Goal: Task Accomplishment & Management: Manage account settings

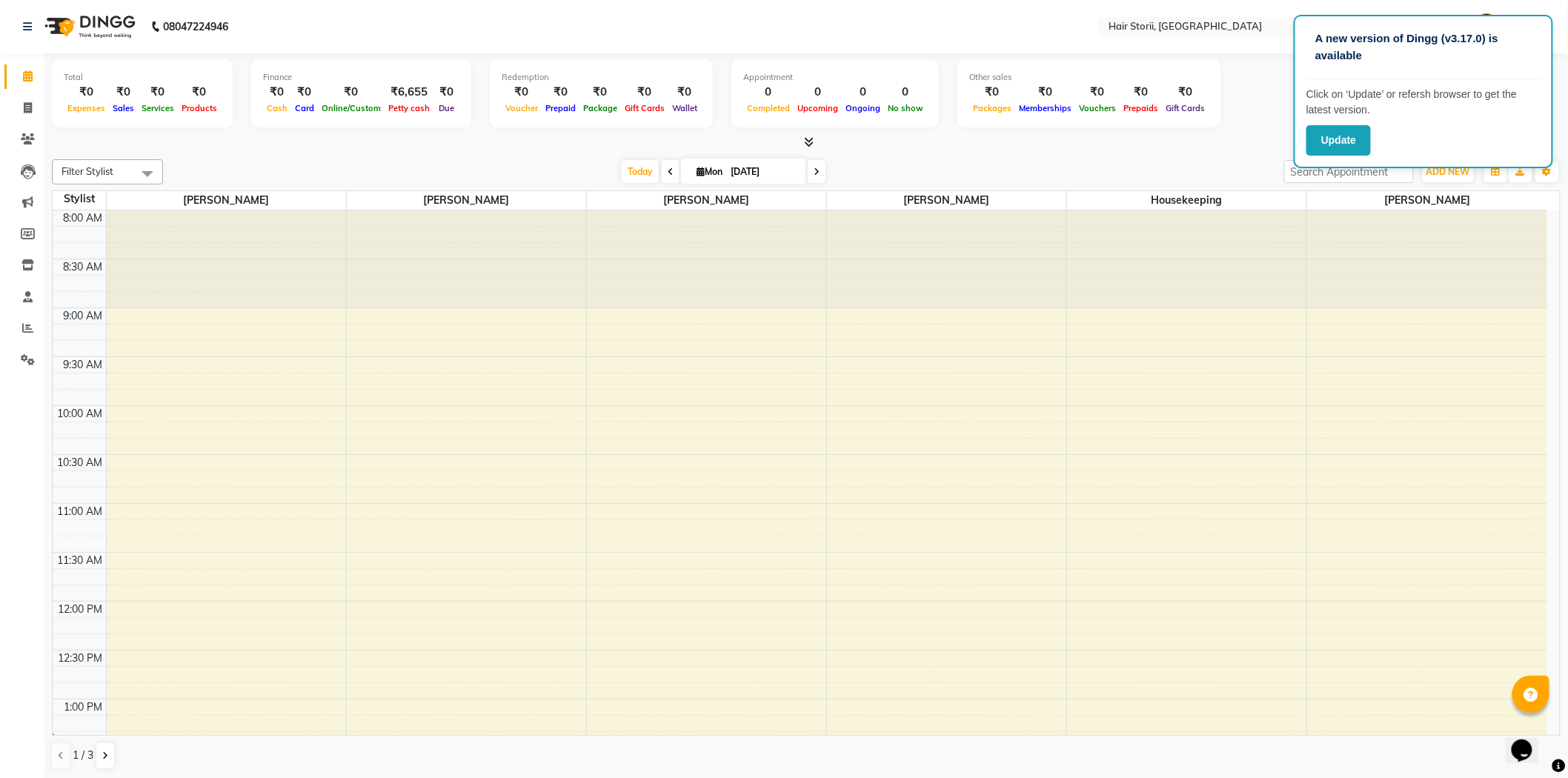
scroll to position [493, 0]
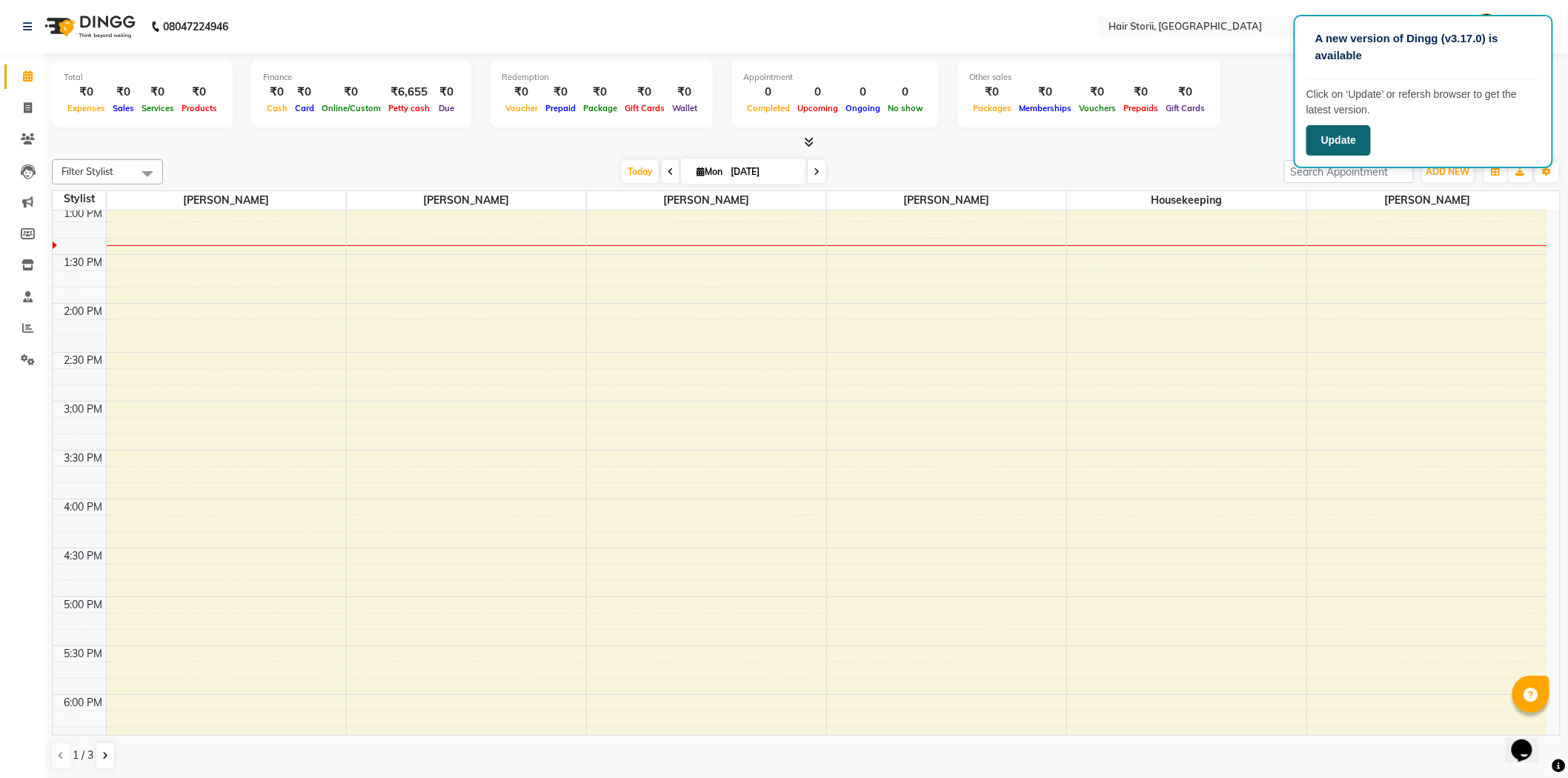
click at [1341, 135] on button "Update" at bounding box center [1338, 140] width 64 height 30
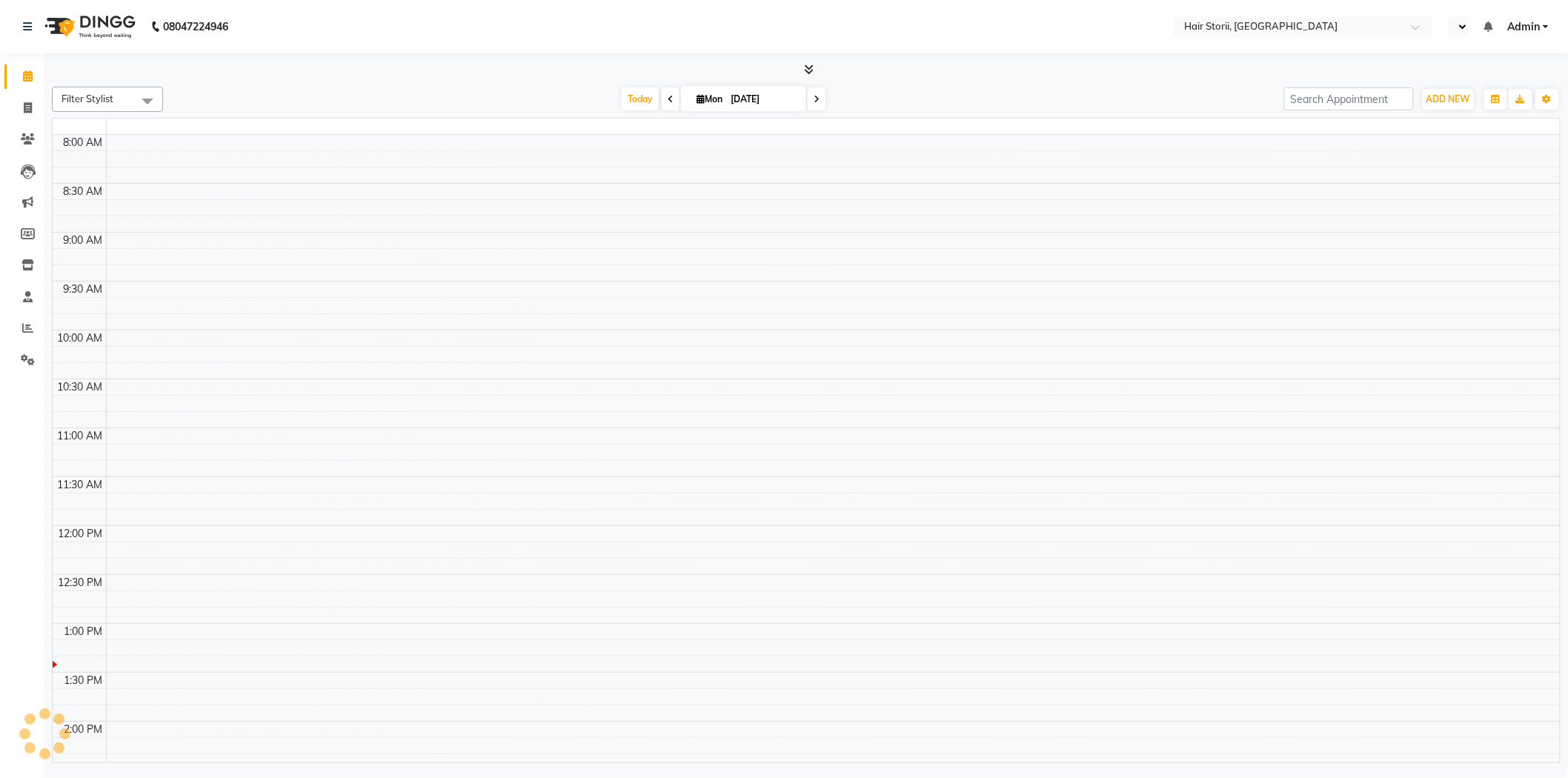
select select "en"
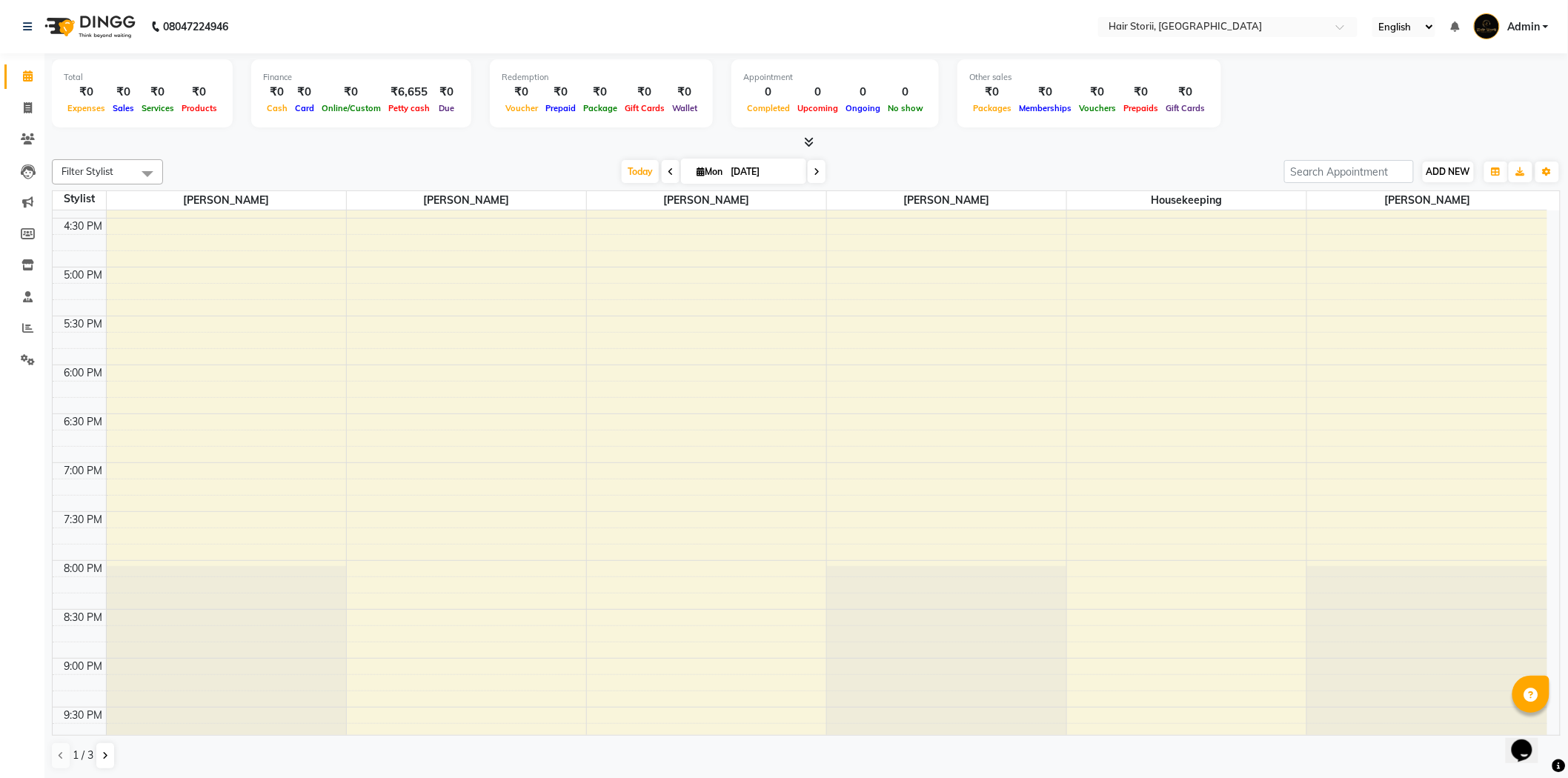
scroll to position [1, 0]
click at [124, 167] on span "Filter Stylist" at bounding box center [108, 170] width 111 height 25
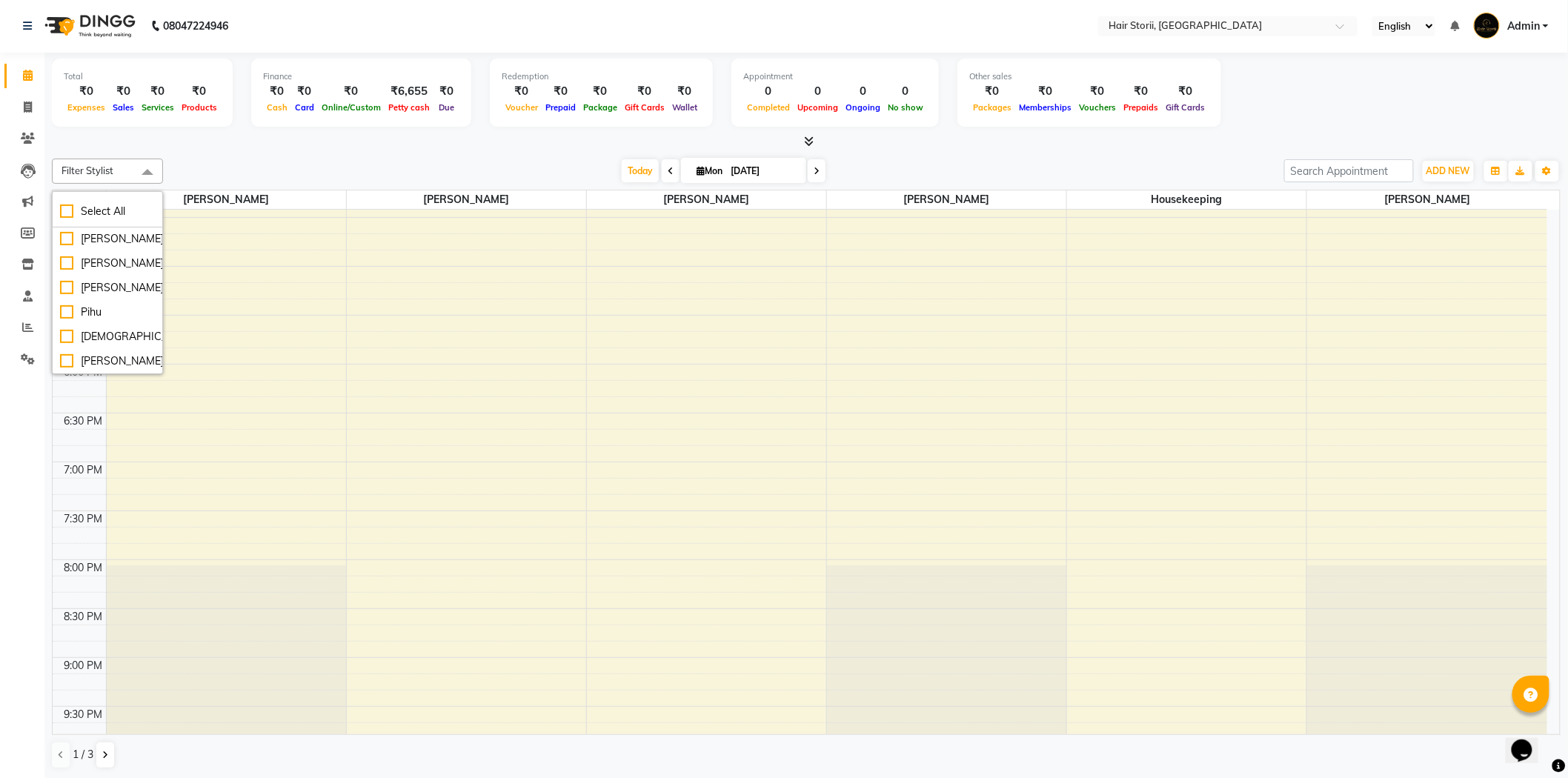
scroll to position [336, 0]
click at [94, 282] on div "[PERSON_NAME]" at bounding box center [107, 288] width 95 height 15
checkbox input "true"
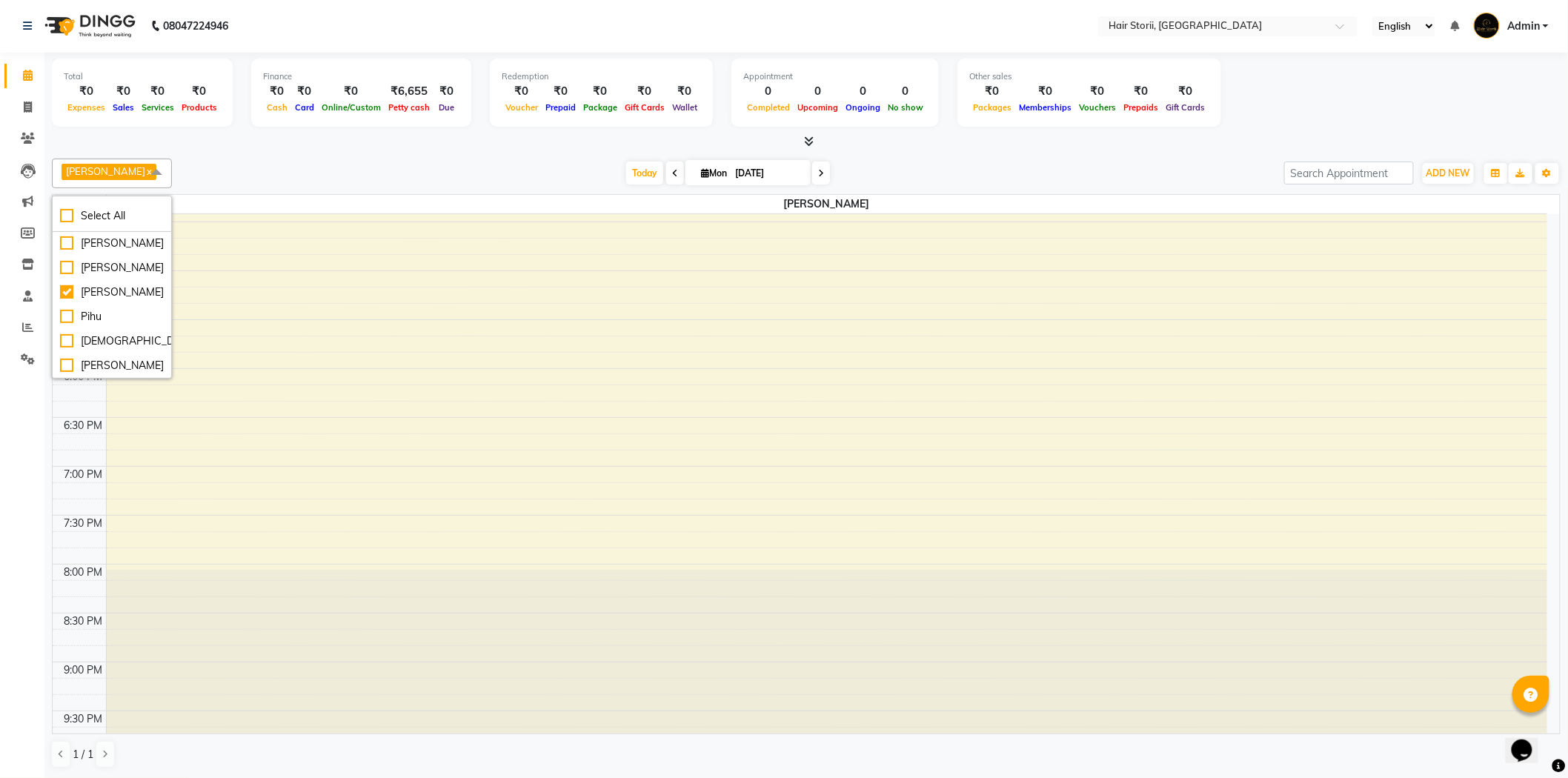
click at [334, 366] on div "8:00 AM 8:30 AM 9:00 AM 9:30 AM 10:00 AM 10:30 AM 11:00 AM 11:30 AM 12:00 PM 12…" at bounding box center [799, 173] width 1494 height 1564
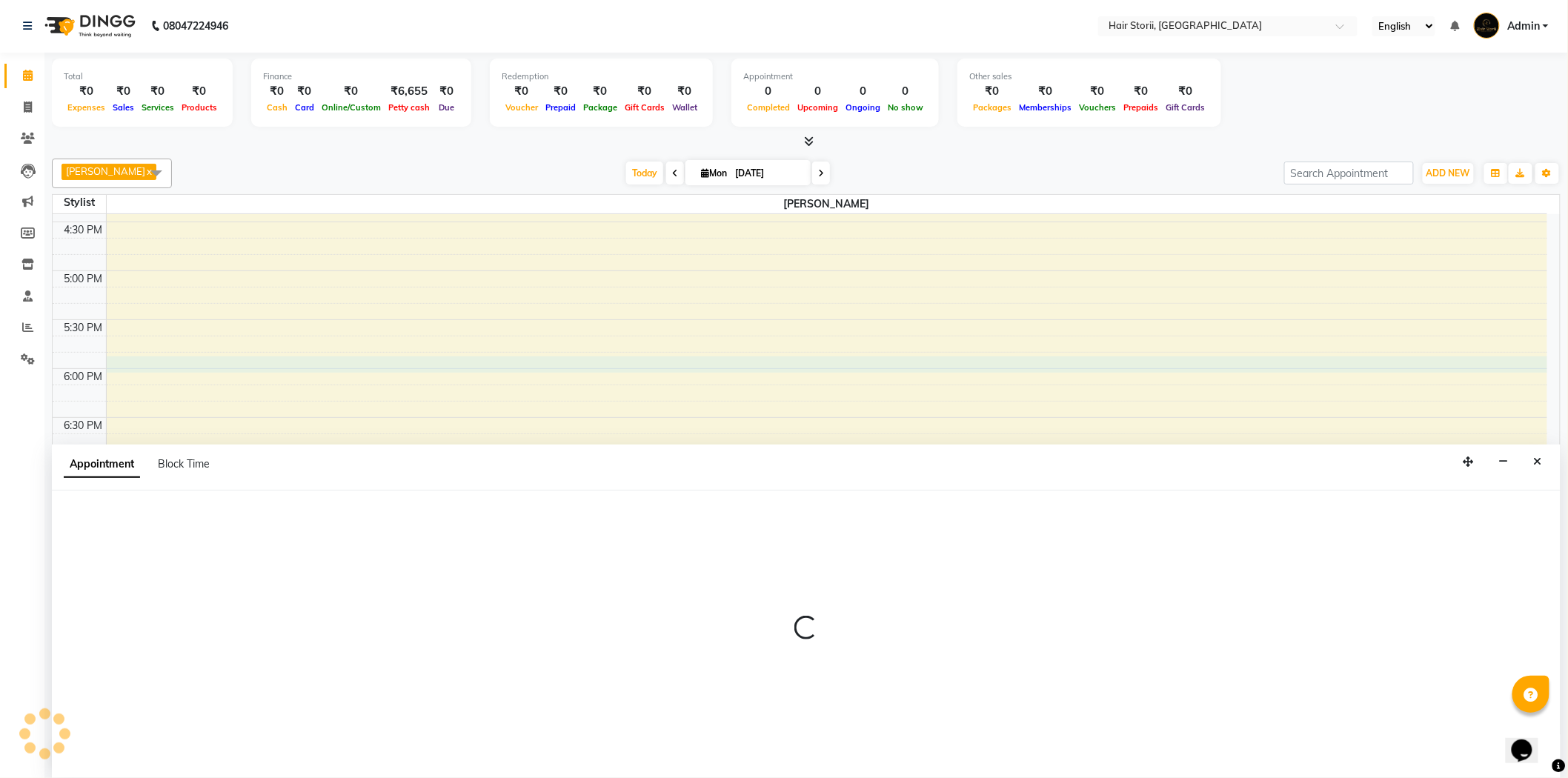
select select "51424"
select select "tentative"
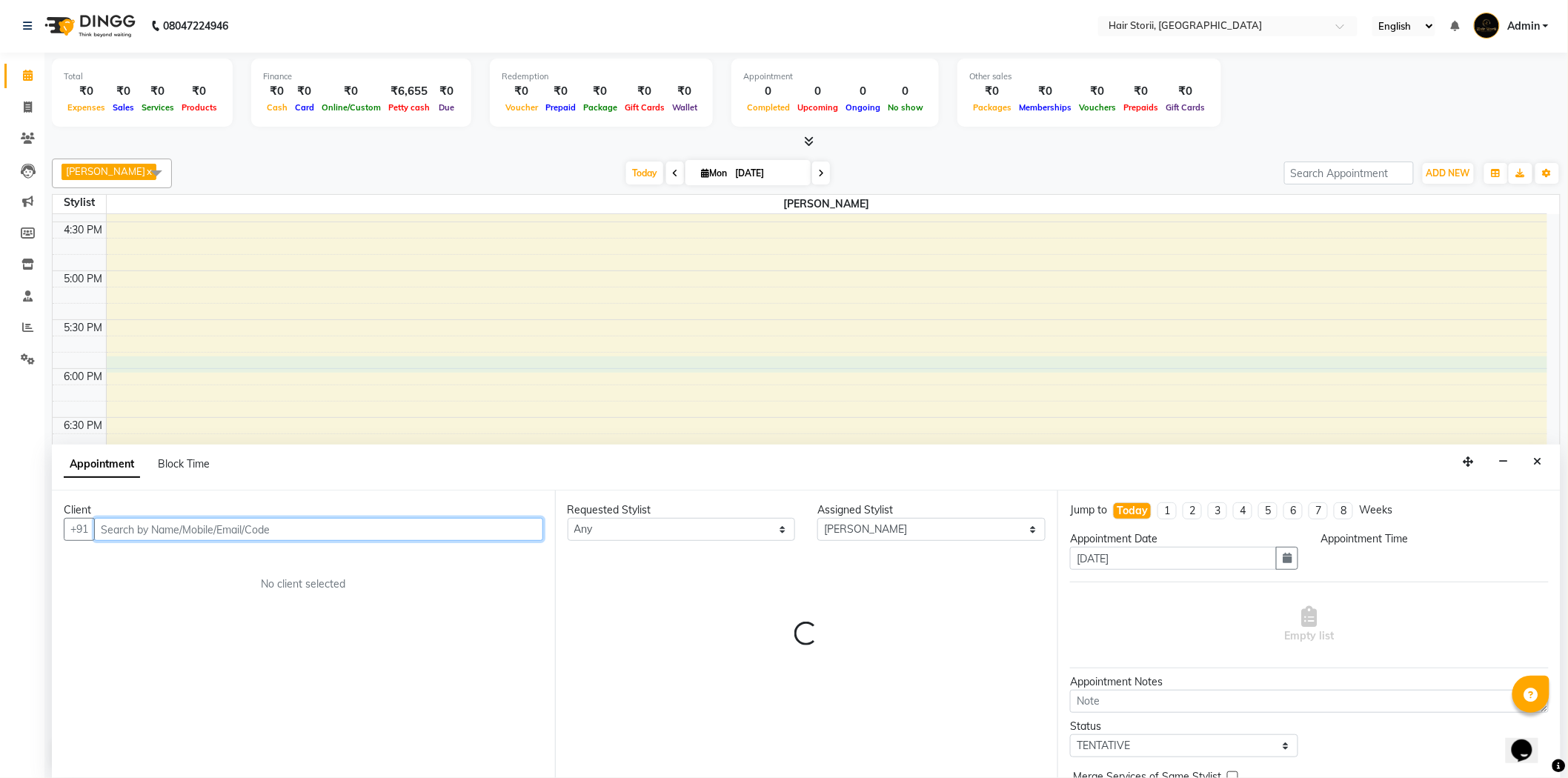
select select "1065"
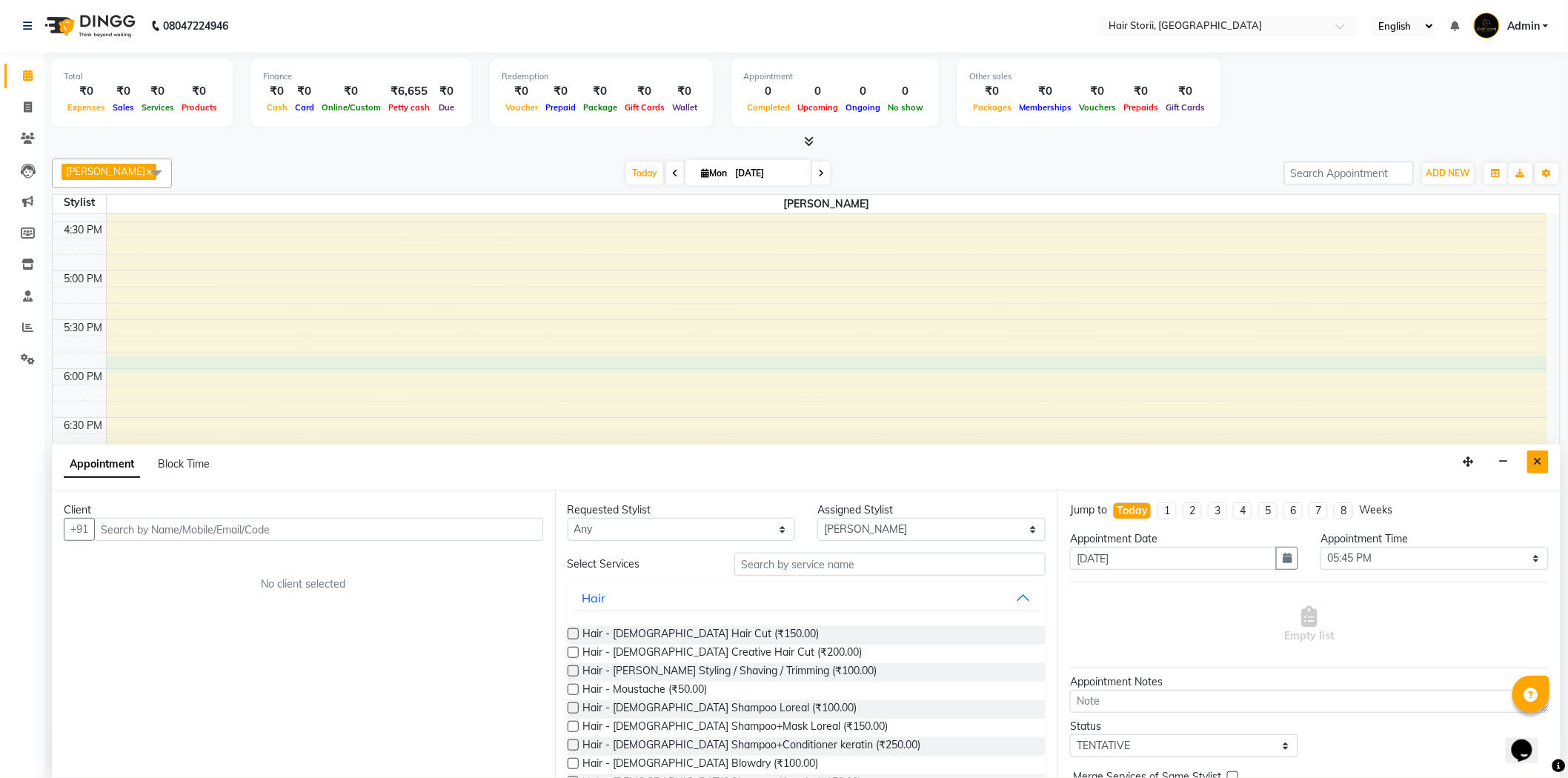
click at [1540, 460] on icon "Close" at bounding box center [1538, 461] width 9 height 10
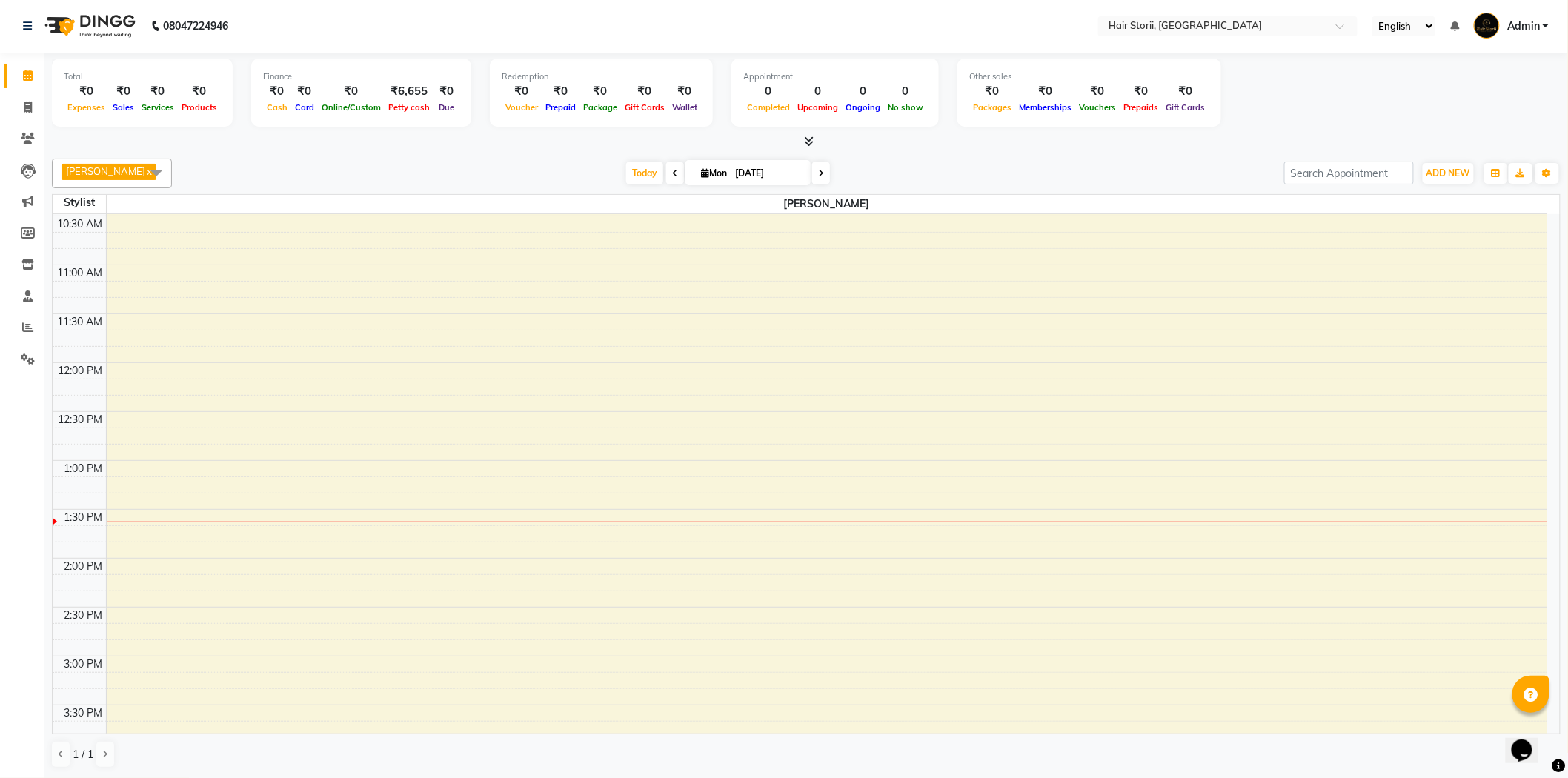
scroll to position [246, 0]
click at [168, 480] on div "8:00 AM 8:30 AM 9:00 AM 9:30 AM 10:00 AM 10:30 AM 11:00 AM 11:30 AM 12:00 PM 12…" at bounding box center [799, 749] width 1494 height 1564
select select "51424"
select select "tentative"
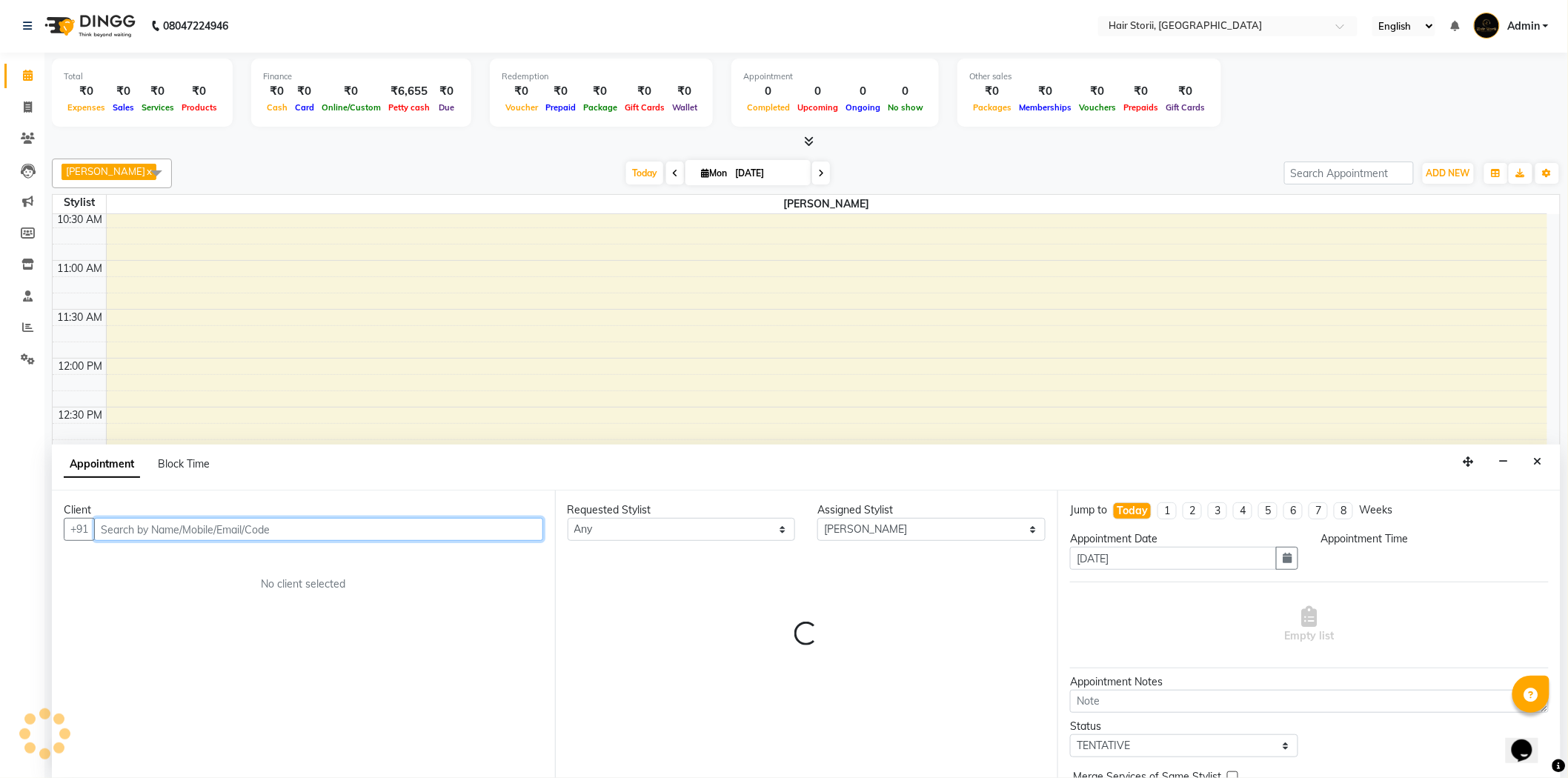
select select "795"
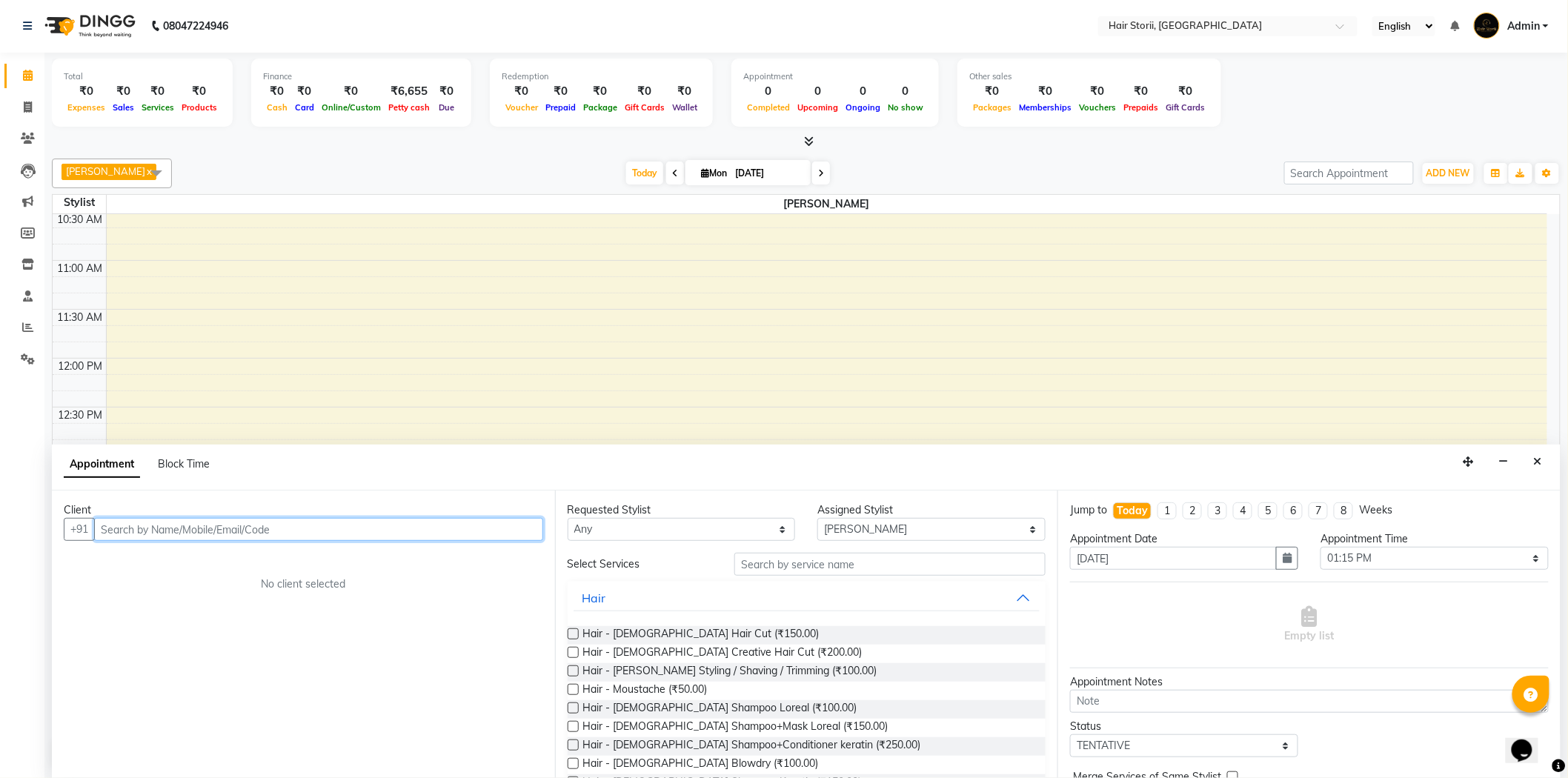
click at [206, 531] on input "text" at bounding box center [319, 529] width 449 height 23
drag, startPoint x: 185, startPoint y: 524, endPoint x: 100, endPoint y: 536, distance: 85.8
click at [100, 536] on input "8319068706" at bounding box center [288, 529] width 388 height 23
type input "8319068706"
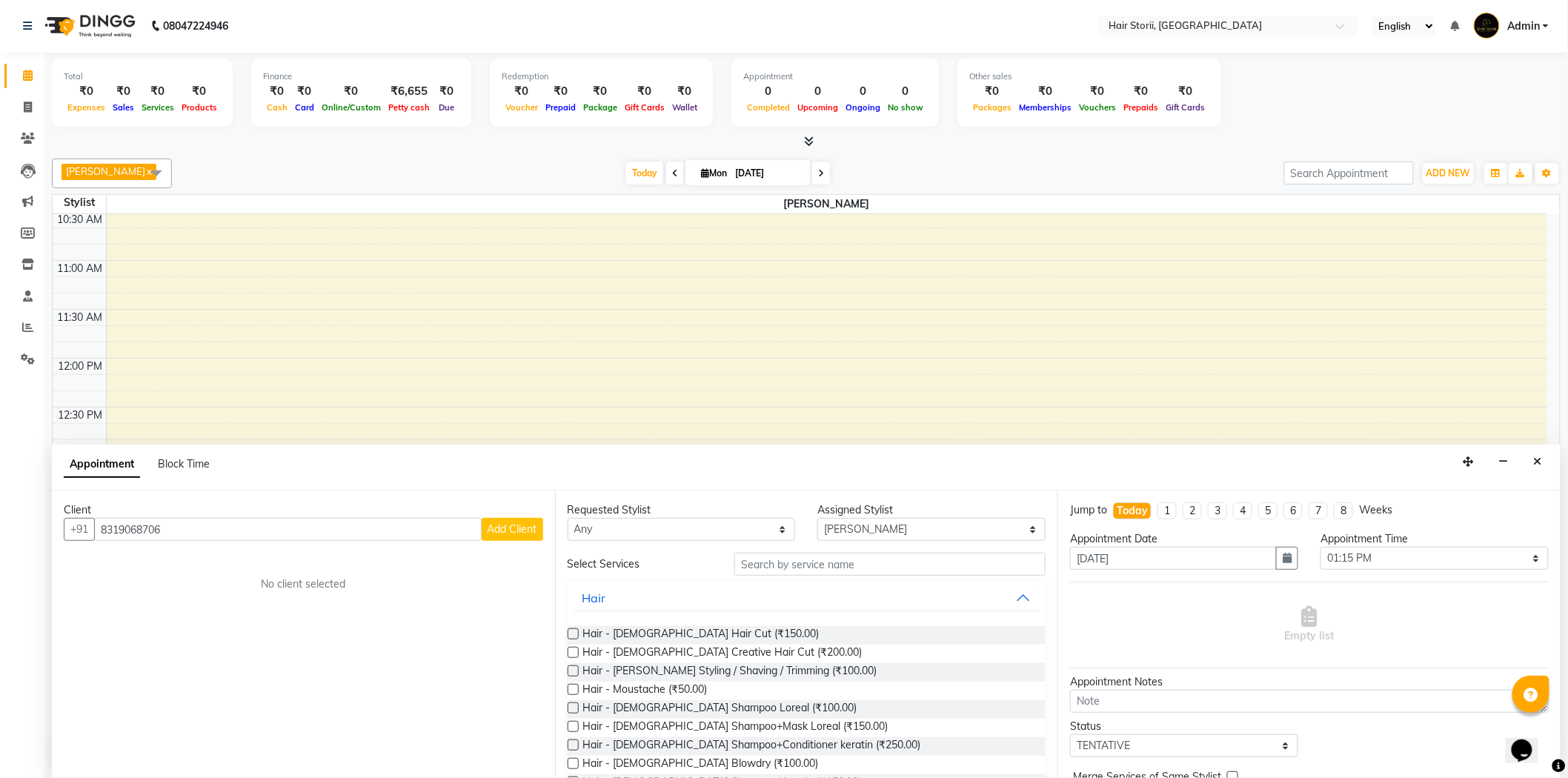
click at [508, 535] on span "Add Client" at bounding box center [512, 529] width 50 height 14
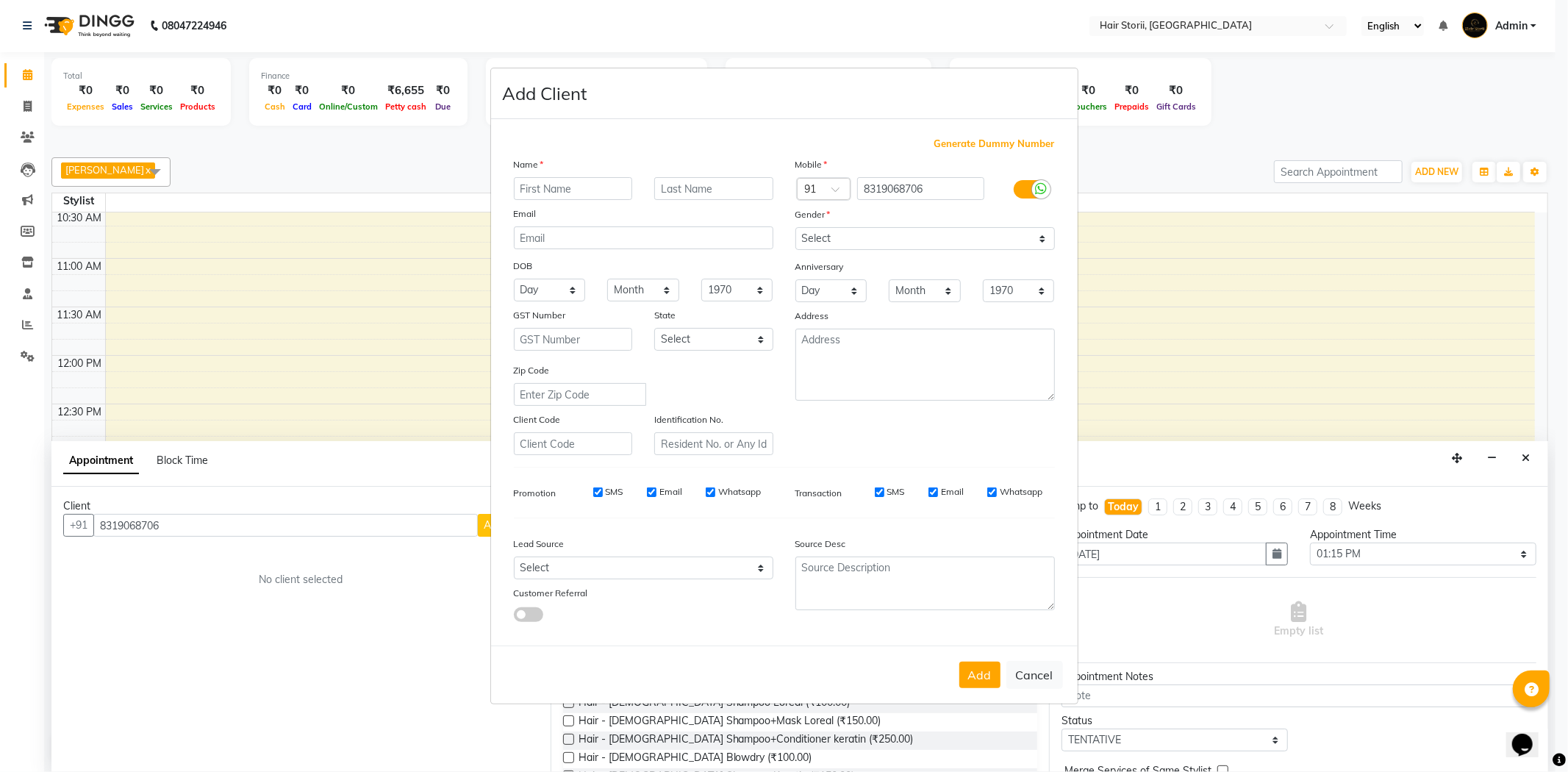
click at [603, 189] on input "text" at bounding box center [573, 189] width 119 height 23
drag, startPoint x: 539, startPoint y: 191, endPoint x: 630, endPoint y: 149, distance: 100.2
click at [630, 149] on div "Generate Dummy Number" at bounding box center [784, 144] width 541 height 14
click at [1336, 410] on ngb-modal-window "Add Client Generate Dummy Number Name Dr.mayak Email DOB Day 01 02 03 04 05 06 …" at bounding box center [784, 386] width 1568 height 772
drag, startPoint x: 1199, startPoint y: 217, endPoint x: 925, endPoint y: 185, distance: 275.9
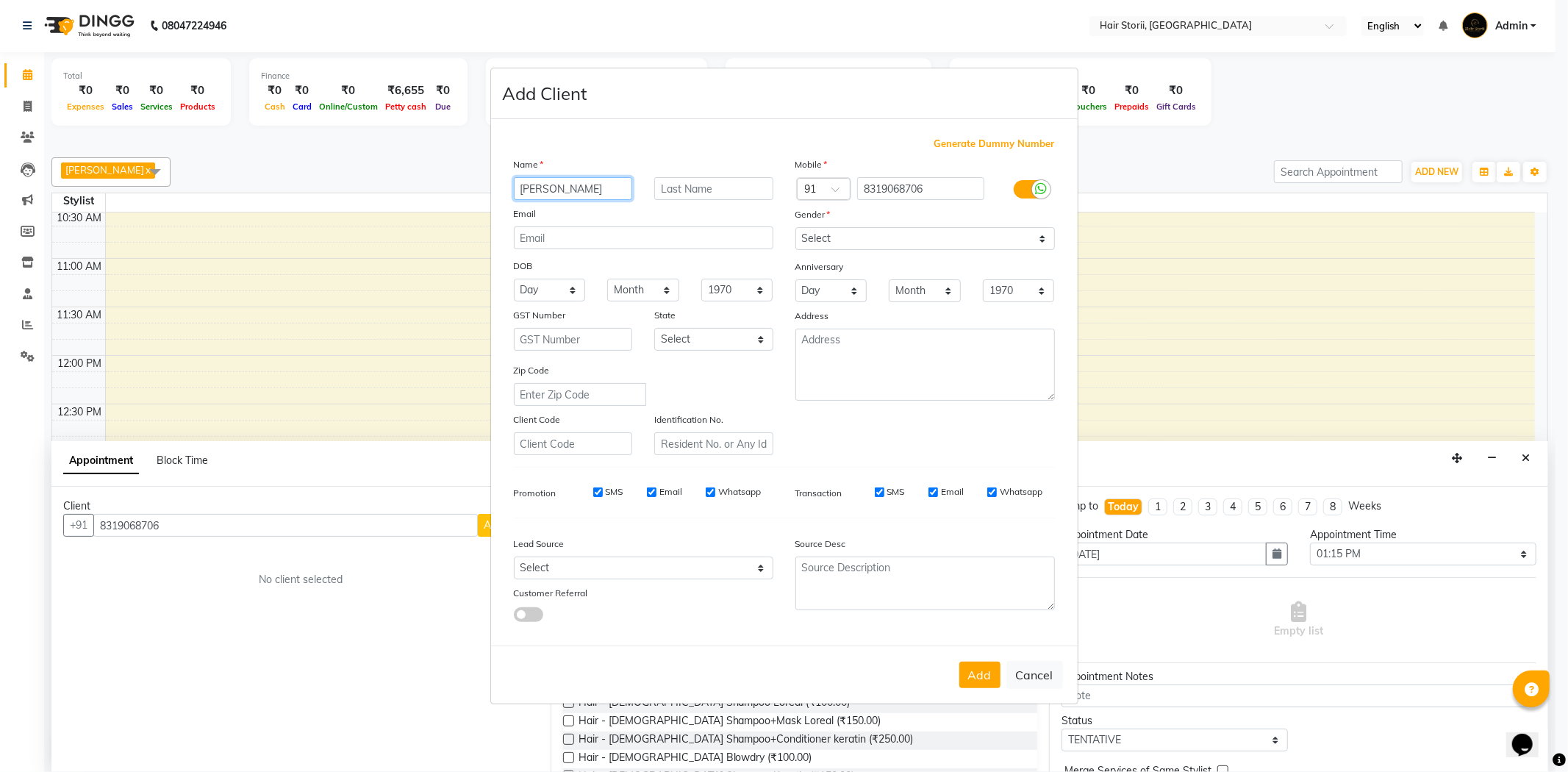
drag, startPoint x: 925, startPoint y: 185, endPoint x: 533, endPoint y: 188, distance: 392.0
click at [533, 188] on input "Dr.mayak" at bounding box center [573, 189] width 119 height 23
drag, startPoint x: 880, startPoint y: 165, endPoint x: 956, endPoint y: 259, distance: 120.9
click at [533, 188] on input "Dr.mayak" at bounding box center [573, 189] width 119 height 23
type input "[PERSON_NAME]"
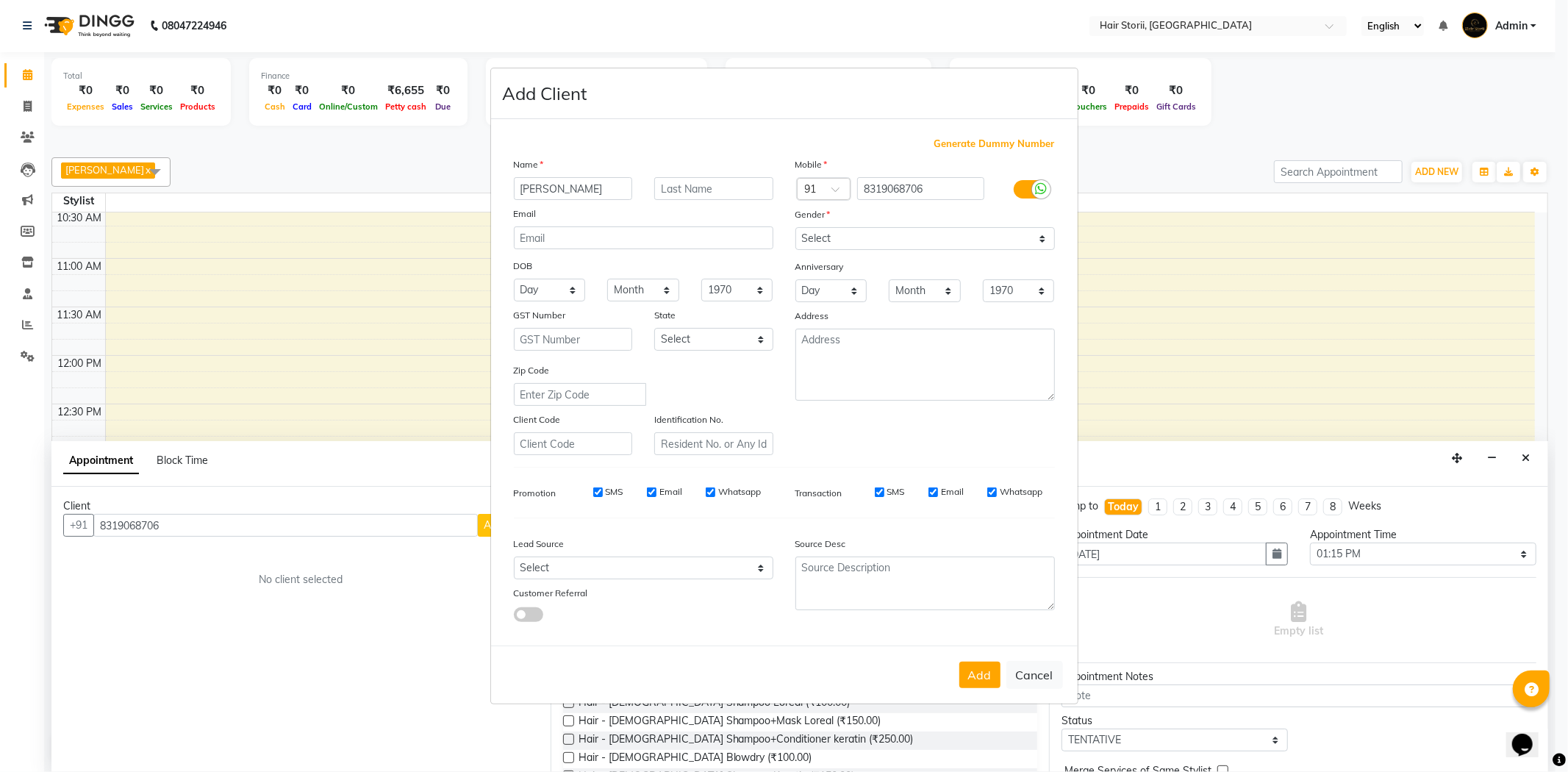
drag, startPoint x: 552, startPoint y: 194, endPoint x: 623, endPoint y: 137, distance: 91.0
click at [623, 137] on div "Generate Dummy Number" at bounding box center [784, 144] width 541 height 14
click at [882, 239] on select "Select [DEMOGRAPHIC_DATA] [DEMOGRAPHIC_DATA] Other Prefer Not To Say" at bounding box center [924, 238] width 259 height 23
select select "female"
click at [795, 227] on select "Select [DEMOGRAPHIC_DATA] [DEMOGRAPHIC_DATA] Other Prefer Not To Say" at bounding box center [924, 238] width 259 height 23
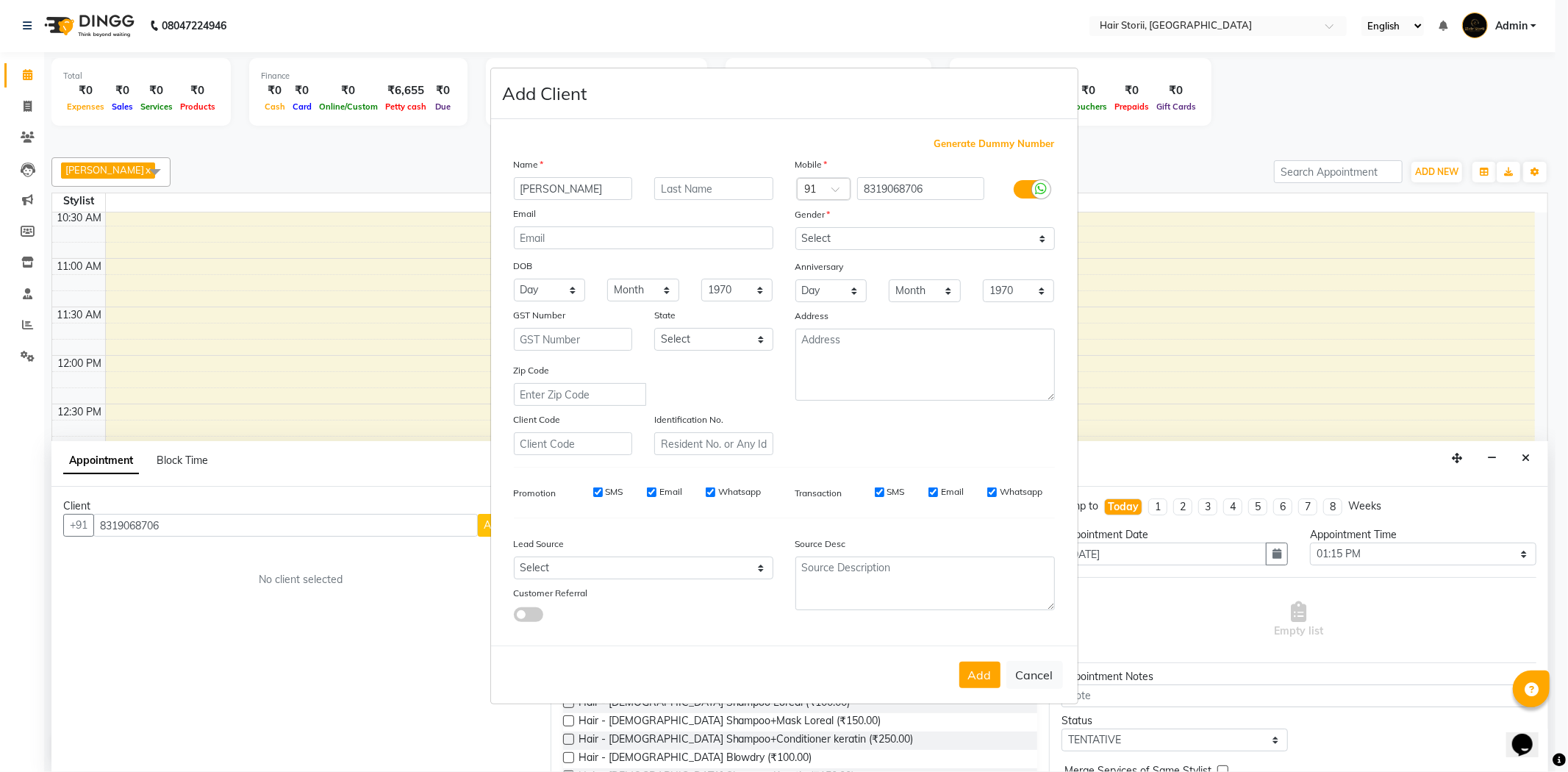
click at [936, 488] on input "Email" at bounding box center [933, 492] width 9 height 9
checkbox input "false"
click at [993, 491] on input "Whatsapp" at bounding box center [991, 492] width 9 height 9
checkbox input "false"
click at [708, 489] on input "Whatsapp" at bounding box center [710, 492] width 9 height 9
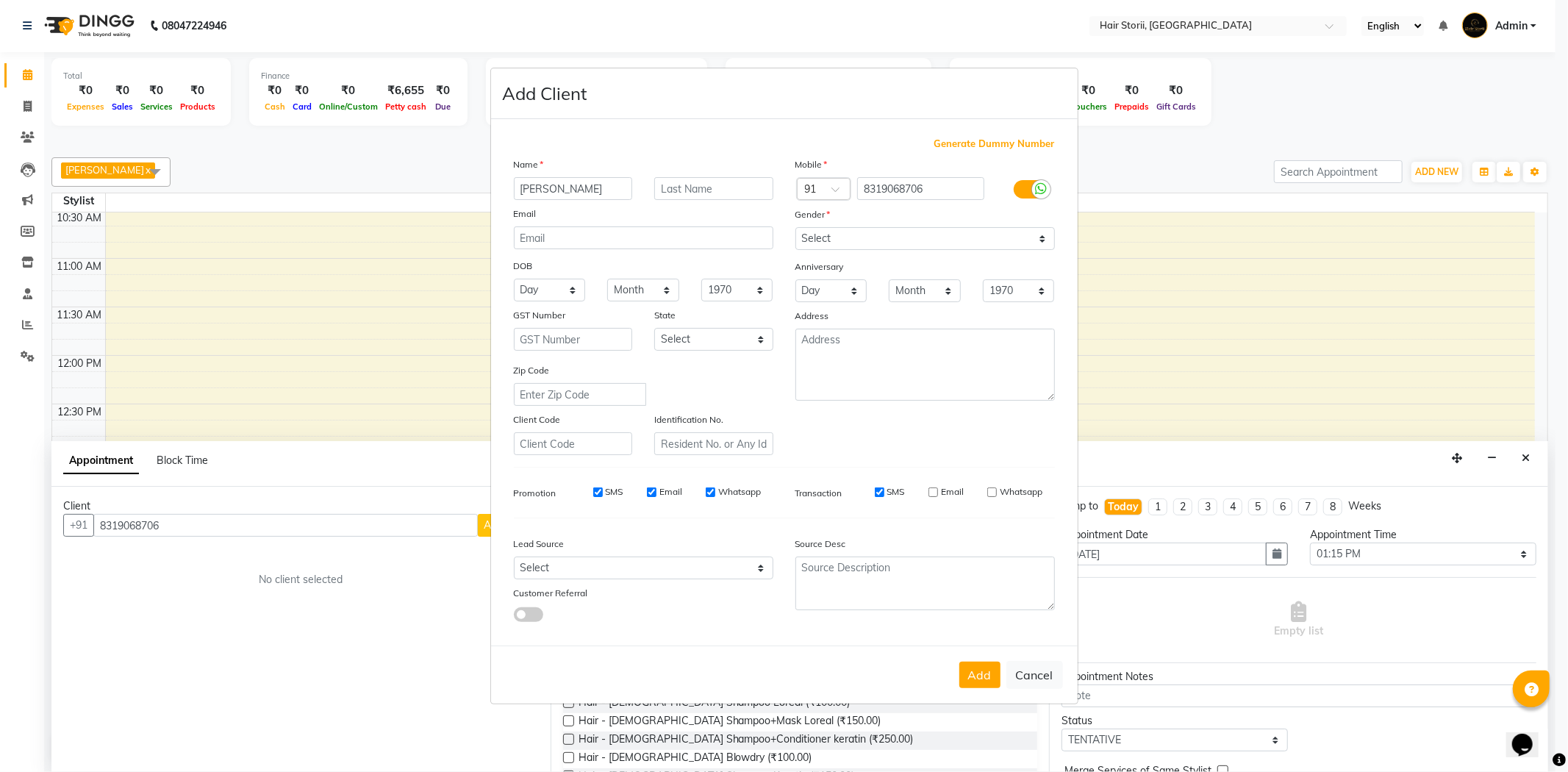
checkbox input "false"
click at [649, 491] on input "Email" at bounding box center [651, 492] width 9 height 9
checkbox input "false"
click at [596, 494] on input "SMS" at bounding box center [597, 492] width 9 height 9
checkbox input "false"
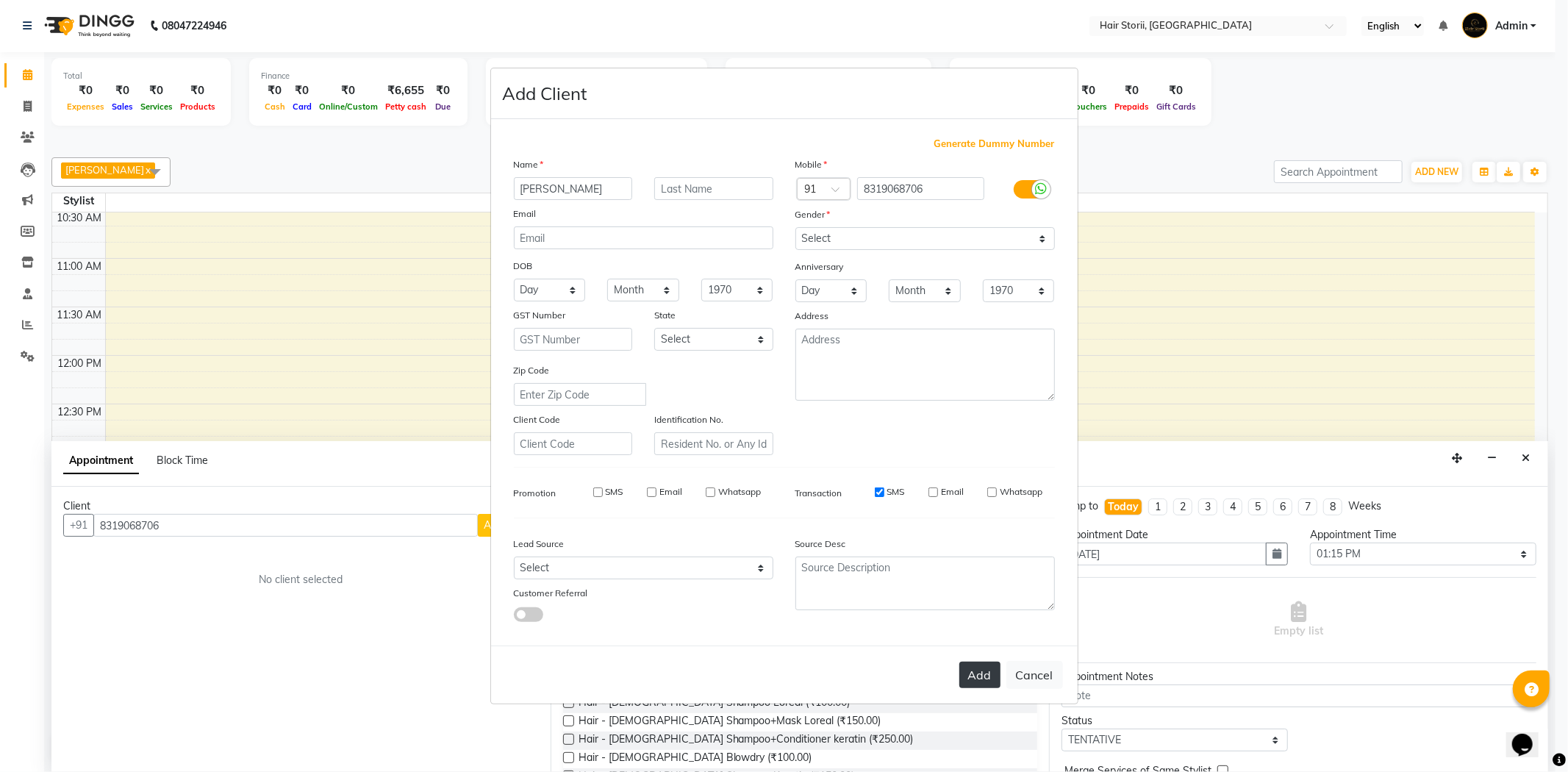
click at [966, 671] on button "Add" at bounding box center [979, 674] width 41 height 26
select select
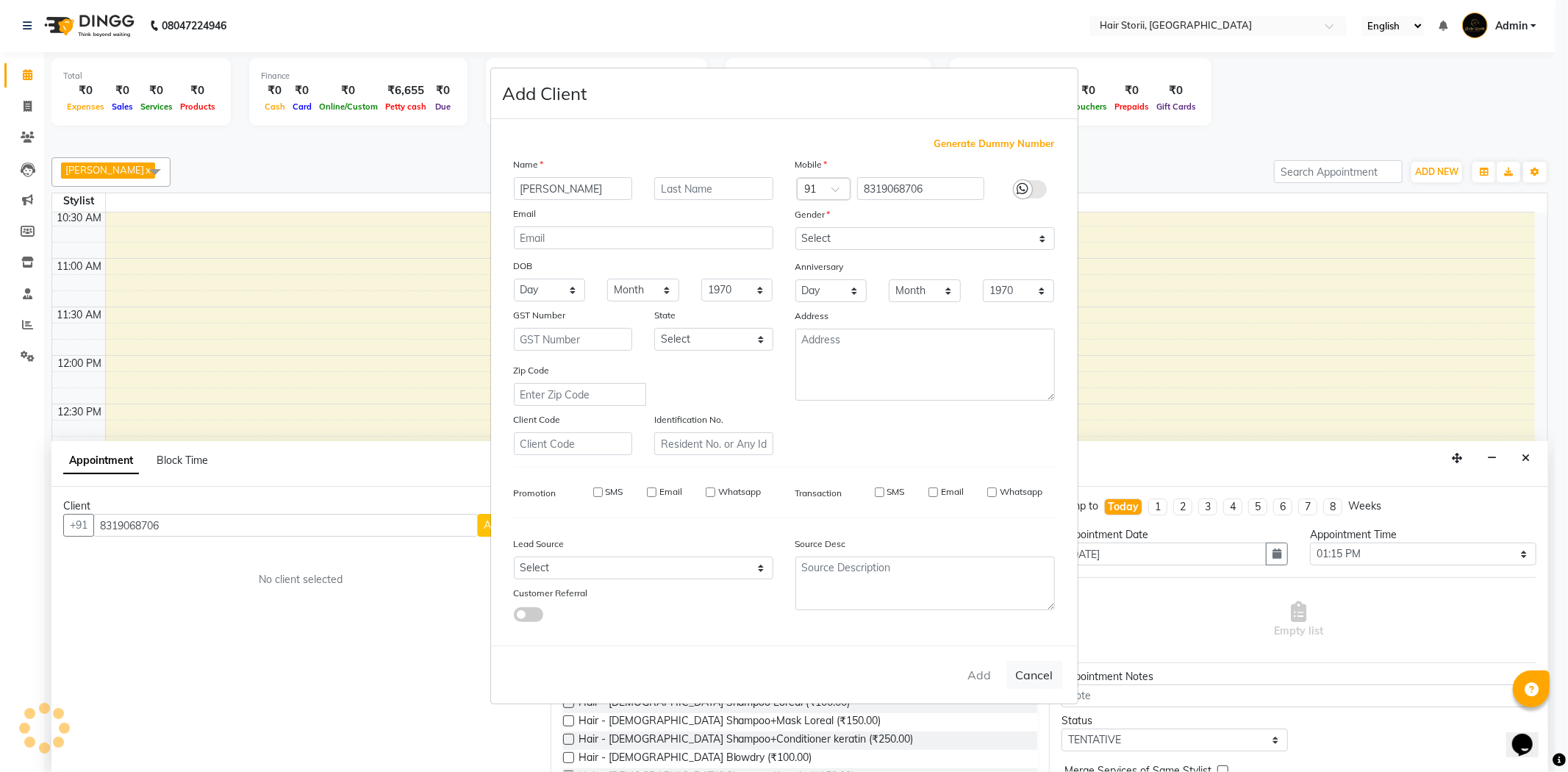
select select
checkbox input "false"
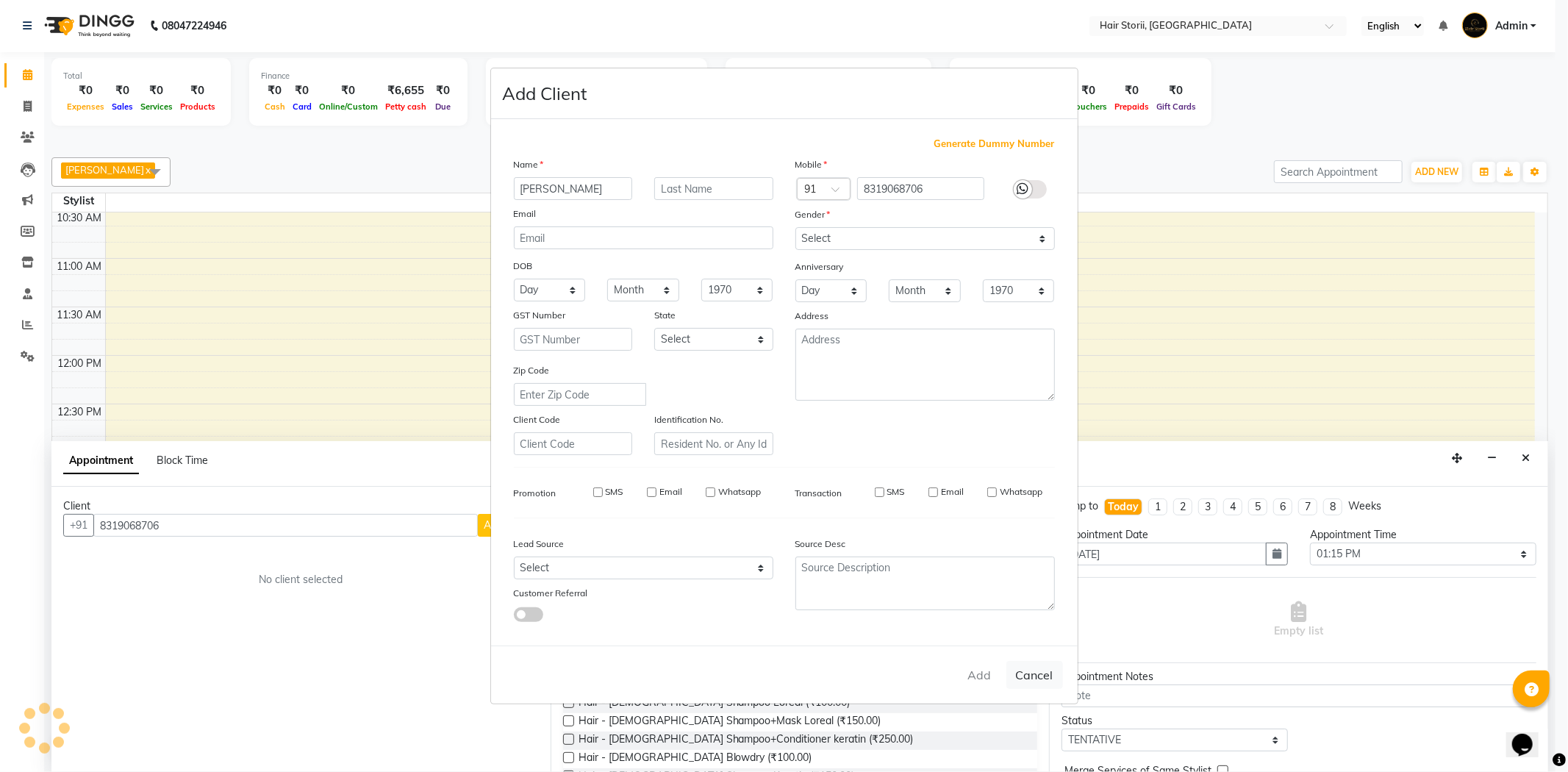
checkbox input "false"
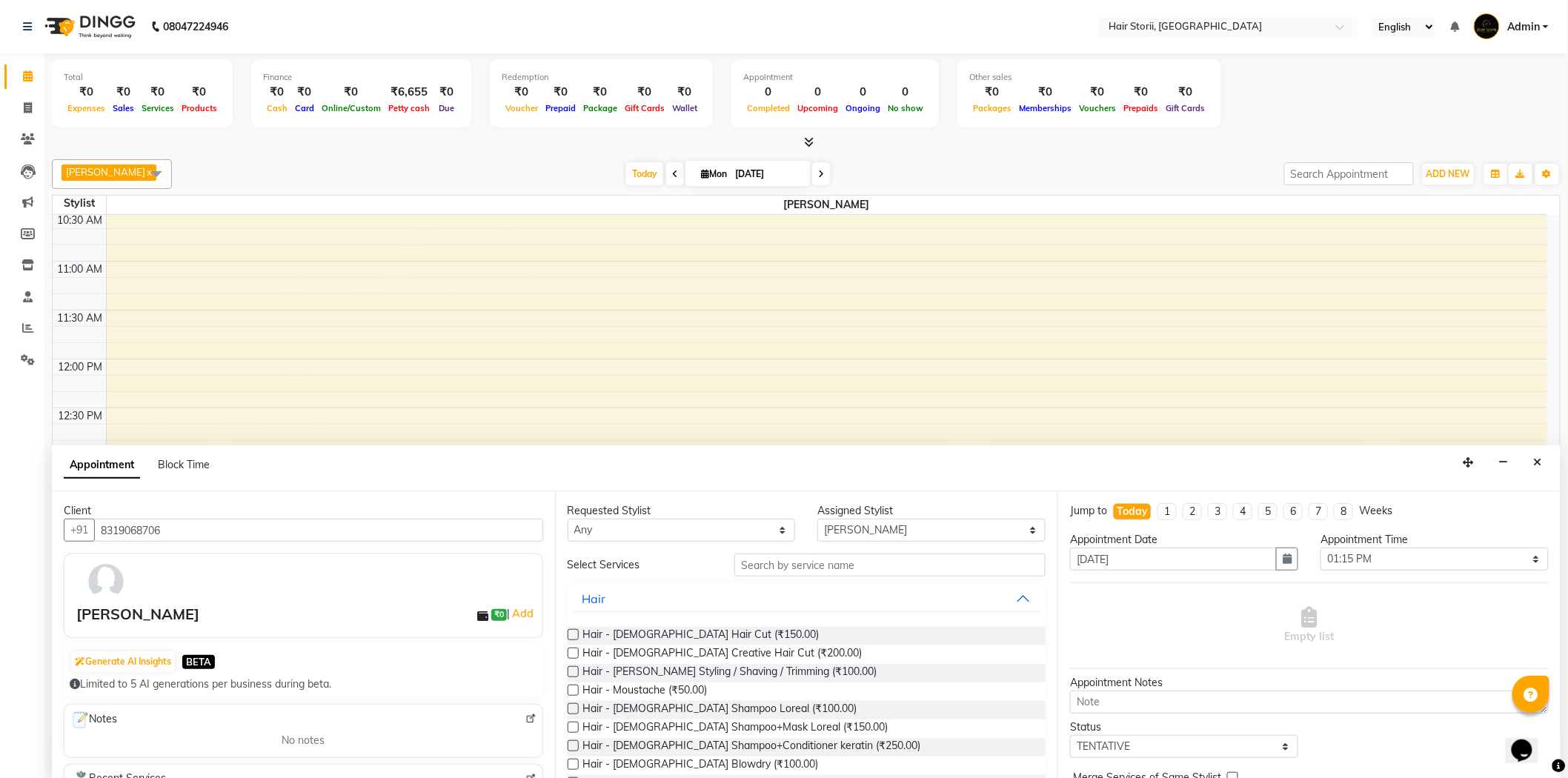
scroll to position [1, 0]
click at [1505, 448] on div "Appointment Block Time" at bounding box center [807, 467] width 1509 height 46
click at [569, 632] on label at bounding box center [573, 633] width 11 height 11
click at [569, 632] on input "checkbox" at bounding box center [572, 634] width 9 height 9
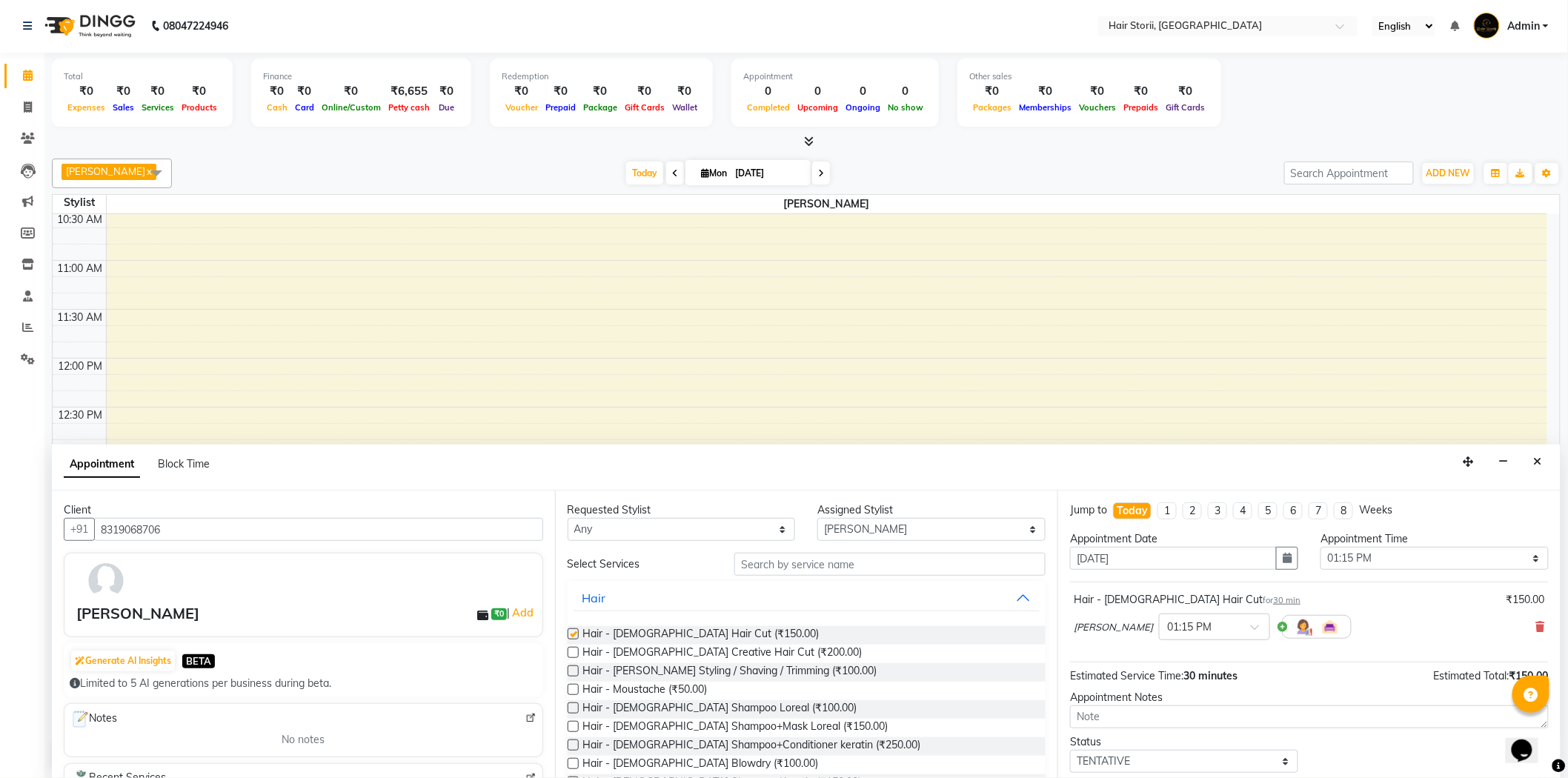
checkbox input "false"
click at [572, 665] on label at bounding box center [573, 670] width 11 height 11
click at [572, 668] on input "checkbox" at bounding box center [572, 672] width 9 height 9
checkbox input "false"
click at [575, 707] on label at bounding box center [573, 707] width 11 height 11
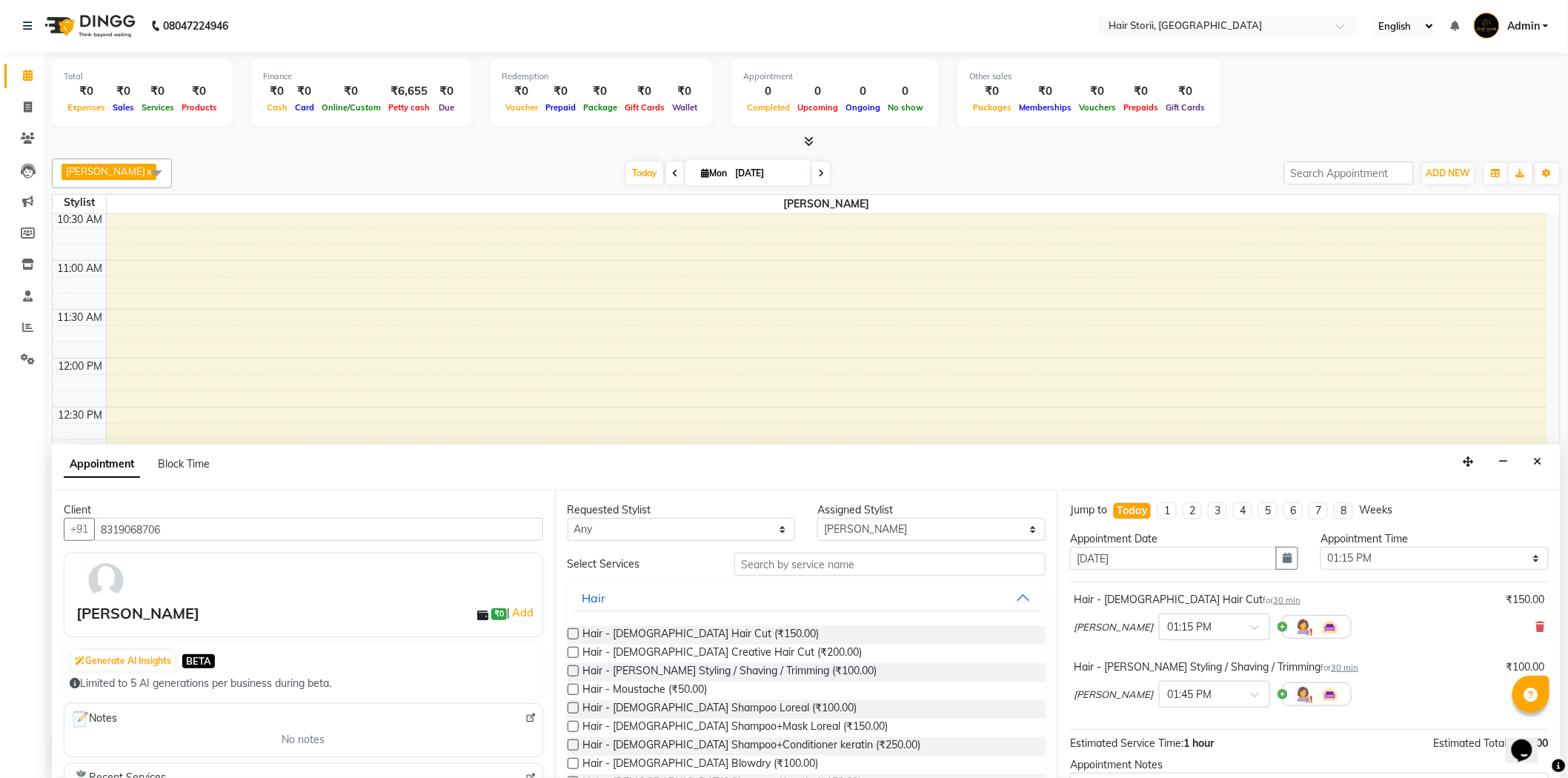
click at [575, 707] on input "checkbox" at bounding box center [572, 709] width 9 height 9
checkbox input "false"
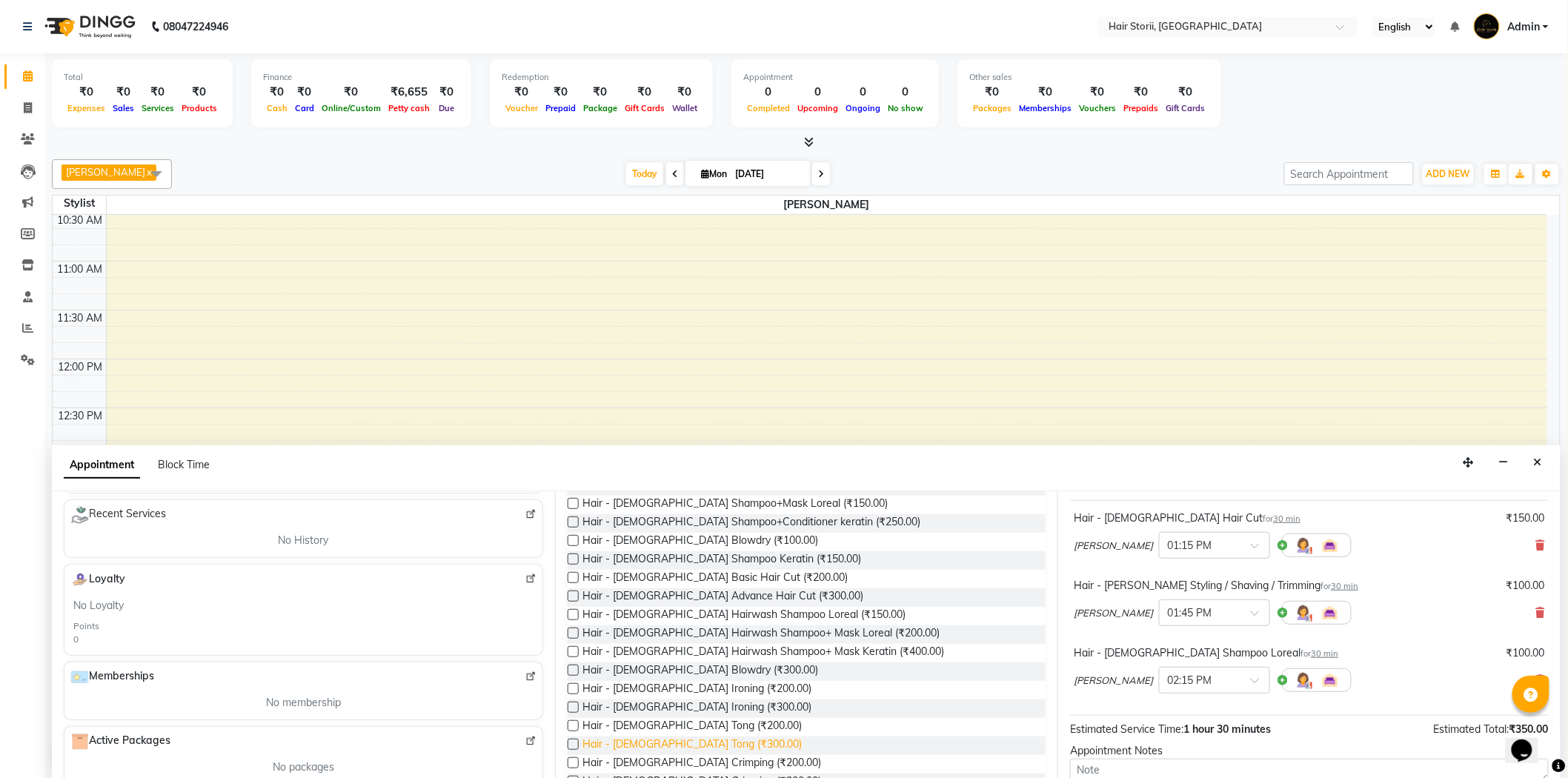
scroll to position [246, 0]
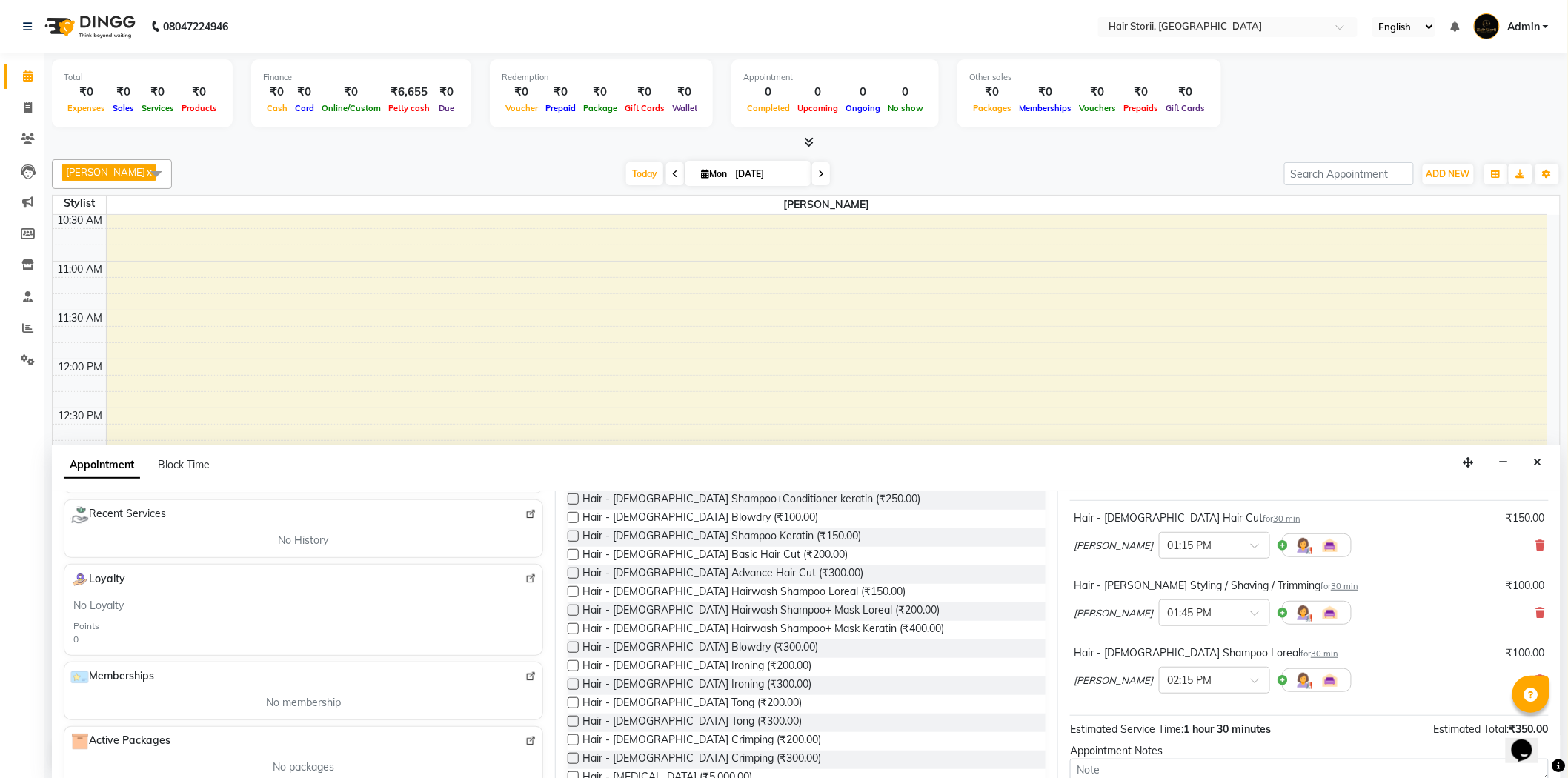
click at [575, 588] on label at bounding box center [573, 591] width 11 height 11
click at [575, 588] on input "checkbox" at bounding box center [572, 592] width 9 height 9
checkbox input "false"
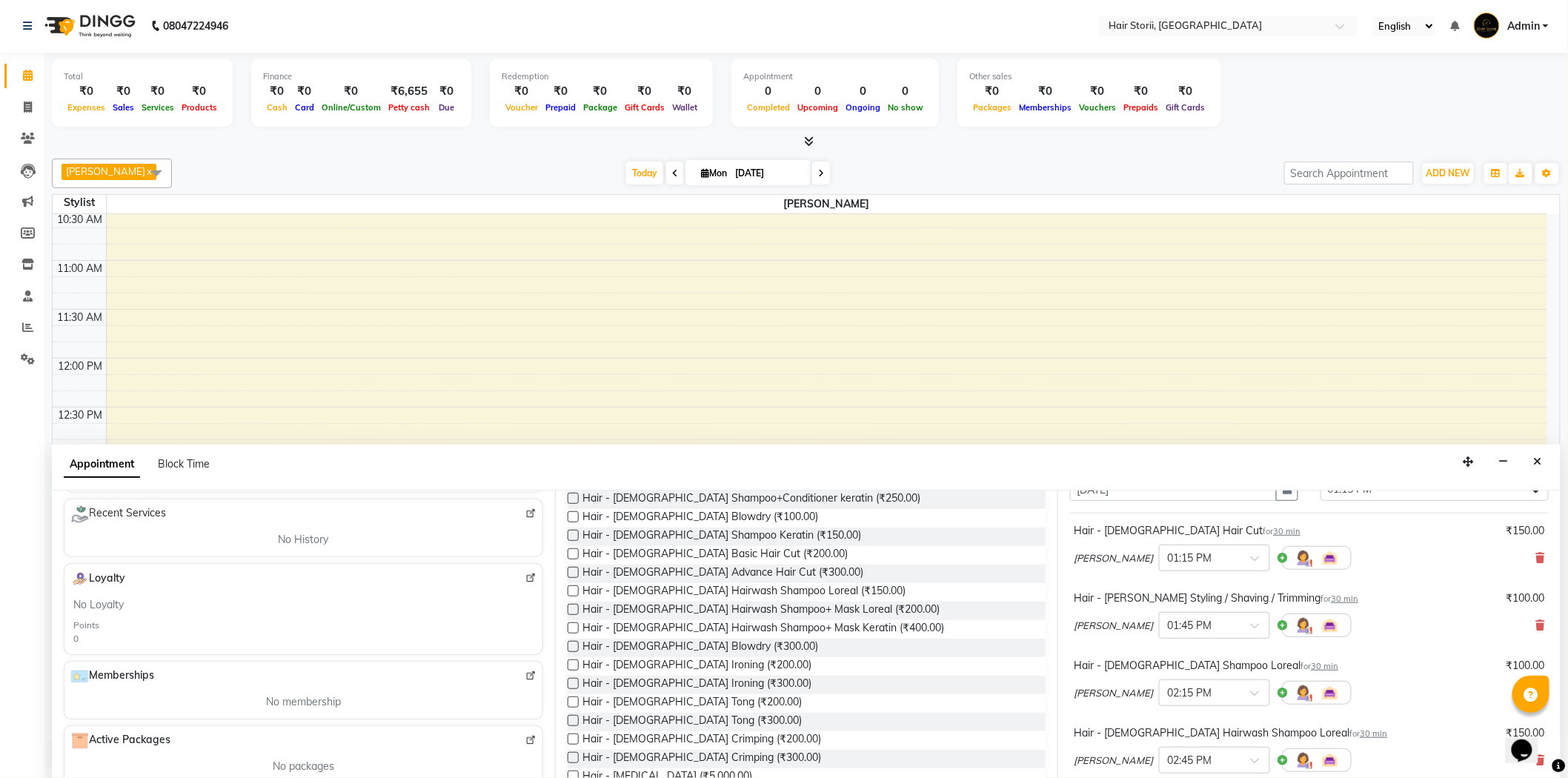
scroll to position [43, 0]
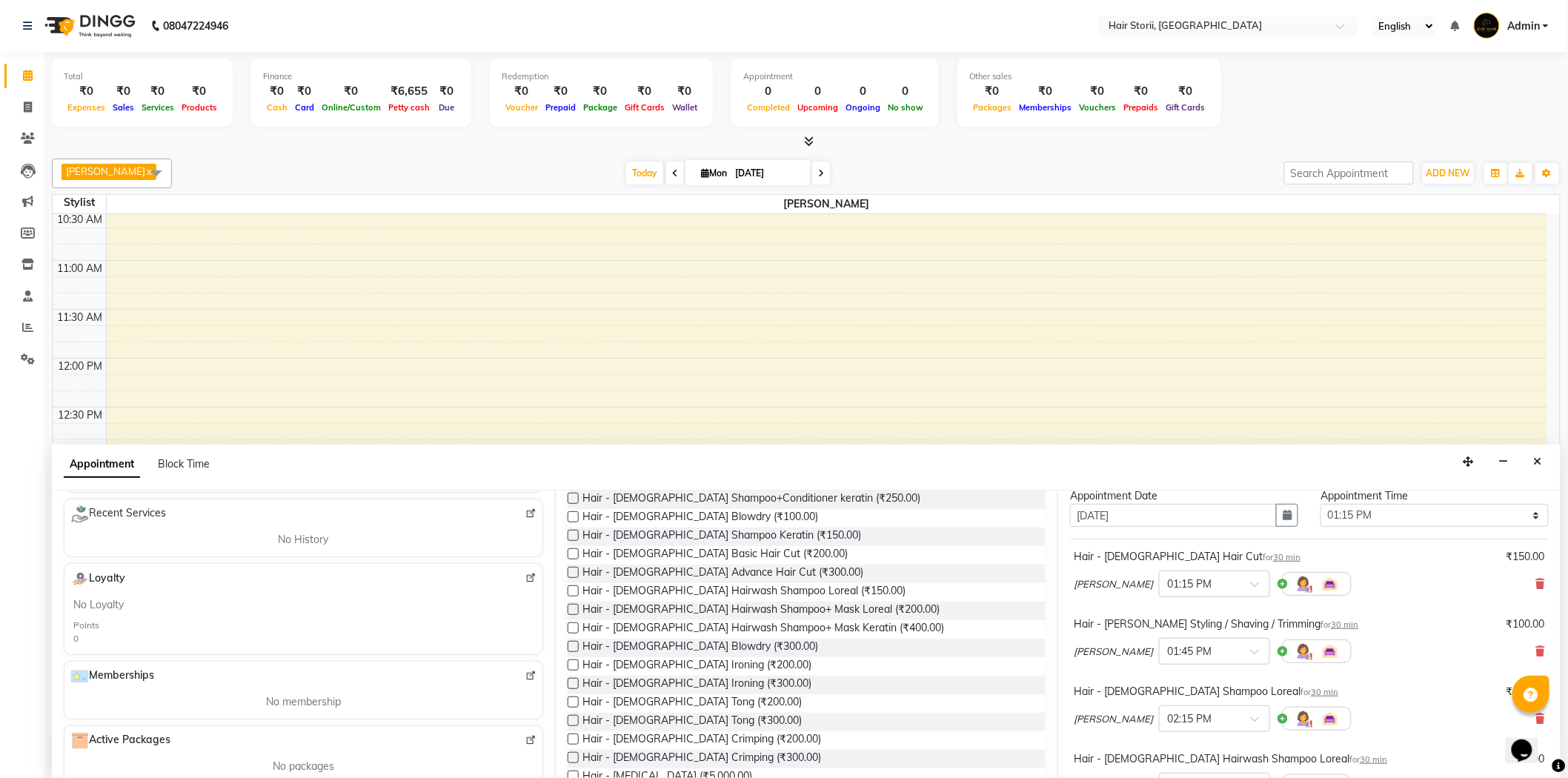
click at [1532, 710] on div at bounding box center [1530, 693] width 37 height 37
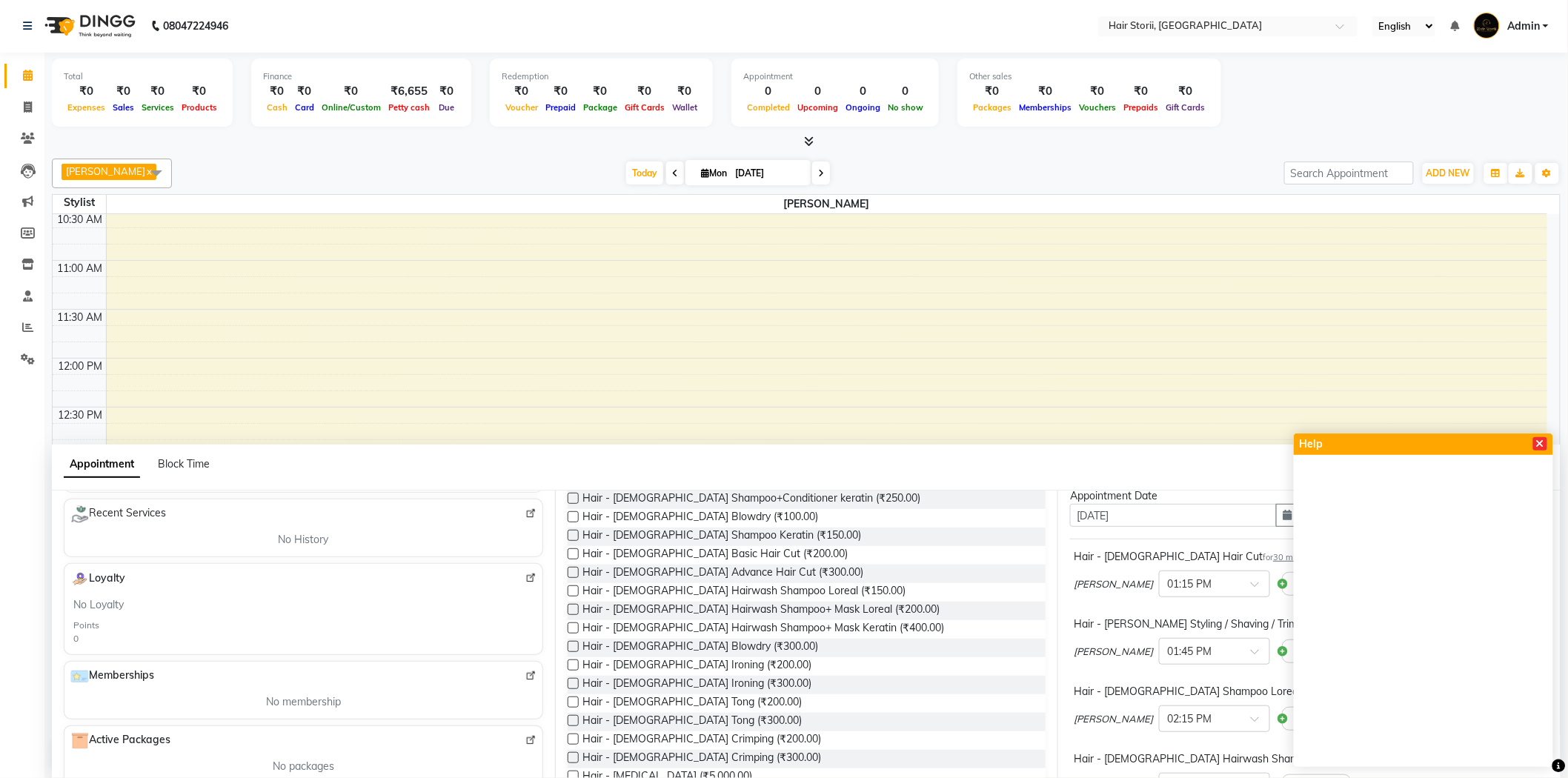
click at [1537, 448] on icon at bounding box center [1541, 443] width 9 height 10
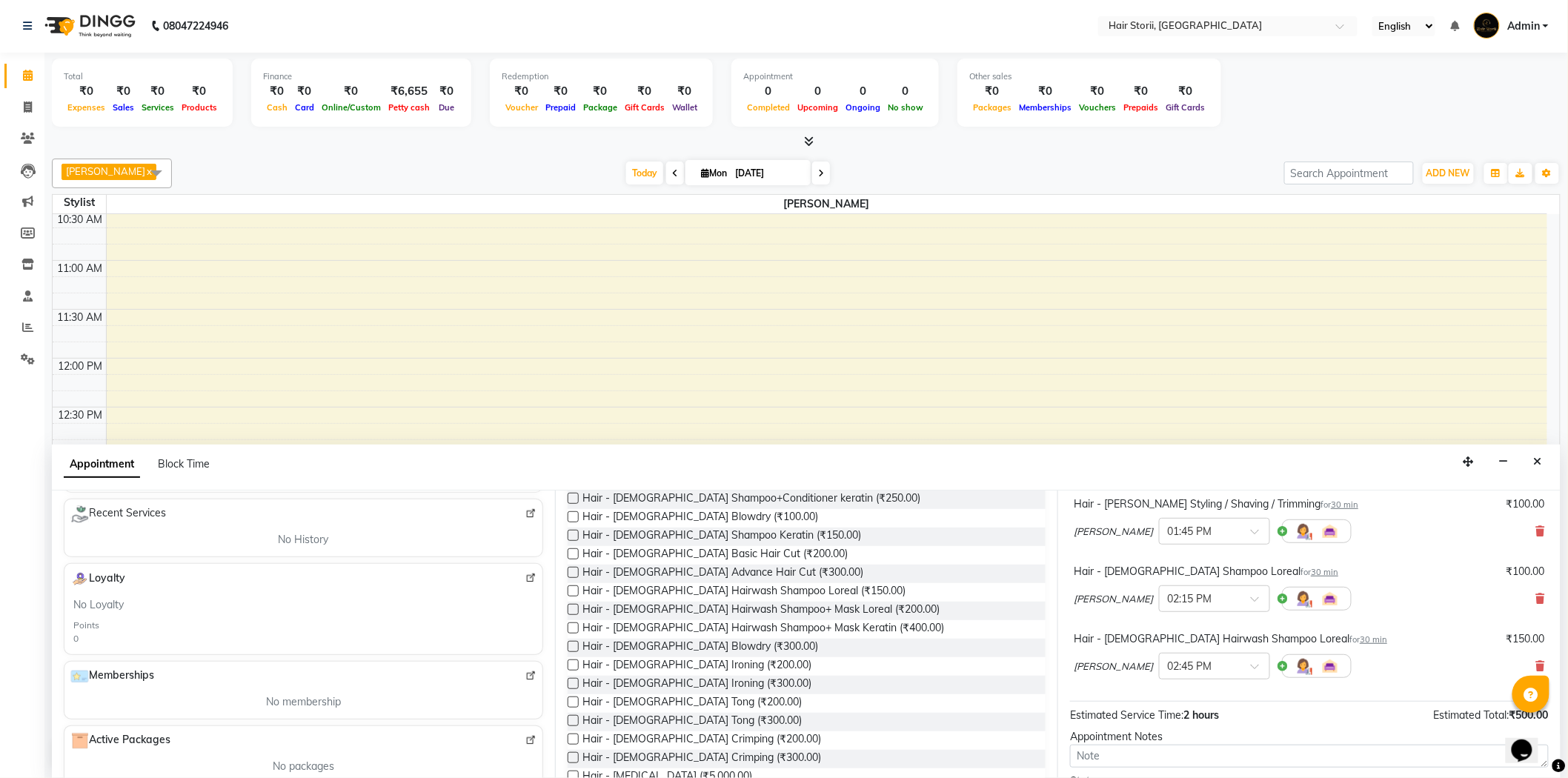
scroll to position [164, 0]
drag, startPoint x: 1529, startPoint y: 585, endPoint x: 1528, endPoint y: 592, distance: 7.1
click at [1536, 592] on icon at bounding box center [1541, 597] width 9 height 10
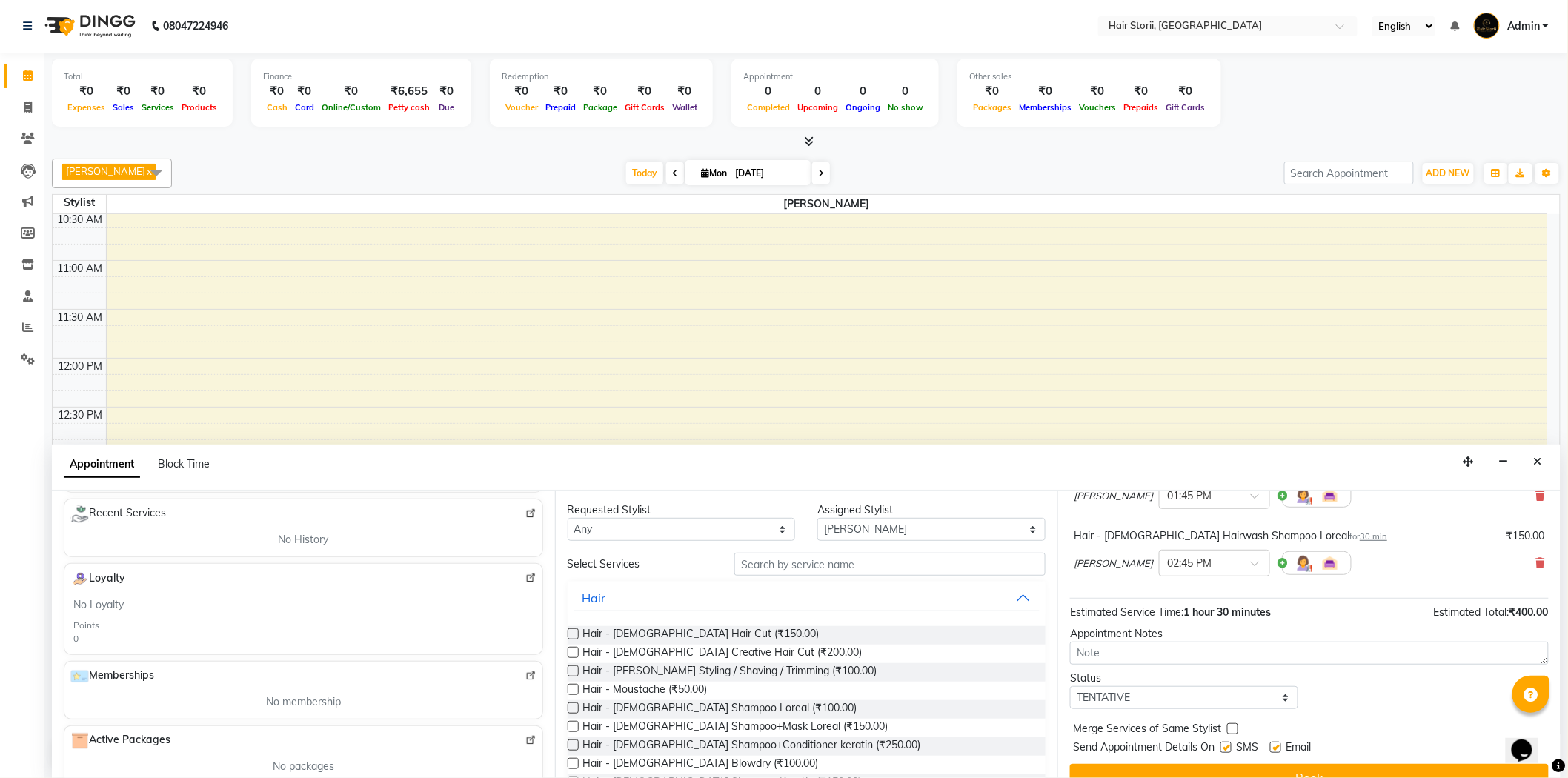
scroll to position [223, 0]
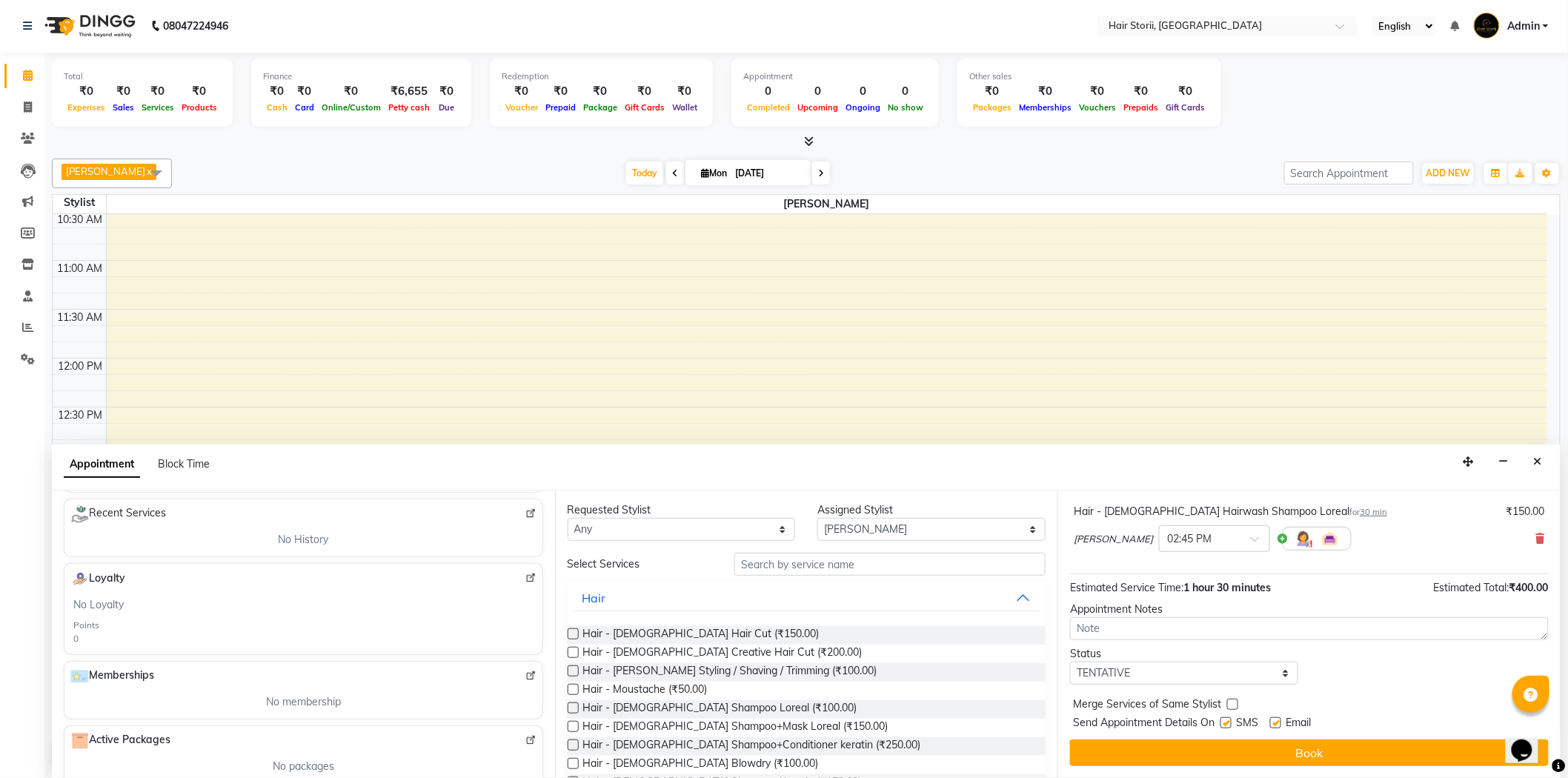
click at [1225, 722] on label at bounding box center [1225, 722] width 11 height 11
click at [1225, 722] on input "checkbox" at bounding box center [1225, 723] width 9 height 9
checkbox input "false"
click at [1273, 718] on label at bounding box center [1275, 722] width 11 height 11
click at [1273, 719] on input "checkbox" at bounding box center [1274, 723] width 9 height 9
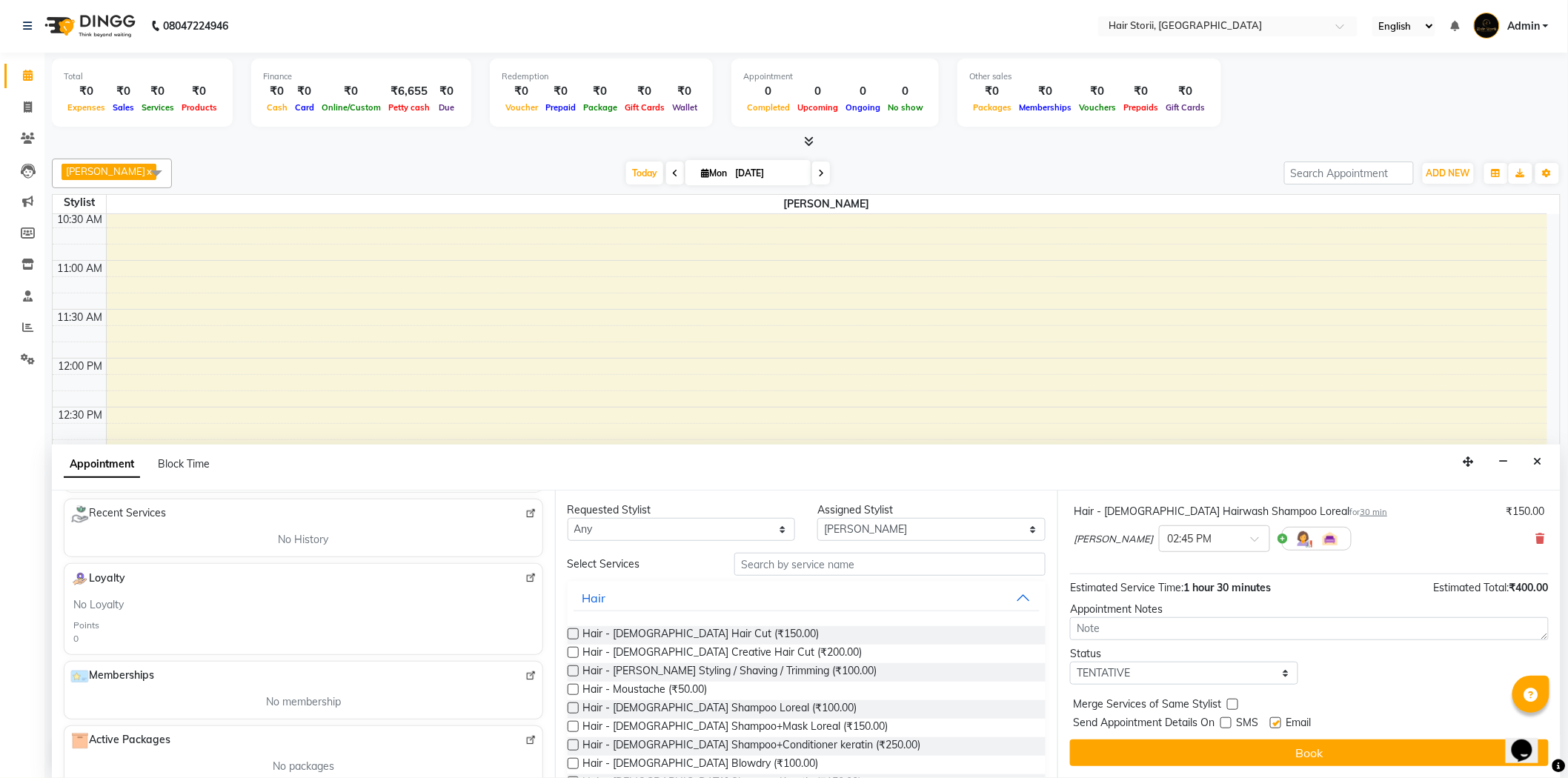
checkbox input "false"
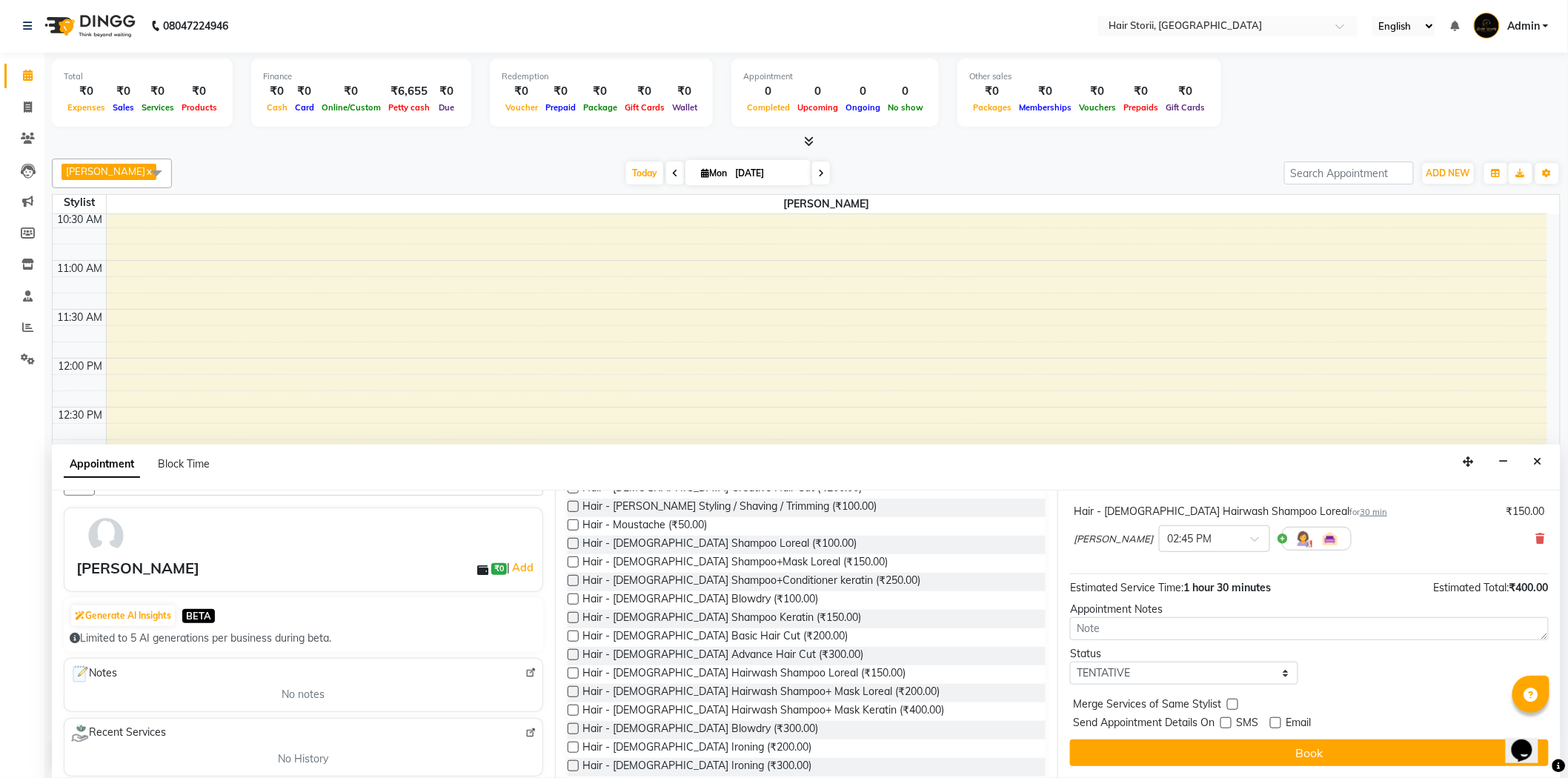
scroll to position [0, 0]
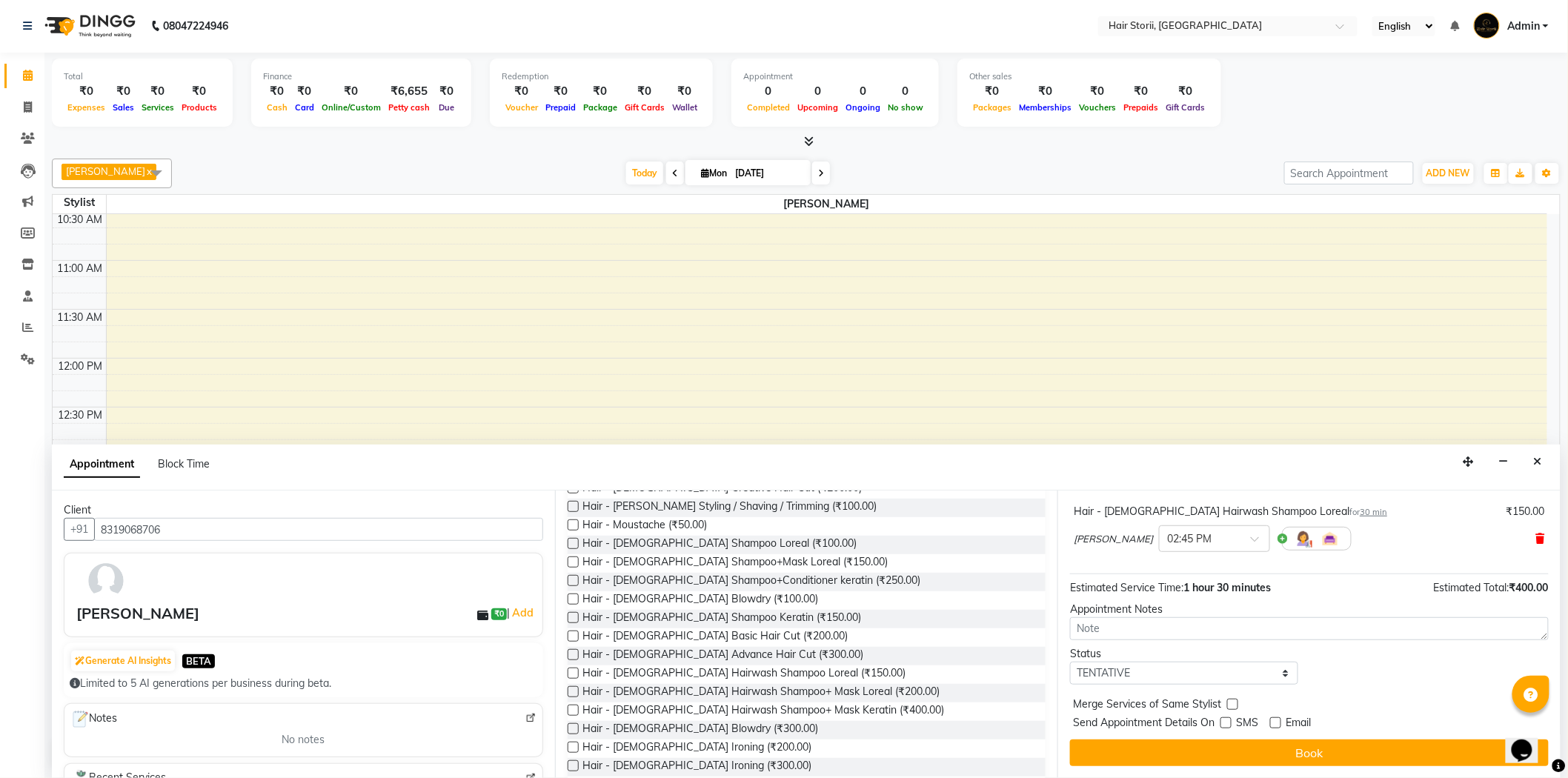
click at [1536, 539] on icon at bounding box center [1541, 538] width 9 height 10
click at [1536, 538] on icon at bounding box center [1541, 538] width 9 height 10
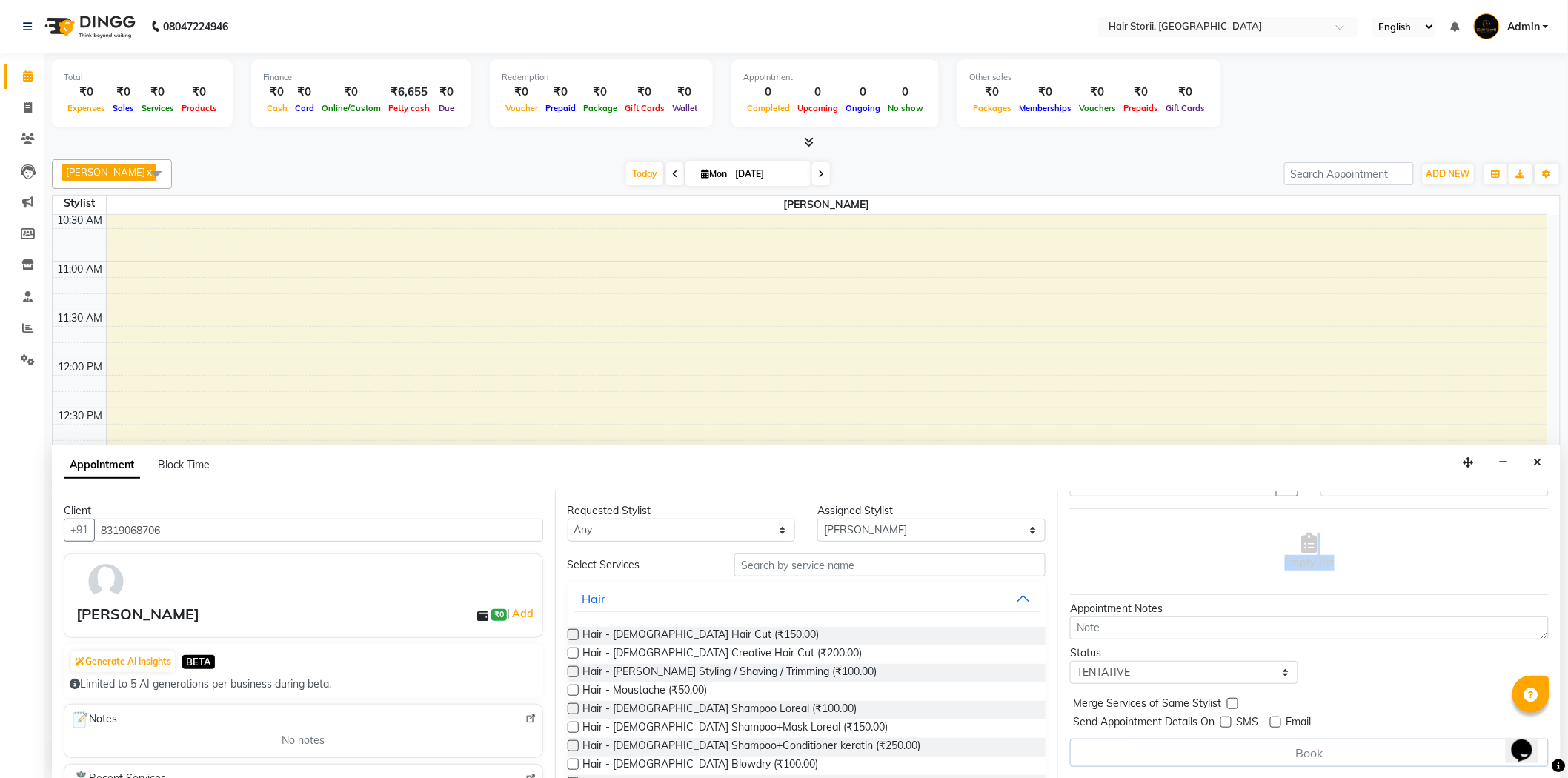
scroll to position [1, 0]
click at [888, 524] on select "Select Abhiraj Anshul Bandewar Deepali Irpachi Divya Lautre Gopal Bandewar hous…" at bounding box center [932, 529] width 229 height 23
select select "51423"
click at [818, 518] on select "Select Abhiraj Anshul Bandewar Deepali Irpachi Divya Lautre Gopal Bandewar hous…" at bounding box center [932, 529] width 229 height 23
click at [572, 633] on label at bounding box center [573, 633] width 11 height 11
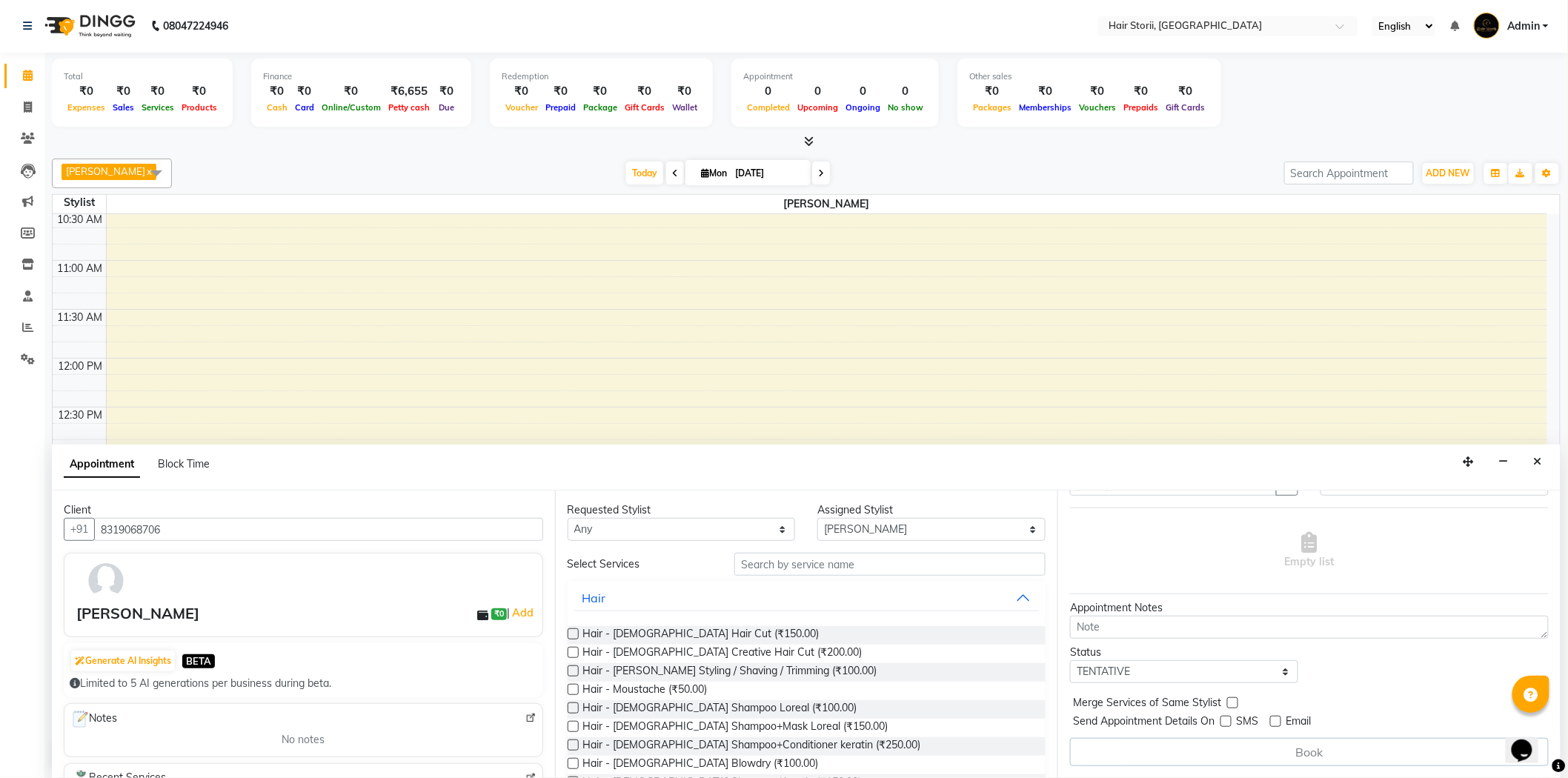
click at [572, 633] on input "checkbox" at bounding box center [572, 634] width 9 height 9
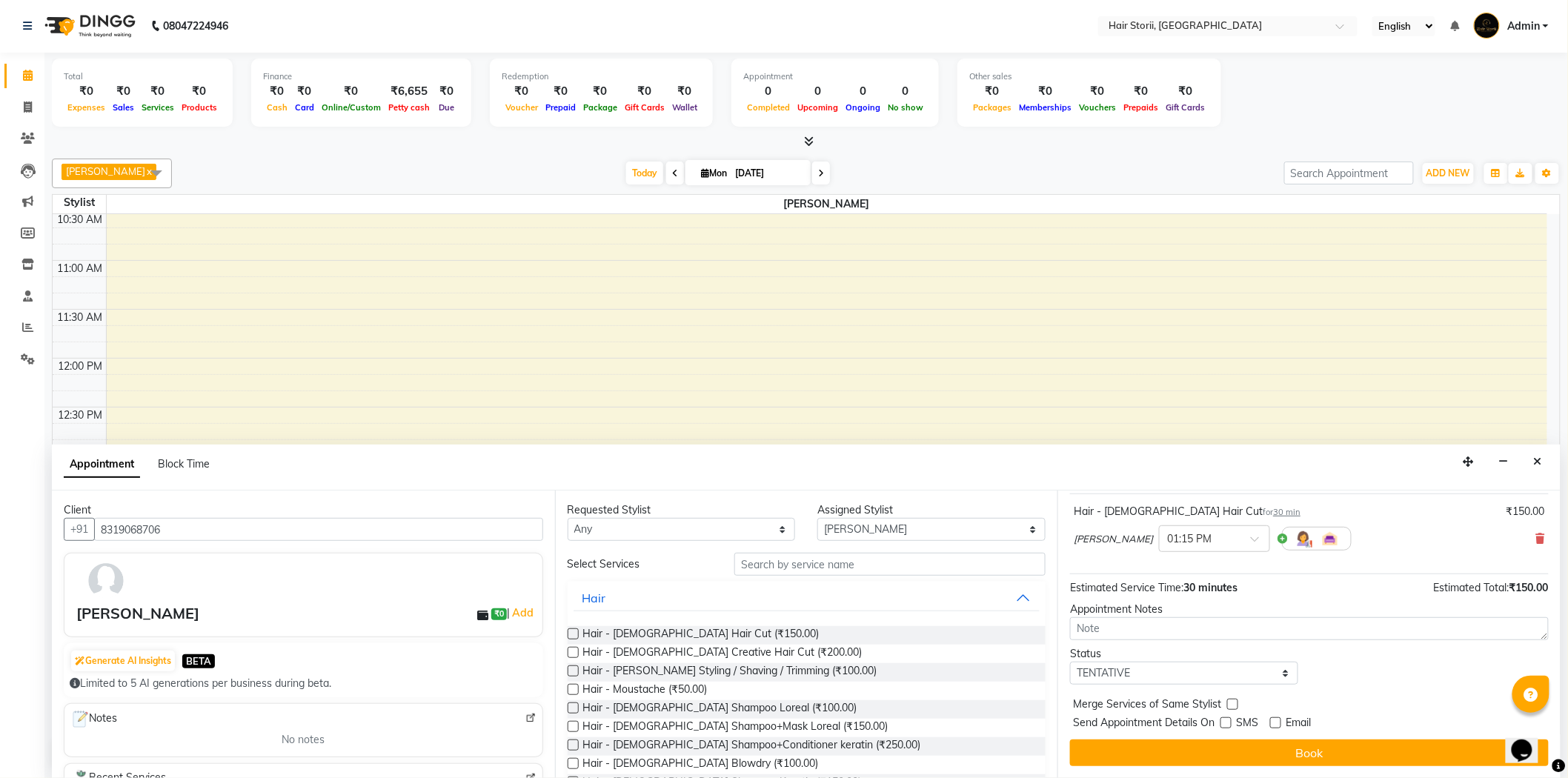
checkbox input "false"
click at [575, 670] on label at bounding box center [573, 670] width 11 height 11
click at [575, 670] on input "checkbox" at bounding box center [572, 672] width 9 height 9
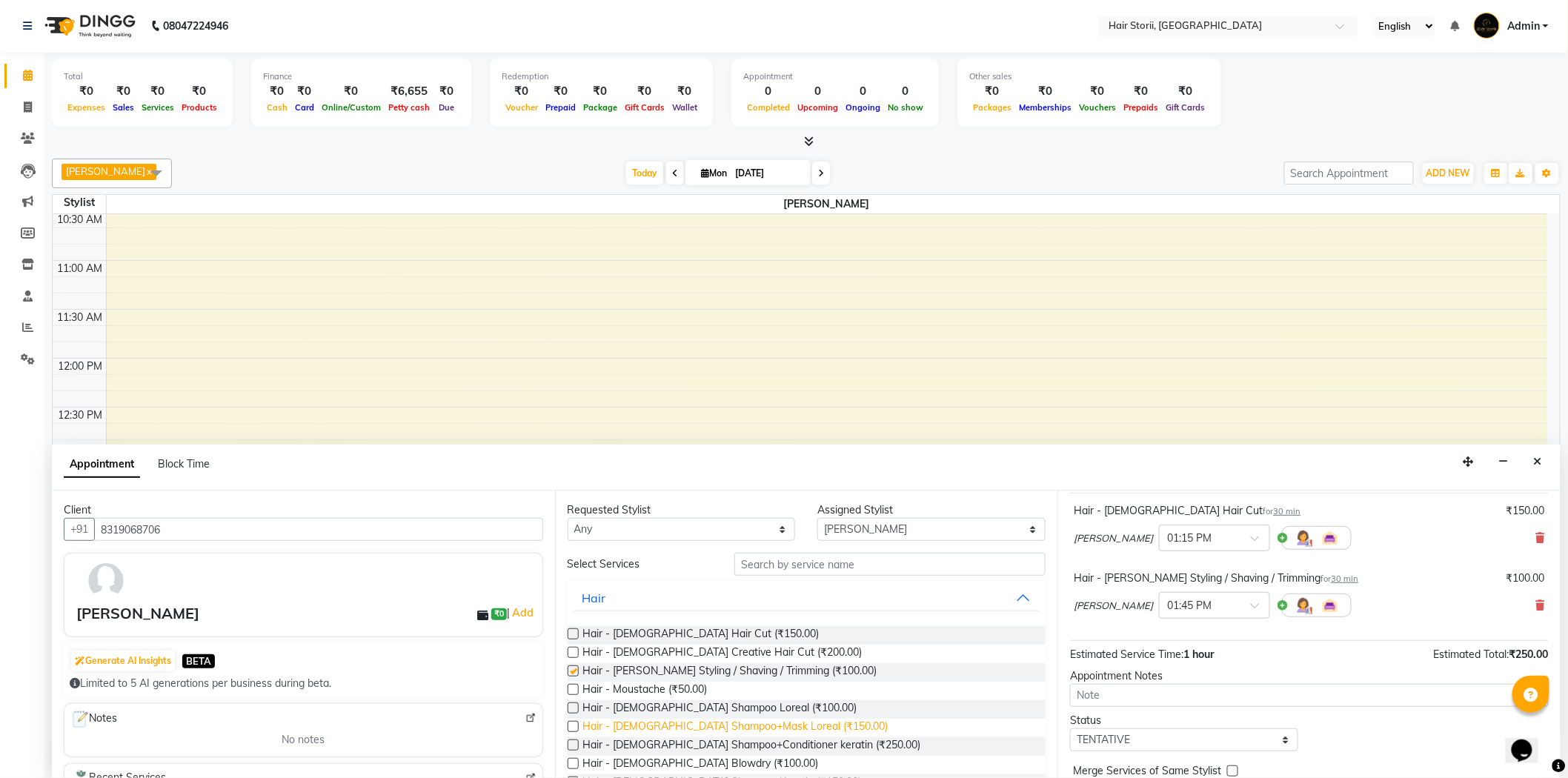
checkbox input "false"
click at [575, 727] on label at bounding box center [573, 726] width 11 height 11
click at [575, 727] on input "checkbox" at bounding box center [572, 728] width 9 height 9
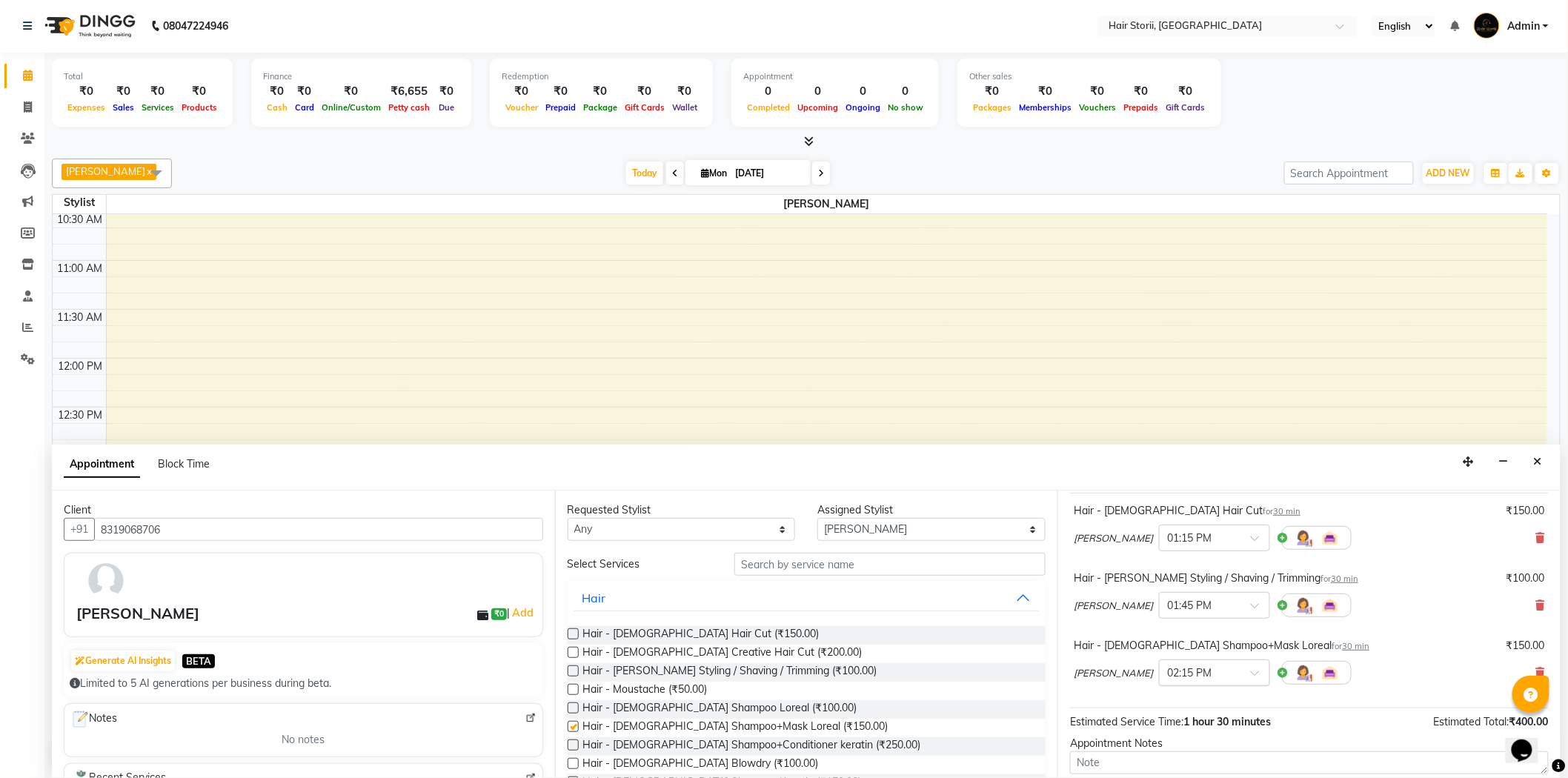
checkbox input "false"
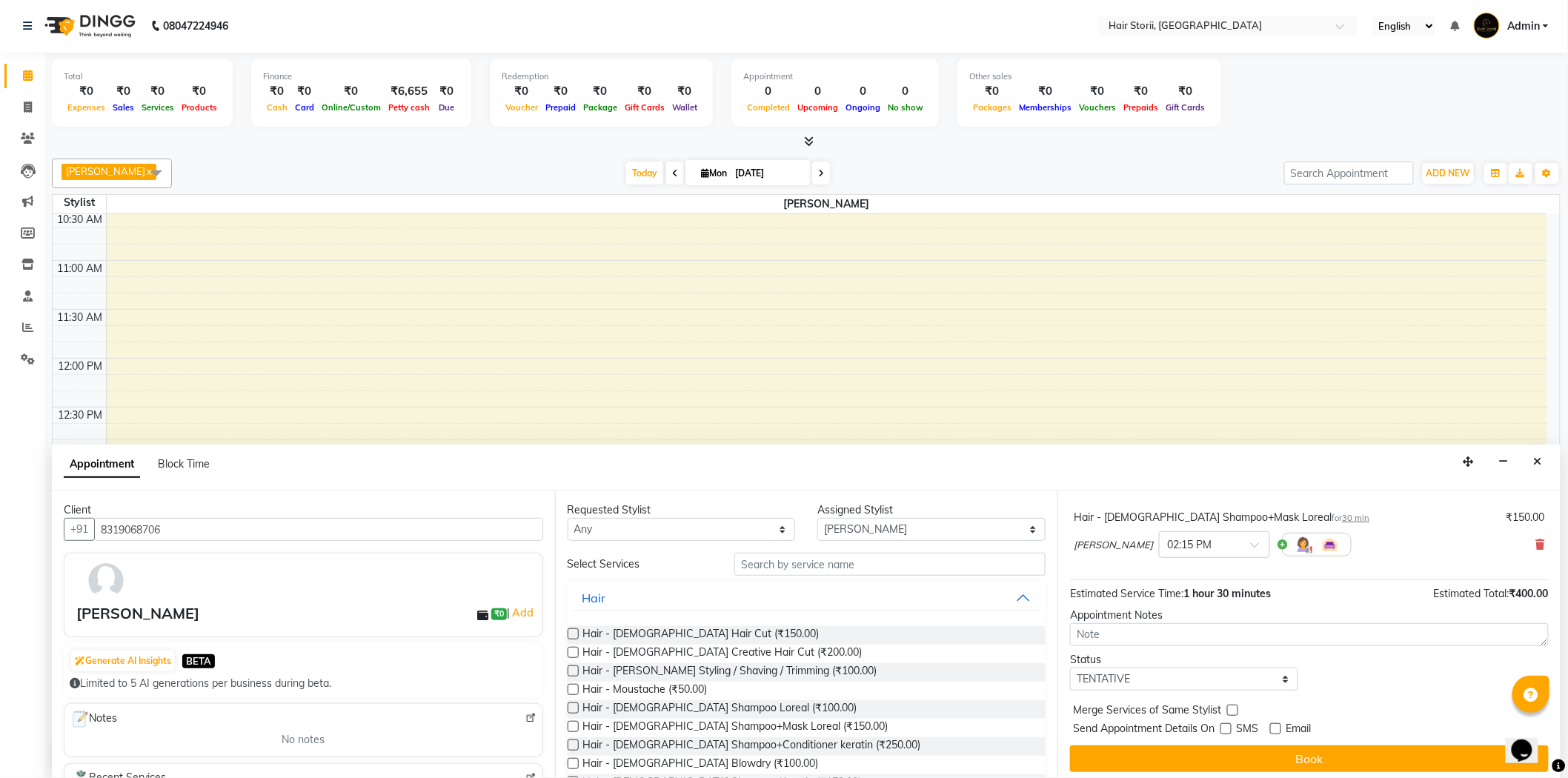
scroll to position [223, 0]
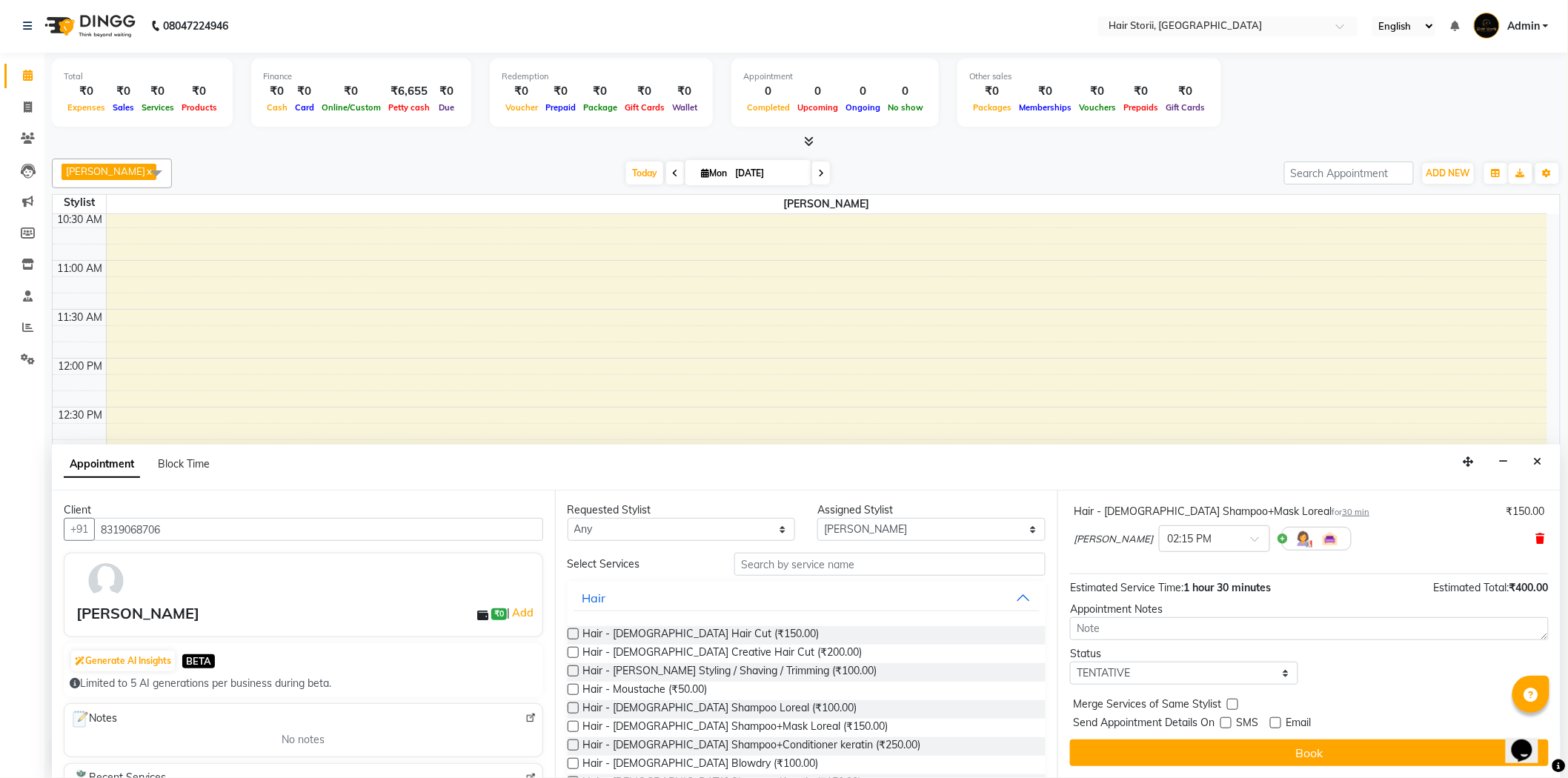
click at [1536, 536] on icon at bounding box center [1541, 538] width 9 height 10
click at [570, 706] on label at bounding box center [573, 707] width 11 height 11
click at [570, 706] on input "checkbox" at bounding box center [572, 709] width 9 height 9
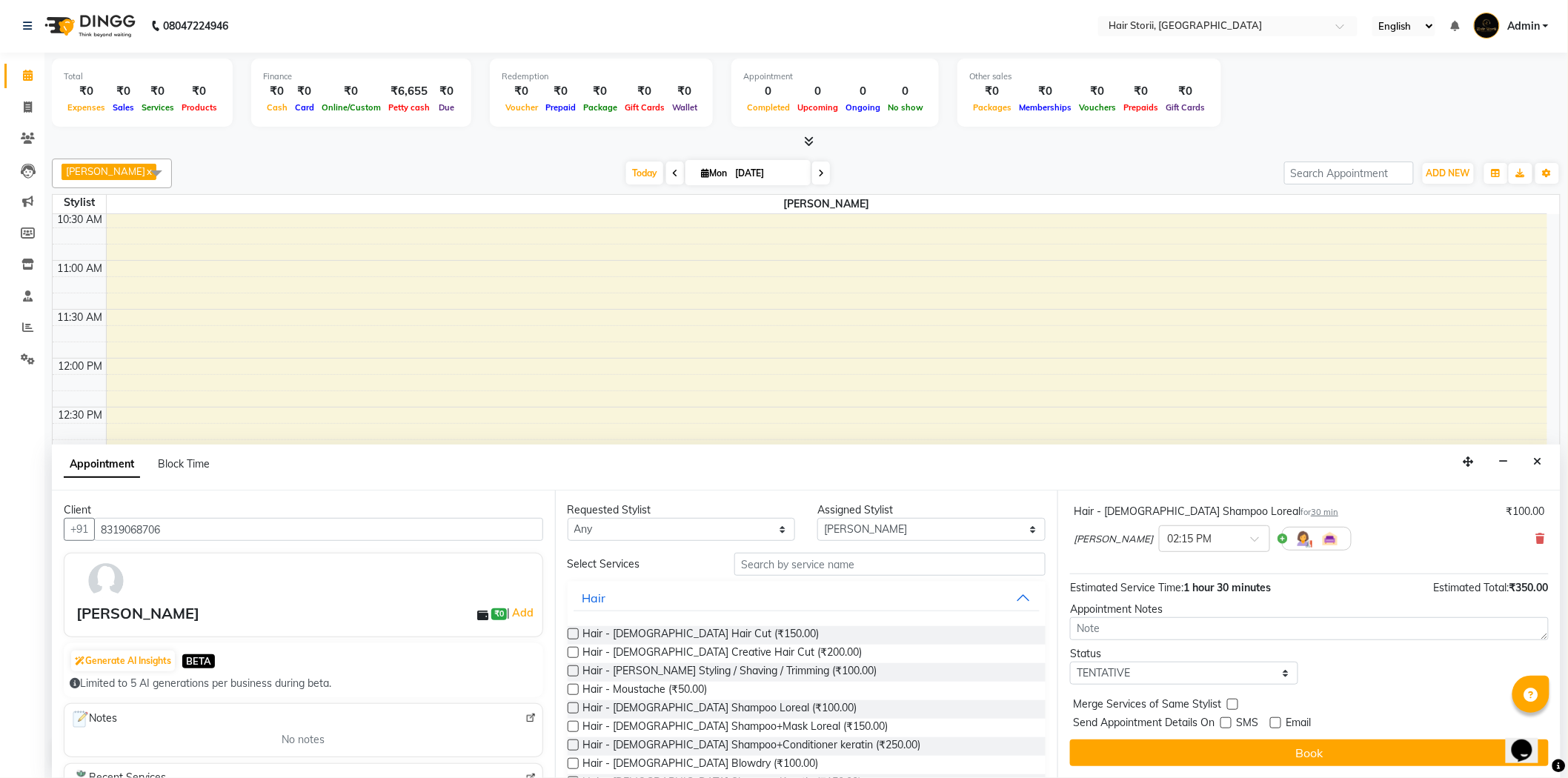
checkbox input "false"
click at [1225, 746] on button "Book" at bounding box center [1309, 752] width 479 height 27
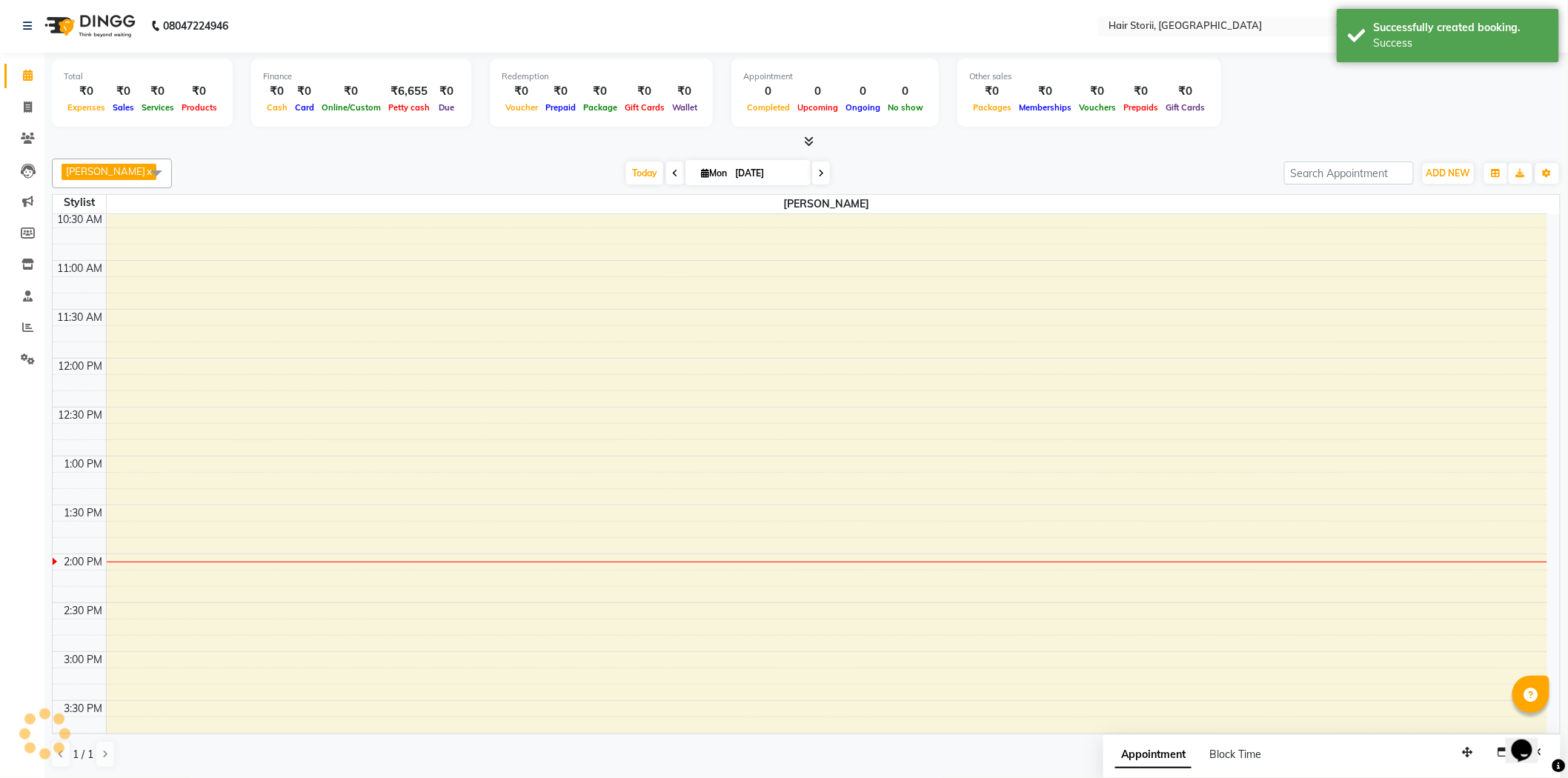
scroll to position [0, 0]
click at [148, 172] on span at bounding box center [156, 173] width 30 height 28
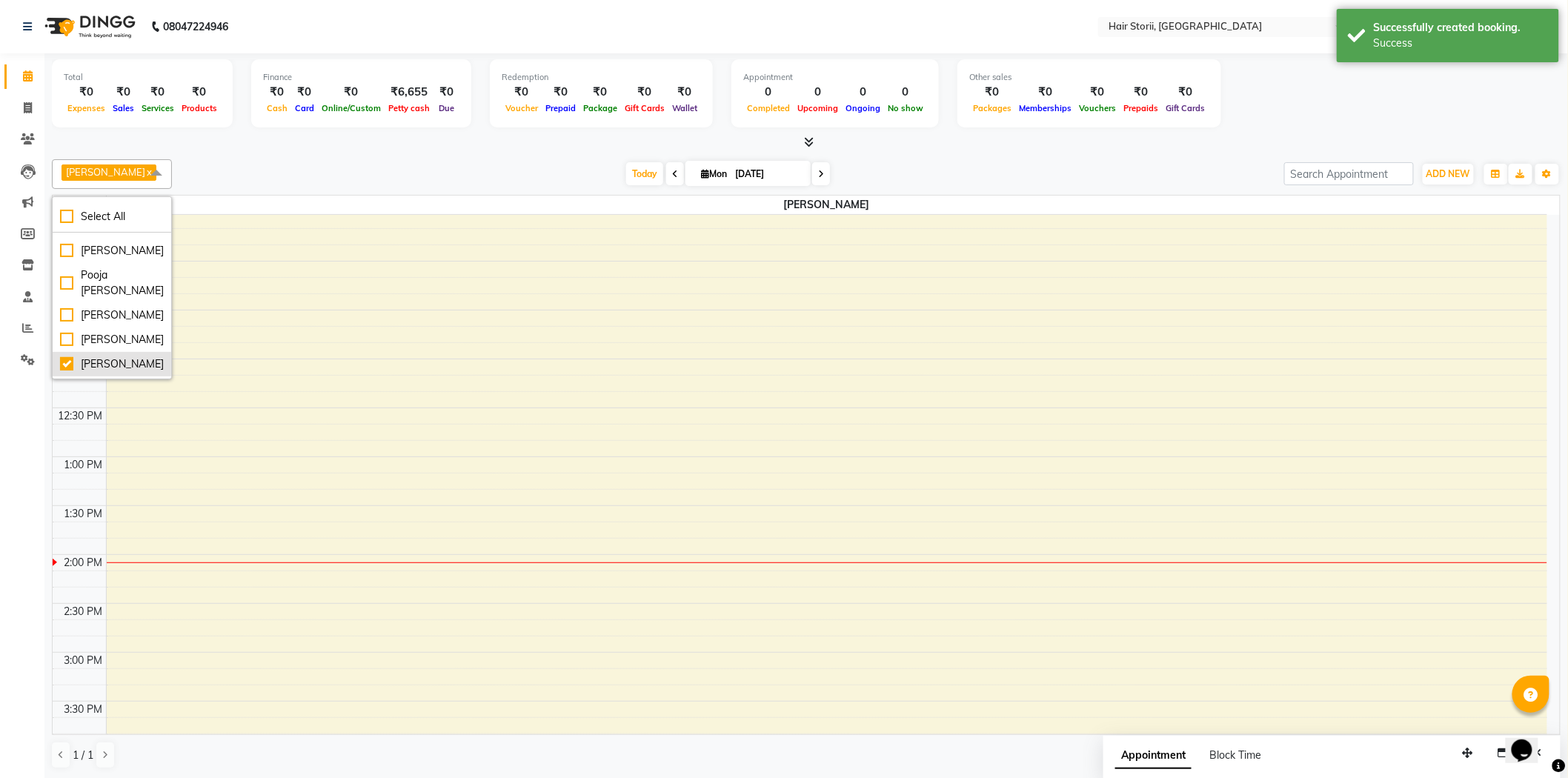
scroll to position [89, 0]
click at [68, 311] on div "[PERSON_NAME]" at bounding box center [111, 302] width 104 height 15
checkbox input "true"
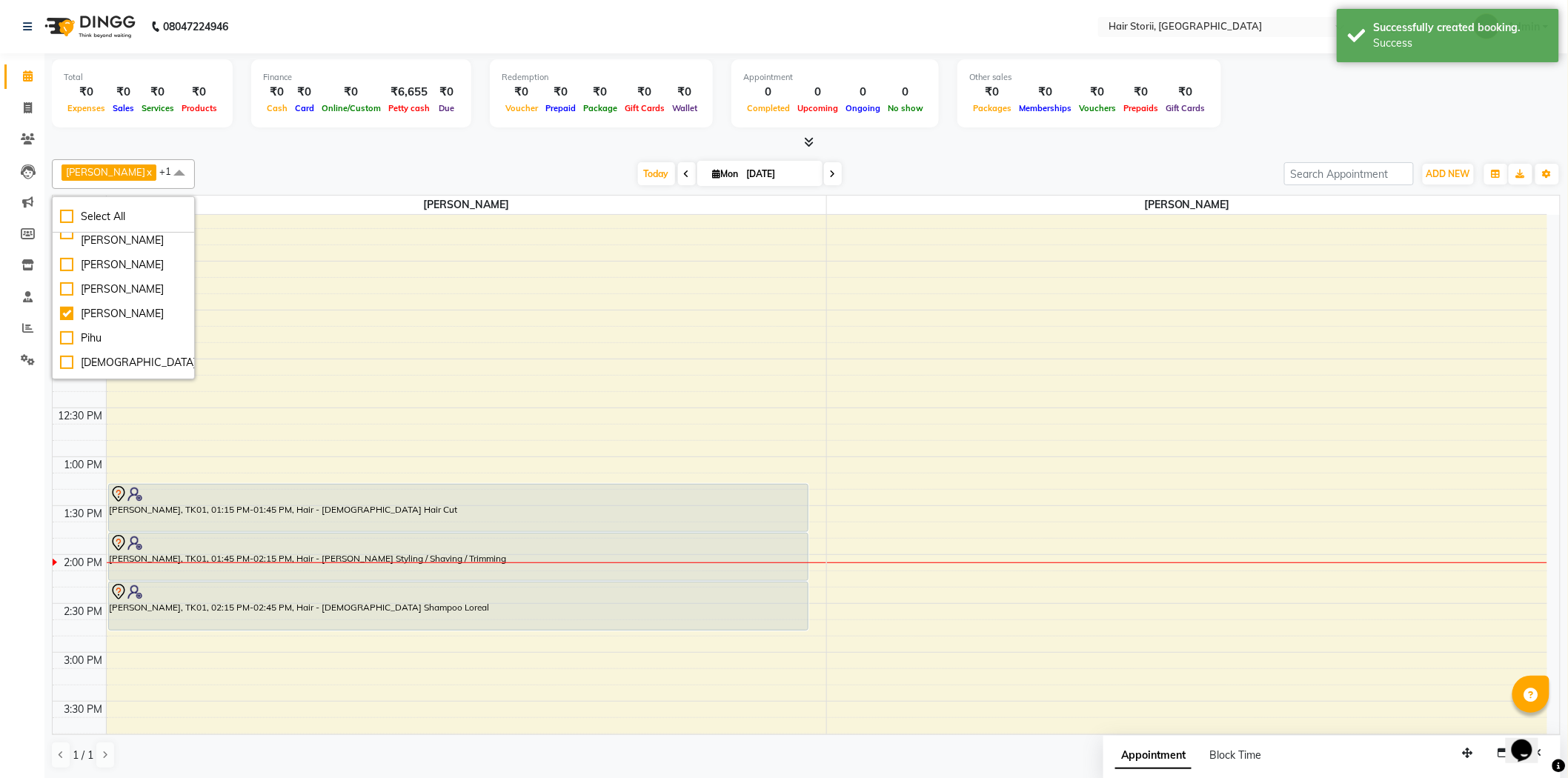
scroll to position [227, 0]
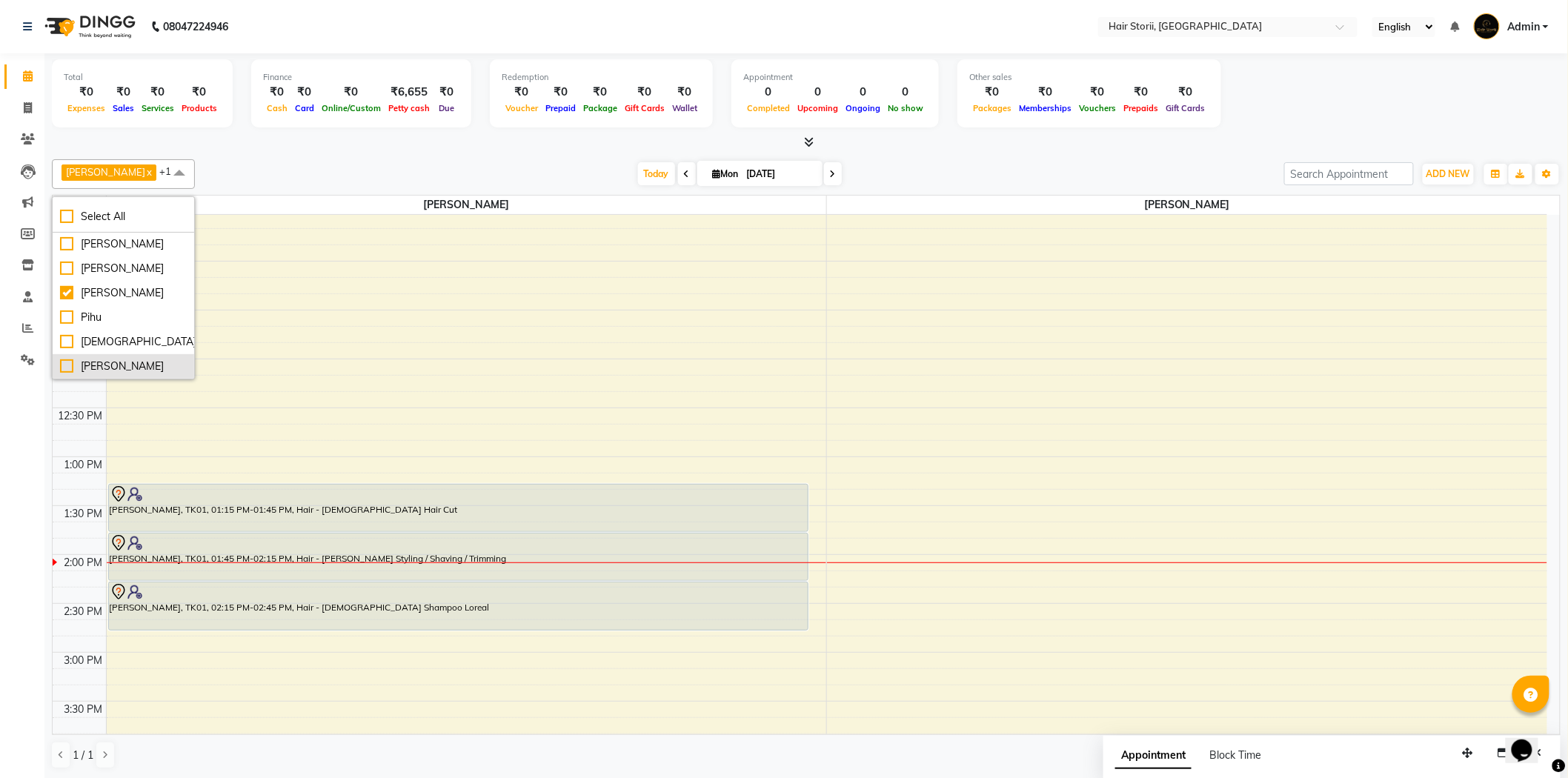
click at [63, 365] on div "[PERSON_NAME]" at bounding box center [123, 366] width 127 height 15
checkbox input "true"
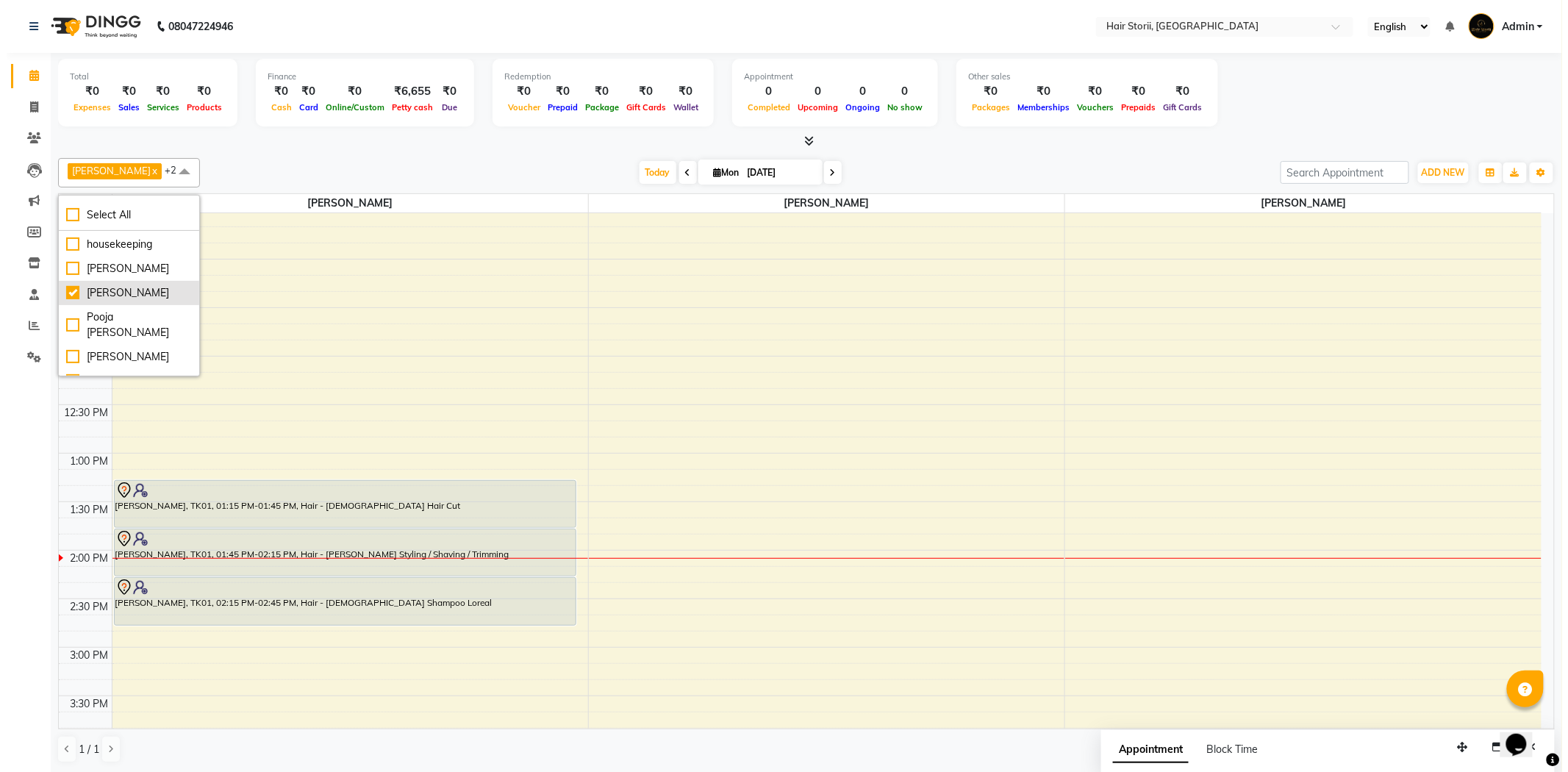
scroll to position [0, 0]
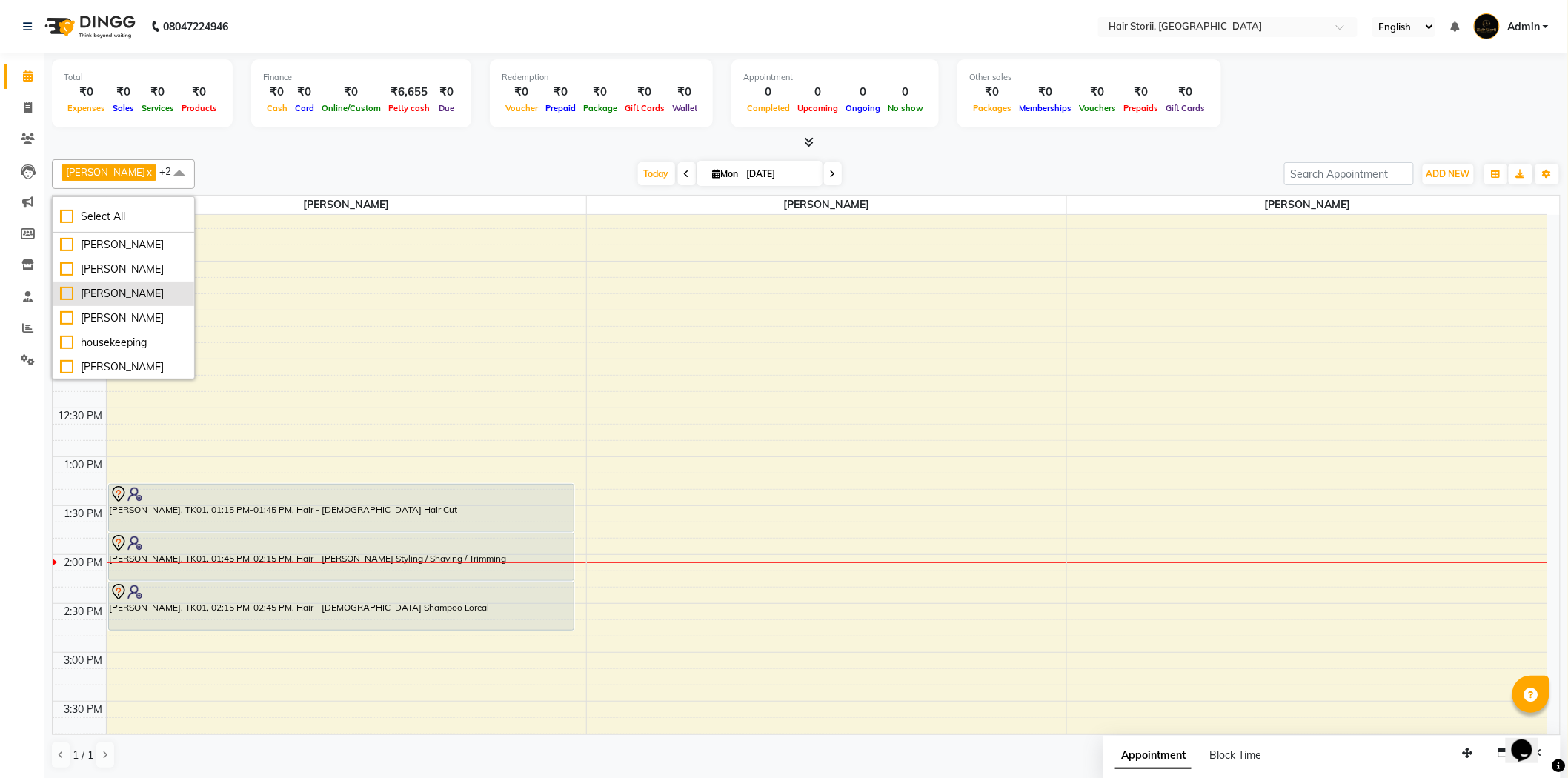
click at [63, 301] on div "[PERSON_NAME]" at bounding box center [123, 294] width 127 height 15
checkbox input "true"
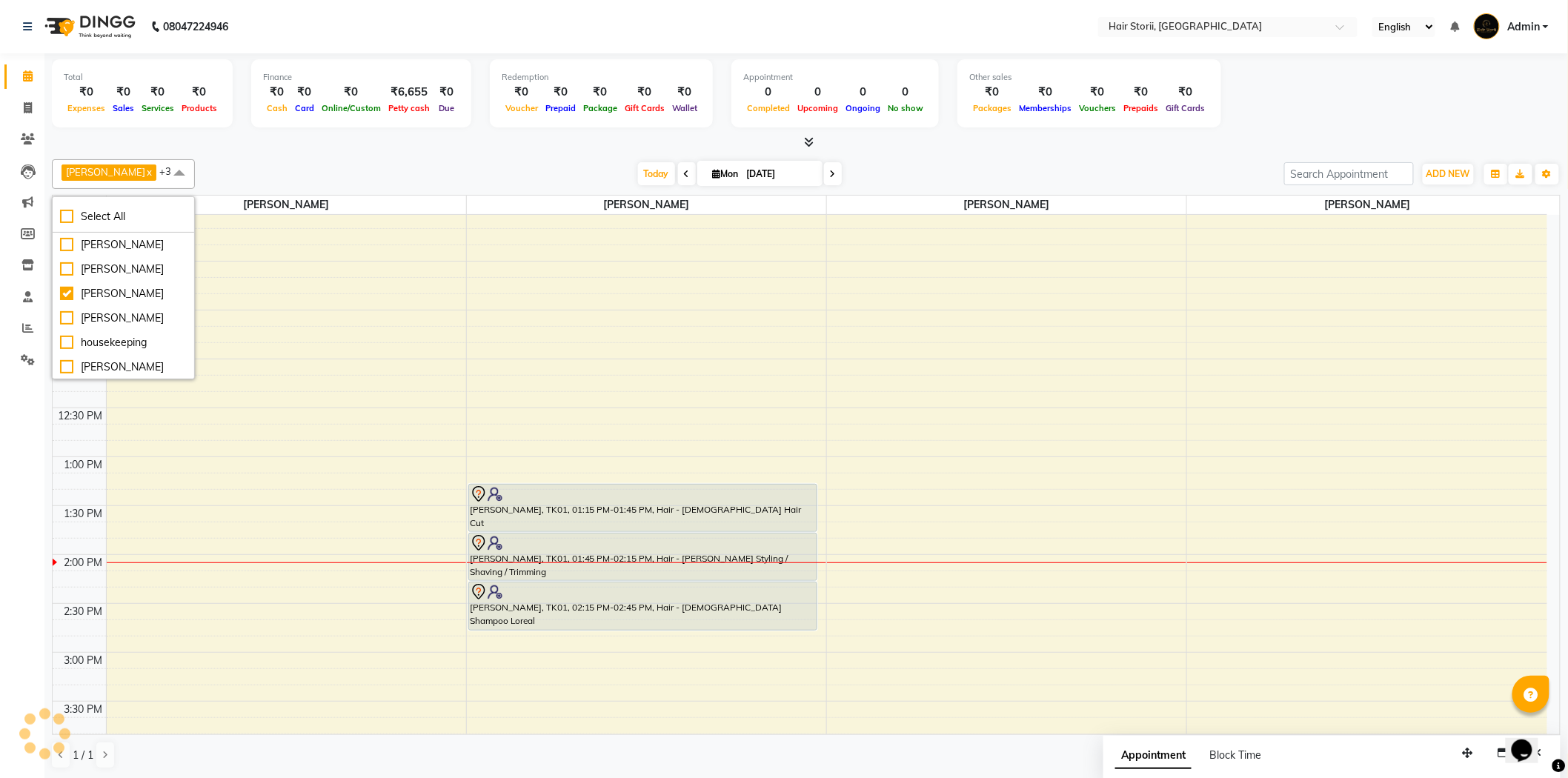
click at [462, 179] on div "Today Mon 01-09-2025" at bounding box center [739, 174] width 1075 height 22
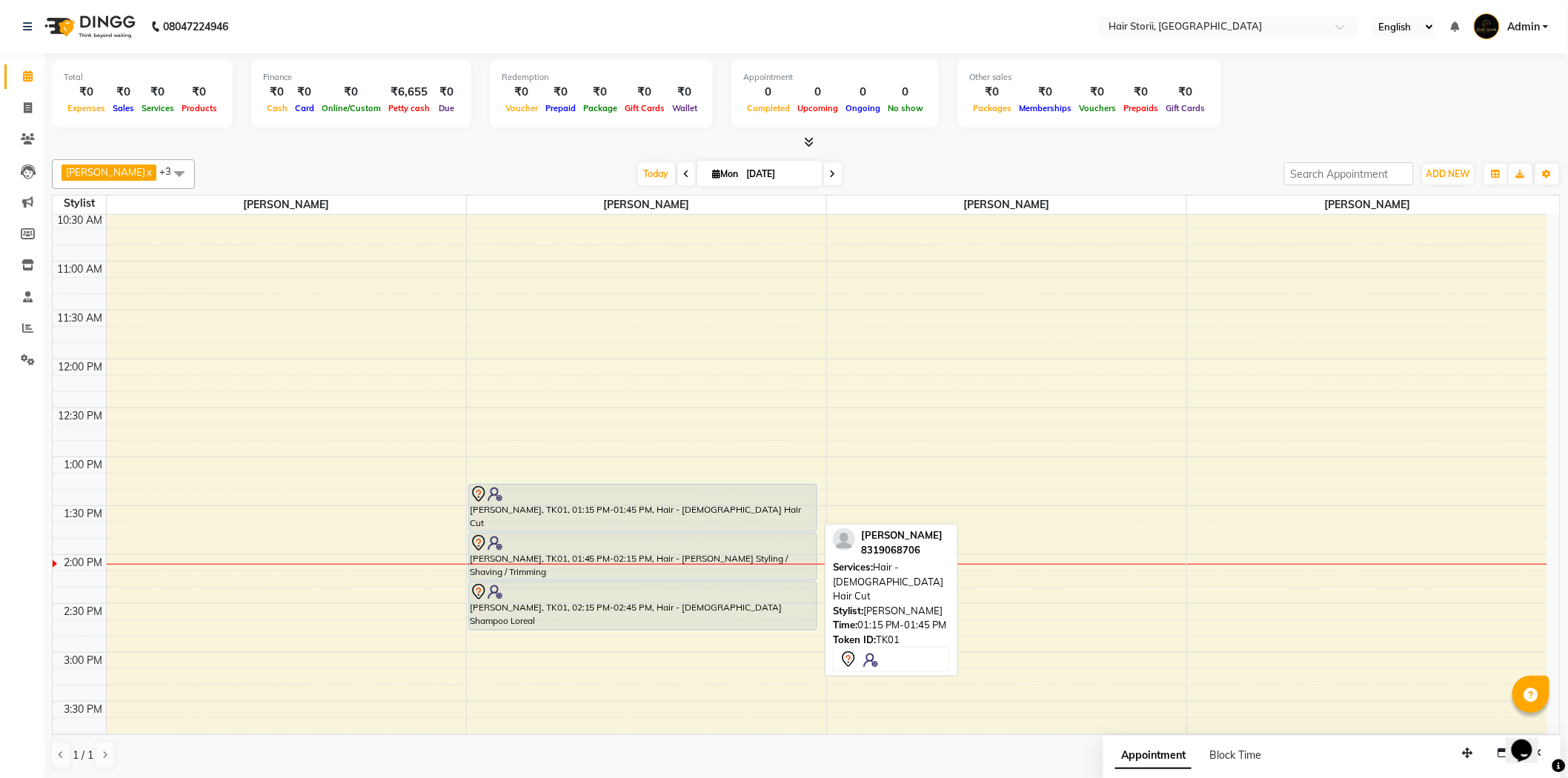
click at [646, 520] on div "[PERSON_NAME], TK01, 01:15 PM-01:45 PM, Hair - [DEMOGRAPHIC_DATA] Hair Cut" at bounding box center [643, 508] width 348 height 47
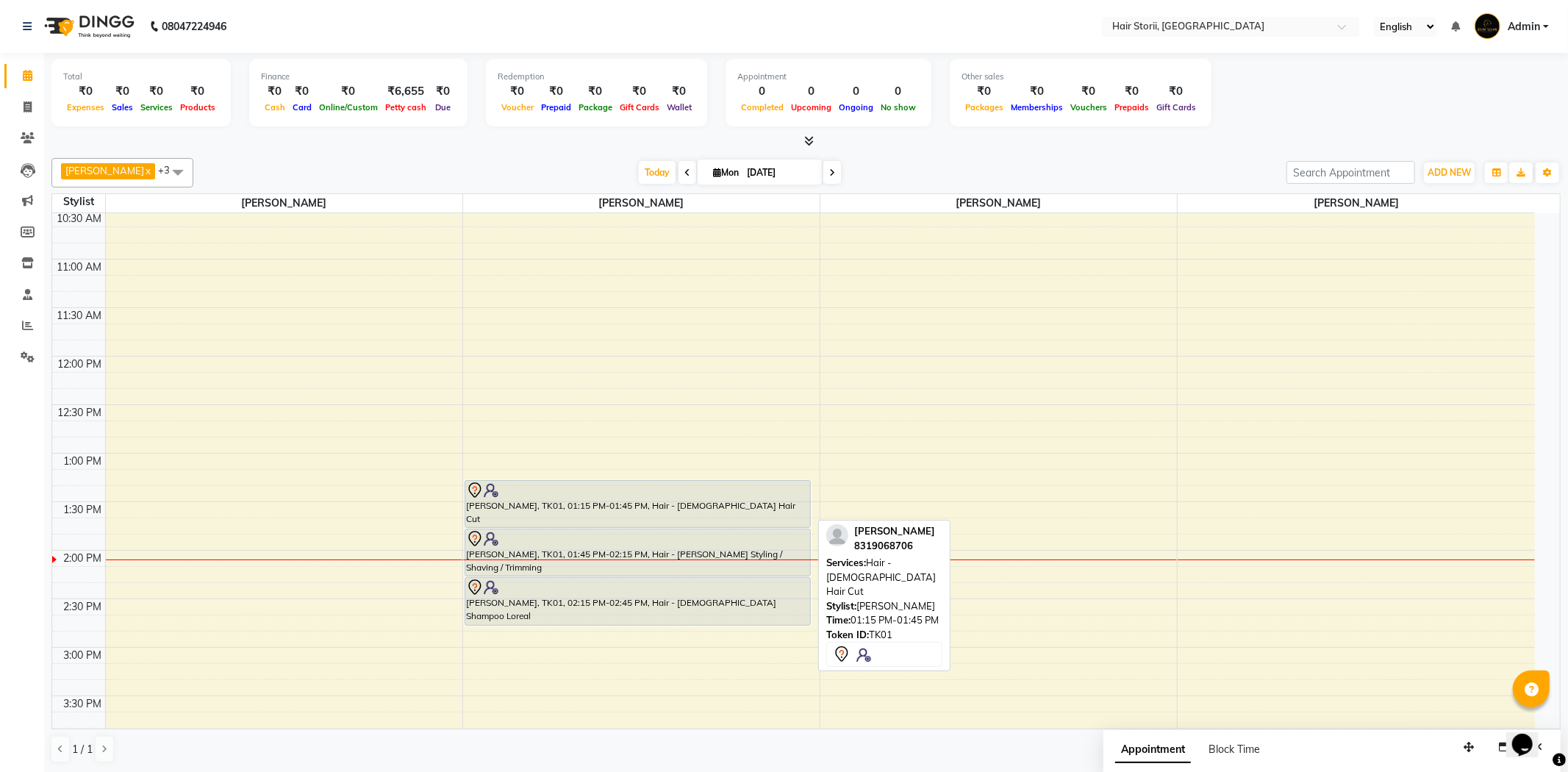
select select "7"
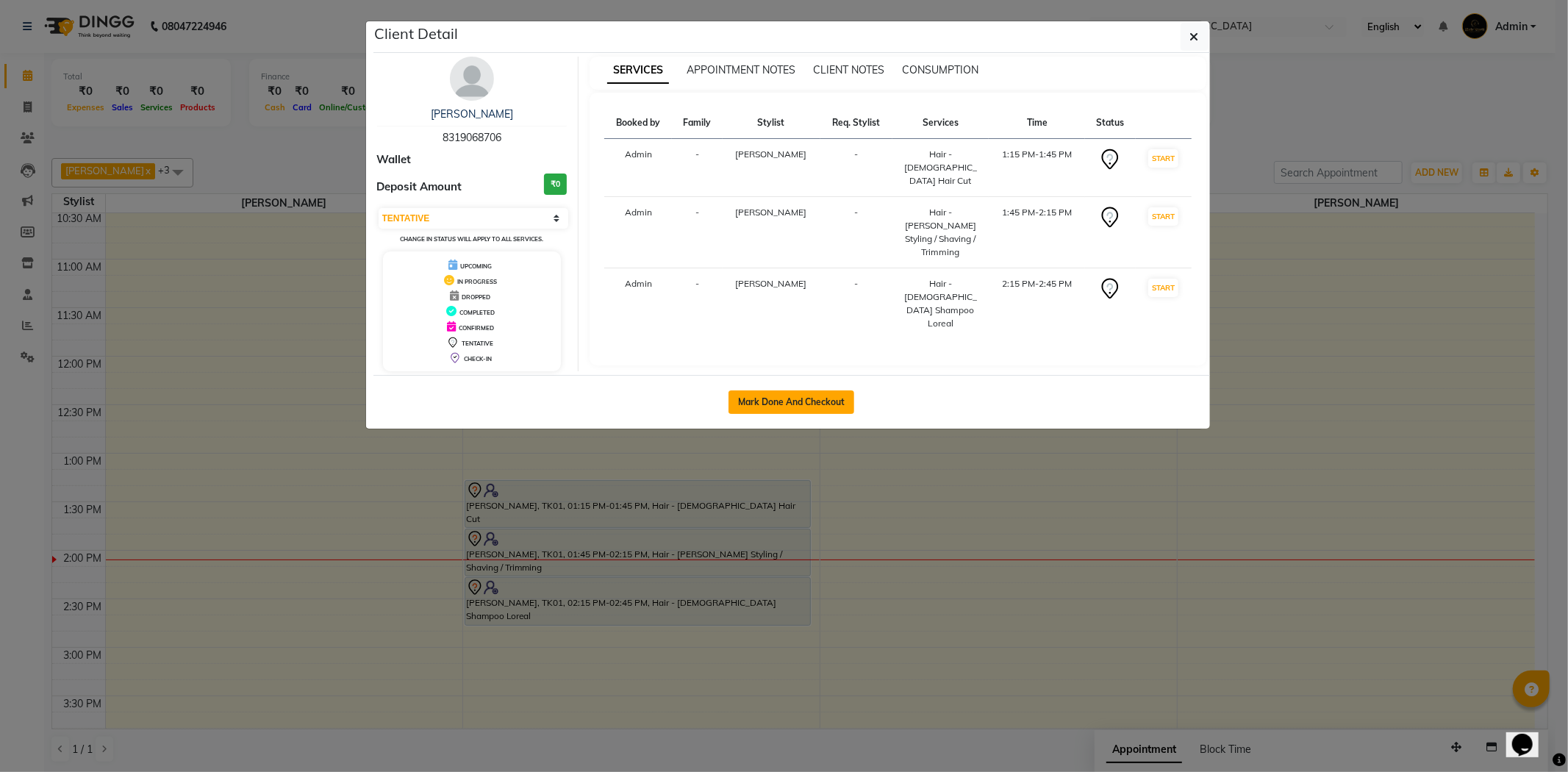
click at [785, 404] on button "Mark Done And Checkout" at bounding box center [792, 403] width 126 height 24
select select "service"
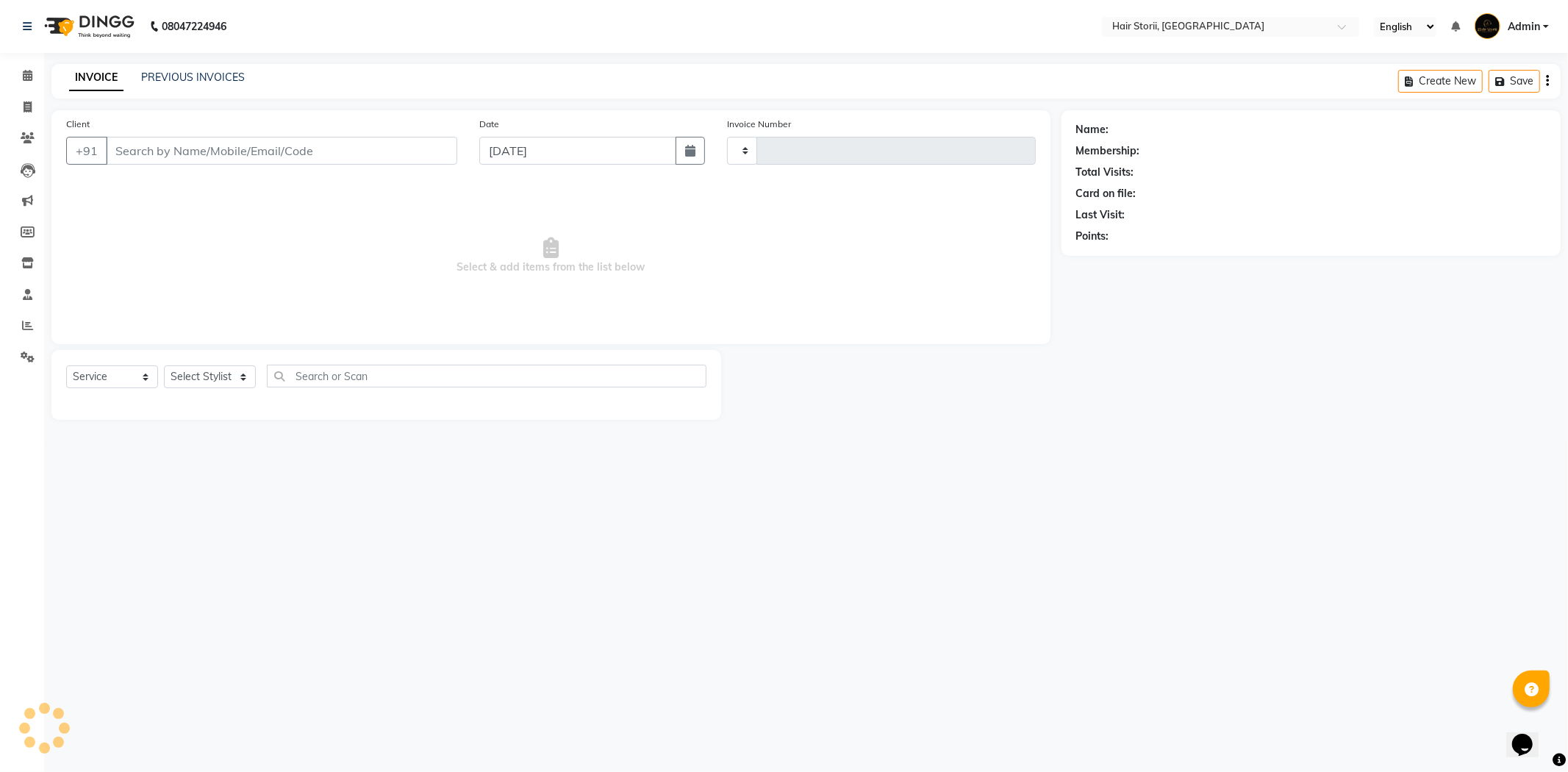
type input "1963"
select select "6638"
type input "8319068706"
select select "51423"
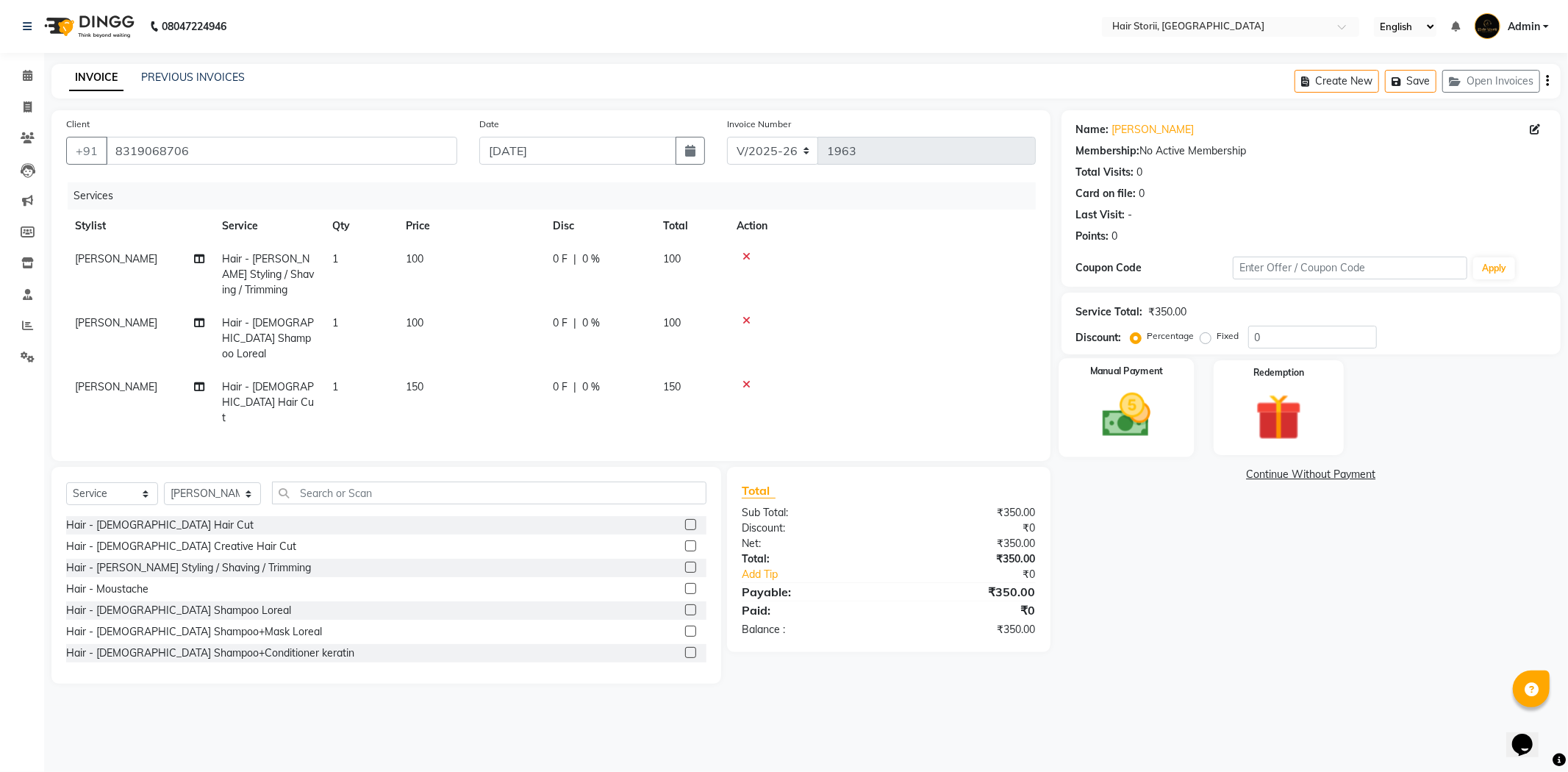
click at [1144, 420] on img at bounding box center [1126, 415] width 79 height 56
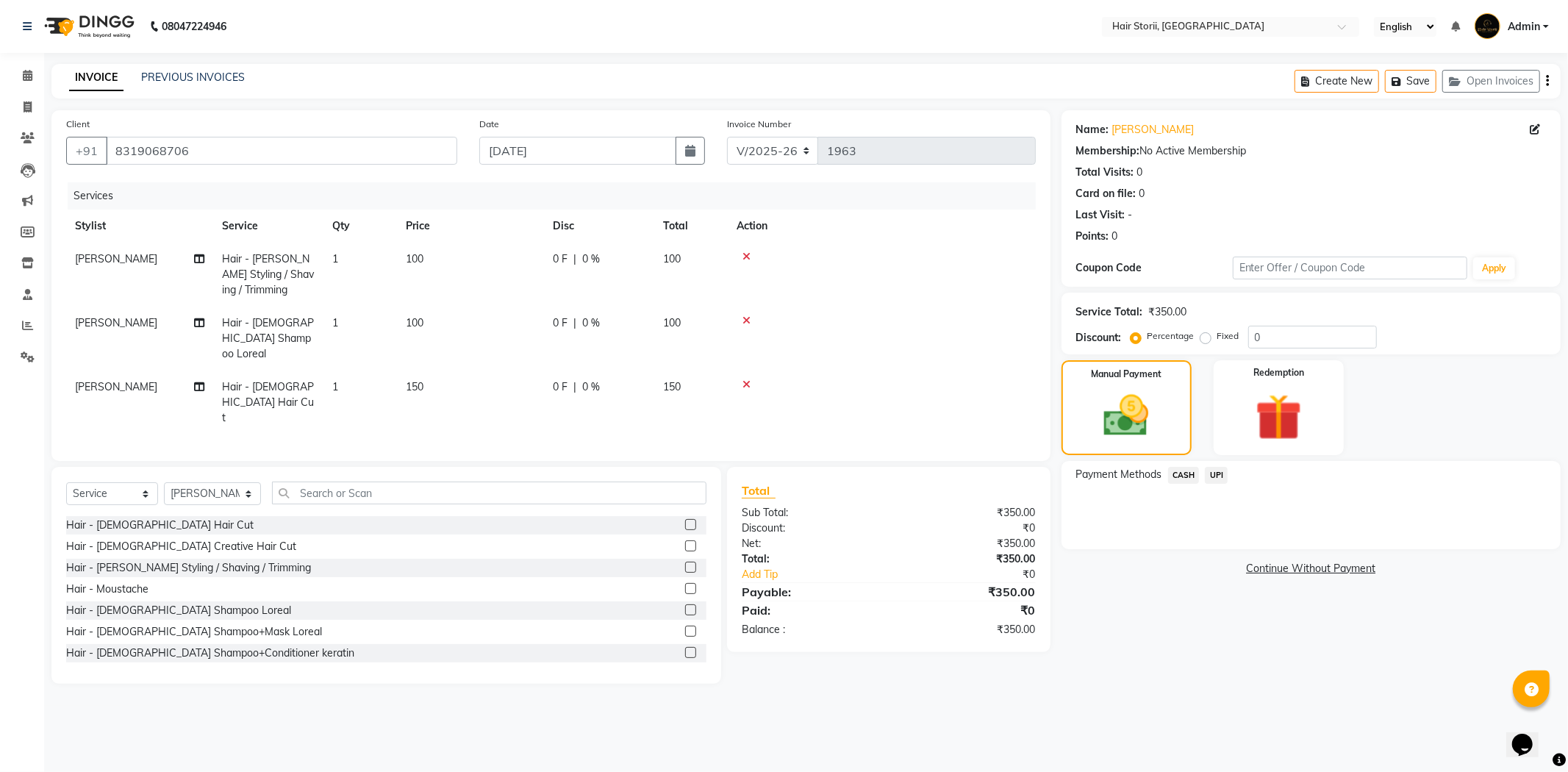
click at [1180, 479] on span "CASH" at bounding box center [1183, 476] width 31 height 17
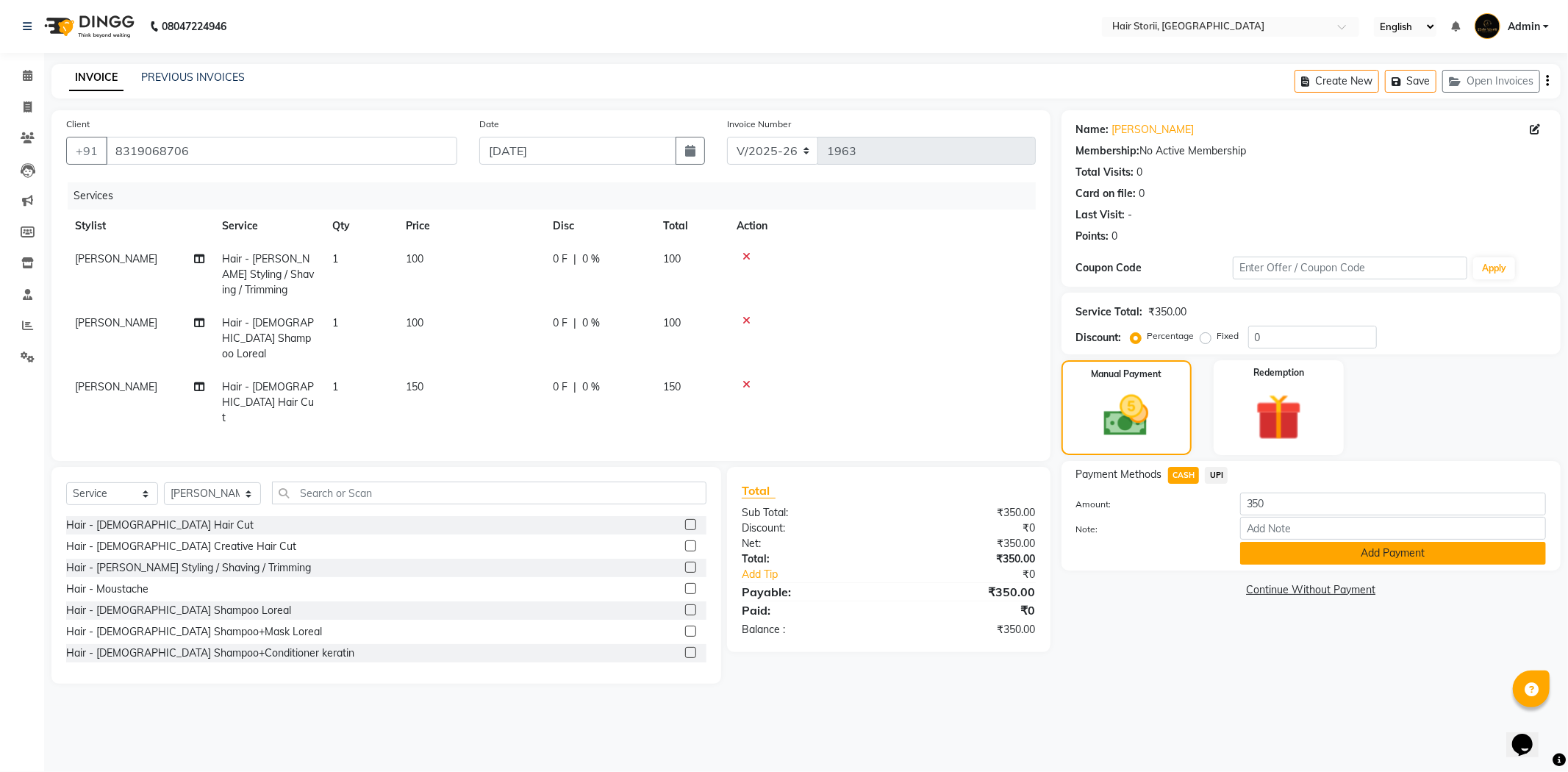
click at [1272, 552] on button "Add Payment" at bounding box center [1393, 553] width 306 height 23
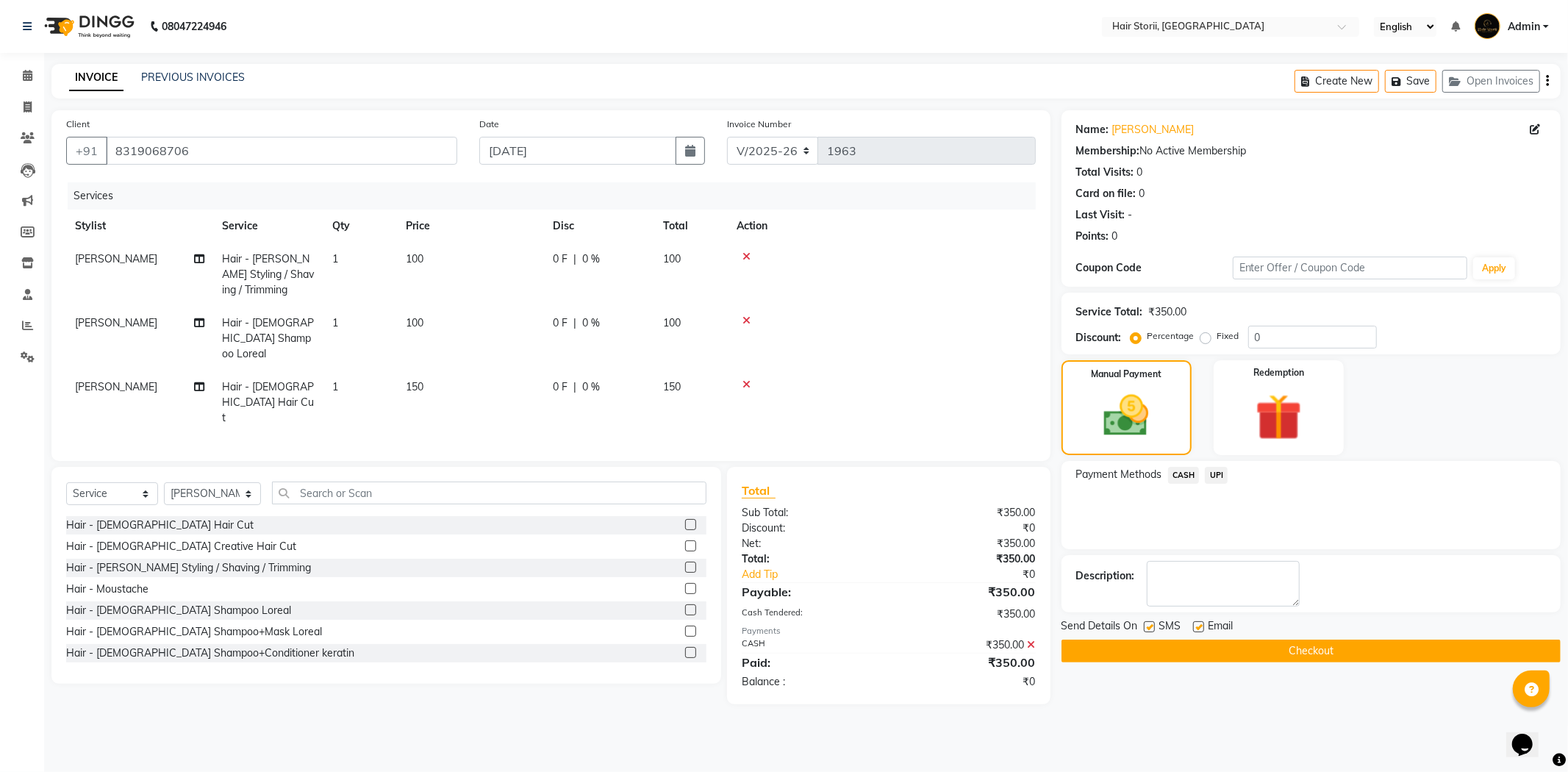
click at [746, 254] on icon at bounding box center [747, 256] width 8 height 10
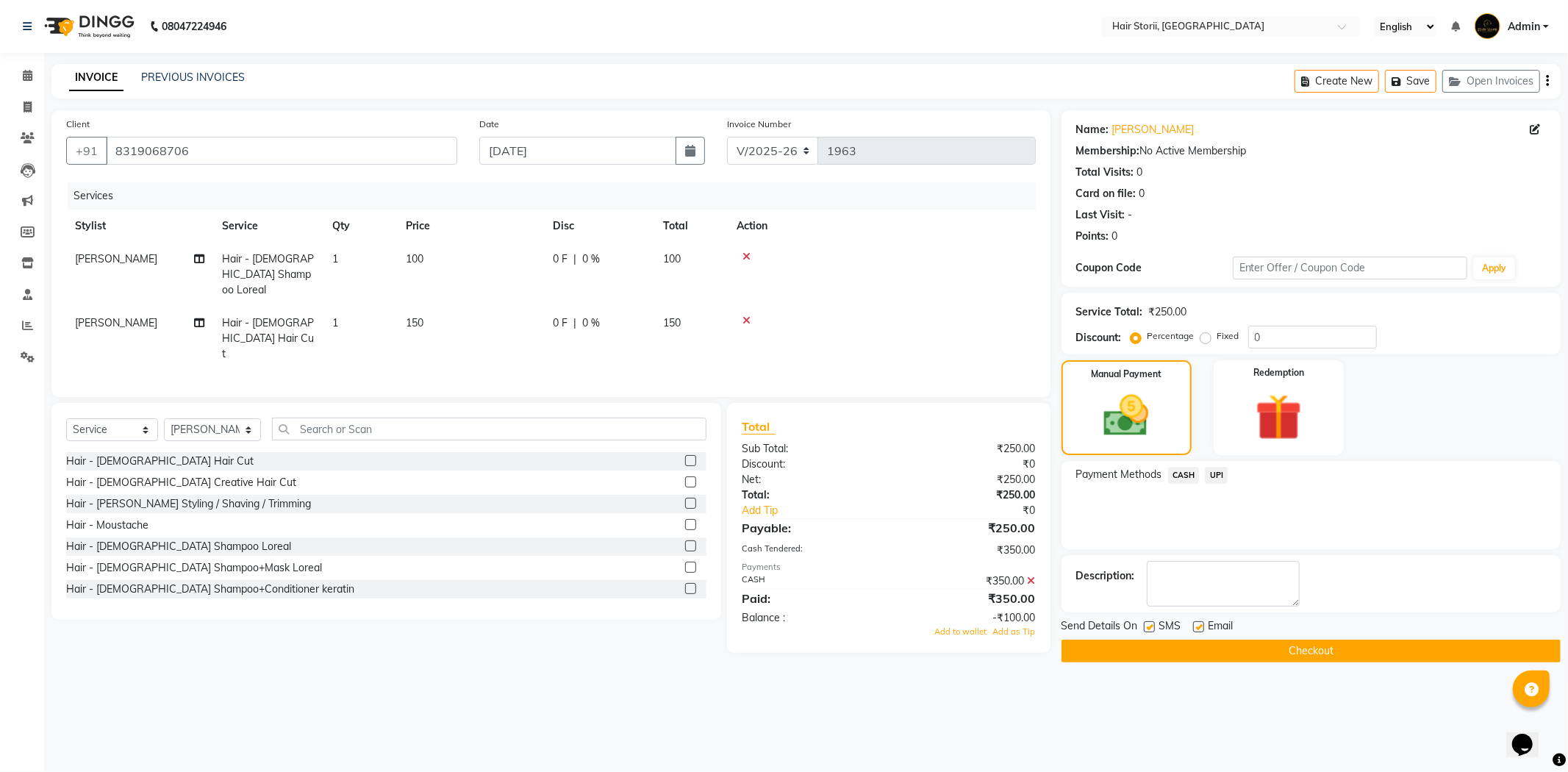
click at [1030, 576] on icon at bounding box center [1032, 581] width 8 height 10
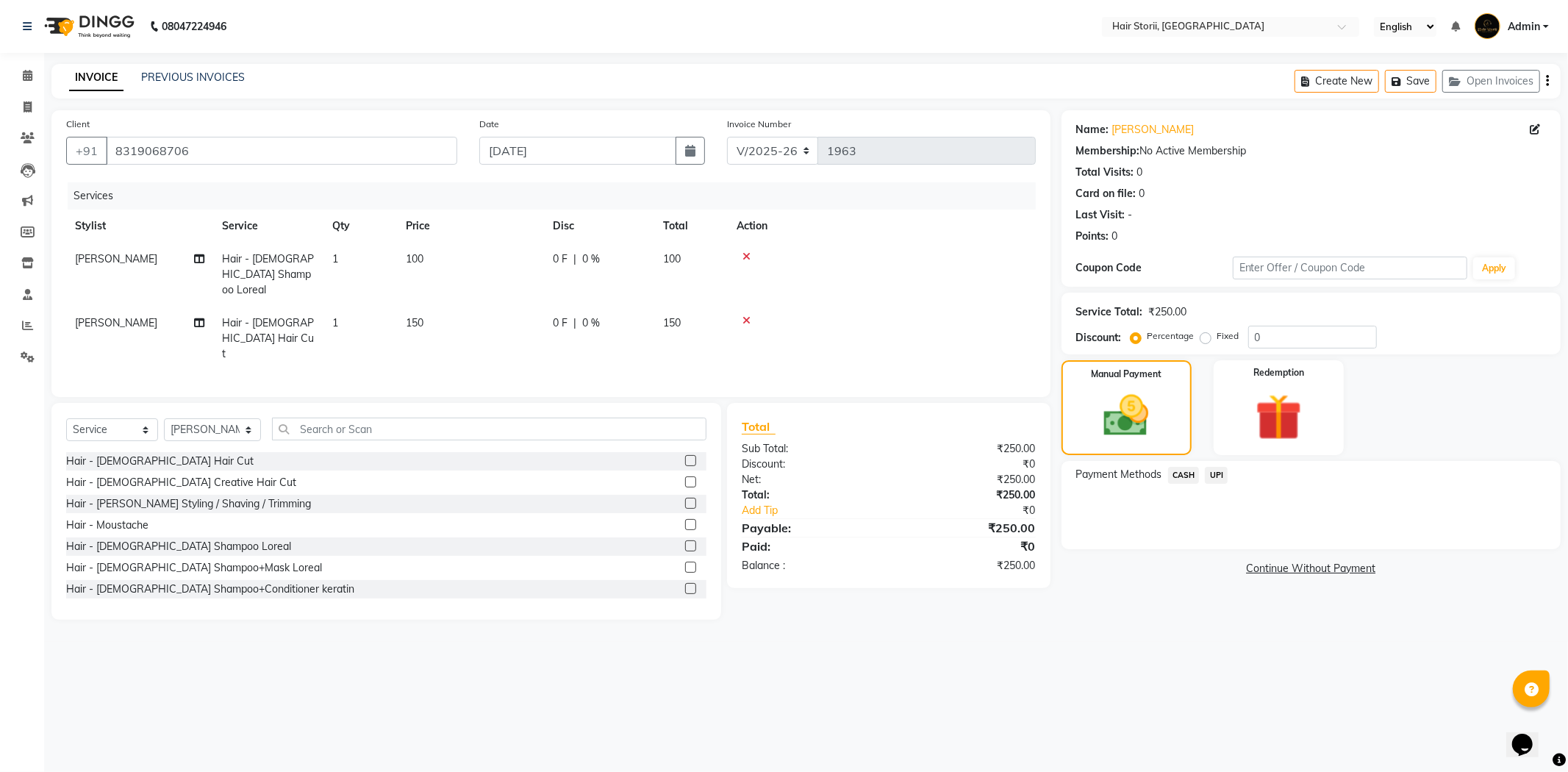
click at [1185, 471] on span "CASH" at bounding box center [1183, 476] width 31 height 17
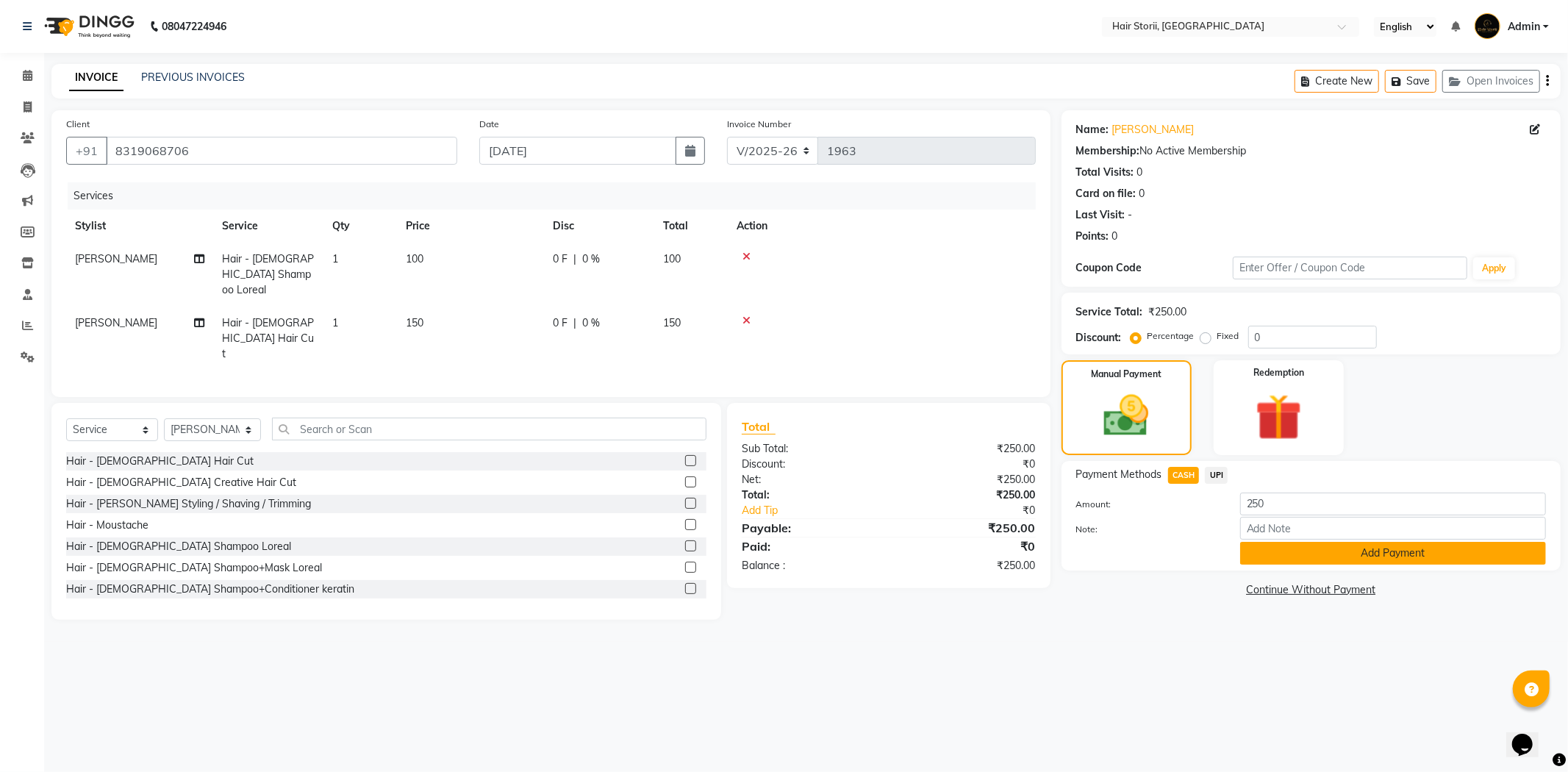
click at [1275, 553] on button "Add Payment" at bounding box center [1393, 553] width 306 height 23
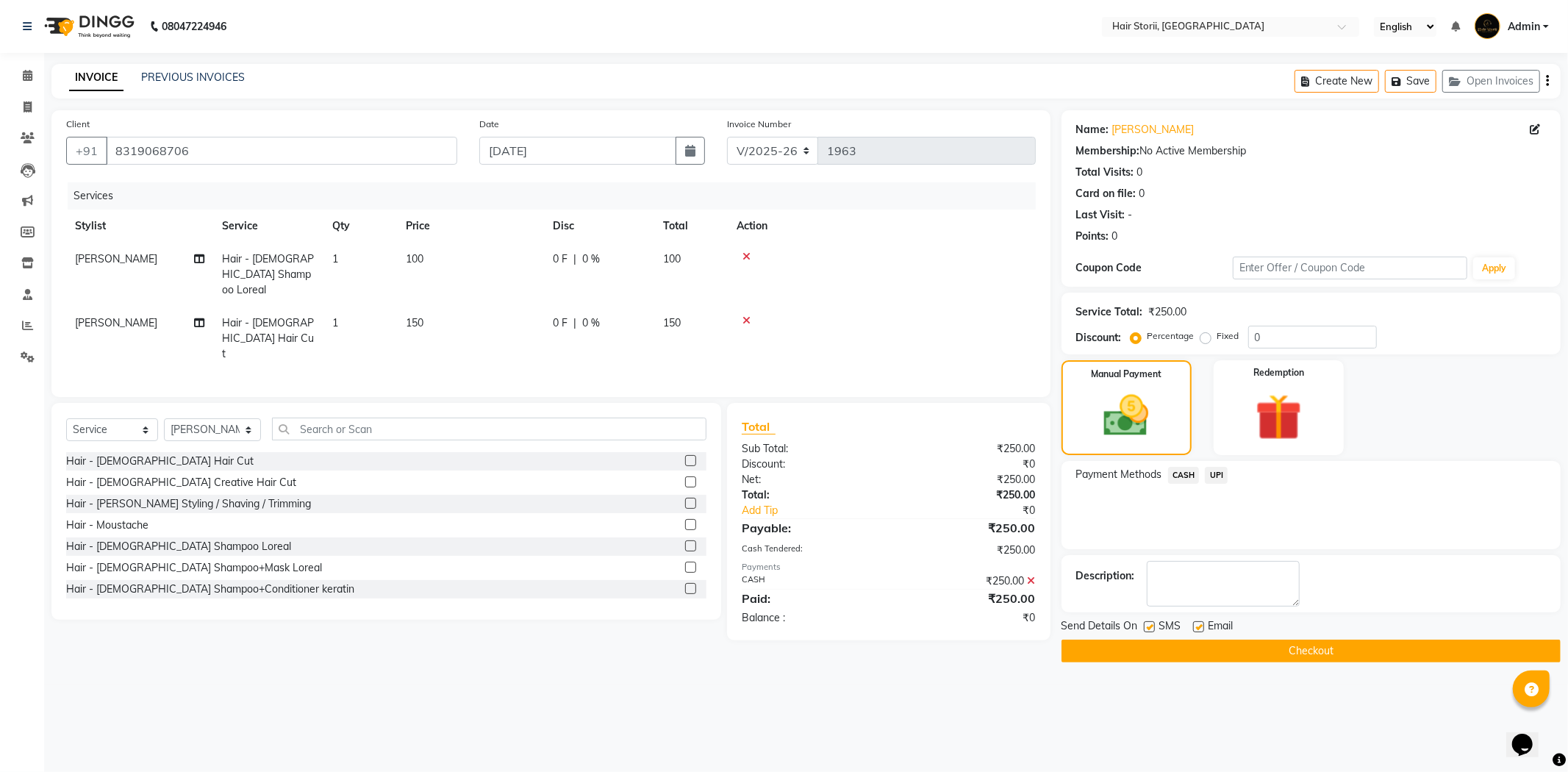
drag, startPoint x: 1202, startPoint y: 623, endPoint x: 1170, endPoint y: 634, distance: 33.8
click at [1200, 623] on label at bounding box center [1199, 626] width 11 height 11
click at [1200, 623] on input "checkbox" at bounding box center [1198, 627] width 9 height 9
checkbox input "false"
click at [1149, 629] on label at bounding box center [1149, 626] width 11 height 11
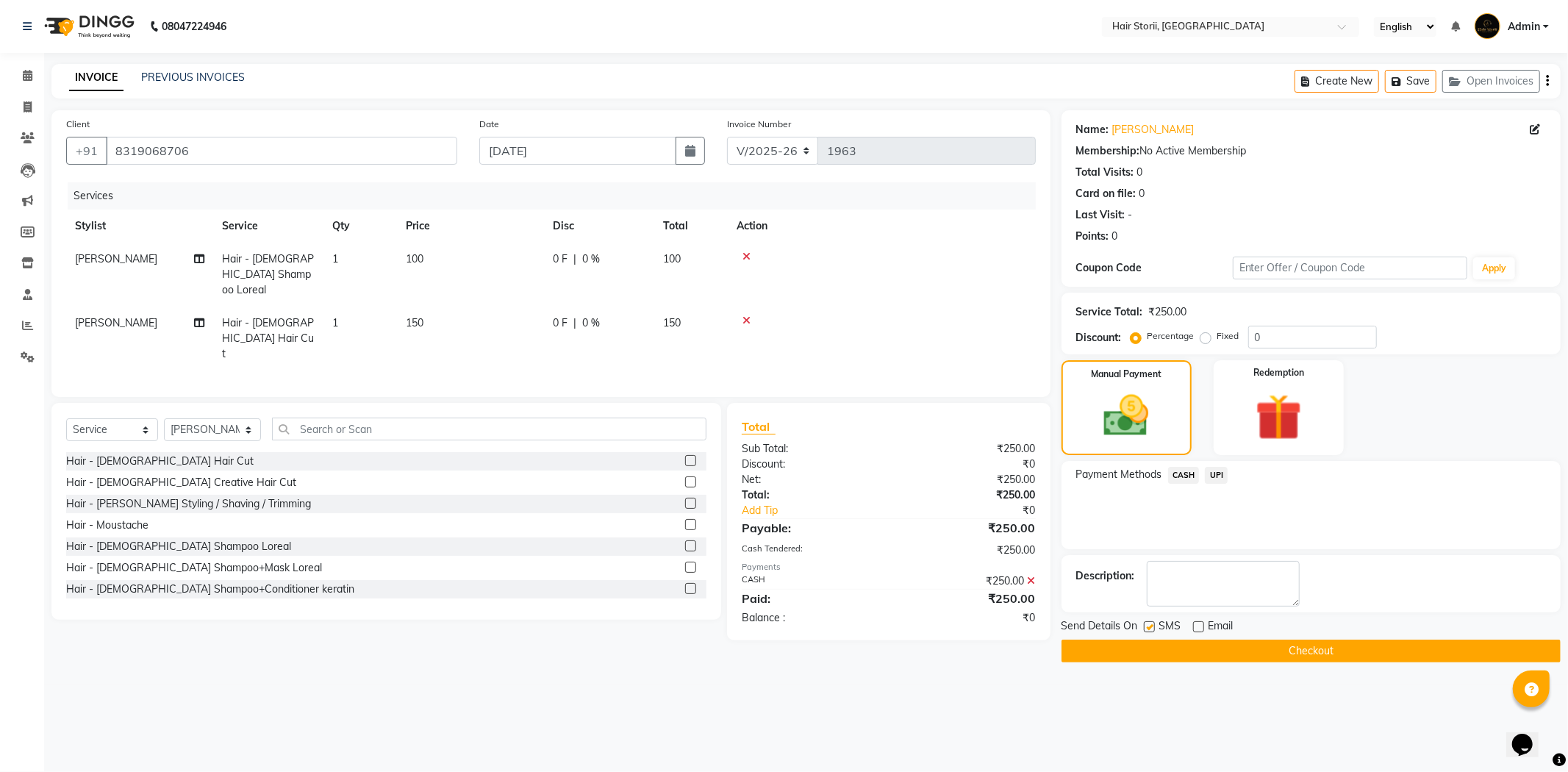
click at [1149, 629] on input "checkbox" at bounding box center [1148, 627] width 9 height 9
checkbox input "false"
click at [1149, 651] on button "Checkout" at bounding box center [1311, 651] width 499 height 23
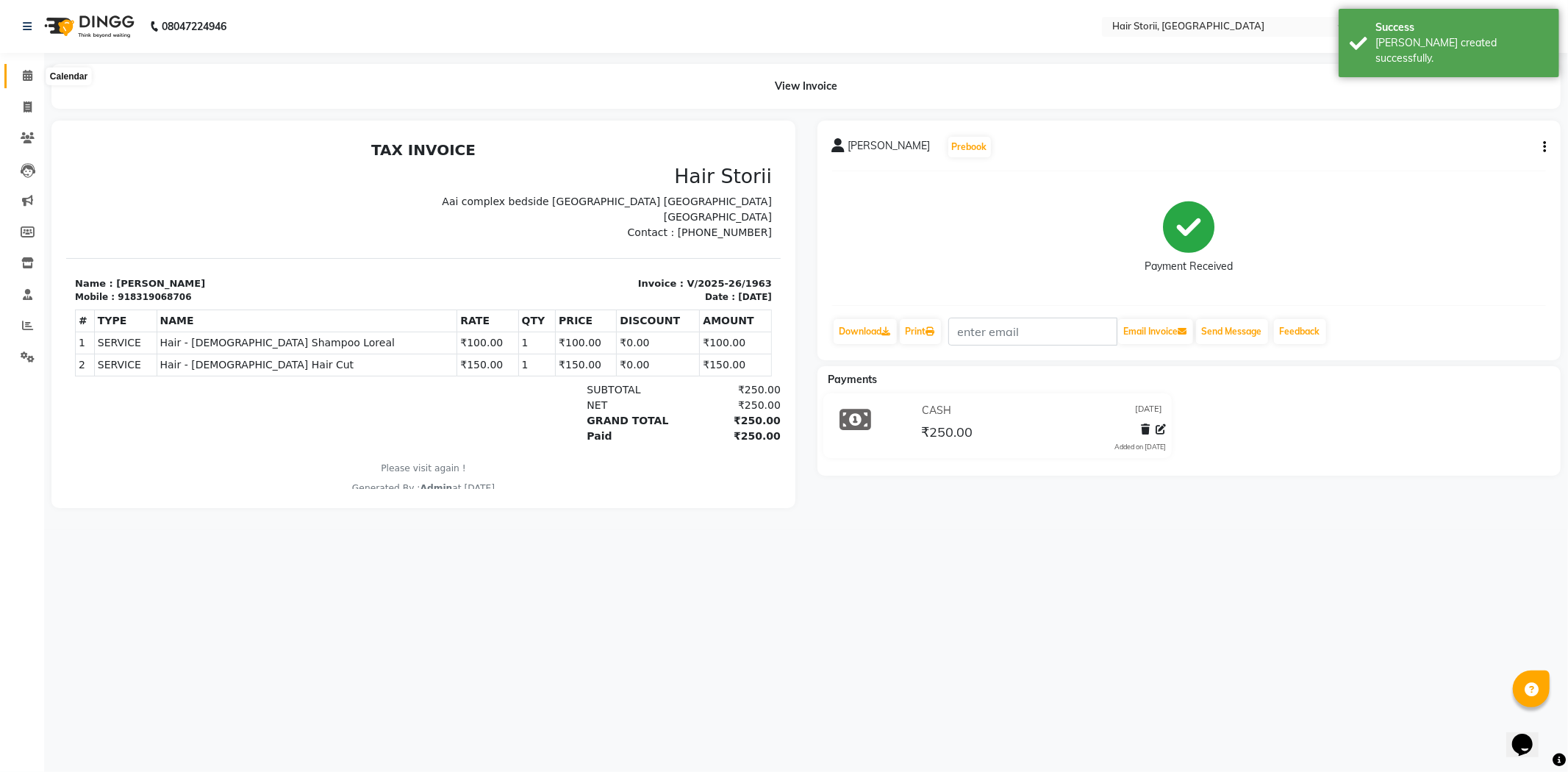
click at [20, 74] on span at bounding box center [27, 76] width 25 height 17
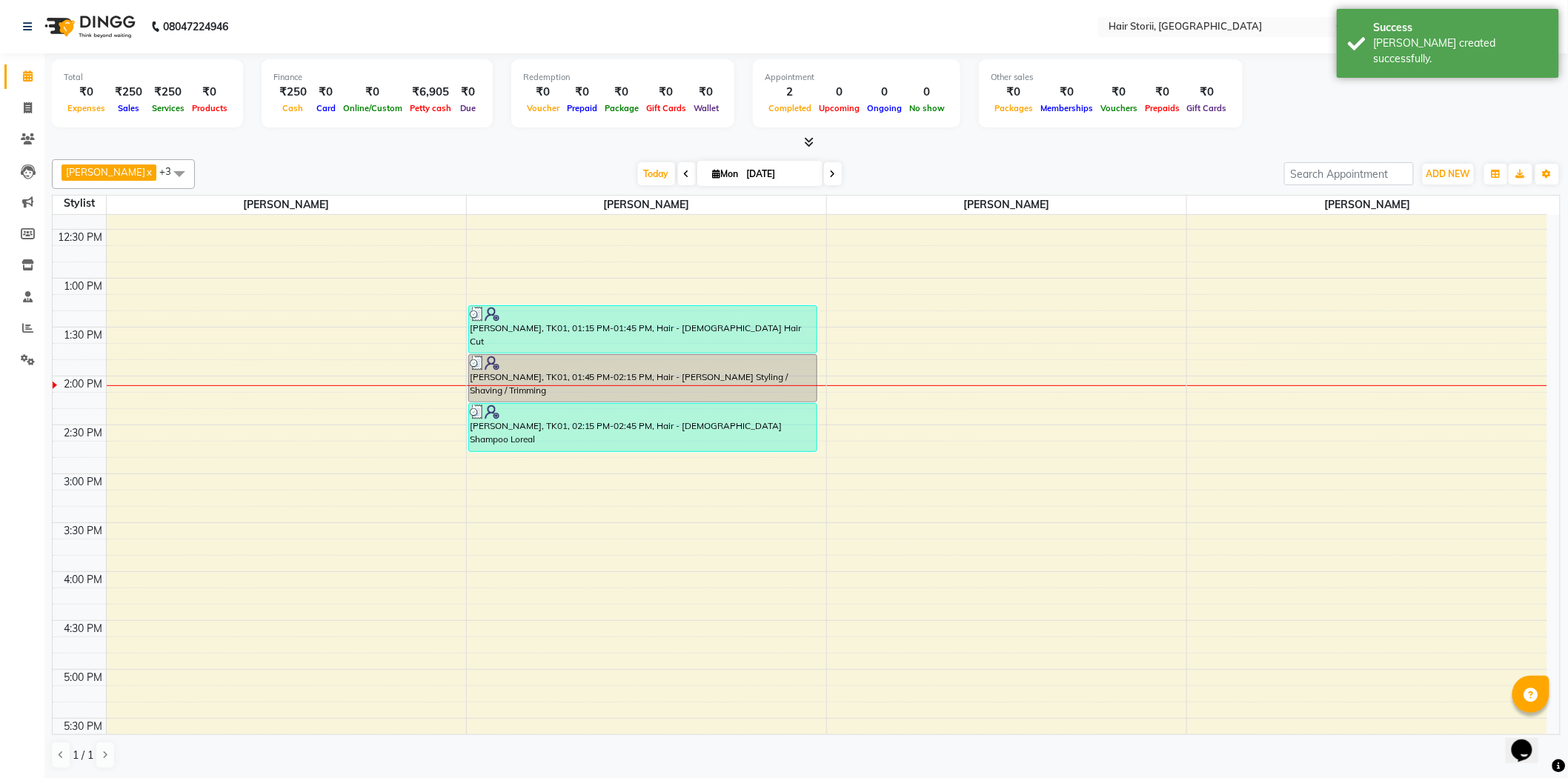
scroll to position [493, 0]
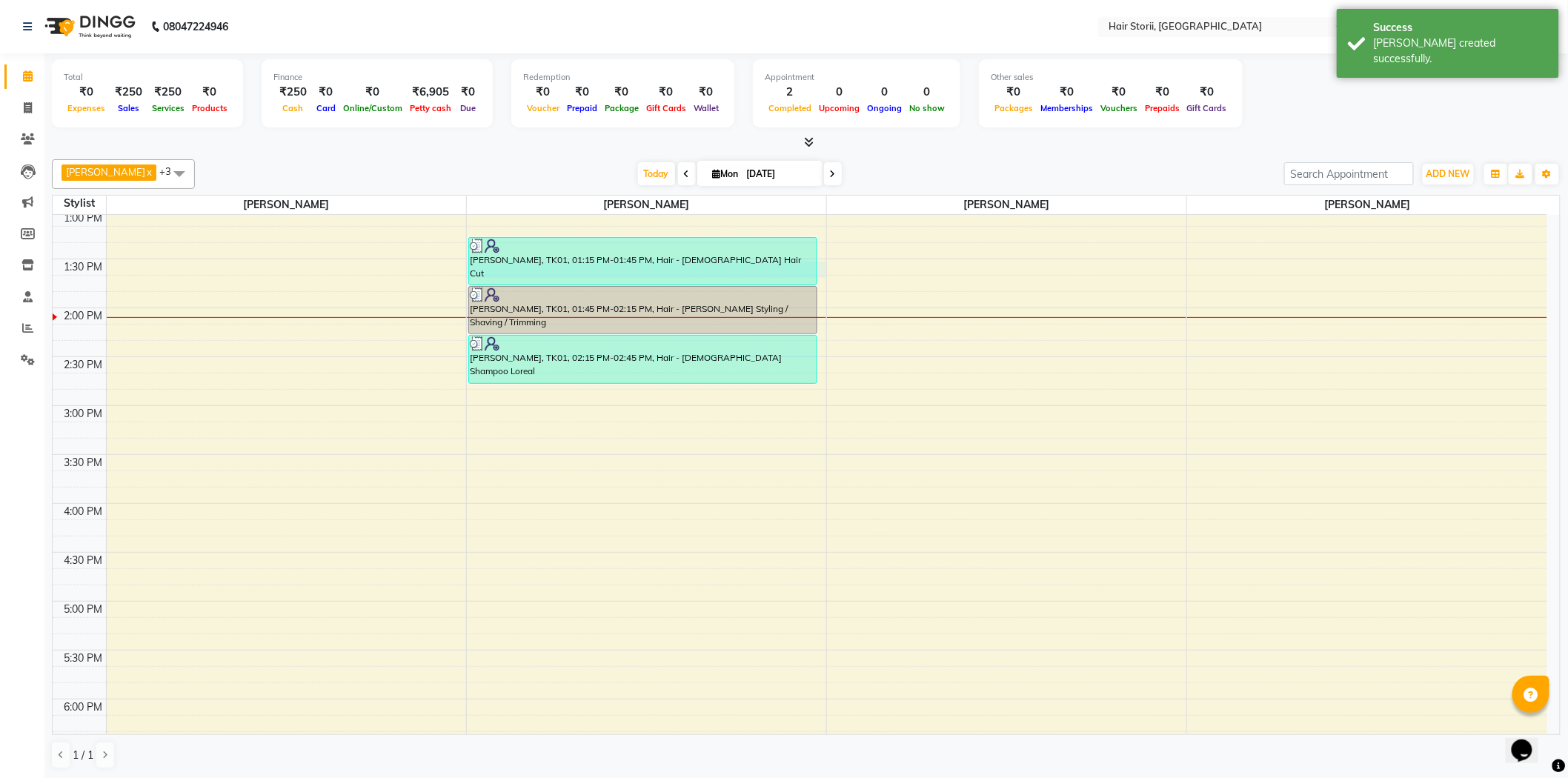
click at [821, 274] on div "8:00 AM 8:30 AM 9:00 AM 9:30 AM 10:00 AM 10:30 AM 11:00 AM 11:30 AM 12:00 PM 12…" at bounding box center [799, 503] width 1494 height 1564
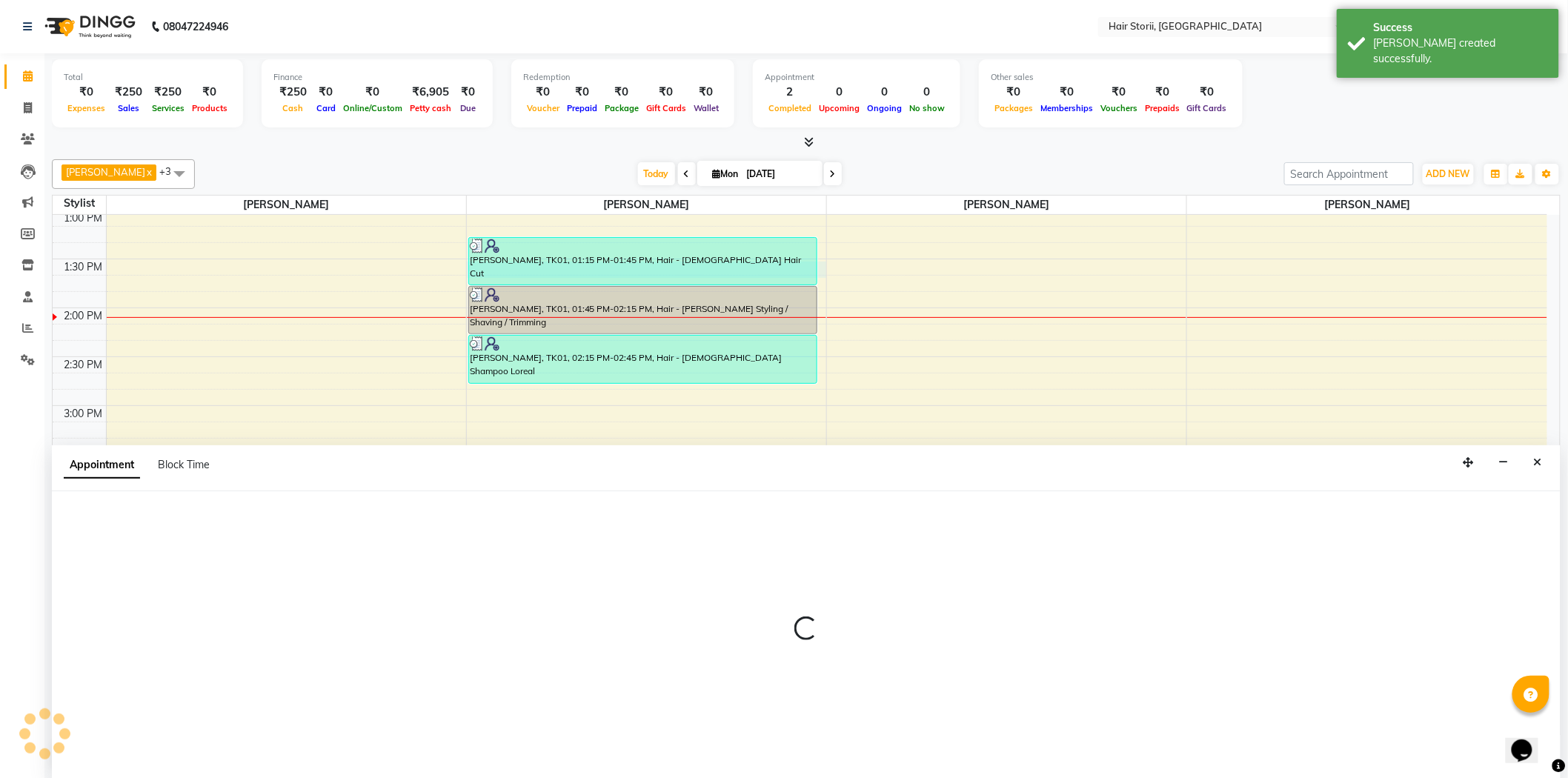
scroll to position [1, 0]
select select "51423"
select select "810"
select select "tentative"
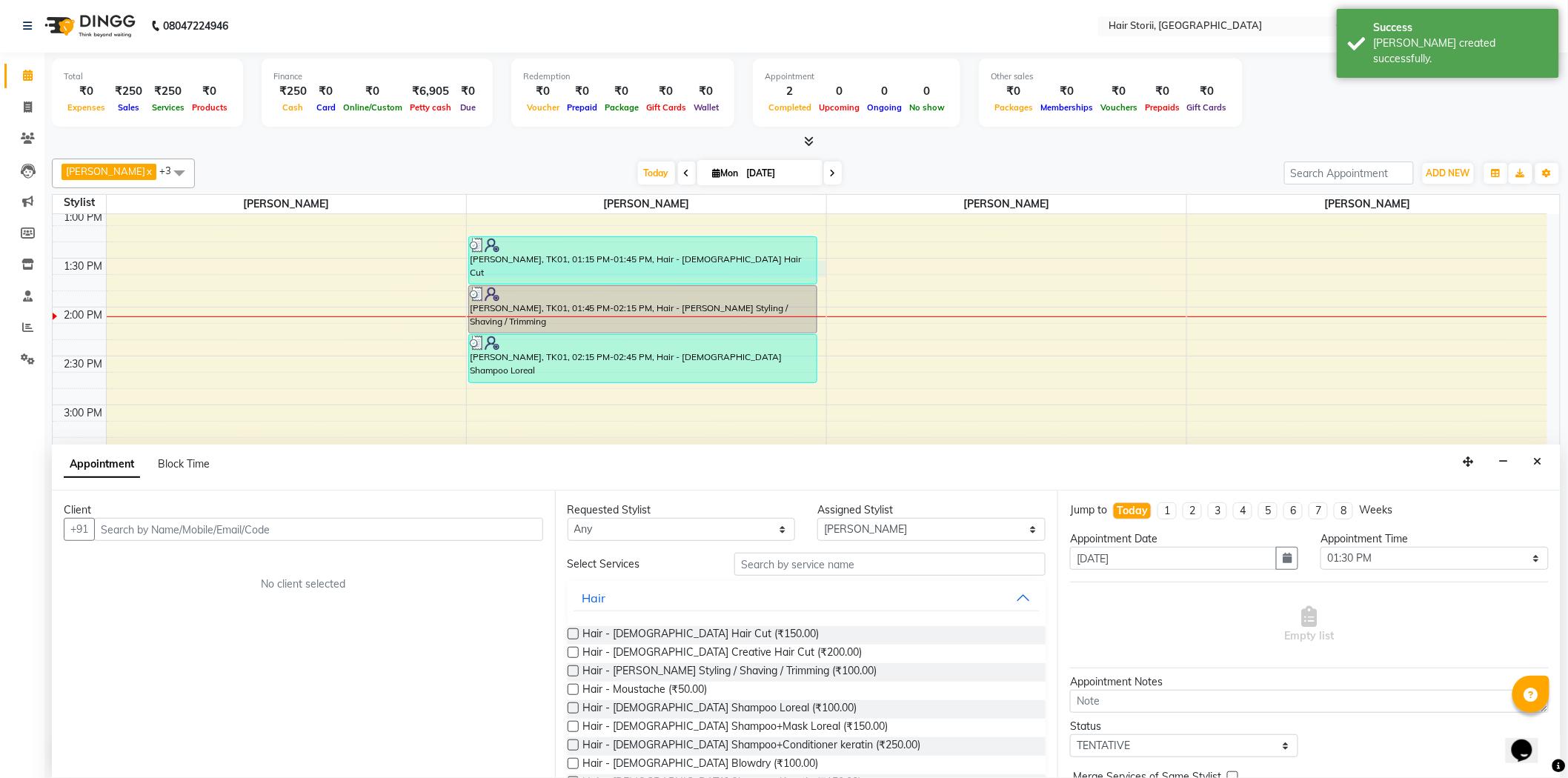
click at [572, 628] on label at bounding box center [573, 633] width 11 height 11
click at [572, 630] on input "checkbox" at bounding box center [572, 634] width 9 height 9
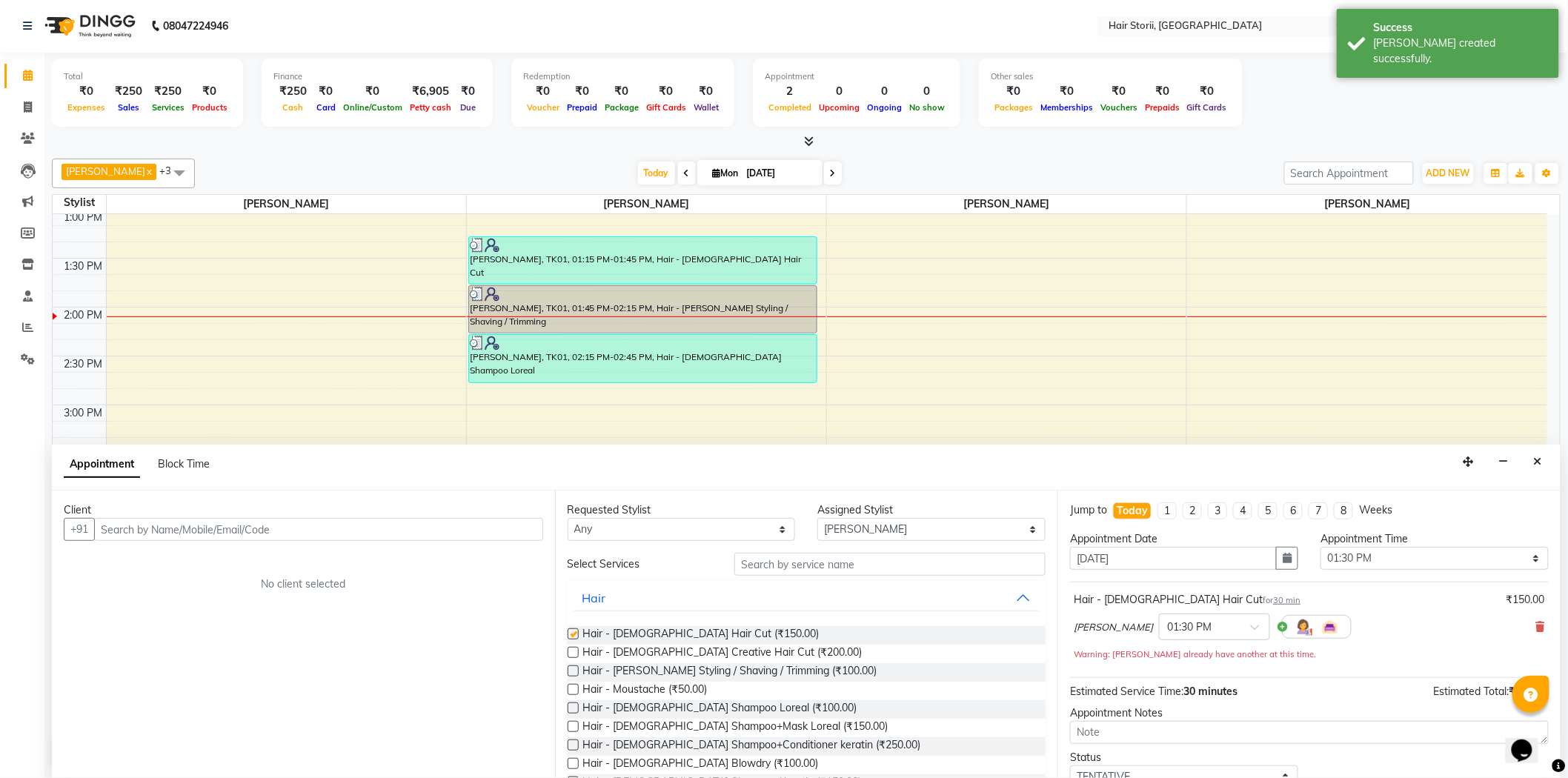
checkbox input "false"
click at [572, 674] on label at bounding box center [573, 670] width 11 height 11
click at [572, 674] on input "checkbox" at bounding box center [572, 672] width 9 height 9
checkbox input "false"
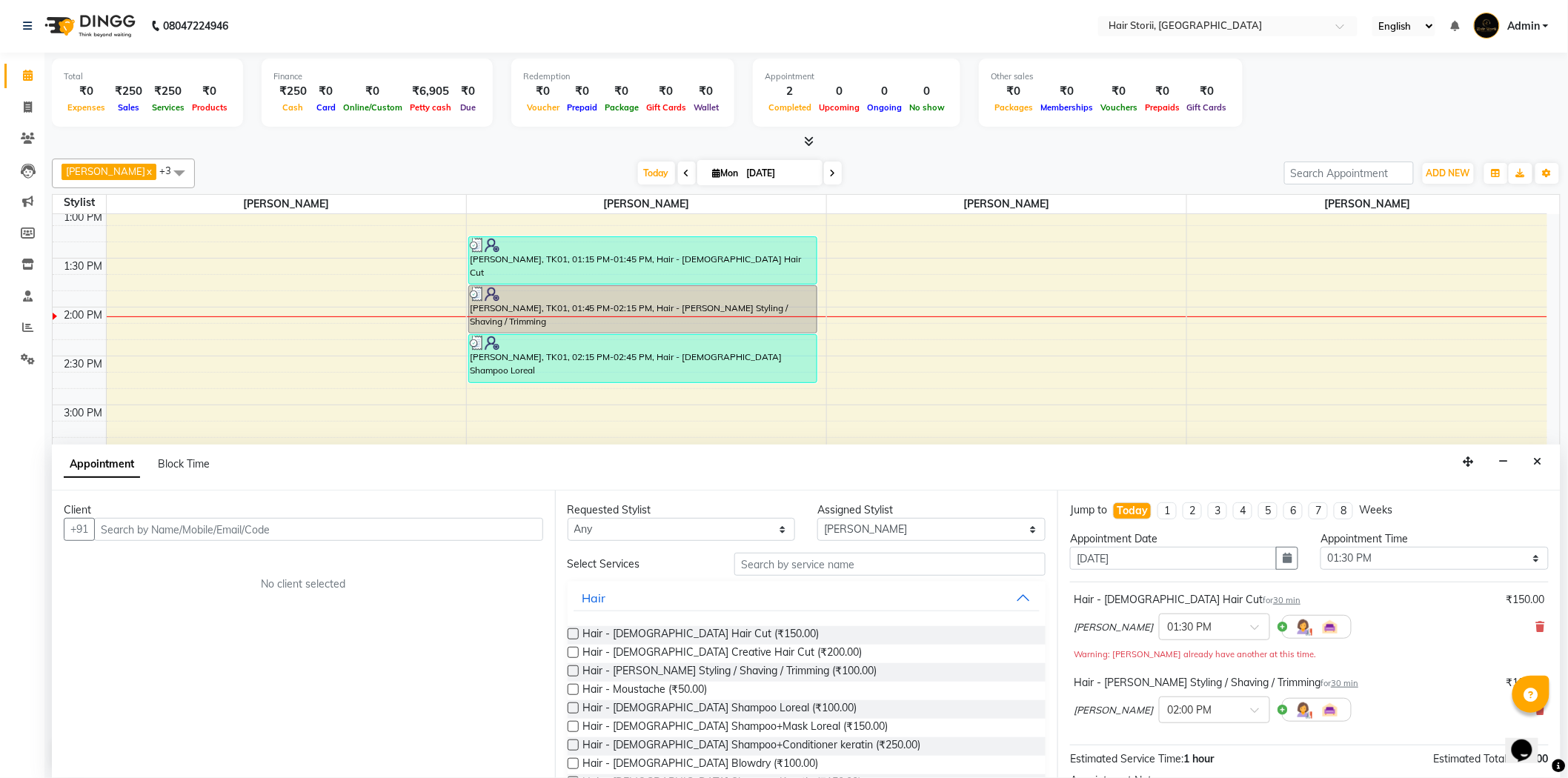
click at [570, 706] on label at bounding box center [573, 707] width 11 height 11
click at [570, 706] on input "checkbox" at bounding box center [572, 709] width 9 height 9
checkbox input "false"
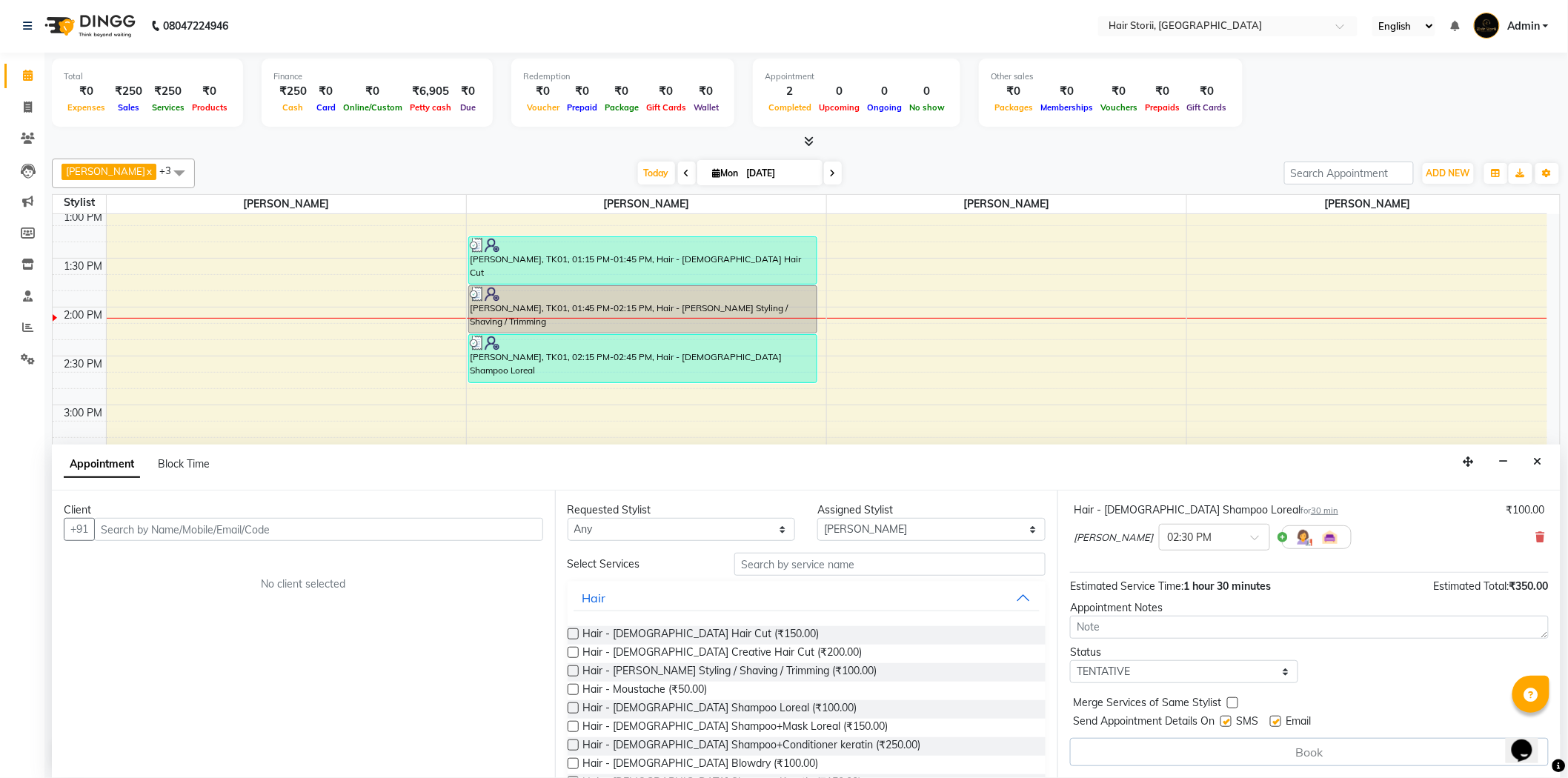
click at [1224, 718] on label at bounding box center [1225, 721] width 11 height 11
click at [1224, 718] on input "checkbox" at bounding box center [1225, 722] width 9 height 9
checkbox input "false"
click at [1276, 723] on label at bounding box center [1275, 721] width 11 height 11
click at [1276, 723] on input "checkbox" at bounding box center [1274, 722] width 9 height 9
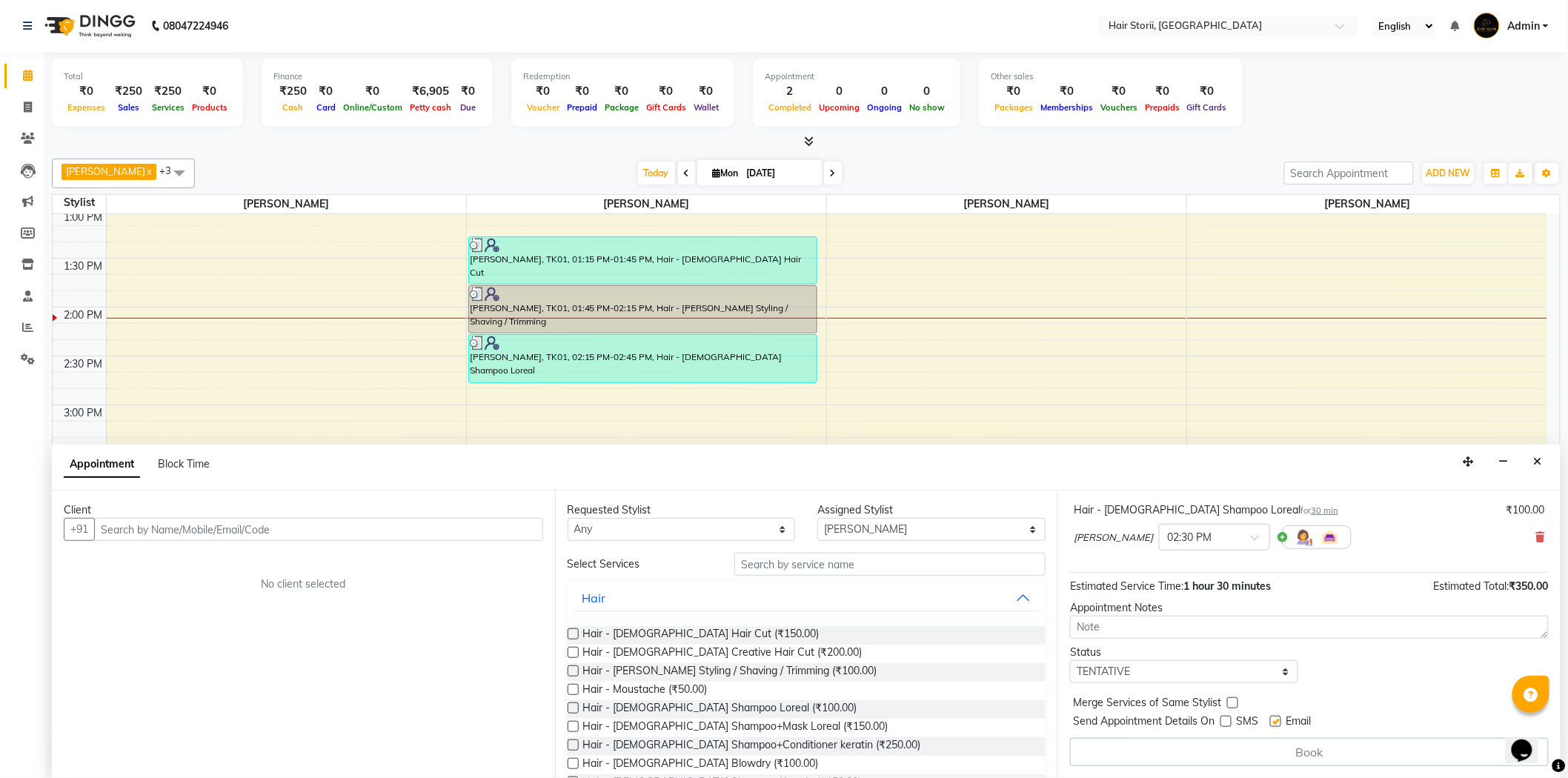
checkbox input "false"
click at [520, 539] on input "text" at bounding box center [319, 529] width 449 height 23
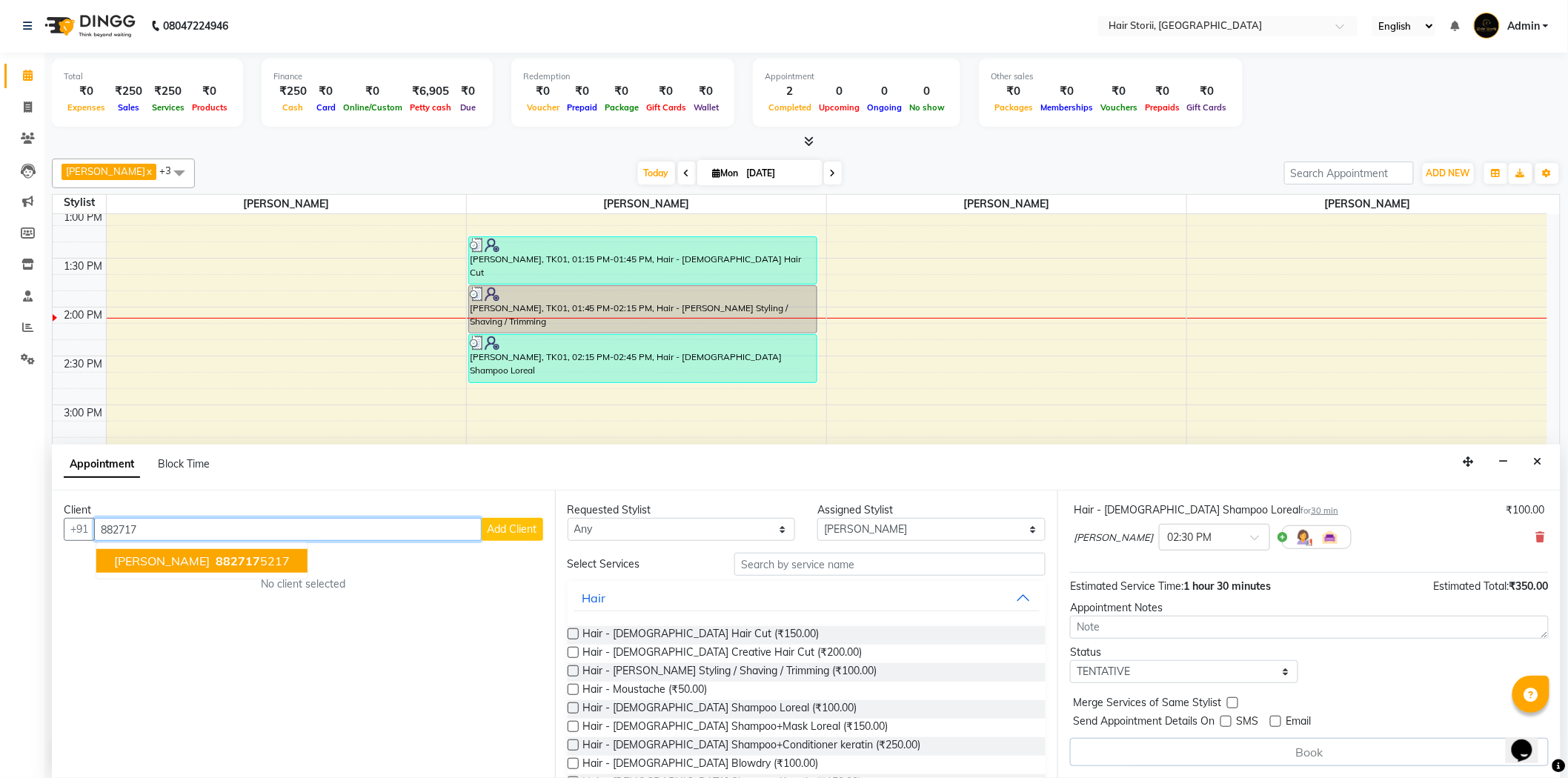
click at [260, 558] on button "krishna soni 882717 5217" at bounding box center [201, 561] width 212 height 24
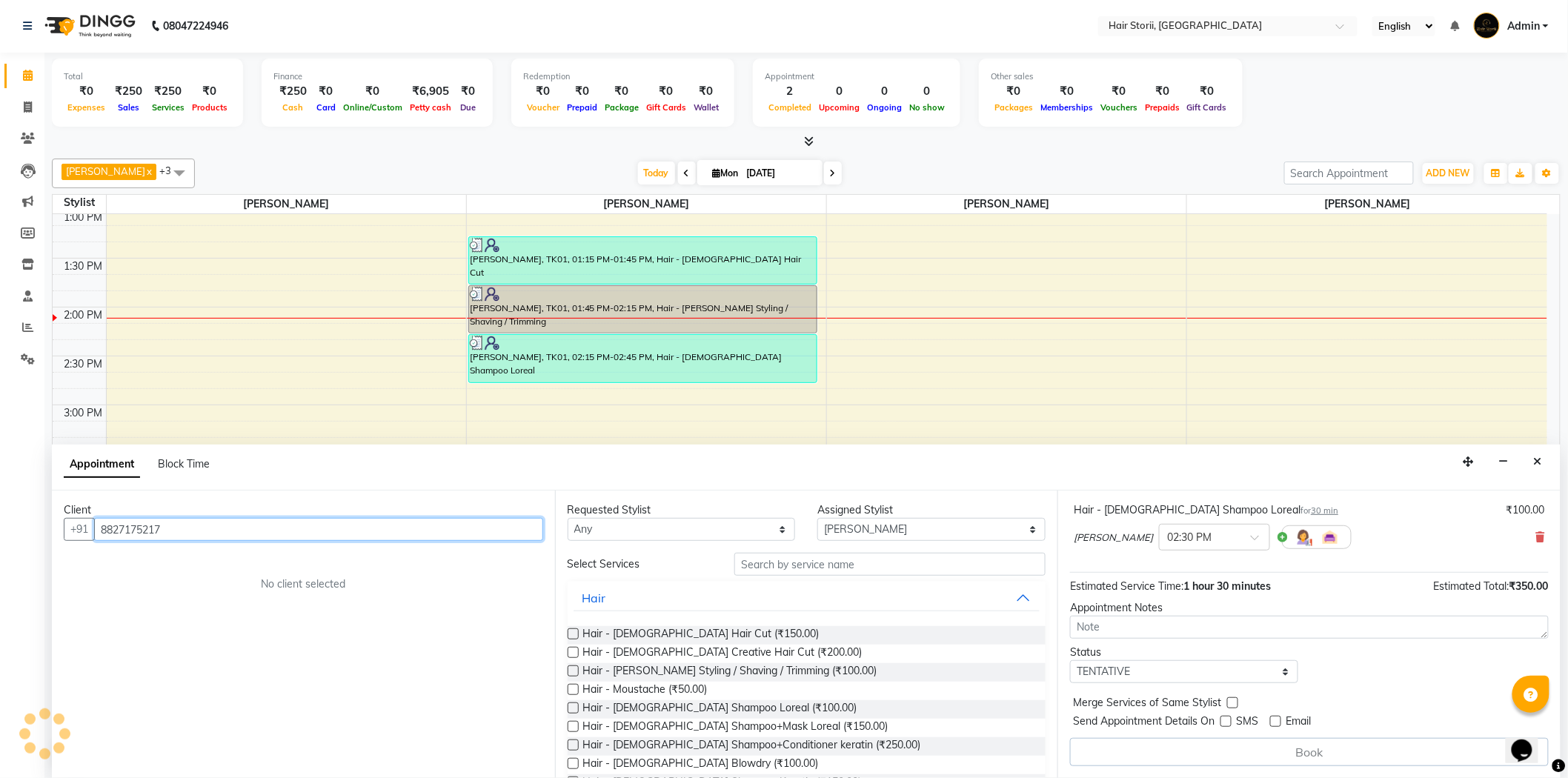
scroll to position [239, 0]
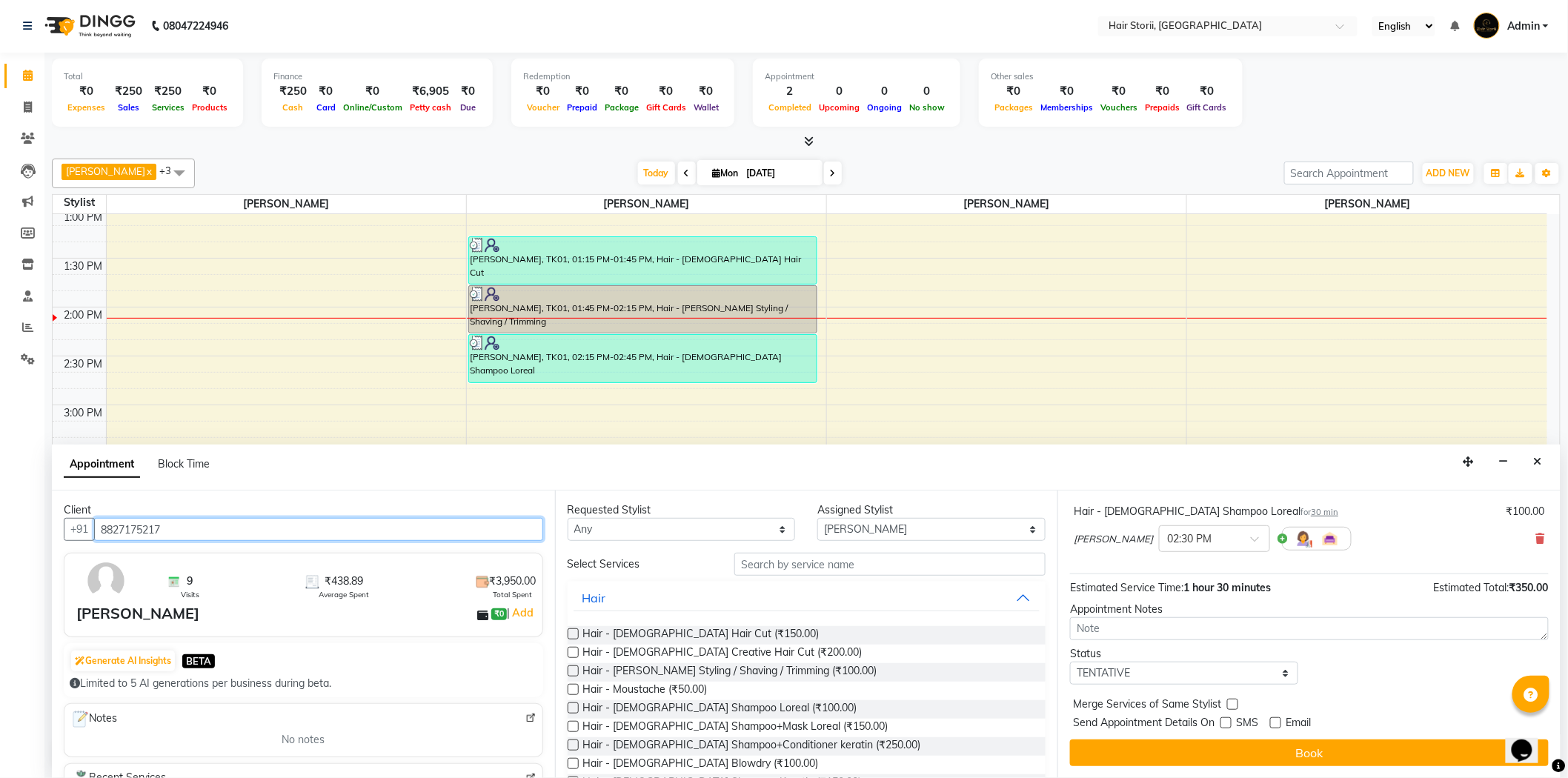
type input "8827175217"
click at [574, 633] on label at bounding box center [573, 633] width 11 height 11
click at [574, 633] on input "checkbox" at bounding box center [572, 634] width 9 height 9
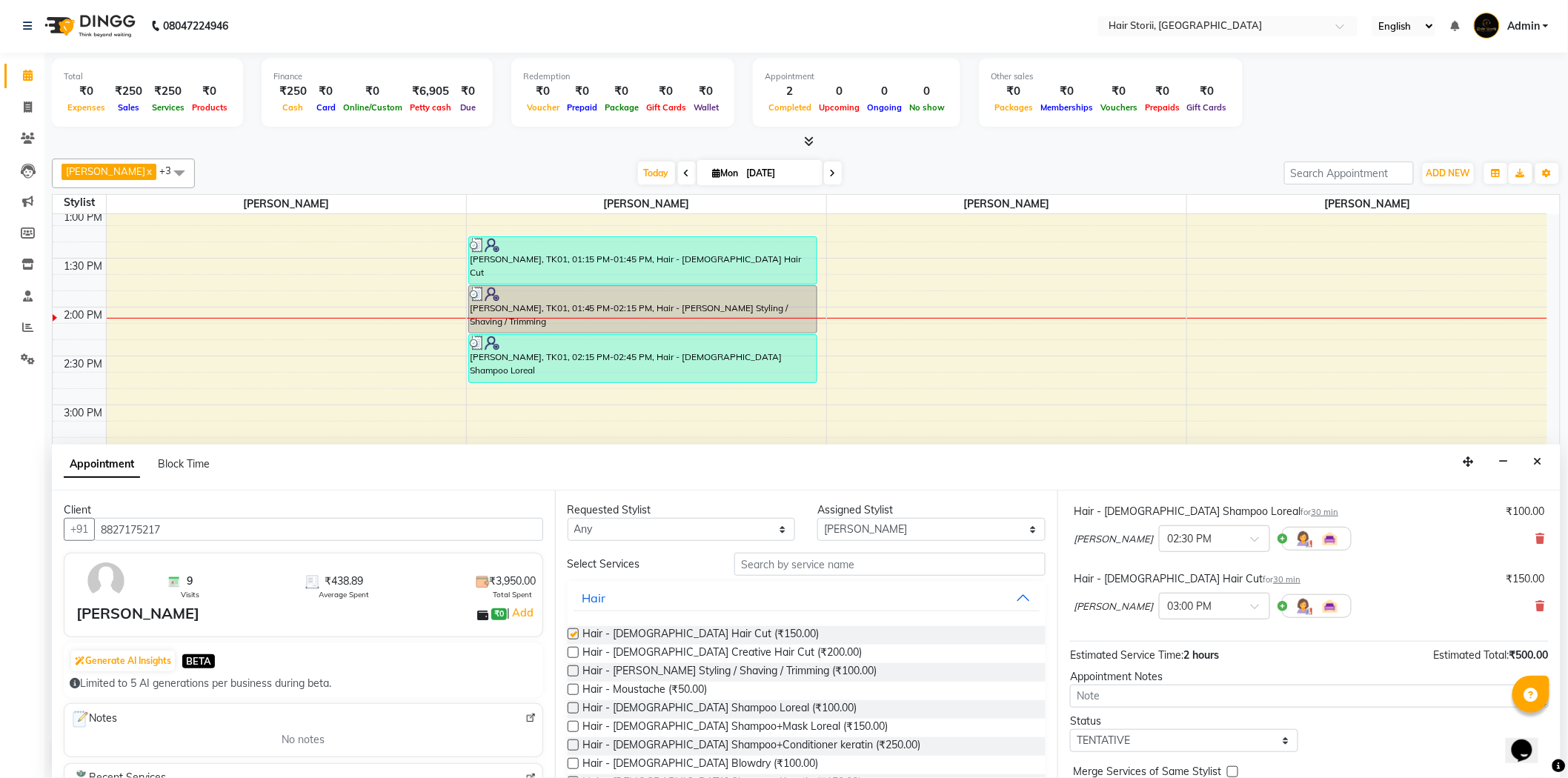
scroll to position [240, 0]
checkbox input "false"
click at [568, 668] on label at bounding box center [573, 670] width 11 height 11
click at [568, 668] on input "checkbox" at bounding box center [572, 672] width 9 height 9
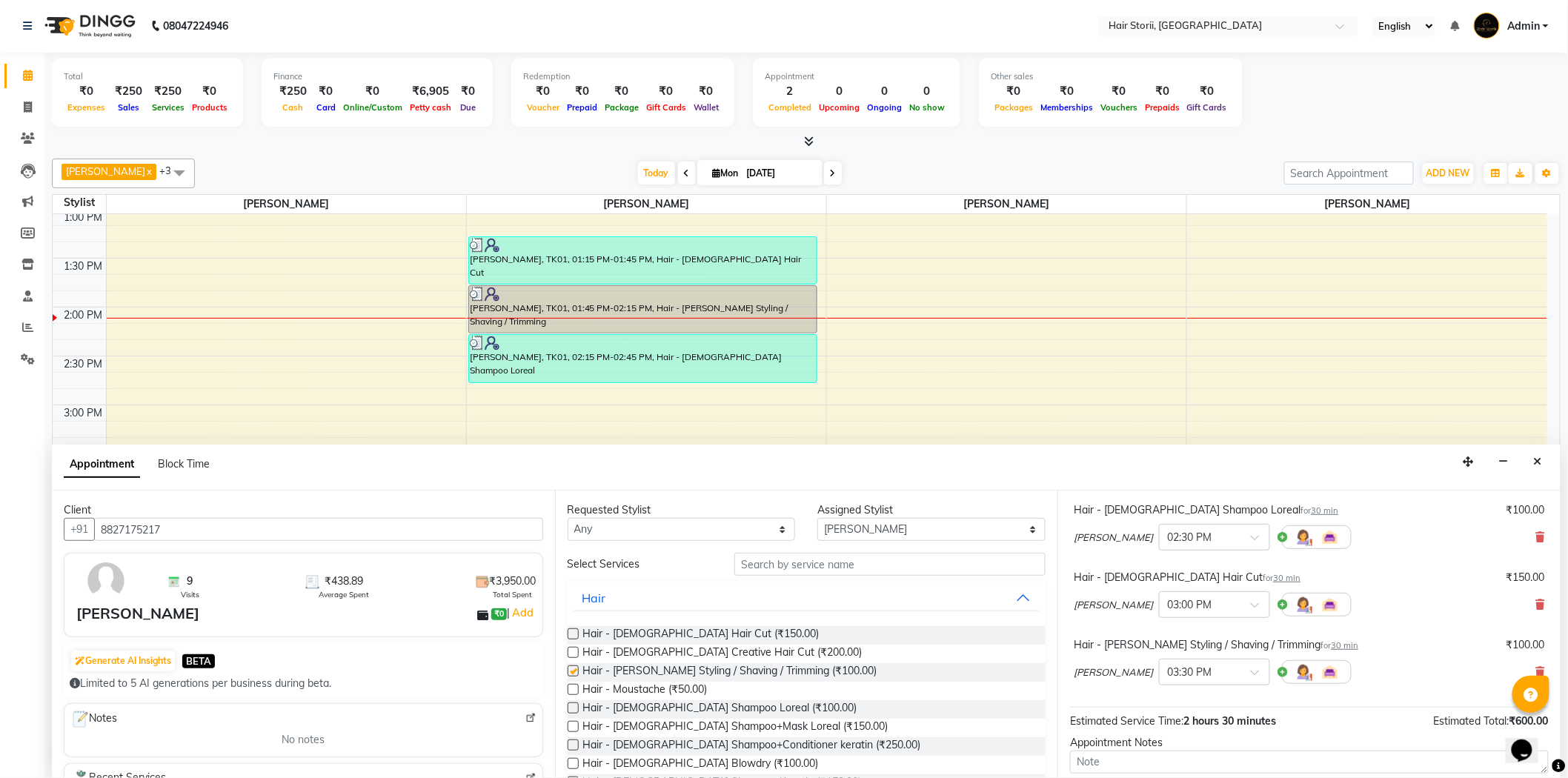
checkbox input "false"
click at [574, 707] on label at bounding box center [573, 707] width 11 height 11
click at [574, 707] on input "checkbox" at bounding box center [572, 709] width 9 height 9
checkbox input "false"
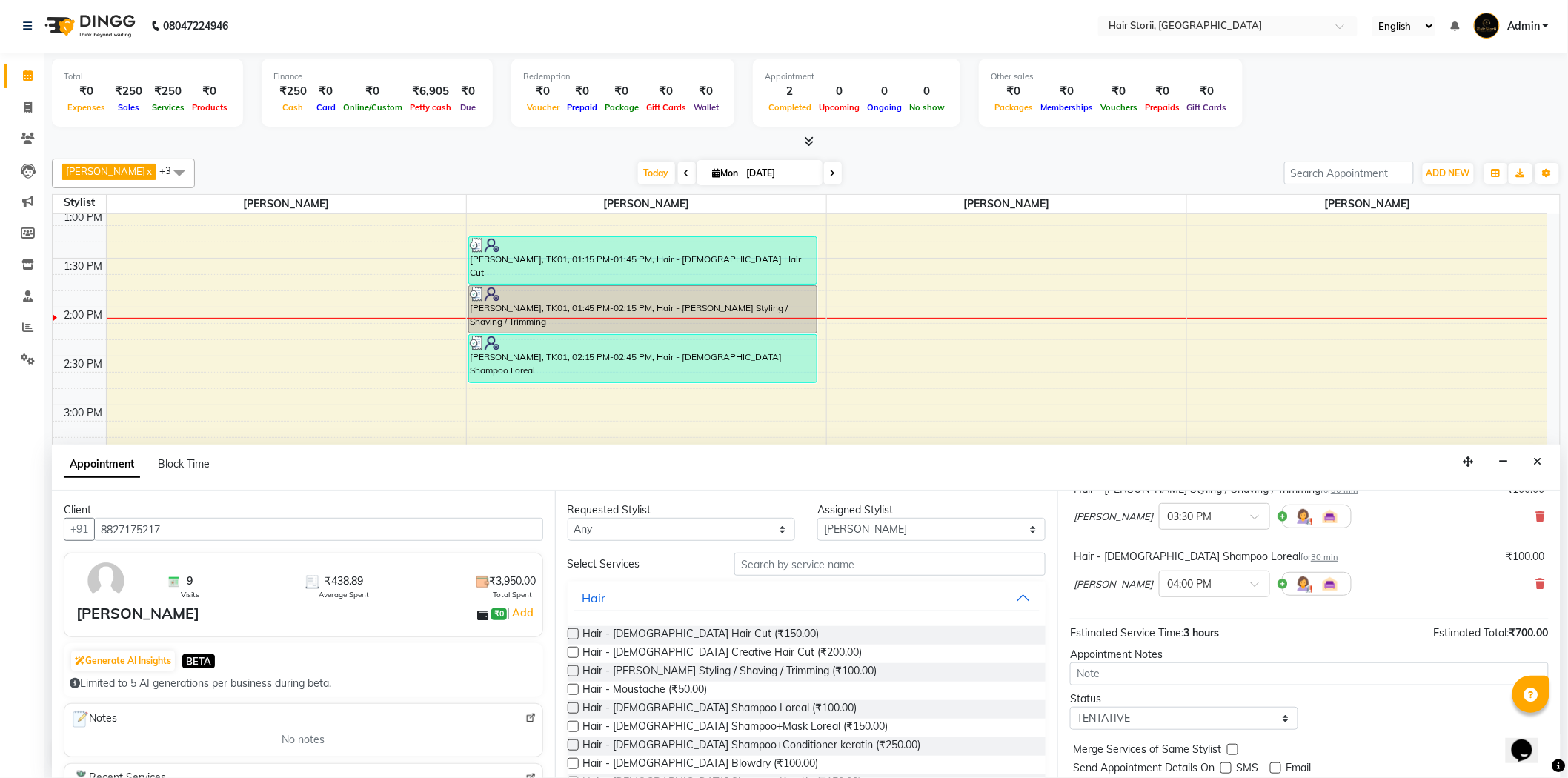
scroll to position [441, 0]
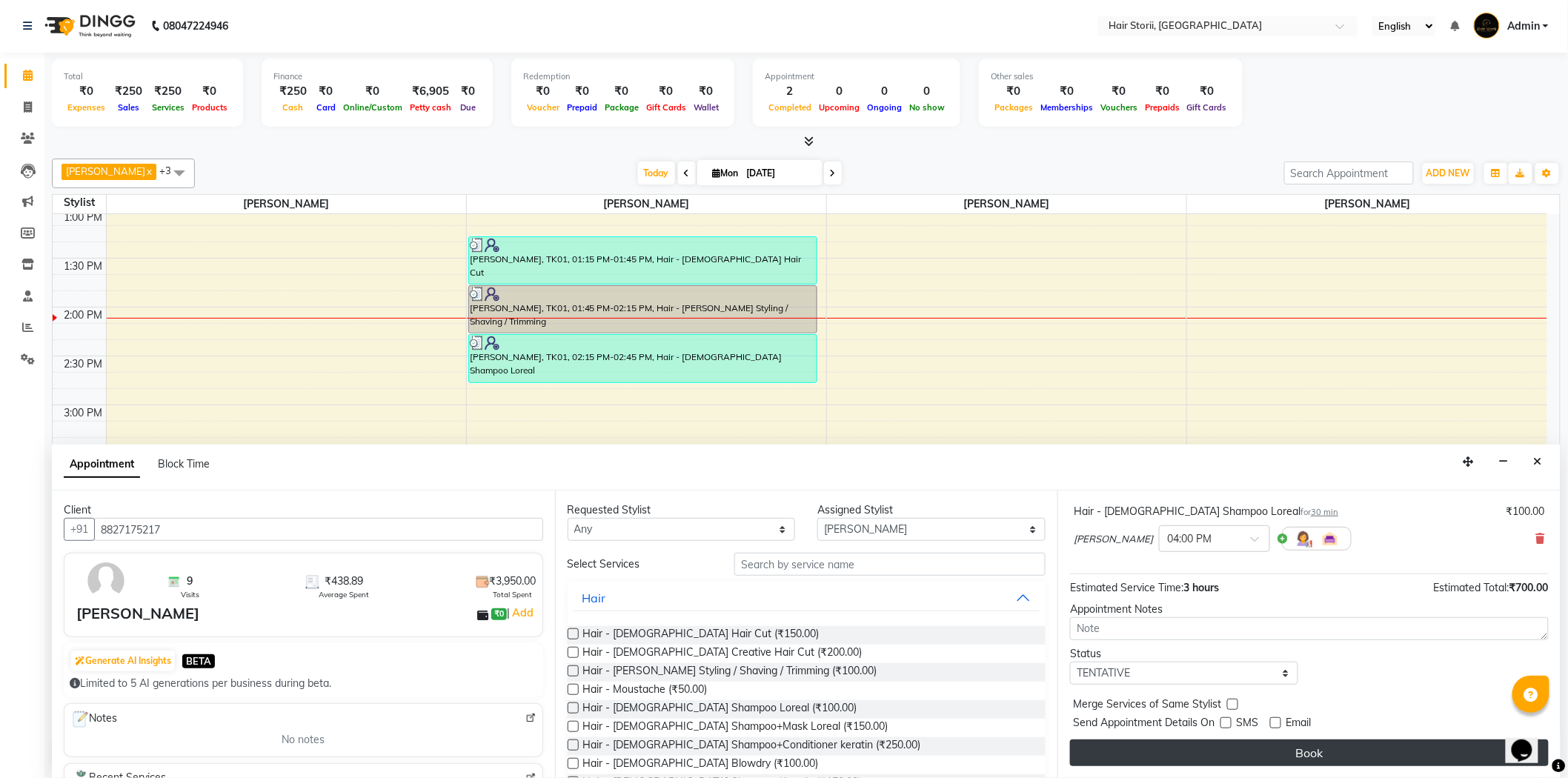
click at [1256, 751] on button "Book" at bounding box center [1309, 752] width 479 height 27
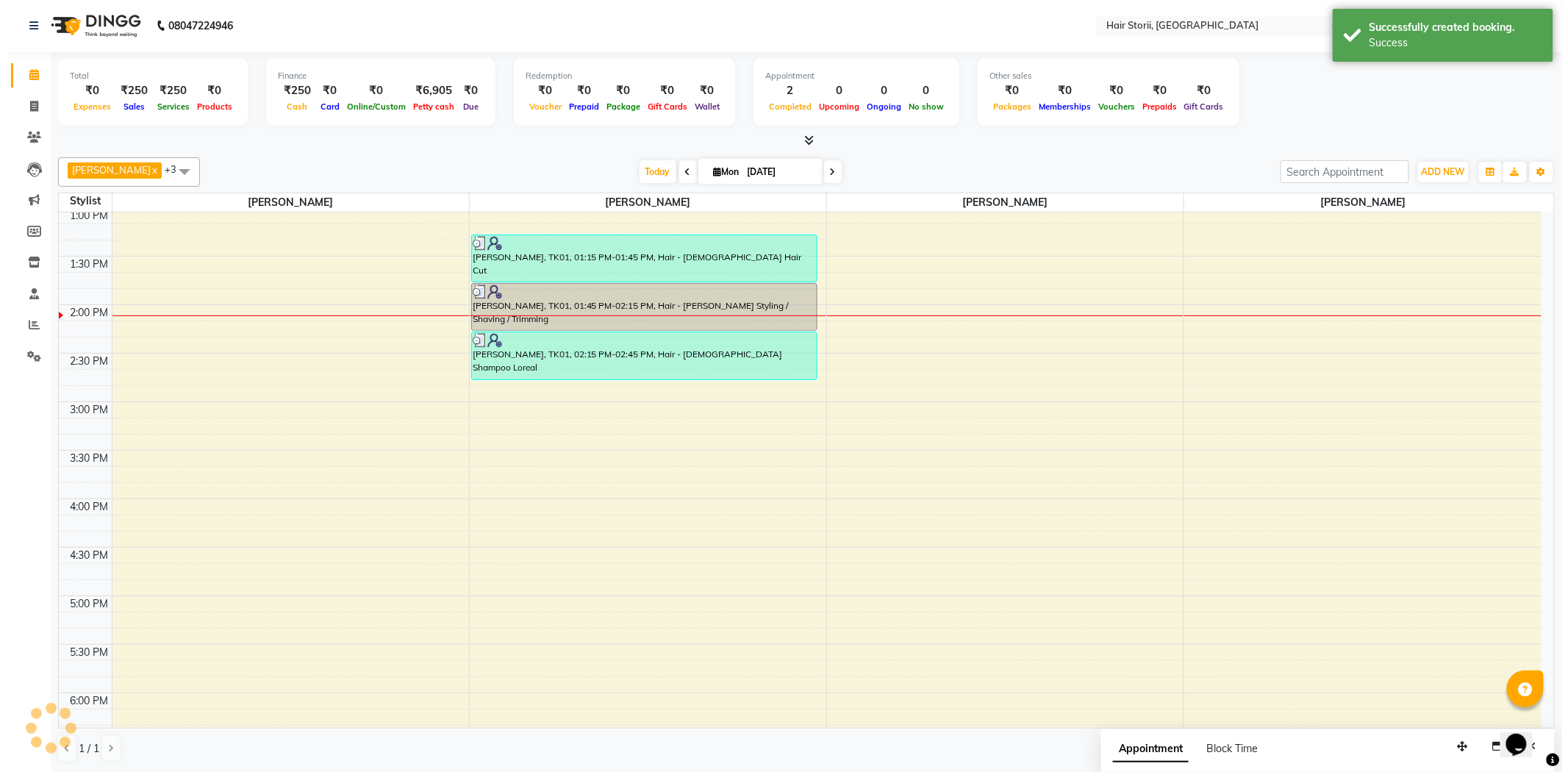
scroll to position [0, 0]
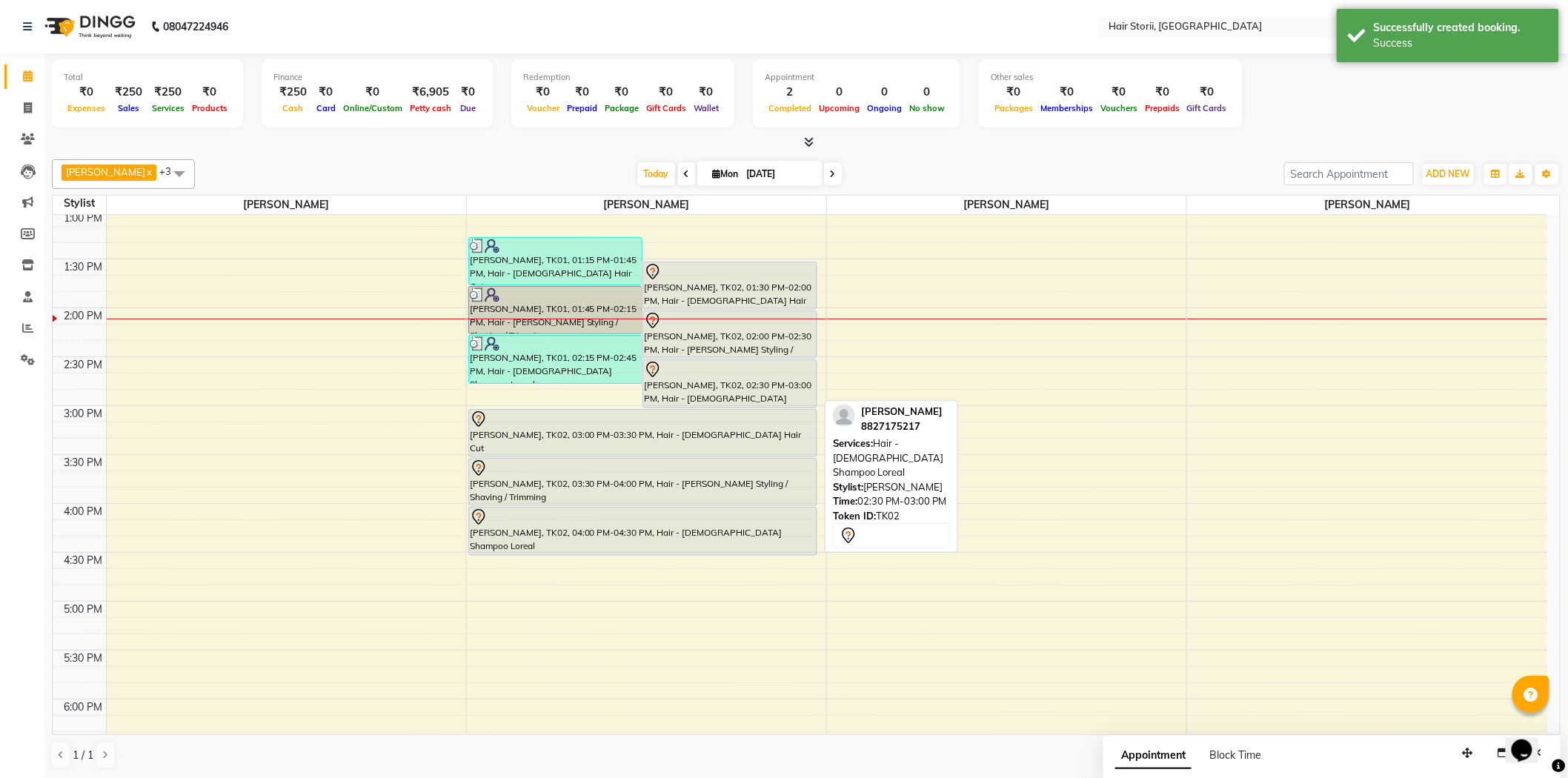
click at [714, 378] on div "[PERSON_NAME], TK02, 02:30 PM-03:00 PM, Hair - [DEMOGRAPHIC_DATA] Shampoo Loreal" at bounding box center [730, 383] width 173 height 47
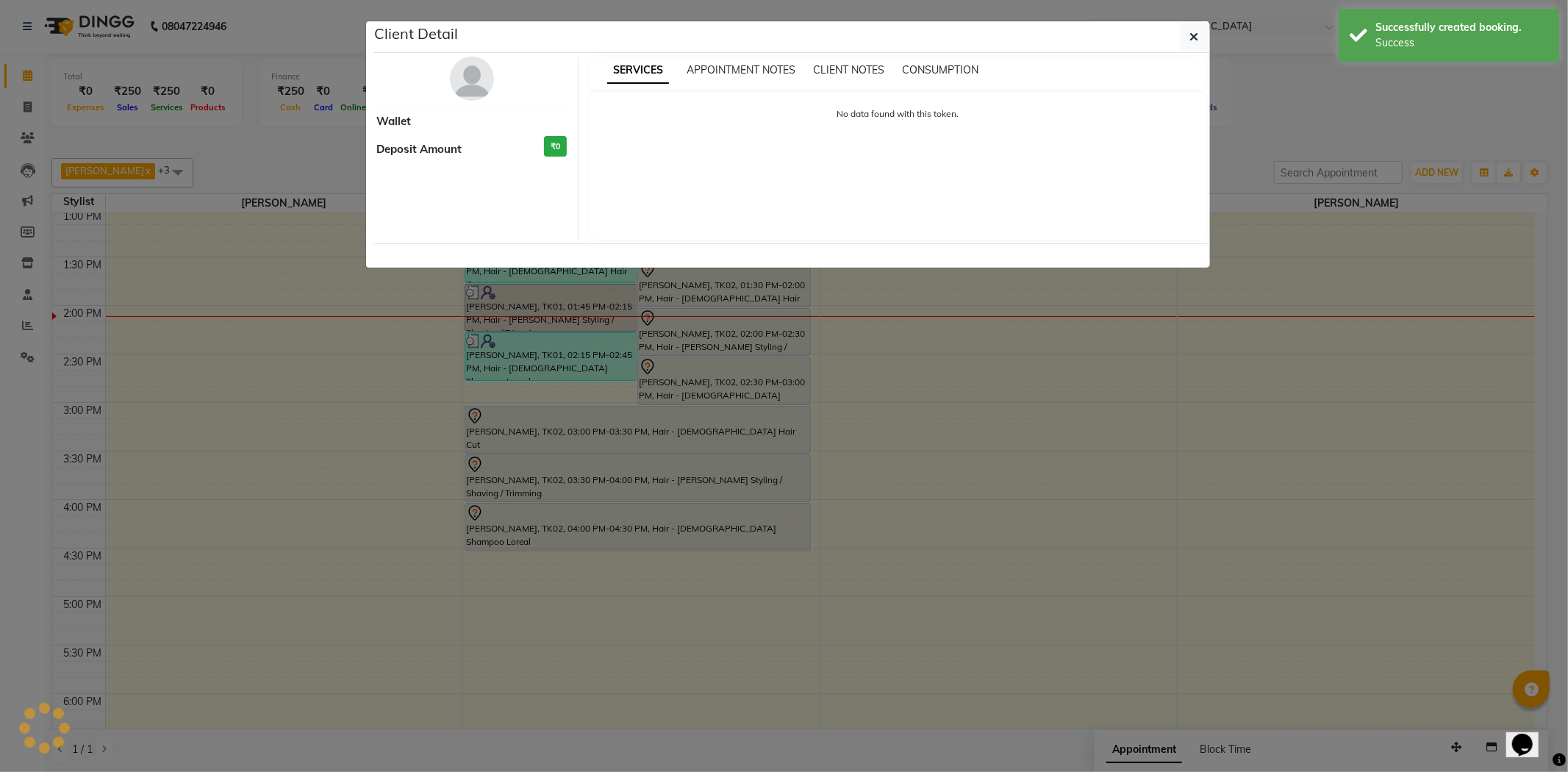
select select "7"
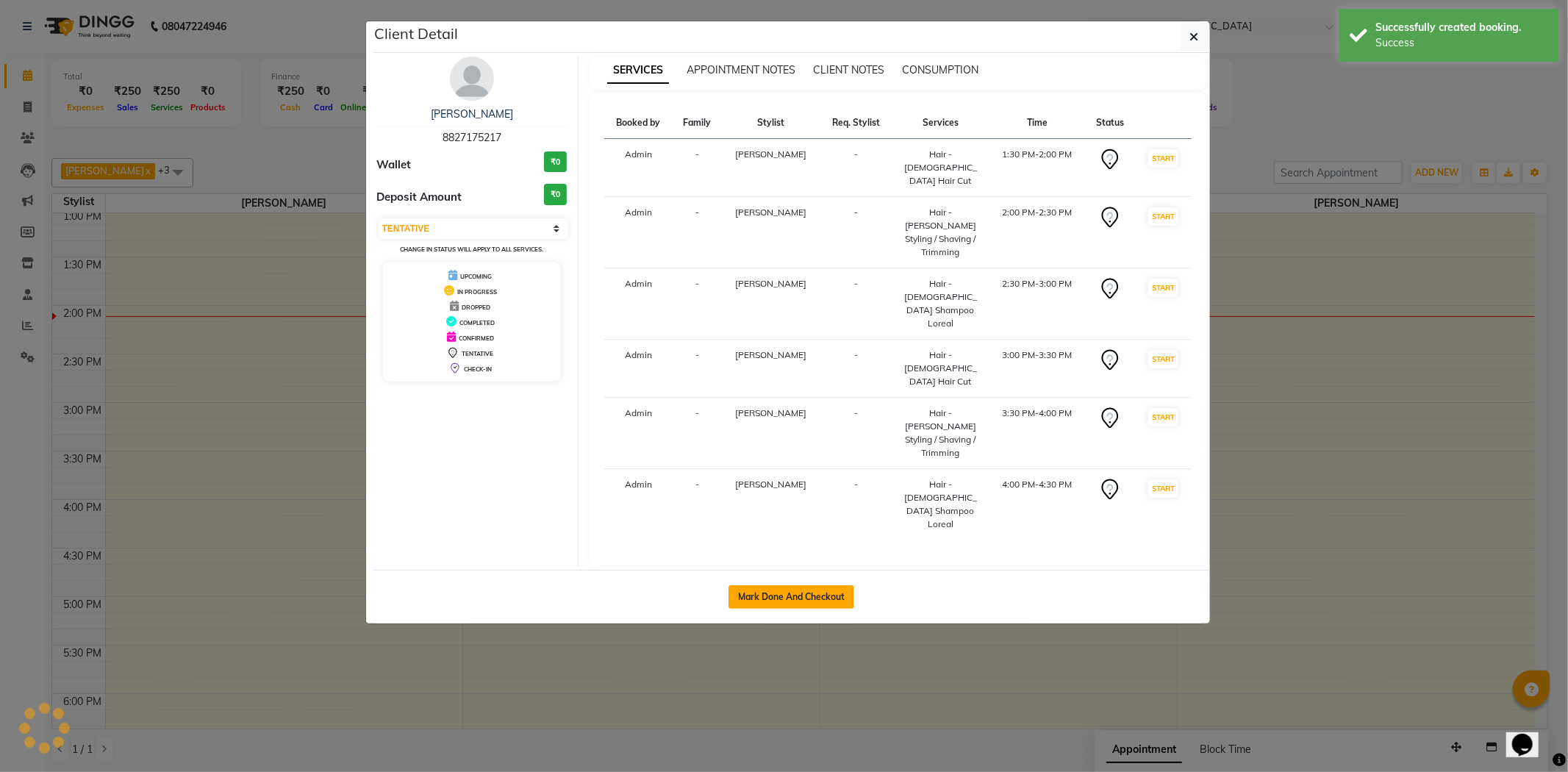
click at [779, 585] on button "Mark Done And Checkout" at bounding box center [792, 597] width 126 height 24
select select "service"
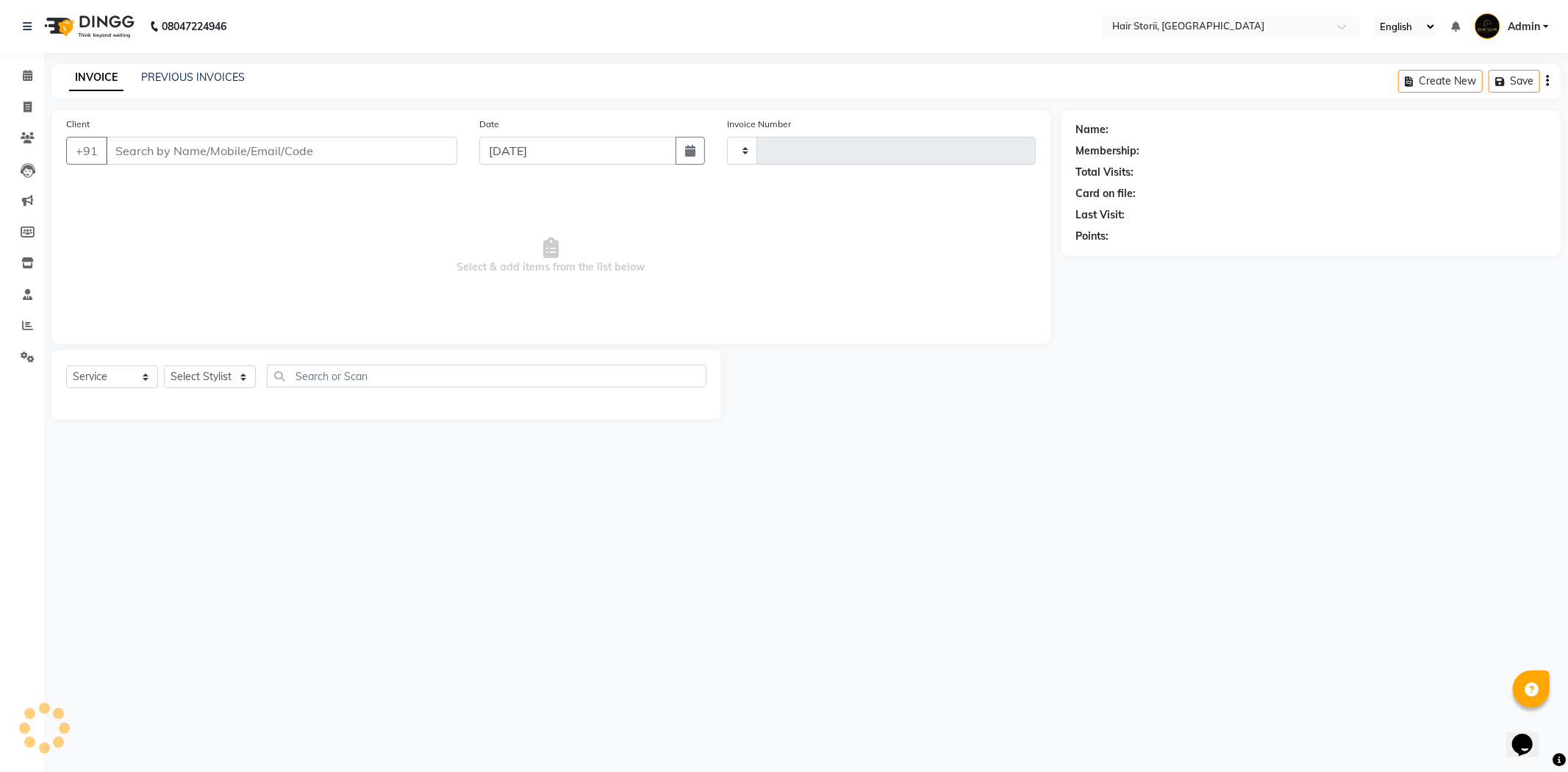
type input "1964"
select select "6638"
type input "8827175217"
select select "51423"
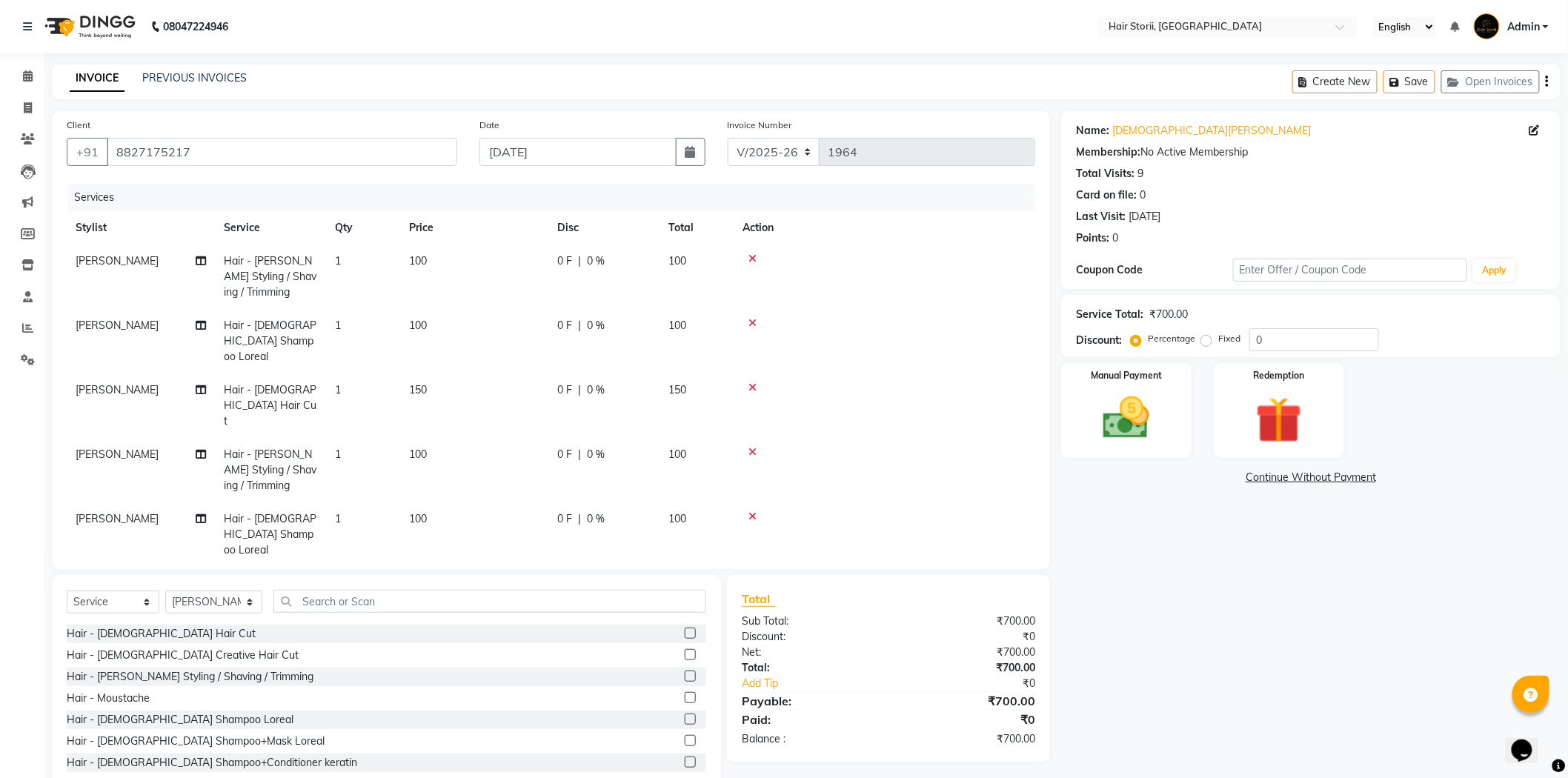
click at [753, 252] on td at bounding box center [885, 276] width 301 height 64
click at [751, 259] on icon at bounding box center [753, 258] width 9 height 10
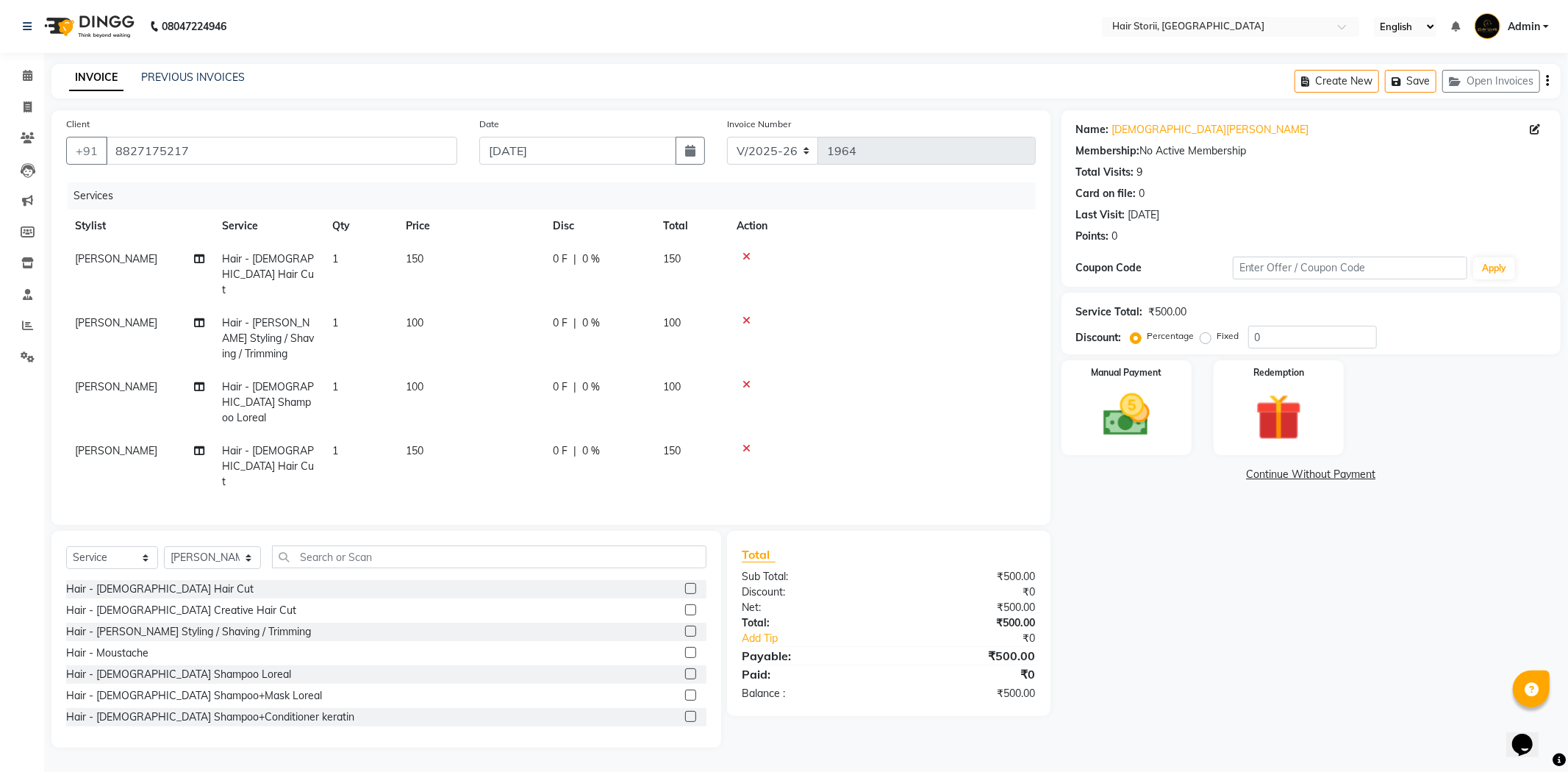
click at [745, 257] on icon at bounding box center [747, 256] width 8 height 10
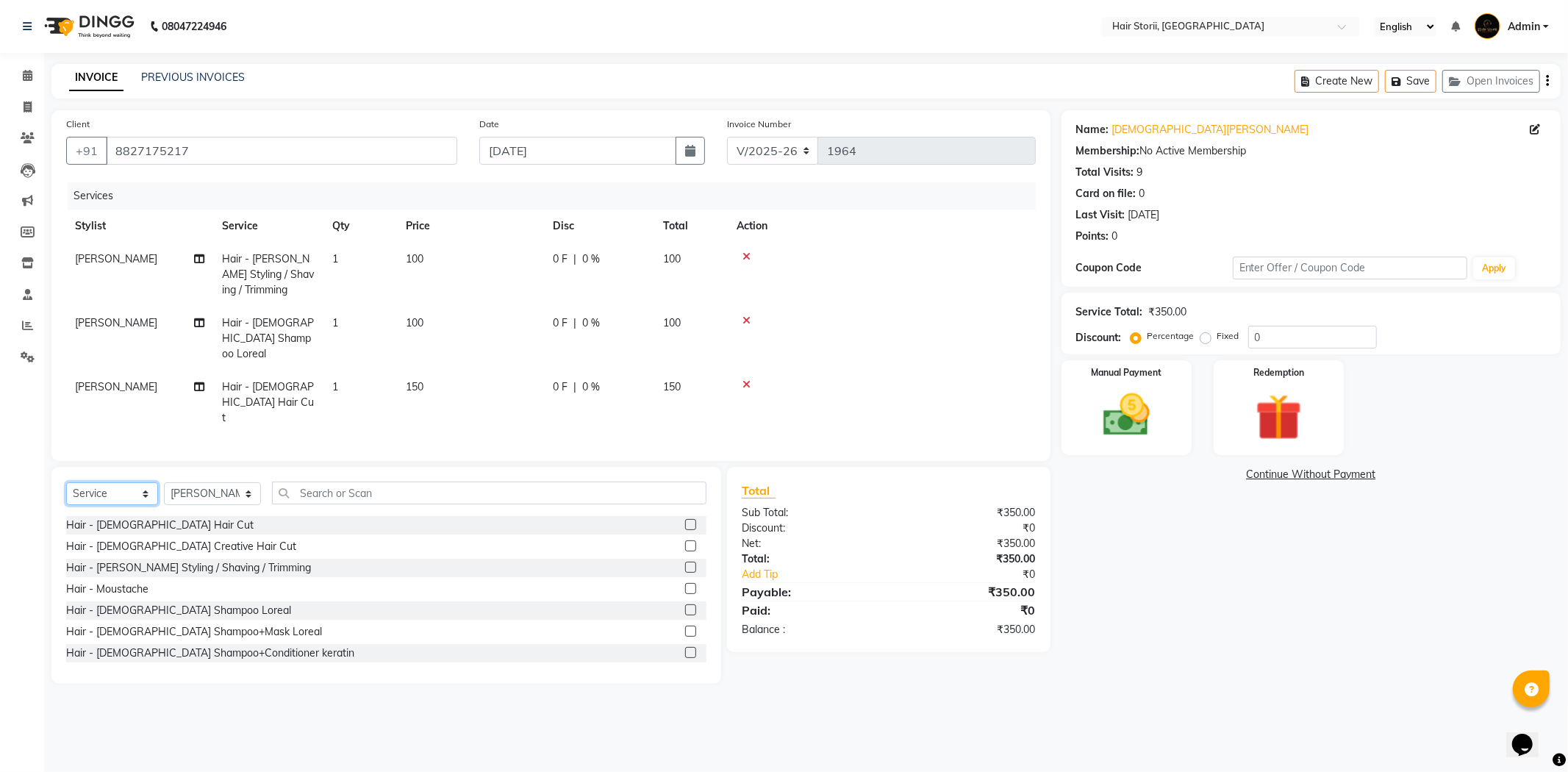
click at [122, 482] on select "Select Service Product Membership Package Voucher Prepaid Gift Card" at bounding box center [112, 493] width 92 height 23
click at [348, 482] on input "text" at bounding box center [488, 493] width 434 height 23
click at [1123, 408] on img at bounding box center [1126, 415] width 79 height 56
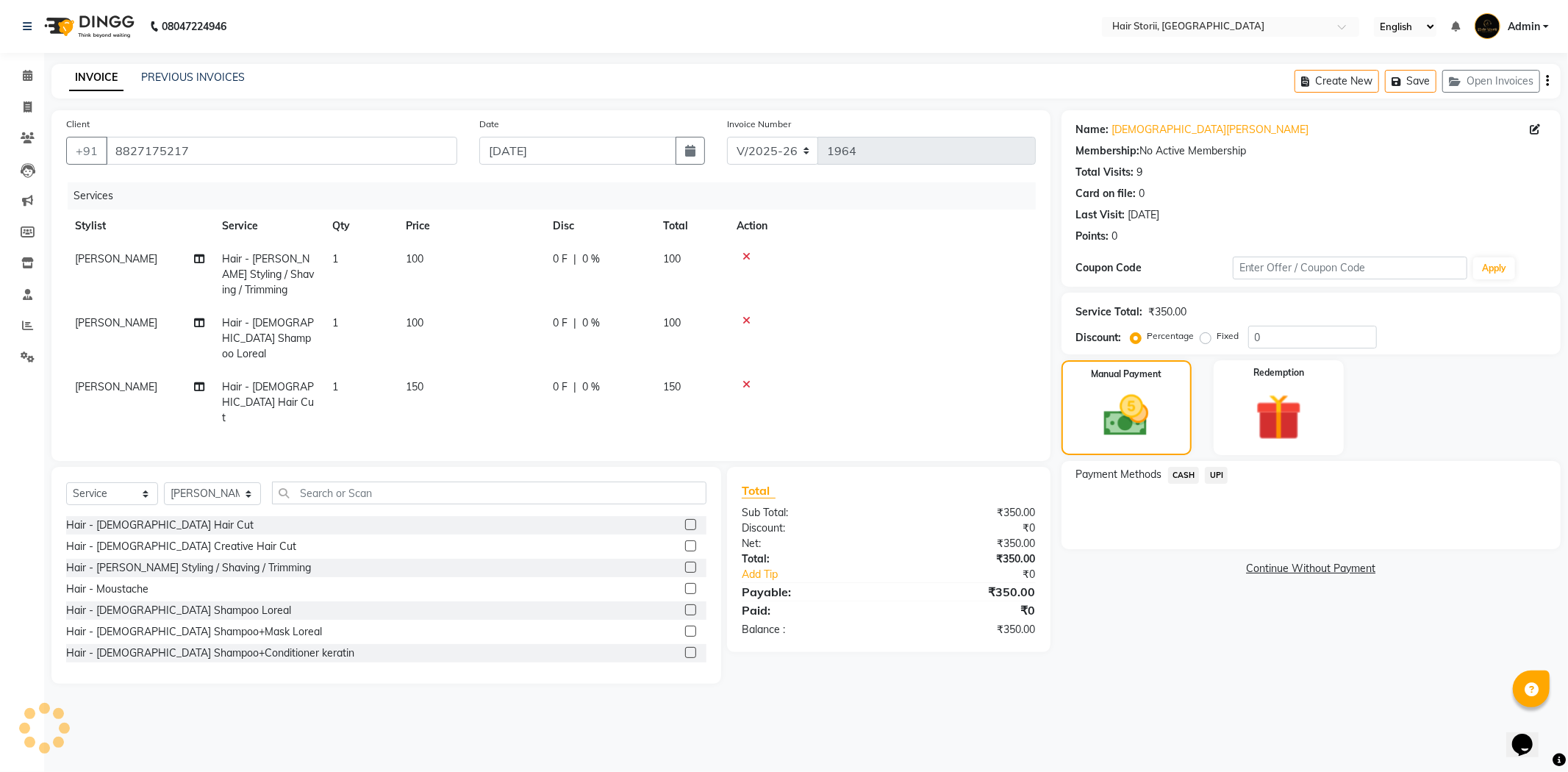
click at [1178, 476] on span "CASH" at bounding box center [1183, 476] width 31 height 17
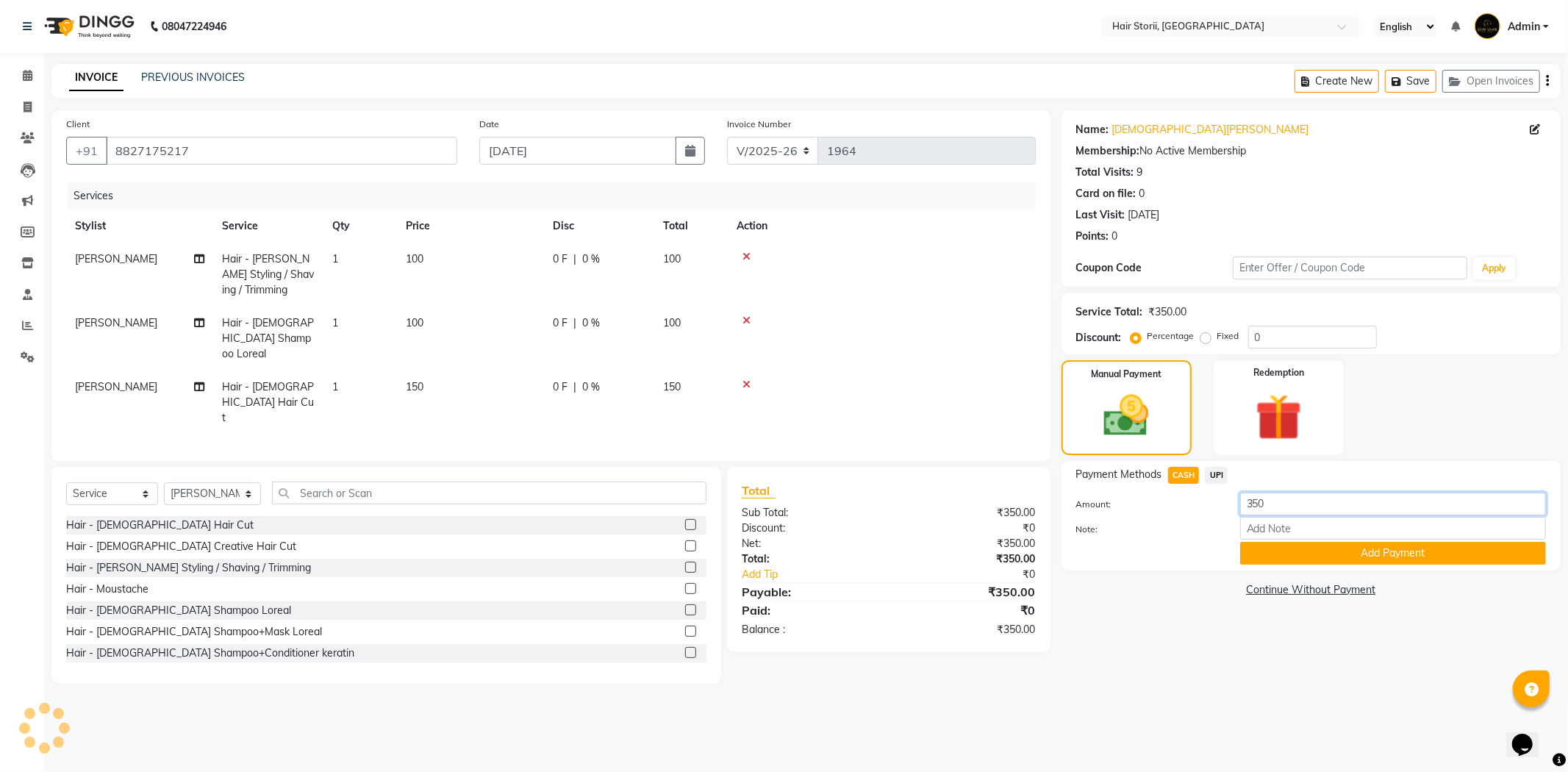
drag, startPoint x: 1283, startPoint y: 508, endPoint x: 1235, endPoint y: 498, distance: 49.0
click at [1281, 508] on input "350" at bounding box center [1393, 504] width 306 height 23
type input "300"
click at [1368, 554] on button "Add Payment" at bounding box center [1393, 553] width 306 height 23
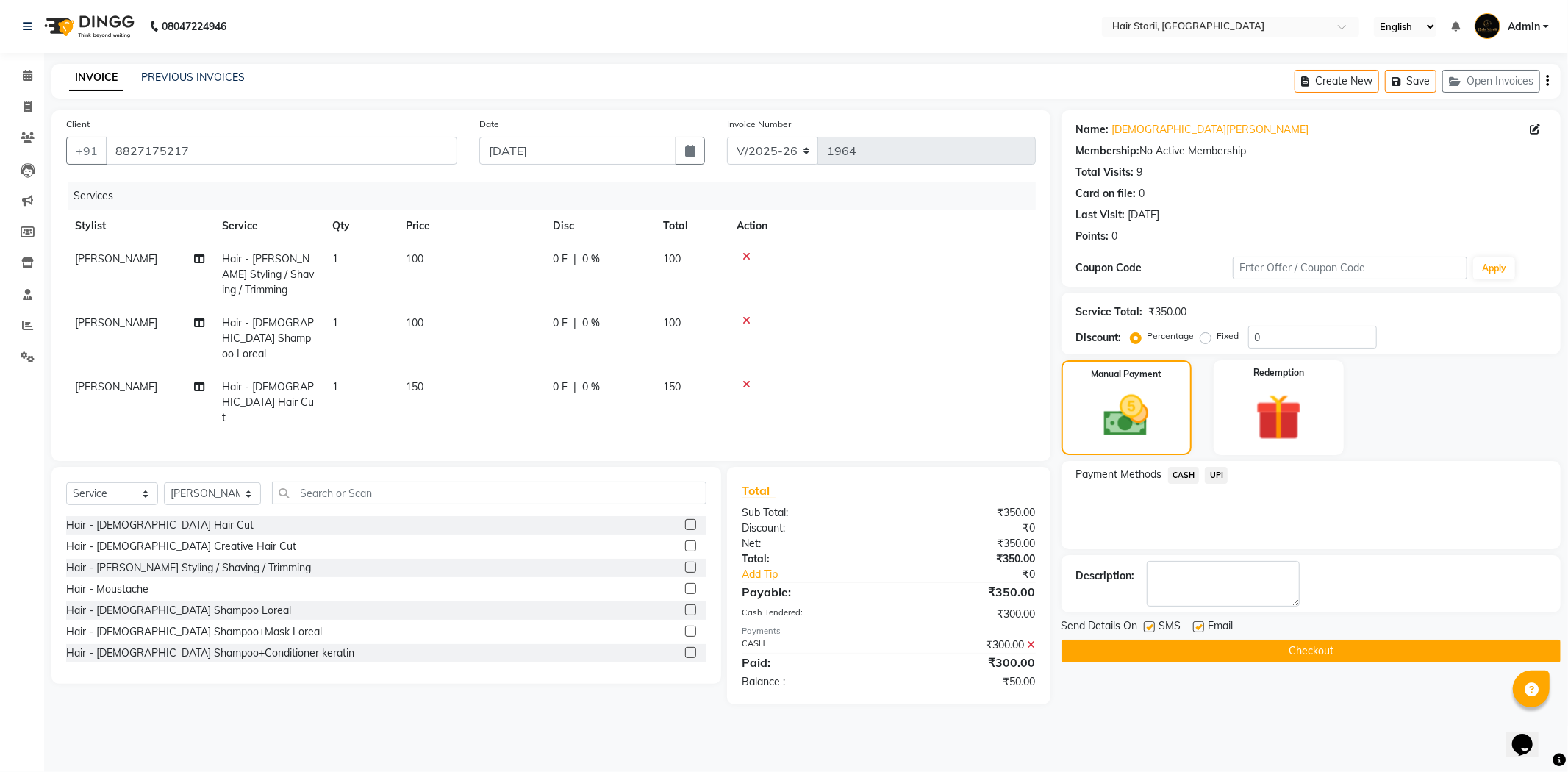
click at [1210, 471] on span "UPI" at bounding box center [1215, 476] width 23 height 17
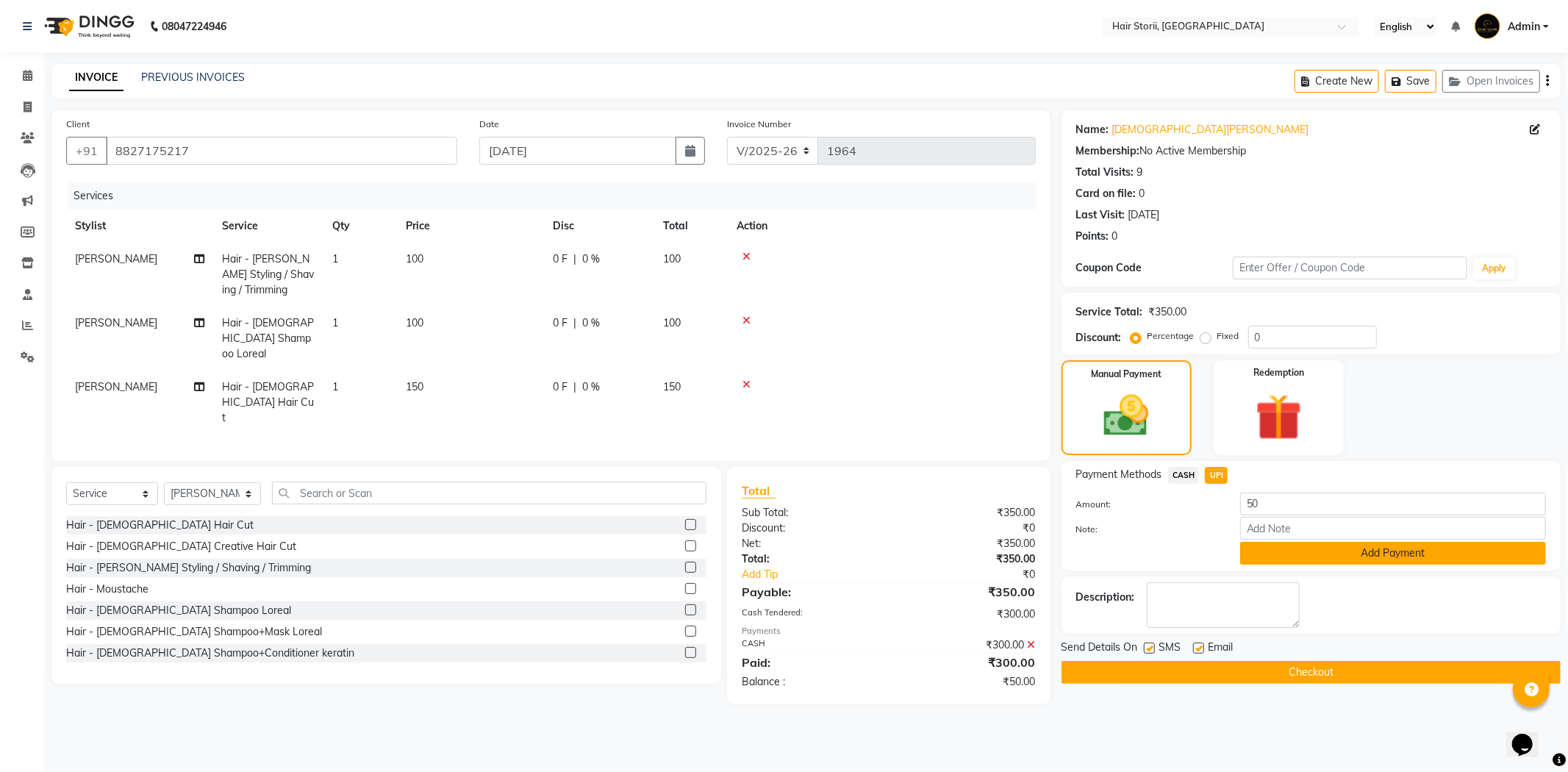
click at [1261, 549] on button "Add Payment" at bounding box center [1393, 553] width 306 height 23
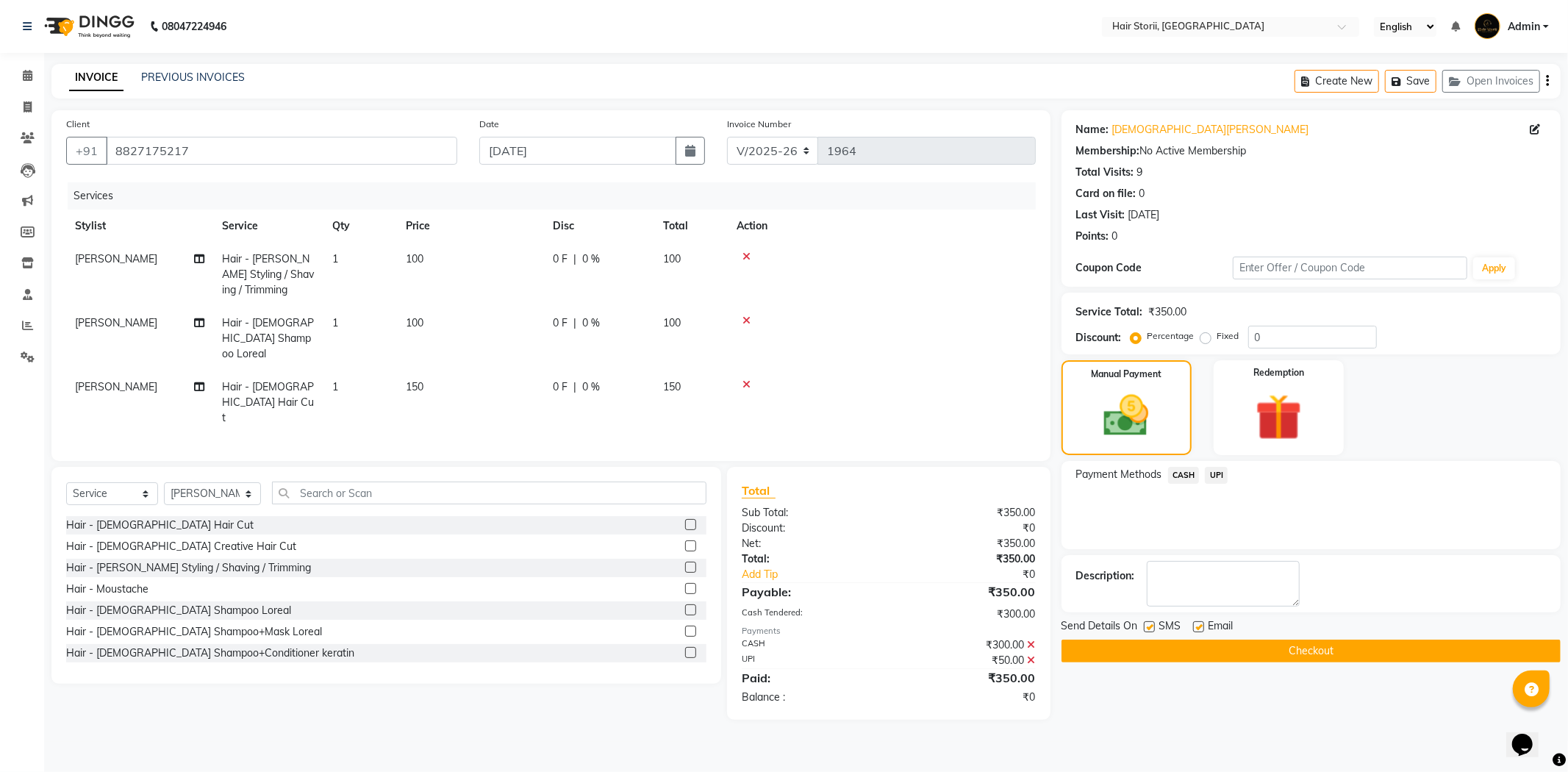
drag, startPoint x: 1195, startPoint y: 625, endPoint x: 1148, endPoint y: 627, distance: 47.0
click at [1195, 625] on label at bounding box center [1199, 626] width 11 height 11
click at [1195, 625] on input "checkbox" at bounding box center [1198, 627] width 9 height 9
checkbox input "false"
click at [1148, 627] on label at bounding box center [1149, 626] width 11 height 11
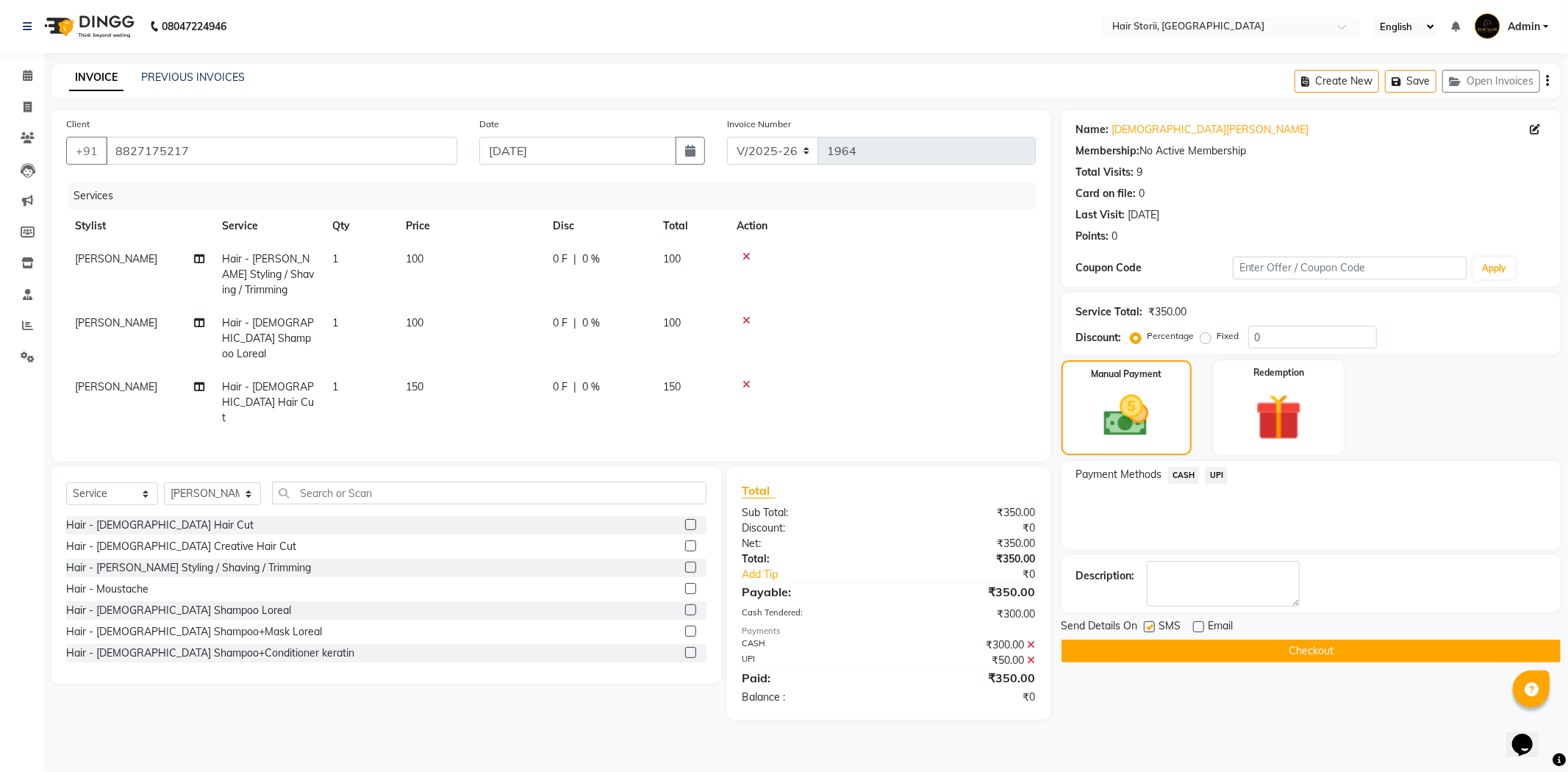
click at [1148, 627] on input "checkbox" at bounding box center [1148, 627] width 9 height 9
checkbox input "false"
click at [1145, 645] on button "Checkout" at bounding box center [1311, 651] width 499 height 23
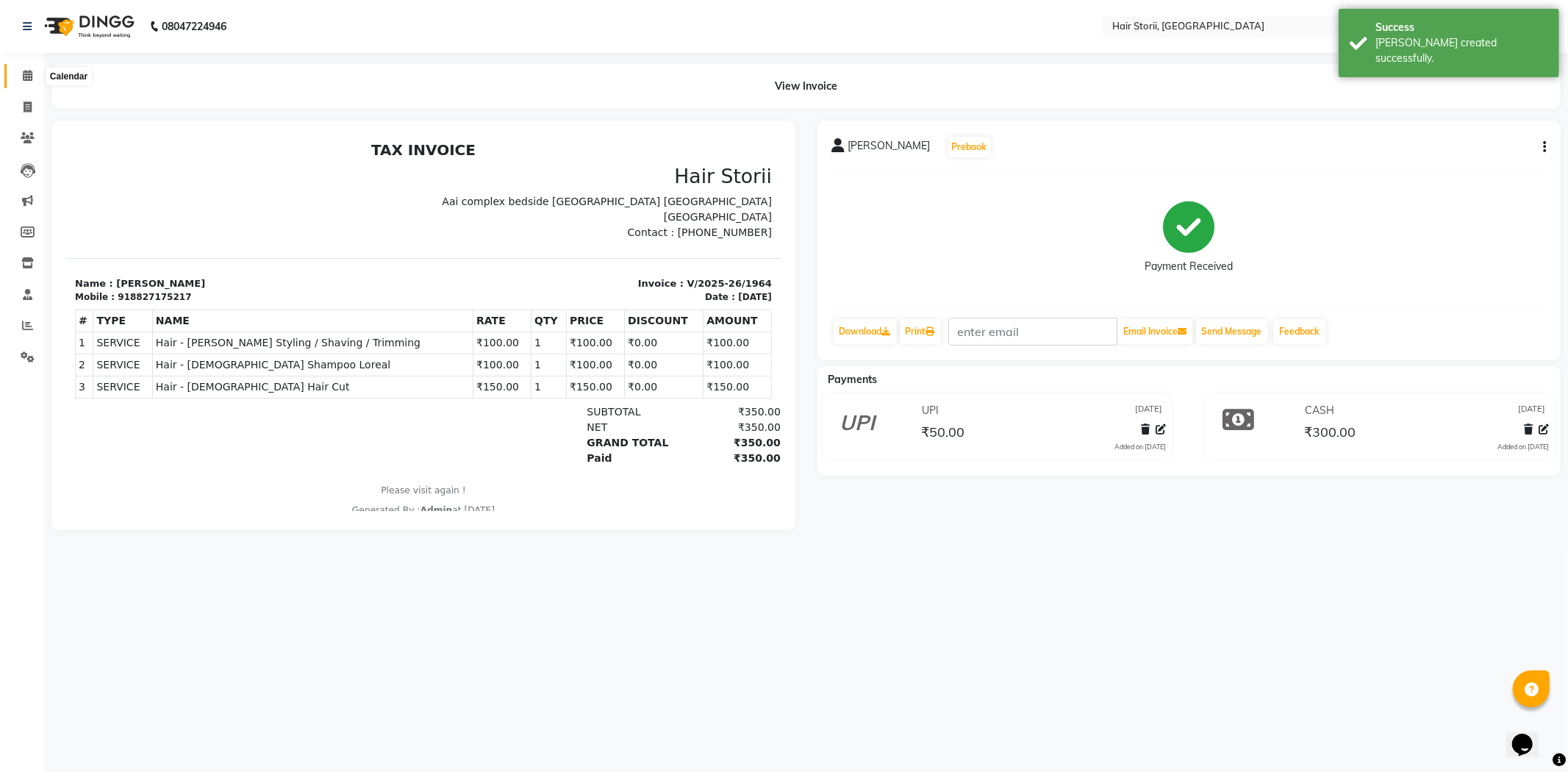
click at [27, 75] on icon at bounding box center [27, 75] width 9 height 11
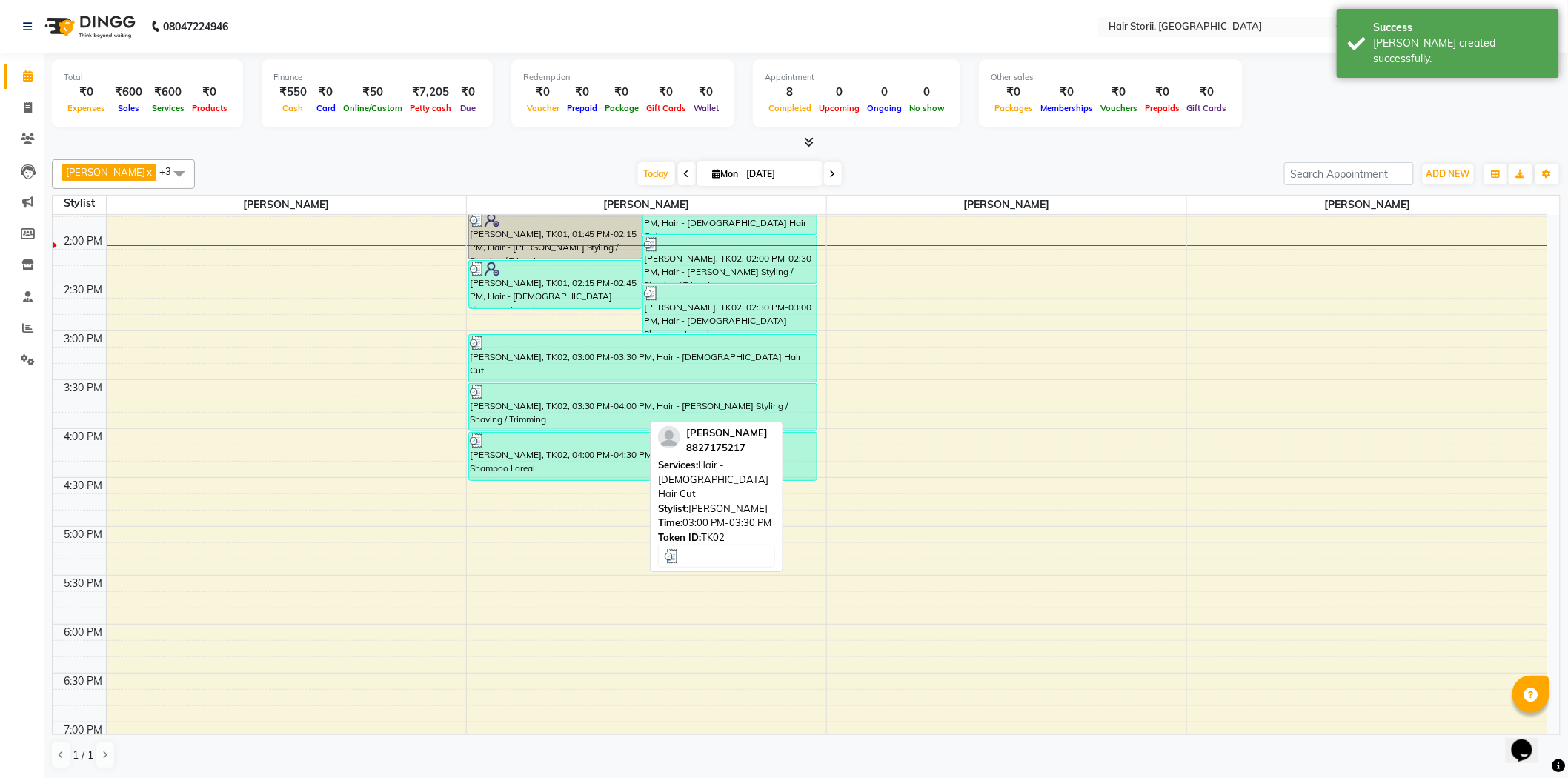
scroll to position [575, 0]
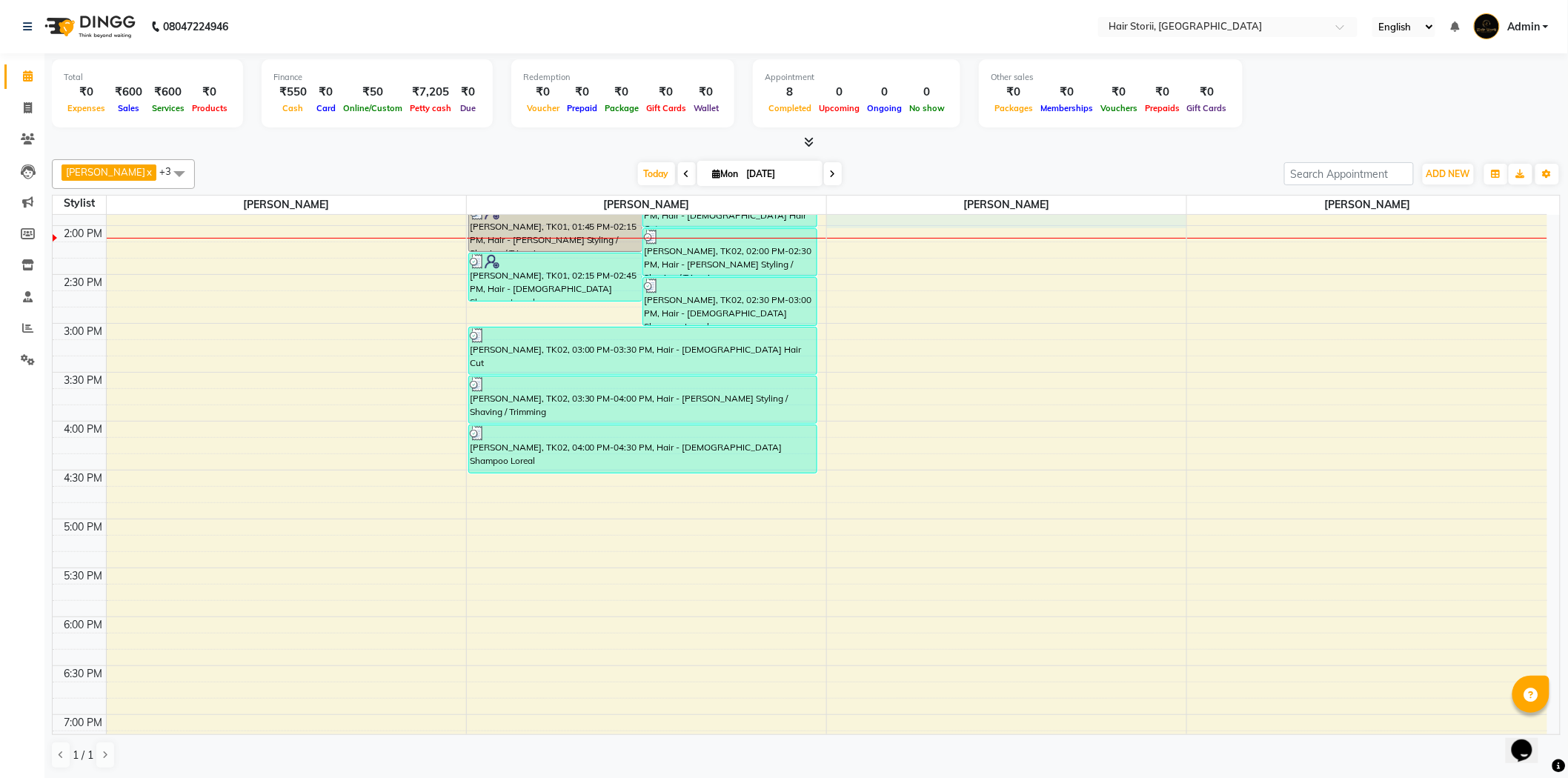
click at [932, 223] on div "8:00 AM 8:30 AM 9:00 AM 9:30 AM 10:00 AM 10:30 AM 11:00 AM 11:30 AM 12:00 PM 12…" at bounding box center [799, 421] width 1494 height 1564
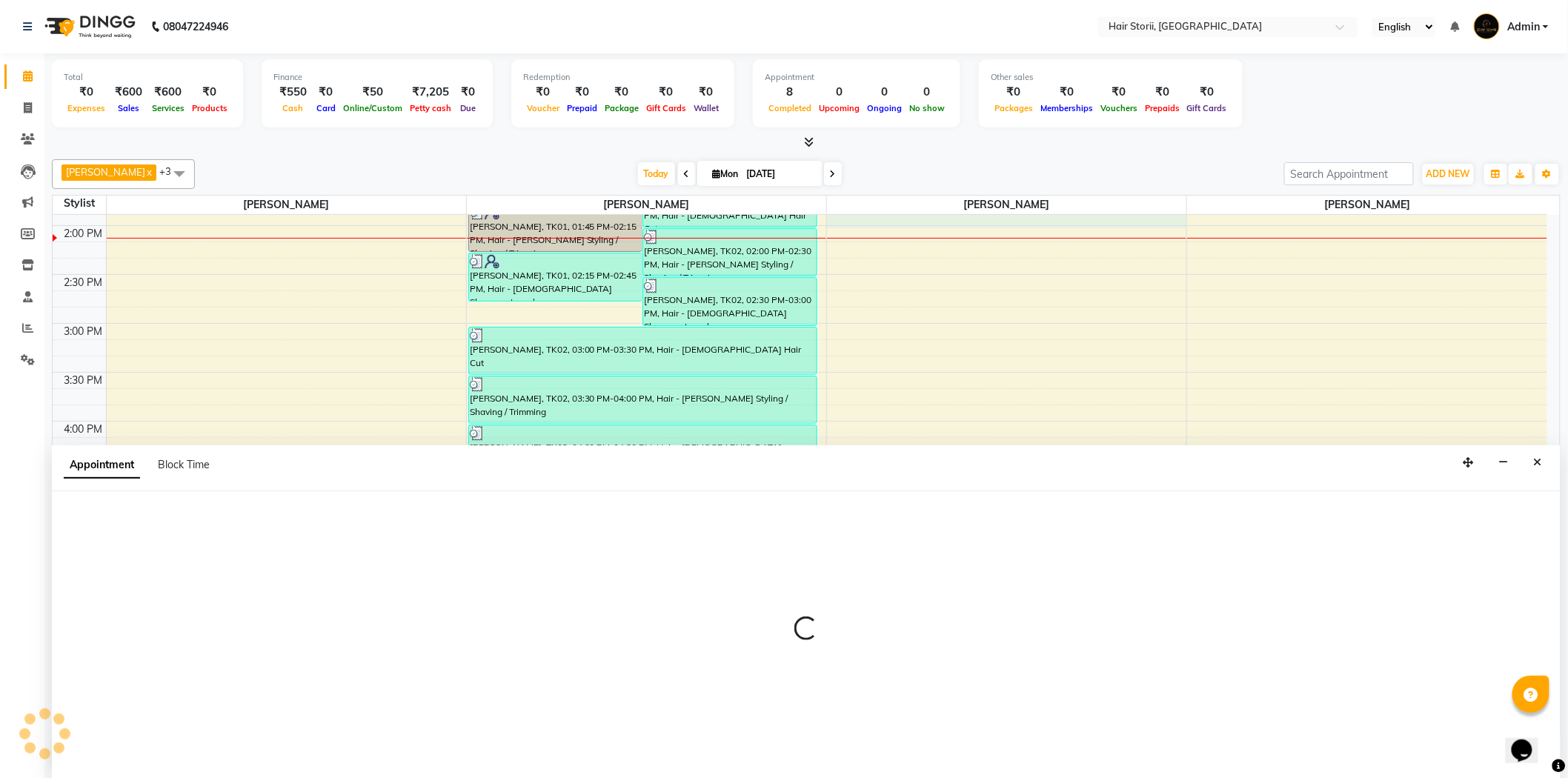
scroll to position [1, 0]
select select "51424"
select select "825"
select select "tentative"
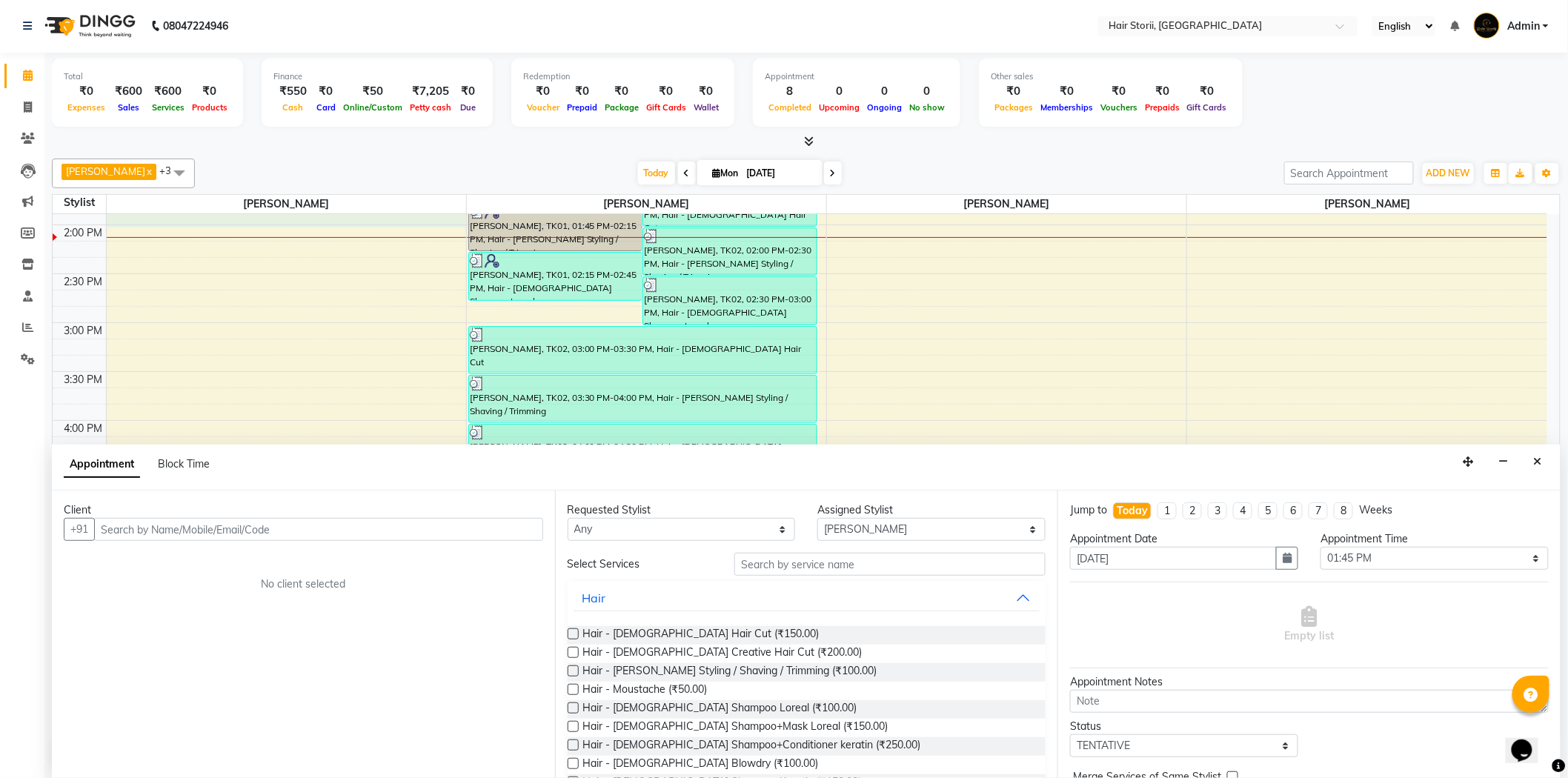
click at [311, 220] on div "8:00 AM 8:30 AM 9:00 AM 9:30 AM 10:00 AM 10:30 AM 11:00 AM 11:30 AM 12:00 PM 12…" at bounding box center [799, 420] width 1494 height 1564
drag, startPoint x: 1547, startPoint y: 461, endPoint x: 1422, endPoint y: 450, distance: 125.5
click at [1545, 461] on button "Close" at bounding box center [1538, 461] width 21 height 23
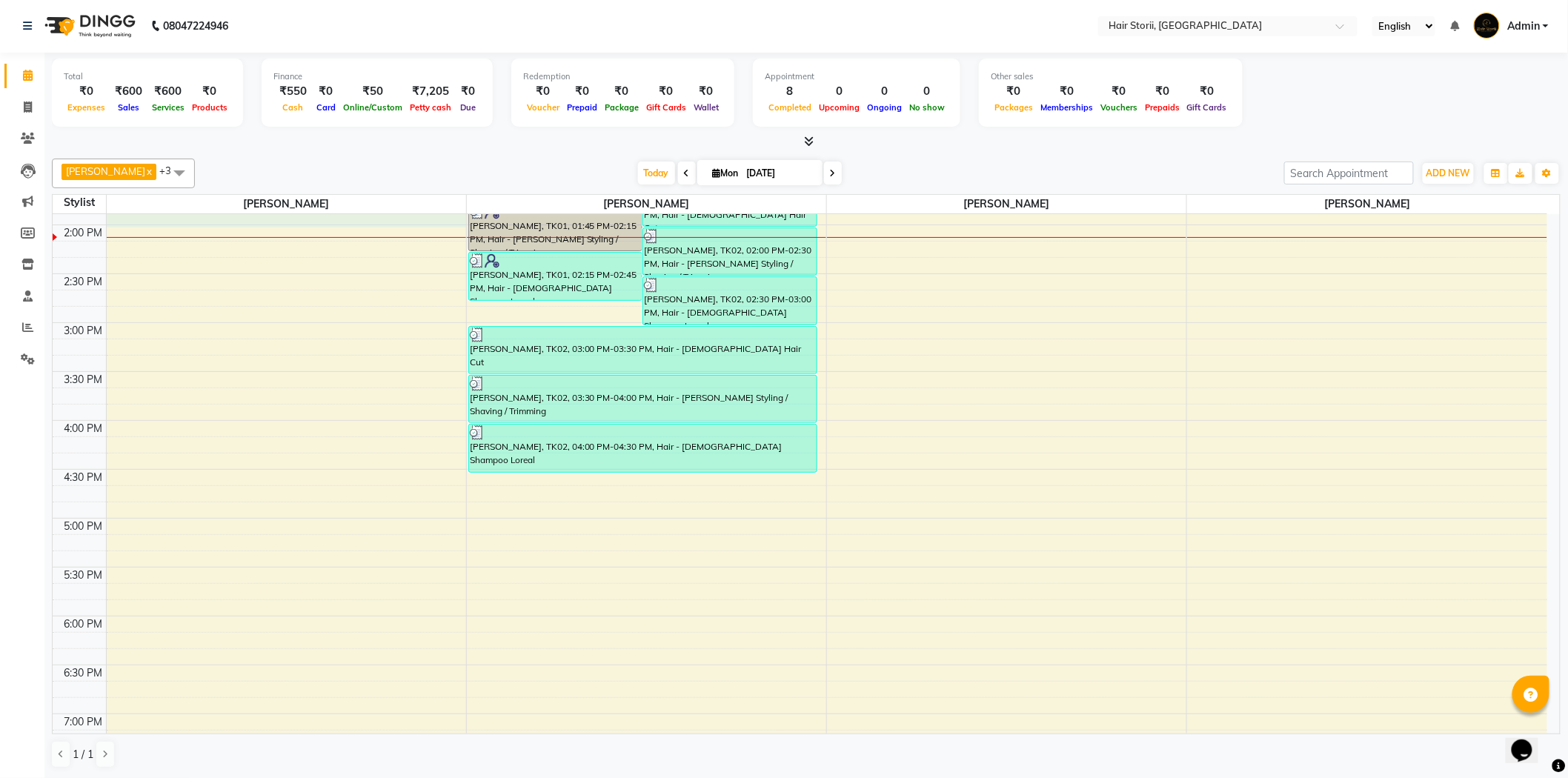
click at [372, 215] on div "8:00 AM 8:30 AM 9:00 AM 9:30 AM 10:00 AM 10:30 AM 11:00 AM 11:30 AM 12:00 PM 12…" at bounding box center [799, 420] width 1494 height 1564
select select "59959"
select select "825"
select select "tentative"
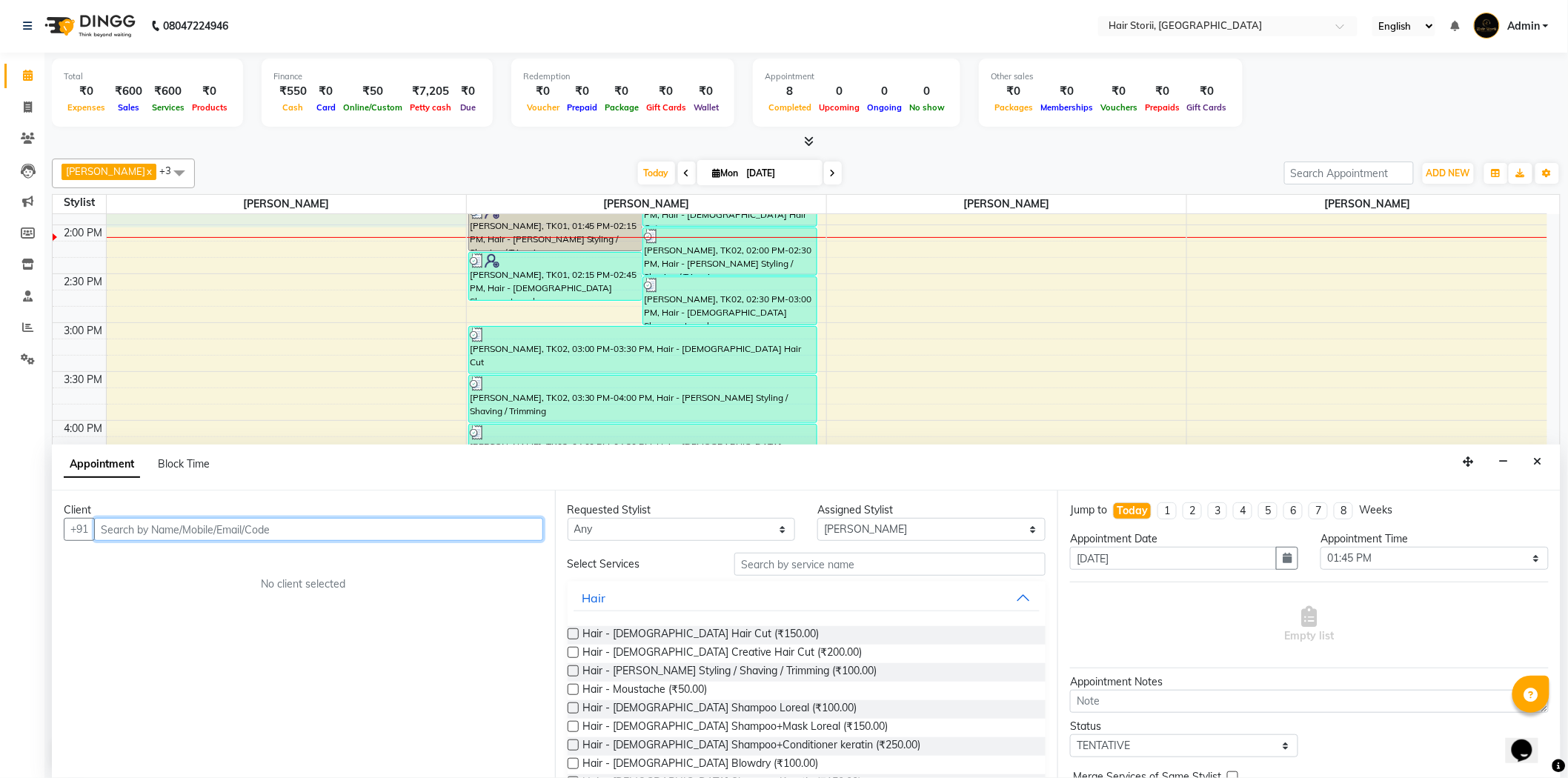
click at [474, 533] on input "text" at bounding box center [319, 529] width 449 height 23
type input "9422556743"
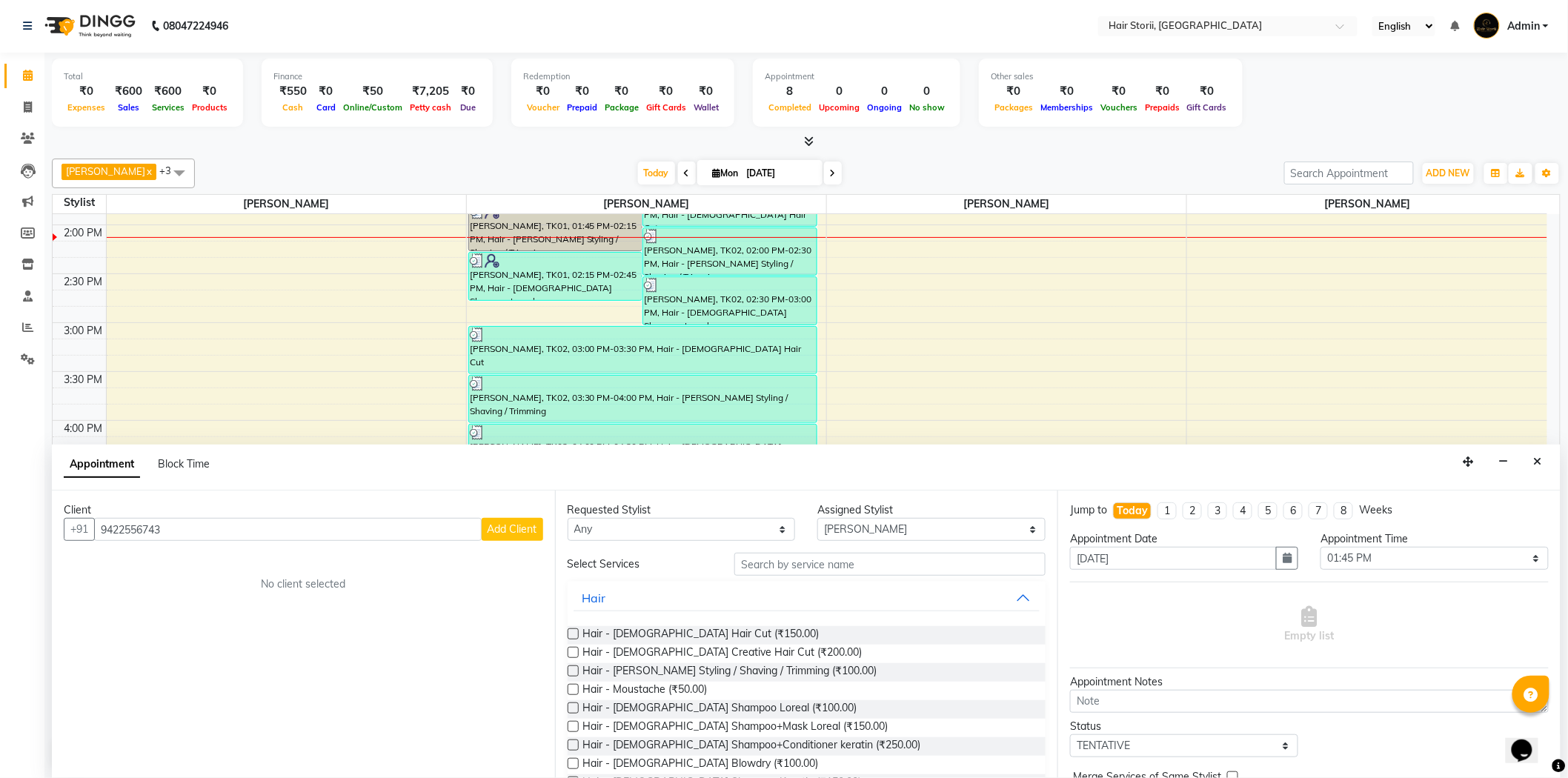
click at [508, 537] on button "Add Client" at bounding box center [512, 529] width 62 height 23
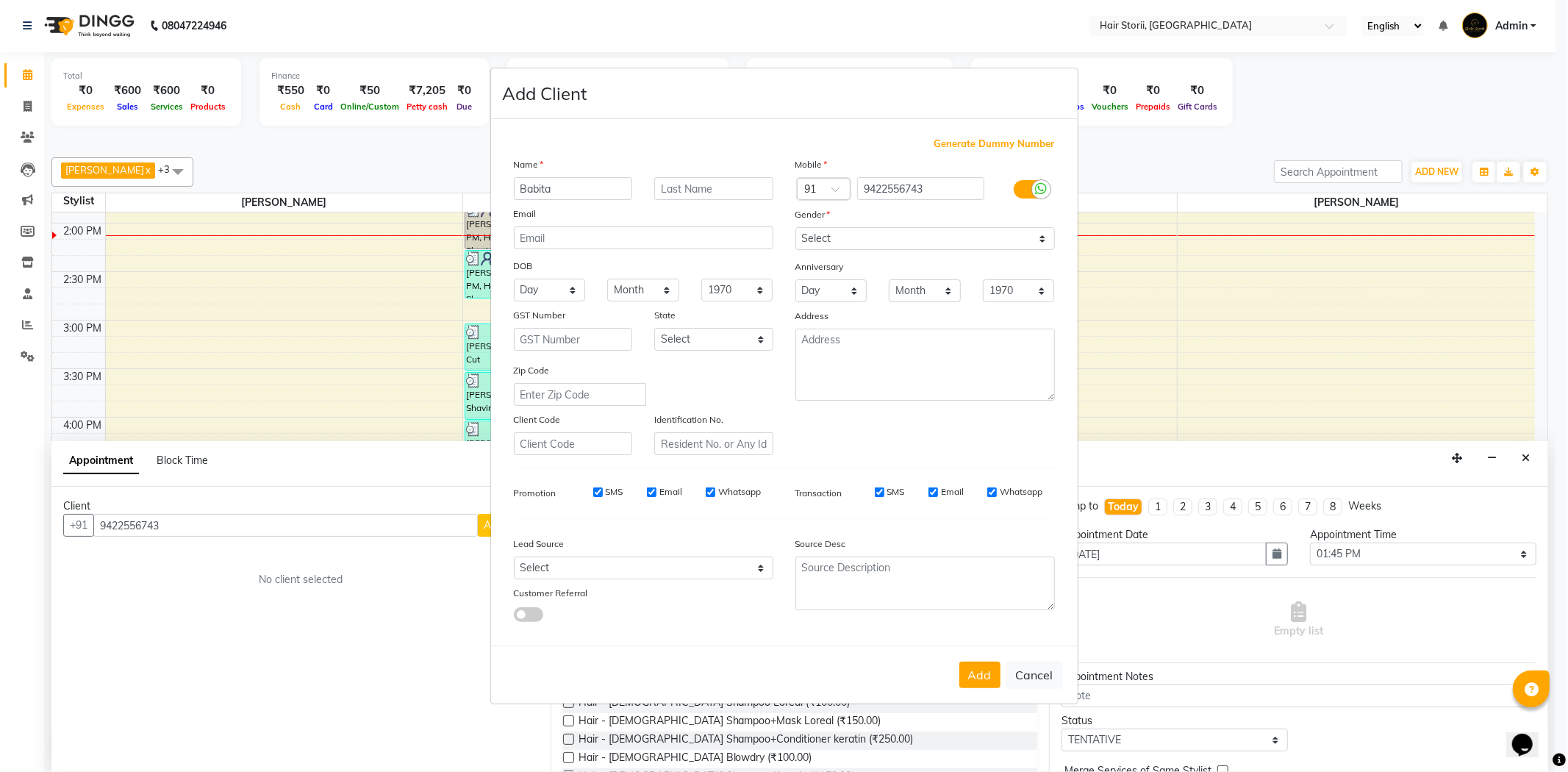
type input "Babita"
type input "sarani"
drag, startPoint x: 881, startPoint y: 236, endPoint x: 878, endPoint y: 244, distance: 8.5
click at [880, 236] on select "Select [DEMOGRAPHIC_DATA] [DEMOGRAPHIC_DATA] Other Prefer Not To Say" at bounding box center [924, 238] width 259 height 23
select select "female"
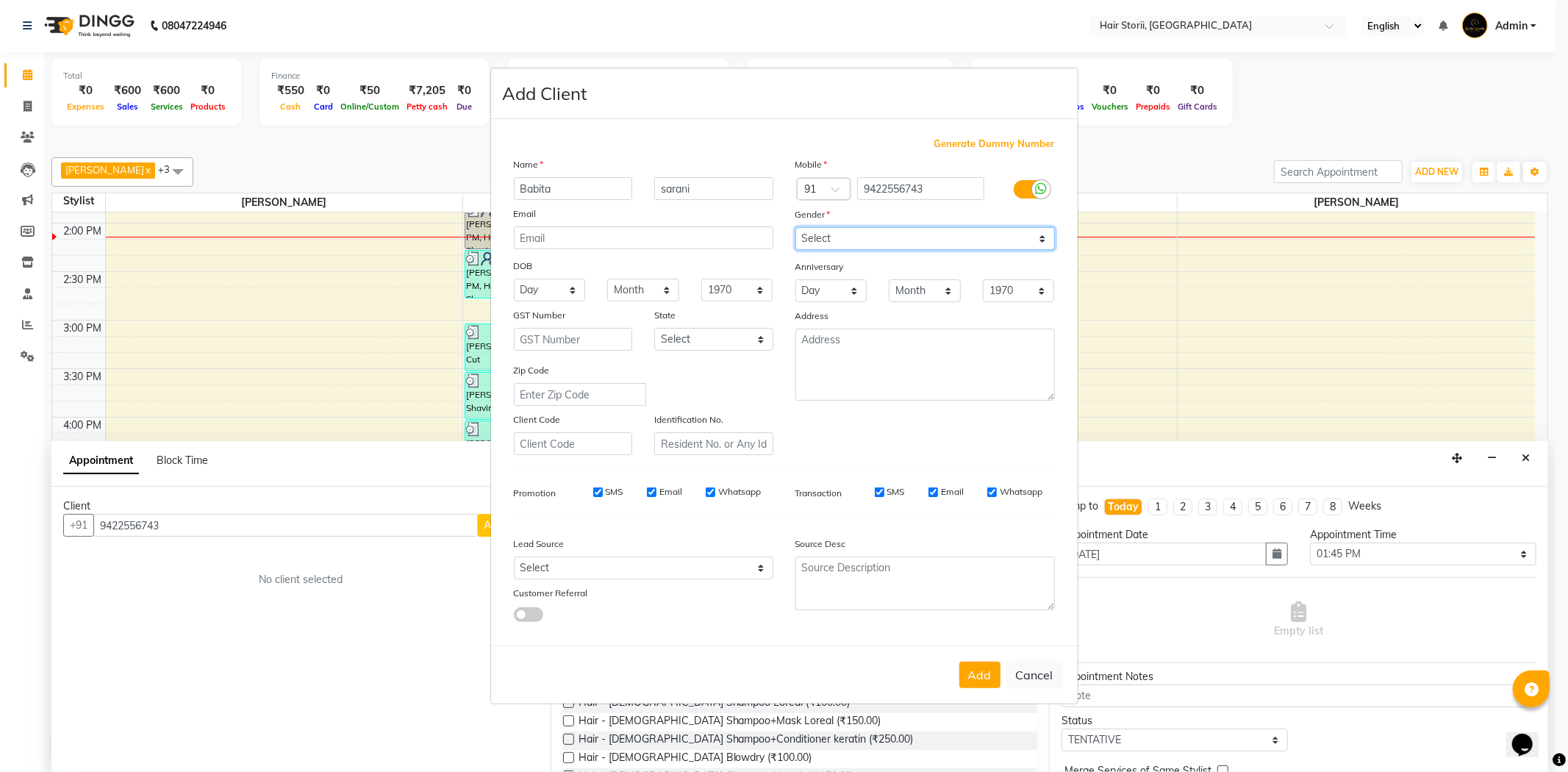
click at [795, 227] on select "Select [DEMOGRAPHIC_DATA] [DEMOGRAPHIC_DATA] Other Prefer Not To Say" at bounding box center [924, 238] width 259 height 23
click at [932, 494] on input "Email" at bounding box center [933, 492] width 9 height 9
checkbox input "false"
click at [987, 493] on input "Whatsapp" at bounding box center [991, 492] width 9 height 9
checkbox input "false"
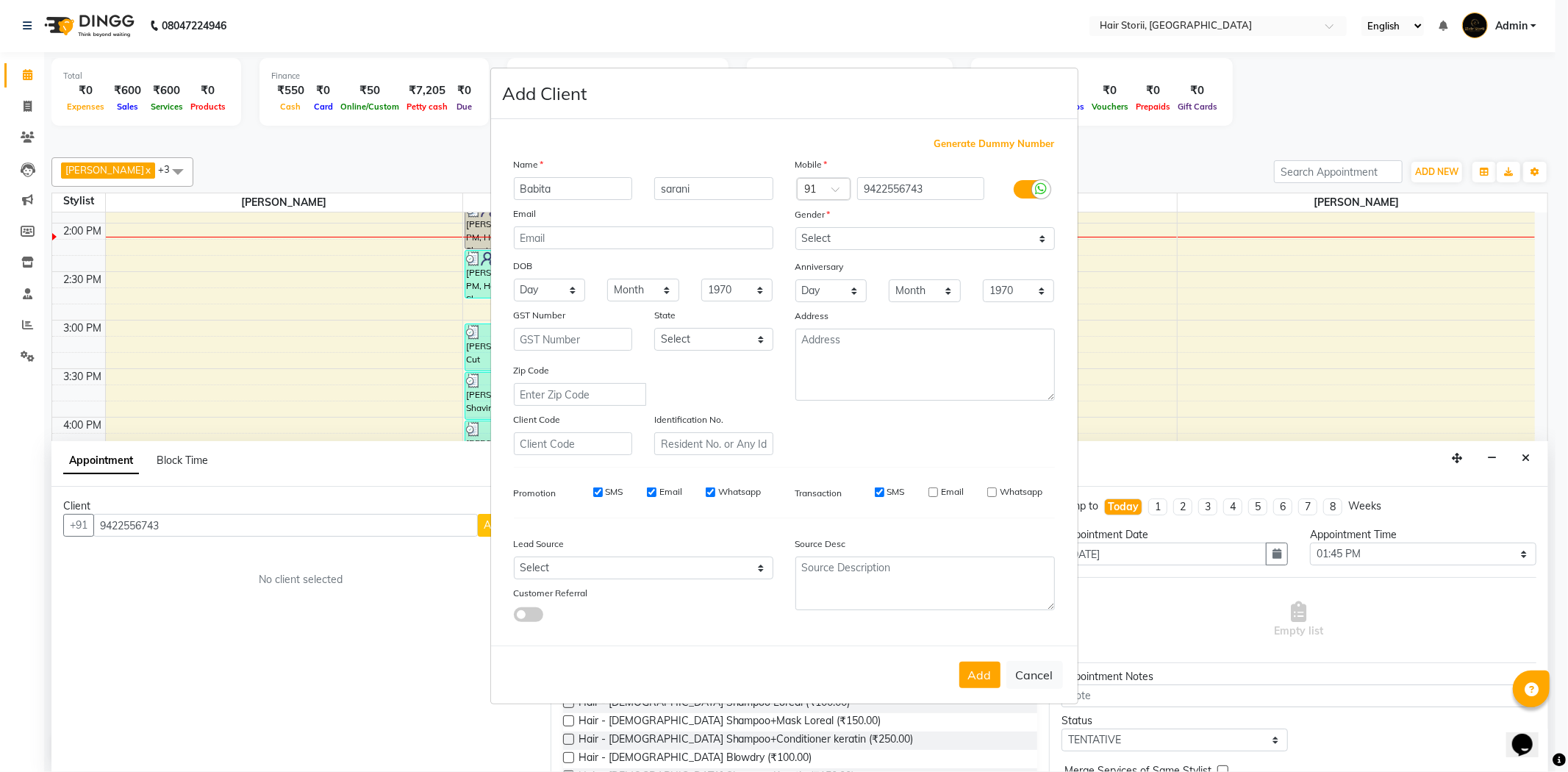
click at [728, 488] on label "Whatsapp" at bounding box center [739, 492] width 42 height 14
click at [715, 488] on input "Whatsapp" at bounding box center [710, 492] width 9 height 9
checkbox input "false"
click at [676, 490] on label "Email" at bounding box center [670, 492] width 23 height 14
click at [657, 490] on input "Email" at bounding box center [651, 492] width 9 height 9
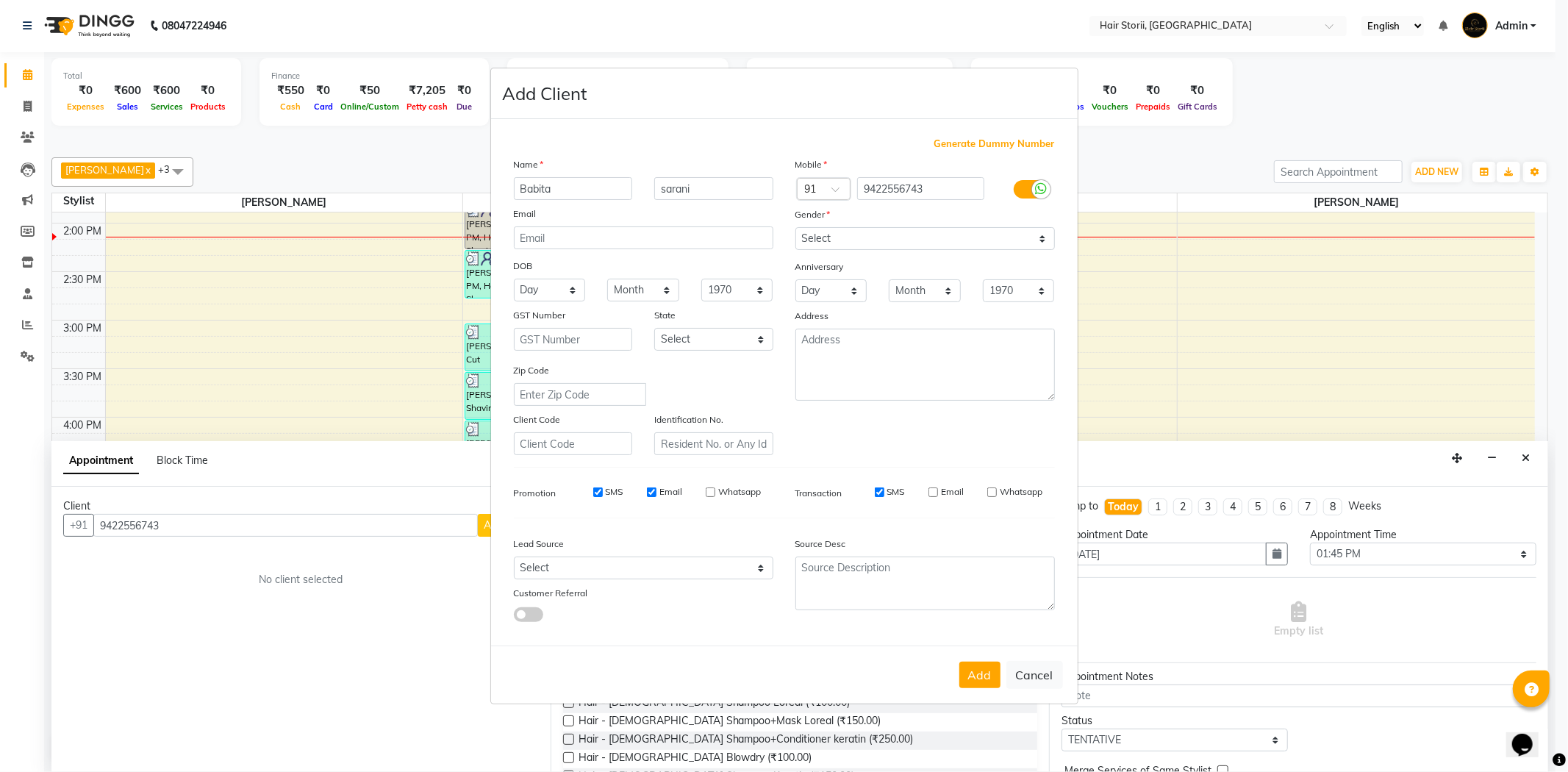
checkbox input "false"
click at [609, 494] on label "SMS" at bounding box center [614, 492] width 18 height 14
click at [603, 494] on input "SMS" at bounding box center [597, 492] width 9 height 9
checkbox input "false"
click at [962, 685] on button "Add" at bounding box center [979, 674] width 41 height 26
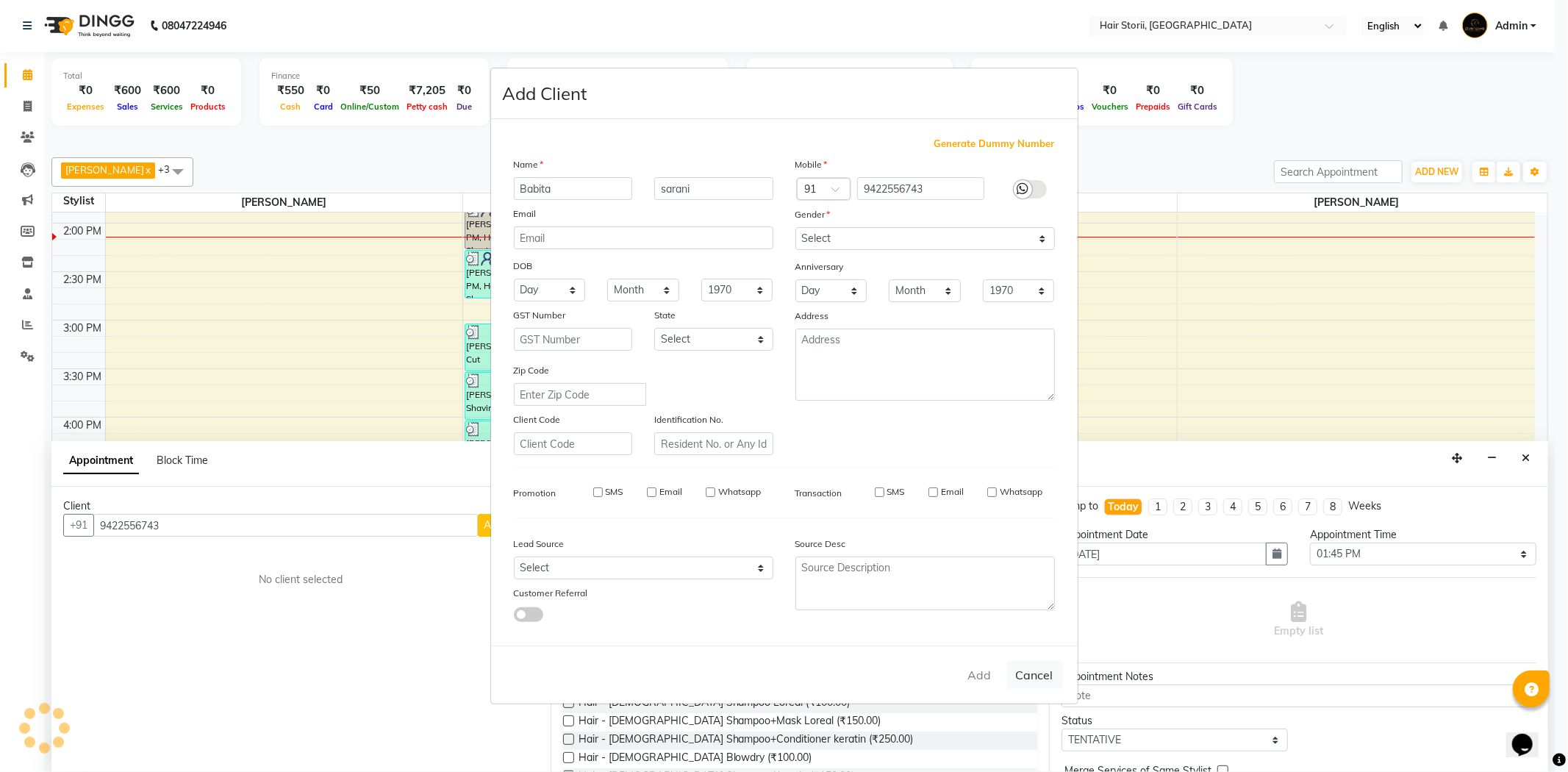
select select
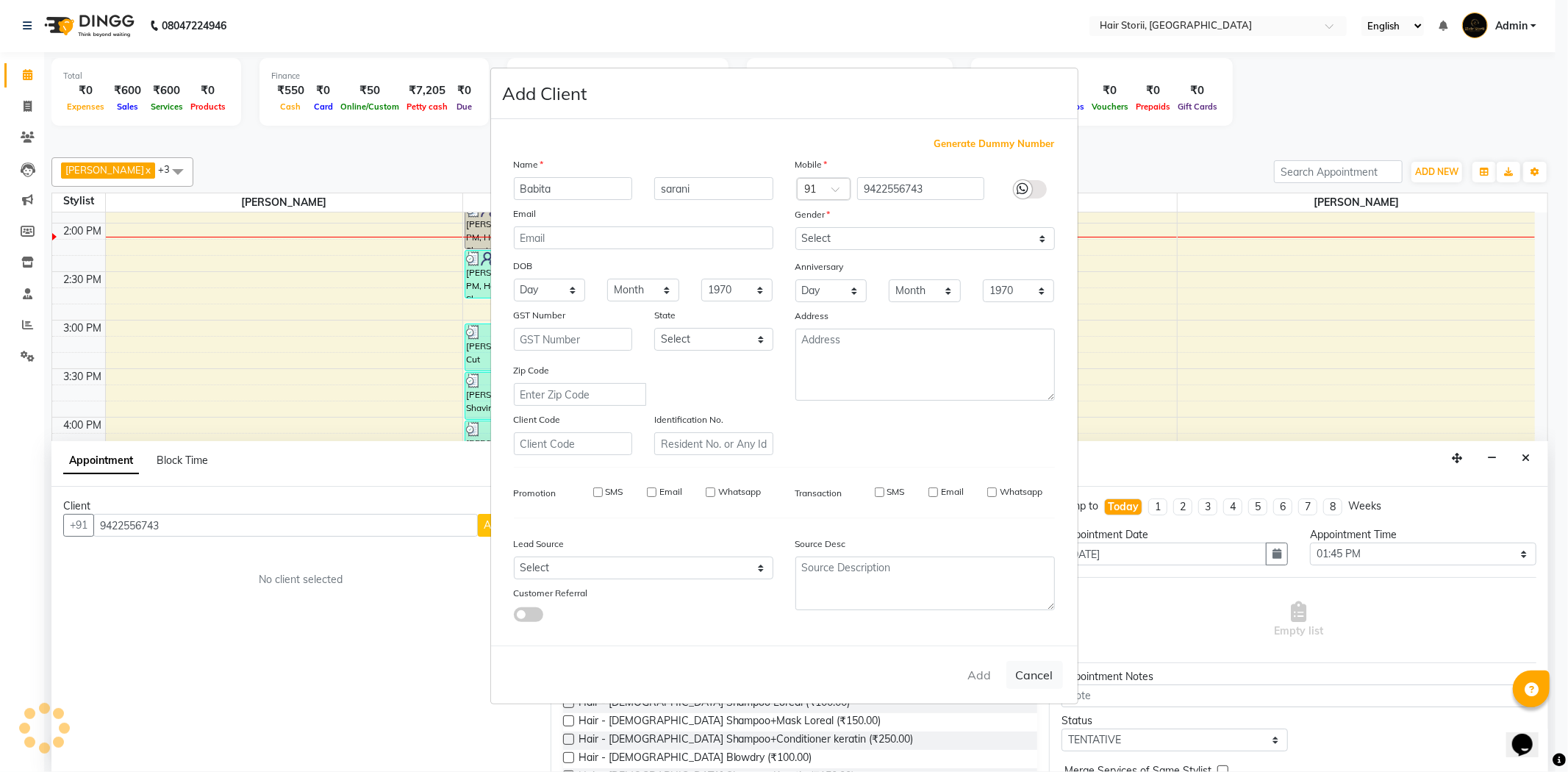
select select
checkbox input "false"
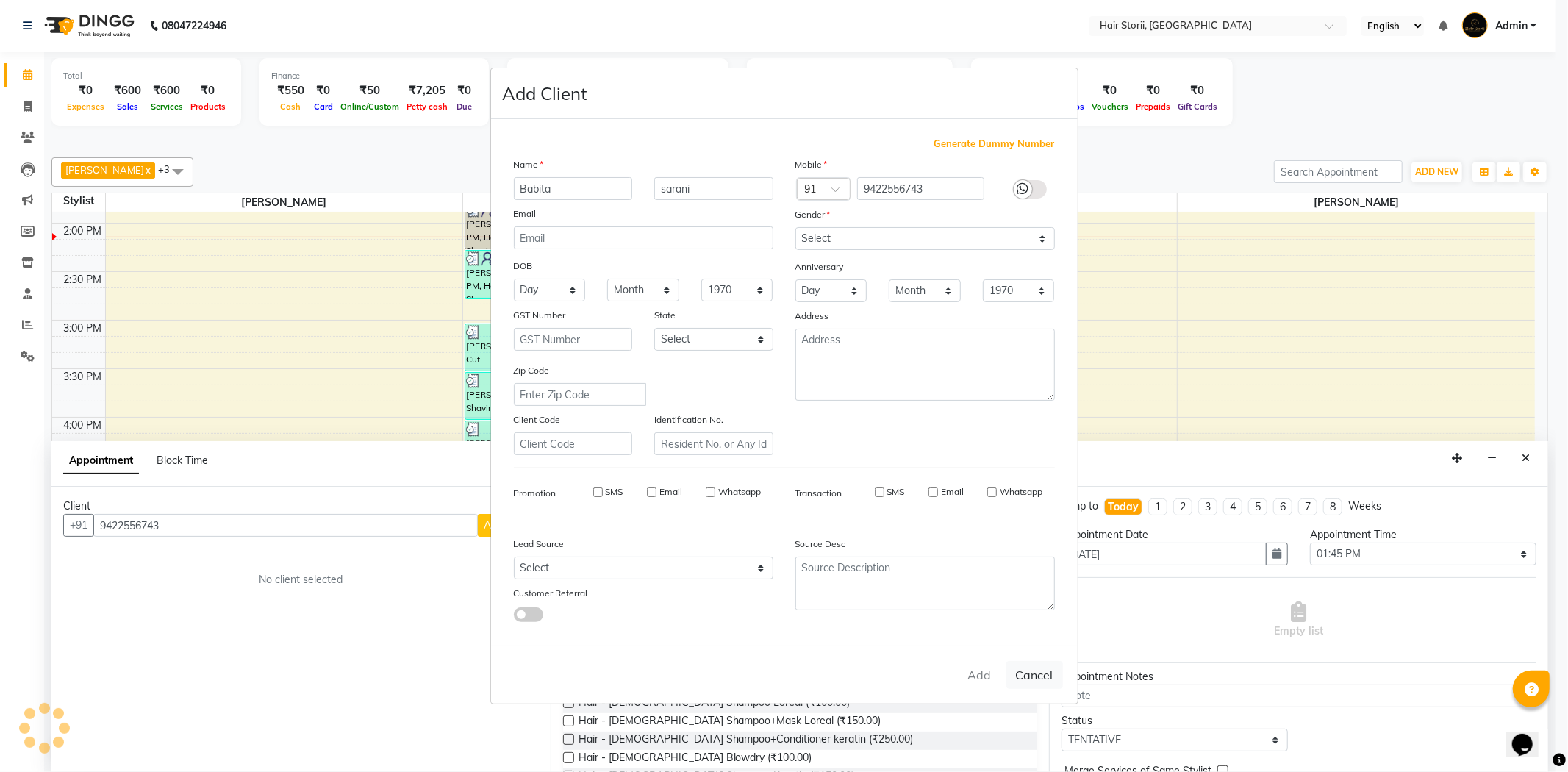
checkbox input "false"
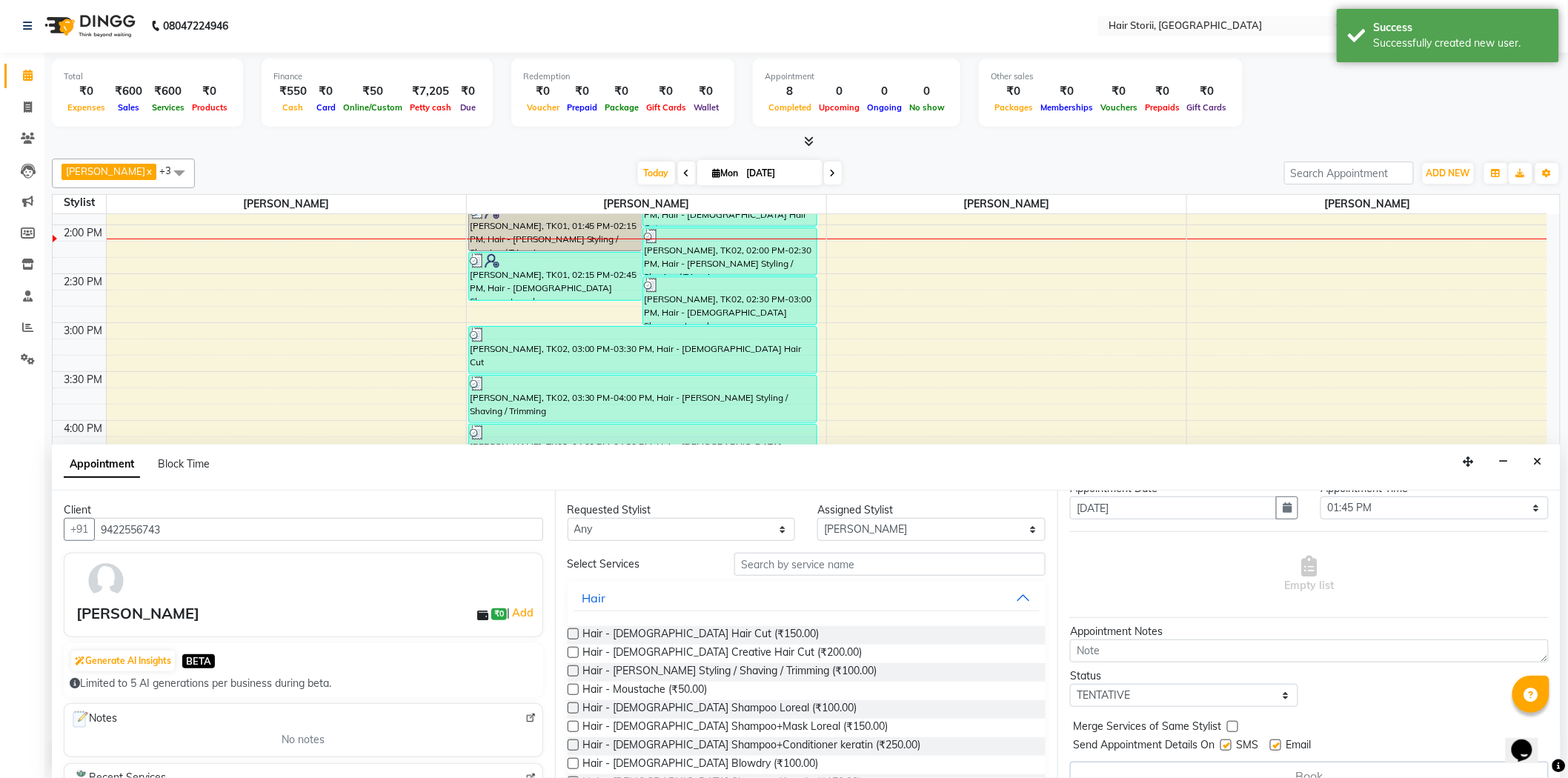
scroll to position [74, 0]
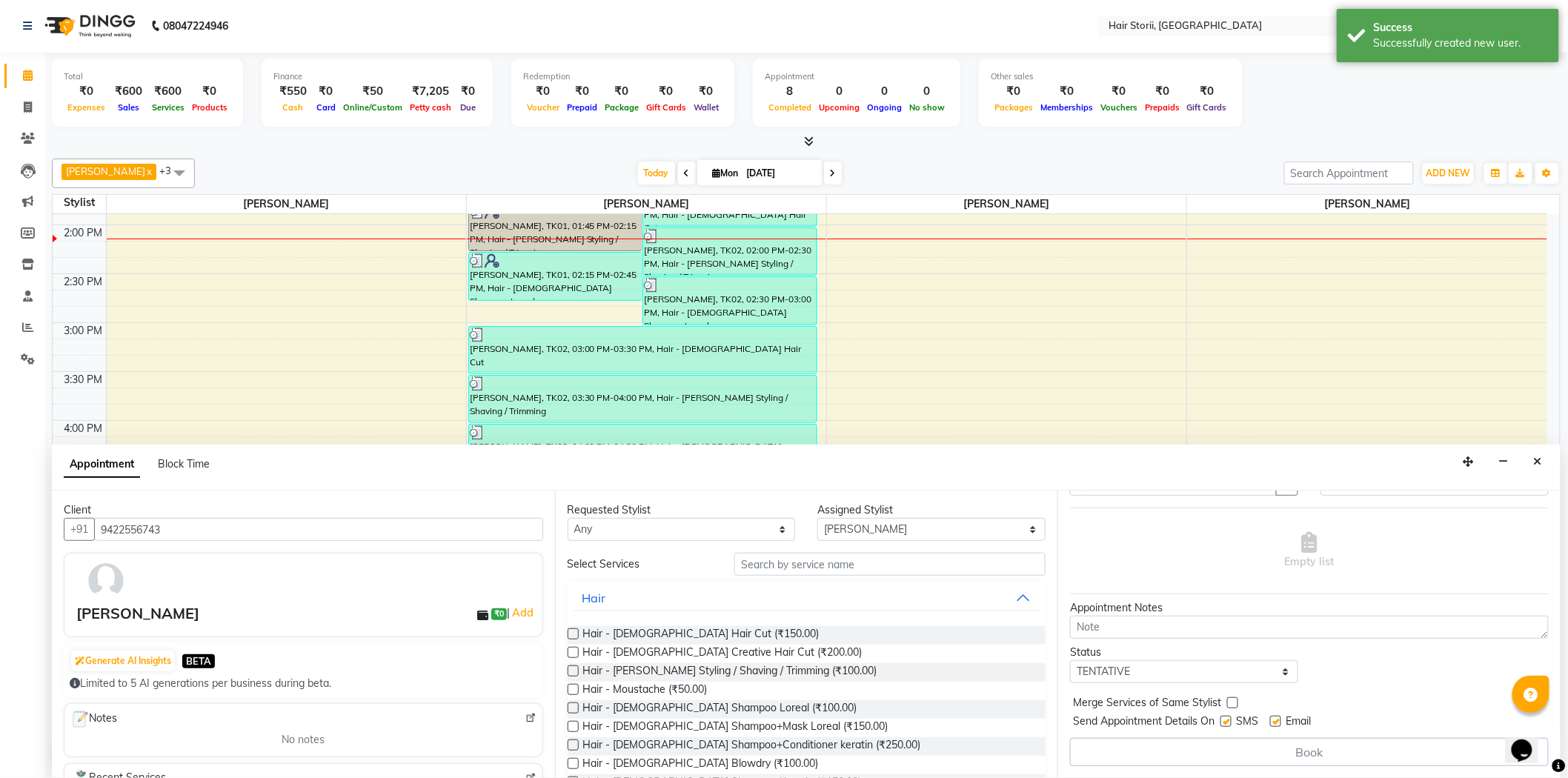
click at [1231, 720] on label at bounding box center [1225, 721] width 11 height 11
click at [1231, 720] on input "checkbox" at bounding box center [1225, 722] width 9 height 9
checkbox input "false"
click at [1278, 722] on label at bounding box center [1275, 721] width 11 height 11
click at [1278, 722] on input "checkbox" at bounding box center [1274, 722] width 9 height 9
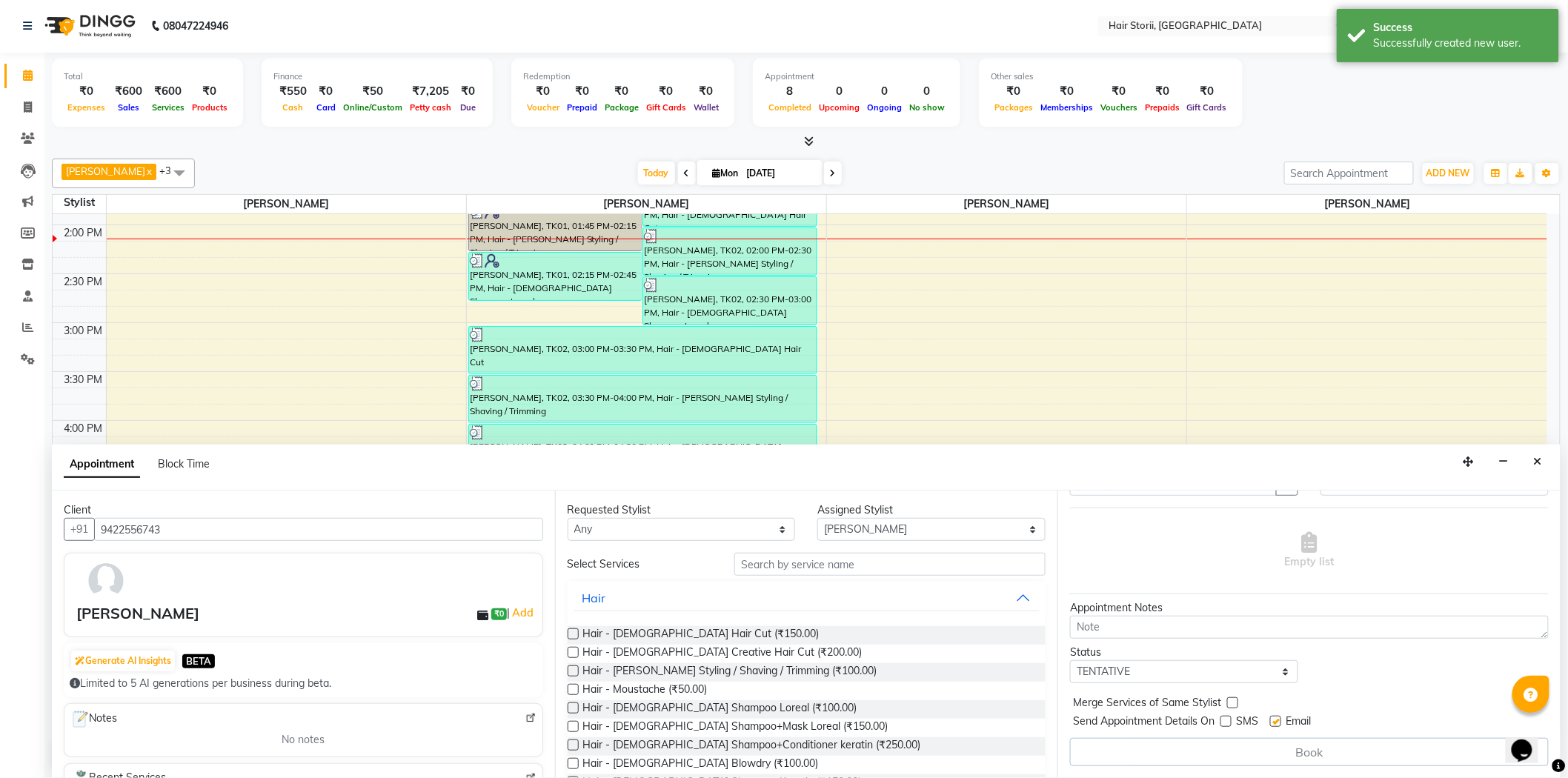
checkbox input "false"
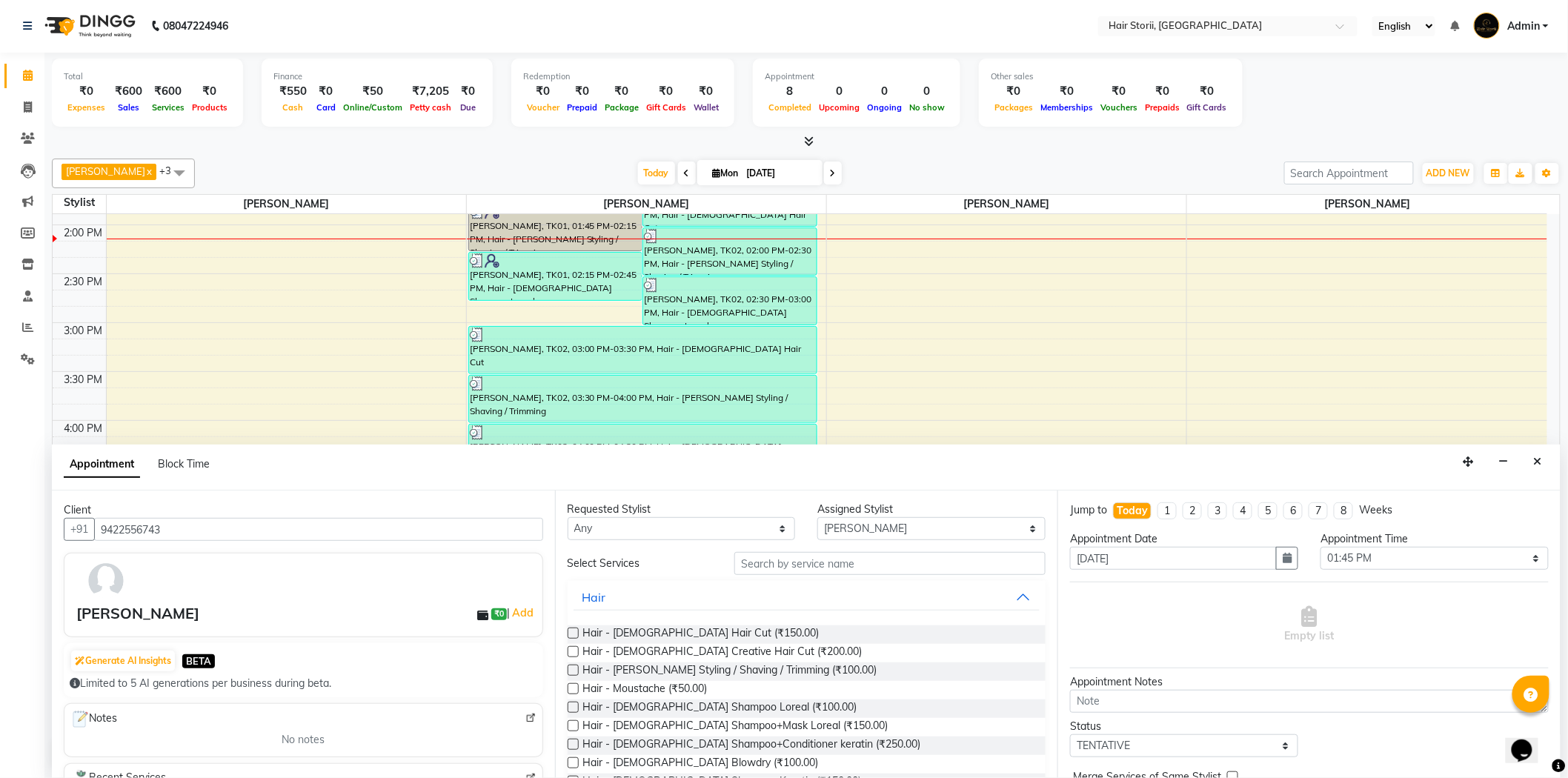
scroll to position [0, 0]
click at [786, 571] on input "text" at bounding box center [890, 564] width 311 height 23
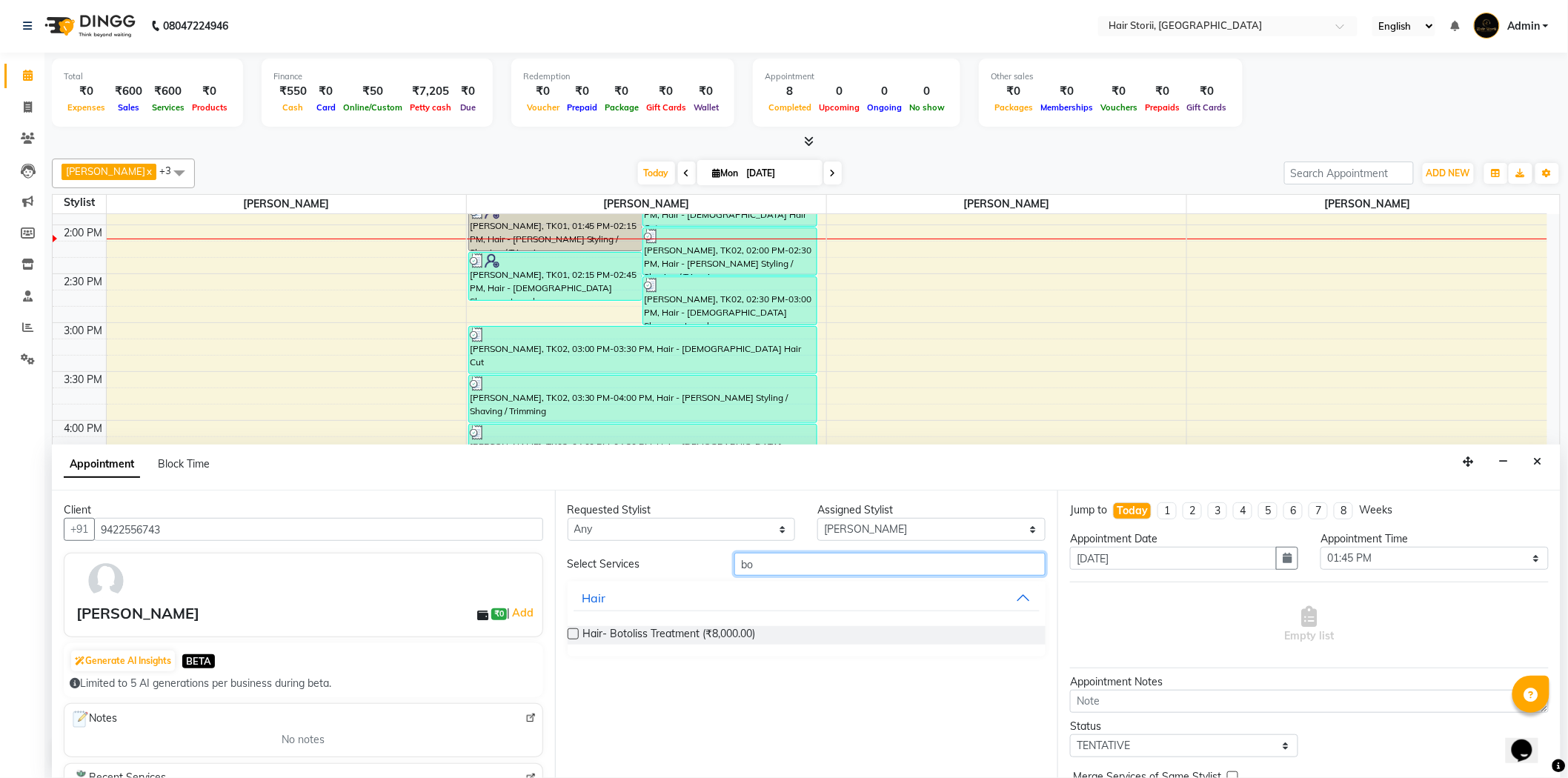
type input "b"
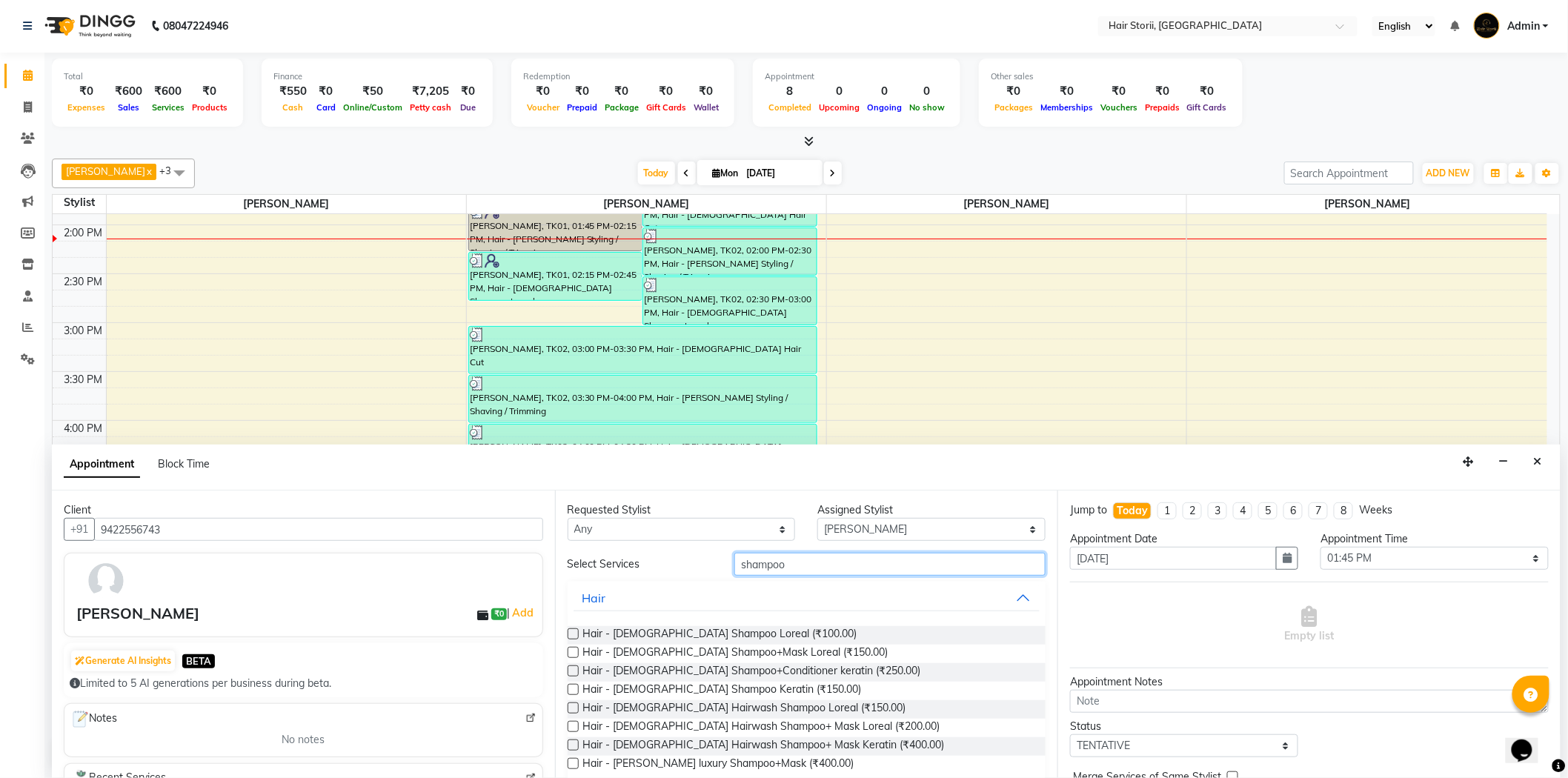
type input "shampoo"
click at [575, 745] on label at bounding box center [573, 745] width 11 height 11
click at [575, 745] on input "checkbox" at bounding box center [572, 745] width 9 height 9
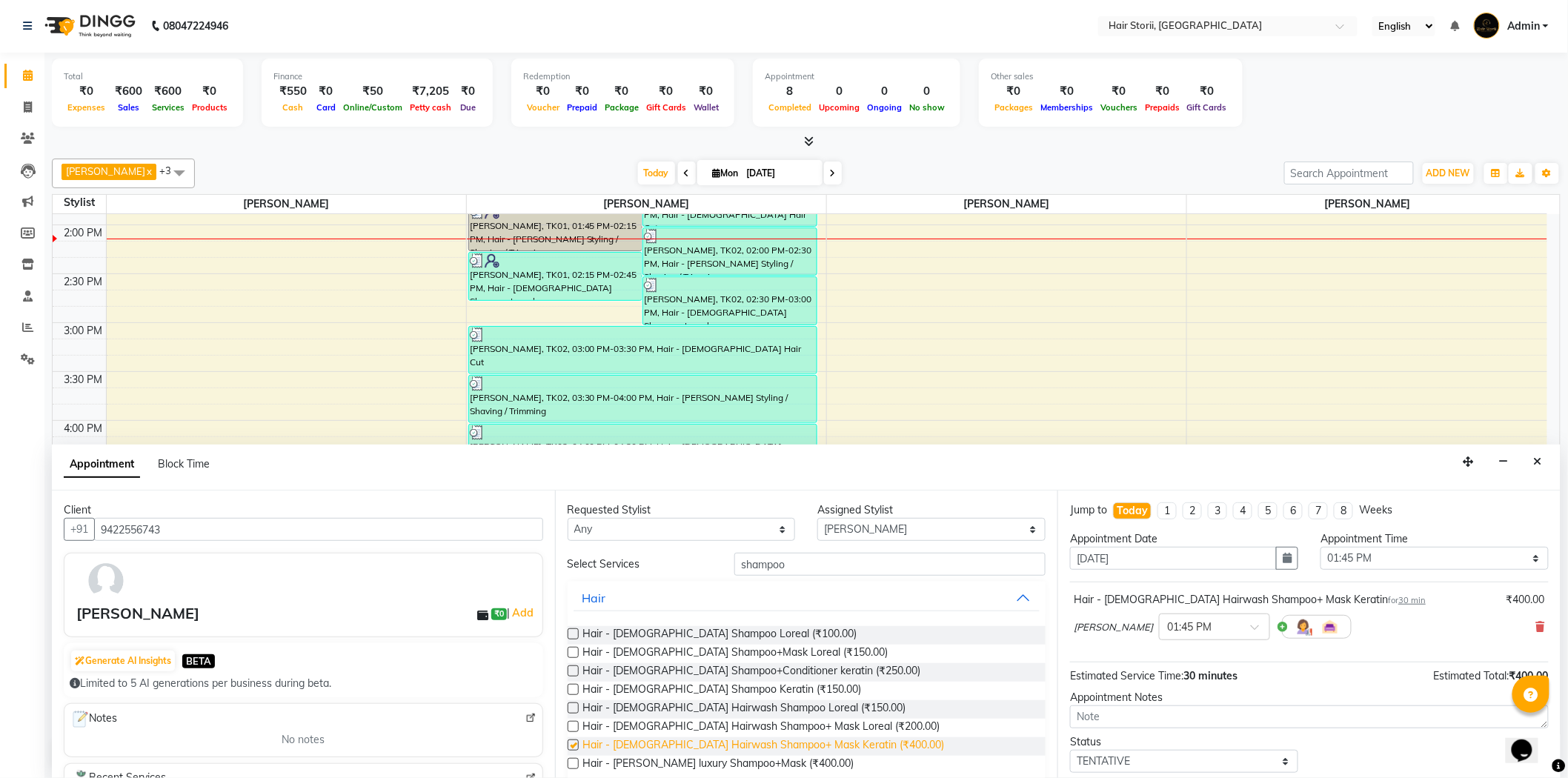
checkbox input "false"
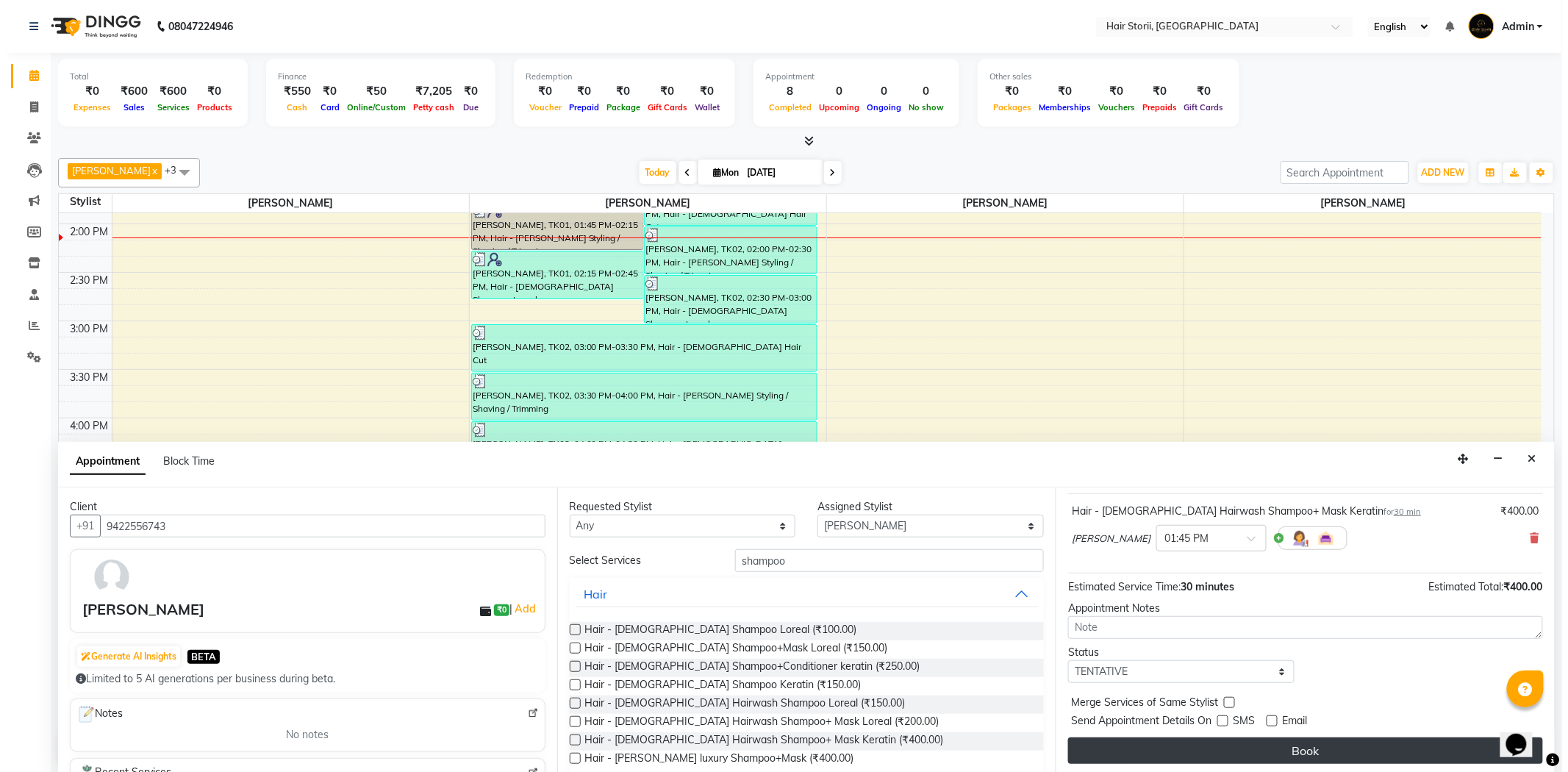
scroll to position [87, 0]
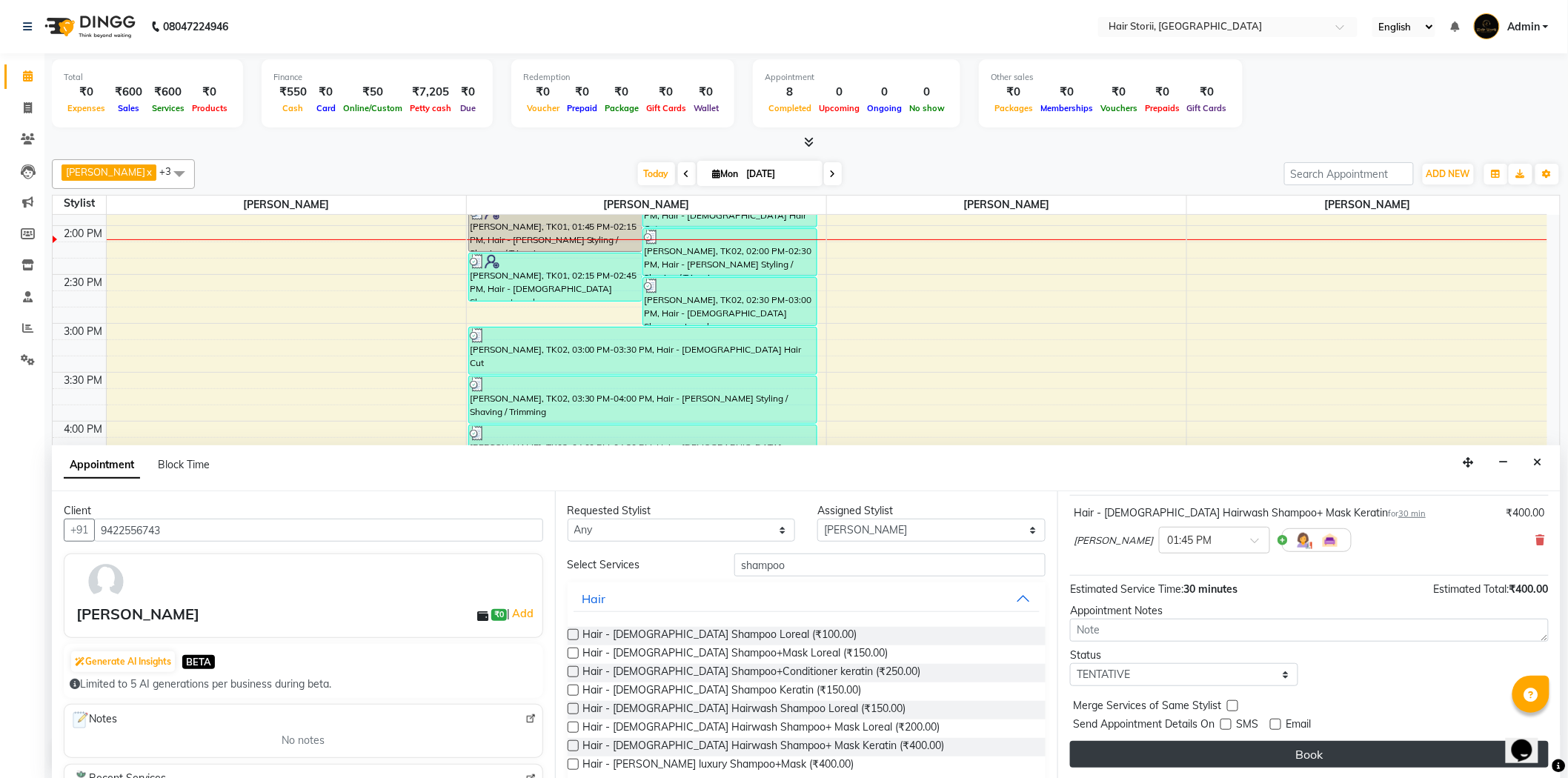
click at [1285, 750] on button "Book" at bounding box center [1309, 753] width 479 height 27
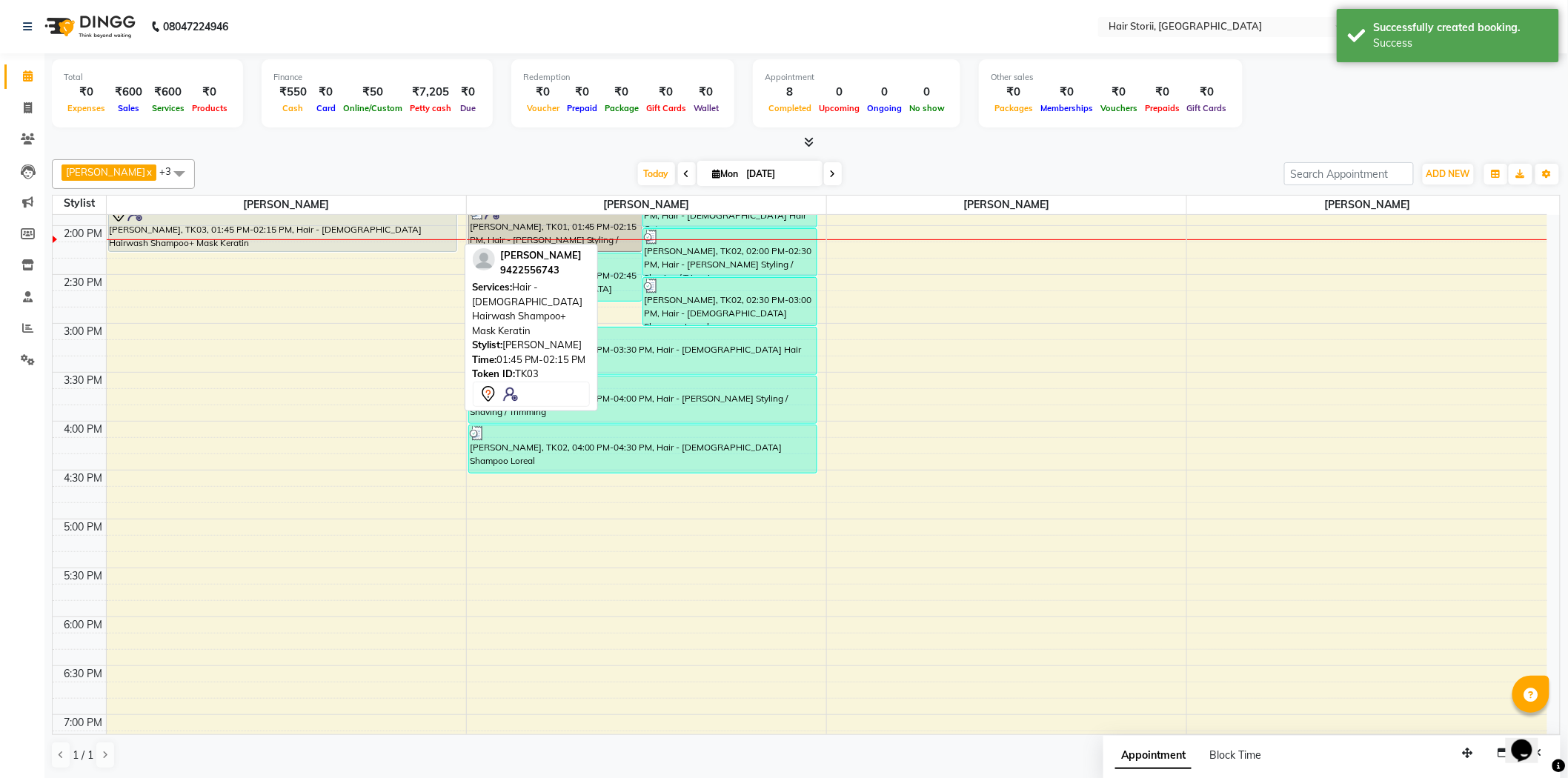
click at [354, 223] on div "[PERSON_NAME], TK03, 01:45 PM-02:15 PM, Hair - [DEMOGRAPHIC_DATA] Hairwash Sham…" at bounding box center [283, 228] width 348 height 47
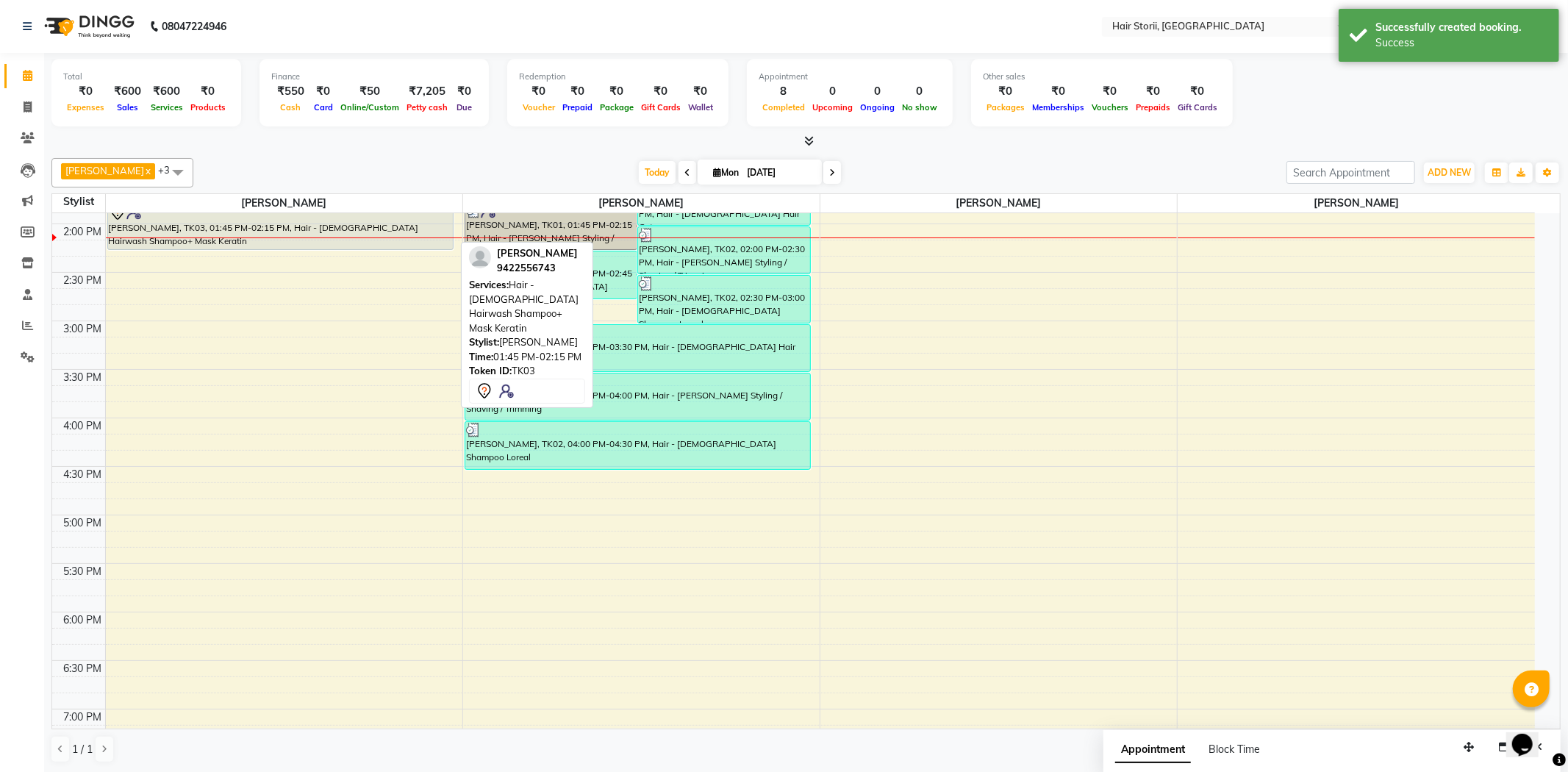
select select "7"
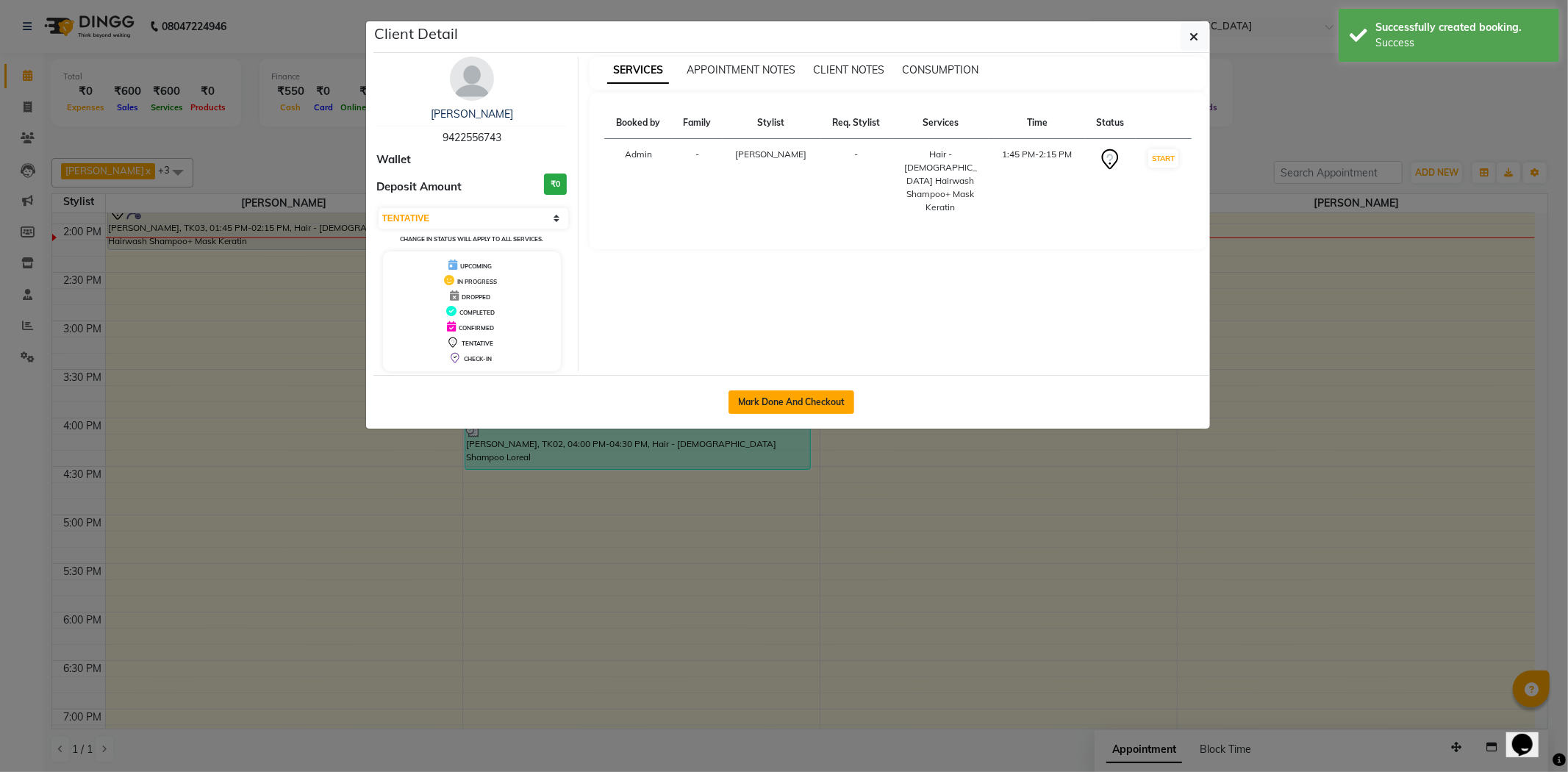
click at [787, 395] on button "Mark Done And Checkout" at bounding box center [792, 403] width 126 height 24
select select "service"
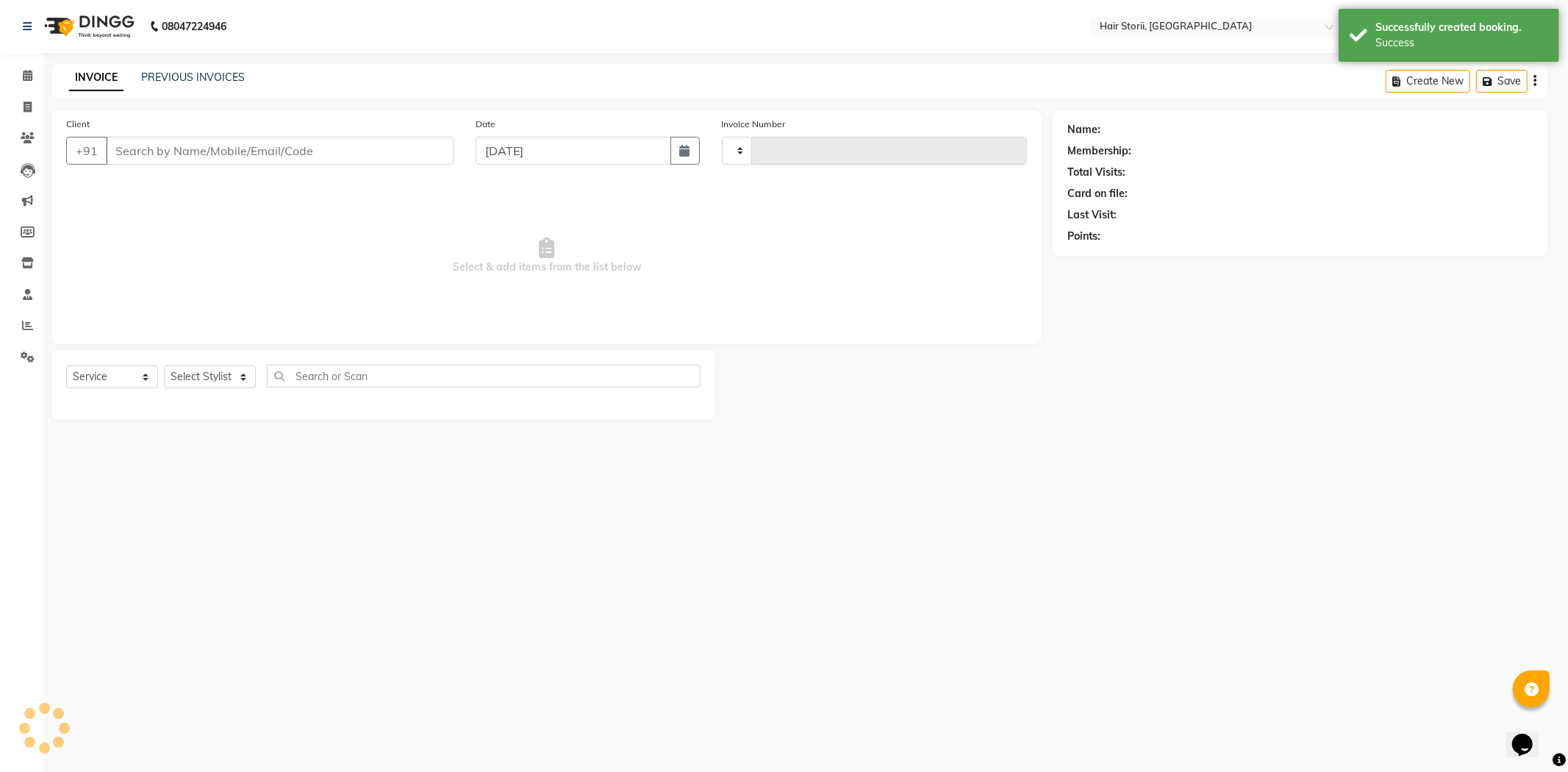
type input "1965"
select select "6638"
type input "9422556743"
select select "59959"
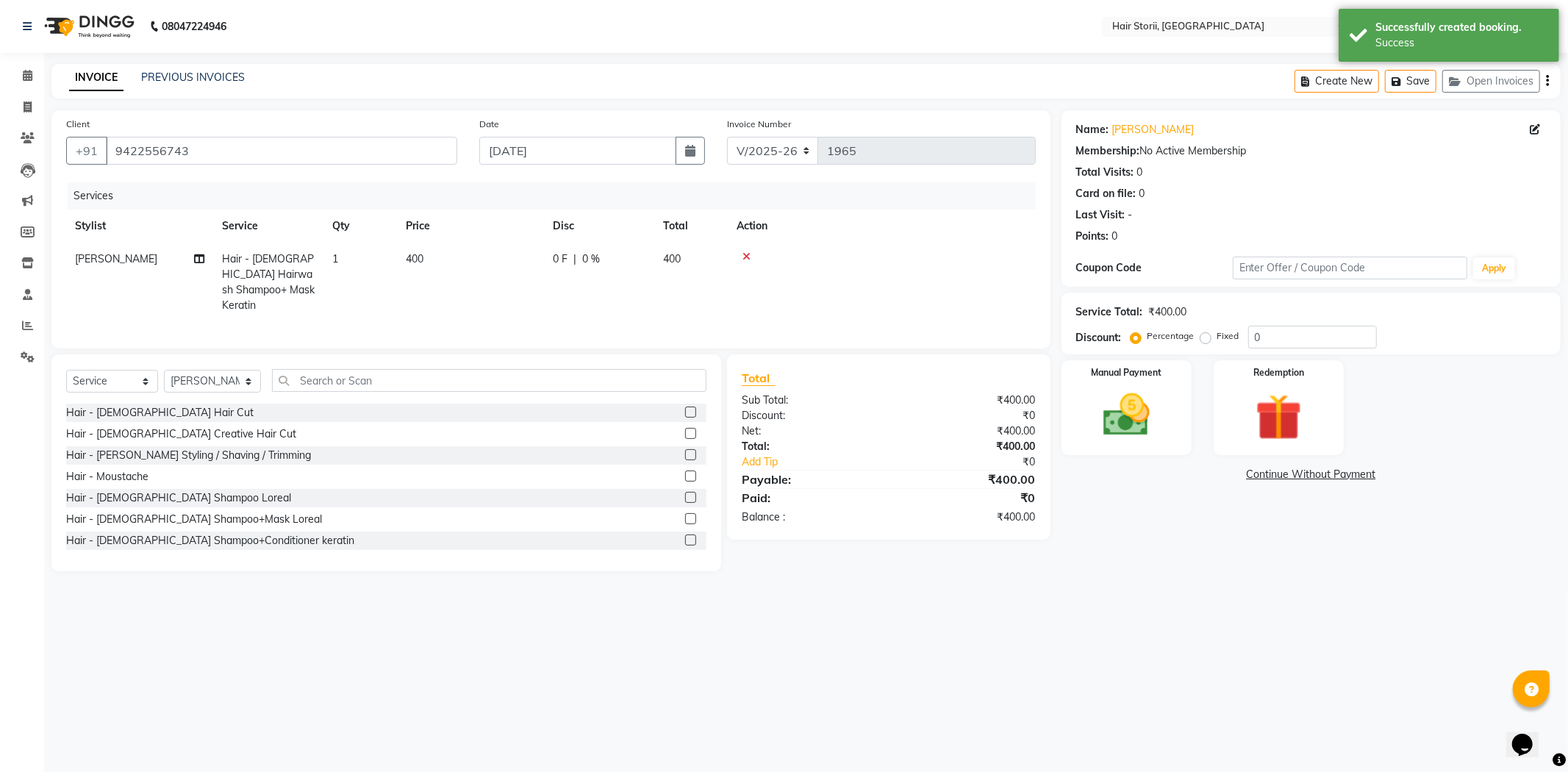
click at [563, 281] on td "0 F | 0 %" at bounding box center [599, 282] width 110 height 79
select select "59959"
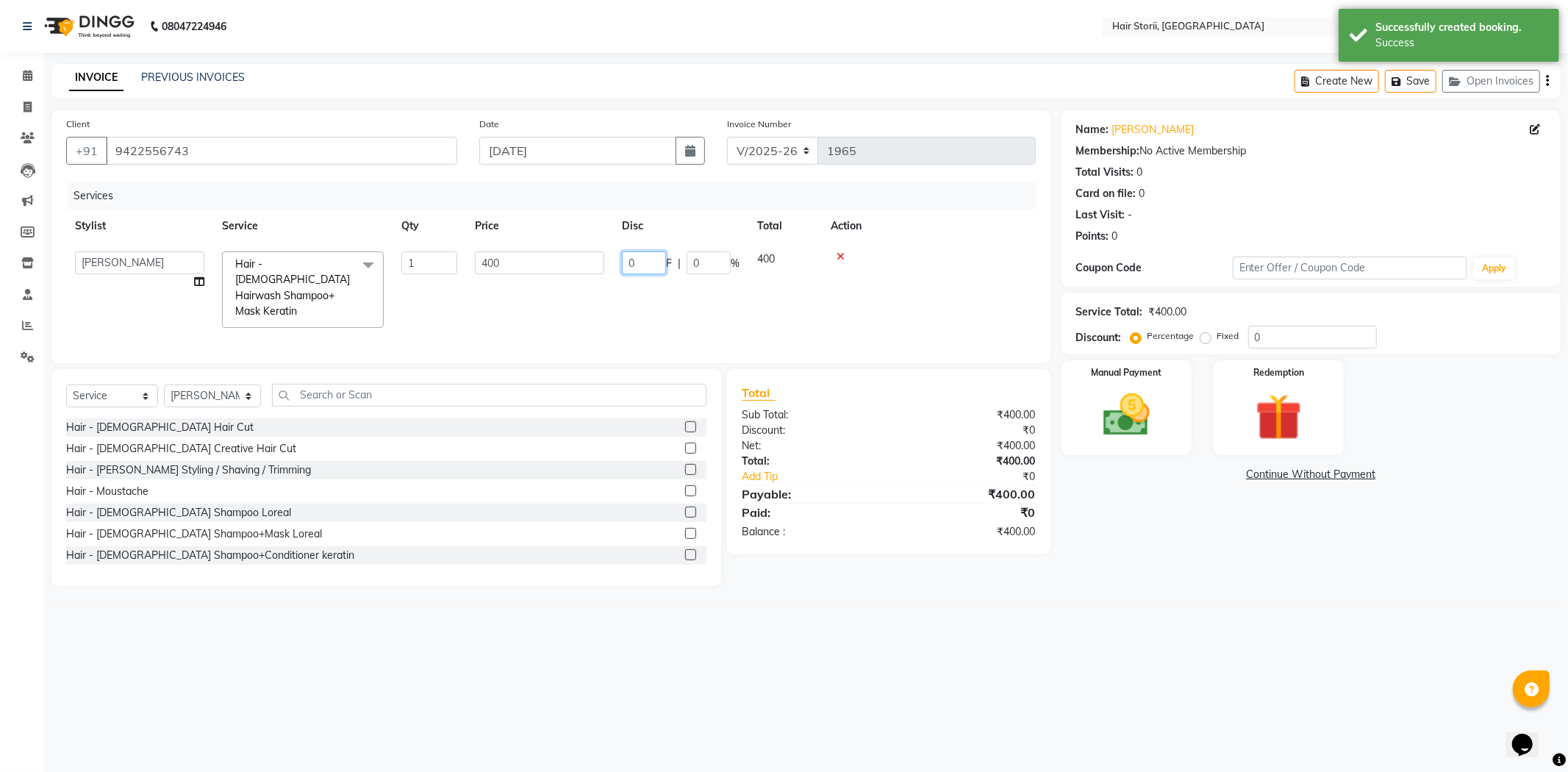
drag, startPoint x: 667, startPoint y: 273, endPoint x: 657, endPoint y: 273, distance: 10.0
click at [668, 274] on td "0 F | 0 %" at bounding box center [680, 290] width 135 height 94
click at [652, 268] on input "0" at bounding box center [644, 262] width 44 height 23
type input "100"
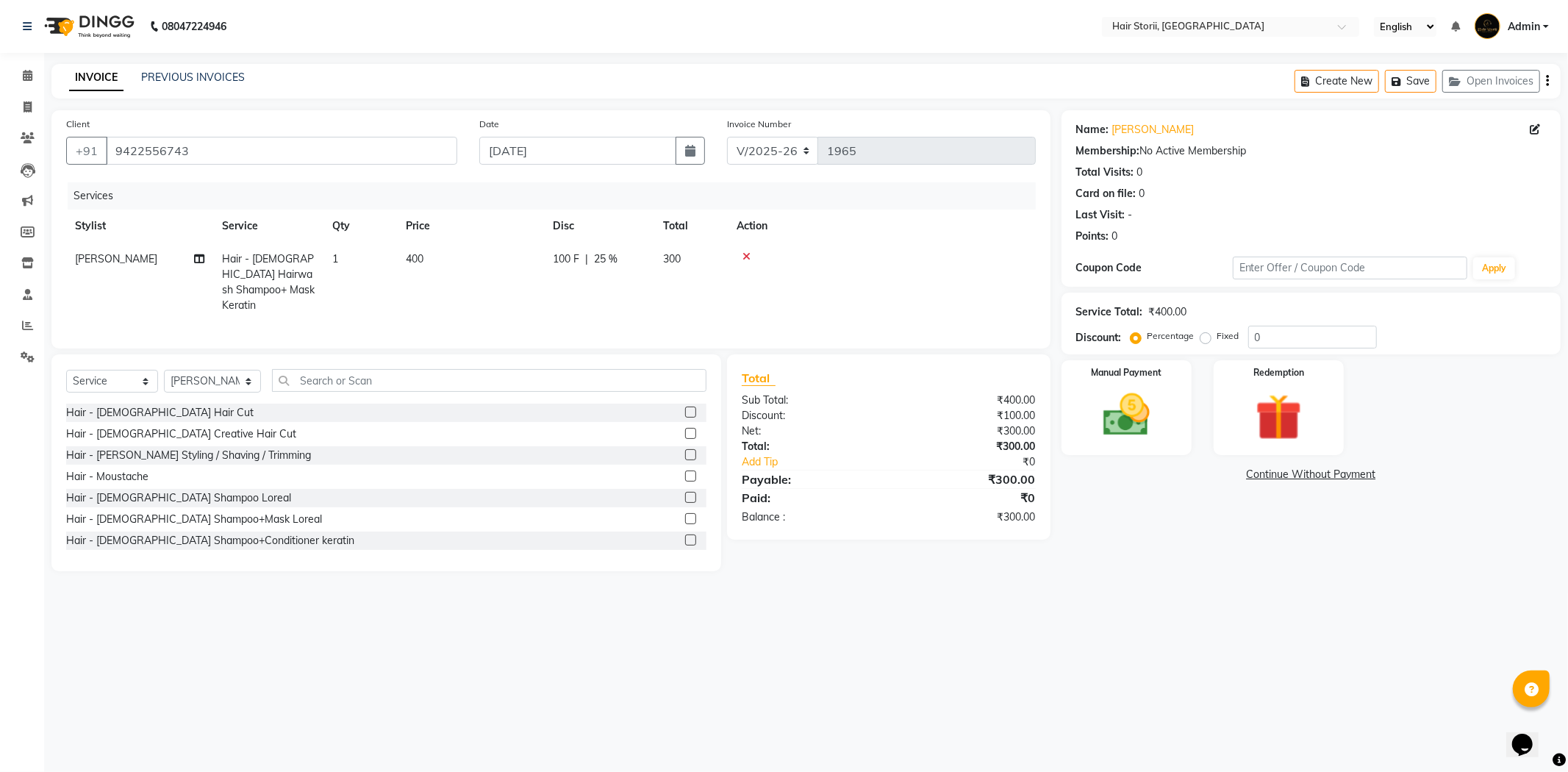
click at [946, 251] on div at bounding box center [882, 256] width 290 height 10
click at [1150, 432] on img at bounding box center [1126, 415] width 79 height 56
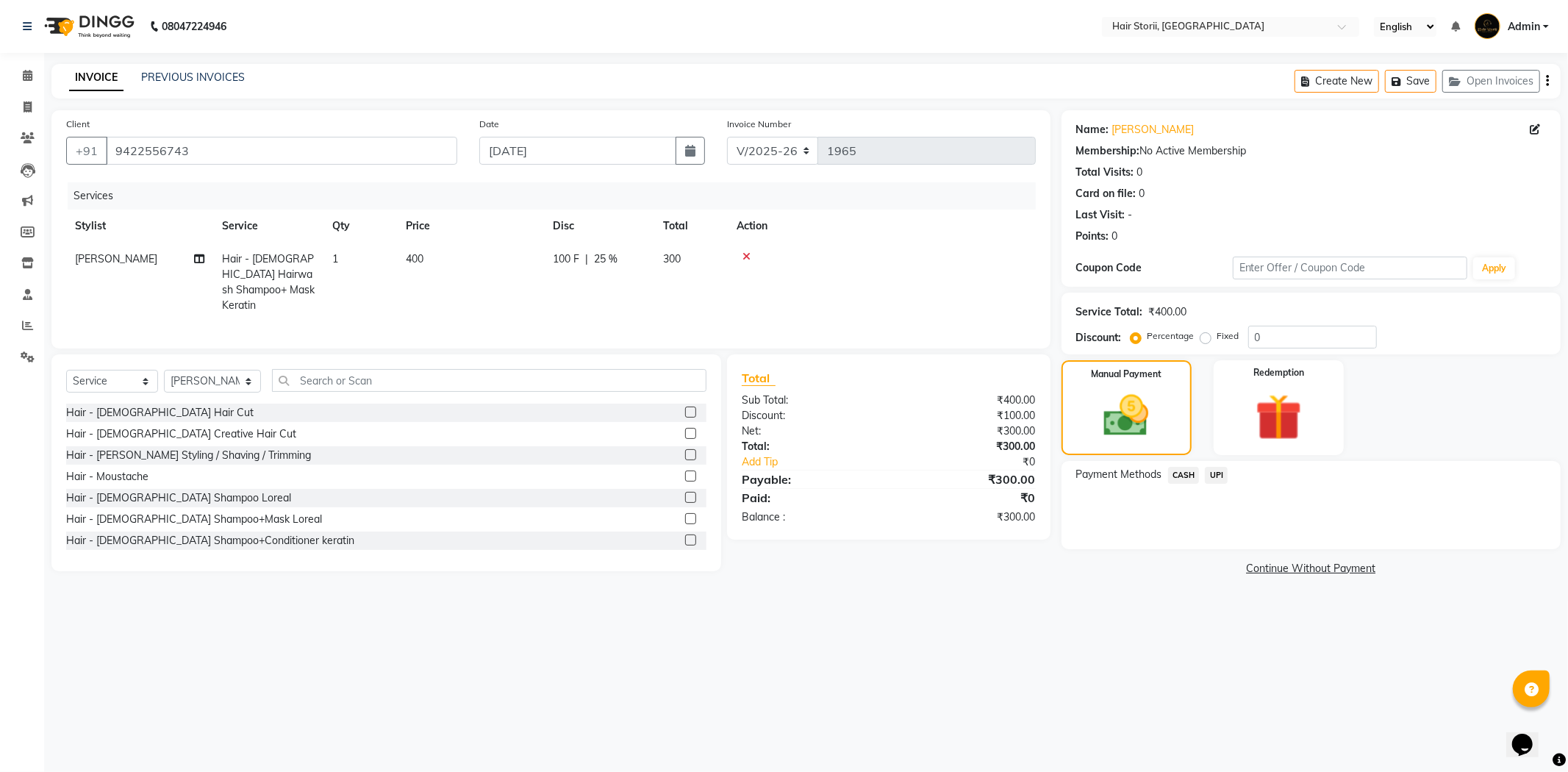
click at [1187, 476] on span "CASH" at bounding box center [1183, 476] width 31 height 17
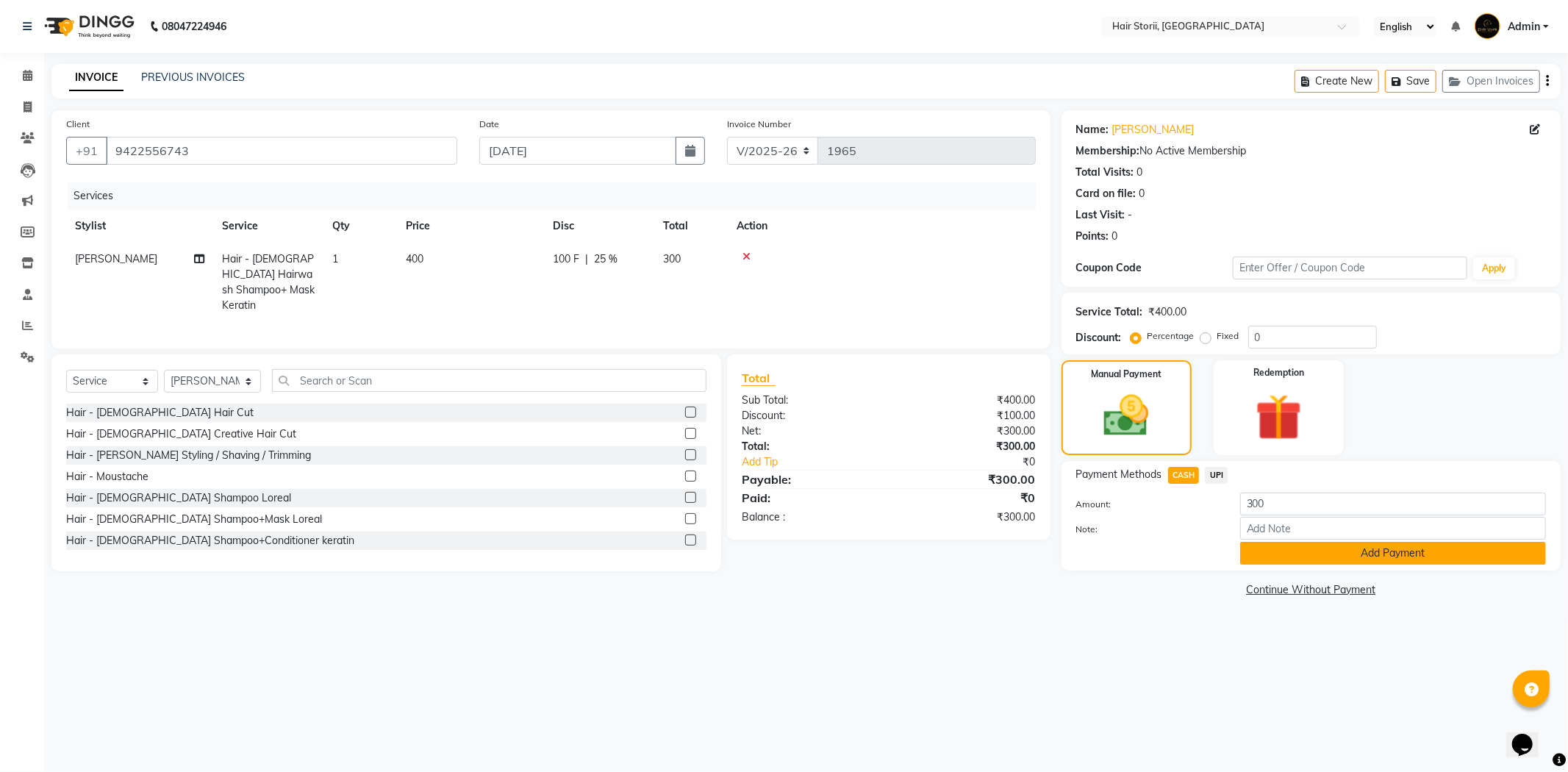
click at [1306, 548] on button "Add Payment" at bounding box center [1393, 553] width 306 height 23
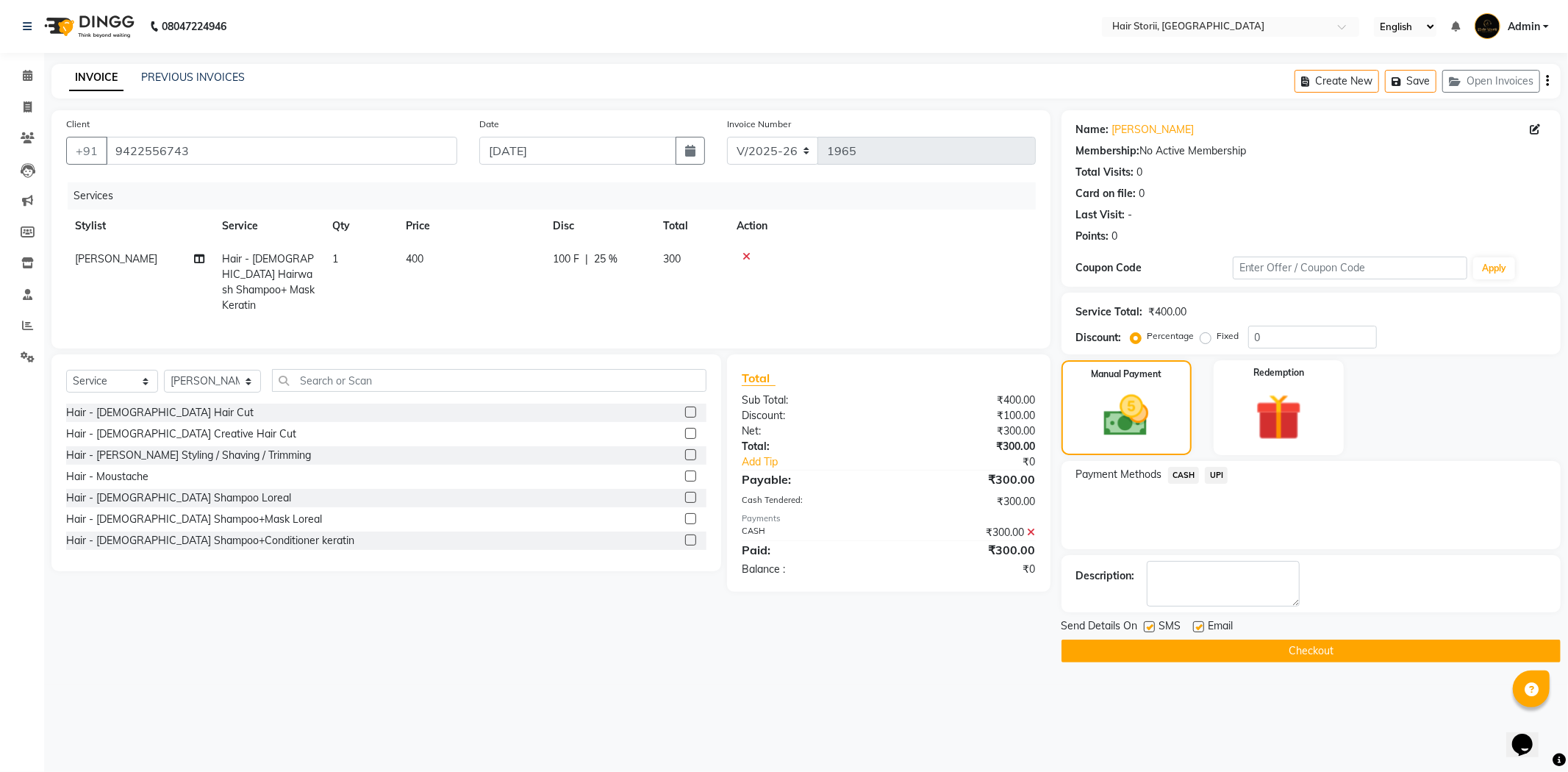
drag, startPoint x: 1196, startPoint y: 625, endPoint x: 1128, endPoint y: 628, distance: 68.1
click at [1193, 625] on label at bounding box center [1199, 626] width 11 height 11
click at [1193, 625] on input "checkbox" at bounding box center [1198, 627] width 9 height 9
checkbox input "false"
drag, startPoint x: 1145, startPoint y: 627, endPoint x: 1140, endPoint y: 641, distance: 14.9
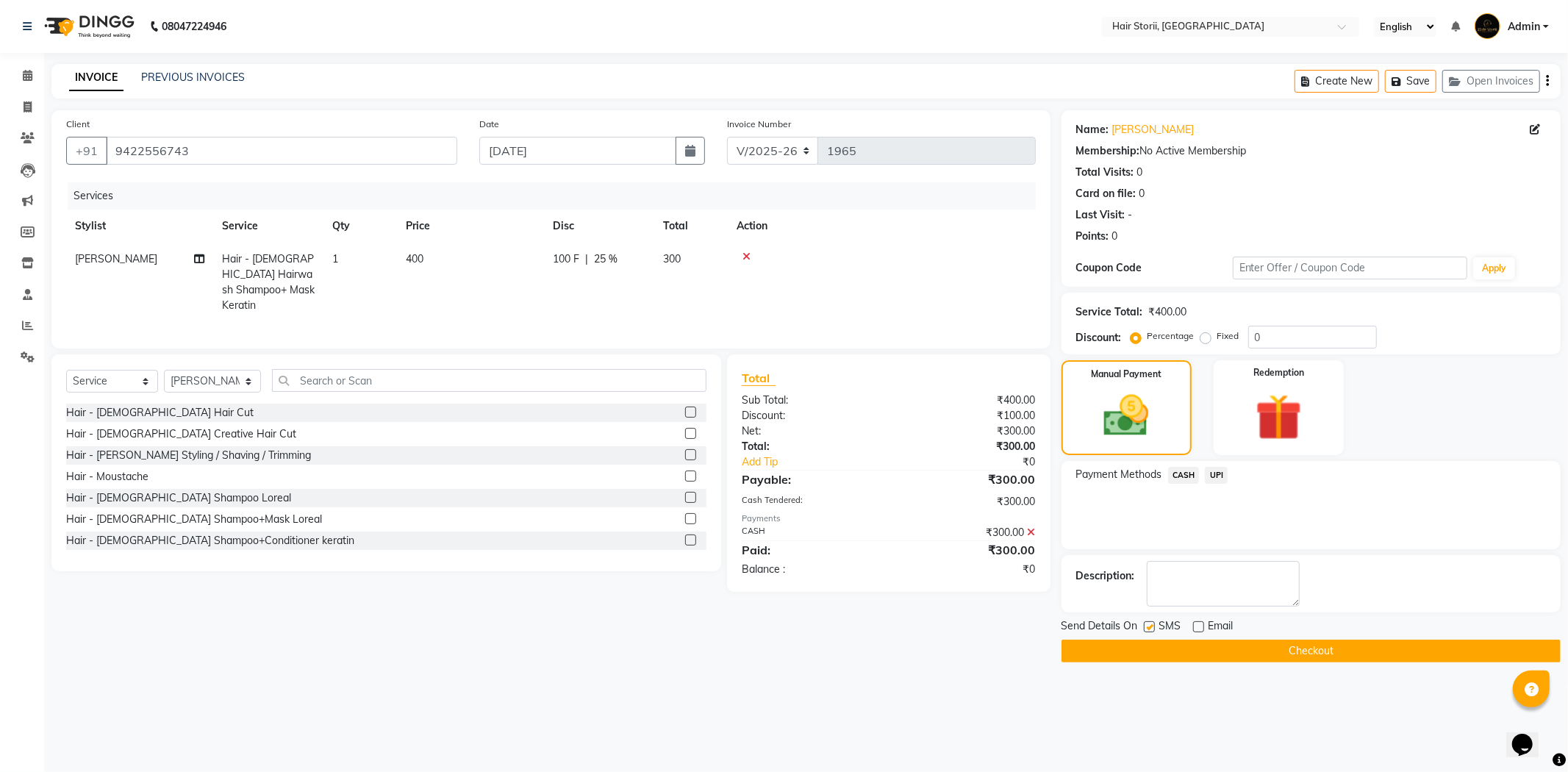
click at [1147, 627] on label at bounding box center [1149, 626] width 11 height 11
click at [1147, 627] on input "checkbox" at bounding box center [1148, 627] width 9 height 9
checkbox input "false"
click at [1134, 658] on button "Checkout" at bounding box center [1311, 651] width 499 height 23
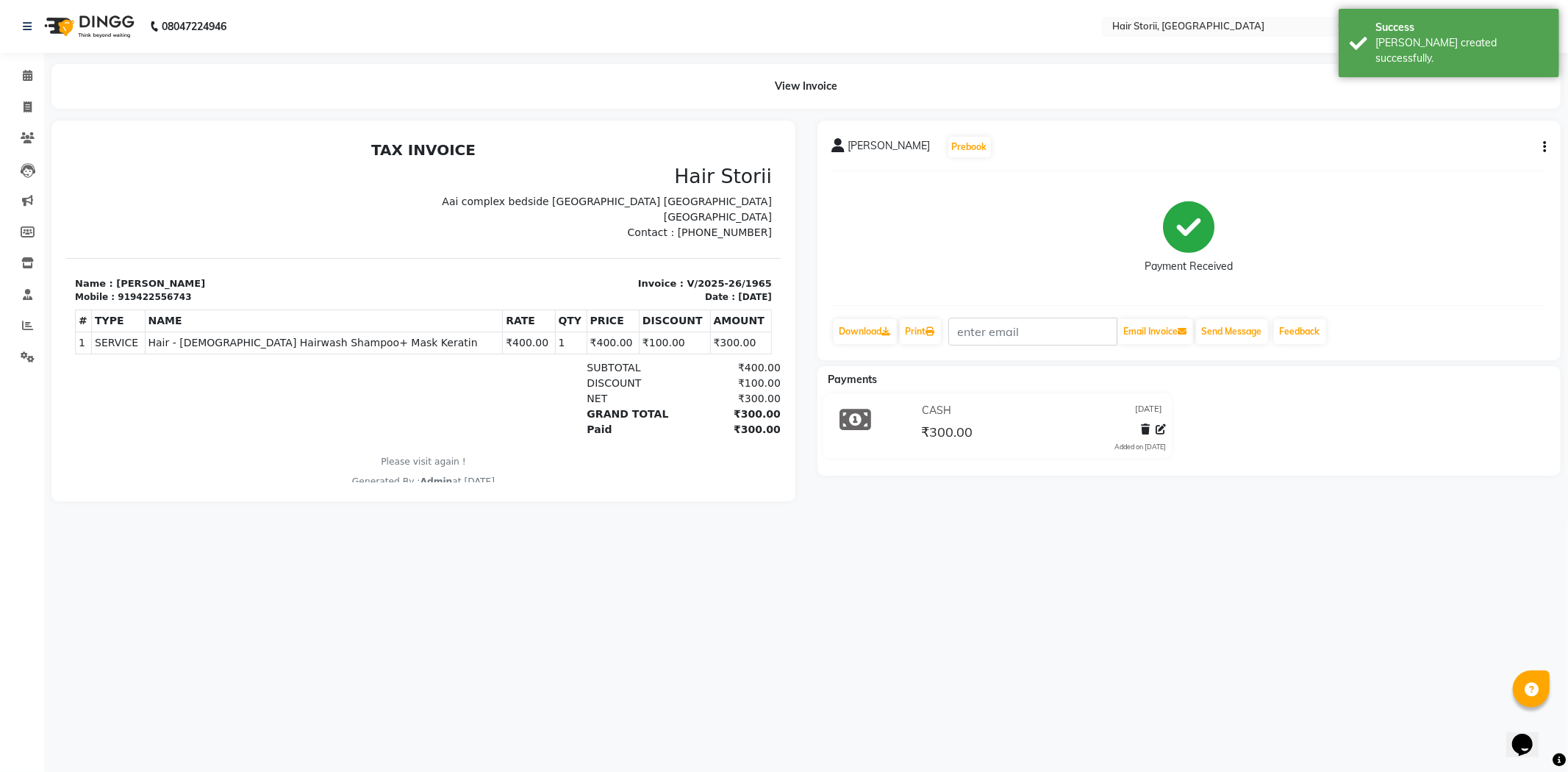
click at [1548, 150] on div "Babita sarani Prebook Payment Received Download Print Email Invoice Send Messag…" at bounding box center [1189, 240] width 744 height 239
click at [1543, 147] on icon "button" at bounding box center [1543, 147] width 3 height 1
click at [1497, 135] on div "Split Service Amount" at bounding box center [1471, 129] width 101 height 19
select select "59959"
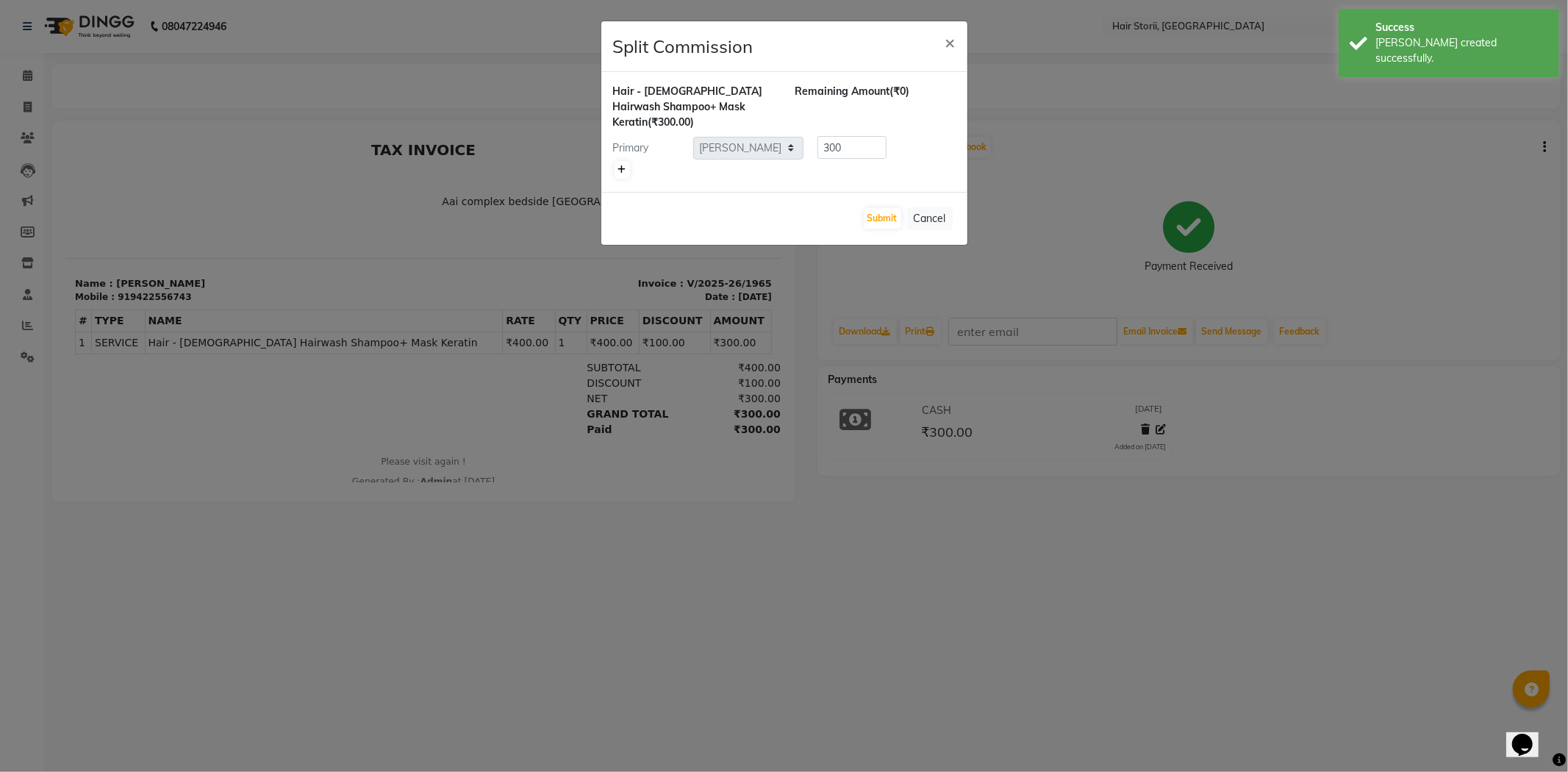
click at [623, 171] on icon at bounding box center [623, 170] width 8 height 8
type input "150"
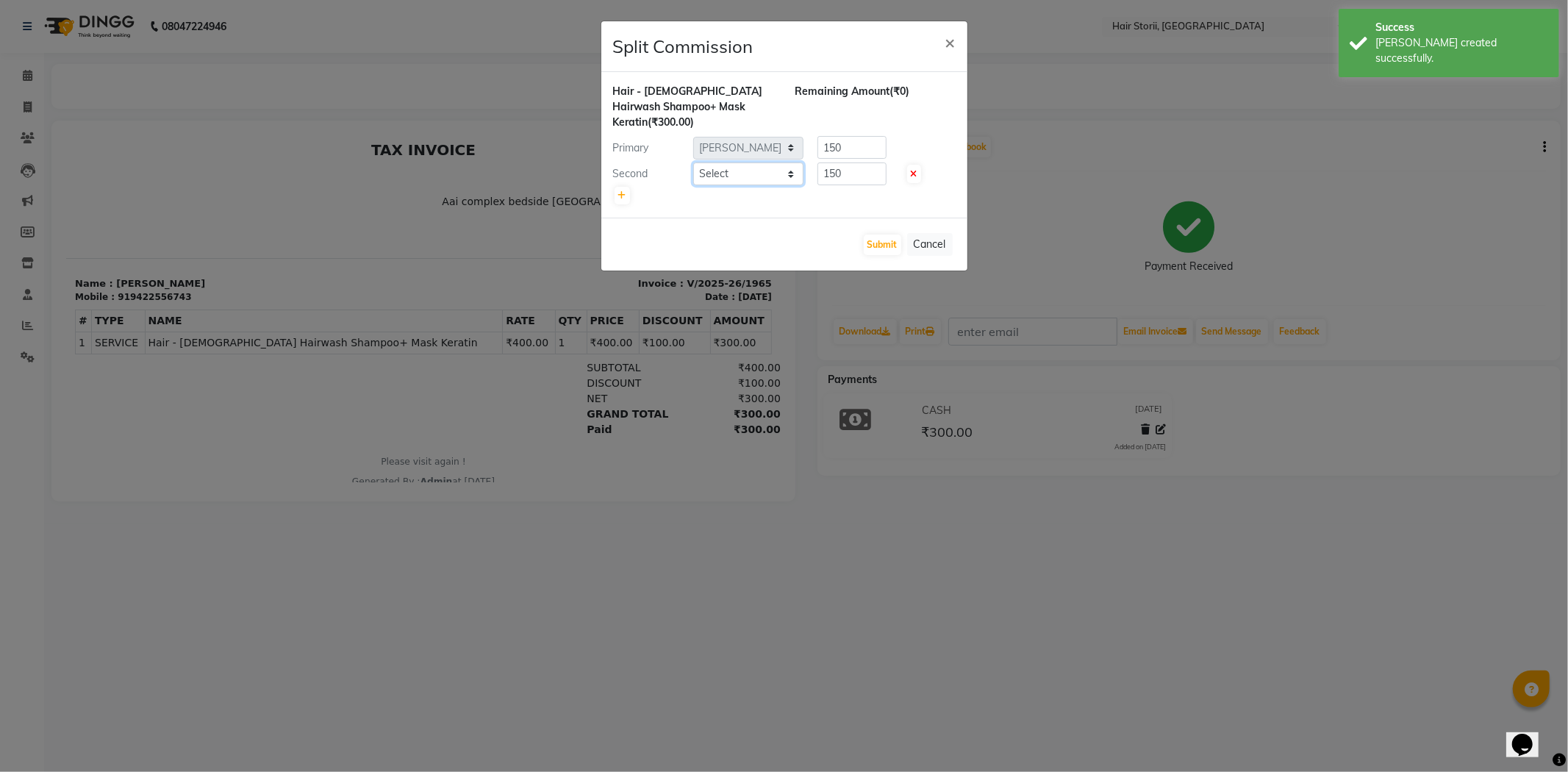
click at [776, 174] on select "Select Abhay bandewar Abhiraj Akansha Vishwakarma Ankit bandewar Anshul Bandewa…" at bounding box center [748, 173] width 110 height 23
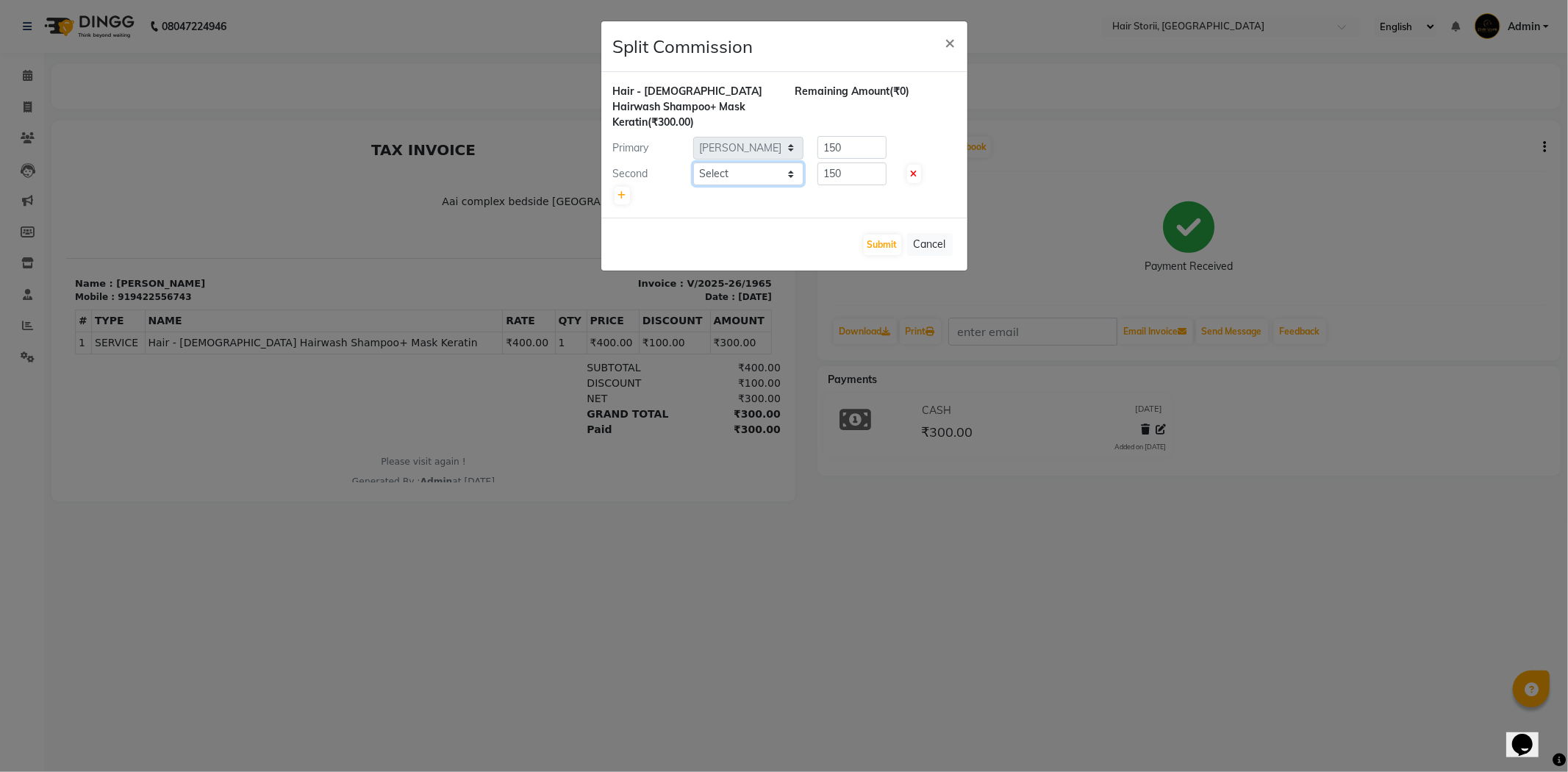
select select "51424"
click at [693, 162] on select "Select Abhay bandewar Abhiraj Akansha Vishwakarma Ankit bandewar Anshul Bandewa…" at bounding box center [748, 173] width 110 height 23
click at [868, 243] on button "Submit" at bounding box center [883, 245] width 37 height 20
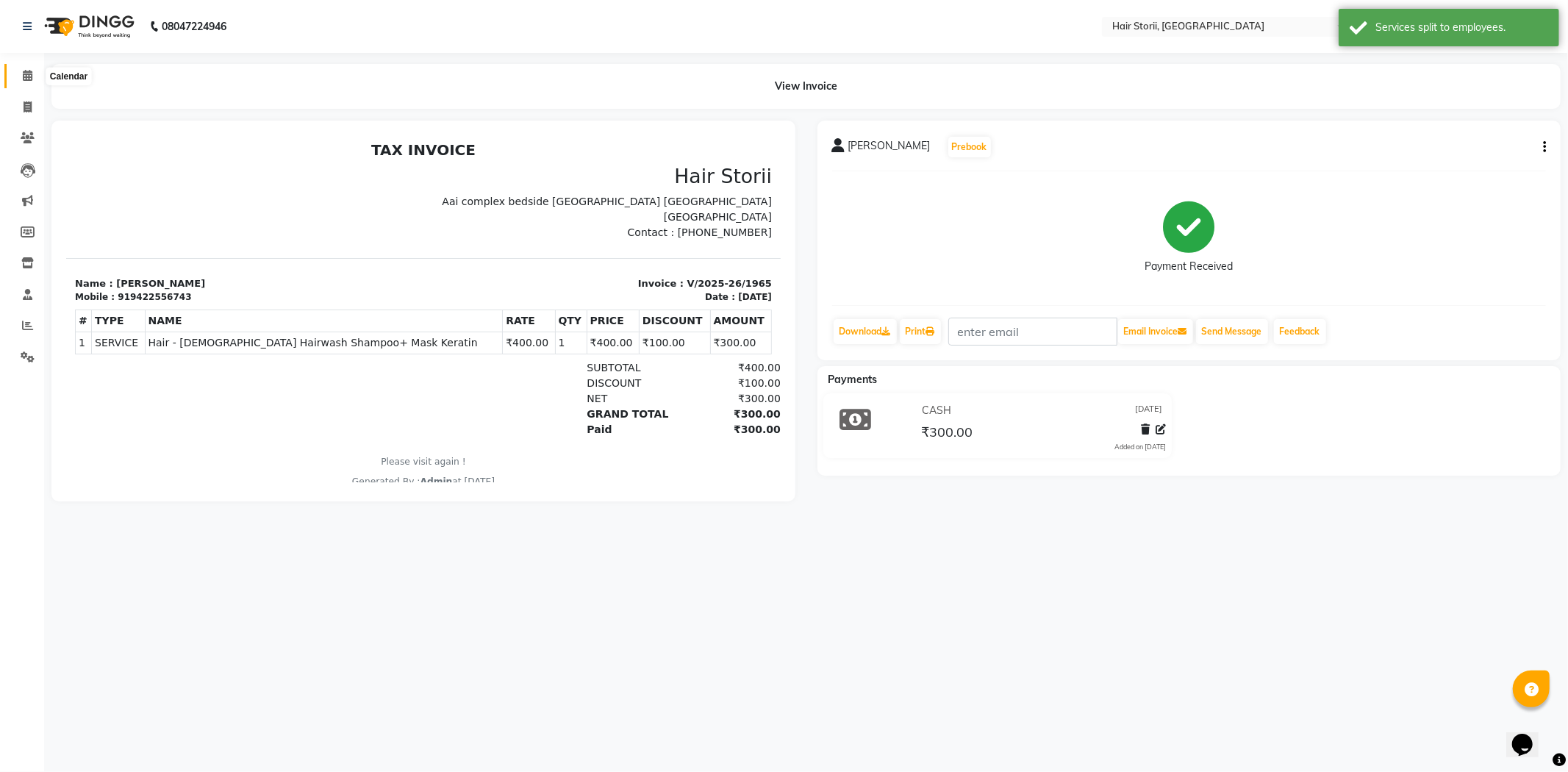
click at [30, 76] on icon at bounding box center [27, 75] width 9 height 11
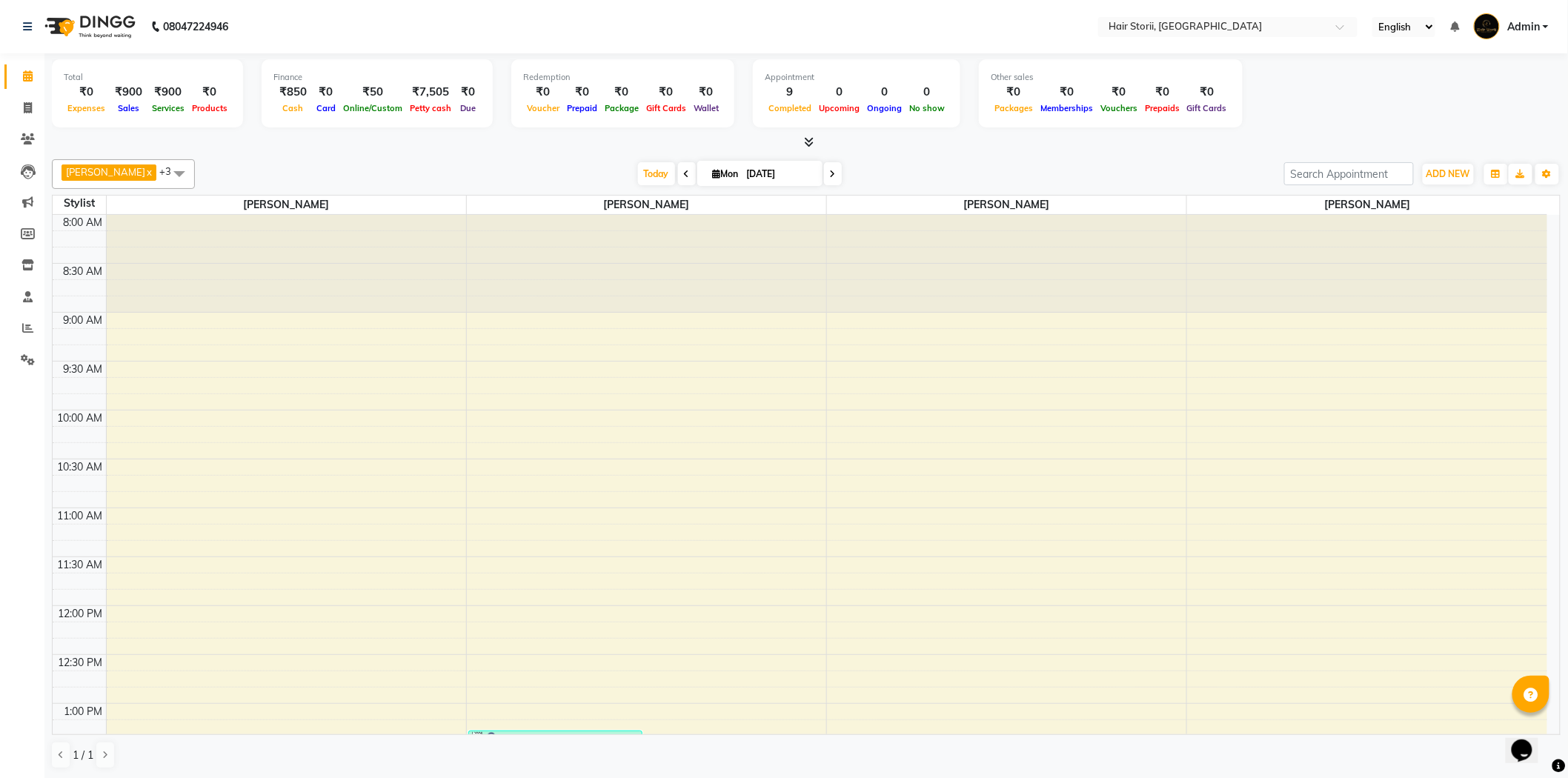
click at [758, 178] on input "[DATE]" at bounding box center [779, 174] width 75 height 22
select select "9"
select select "2025"
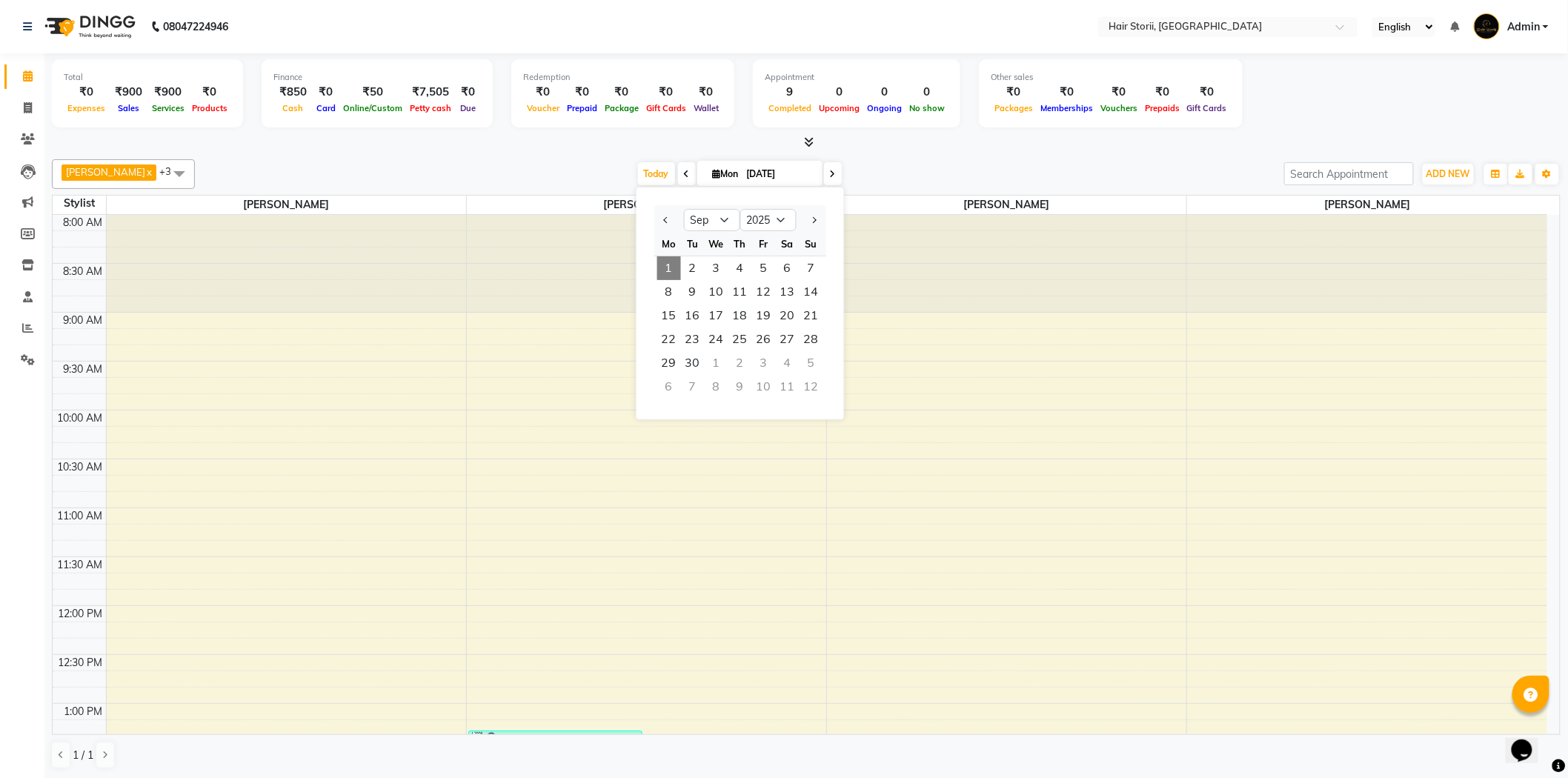
click at [1140, 157] on div "Rajshree kotal x Monu Shrivas x Abhiraj x Divya Lautre x +3 Select All Anshul B…" at bounding box center [807, 464] width 1509 height 621
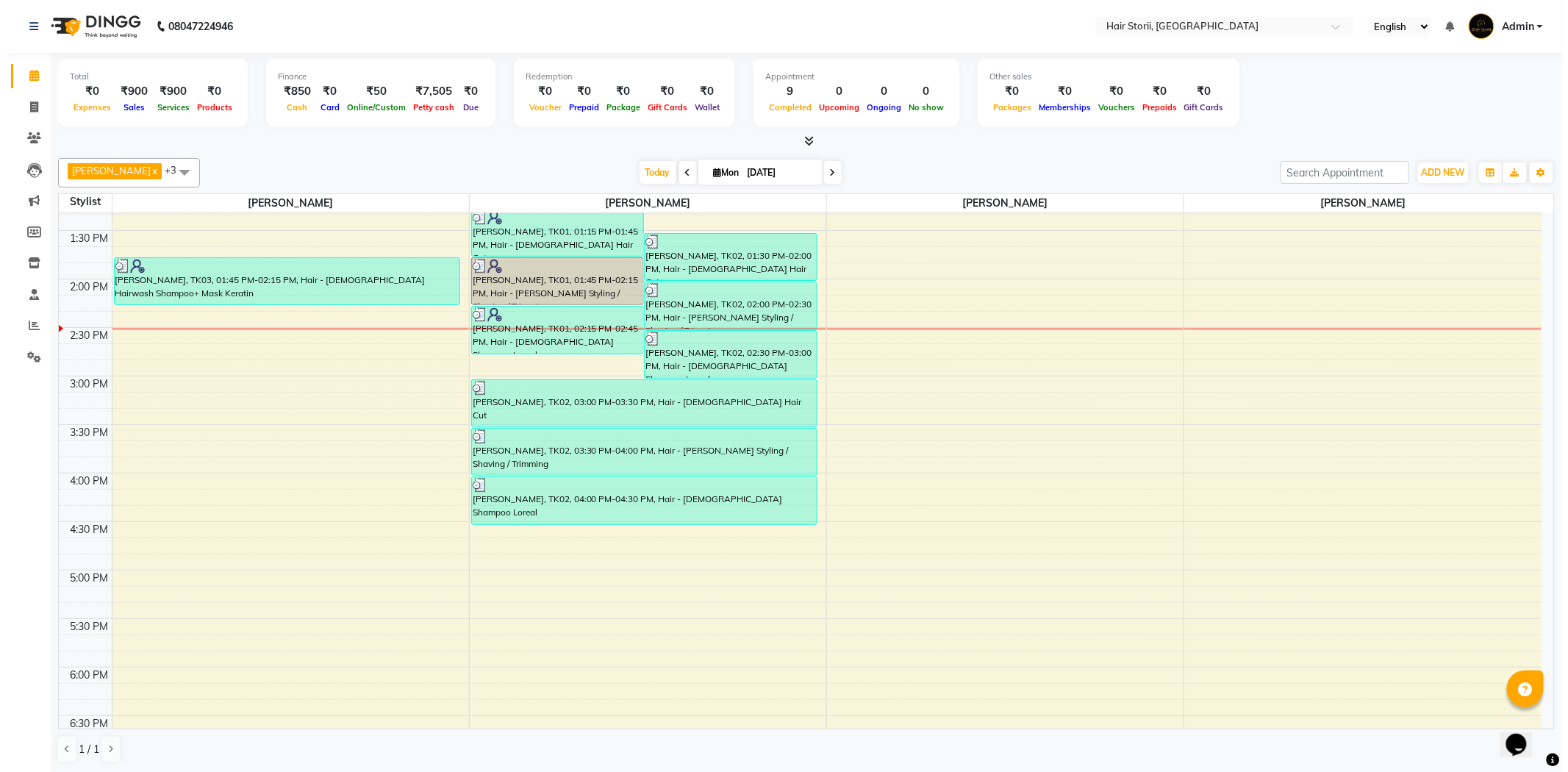
scroll to position [571, 0]
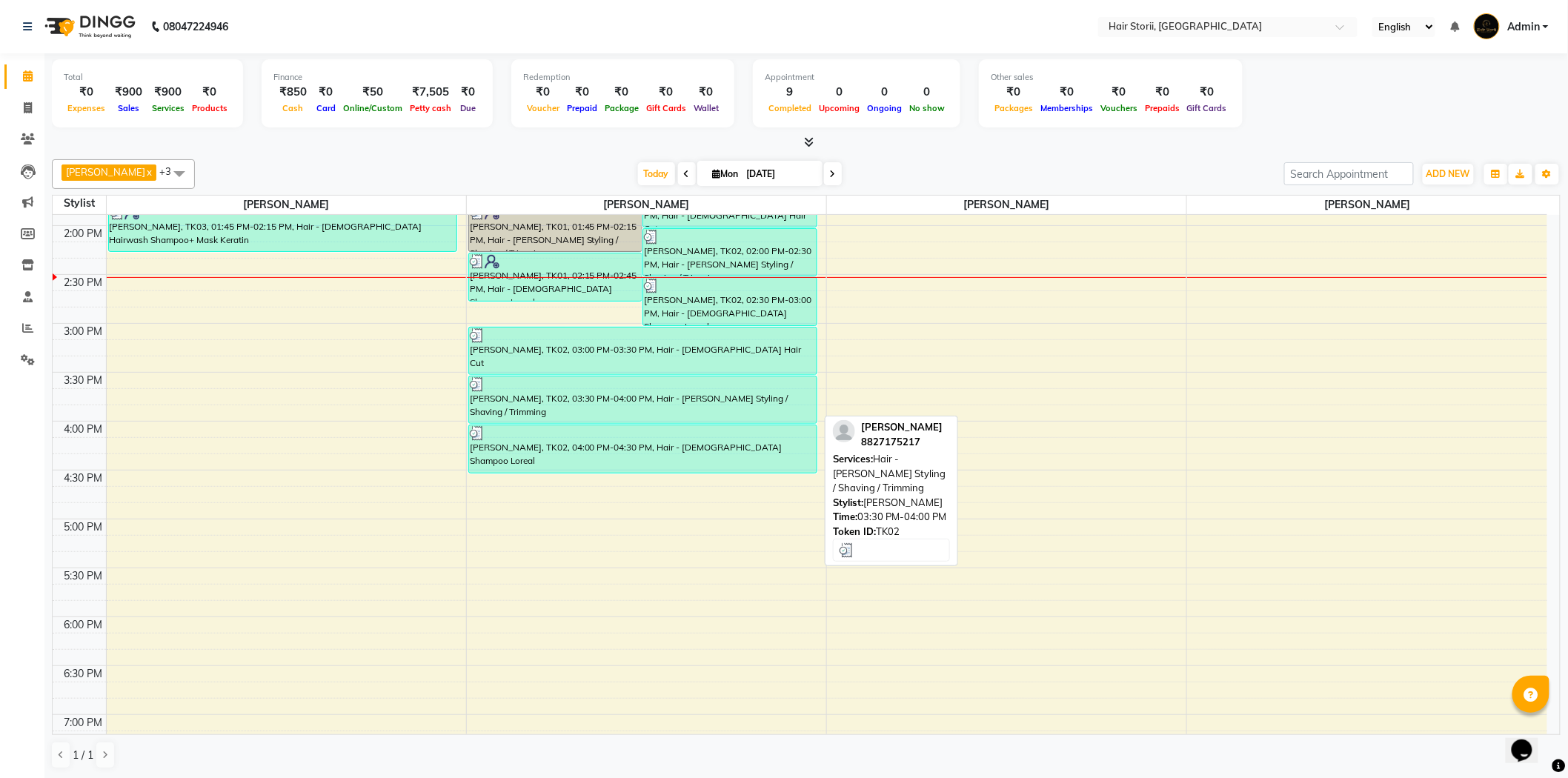
click at [643, 417] on div "[PERSON_NAME], TK02, 03:30 PM-04:00 PM, Hair - [PERSON_NAME] Styling / Shaving …" at bounding box center [643, 400] width 348 height 47
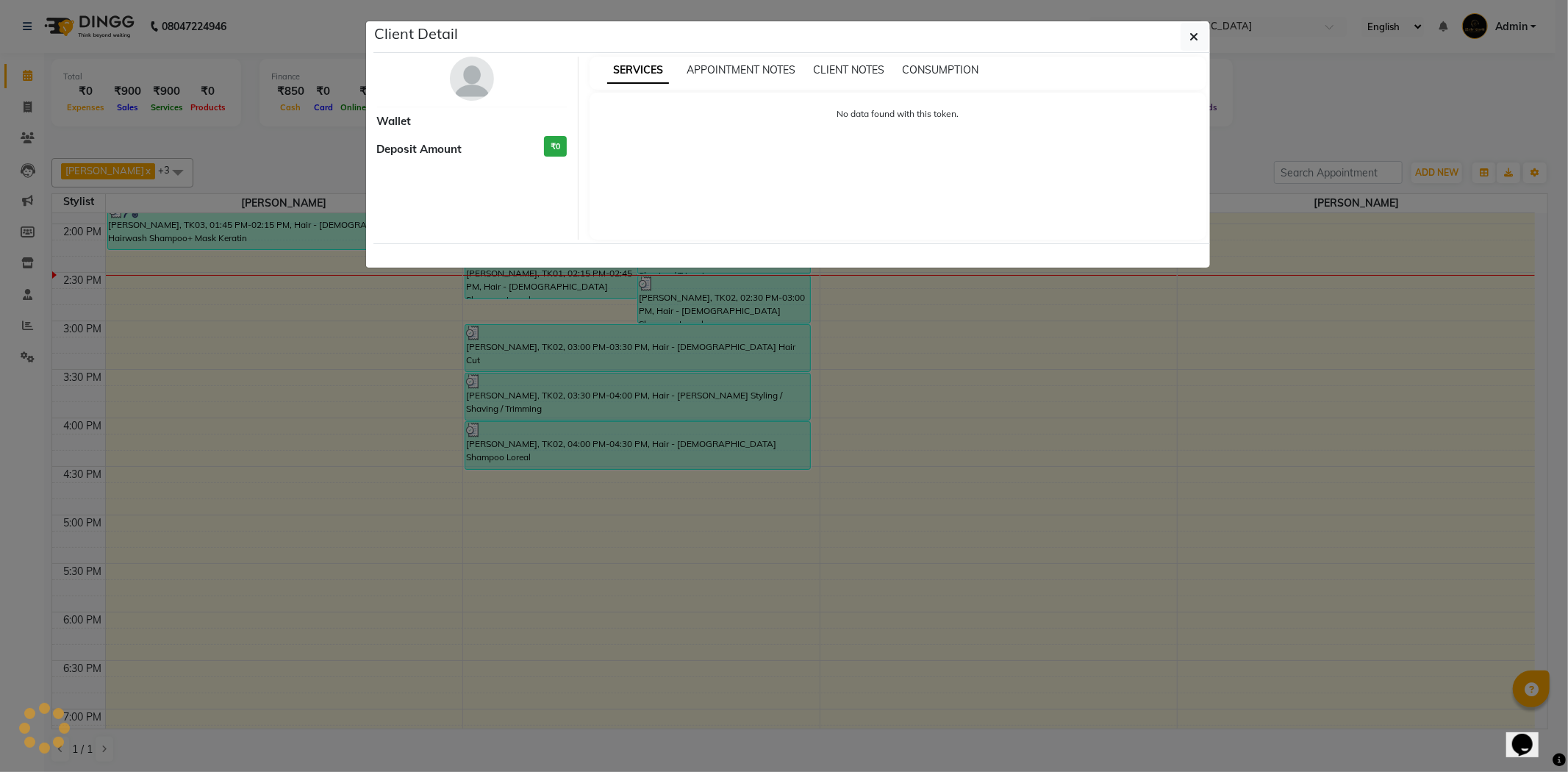
select select "3"
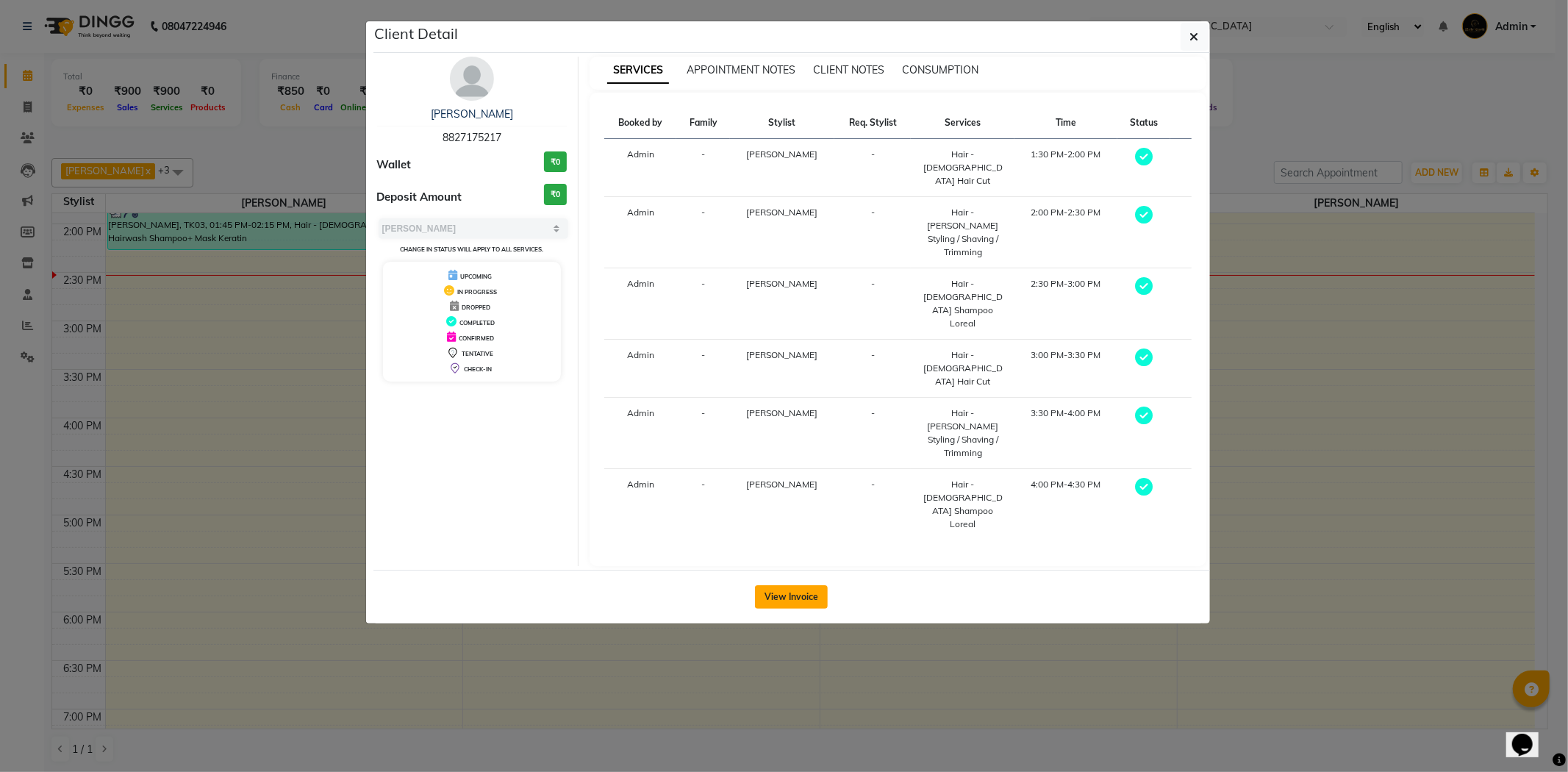
click at [792, 585] on button "View Invoice" at bounding box center [792, 597] width 73 height 24
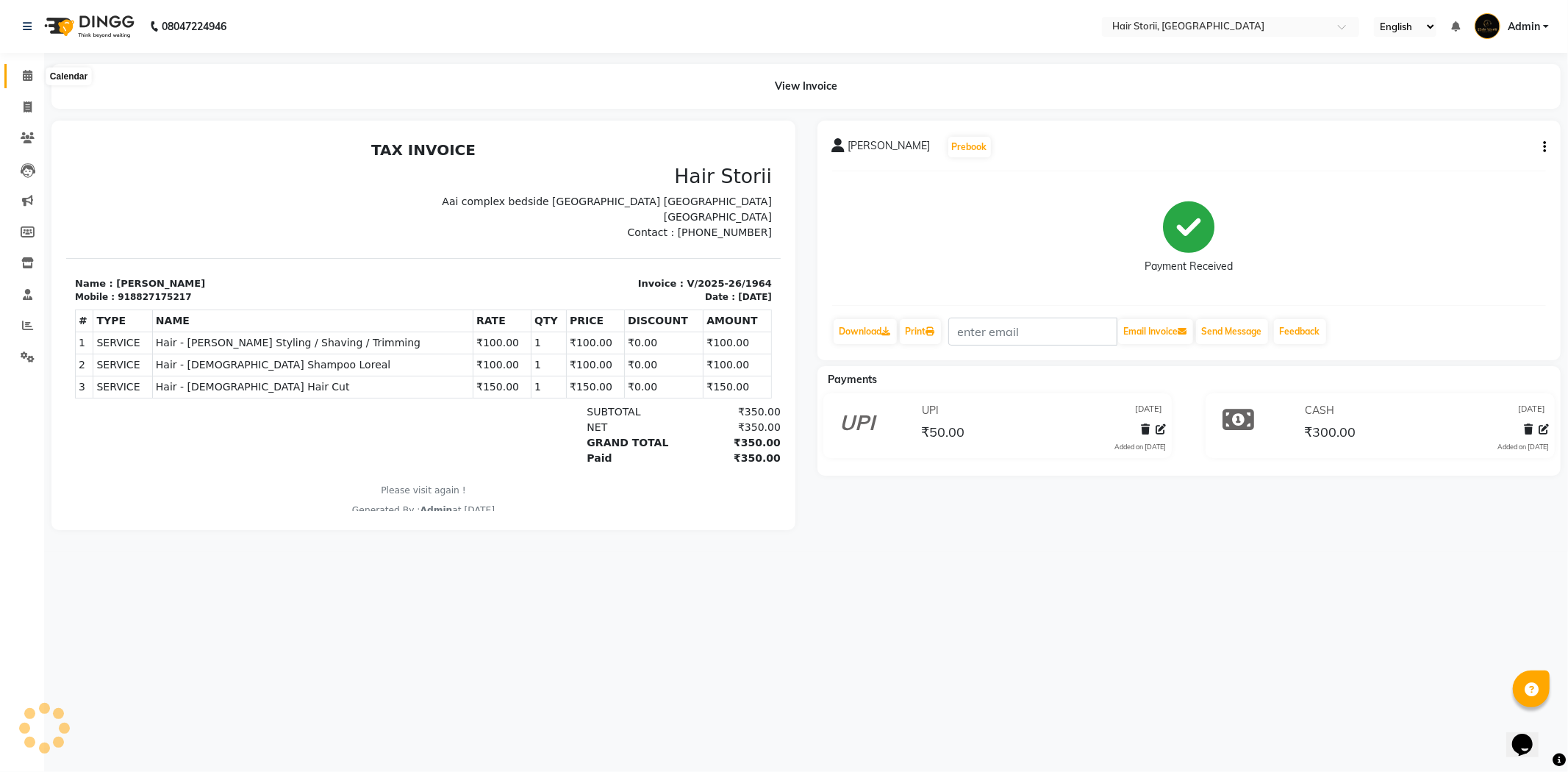
click at [20, 79] on span at bounding box center [27, 76] width 25 height 17
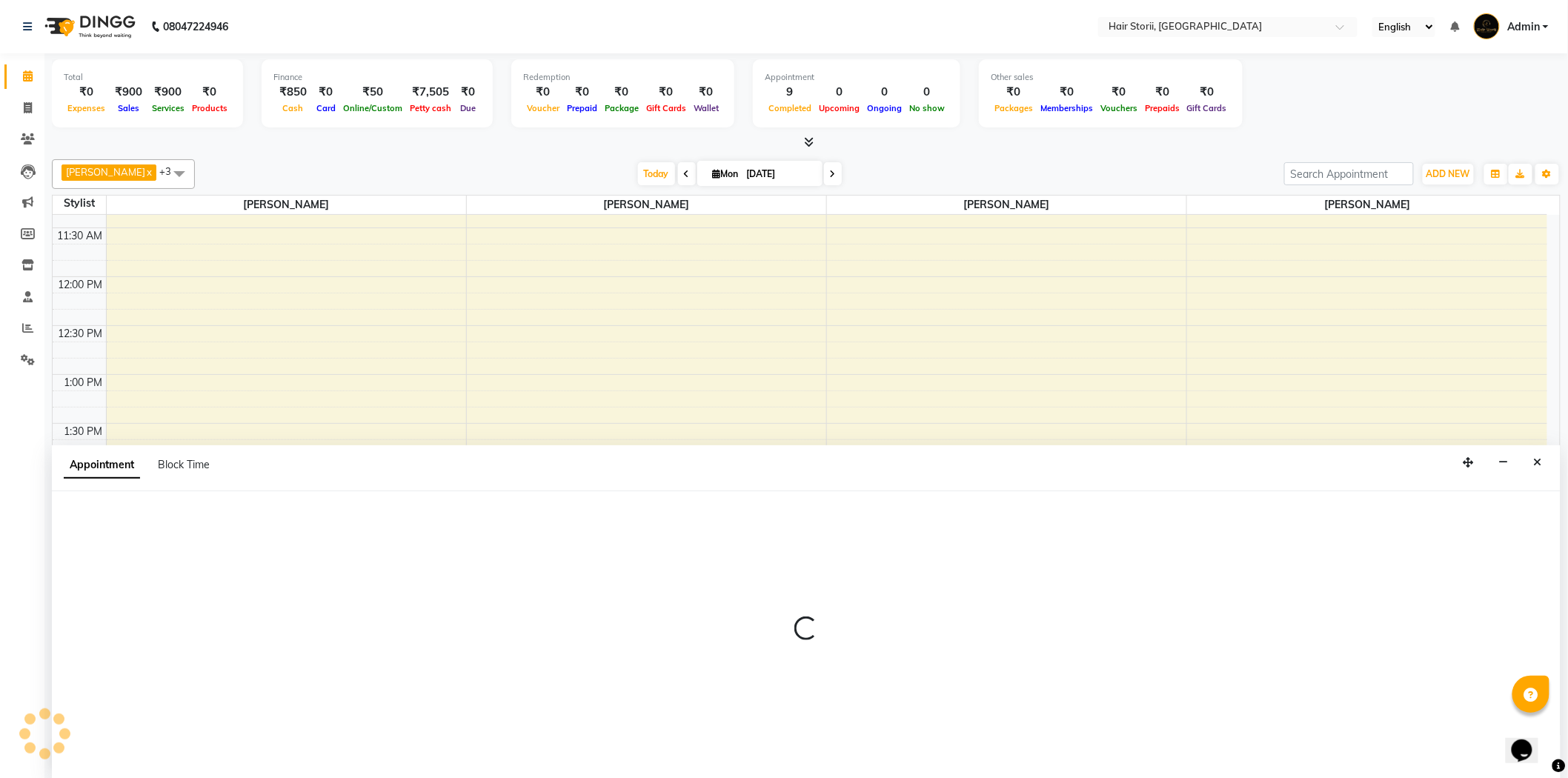
scroll to position [1, 0]
select select "59959"
select select "855"
select select "tentative"
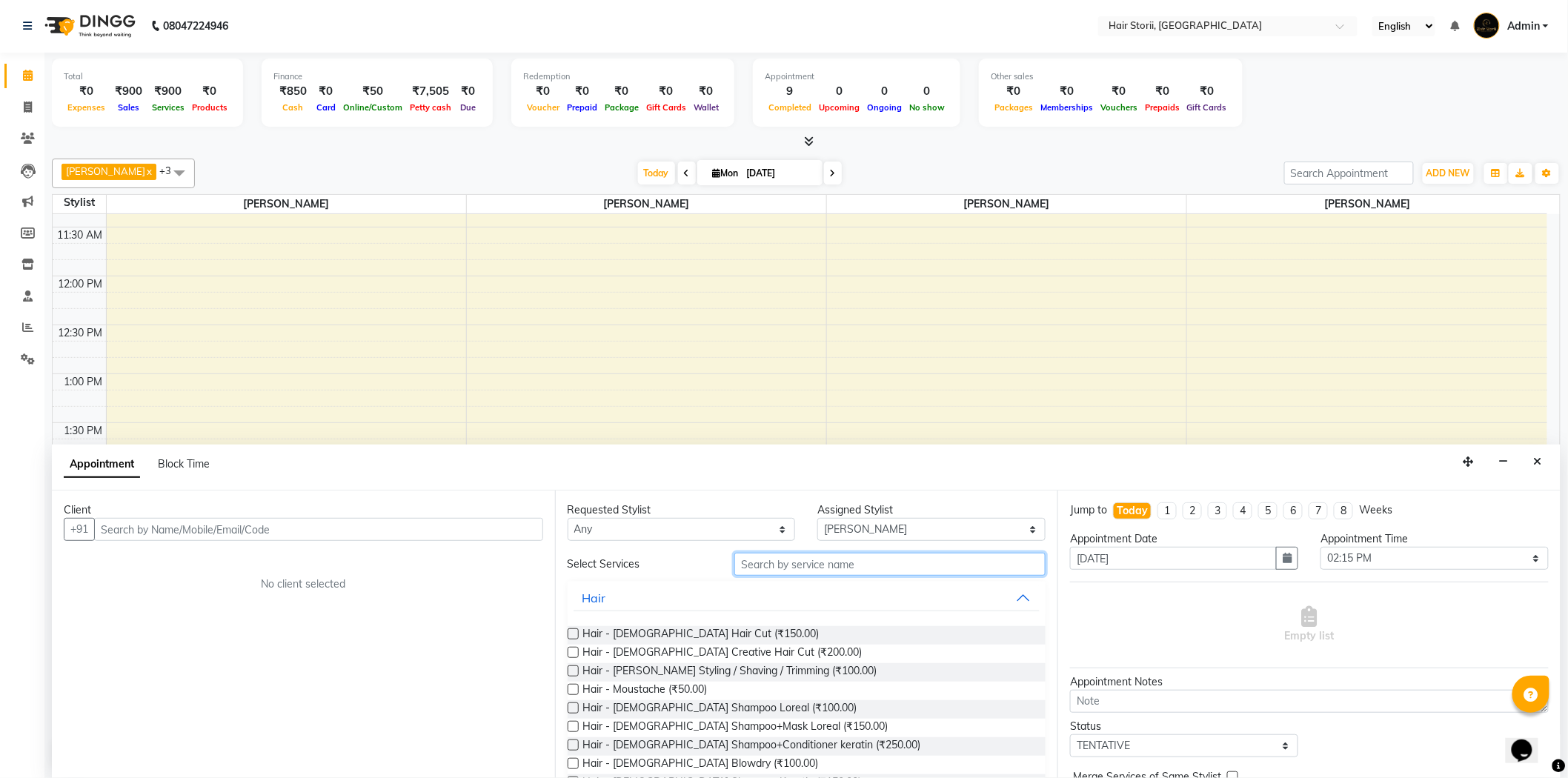
click at [761, 567] on input "text" at bounding box center [890, 564] width 311 height 23
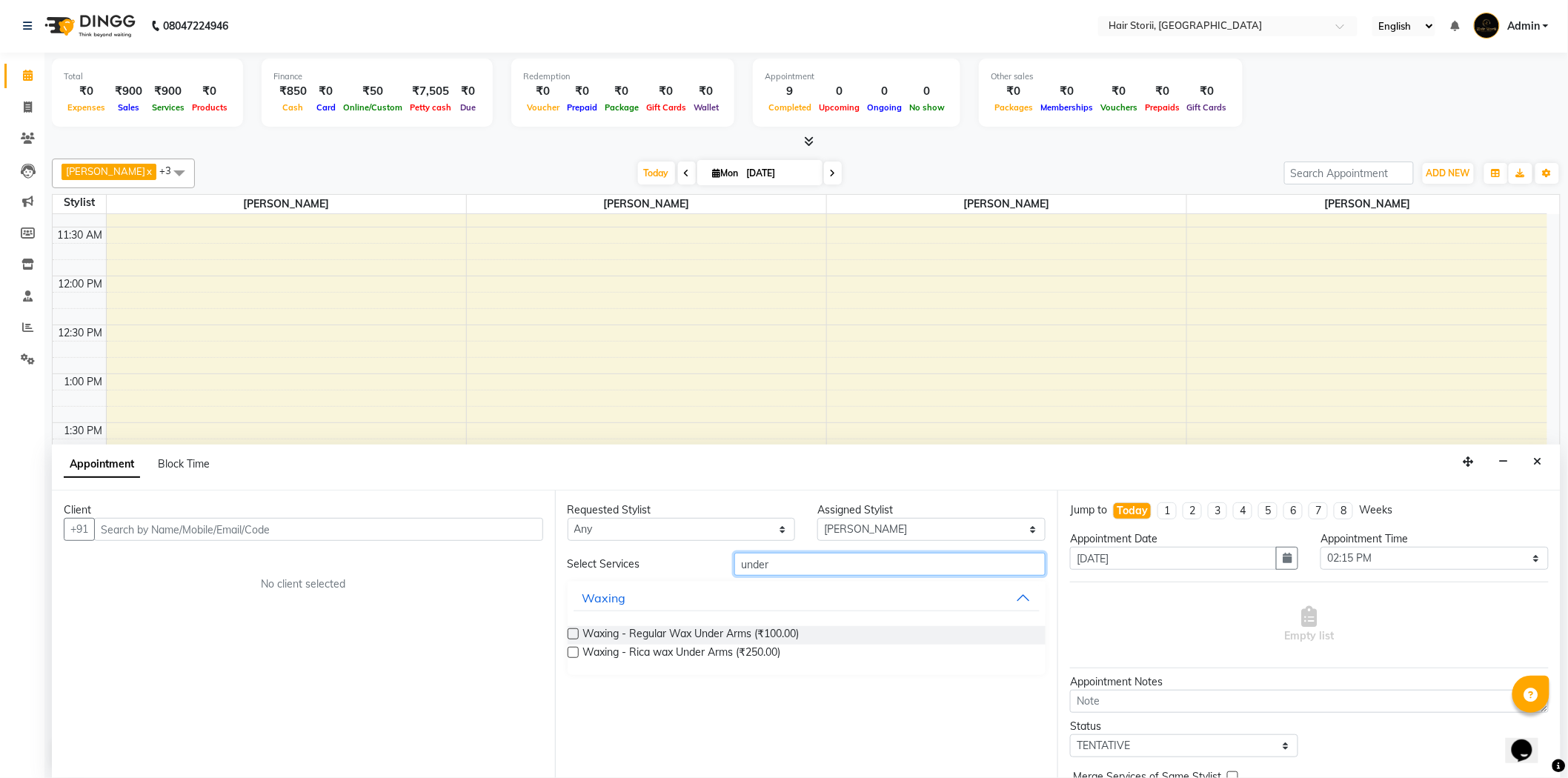
type input "under"
click at [570, 656] on label at bounding box center [573, 651] width 11 height 11
click at [570, 656] on input "checkbox" at bounding box center [572, 653] width 9 height 9
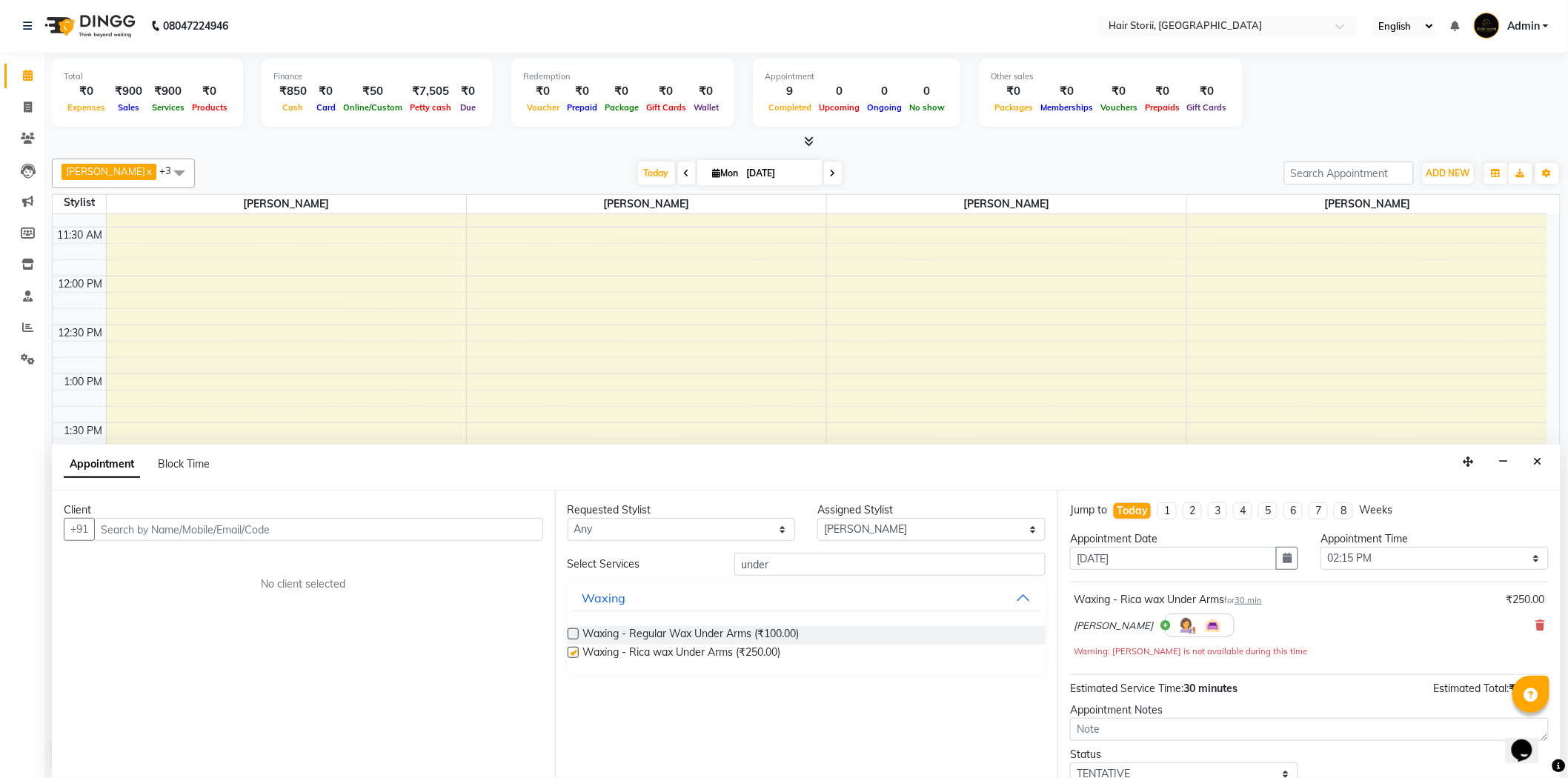
checkbox input "false"
click at [939, 522] on select "Select Abhiraj Anshul Bandewar Deepali Irpachi Divya Lautre Gopal Bandewar hous…" at bounding box center [932, 529] width 229 height 23
click at [818, 518] on select "Select Abhiraj Anshul Bandewar Deepali Irpachi Divya Lautre Gopal Bandewar hous…" at bounding box center [932, 529] width 229 height 23
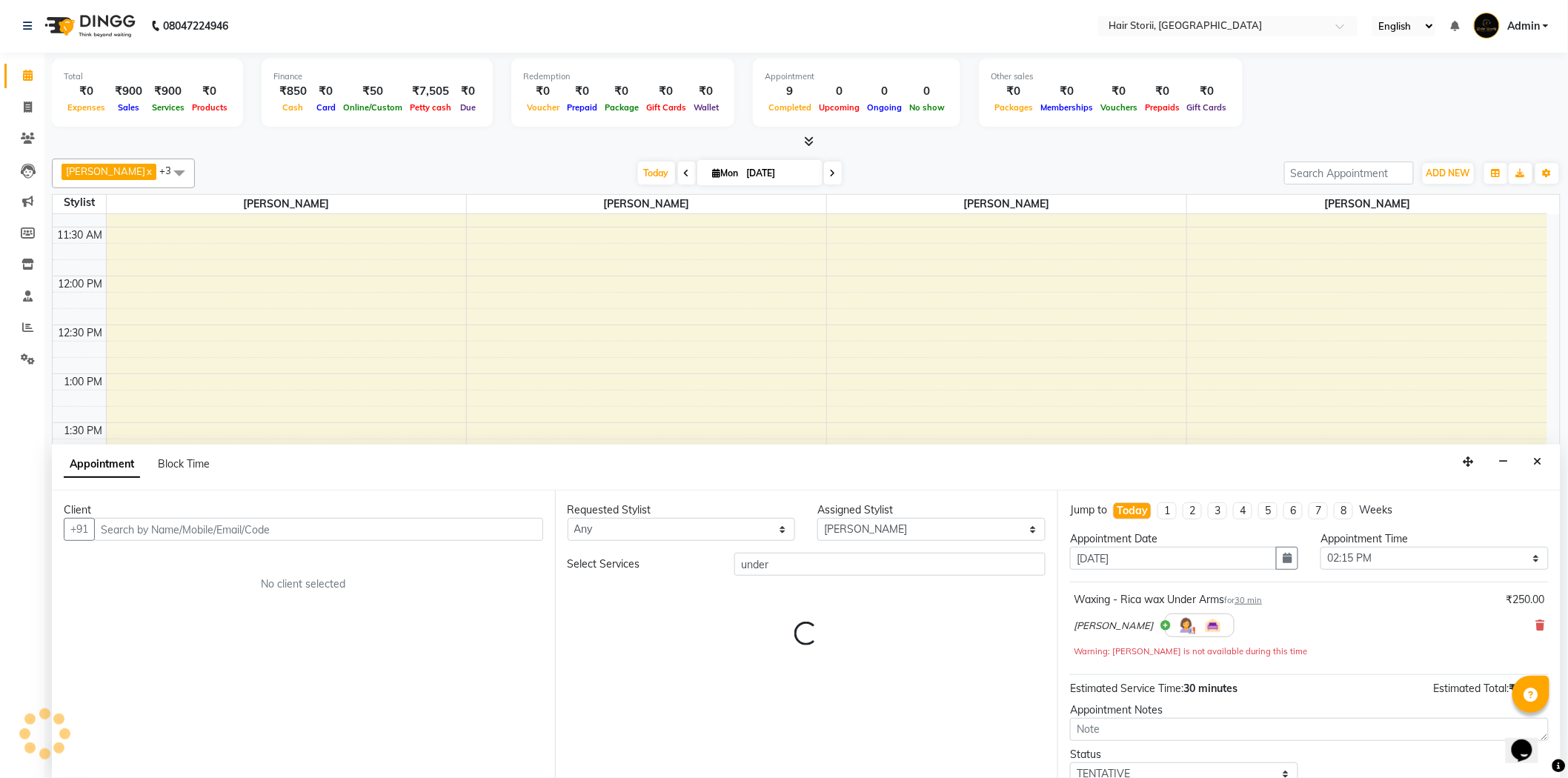
click at [900, 542] on div "Requested Stylist Any Abhiraj Anshul Bandewar Deepali Irpachi Divya Lautre Gopa…" at bounding box center [807, 634] width 504 height 288
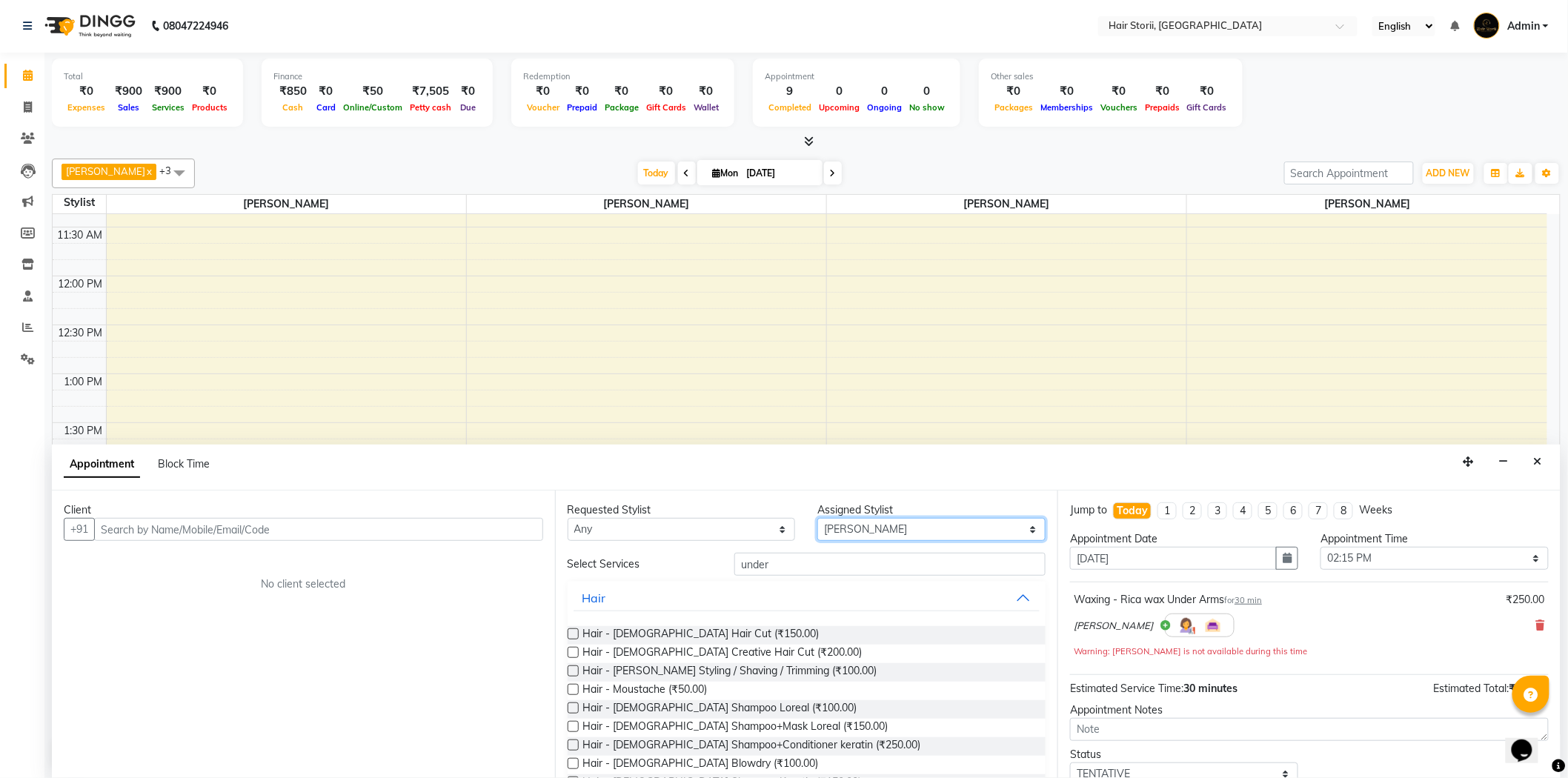
click at [900, 532] on select "Select Abhiraj Anshul Bandewar Deepali Irpachi Divya Lautre Gopal Bandewar hous…" at bounding box center [932, 529] width 229 height 23
select select "51424"
click at [818, 518] on select "Select Abhiraj Anshul Bandewar Deepali Irpachi Divya Lautre Gopal Bandewar hous…" at bounding box center [932, 529] width 229 height 23
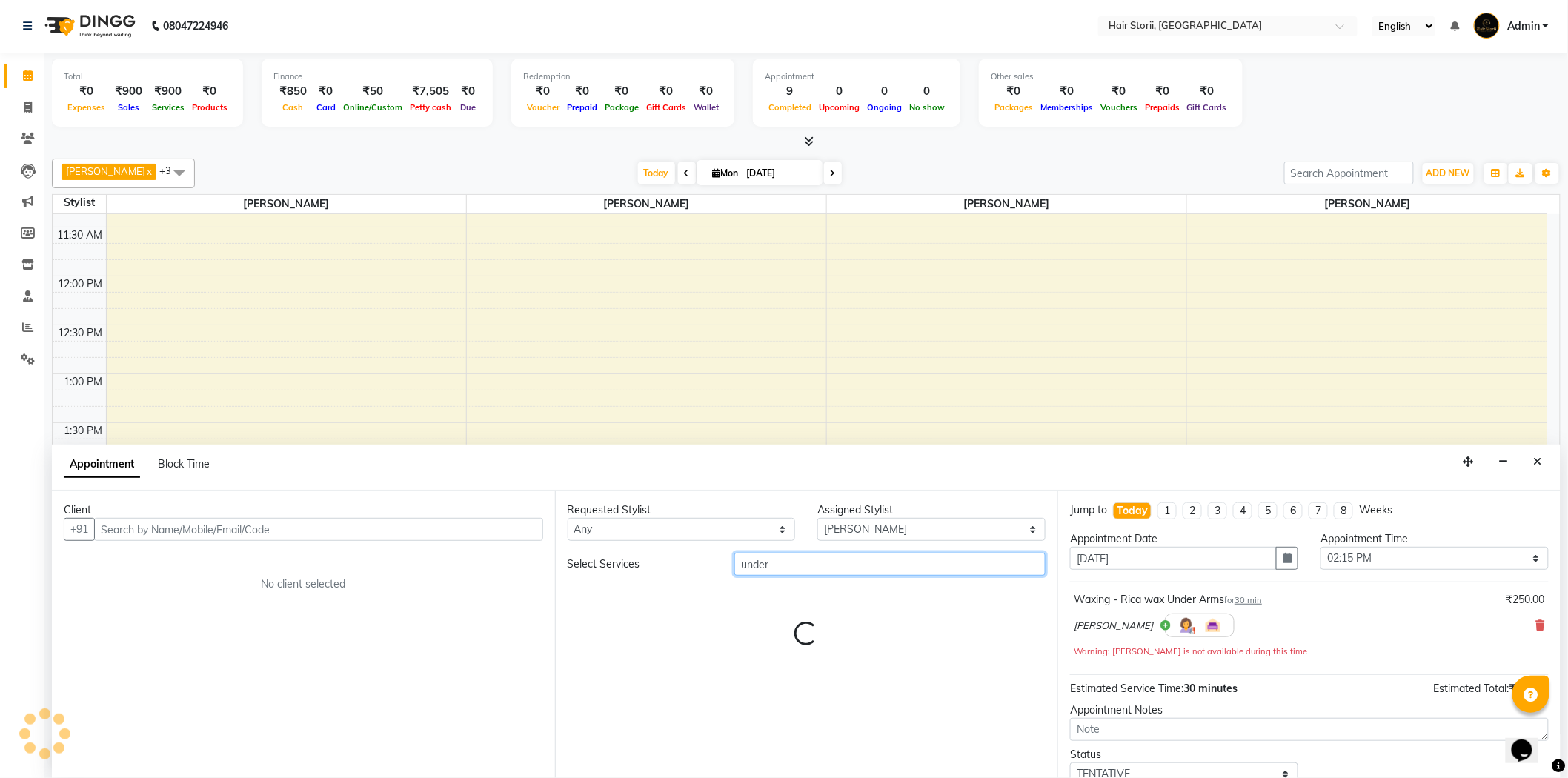
click at [846, 565] on input "under" at bounding box center [890, 564] width 311 height 23
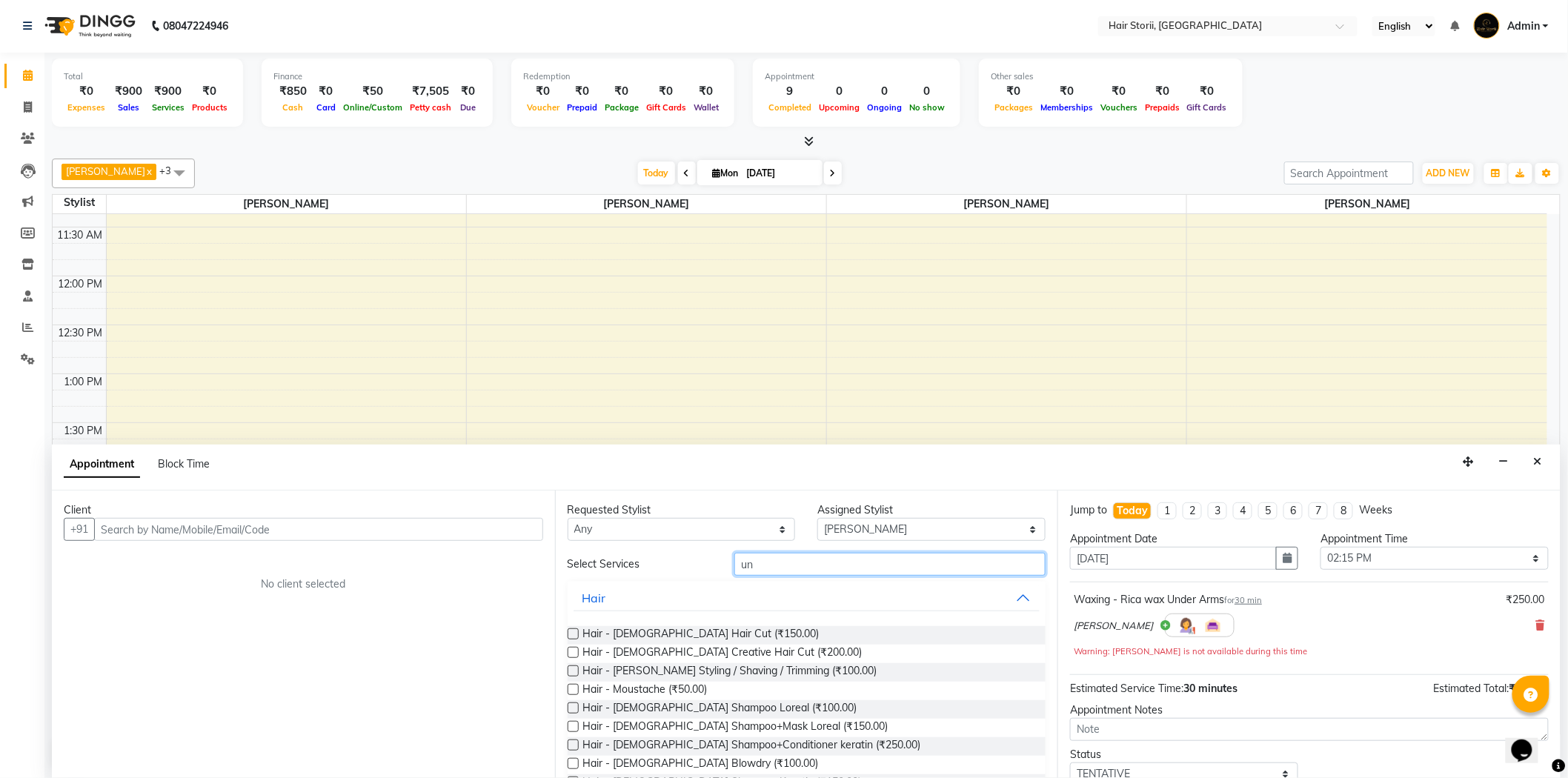
type input "u"
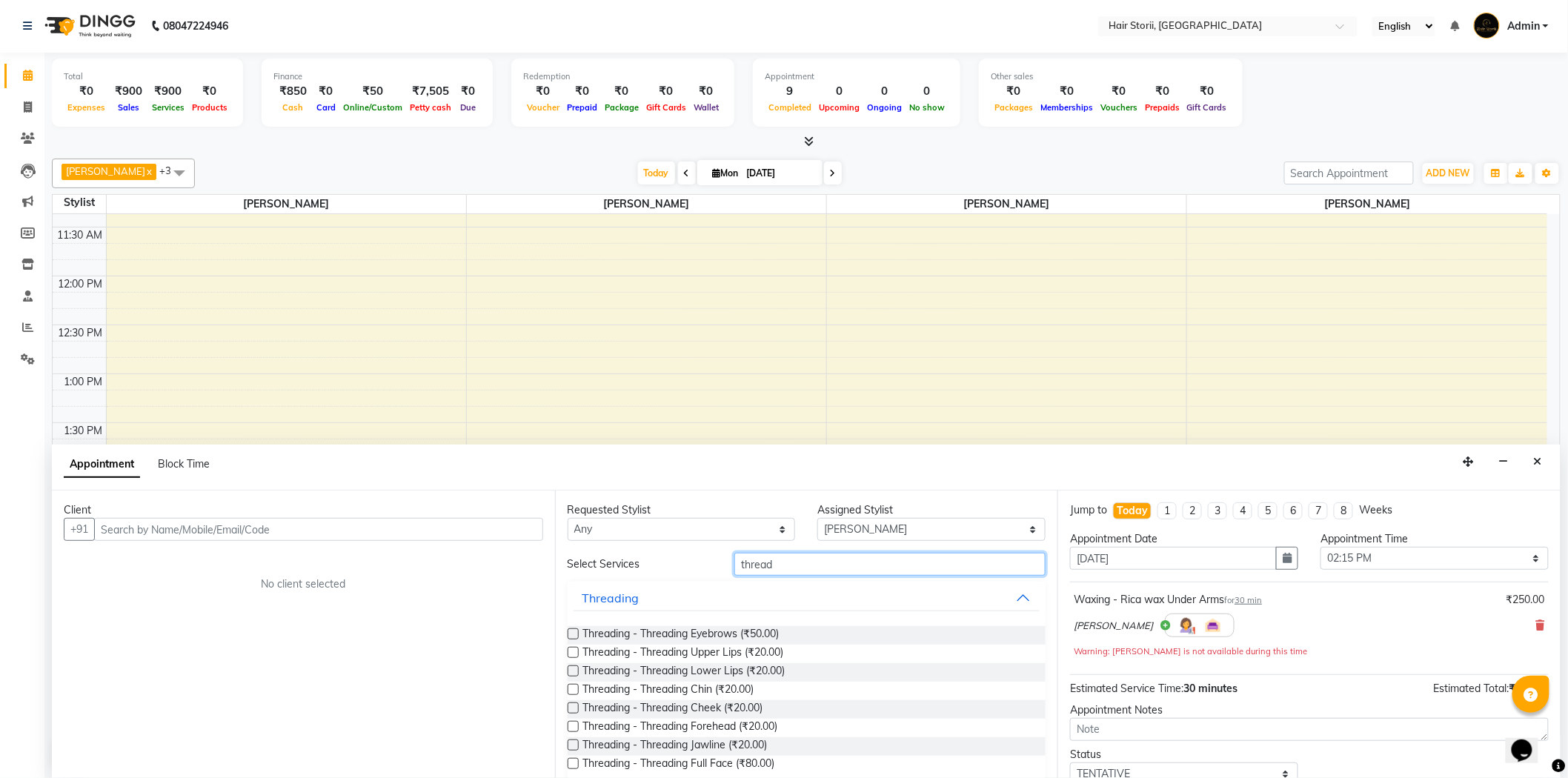
type input "thread"
click at [570, 632] on label at bounding box center [573, 633] width 11 height 11
click at [570, 632] on input "checkbox" at bounding box center [572, 634] width 9 height 9
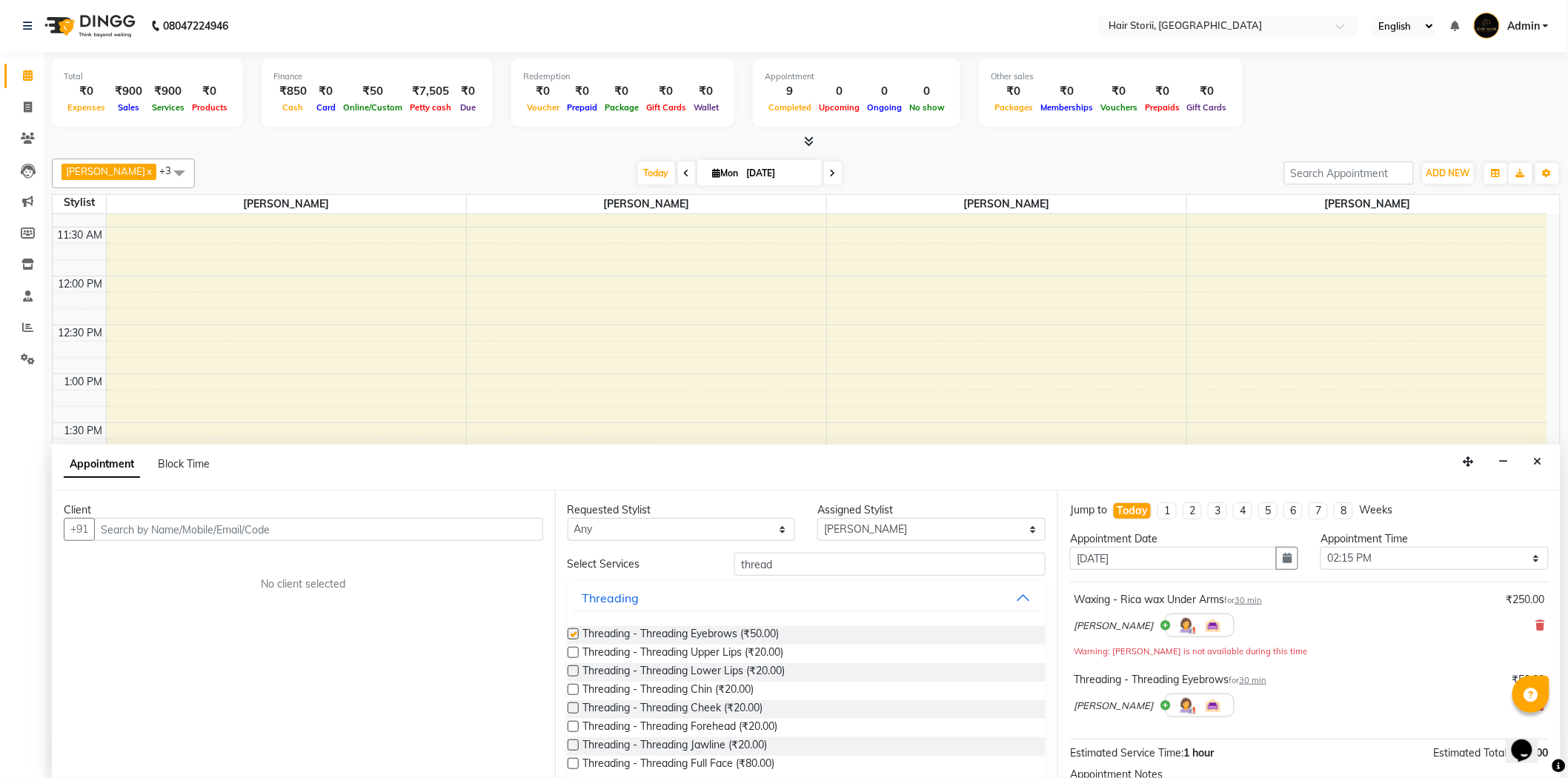
checkbox input "false"
click at [568, 726] on label at bounding box center [573, 726] width 11 height 11
click at [568, 726] on input "checkbox" at bounding box center [572, 728] width 9 height 9
checkbox input "false"
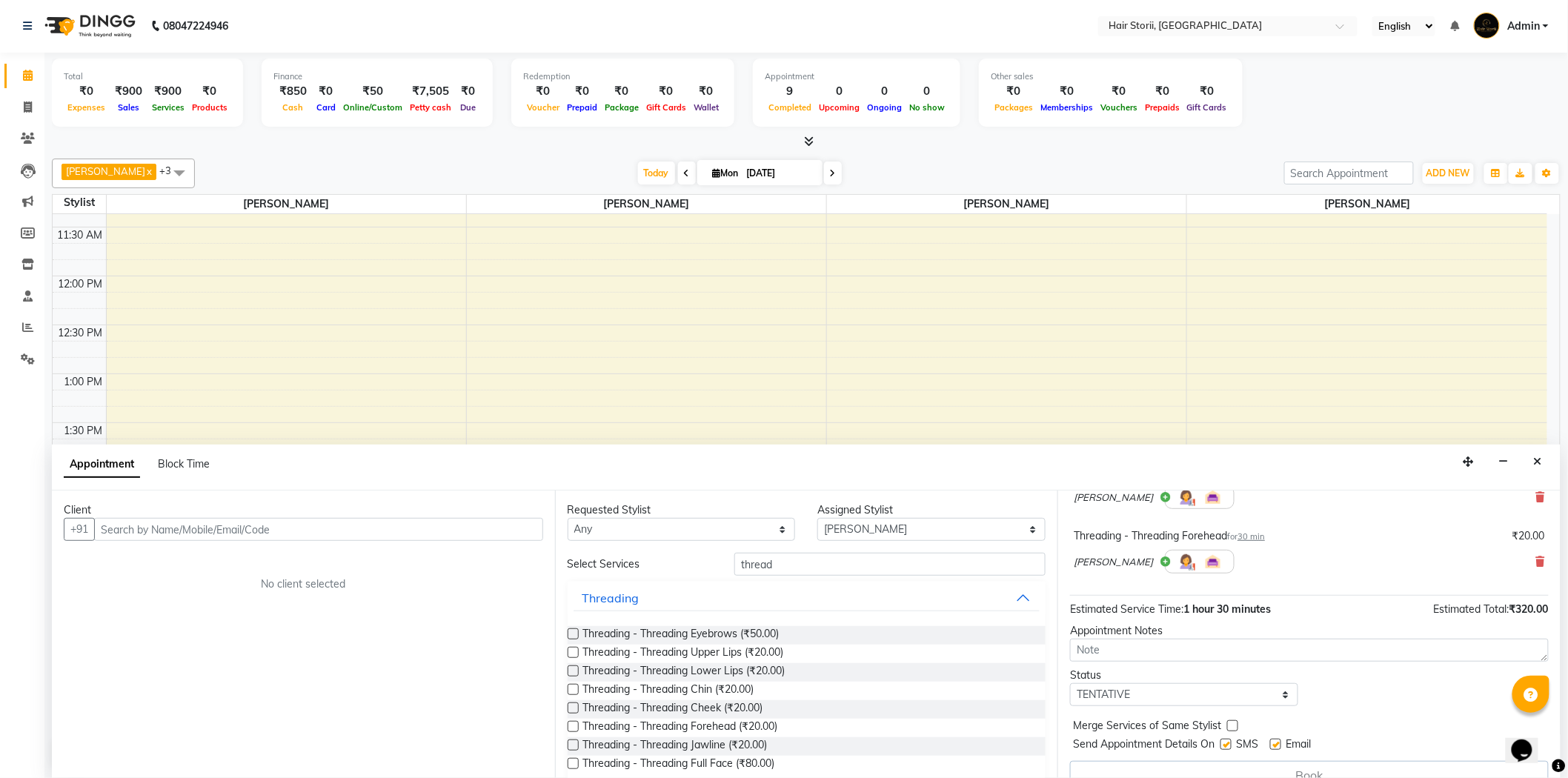
scroll to position [232, 0]
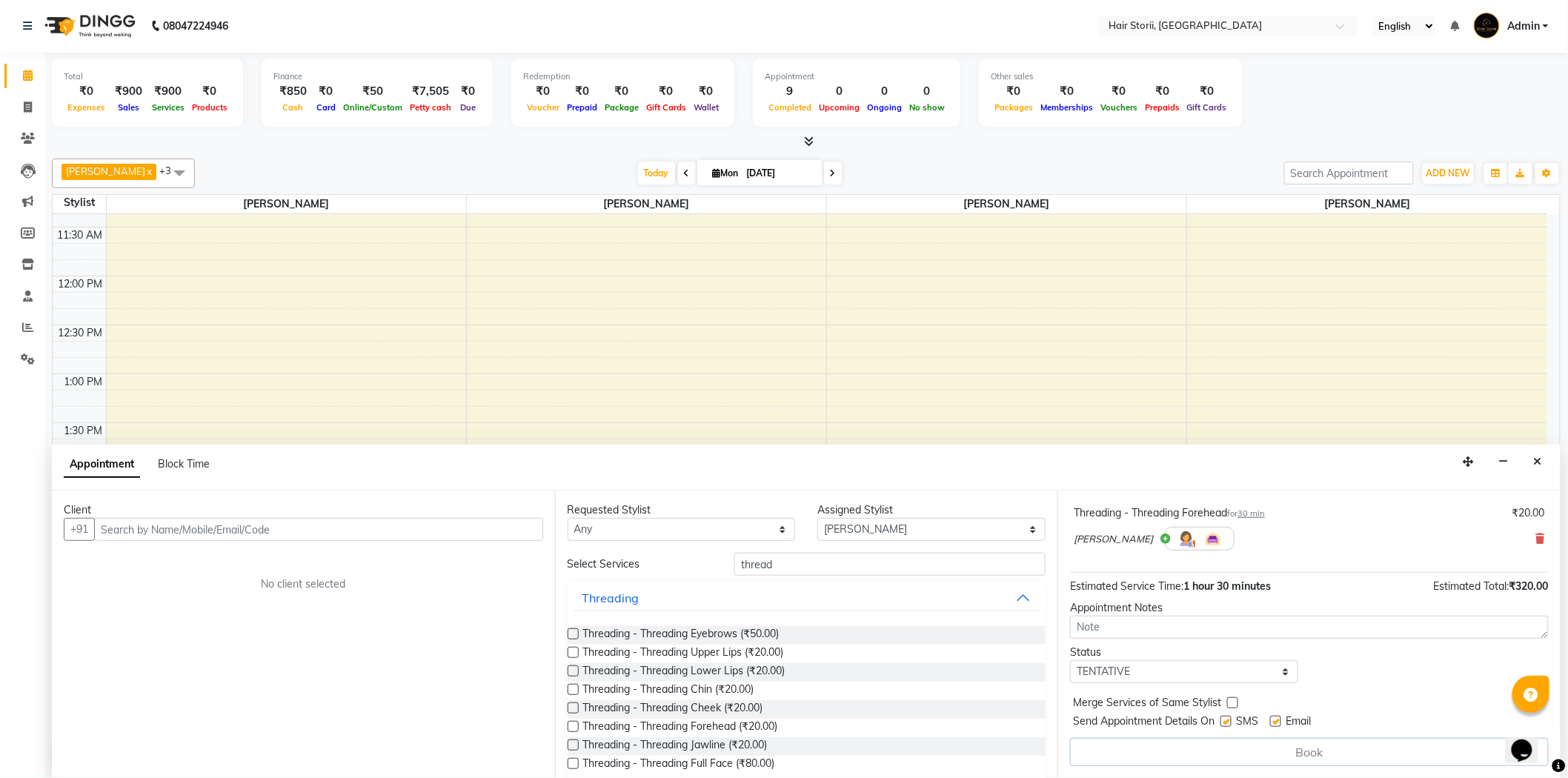
drag, startPoint x: 1280, startPoint y: 721, endPoint x: 1253, endPoint y: 721, distance: 27.0
click at [1280, 721] on label at bounding box center [1275, 721] width 11 height 11
click at [1280, 721] on input "checkbox" at bounding box center [1274, 722] width 9 height 9
checkbox input "false"
click at [1226, 721] on label at bounding box center [1225, 721] width 11 height 11
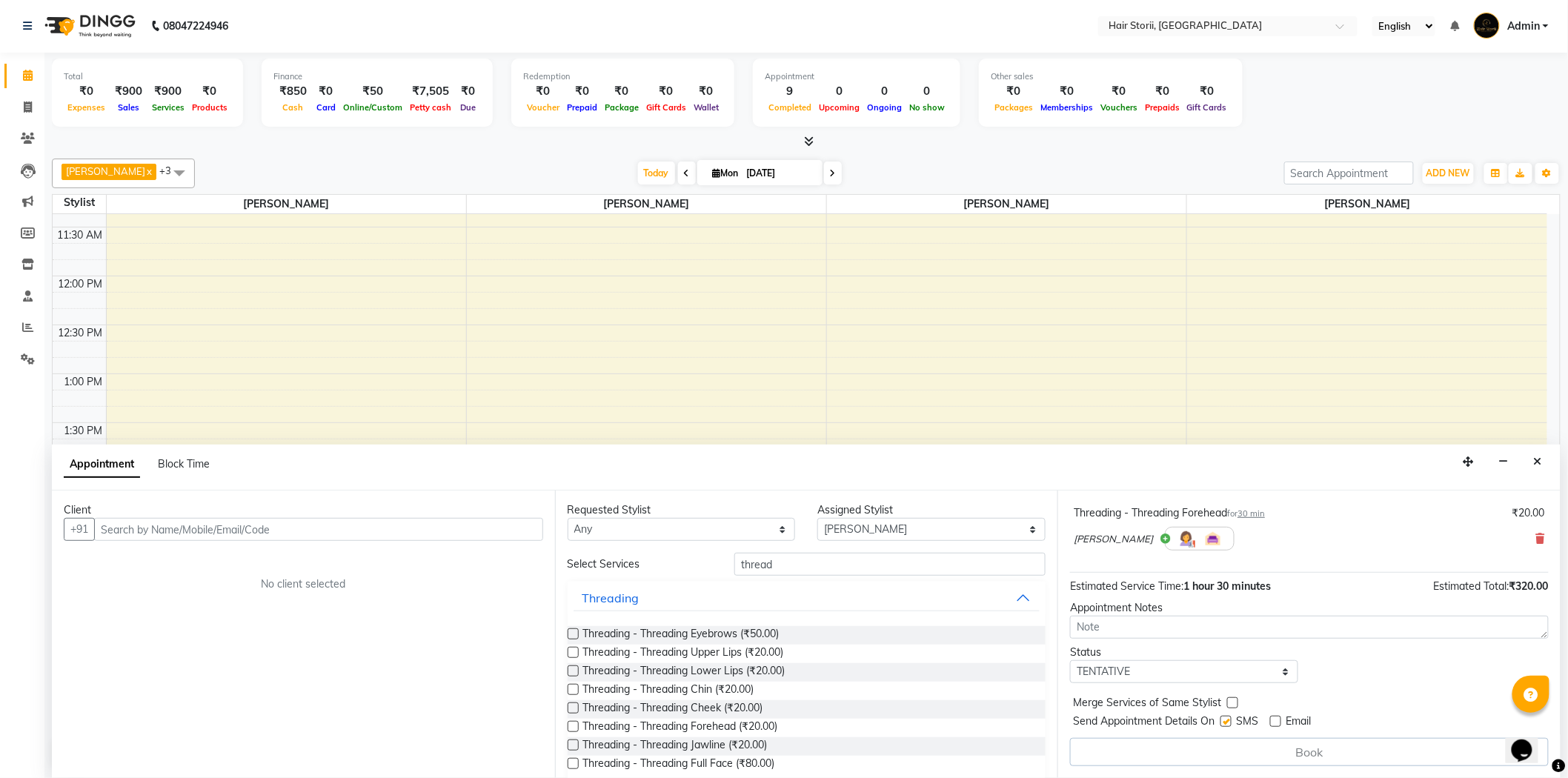
click at [1226, 721] on input "checkbox" at bounding box center [1225, 722] width 9 height 9
checkbox input "false"
click at [504, 525] on input "text" at bounding box center [319, 529] width 449 height 23
click at [445, 527] on input "text" at bounding box center [319, 529] width 449 height 23
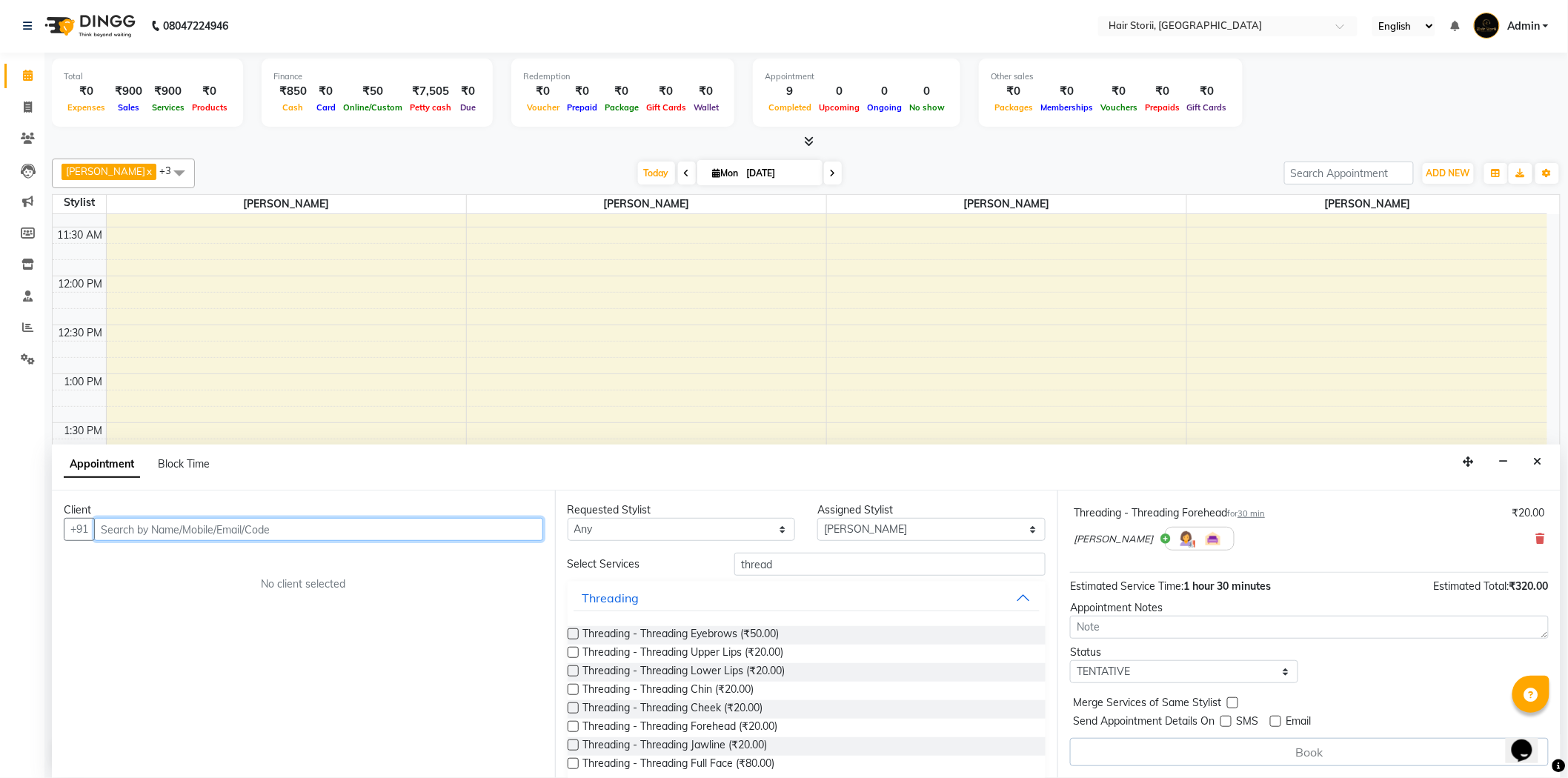
click at [445, 527] on input "text" at bounding box center [319, 529] width 449 height 23
click at [443, 526] on input "text" at bounding box center [319, 529] width 449 height 23
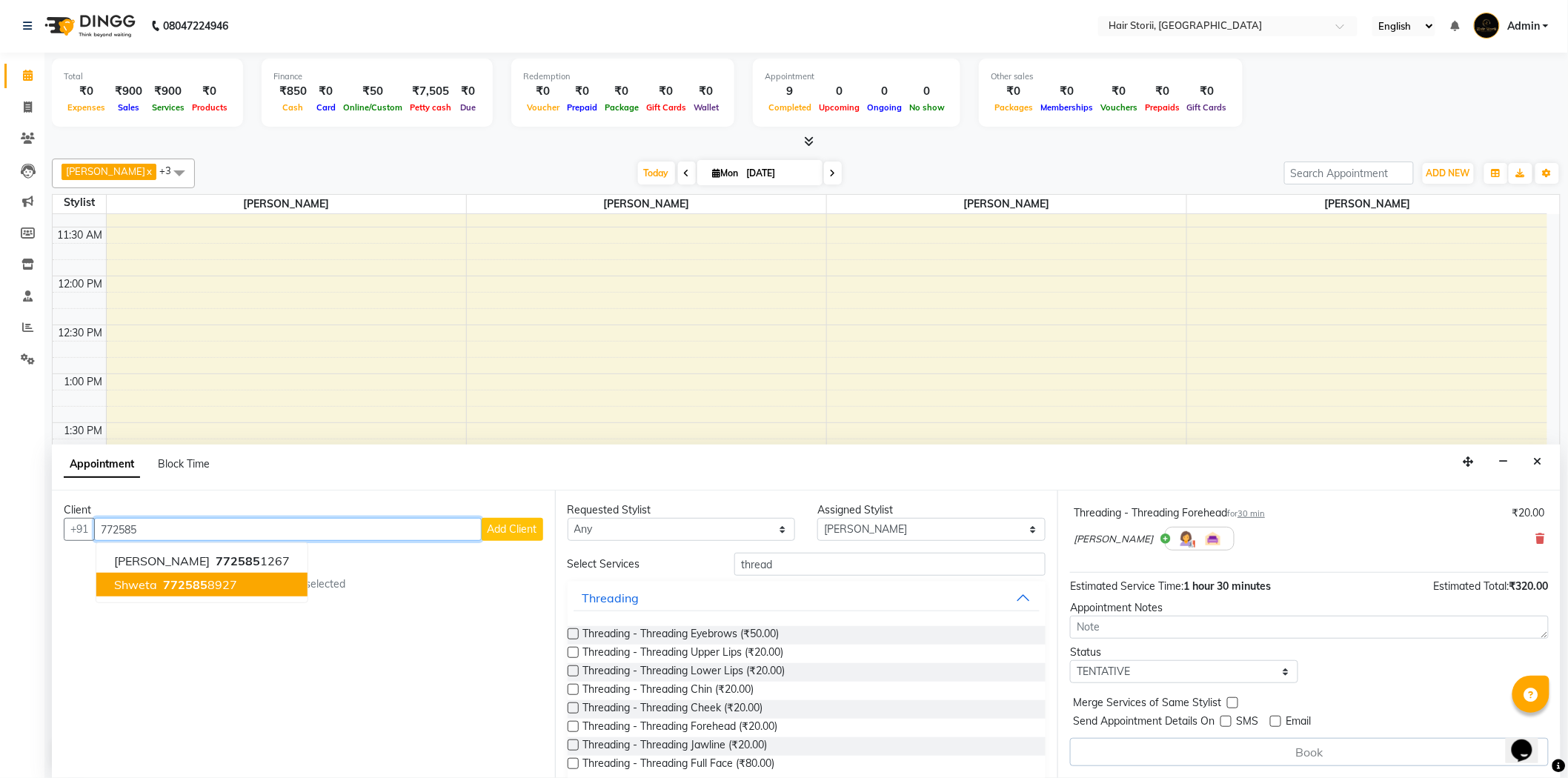
click at [218, 588] on ngb-highlight "772585 8927" at bounding box center [199, 584] width 77 height 15
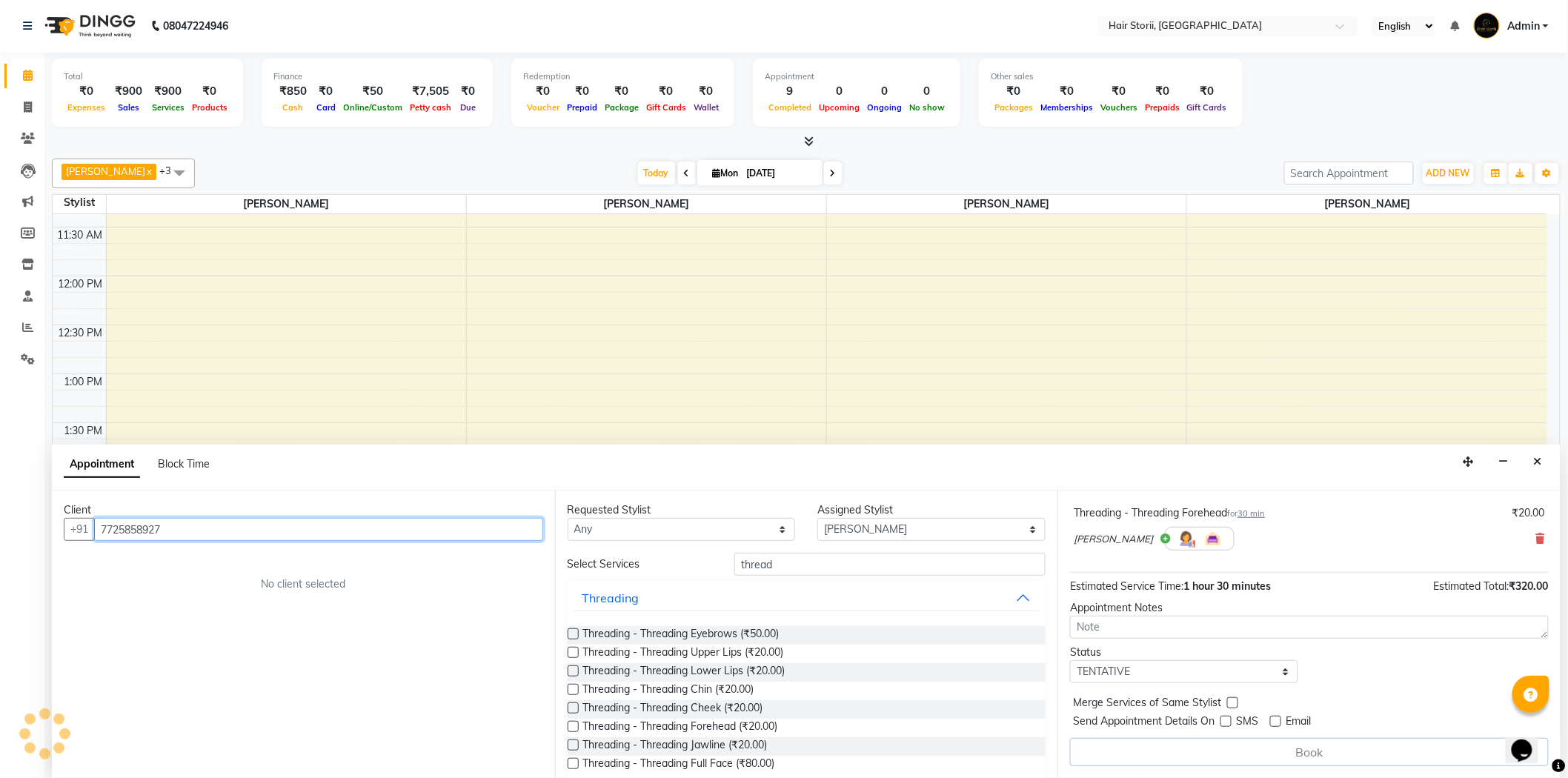
scroll to position [230, 0]
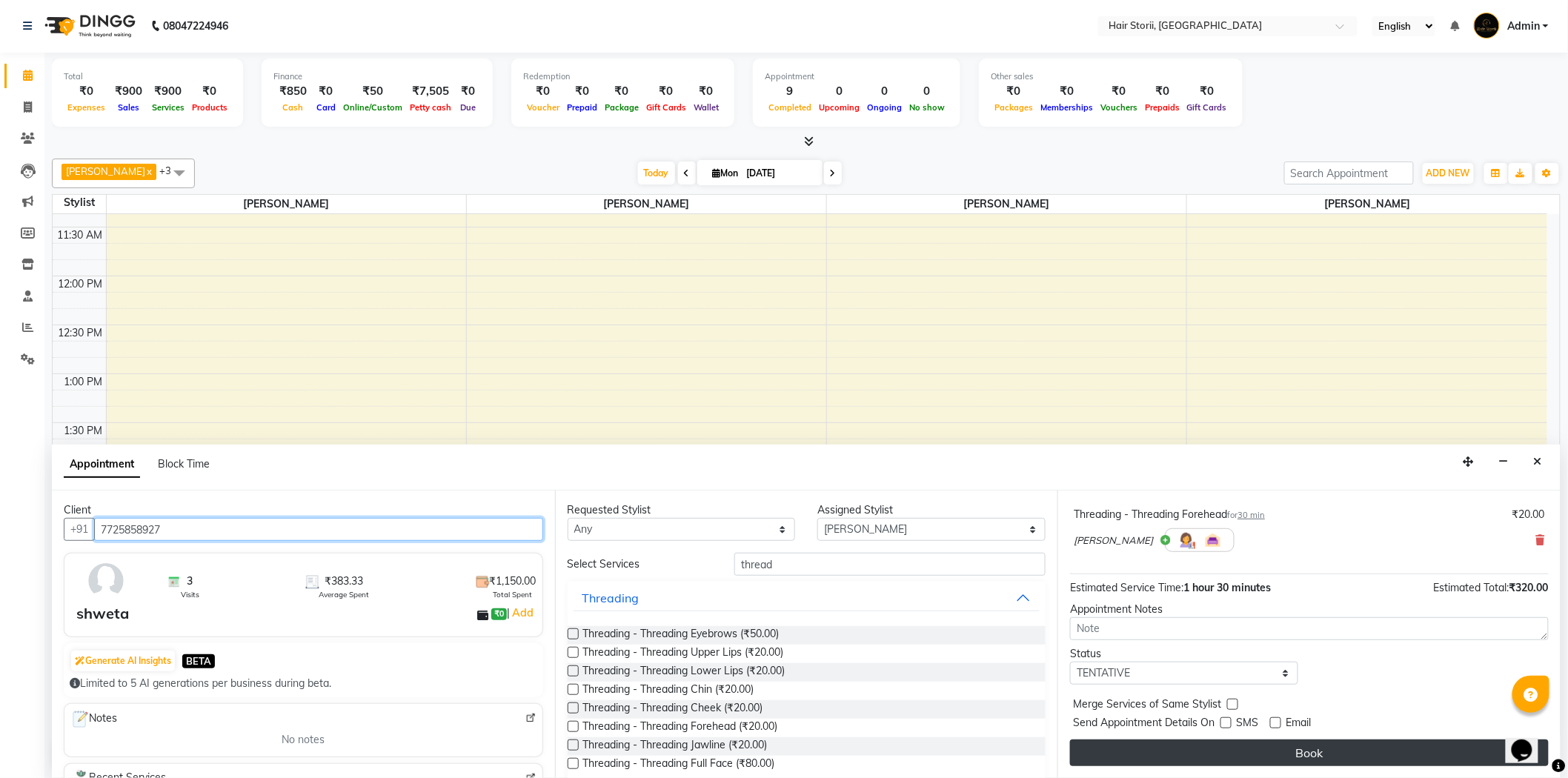
type input "7725858927"
click at [1288, 746] on button "Book" at bounding box center [1309, 752] width 479 height 27
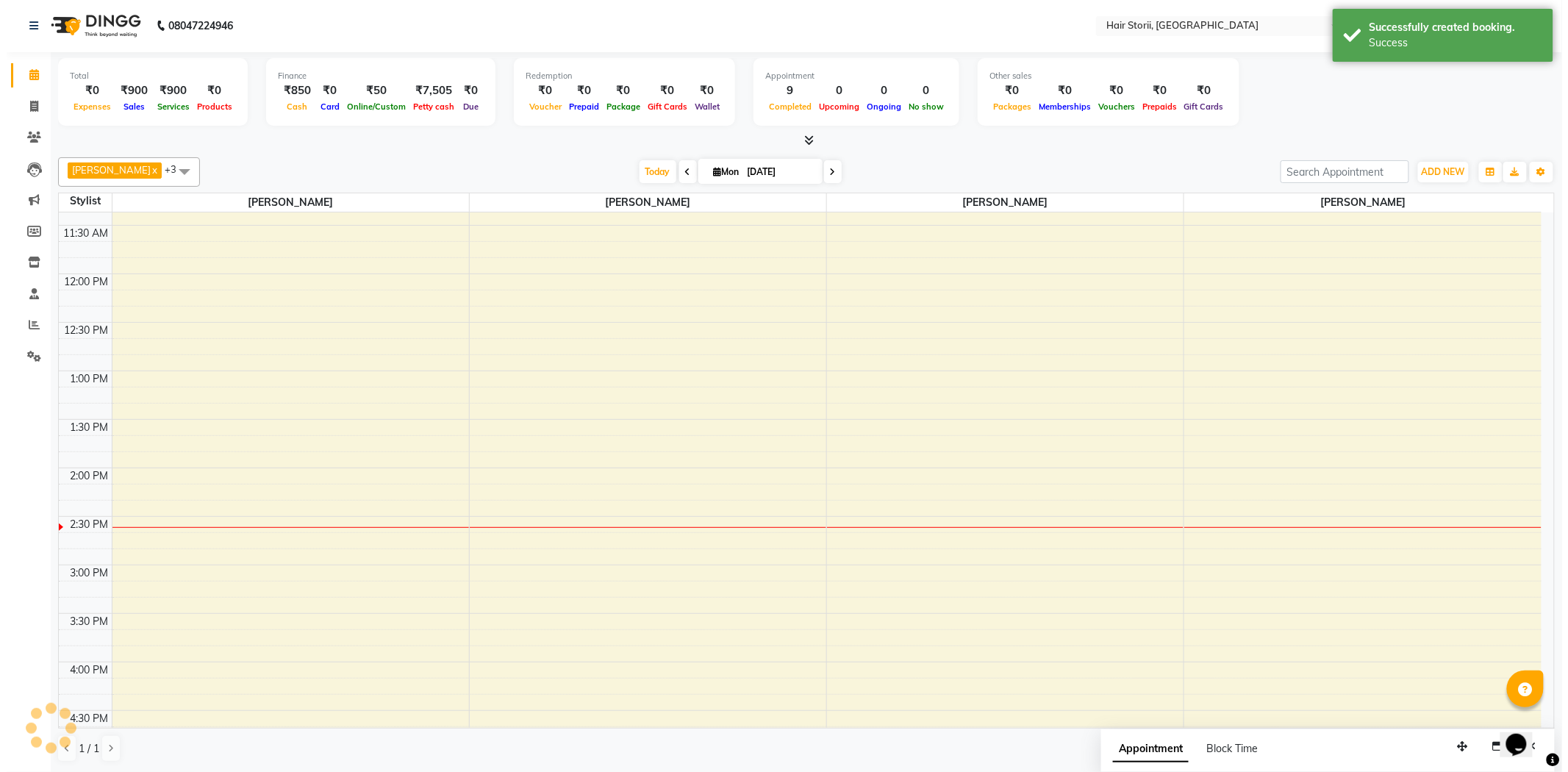
scroll to position [0, 0]
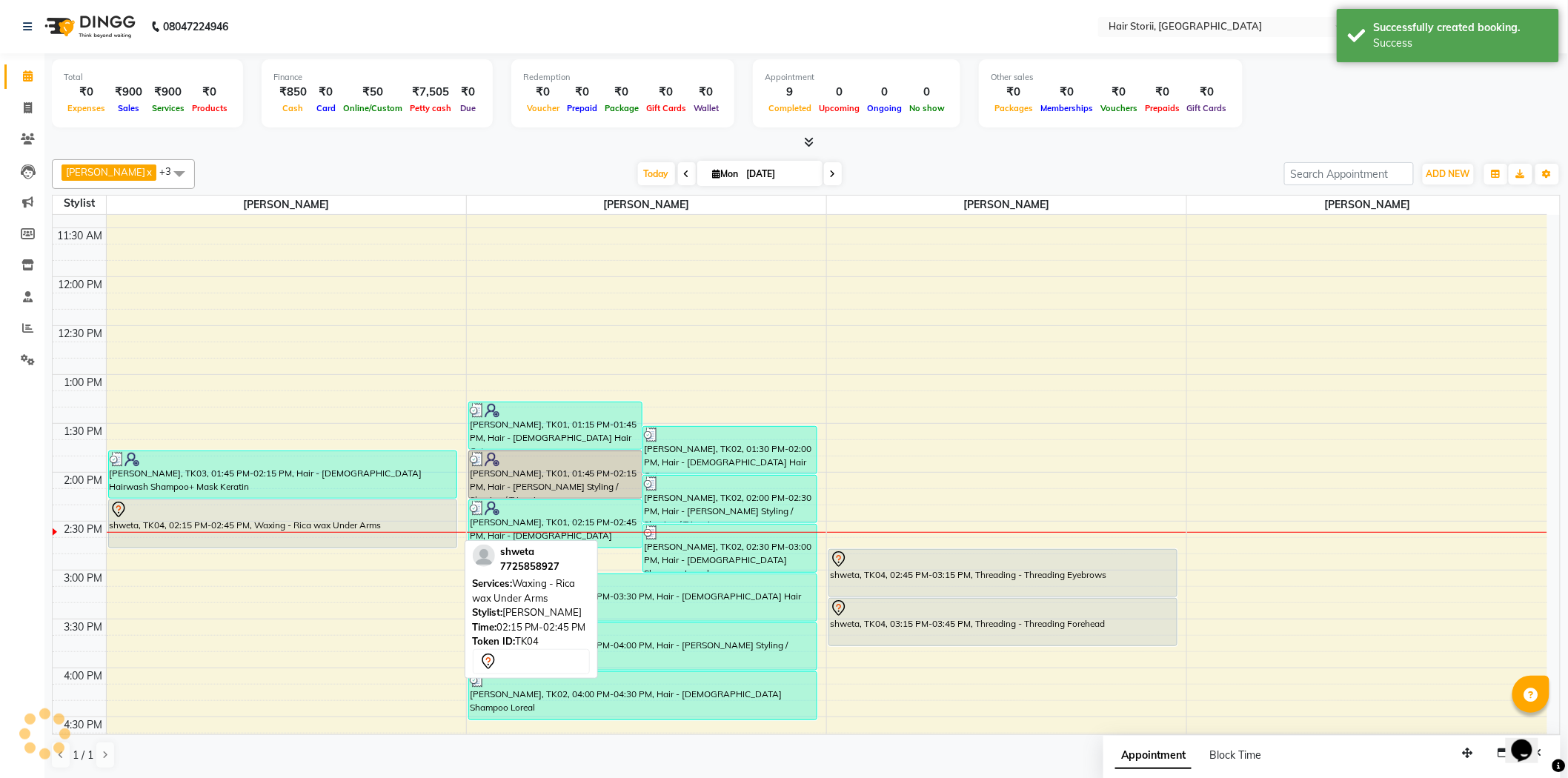
click at [313, 502] on div at bounding box center [283, 509] width 346 height 18
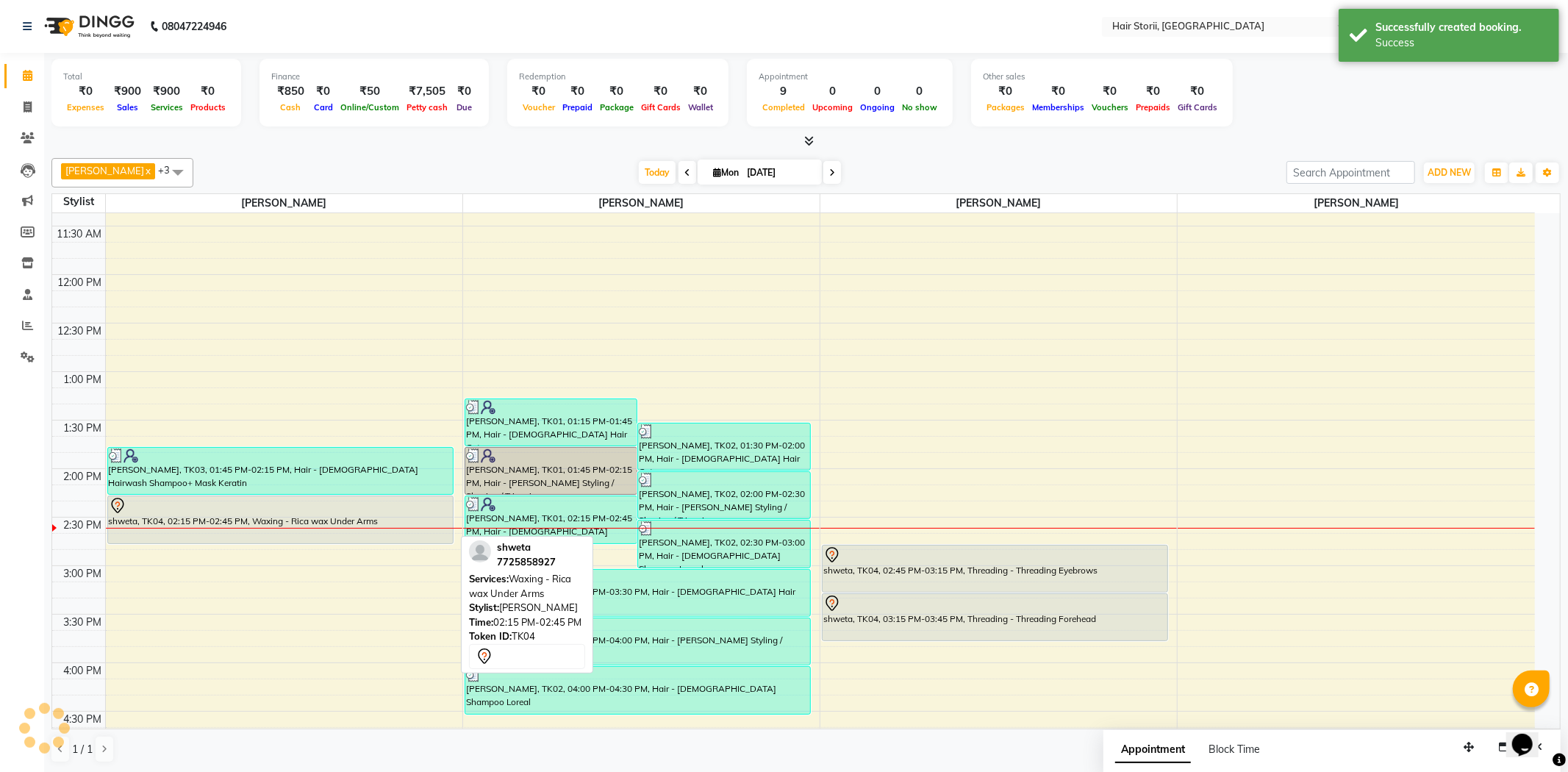
select select "7"
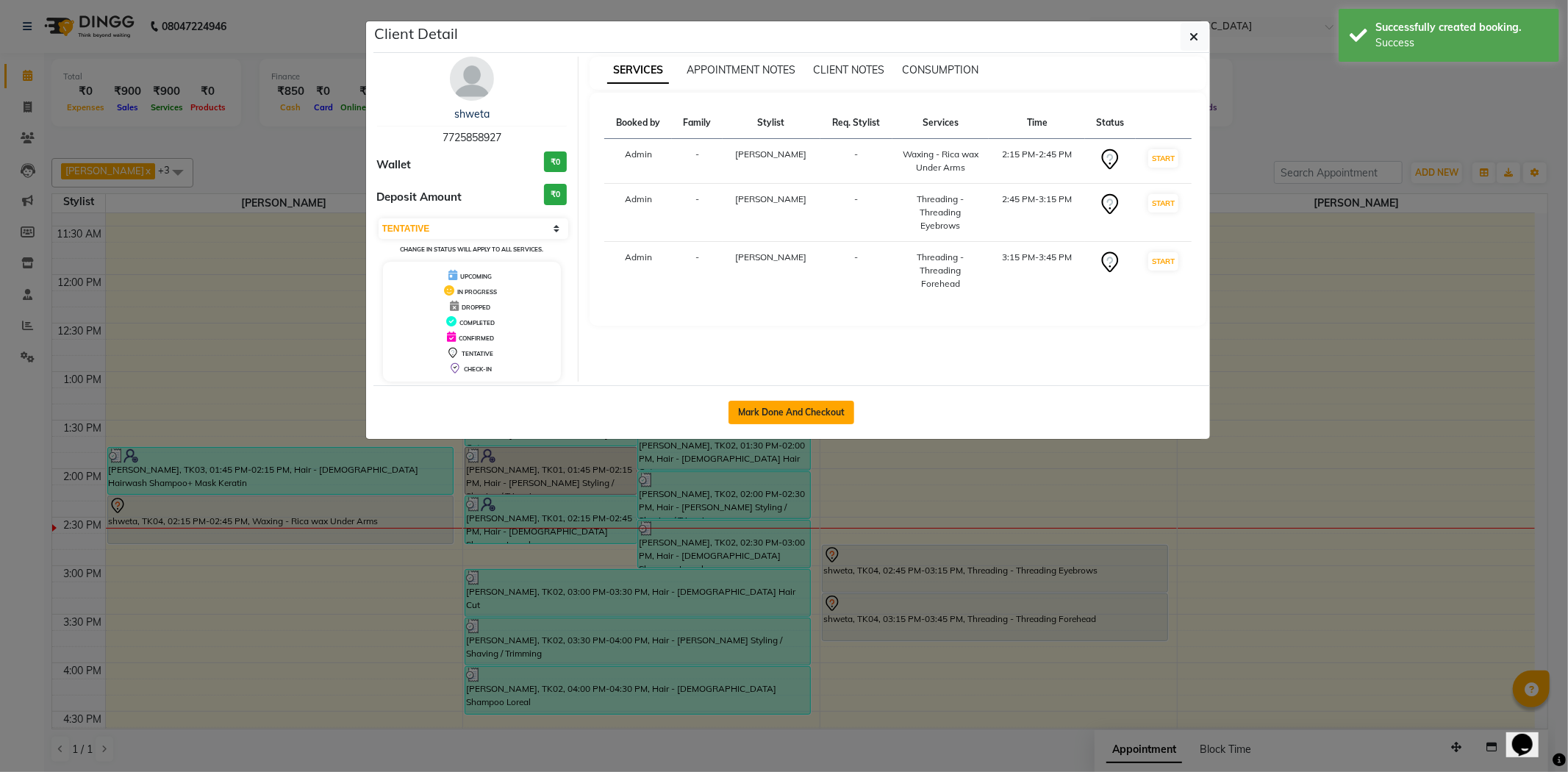
click at [774, 407] on button "Mark Done And Checkout" at bounding box center [792, 413] width 126 height 24
select select "service"
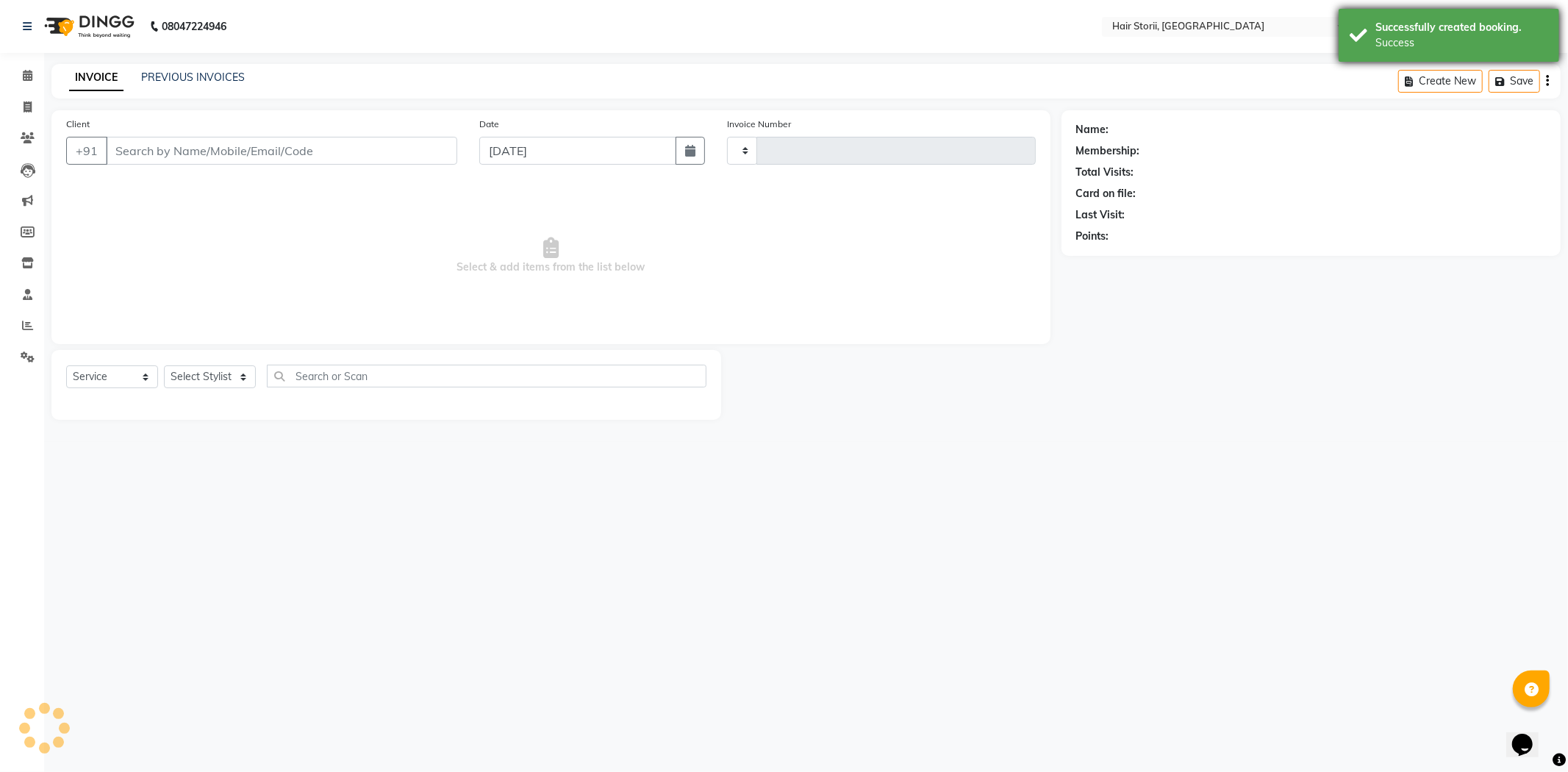
type input "1966"
select select "6638"
type input "7725858927"
select select "59959"
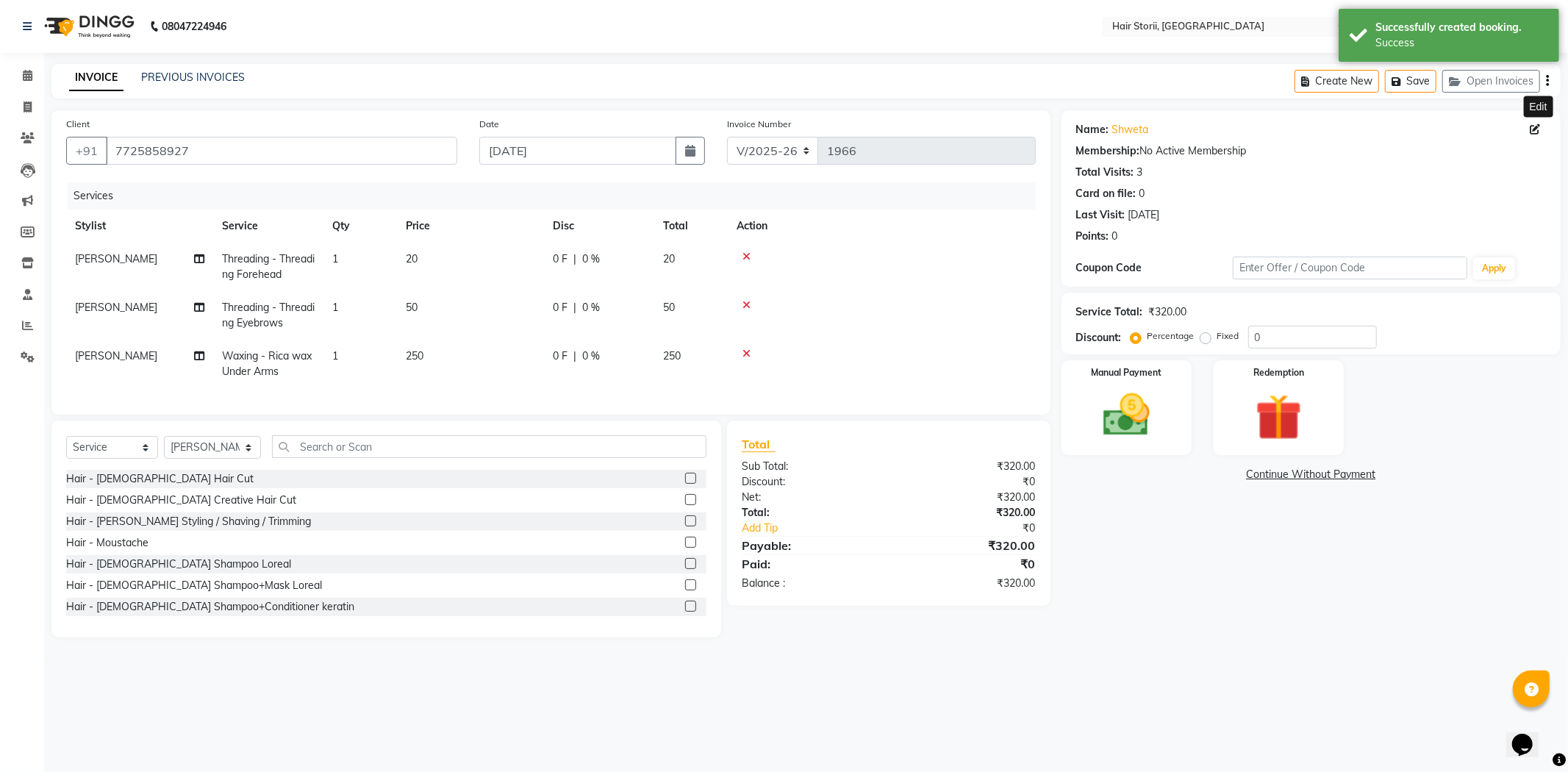
click at [1532, 131] on icon at bounding box center [1535, 129] width 10 height 10
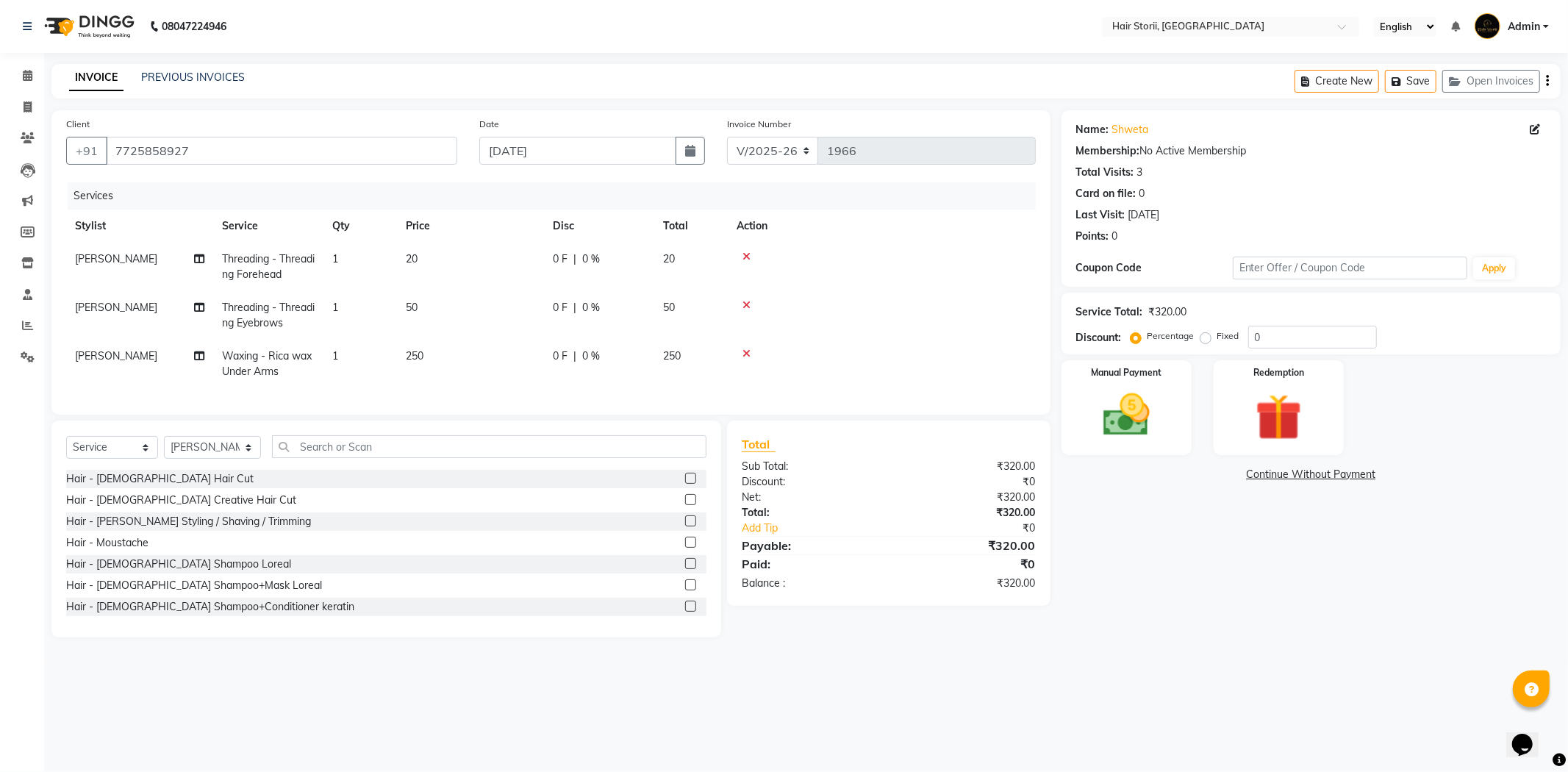
select select "female"
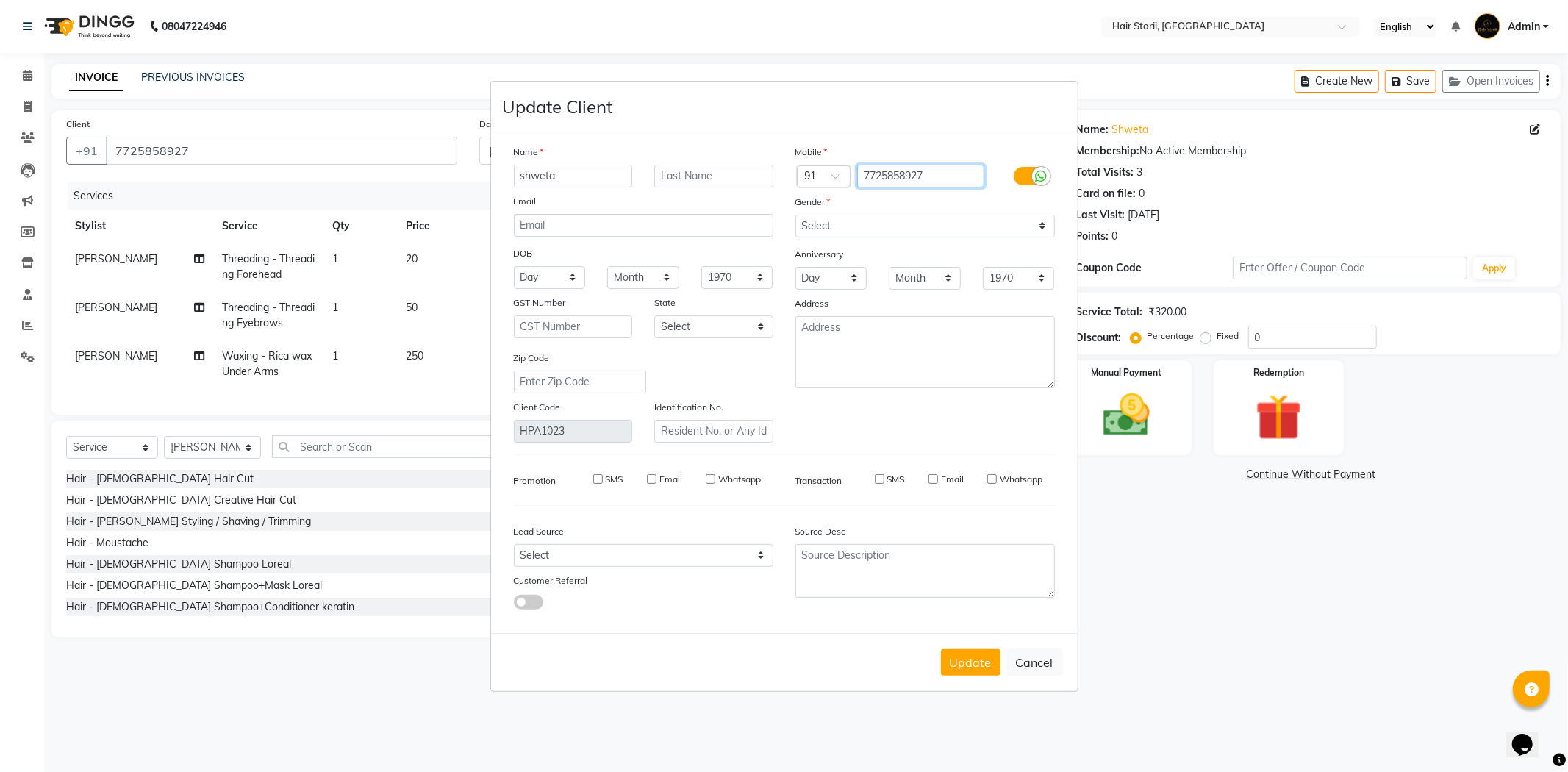
drag, startPoint x: 964, startPoint y: 178, endPoint x: 864, endPoint y: 189, distance: 100.6
click at [864, 189] on div "Mobile Country Code × 91 7725858927 Gender Select Male Female Other Prefer Not …" at bounding box center [924, 293] width 281 height 298
click at [950, 171] on input "7725858927" at bounding box center [921, 176] width 127 height 23
type input "7"
type input "7067758927"
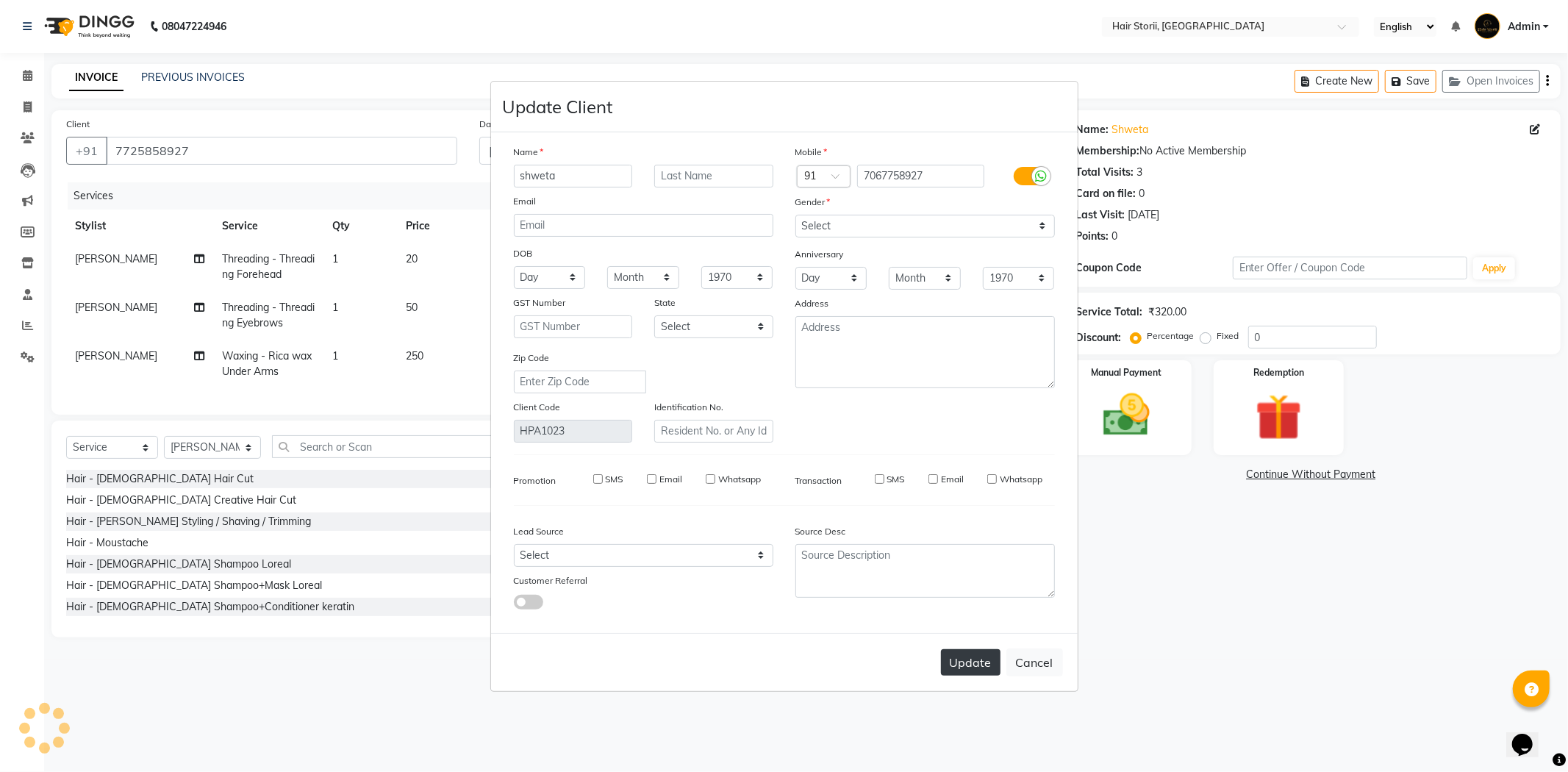
click at [967, 663] on button "Update" at bounding box center [971, 662] width 59 height 26
type input "7067758927"
select select
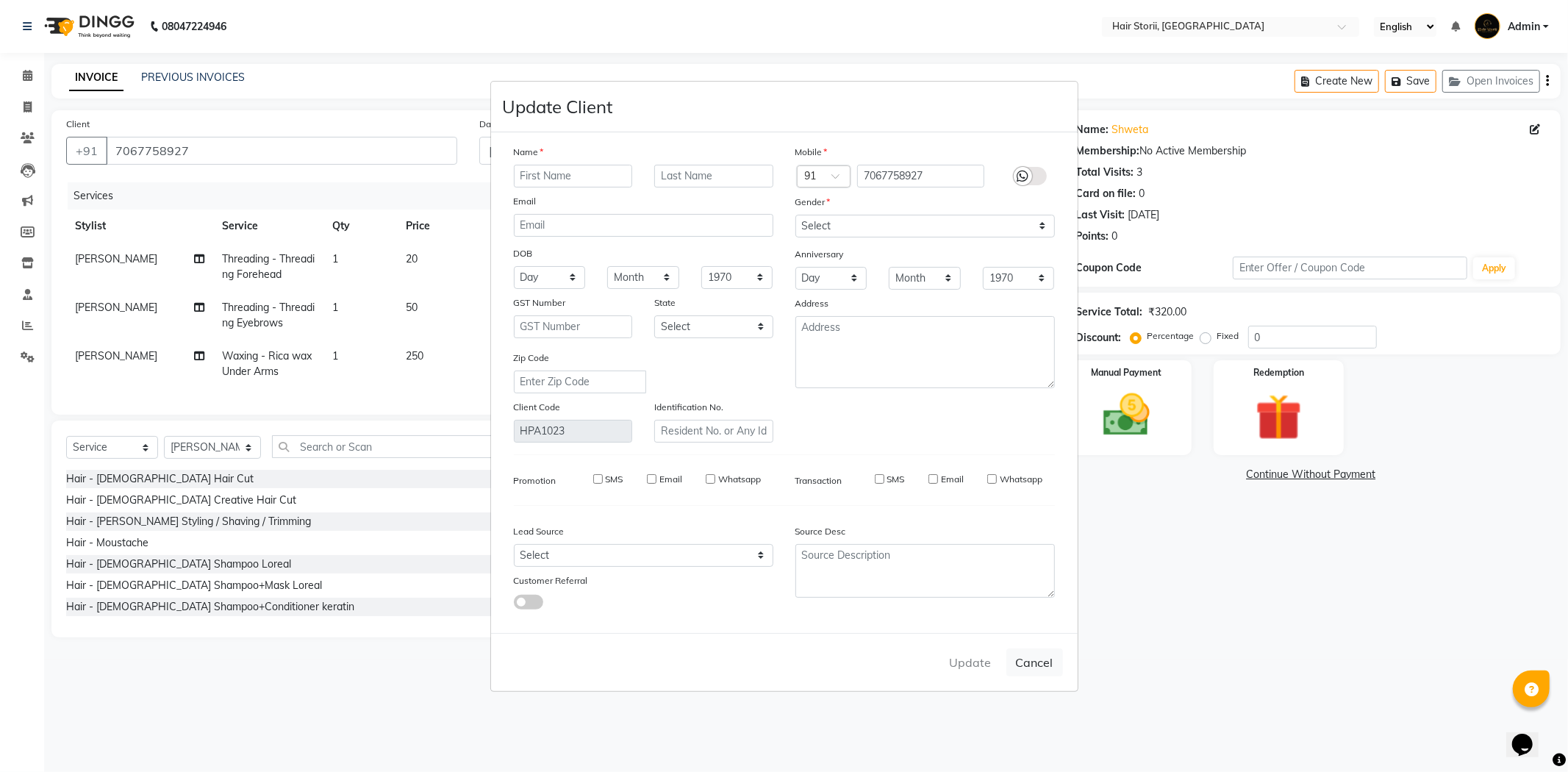
select select
checkbox input "false"
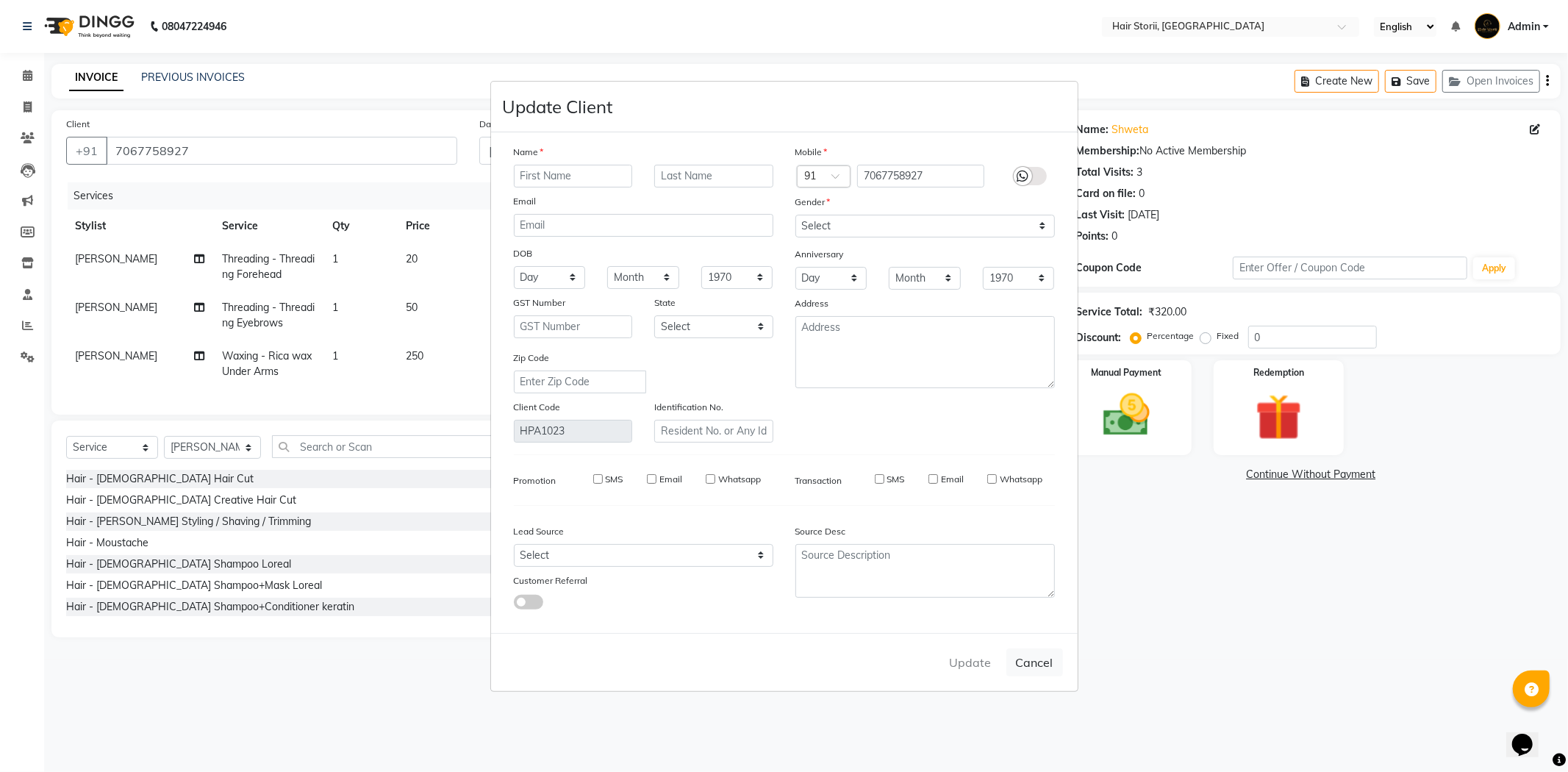
checkbox input "false"
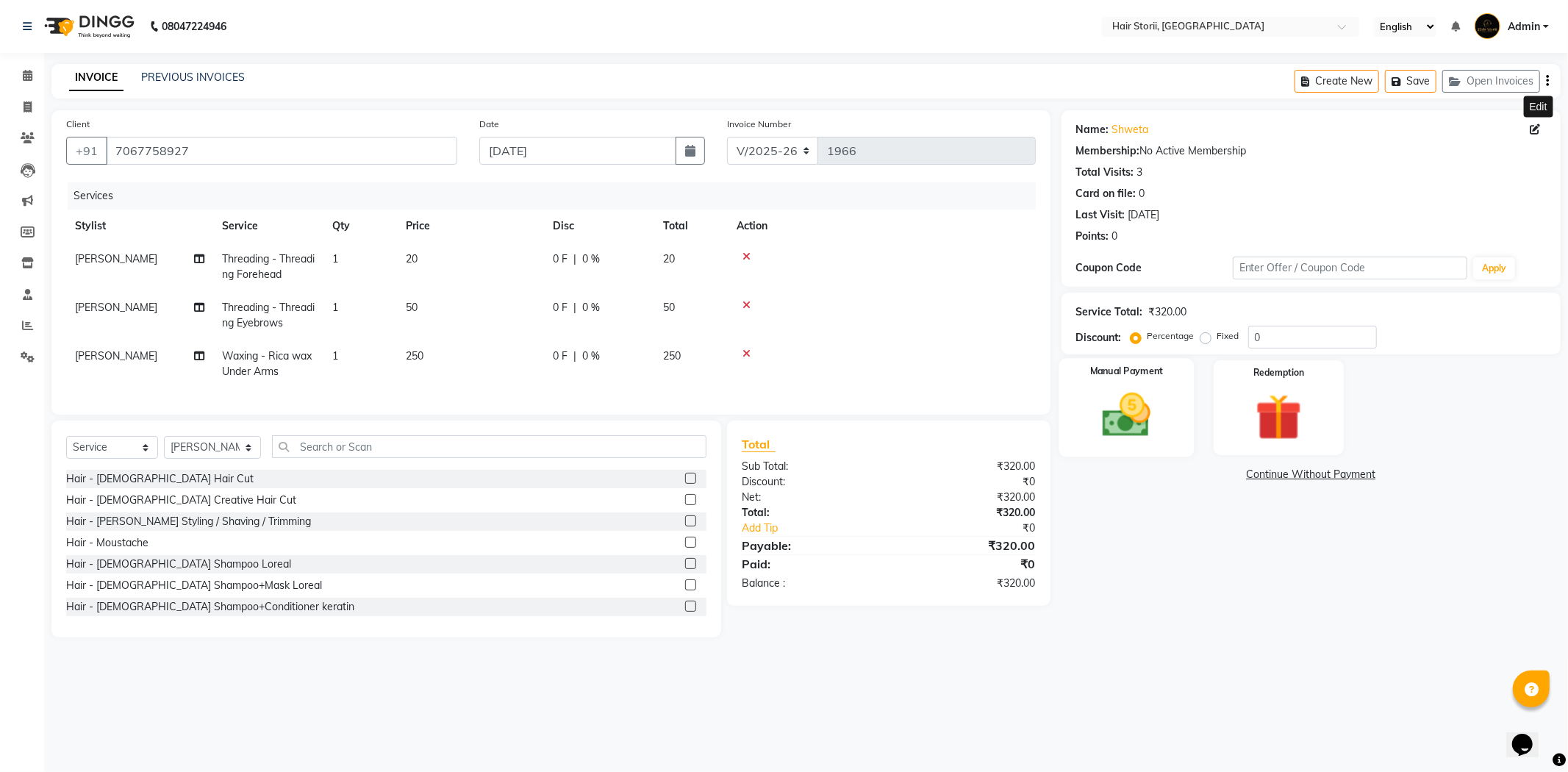
click at [1155, 431] on img at bounding box center [1126, 415] width 79 height 56
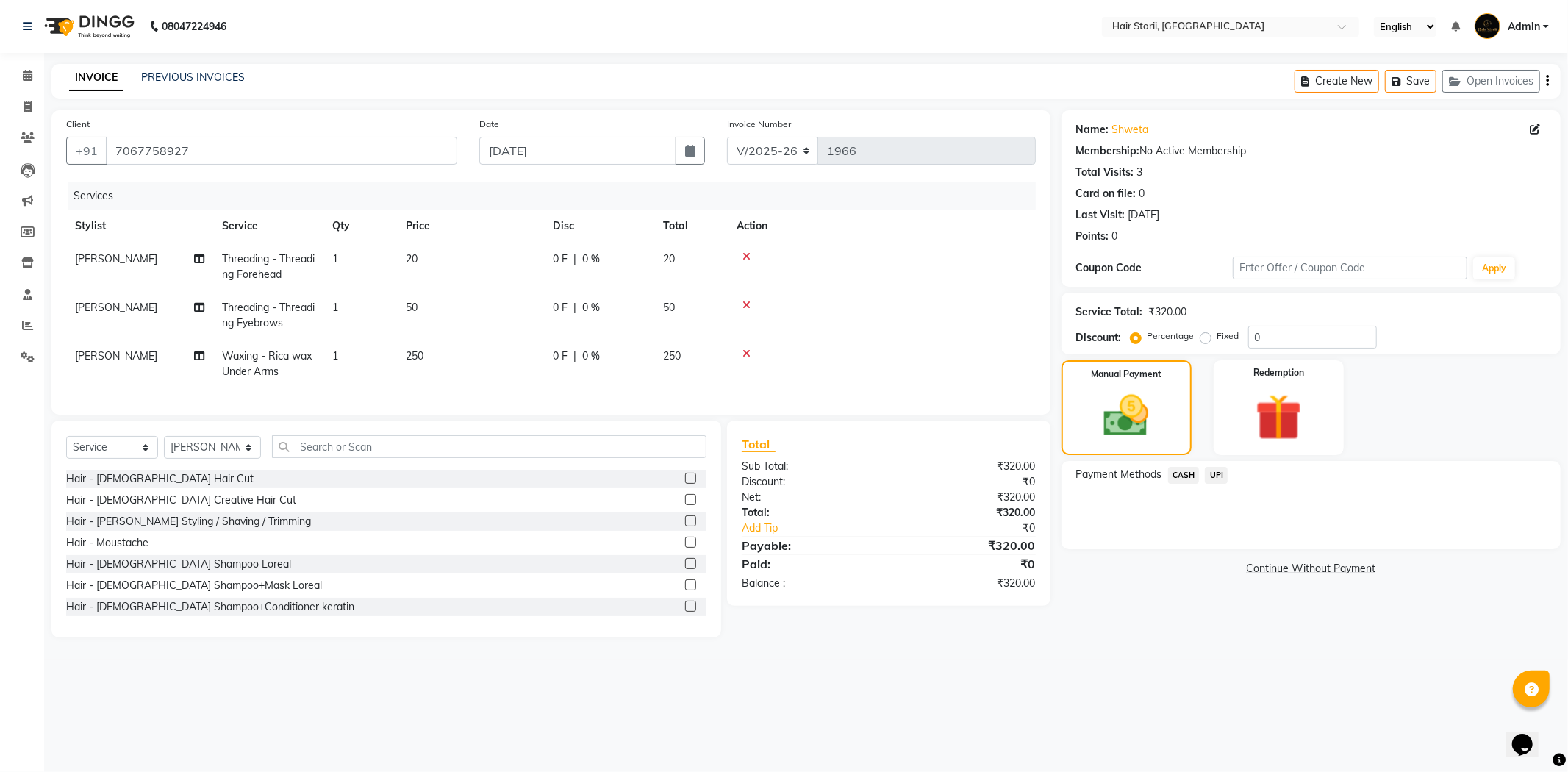
click at [1215, 476] on span "UPI" at bounding box center [1215, 476] width 23 height 17
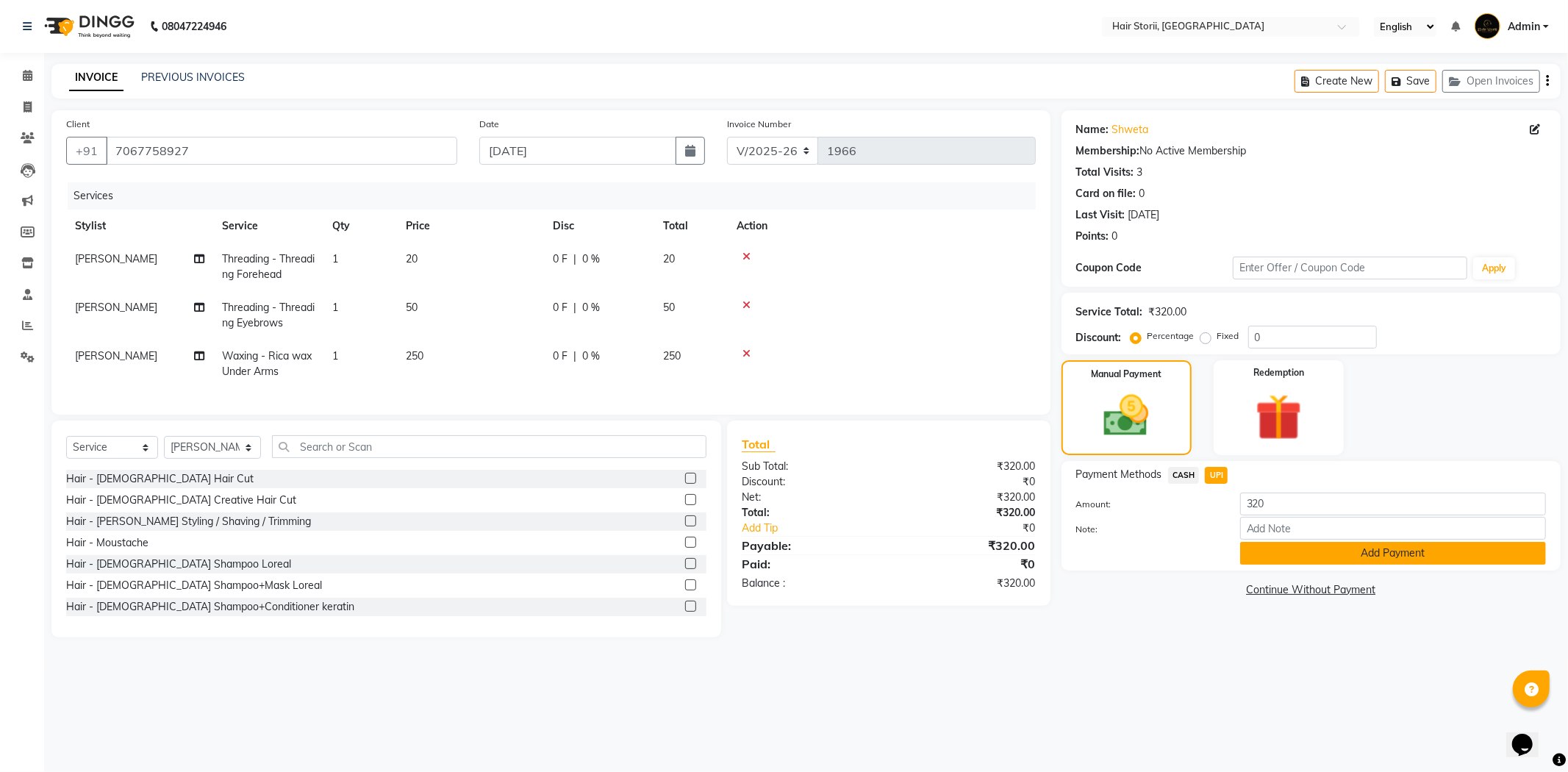
click at [1278, 555] on button "Add Payment" at bounding box center [1393, 553] width 306 height 23
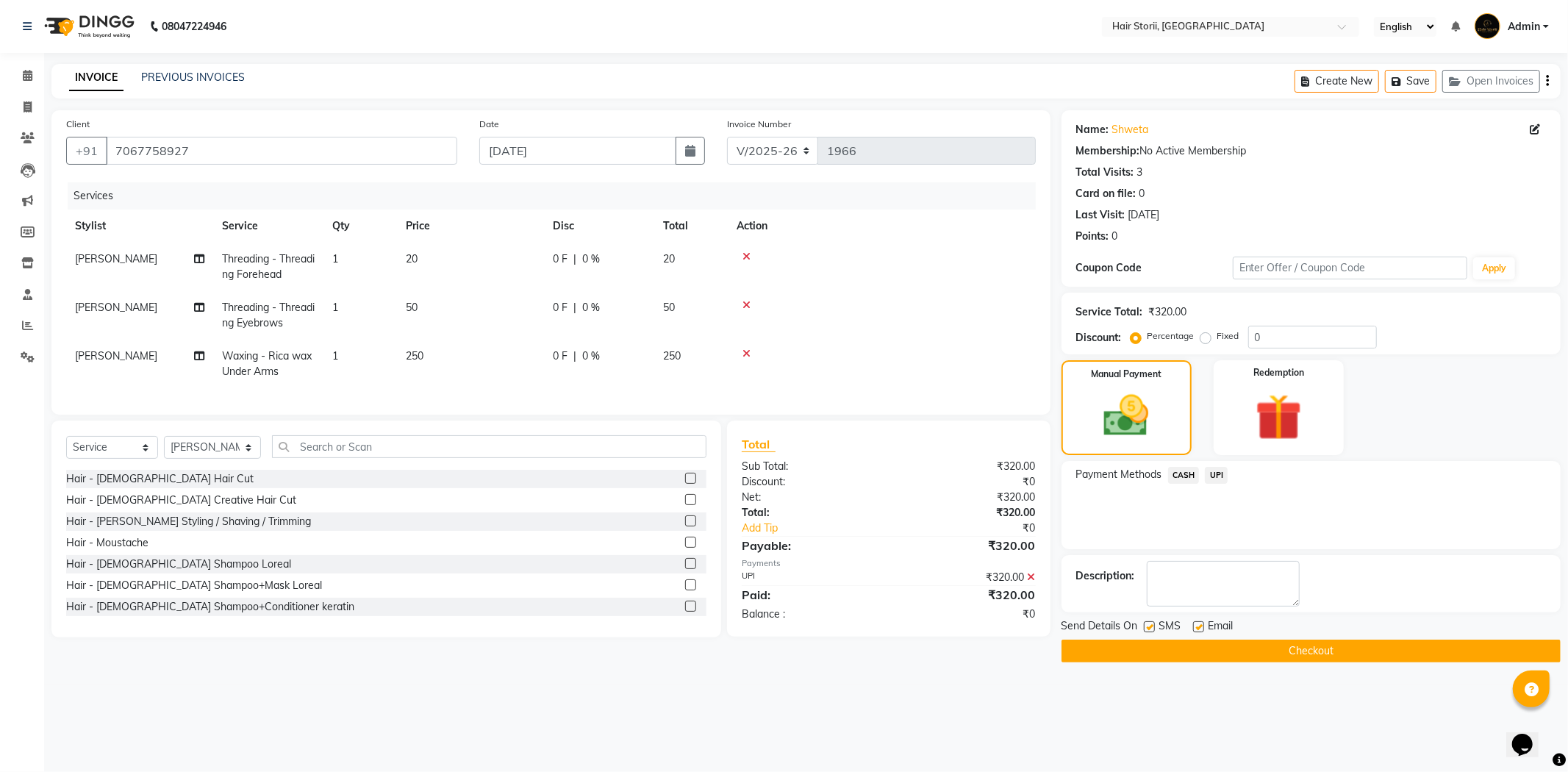
click at [1199, 627] on label at bounding box center [1199, 626] width 11 height 11
click at [1199, 627] on input "checkbox" at bounding box center [1198, 627] width 9 height 9
checkbox input "false"
click at [1149, 627] on label at bounding box center [1149, 626] width 11 height 11
click at [1149, 627] on input "checkbox" at bounding box center [1148, 627] width 9 height 9
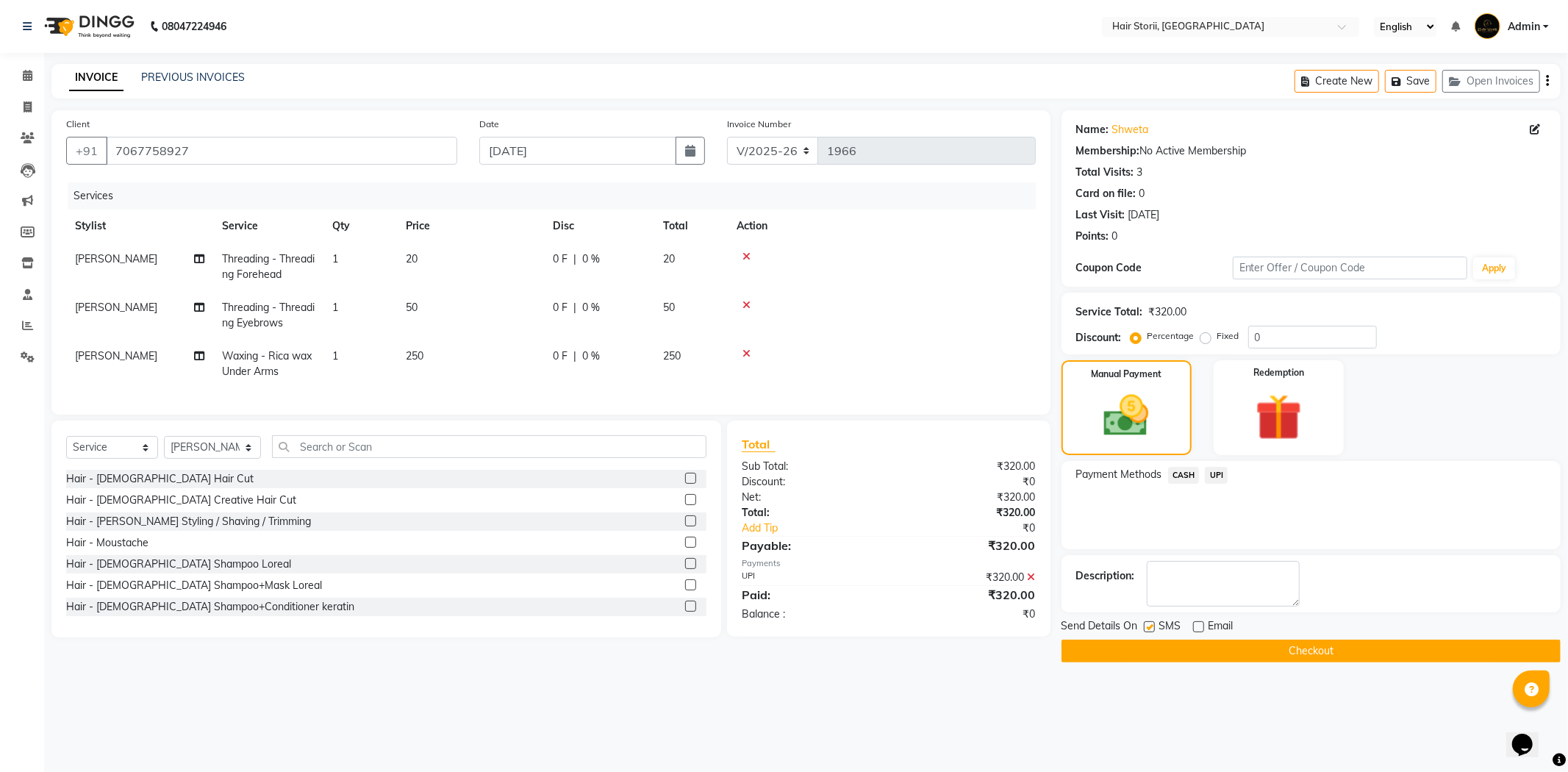
checkbox input "false"
click at [1154, 645] on button "Checkout" at bounding box center [1311, 651] width 499 height 23
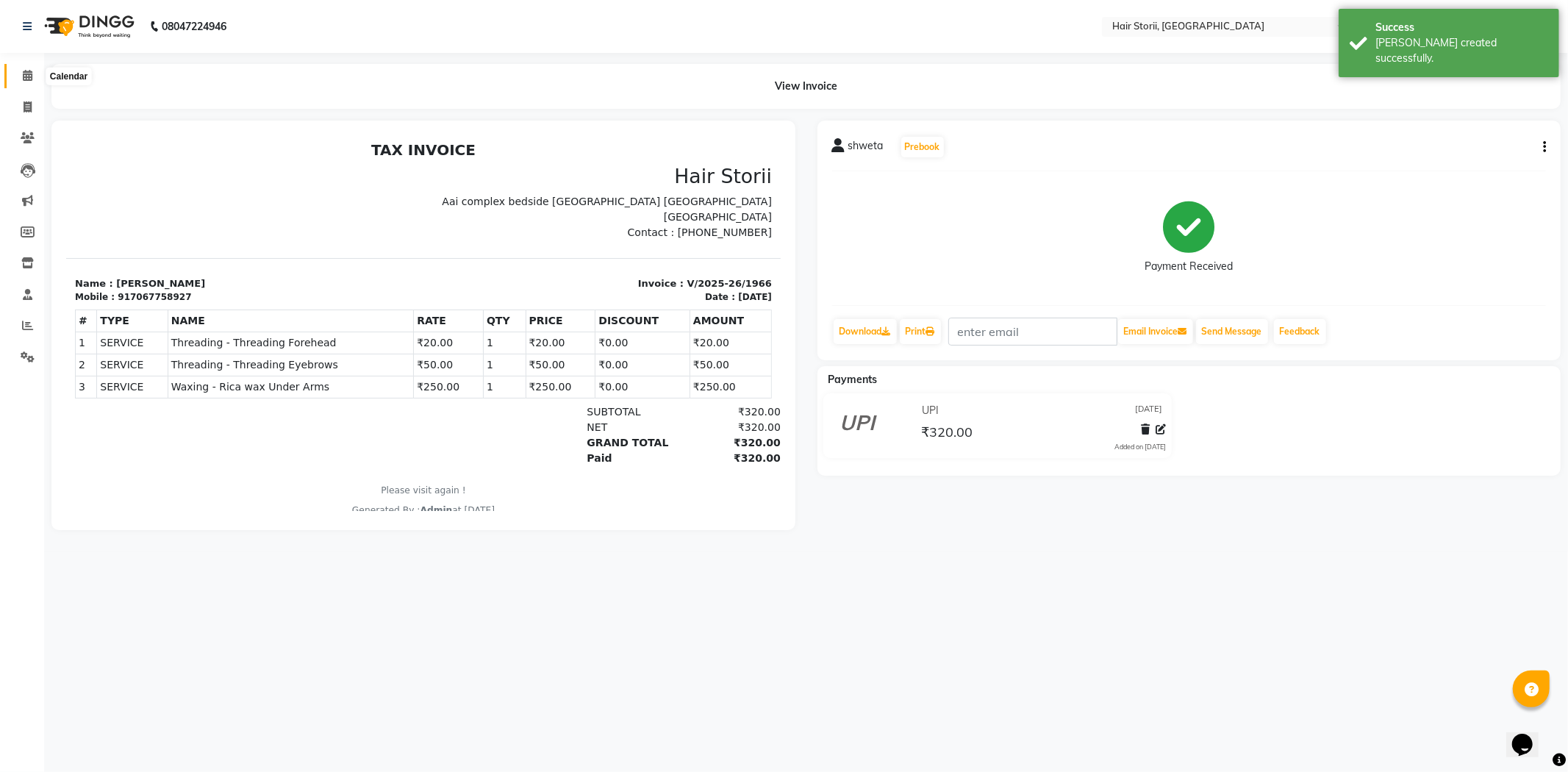
click at [25, 72] on icon at bounding box center [27, 75] width 9 height 11
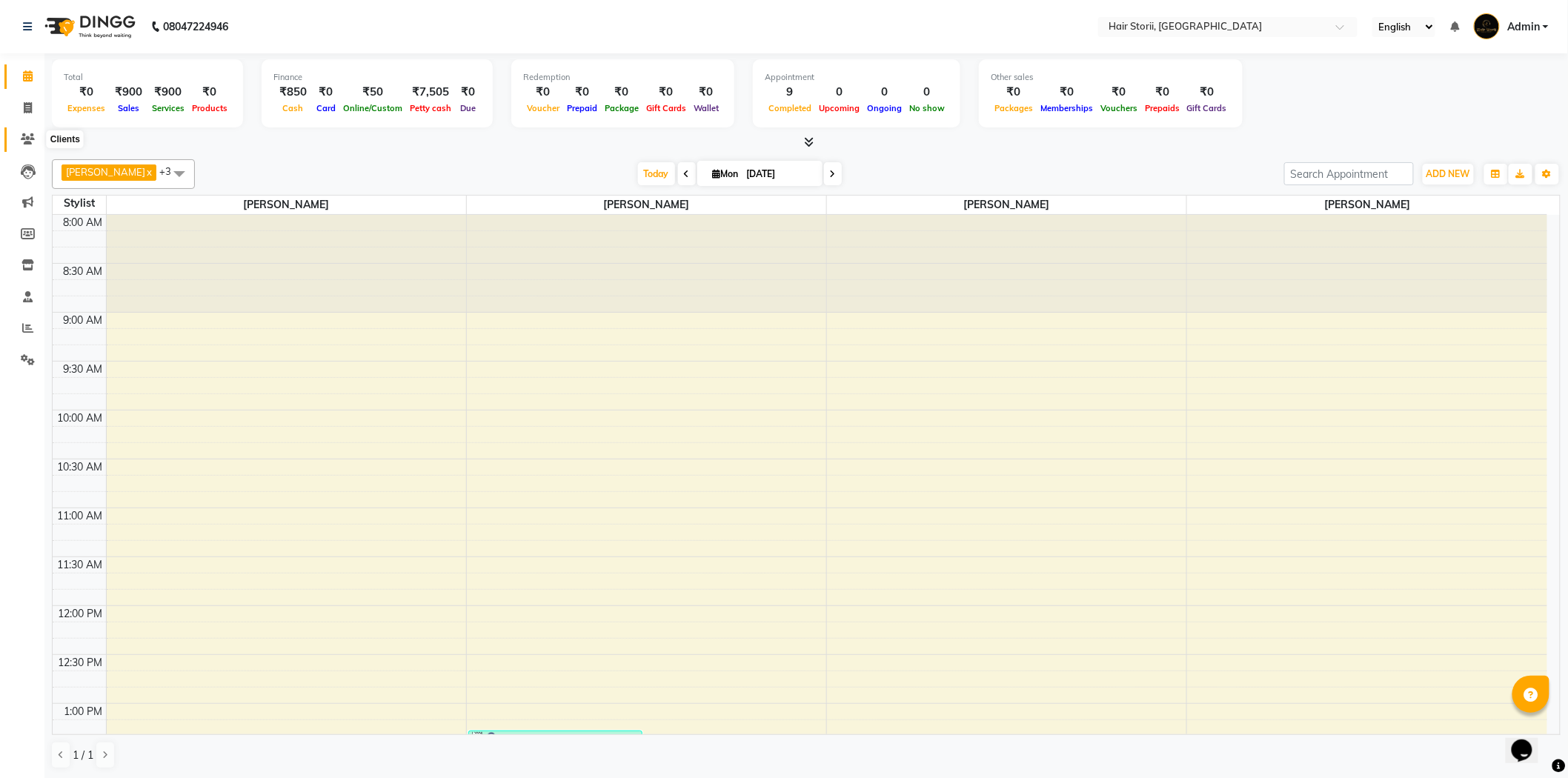
click at [32, 139] on icon at bounding box center [27, 139] width 14 height 11
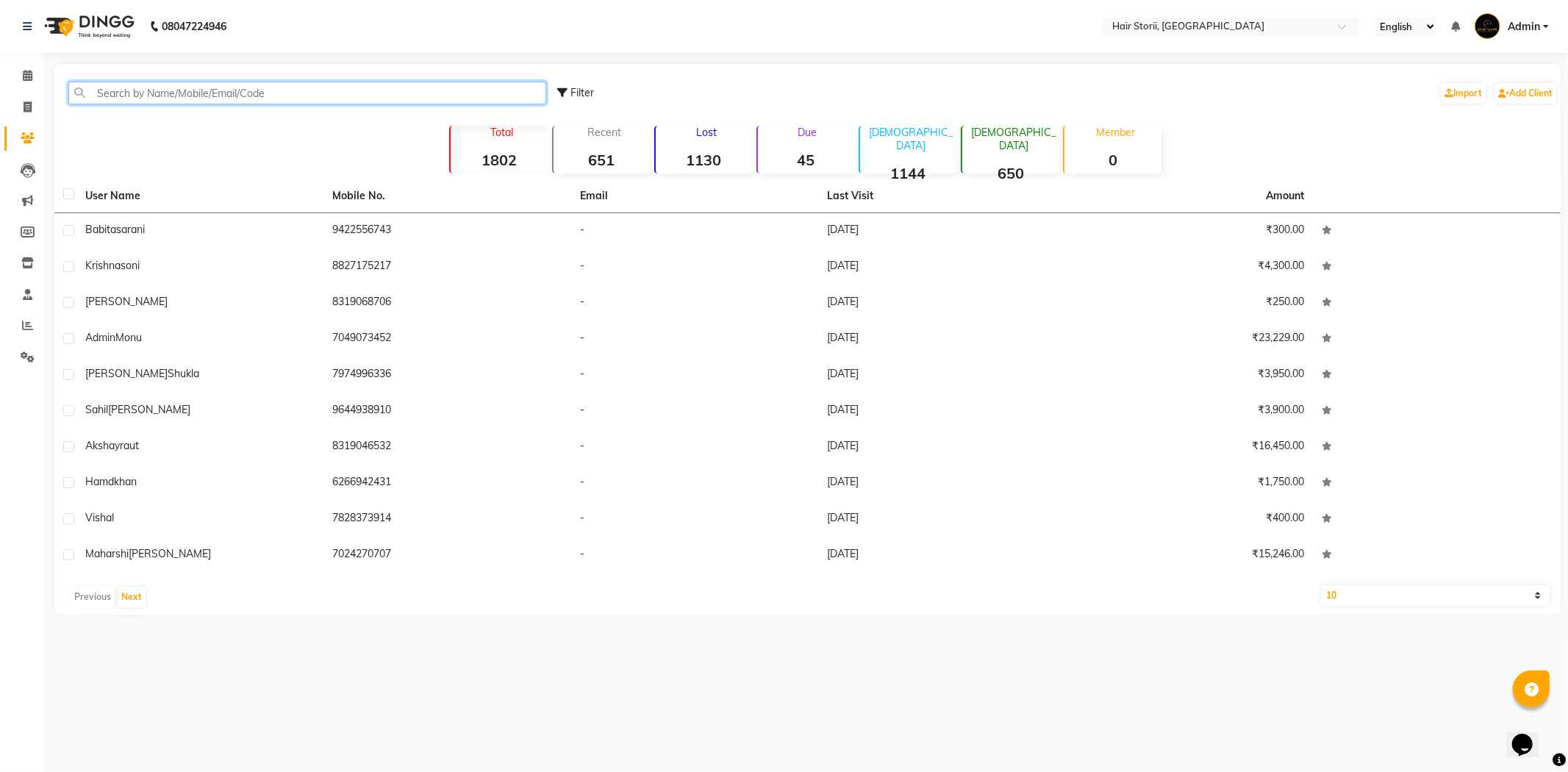
click at [171, 98] on input "text" at bounding box center [307, 93] width 477 height 23
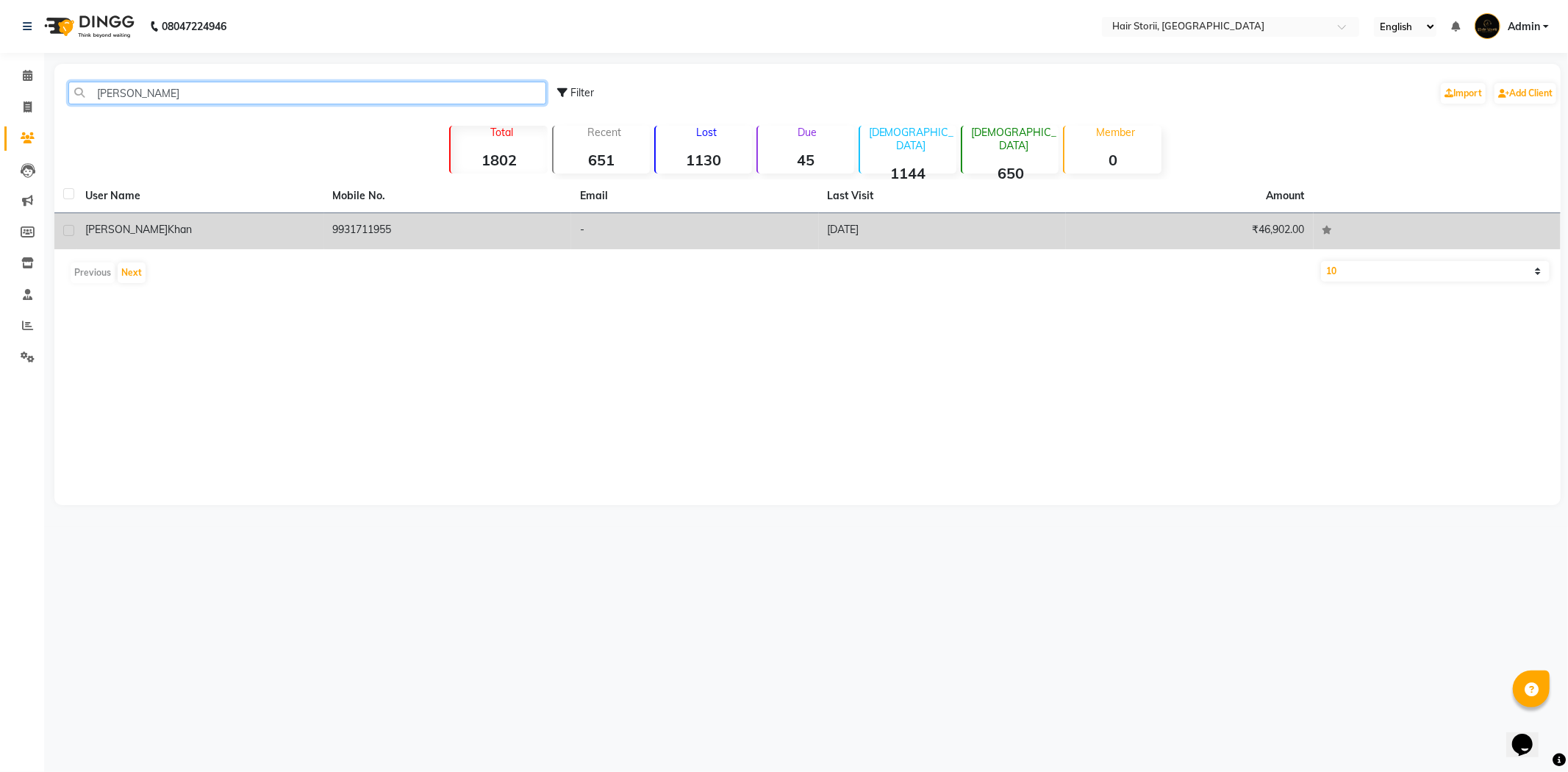
type input "[PERSON_NAME]"
click at [438, 239] on td "9931711955" at bounding box center [448, 231] width 248 height 36
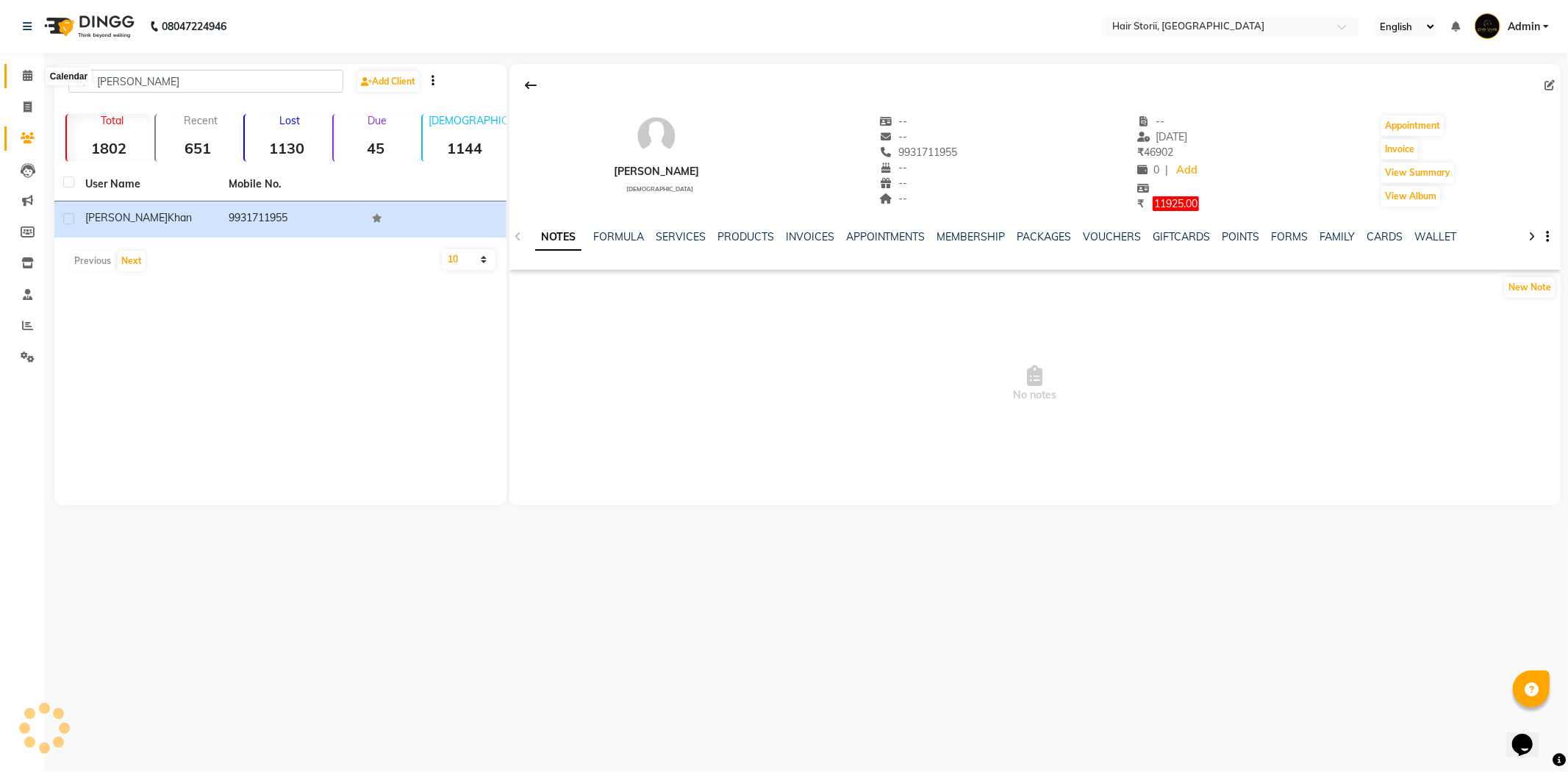
click at [31, 74] on icon at bounding box center [27, 75] width 9 height 11
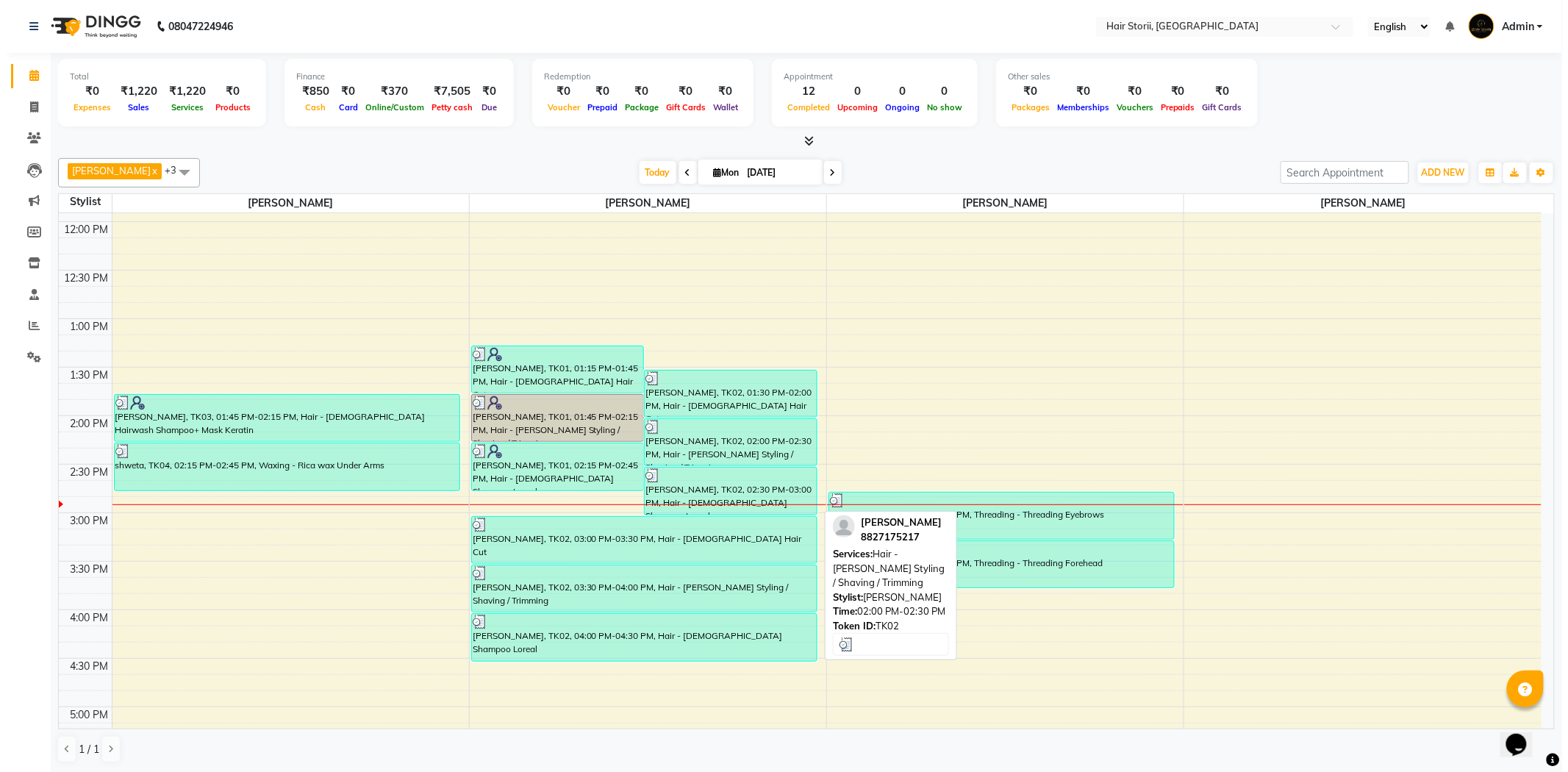
scroll to position [408, 0]
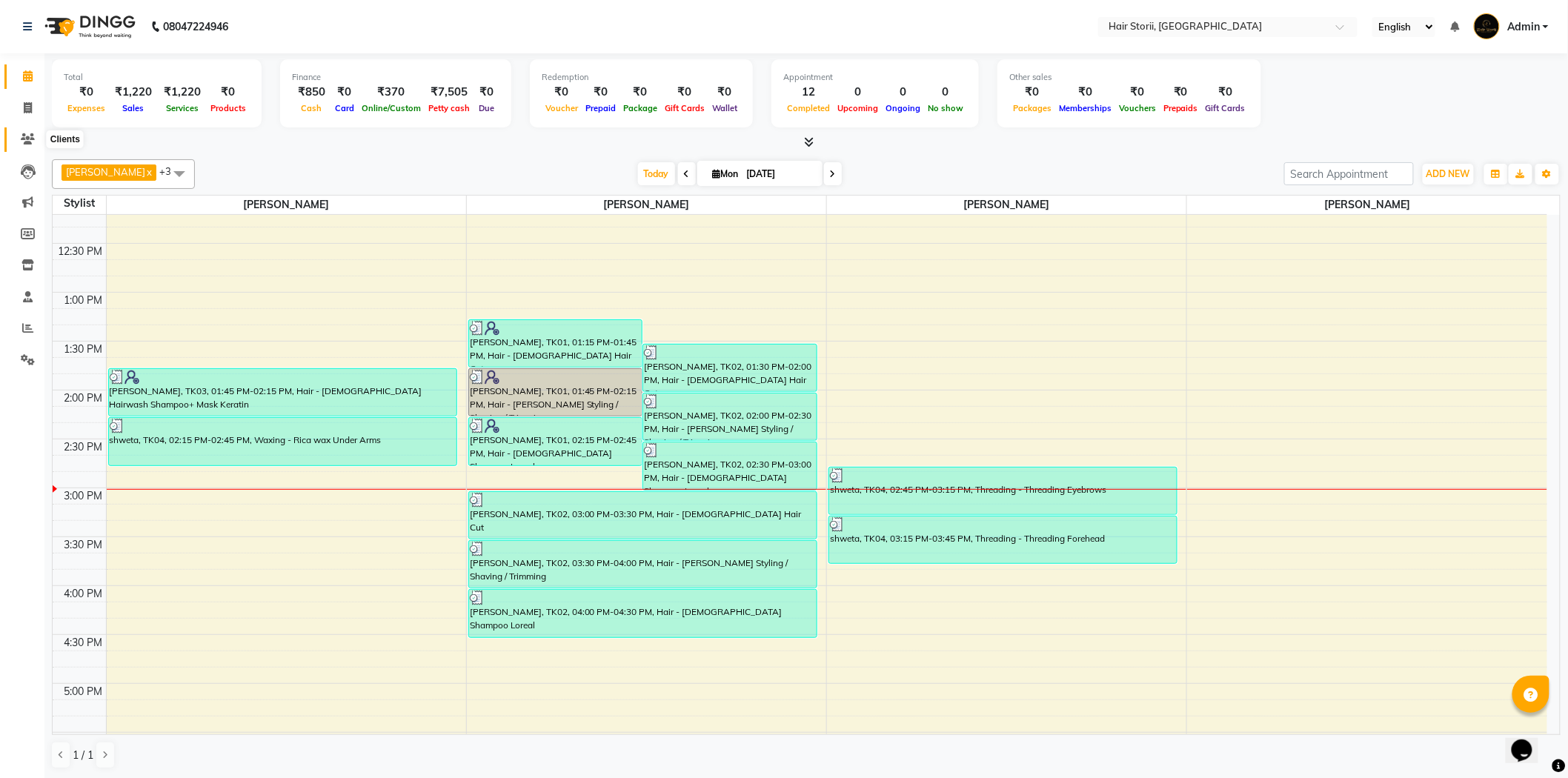
click at [34, 144] on span at bounding box center [27, 140] width 26 height 17
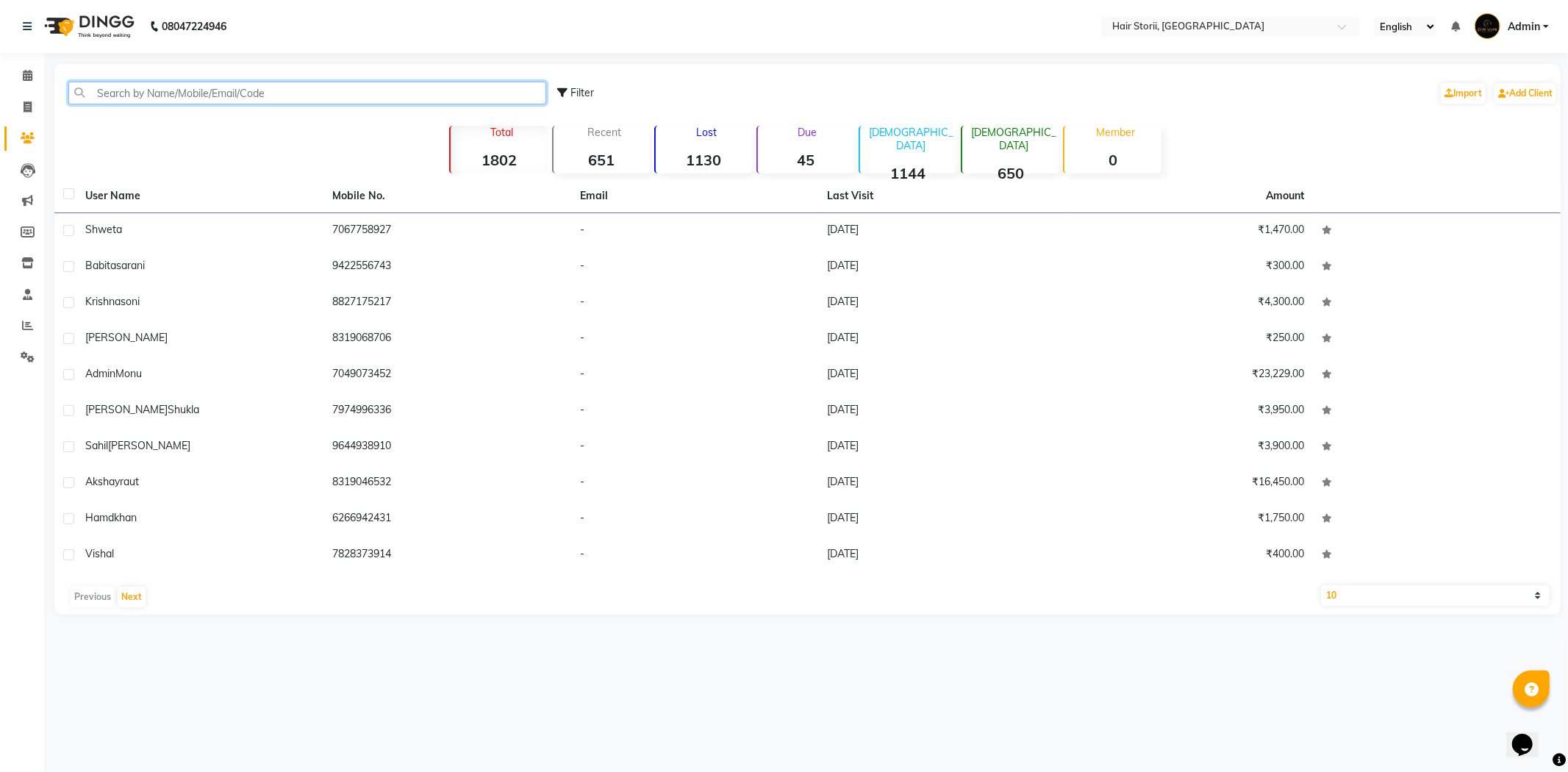
click at [409, 101] on input "text" at bounding box center [307, 93] width 477 height 23
type input "m"
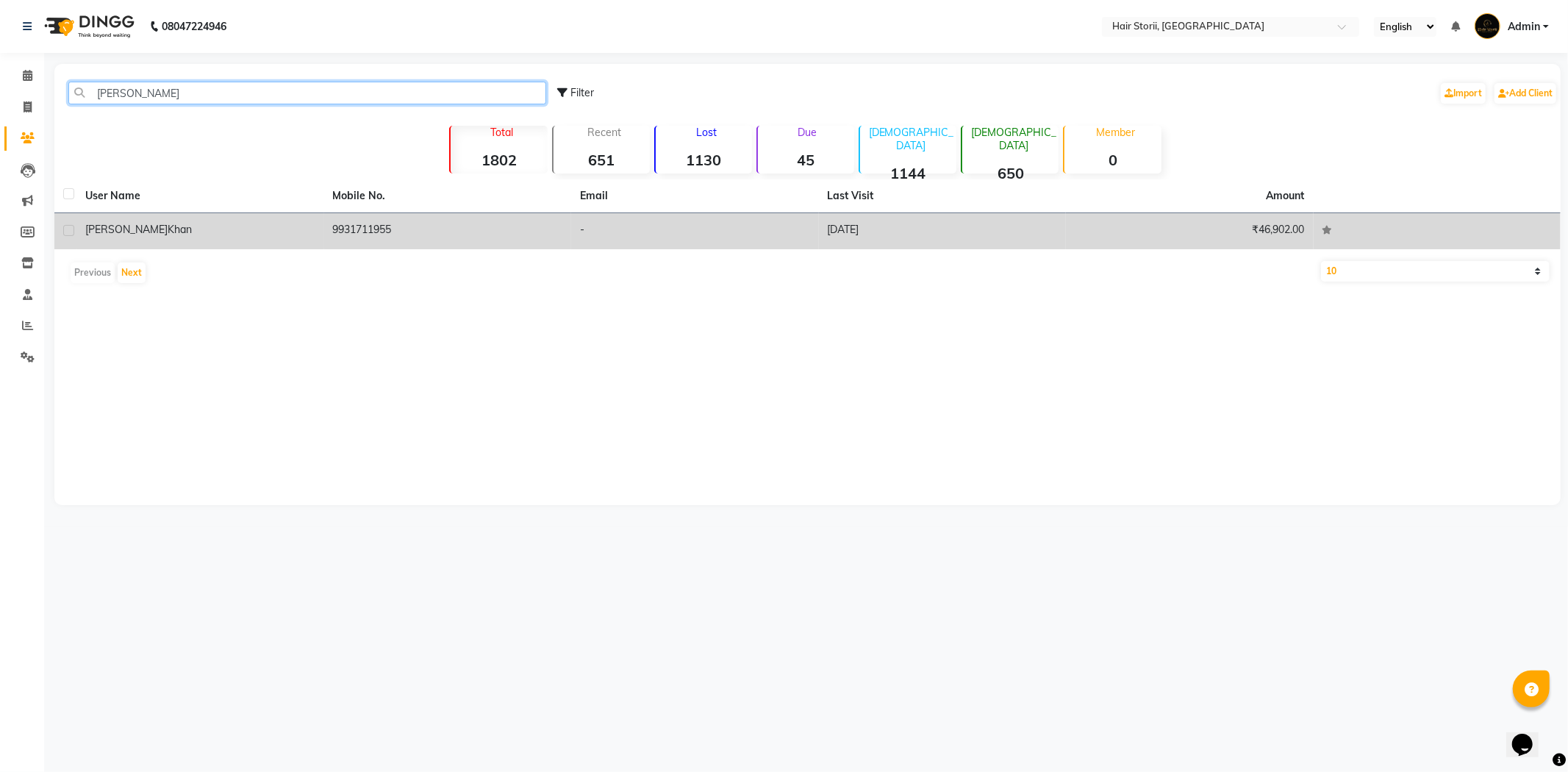
type input "[PERSON_NAME]"
click at [459, 243] on td "9931711955" at bounding box center [448, 231] width 248 height 36
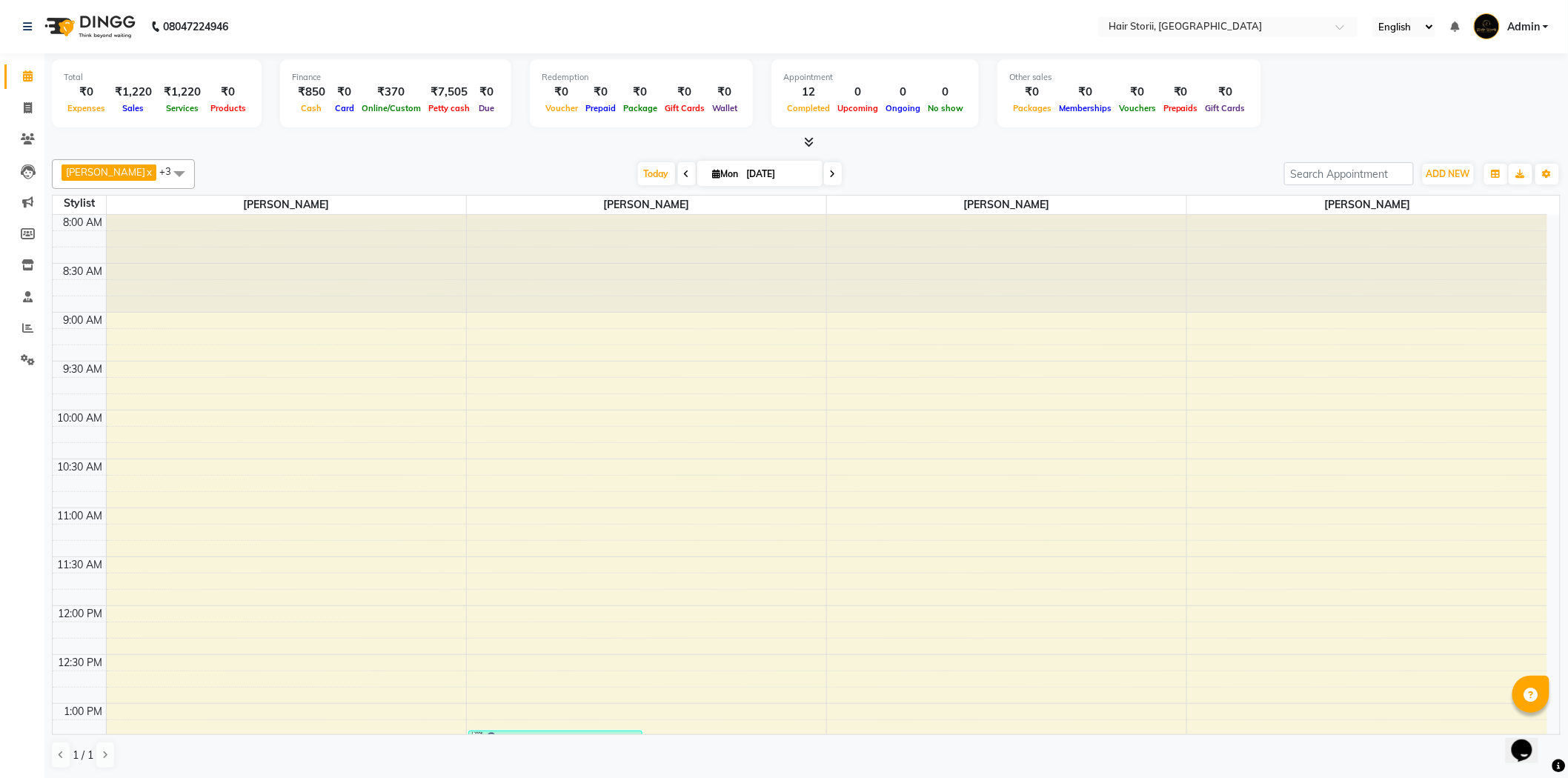
scroll to position [493, 0]
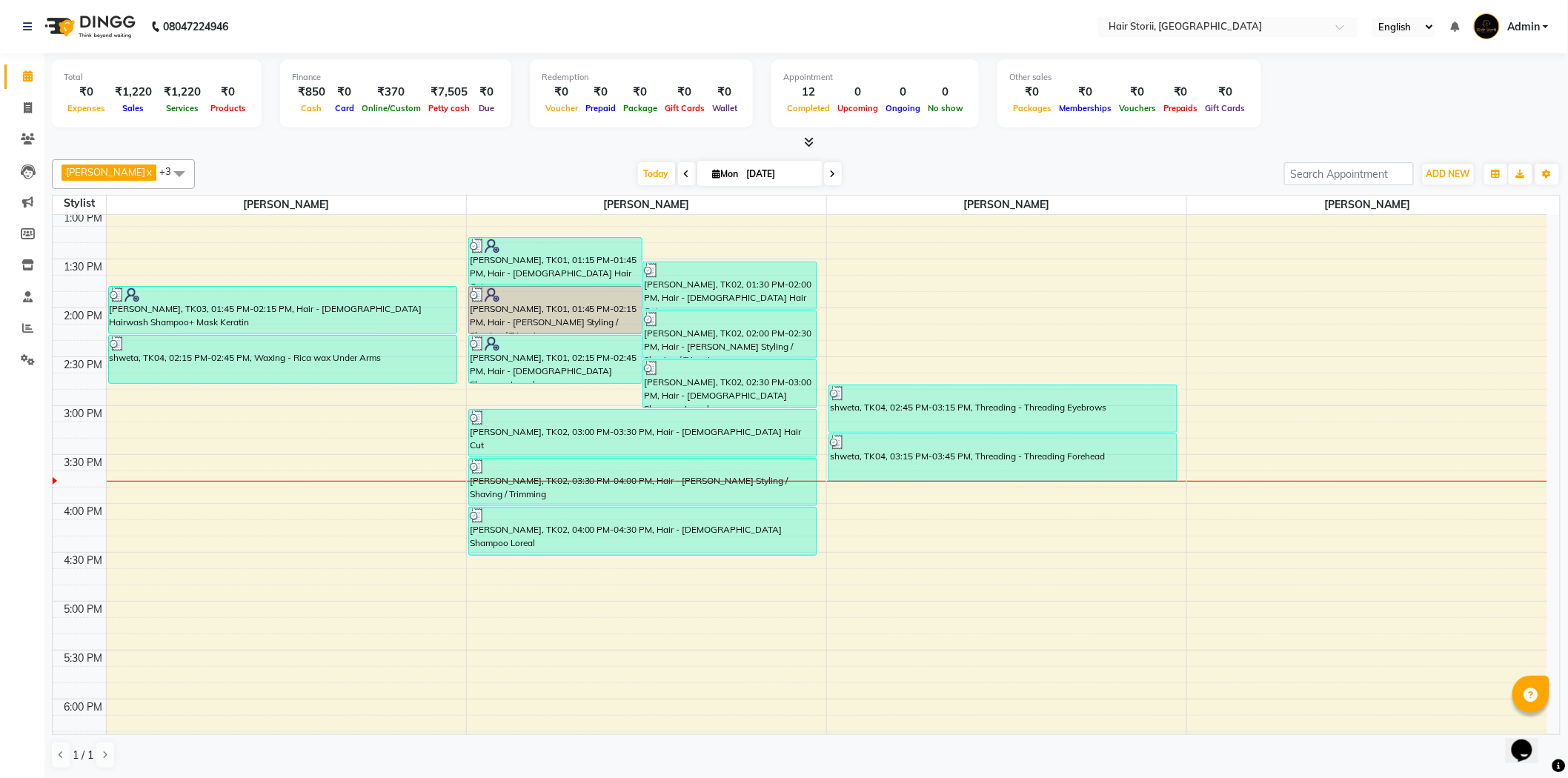
click at [889, 498] on div "8:00 AM 8:30 AM 9:00 AM 9:30 AM 10:00 AM 10:30 AM 11:00 AM 11:30 AM 12:00 PM 12…" at bounding box center [799, 503] width 1494 height 1564
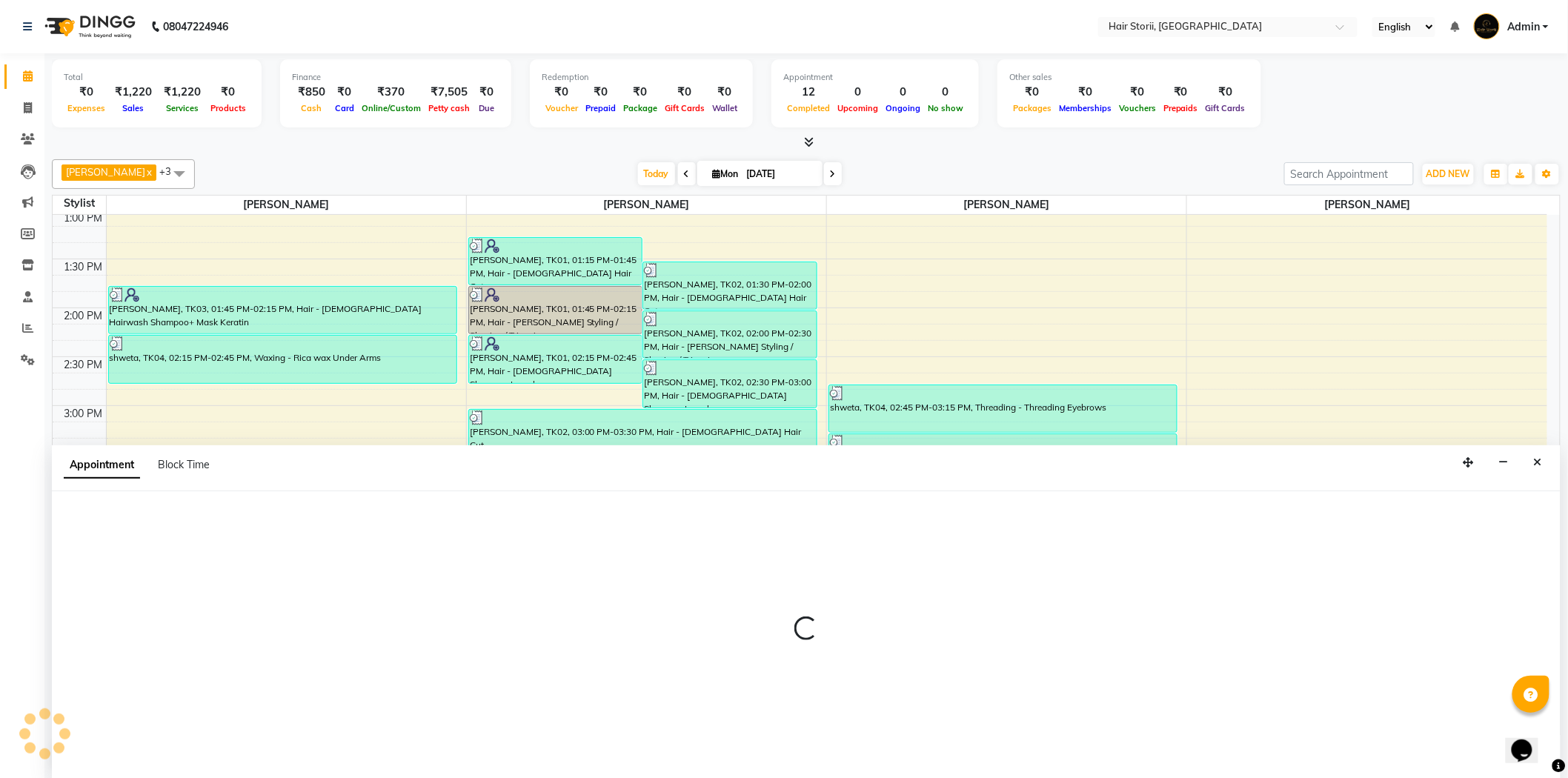
scroll to position [1, 0]
select select "51424"
select select "945"
select select "tentative"
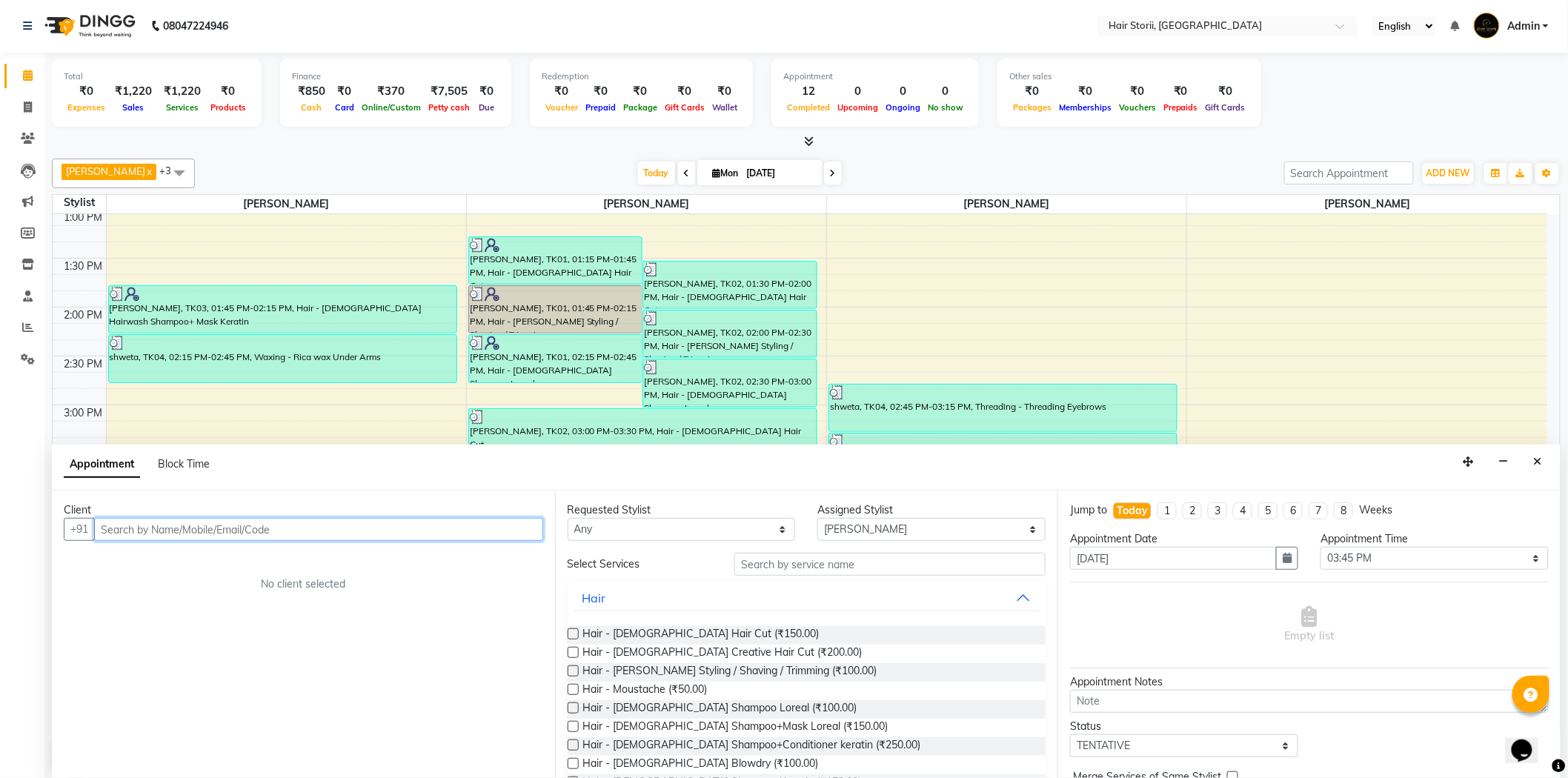
click at [449, 529] on input "text" at bounding box center [319, 529] width 449 height 23
type input "9752562402"
click at [502, 539] on button "Add Client" at bounding box center [512, 529] width 62 height 23
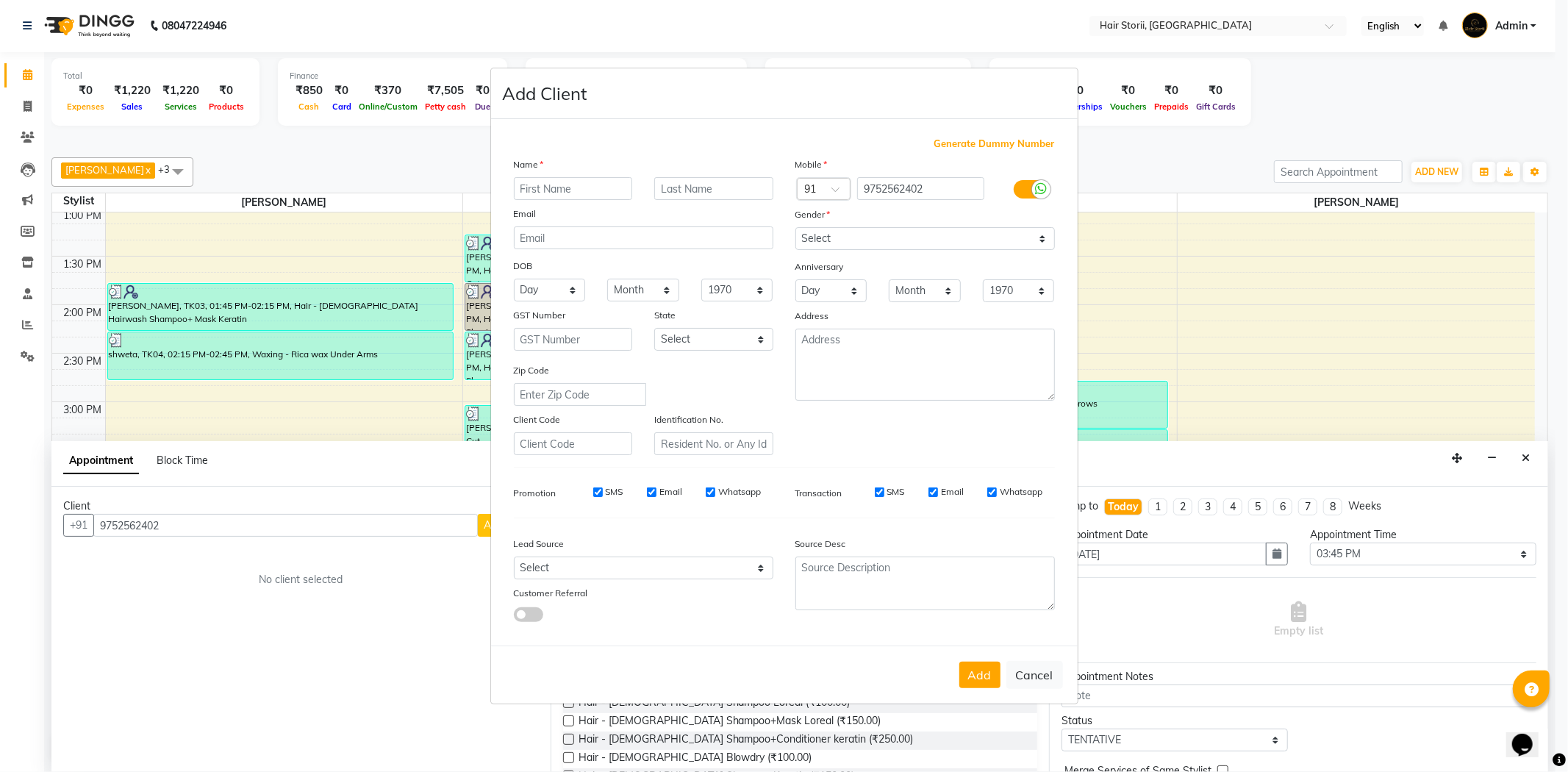
click at [596, 187] on input "text" at bounding box center [573, 189] width 119 height 23
type input "K"
type input "Kanchan"
click at [715, 194] on input "text" at bounding box center [713, 189] width 119 height 23
type input "[PERSON_NAME]"
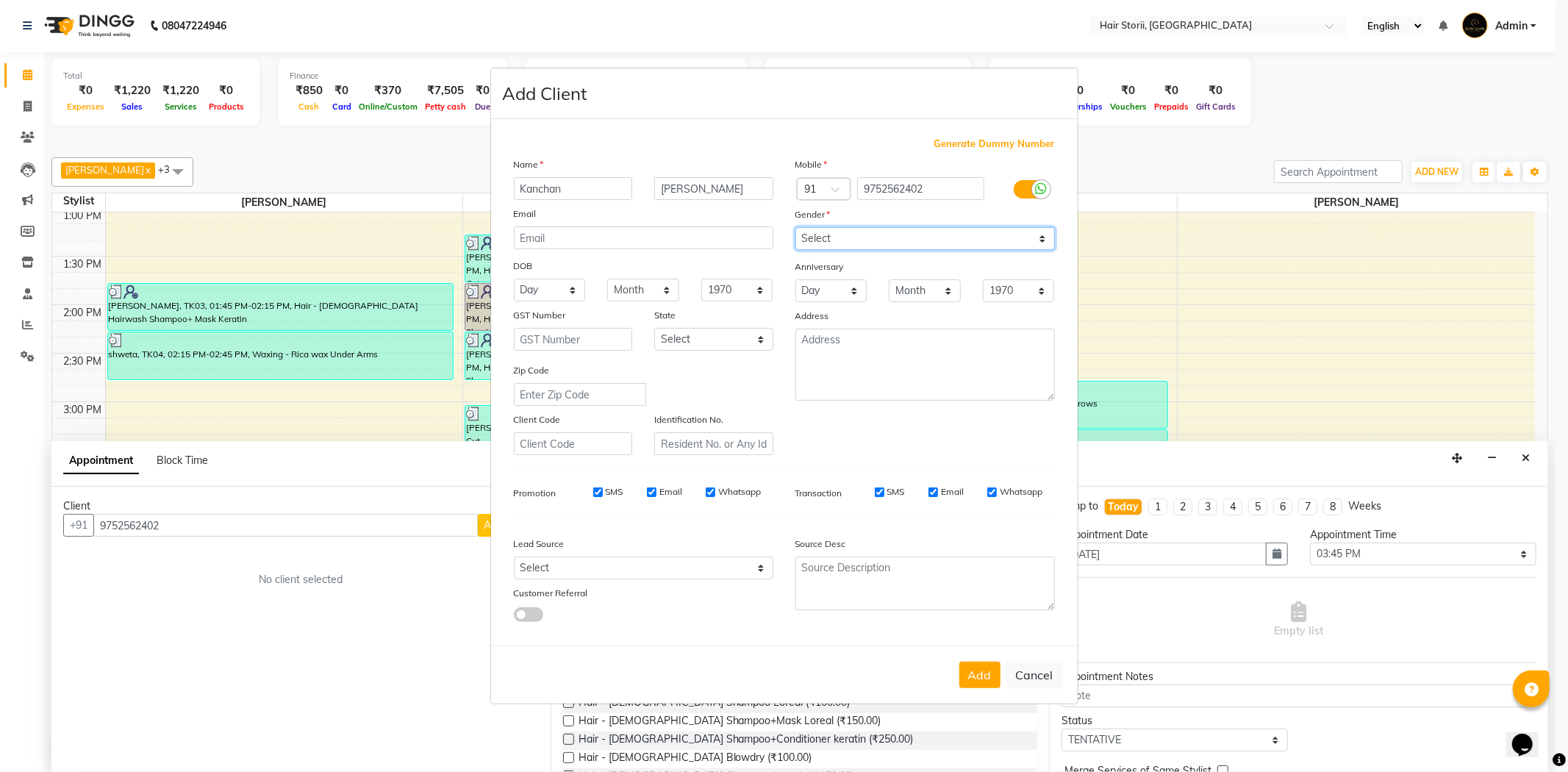
click at [1038, 243] on select "Select [DEMOGRAPHIC_DATA] [DEMOGRAPHIC_DATA] Other Prefer Not To Say" at bounding box center [924, 238] width 259 height 23
select select "[DEMOGRAPHIC_DATA]"
click at [795, 227] on select "Select [DEMOGRAPHIC_DATA] [DEMOGRAPHIC_DATA] Other Prefer Not To Say" at bounding box center [924, 238] width 259 height 23
click at [990, 488] on input "Whatsapp" at bounding box center [991, 492] width 9 height 9
checkbox input "false"
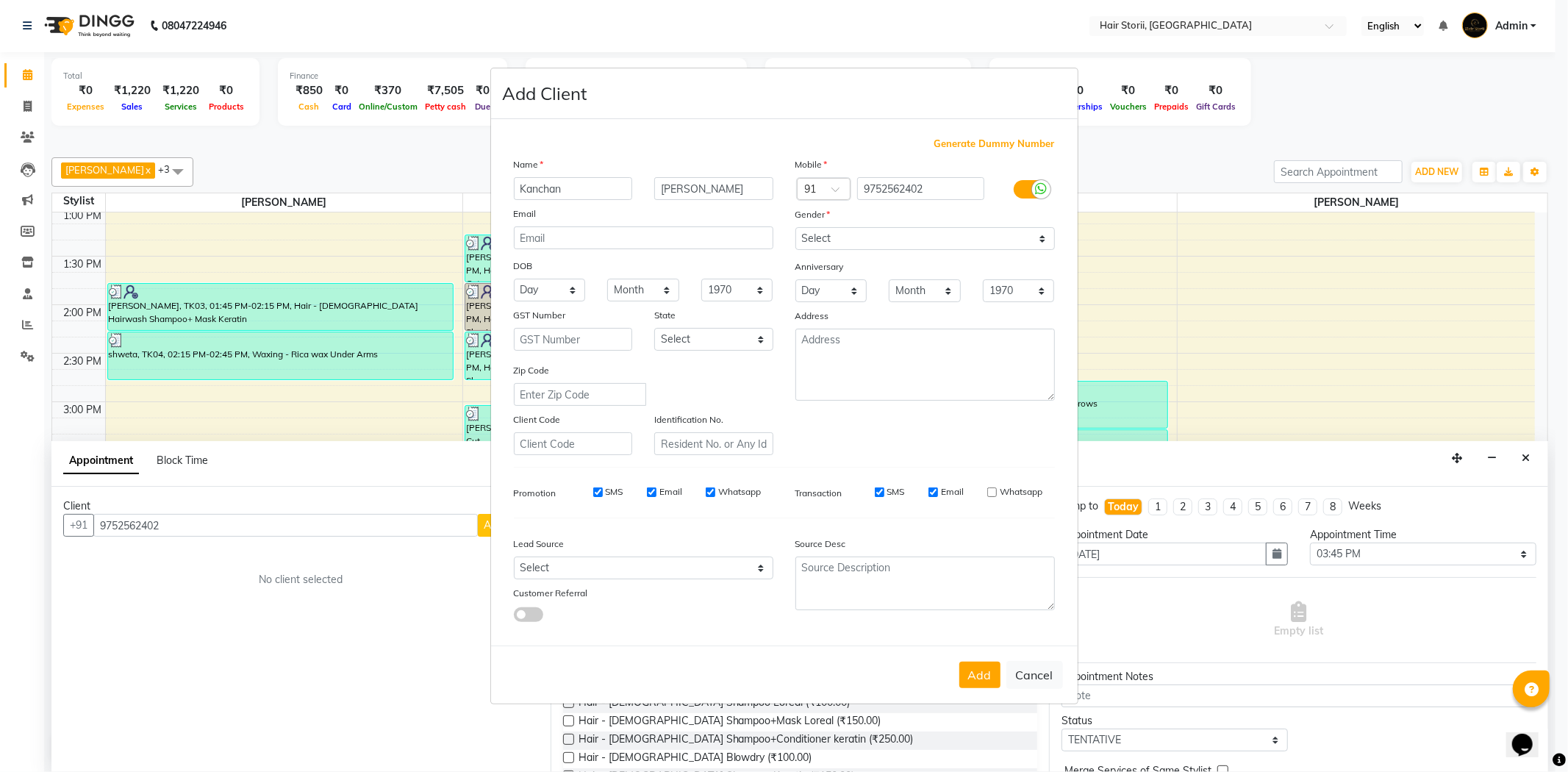
drag, startPoint x: 939, startPoint y: 493, endPoint x: 920, endPoint y: 497, distance: 19.4
click at [939, 493] on div "Email" at bounding box center [946, 492] width 36 height 14
click at [927, 490] on div "SMS Email Whatsapp" at bounding box center [948, 492] width 212 height 14
click at [932, 495] on input "Email" at bounding box center [933, 492] width 9 height 9
checkbox input "false"
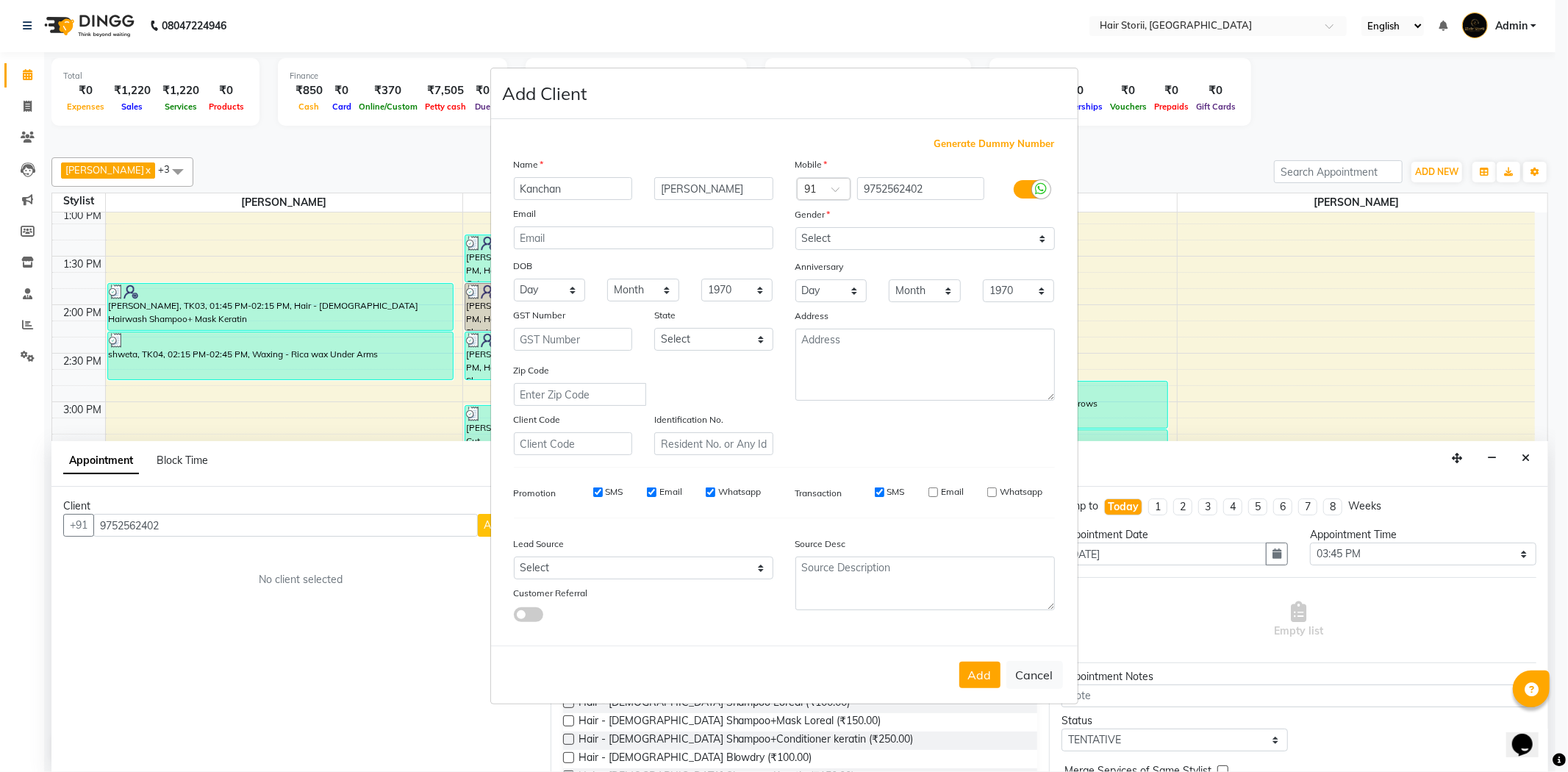
click at [710, 495] on input "Whatsapp" at bounding box center [710, 492] width 9 height 9
checkbox input "false"
click at [651, 490] on input "Email" at bounding box center [651, 492] width 9 height 9
checkbox input "false"
click at [598, 490] on input "SMS" at bounding box center [597, 492] width 9 height 9
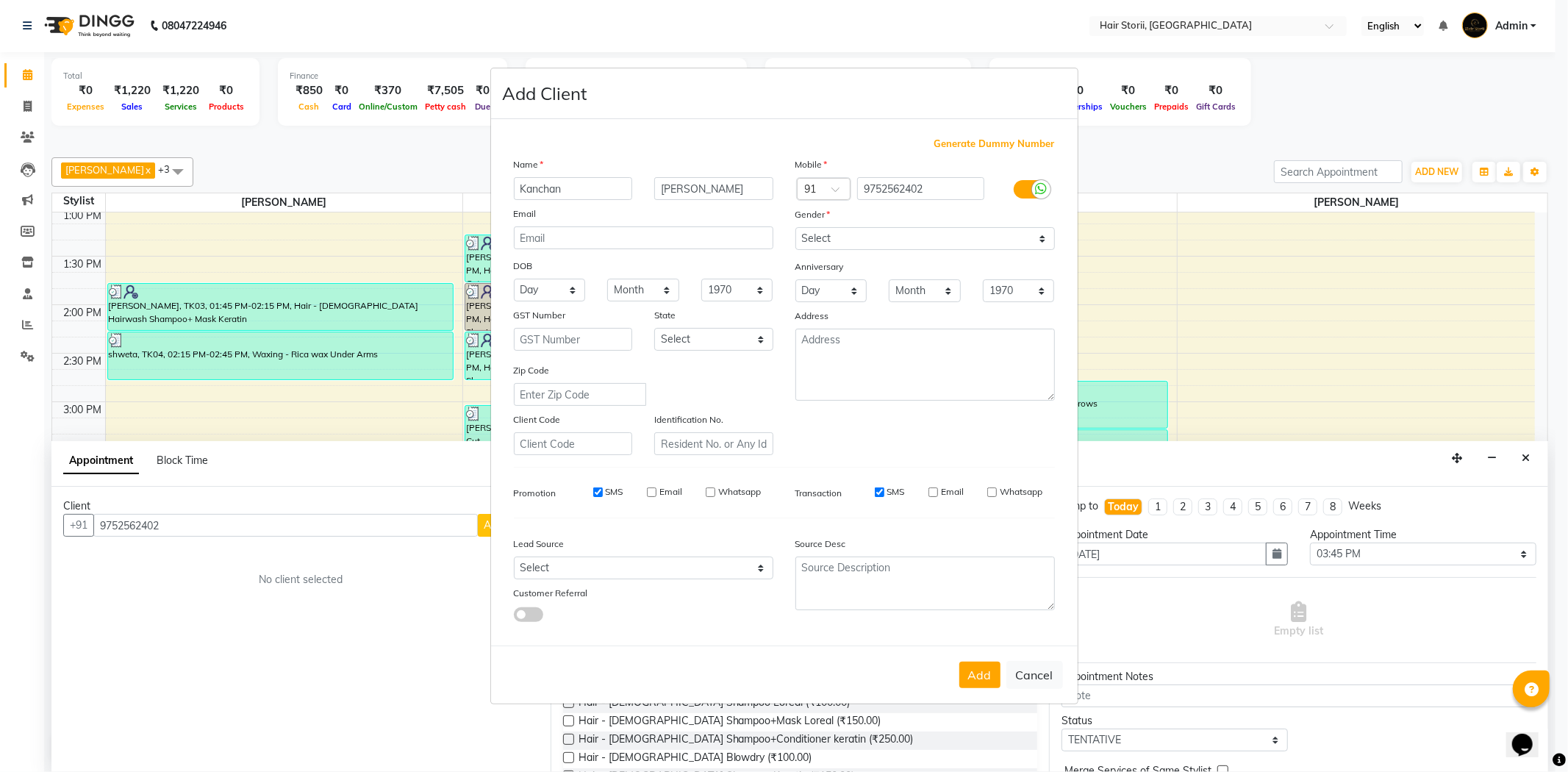
checkbox input "false"
drag, startPoint x: 975, startPoint y: 674, endPoint x: 963, endPoint y: 679, distance: 13.0
click at [974, 674] on button "Add" at bounding box center [979, 674] width 41 height 26
select select
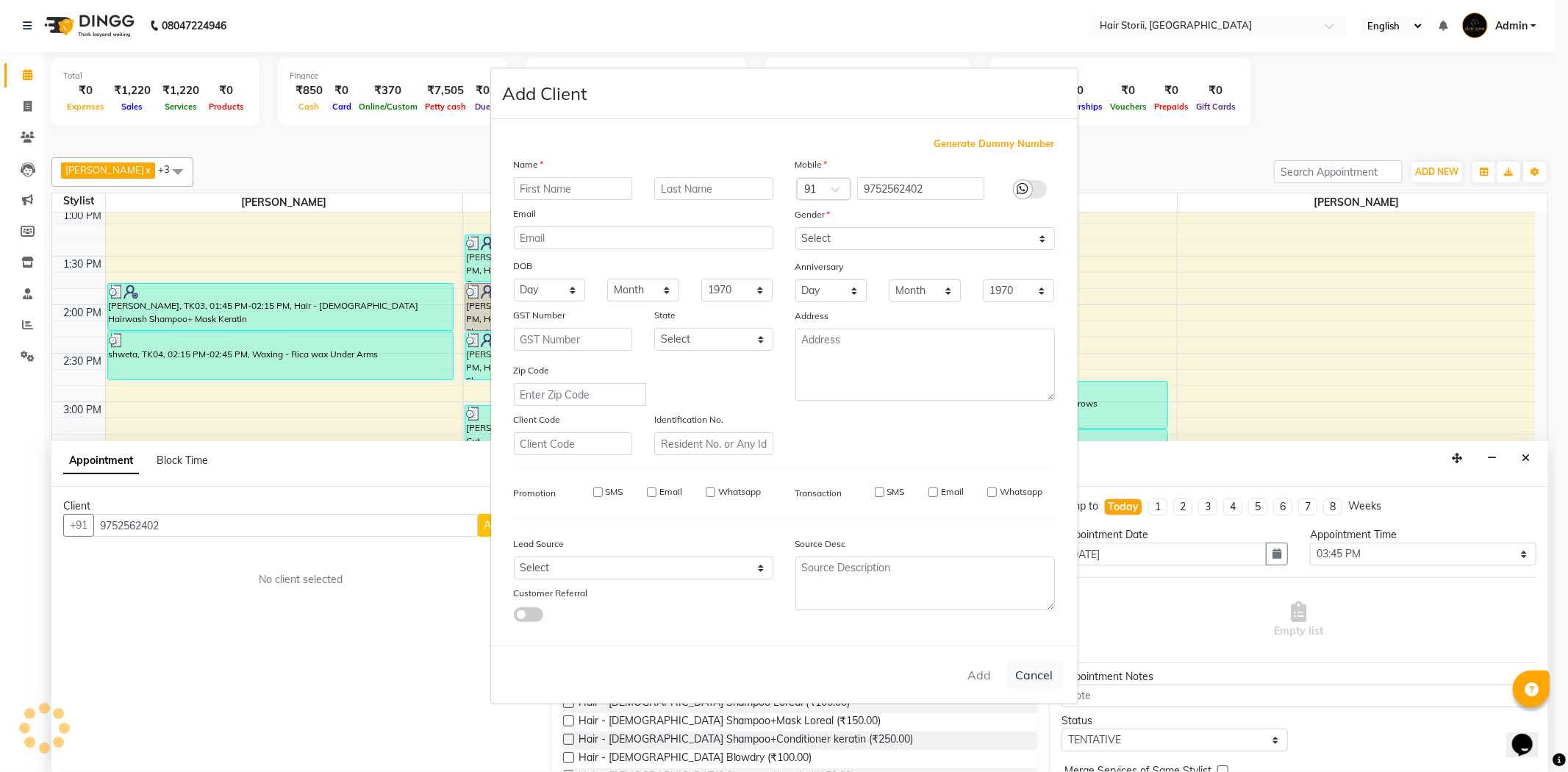
select select
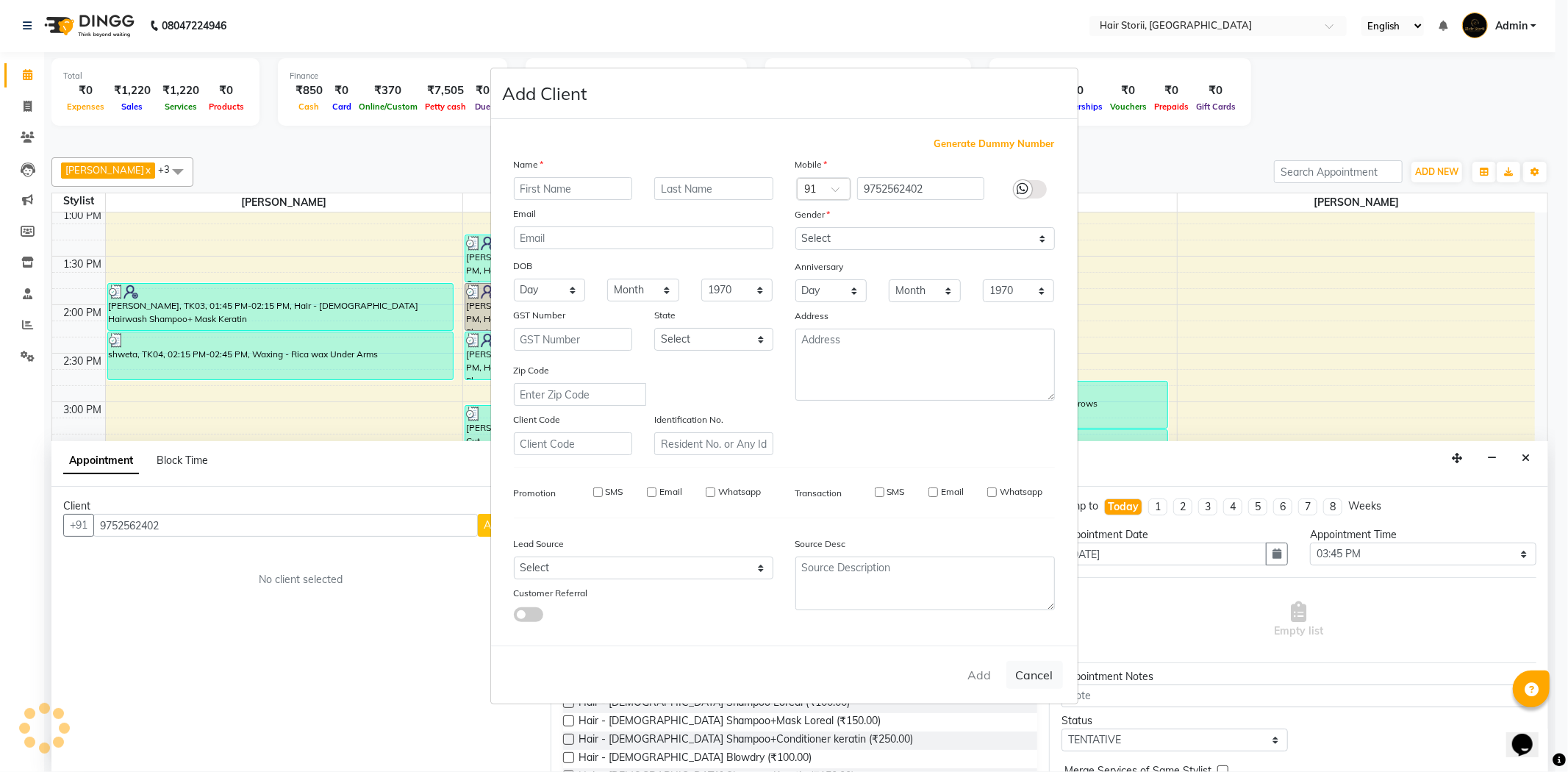
checkbox input "false"
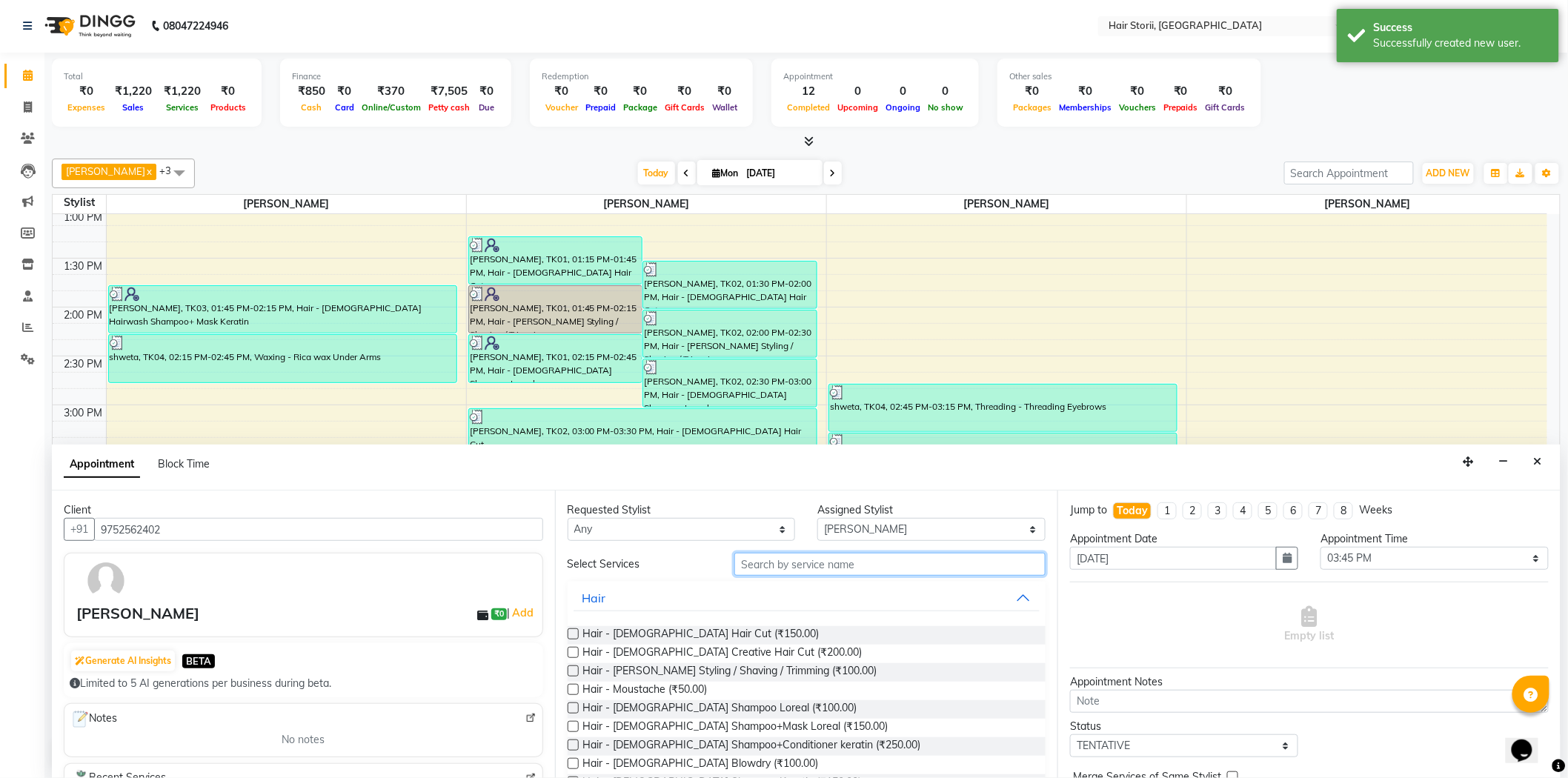
drag, startPoint x: 817, startPoint y: 569, endPoint x: 807, endPoint y: 563, distance: 11.7
click at [811, 567] on input "text" at bounding box center [890, 564] width 311 height 23
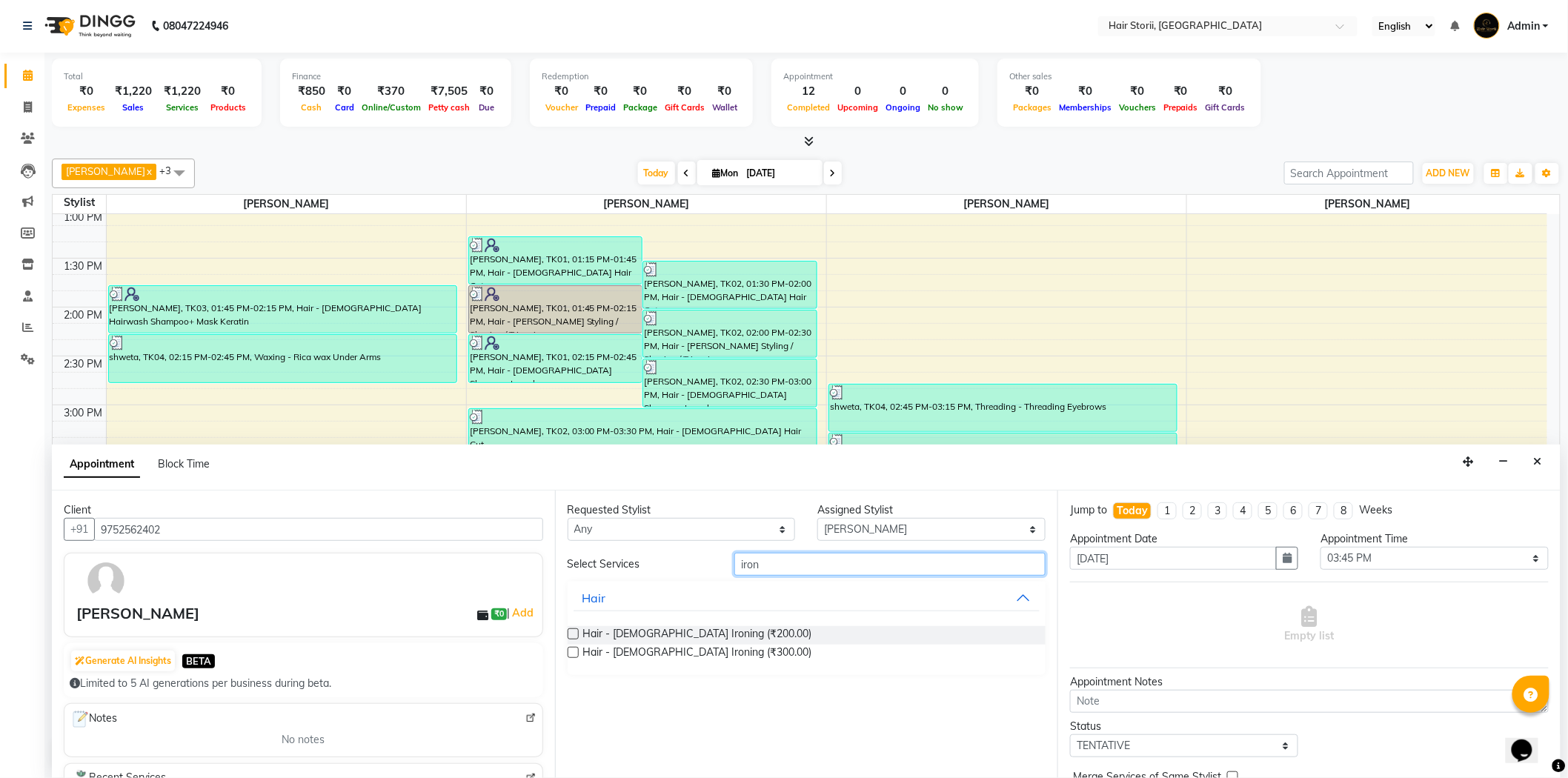
type input "iron"
click at [572, 654] on label at bounding box center [573, 651] width 11 height 11
click at [572, 654] on input "checkbox" at bounding box center [572, 653] width 9 height 9
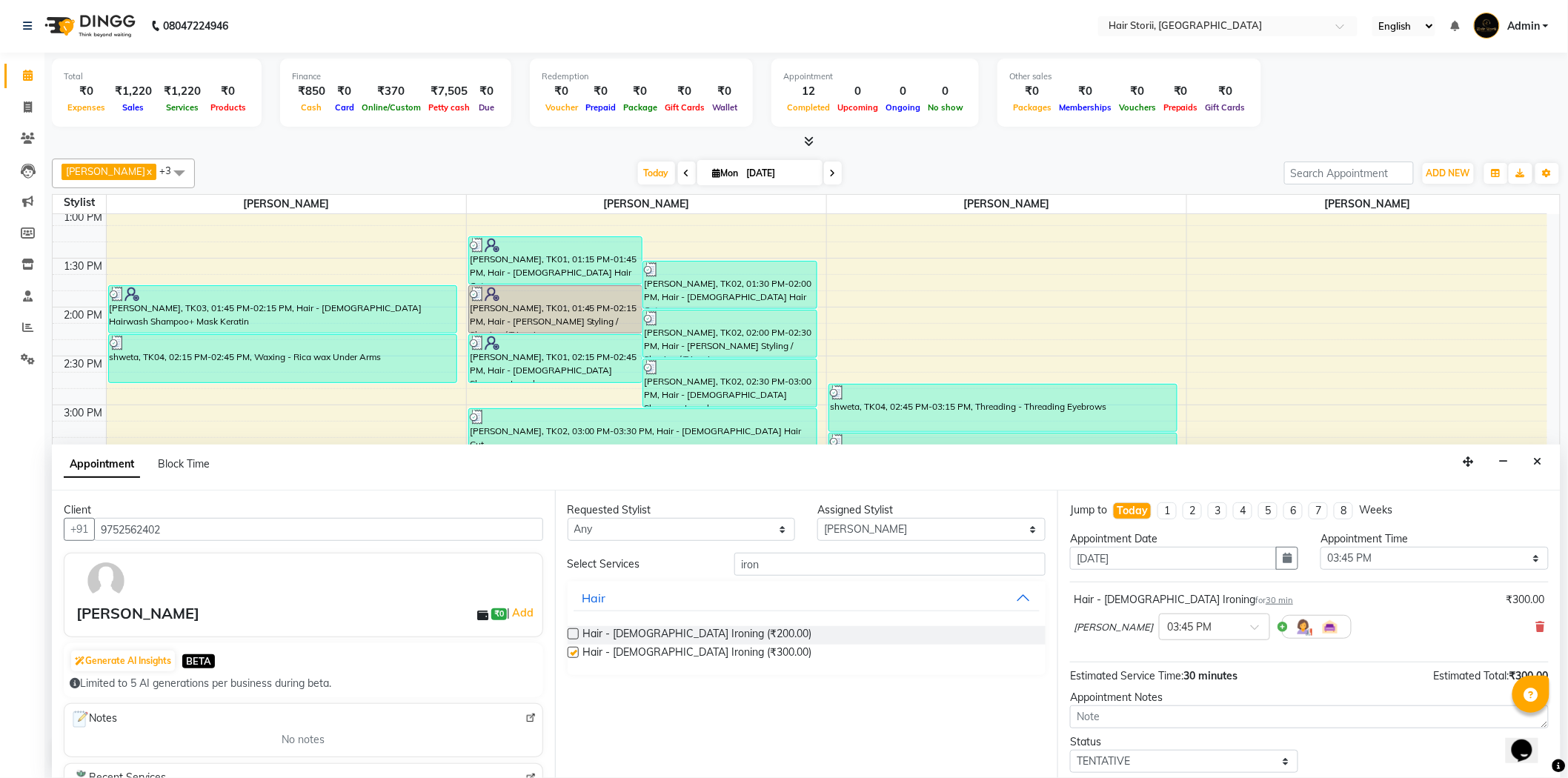
checkbox input "false"
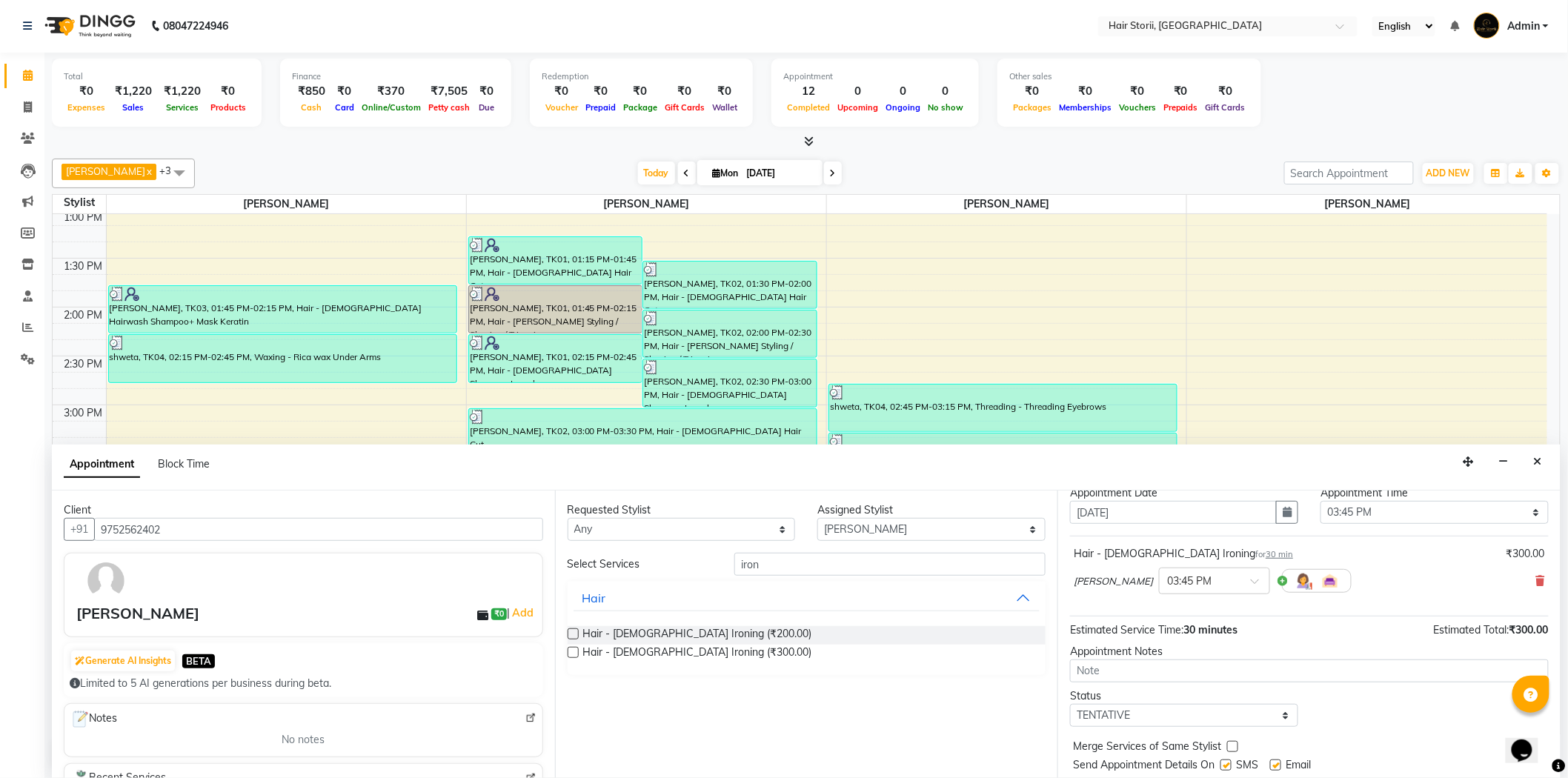
scroll to position [87, 0]
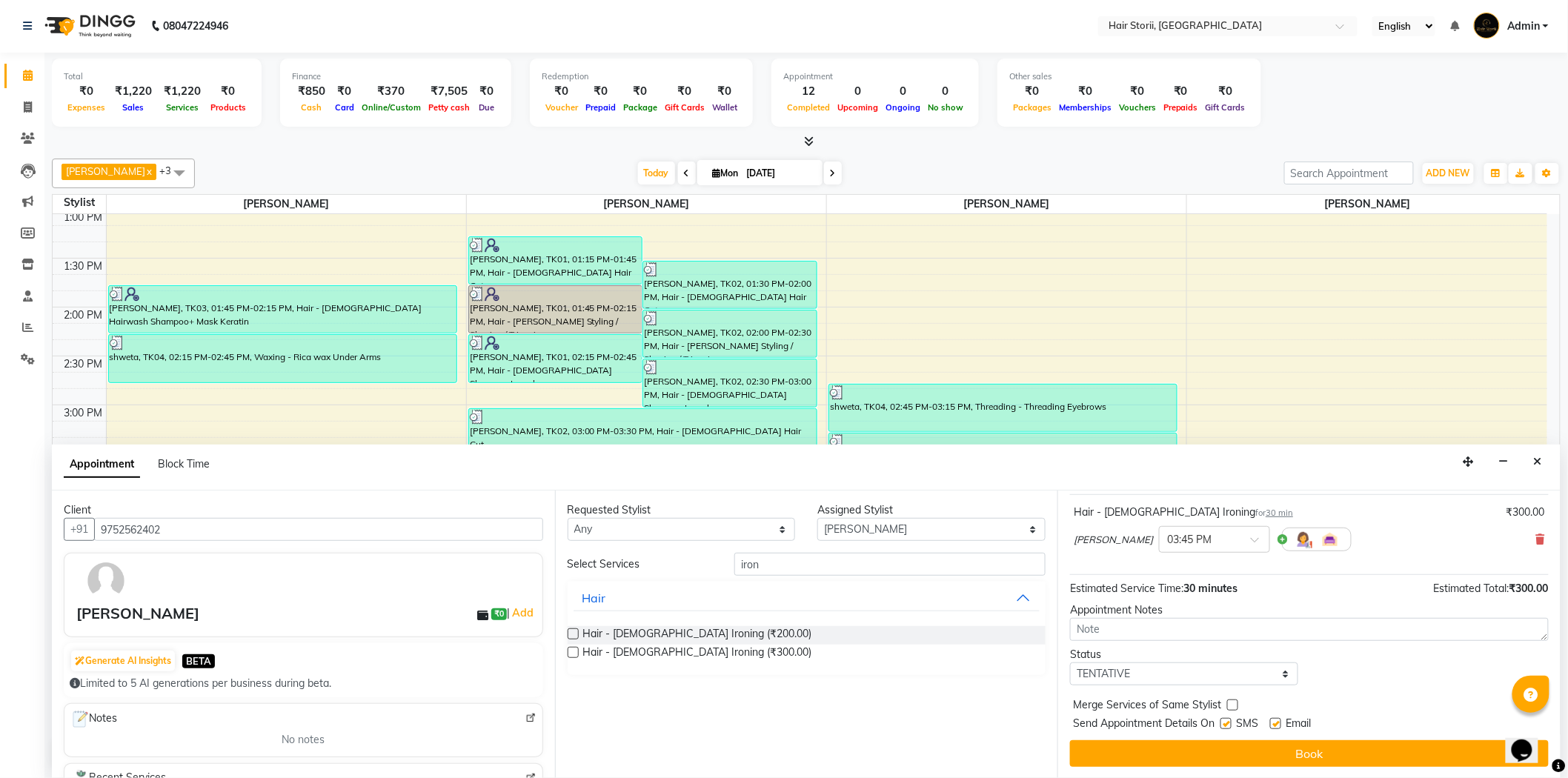
click at [1280, 723] on div "Email" at bounding box center [1296, 725] width 52 height 19
click at [1273, 724] on label at bounding box center [1275, 723] width 11 height 11
click at [1273, 724] on input "checkbox" at bounding box center [1274, 724] width 9 height 9
checkbox input "false"
click at [1228, 723] on label at bounding box center [1225, 723] width 11 height 11
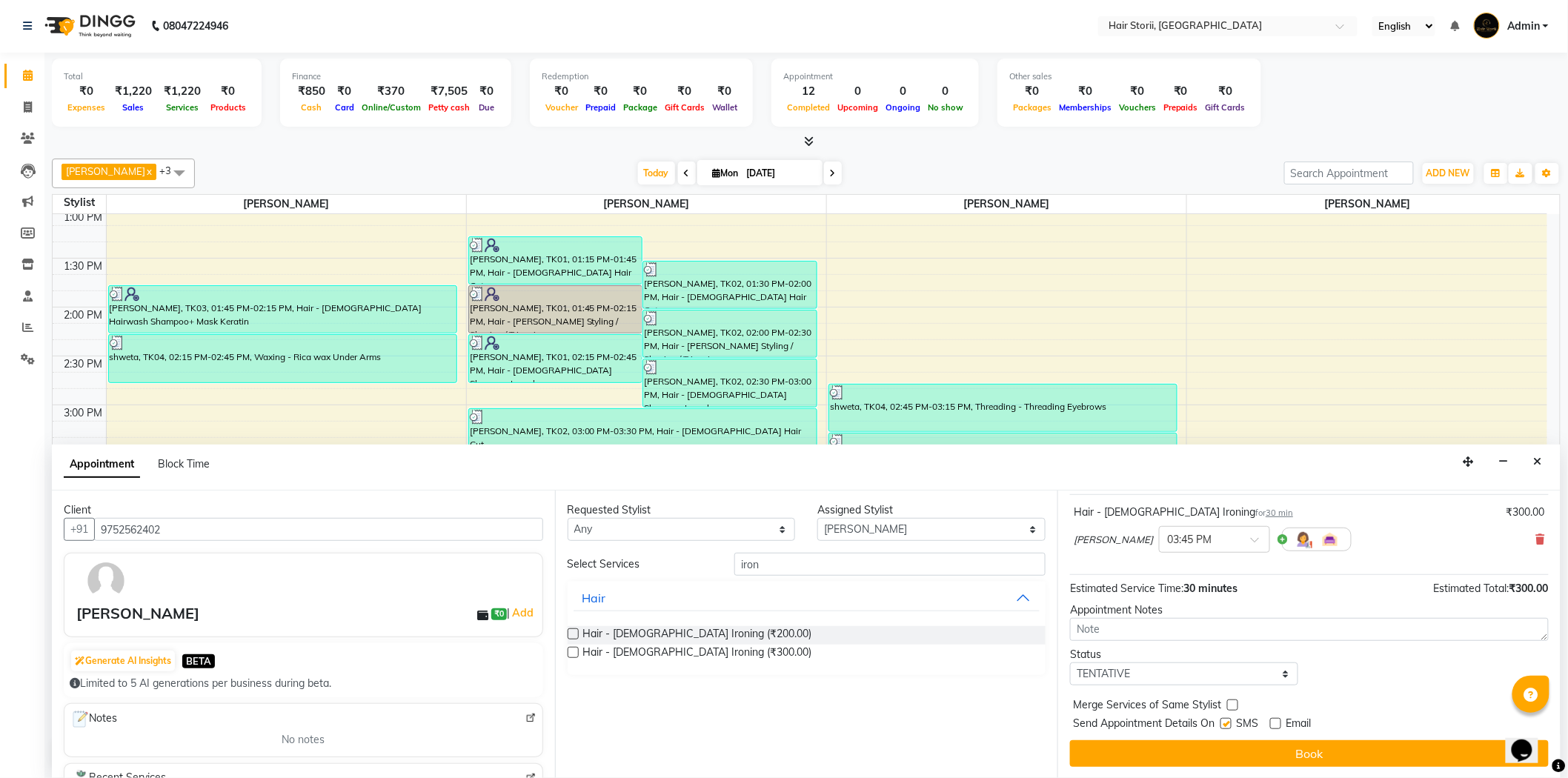
click at [1228, 723] on input "checkbox" at bounding box center [1225, 724] width 9 height 9
checkbox input "false"
click at [1247, 772] on div "Jump to [DATE] 1 2 3 4 5 6 7 8 Weeks Appointment Date [DATE] Appointment Time S…" at bounding box center [1309, 634] width 504 height 288
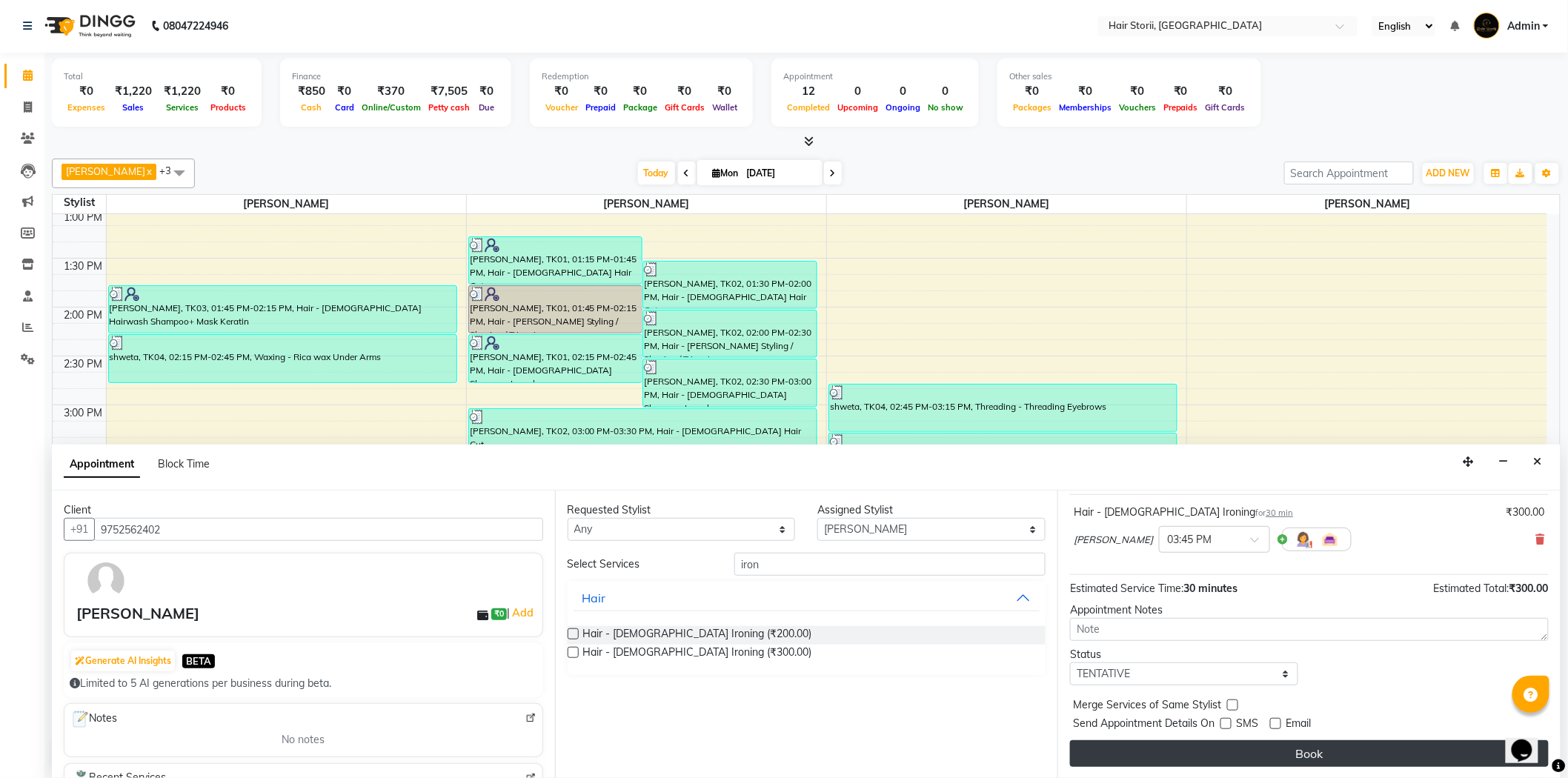
click at [1266, 758] on button "Book" at bounding box center [1309, 753] width 479 height 27
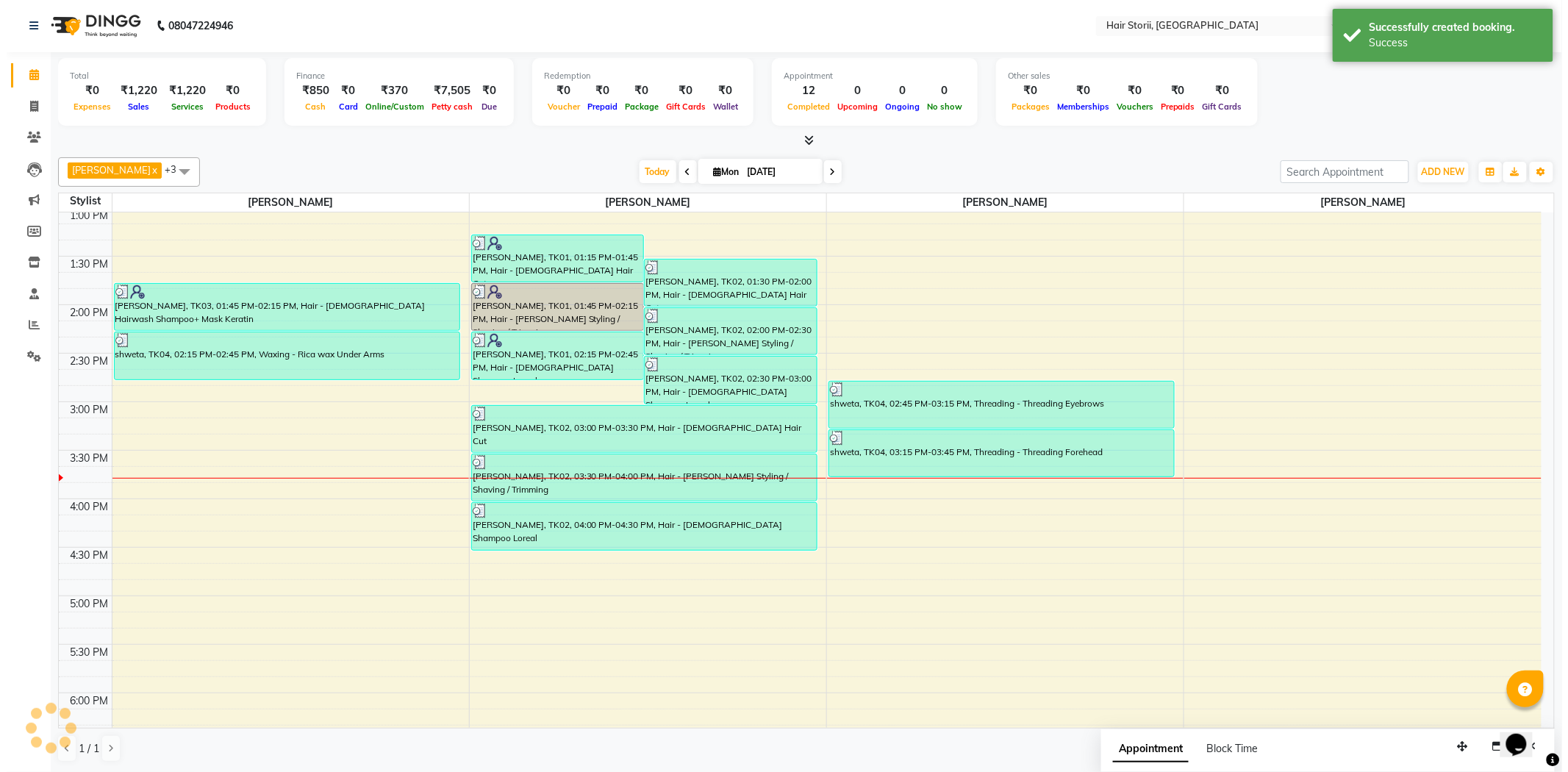
scroll to position [0, 0]
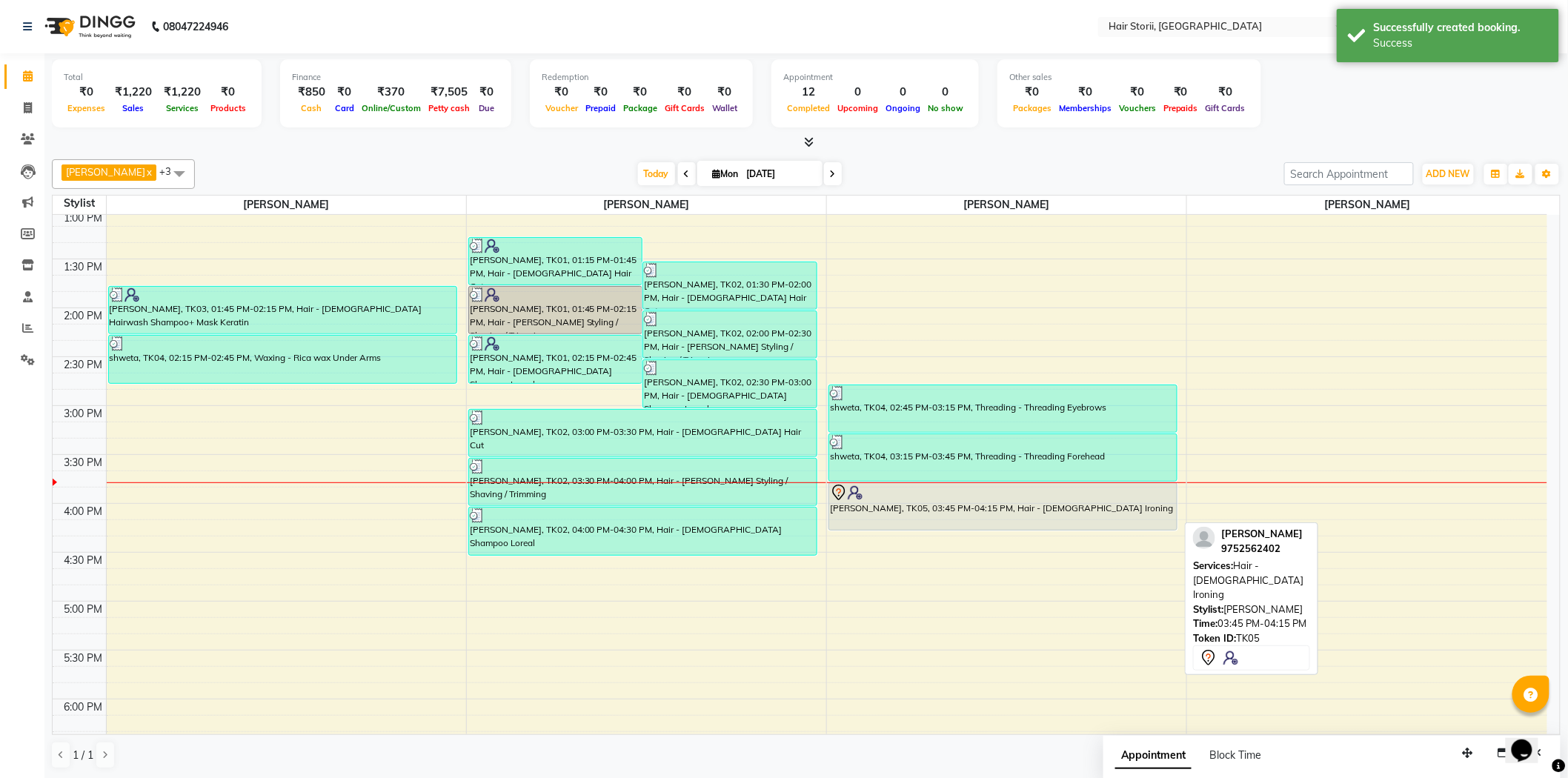
click at [1031, 523] on div "[PERSON_NAME], TK05, 03:45 PM-04:15 PM, Hair - [DEMOGRAPHIC_DATA] Ironing" at bounding box center [1003, 506] width 348 height 47
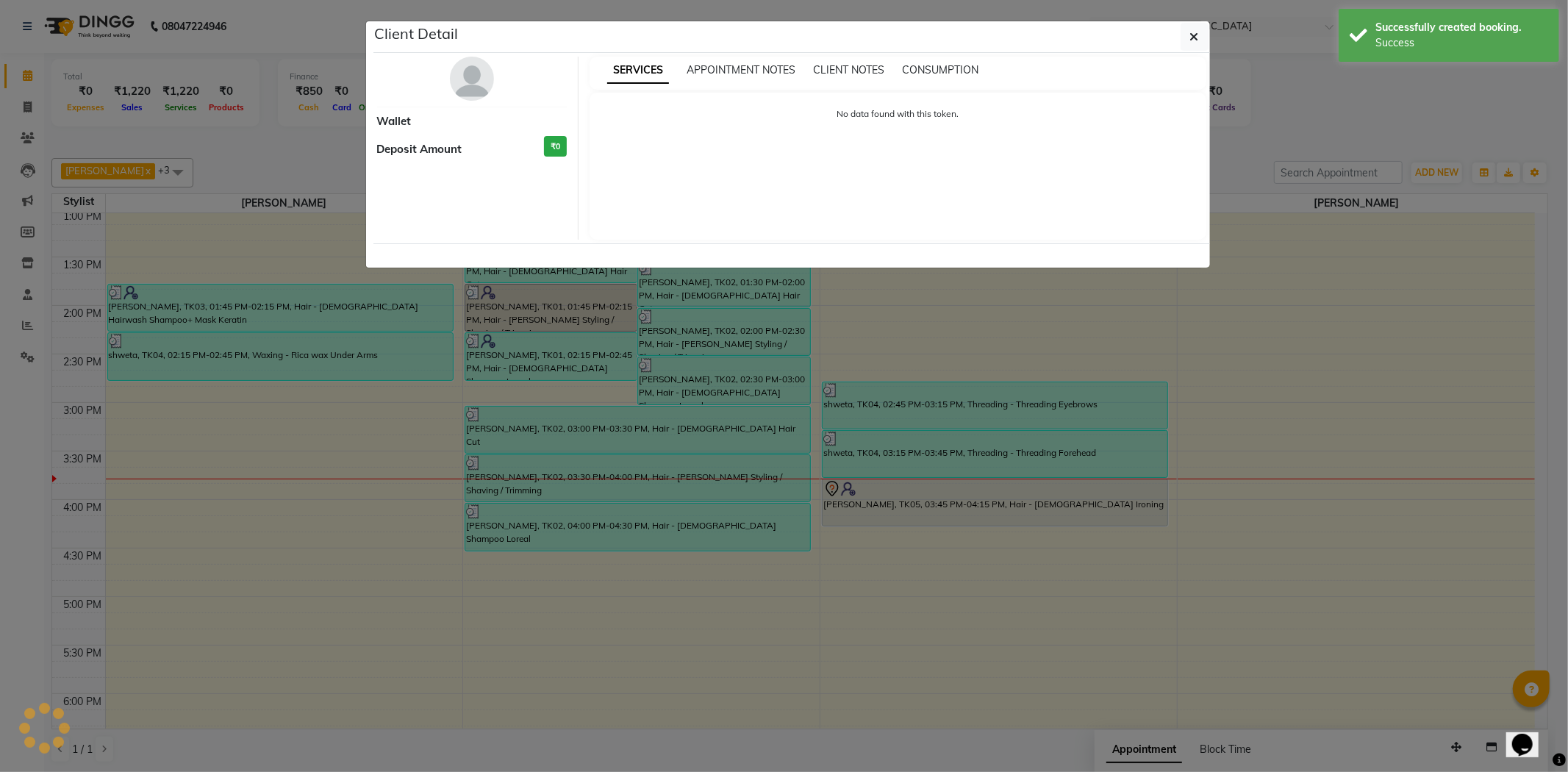
select select "7"
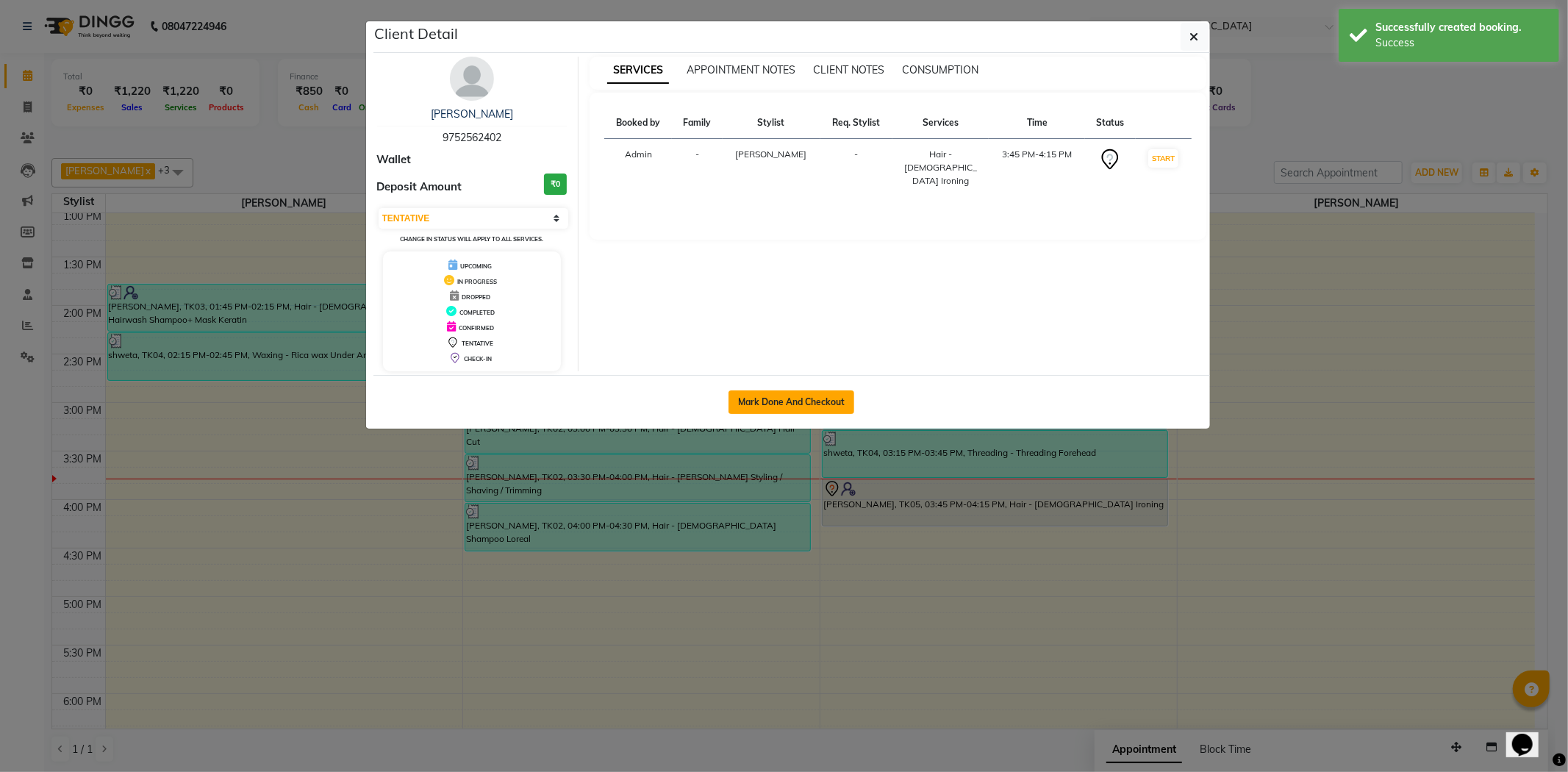
click at [787, 401] on button "Mark Done And Checkout" at bounding box center [792, 403] width 126 height 24
select select "service"
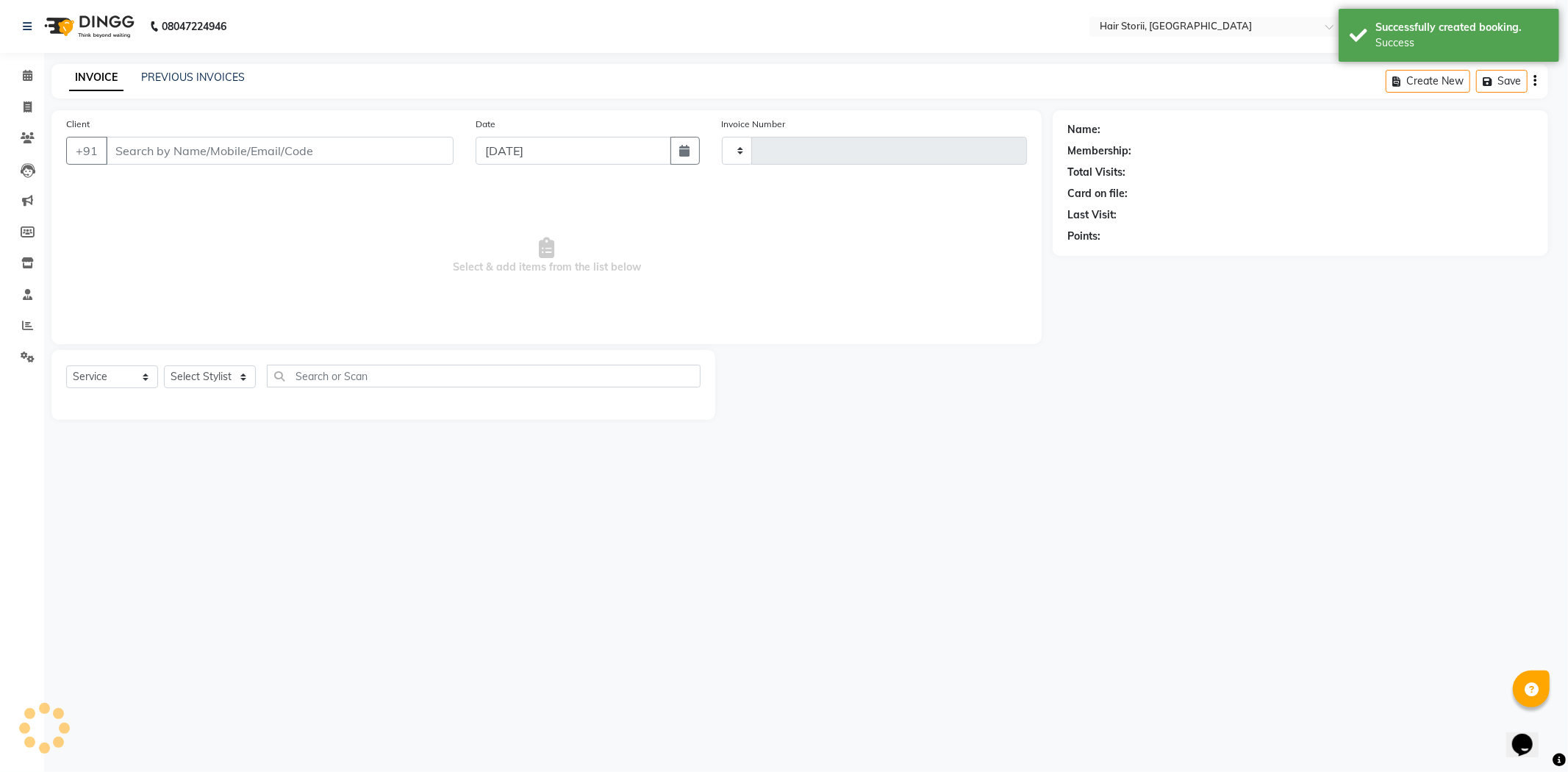
type input "1967"
select select "6638"
type input "9752562402"
select select "51424"
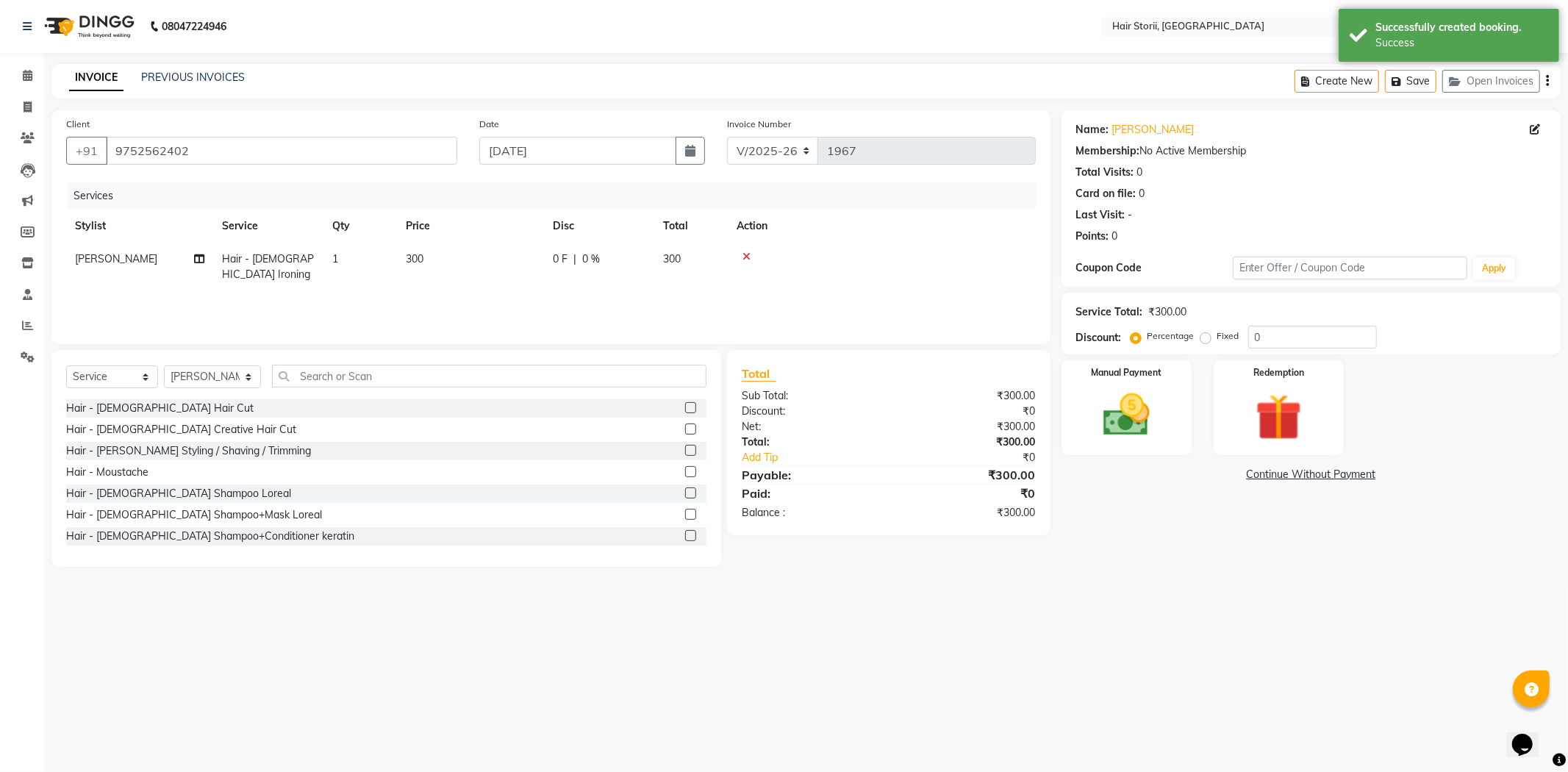
click at [425, 265] on td "300" at bounding box center [470, 267] width 147 height 48
select select "51424"
click at [491, 265] on input "300" at bounding box center [539, 262] width 129 height 23
click at [516, 256] on input "300" at bounding box center [539, 262] width 129 height 23
type input "3"
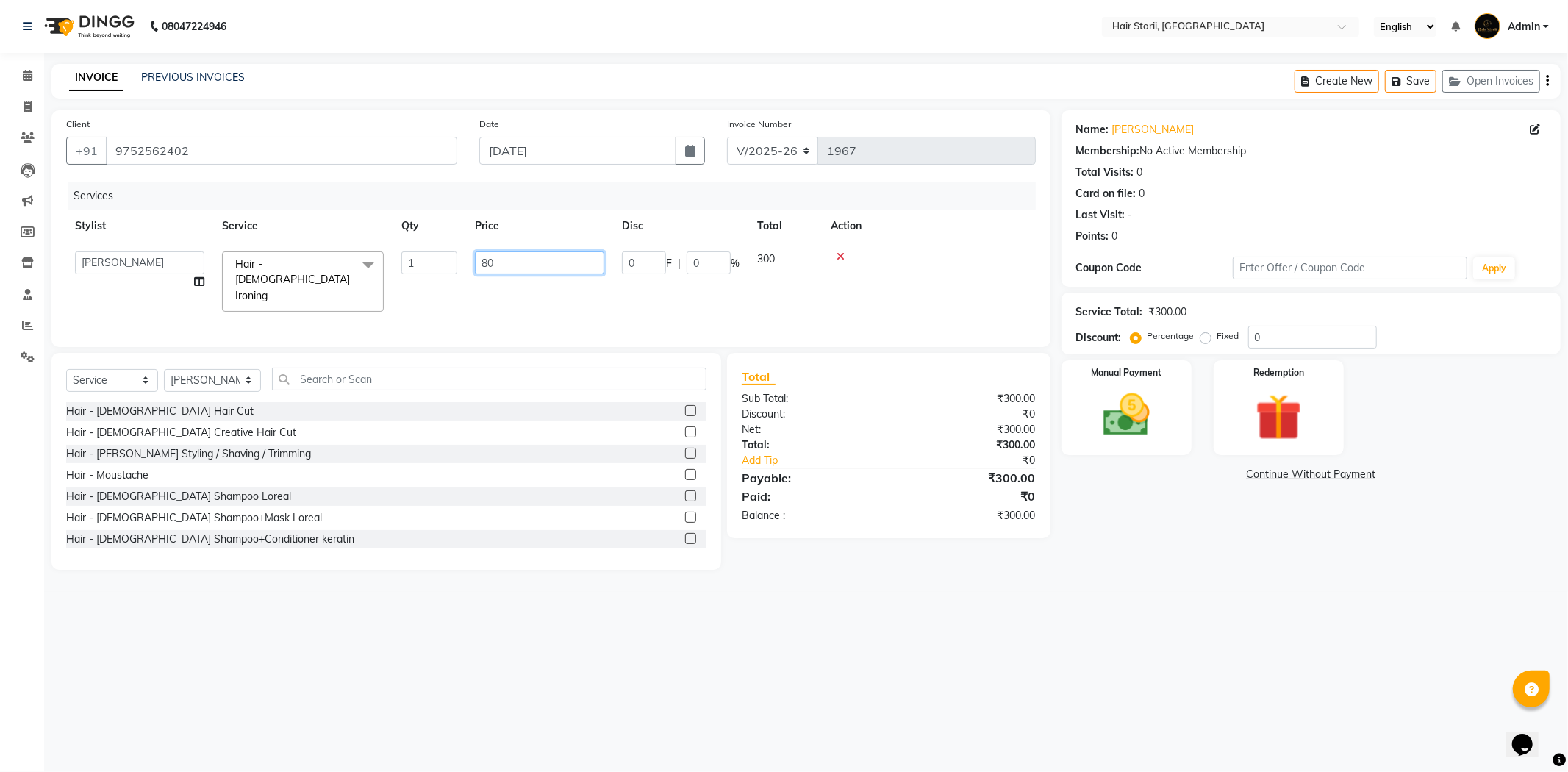
type input "800"
click at [915, 255] on div at bounding box center [928, 256] width 196 height 10
click at [554, 256] on span "0 F" at bounding box center [560, 259] width 14 height 15
select select "51424"
click at [647, 268] on input "0" at bounding box center [644, 262] width 44 height 23
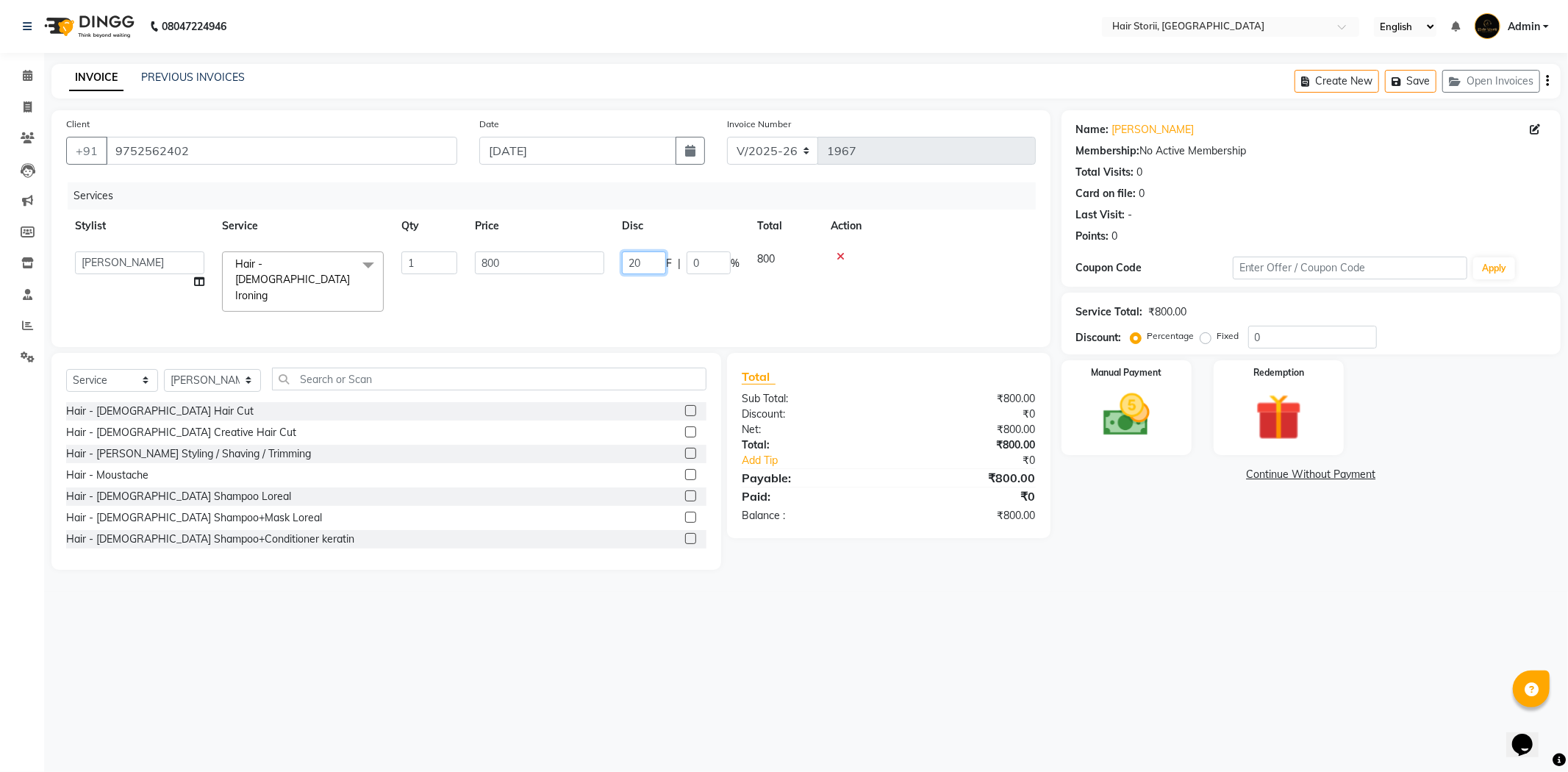
type input "200"
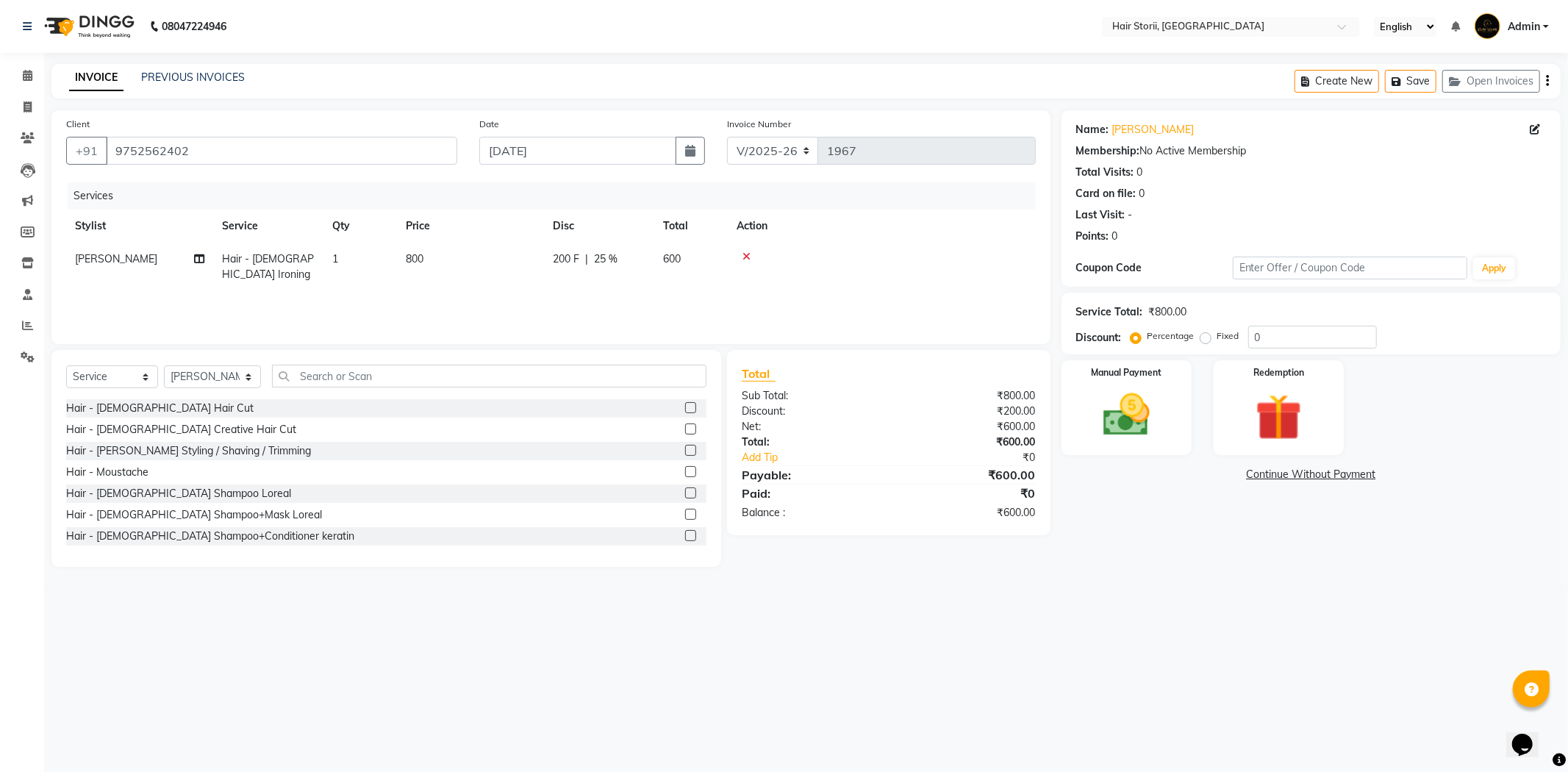
click at [971, 279] on td at bounding box center [882, 267] width 308 height 48
click at [1131, 383] on div "Manual Payment" at bounding box center [1125, 407] width 135 height 99
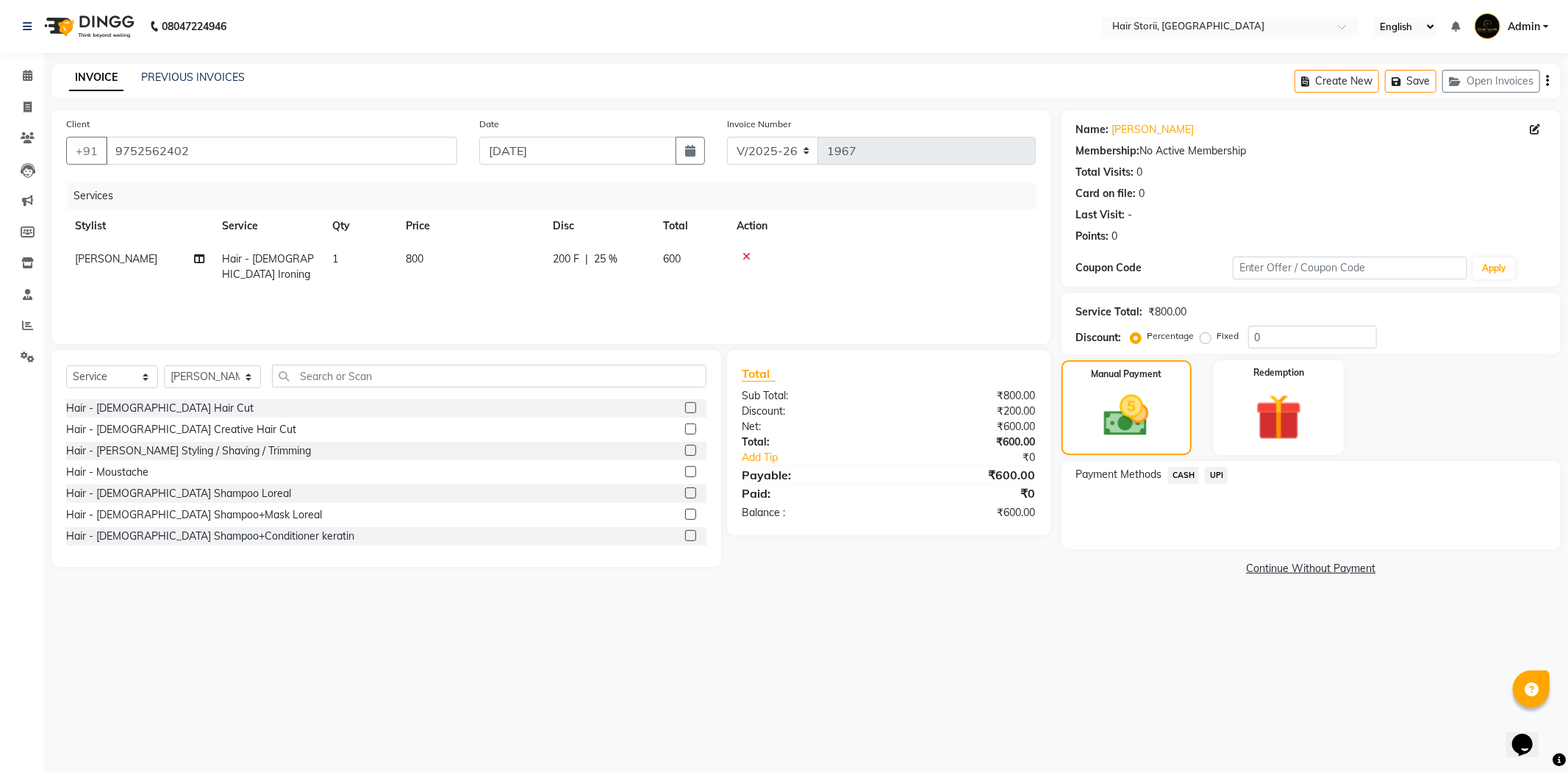
click at [1219, 475] on span "UPI" at bounding box center [1215, 476] width 23 height 17
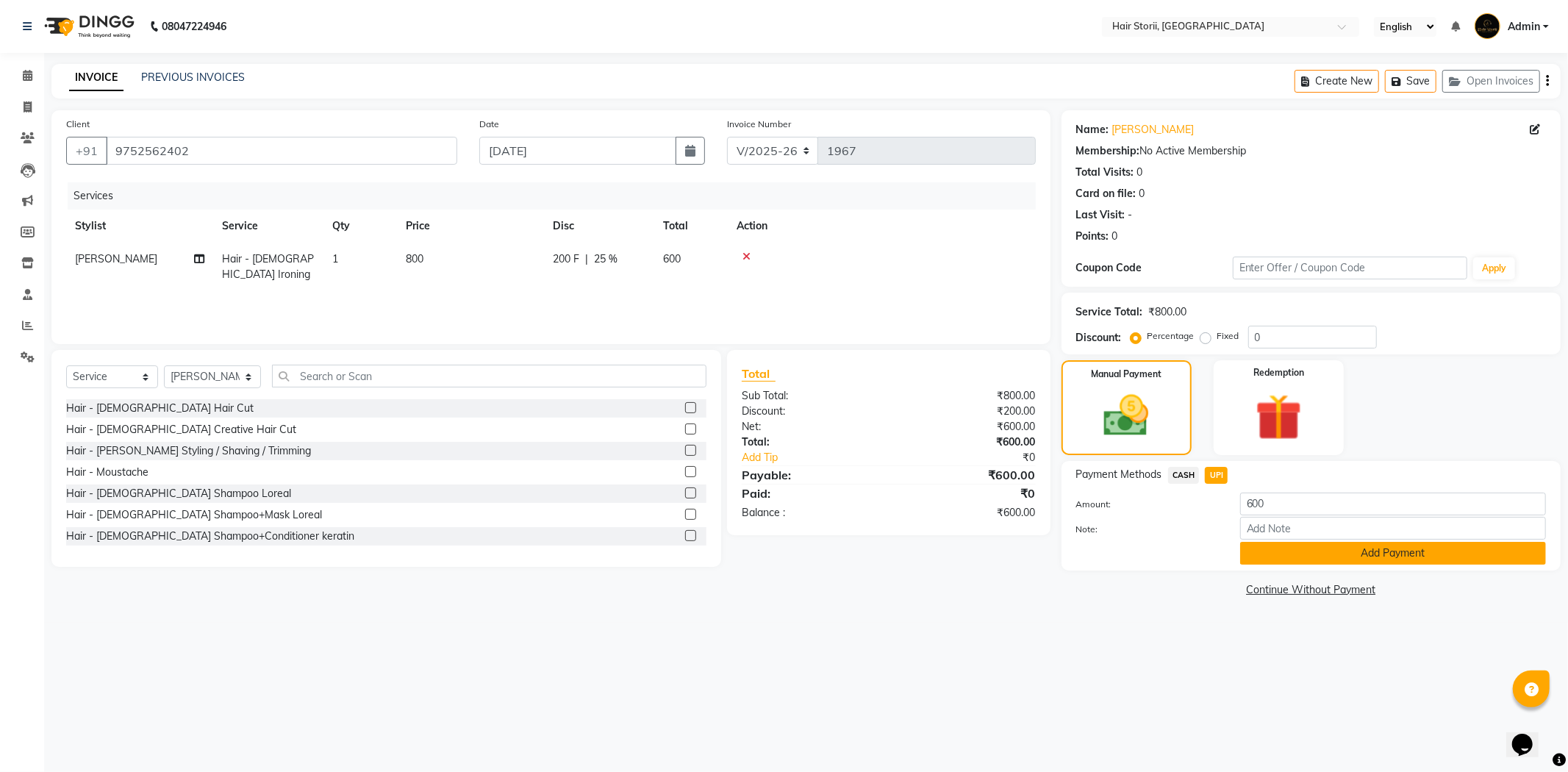
click at [1266, 568] on div "Name: [PERSON_NAME] Membership: No Active Membership Total Visits: 0 Card on fi…" at bounding box center [1317, 355] width 510 height 490
click at [1266, 561] on button "Add Payment" at bounding box center [1393, 553] width 306 height 23
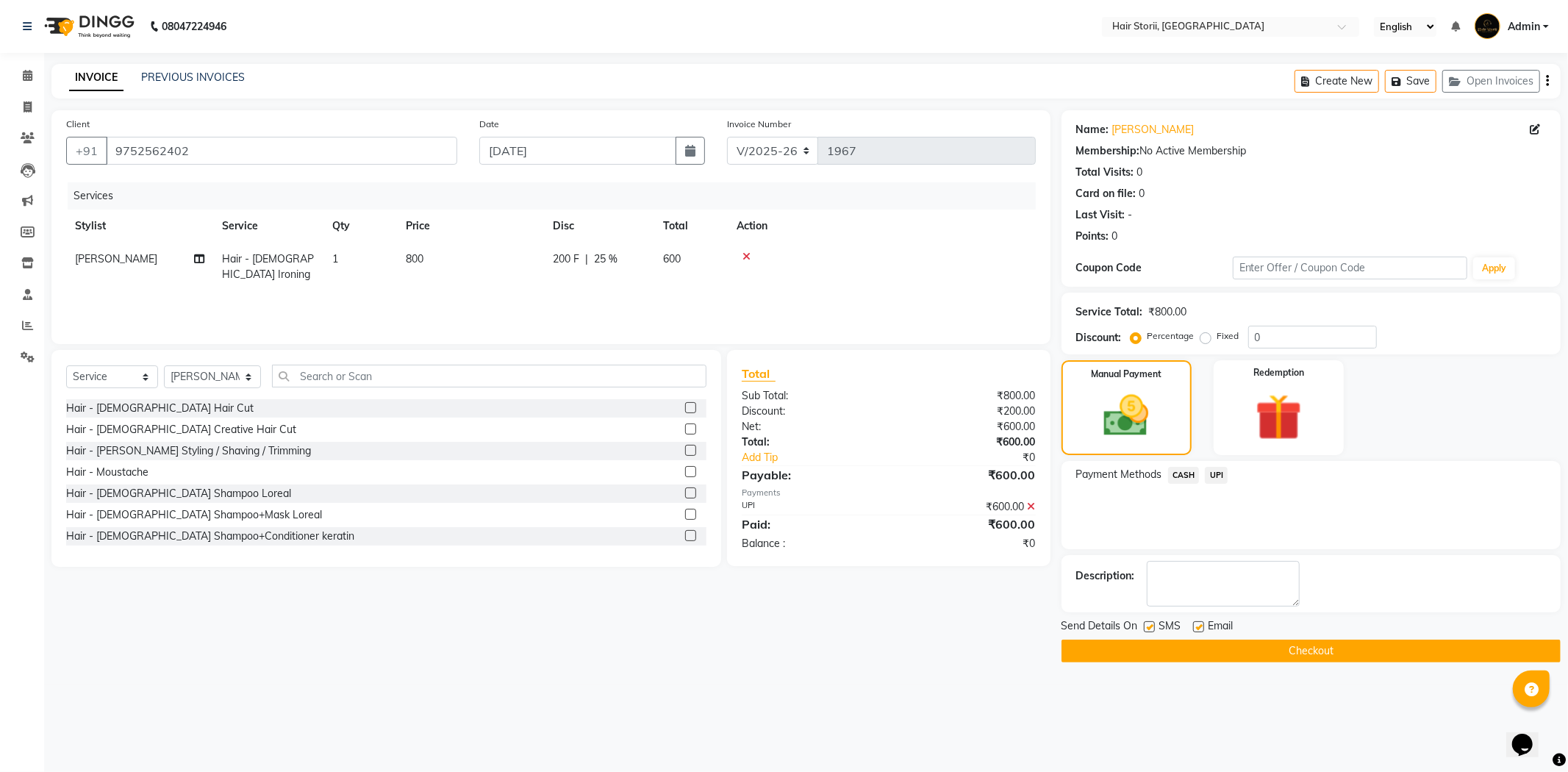
drag, startPoint x: 1199, startPoint y: 627, endPoint x: 1173, endPoint y: 630, distance: 26.2
click at [1199, 628] on label at bounding box center [1199, 626] width 11 height 11
click at [1199, 628] on input "checkbox" at bounding box center [1198, 627] width 9 height 9
checkbox input "false"
drag, startPoint x: 1148, startPoint y: 623, endPoint x: 1153, endPoint y: 648, distance: 25.5
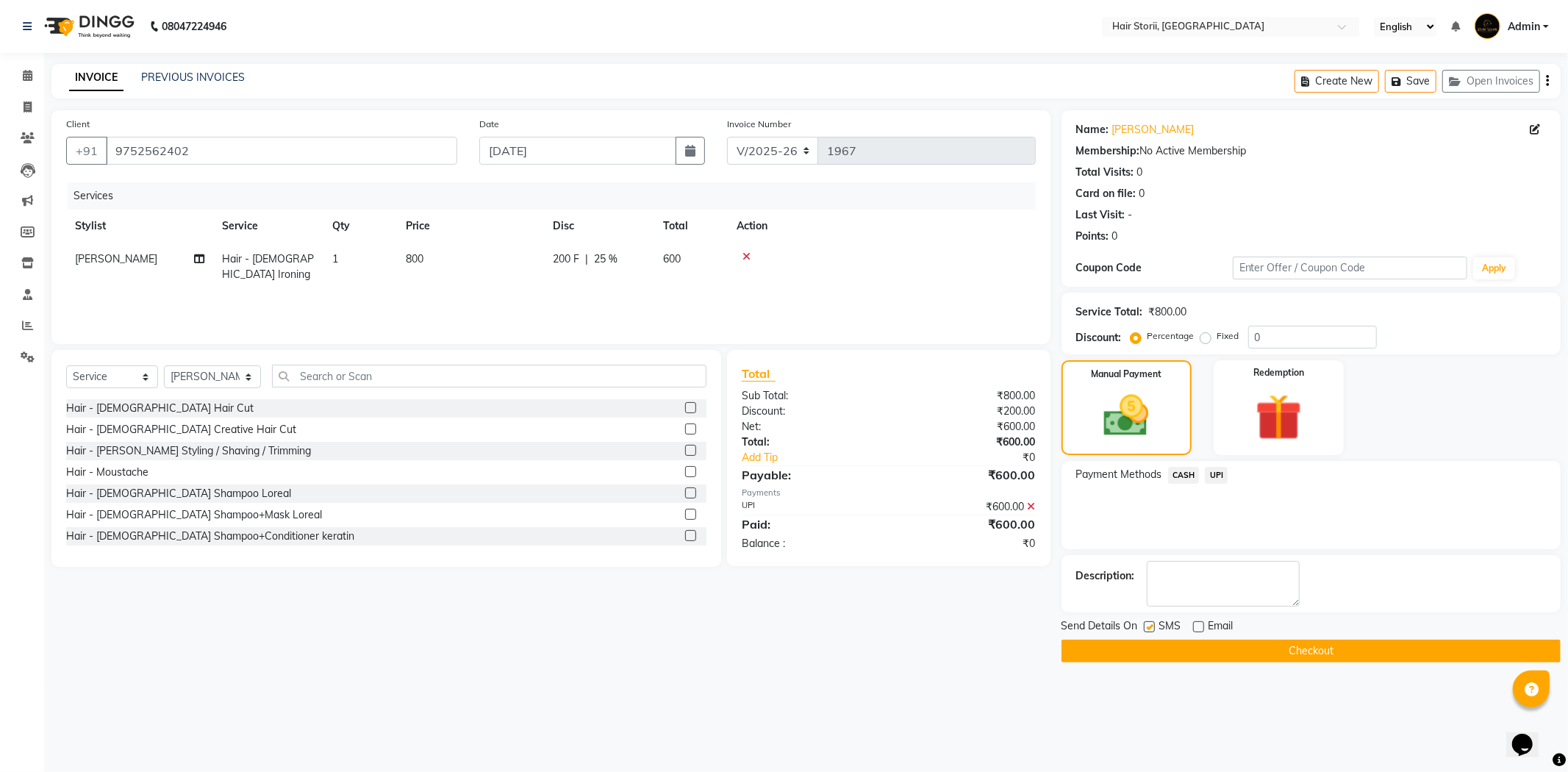
click at [1148, 623] on label at bounding box center [1149, 626] width 11 height 11
click at [1148, 623] on input "checkbox" at bounding box center [1148, 627] width 9 height 9
checkbox input "false"
click at [1161, 663] on main "INVOICE PREVIOUS INVOICES Create New Save Open Invoices Client [PHONE_NUMBER] D…" at bounding box center [806, 374] width 1524 height 620
click at [1156, 651] on button "Checkout" at bounding box center [1311, 651] width 499 height 23
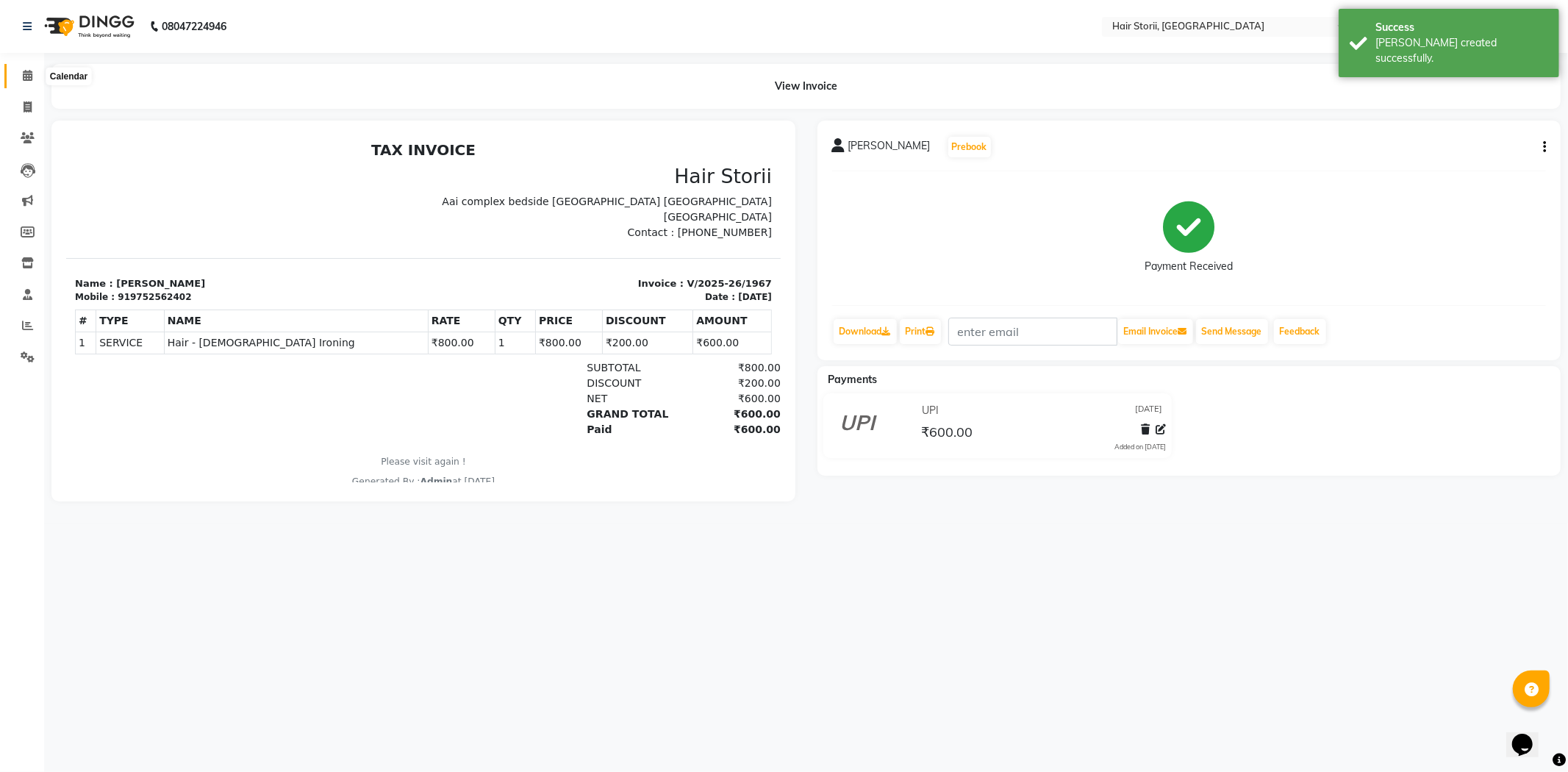
click at [25, 84] on span at bounding box center [27, 76] width 25 height 17
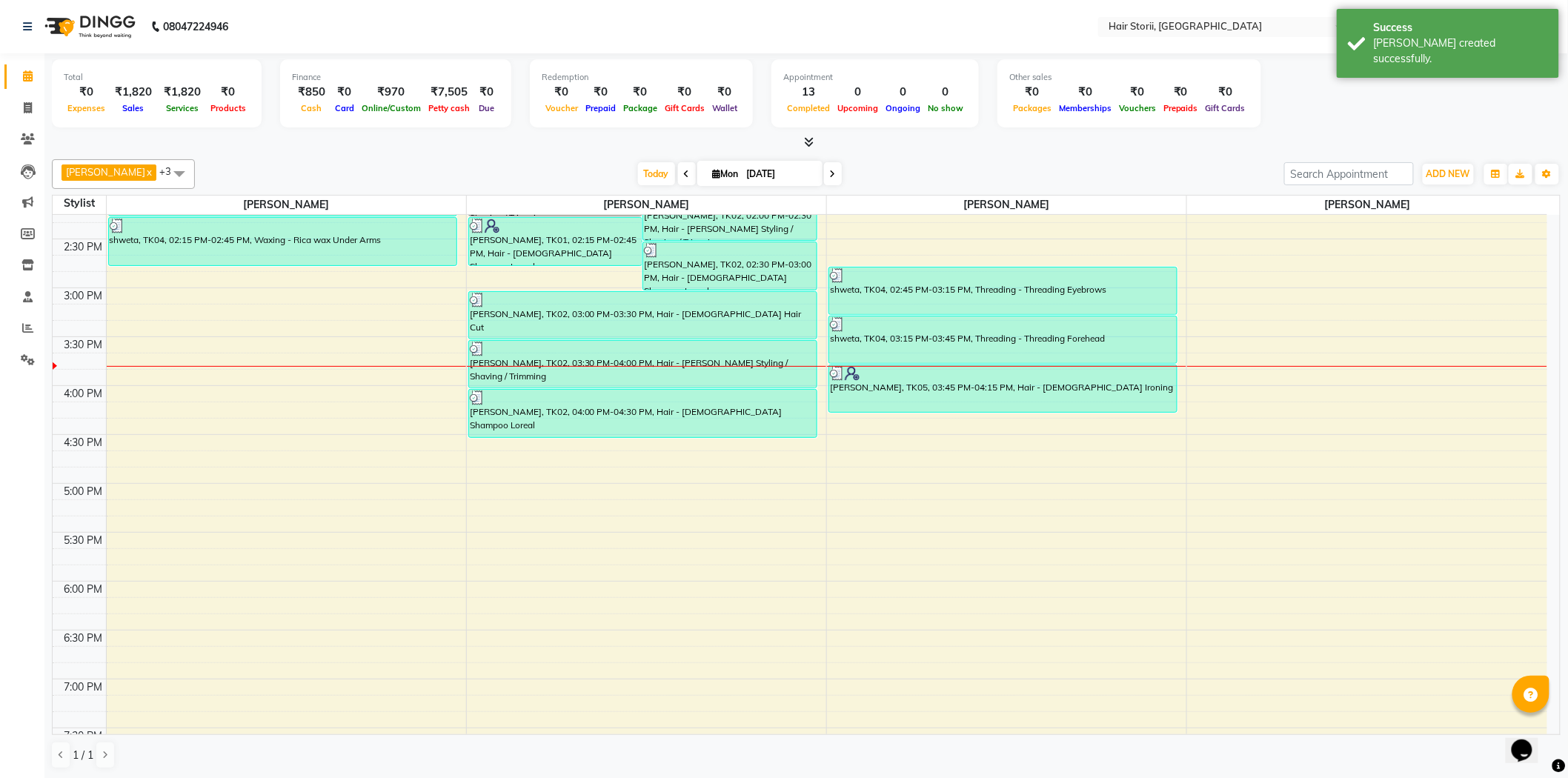
scroll to position [493, 0]
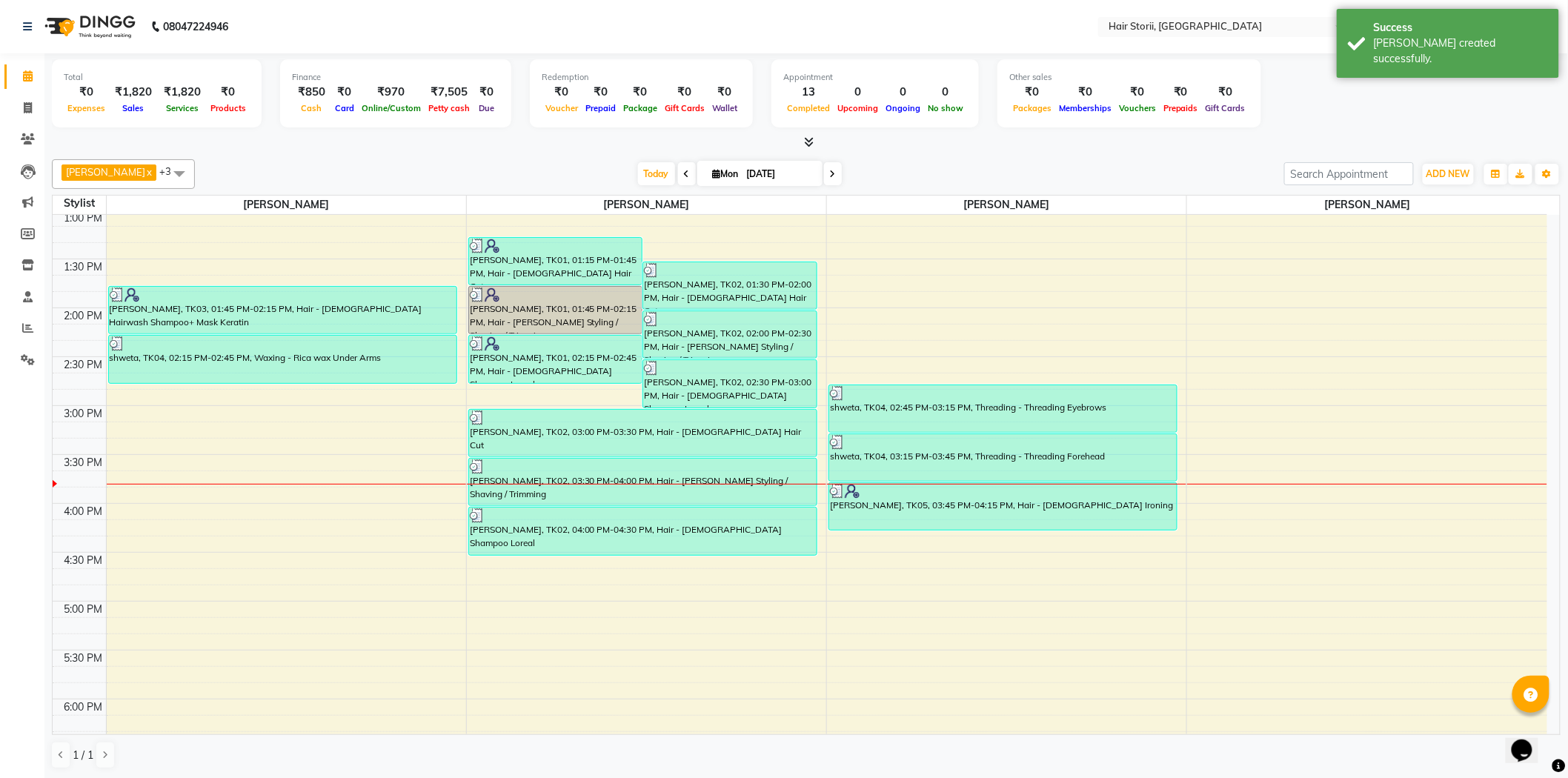
click at [539, 394] on div "8:00 AM 8:30 AM 9:00 AM 9:30 AM 10:00 AM 10:30 AM 11:00 AM 11:30 AM 12:00 PM 12…" at bounding box center [799, 503] width 1494 height 1564
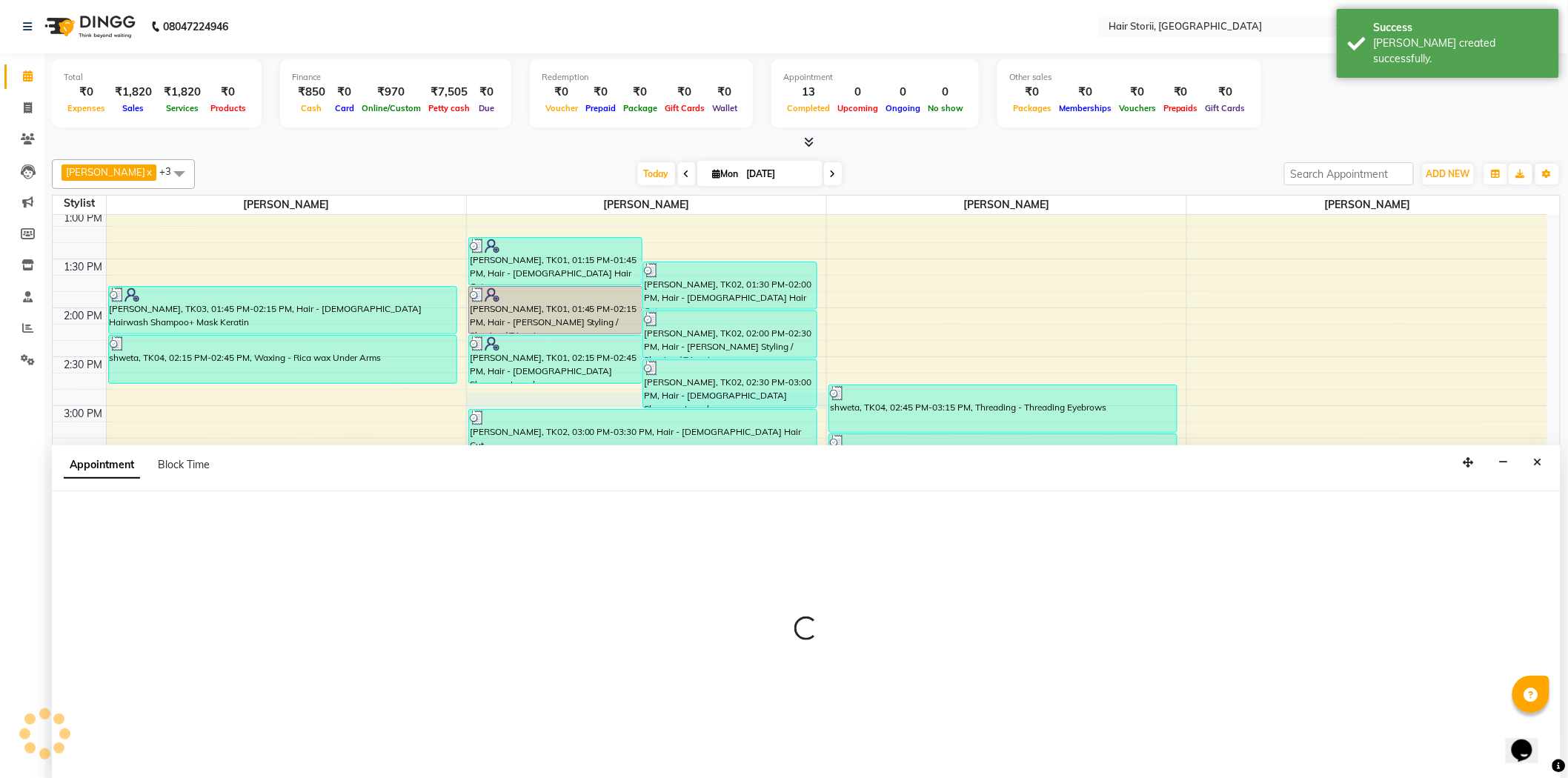
scroll to position [1, 0]
select select "51423"
select select "tentative"
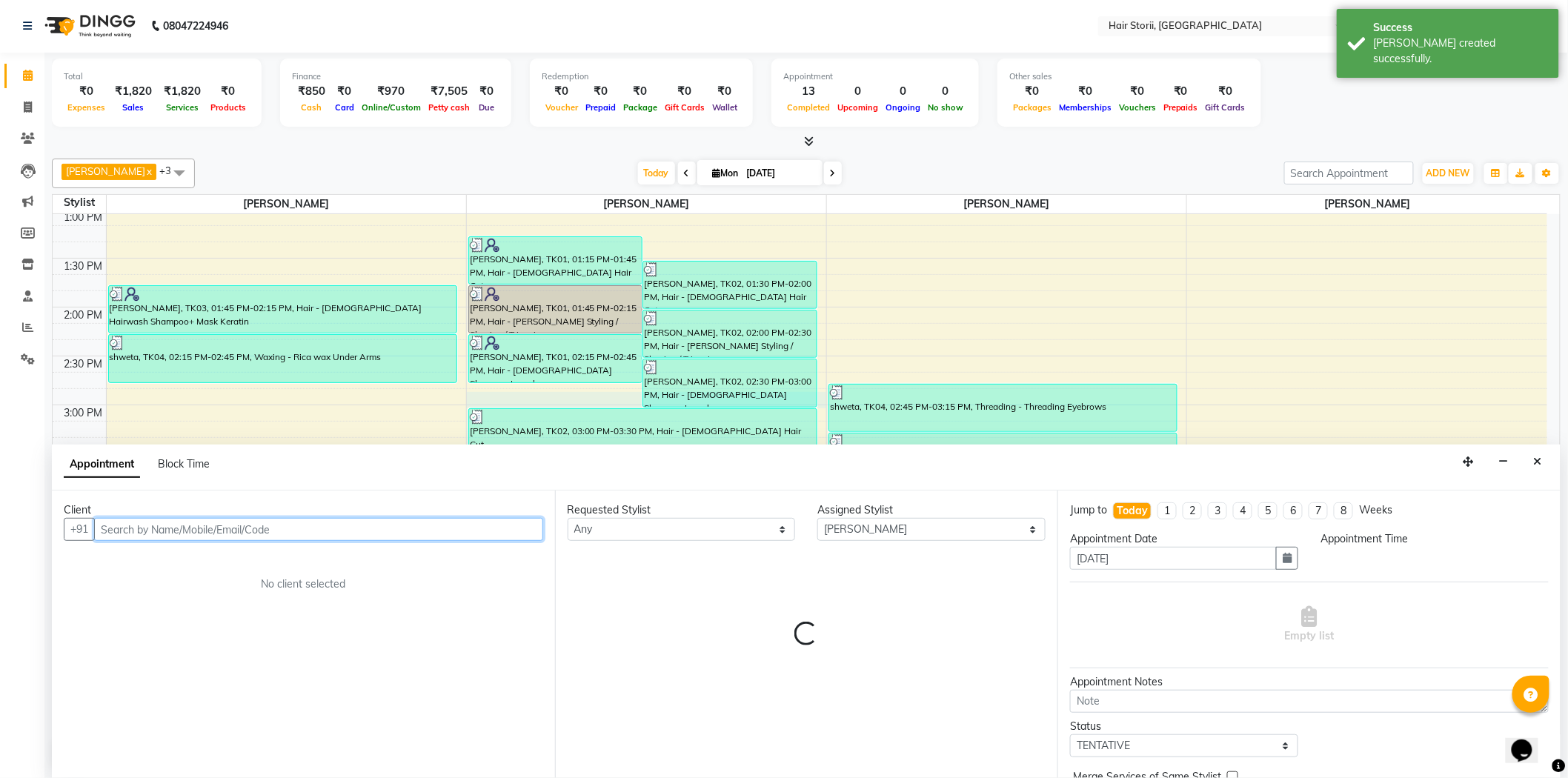
select select "885"
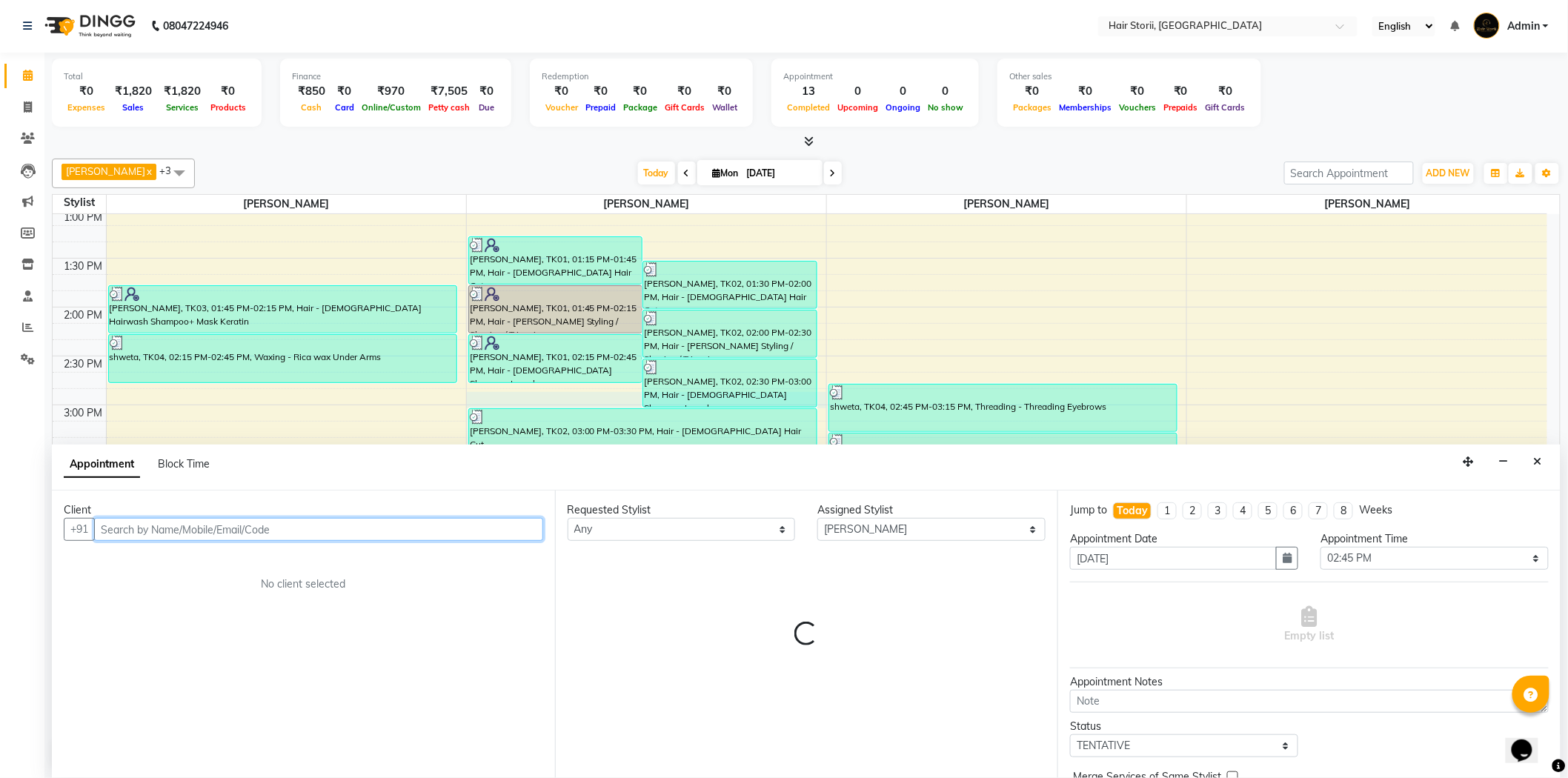
click at [501, 537] on input "text" at bounding box center [319, 529] width 449 height 23
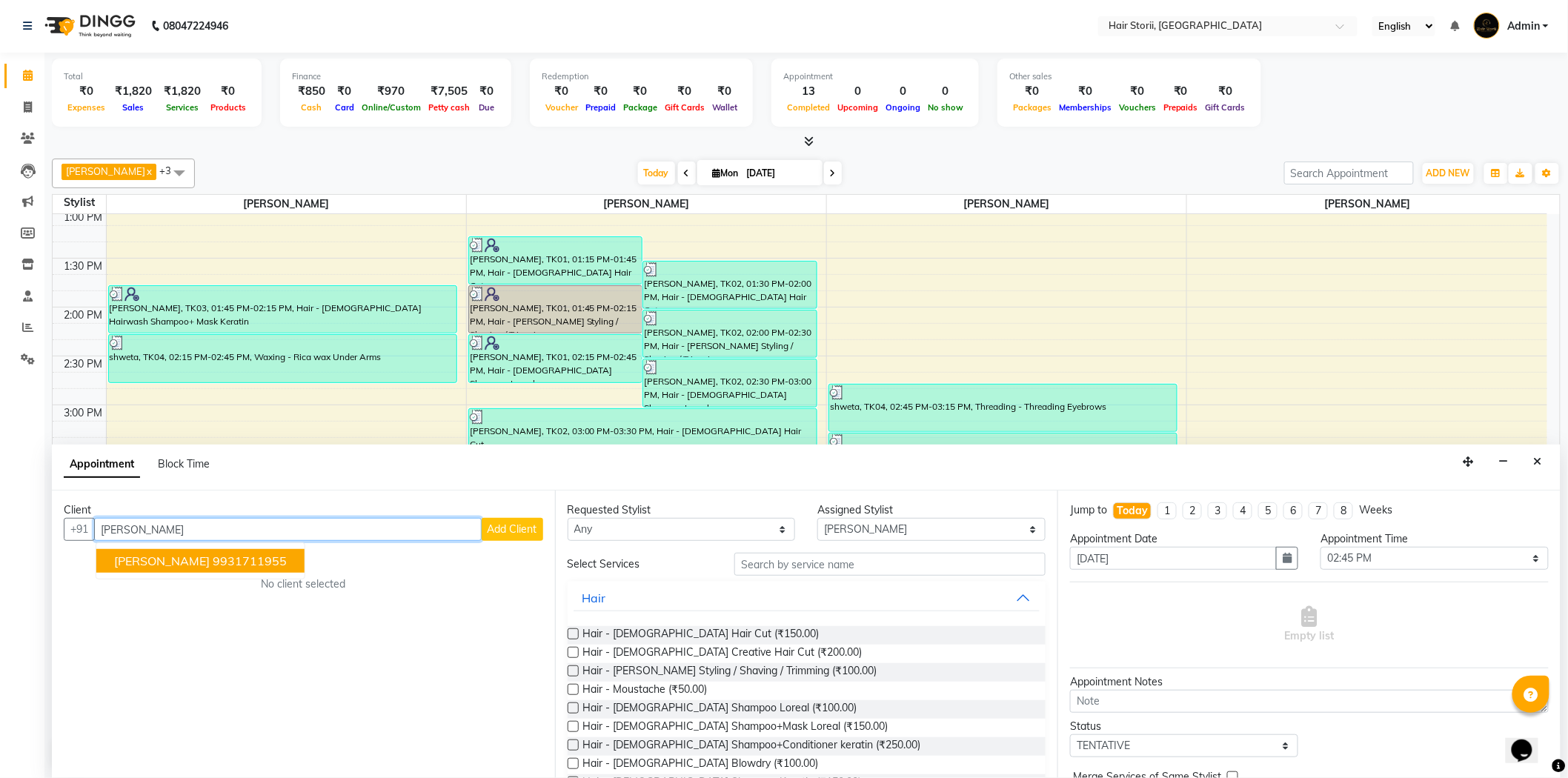
click at [229, 553] on ngb-highlight "9931711955" at bounding box center [249, 560] width 75 height 15
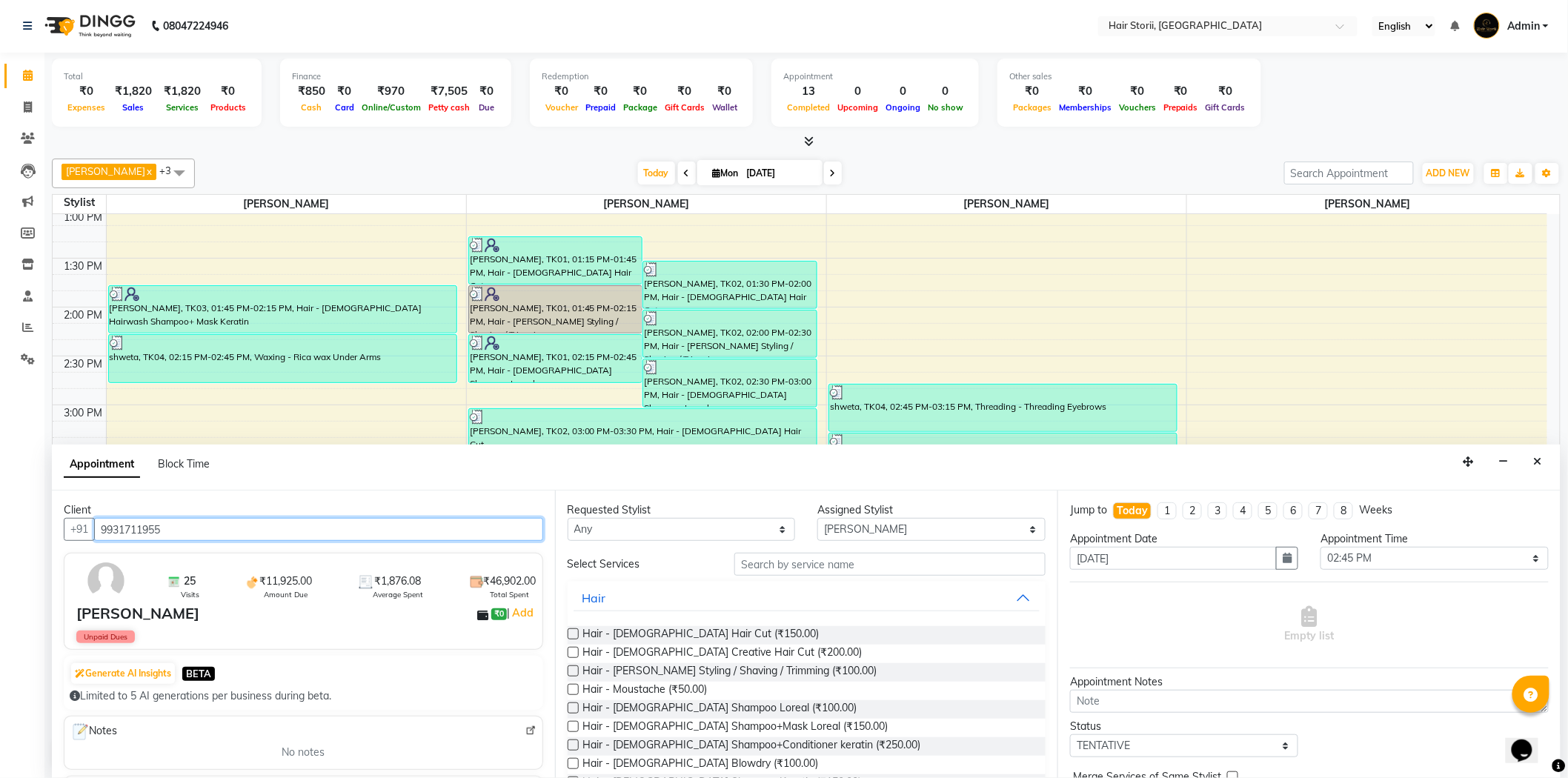
type input "9931711955"
click at [571, 669] on label at bounding box center [573, 670] width 11 height 11
click at [571, 669] on input "checkbox" at bounding box center [572, 672] width 9 height 9
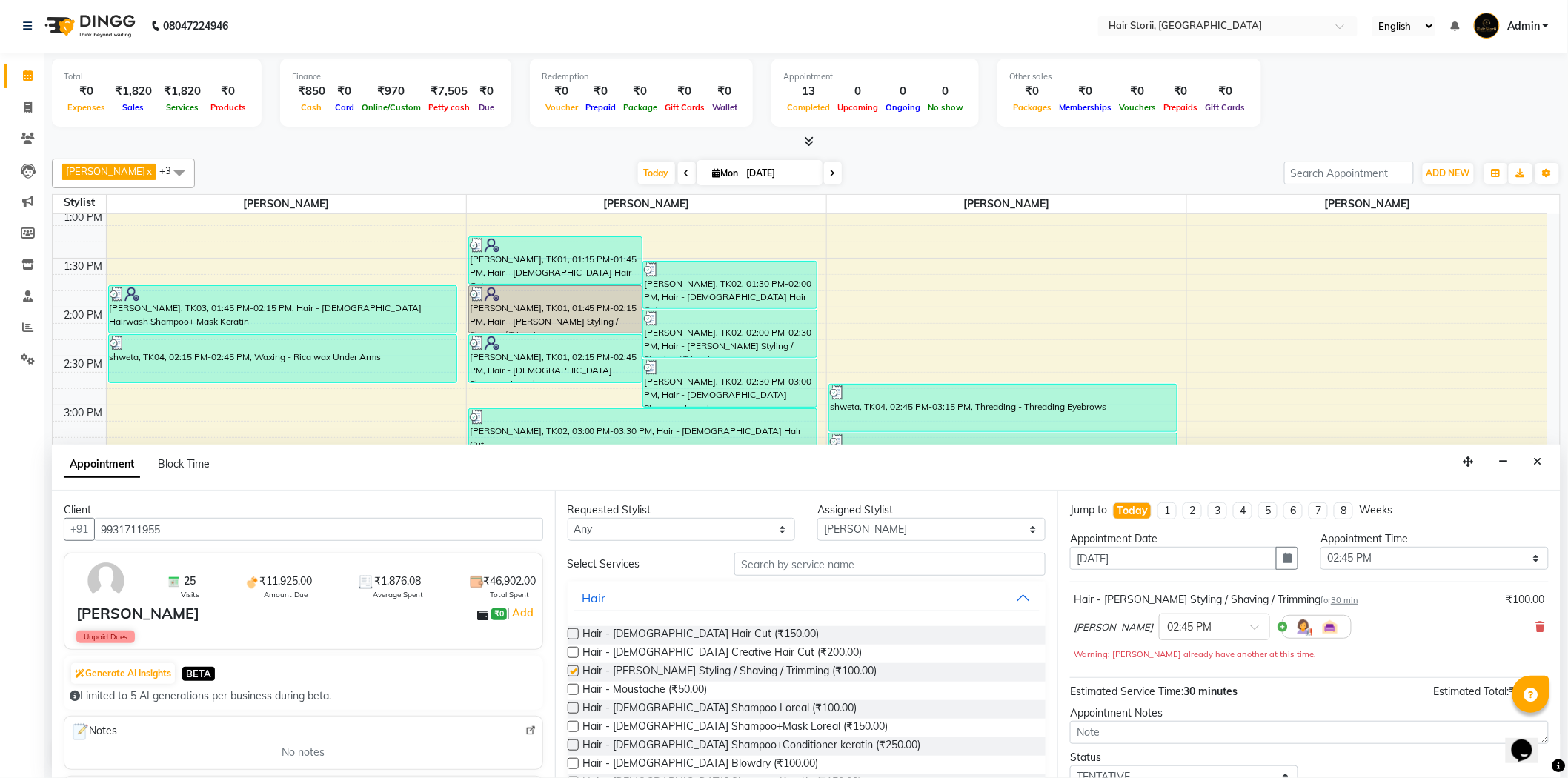
checkbox input "false"
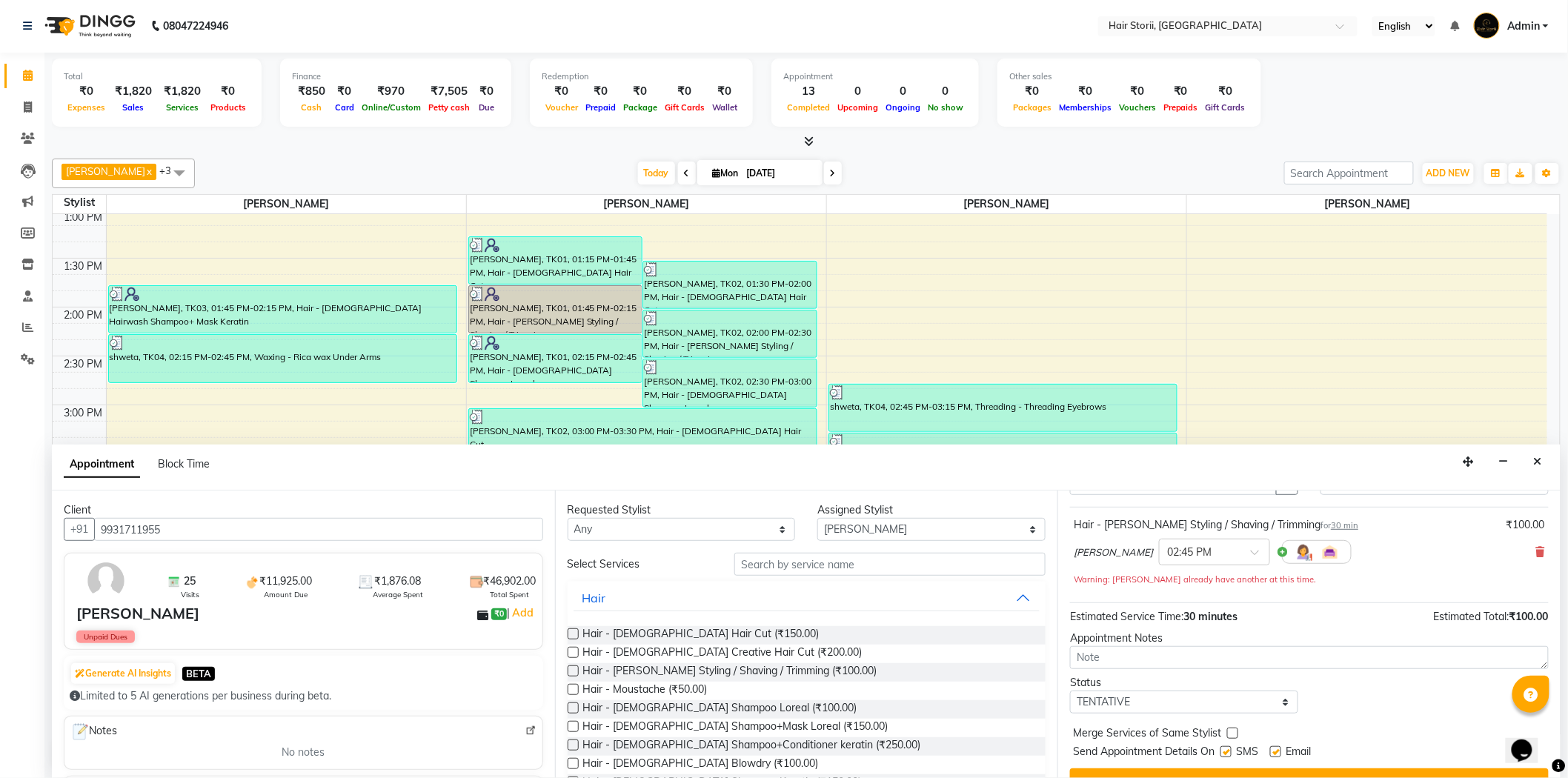
scroll to position [104, 0]
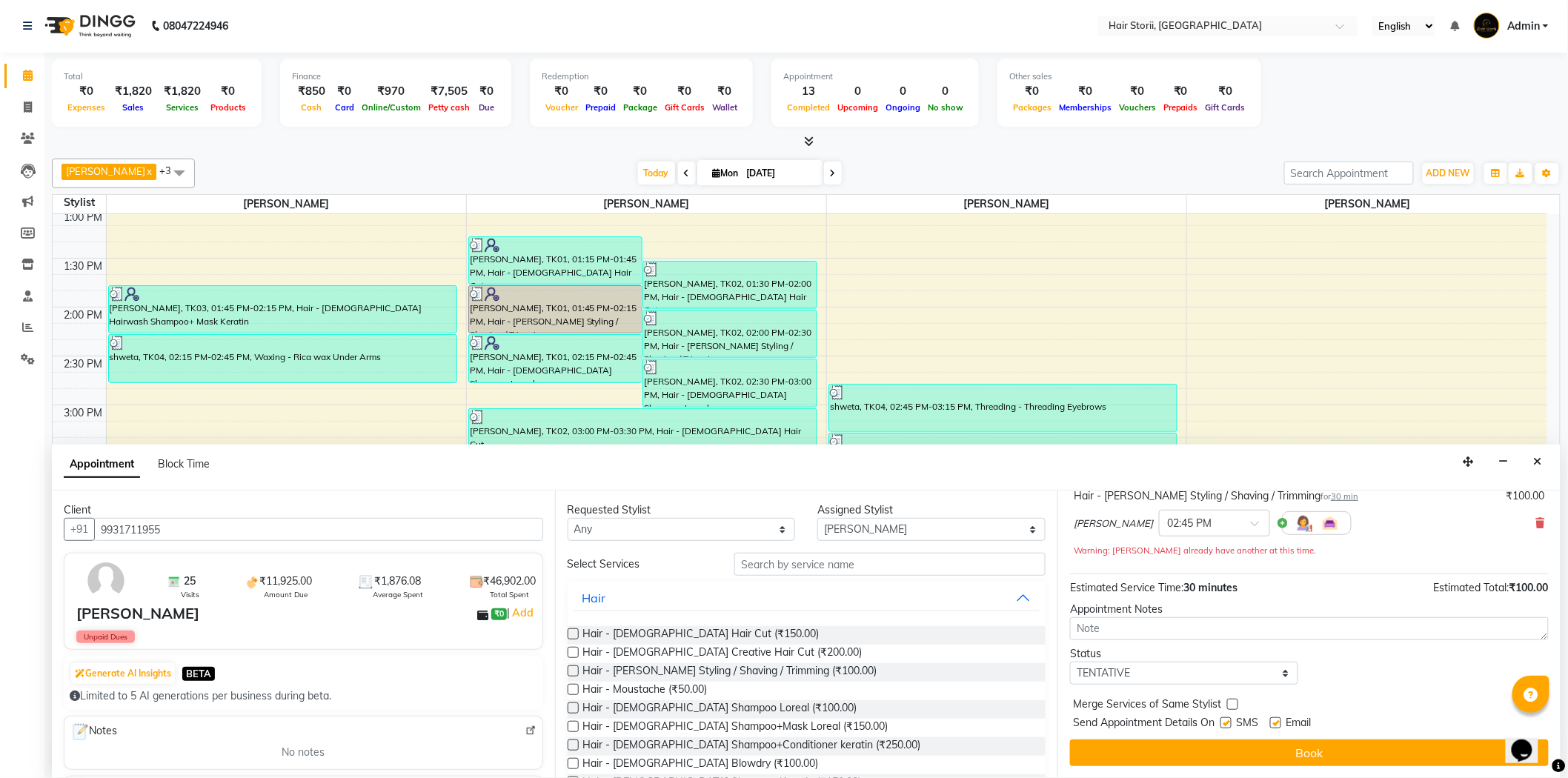
click at [1273, 722] on label at bounding box center [1275, 722] width 11 height 11
click at [1273, 722] on input "checkbox" at bounding box center [1274, 723] width 9 height 9
checkbox input "false"
click at [1231, 723] on div "SMS" at bounding box center [1245, 724] width 50 height 19
click at [1225, 723] on label at bounding box center [1225, 722] width 11 height 11
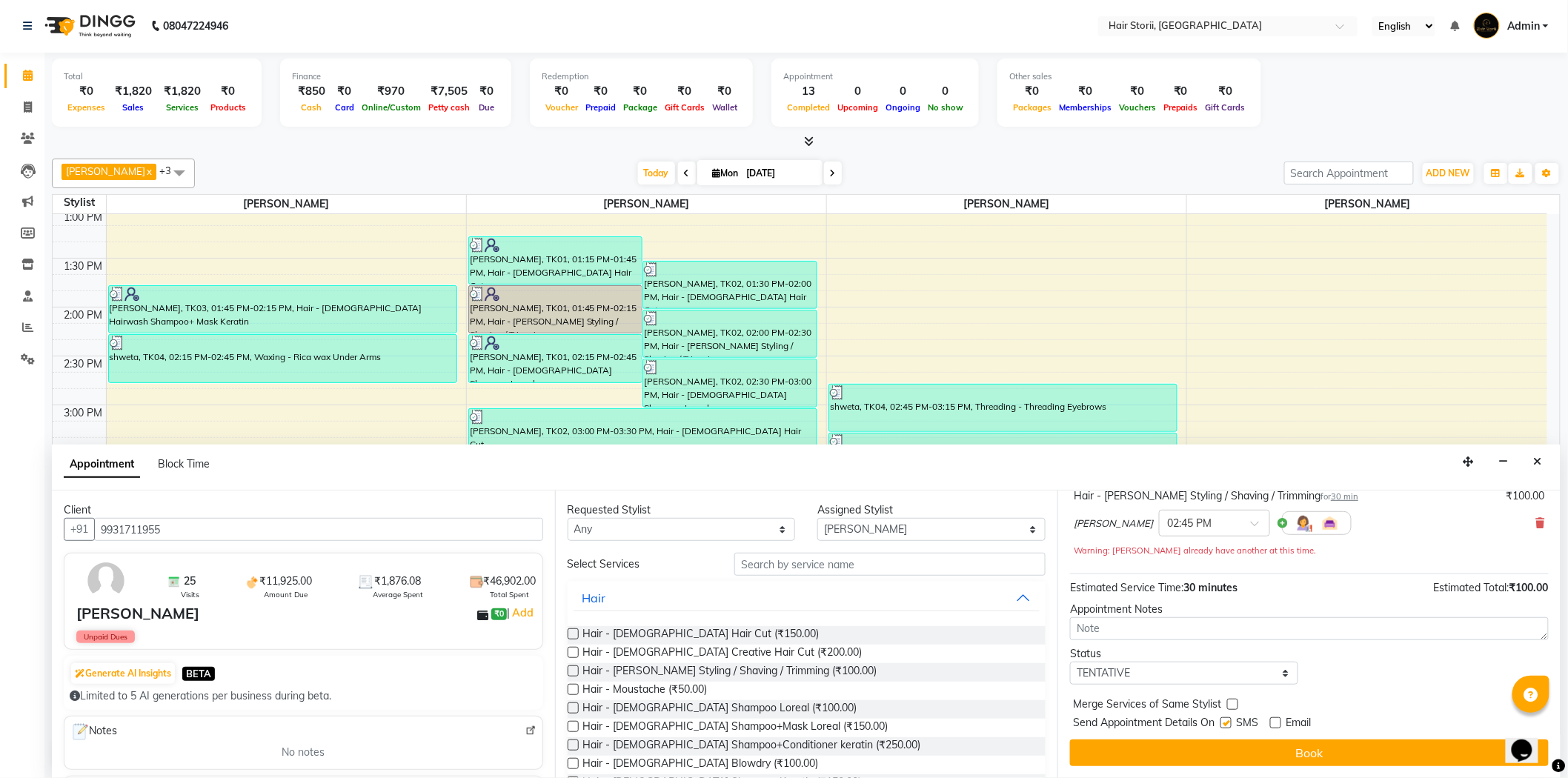
click at [1225, 723] on input "checkbox" at bounding box center [1225, 723] width 9 height 9
checkbox input "false"
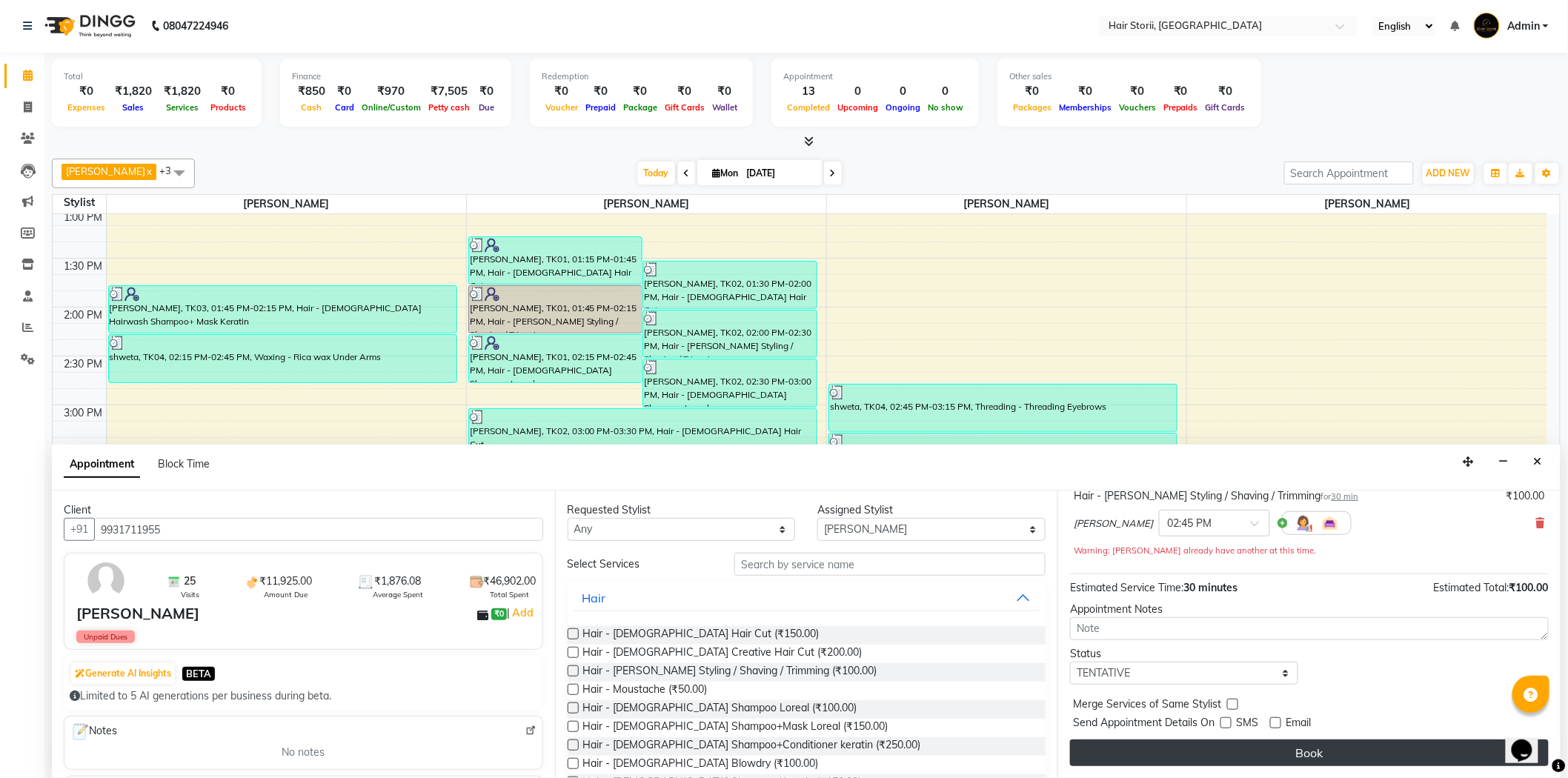
click at [1242, 751] on button "Book" at bounding box center [1309, 752] width 479 height 27
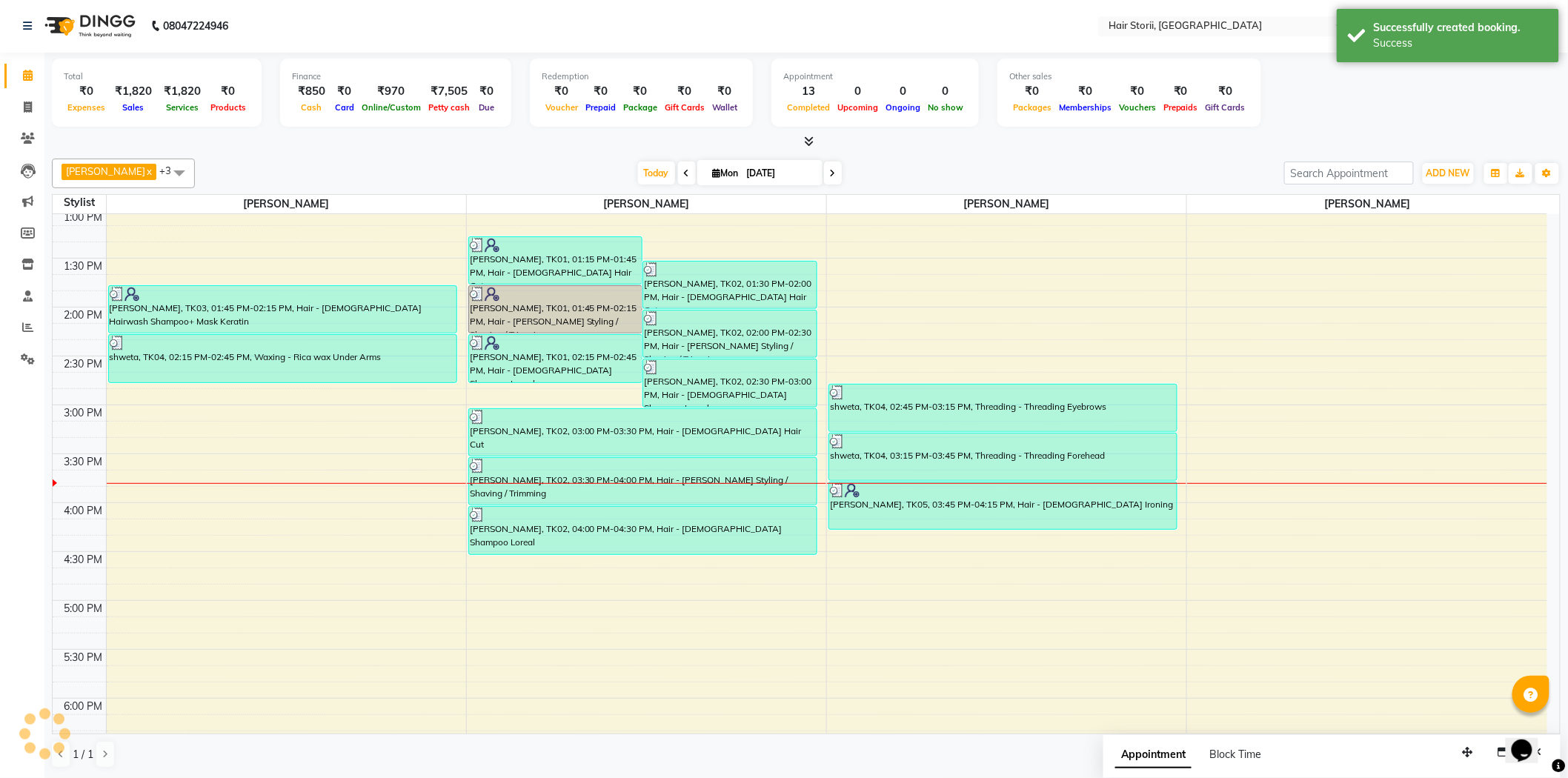
scroll to position [0, 0]
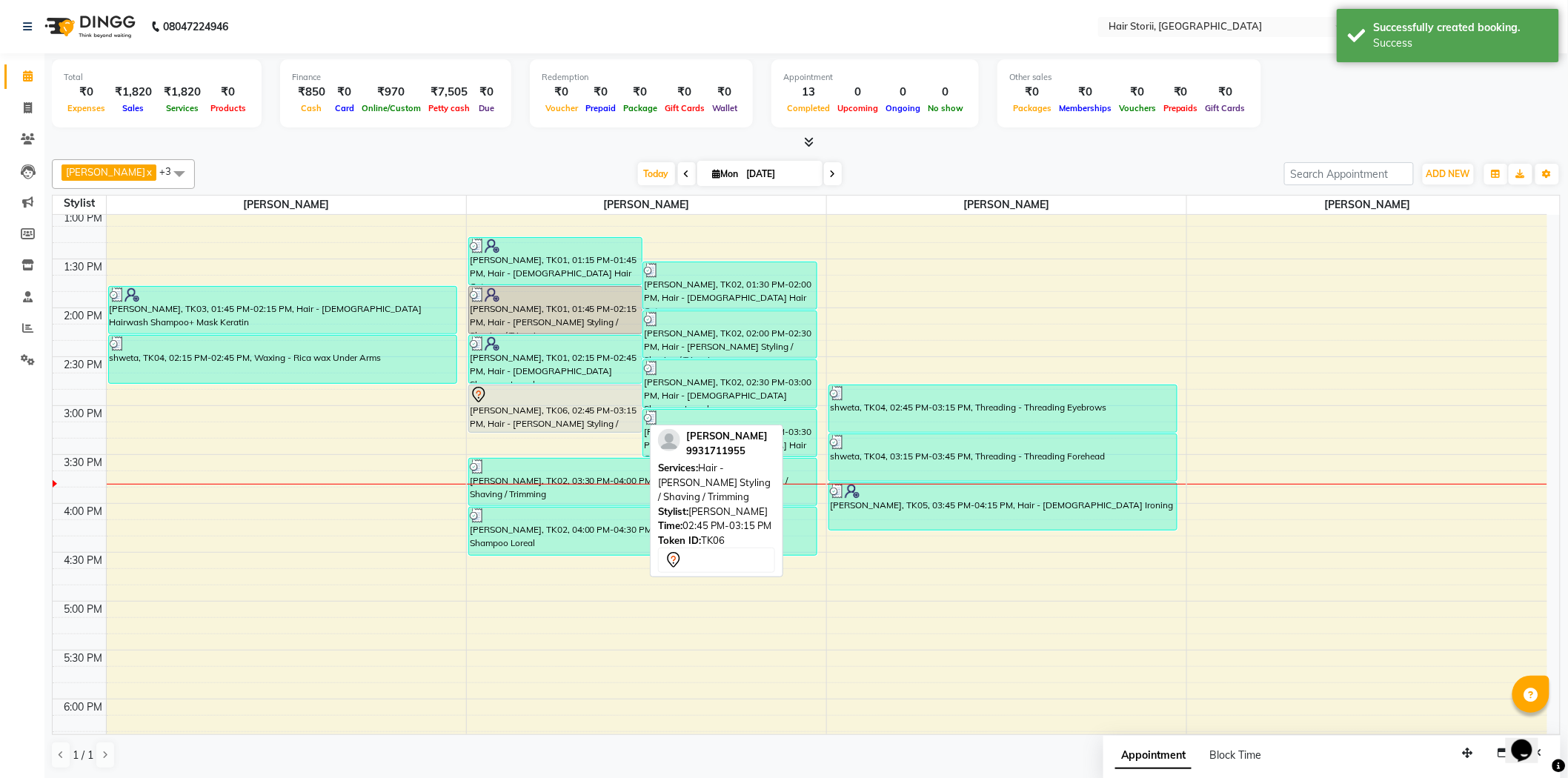
click at [552, 388] on div at bounding box center [556, 395] width 172 height 18
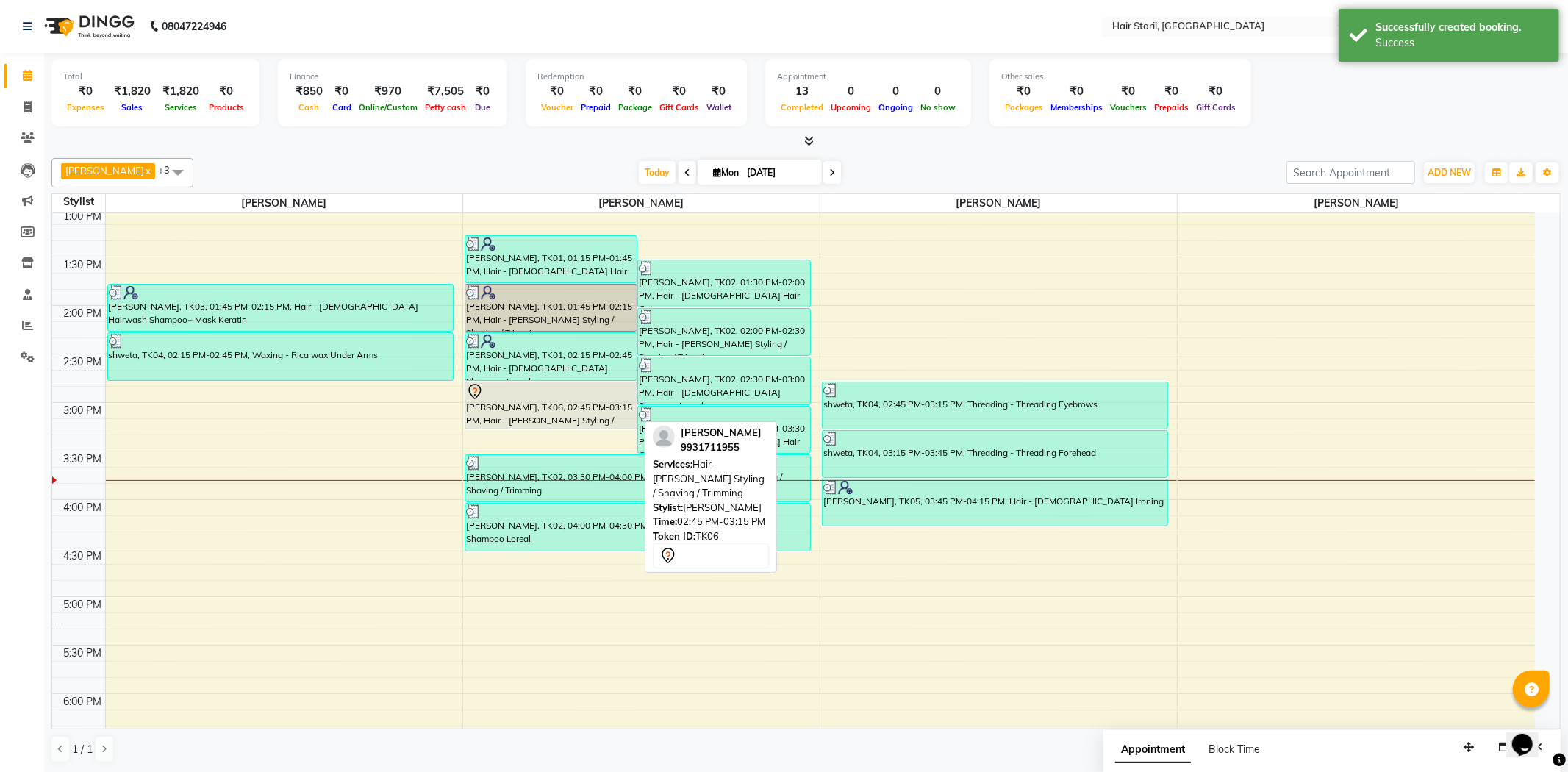
select select "7"
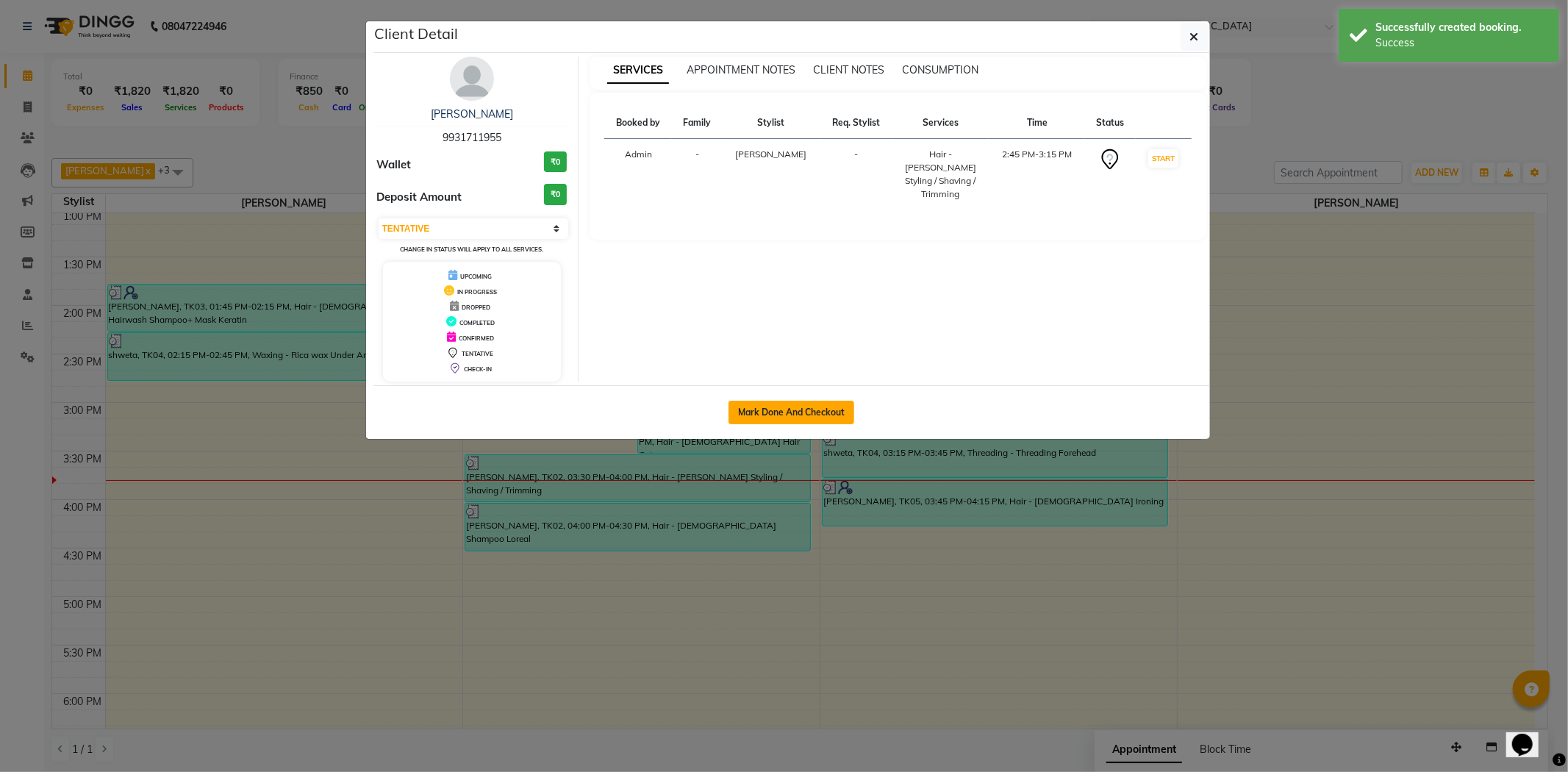
drag, startPoint x: 773, startPoint y: 407, endPoint x: 784, endPoint y: 414, distance: 13.0
click at [773, 407] on button "Mark Done And Checkout" at bounding box center [792, 413] width 126 height 24
select select "service"
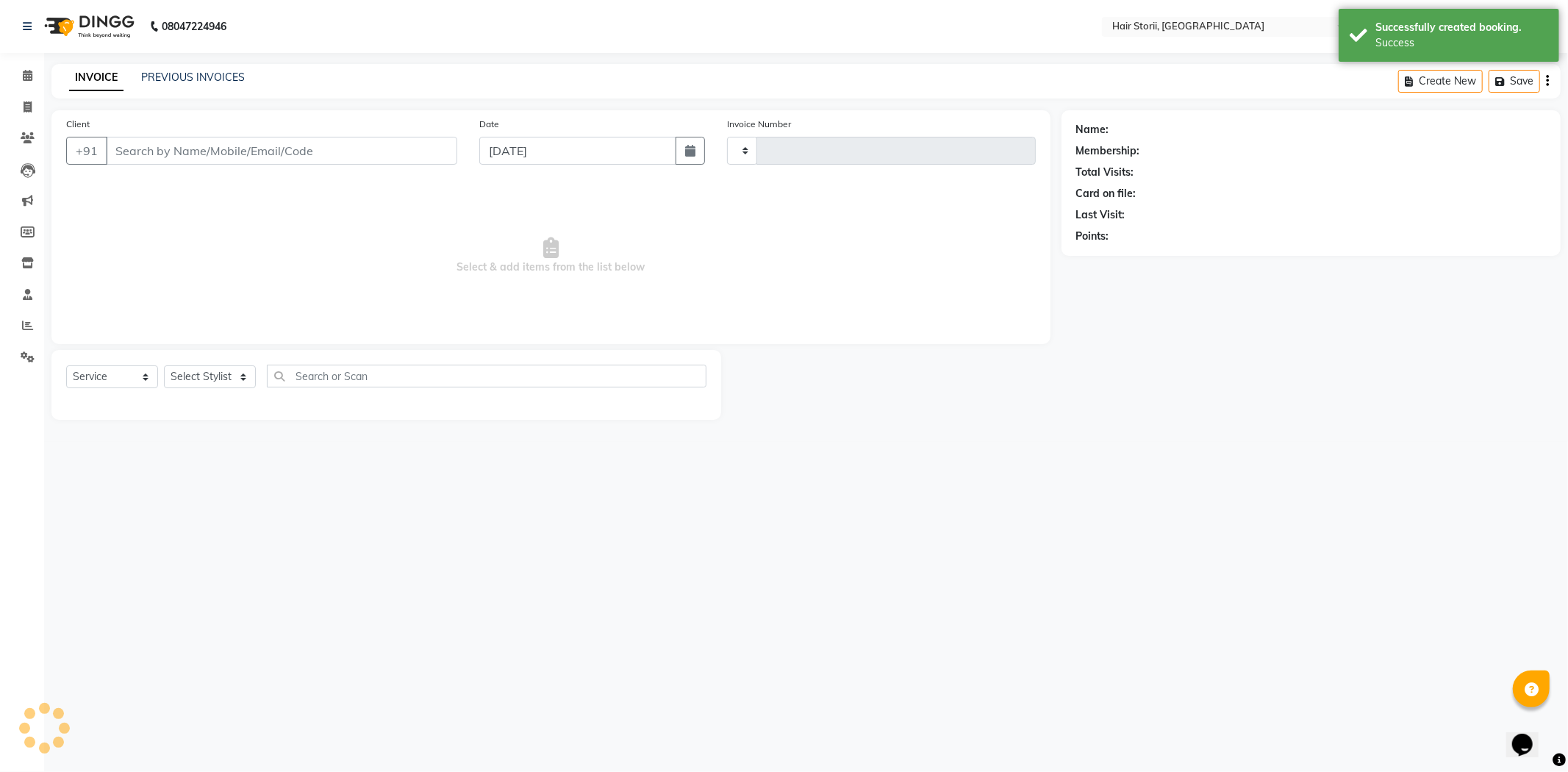
type input "1968"
select select "6638"
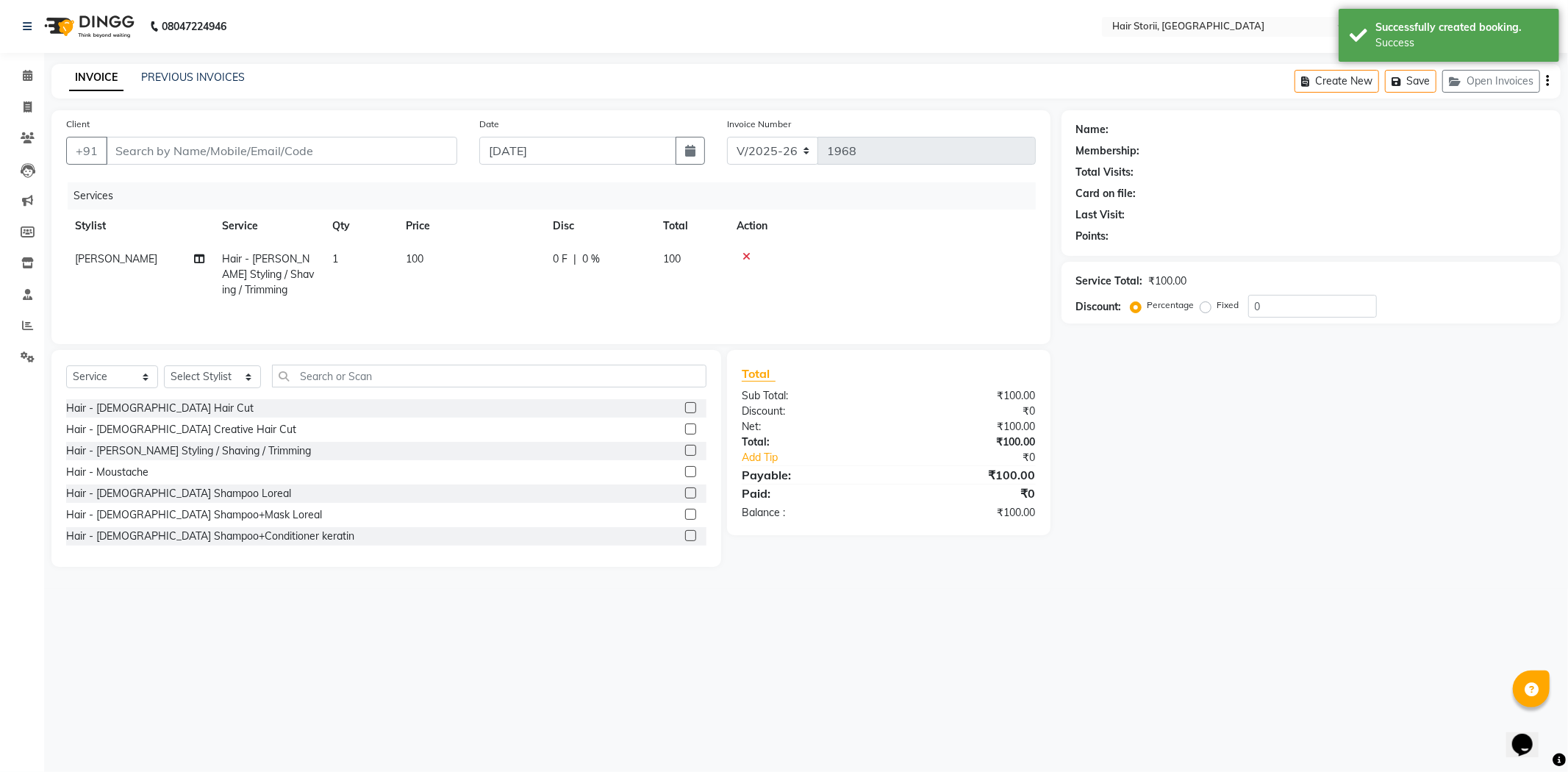
type input "9931711955"
select select "51423"
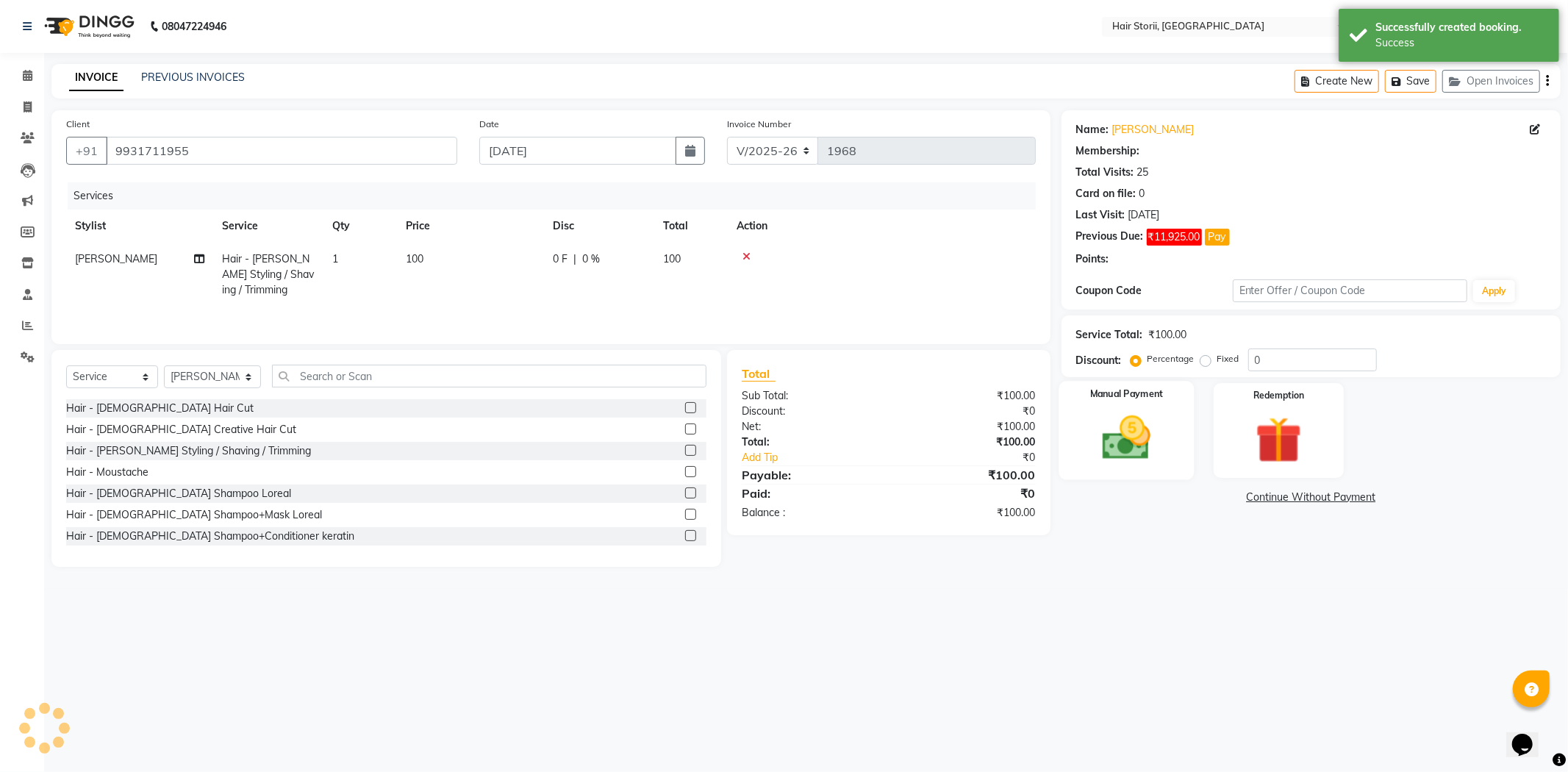
drag, startPoint x: 1099, startPoint y: 400, endPoint x: 1097, endPoint y: 407, distance: 7.3
click at [1100, 399] on label "Manual Payment" at bounding box center [1125, 394] width 74 height 14
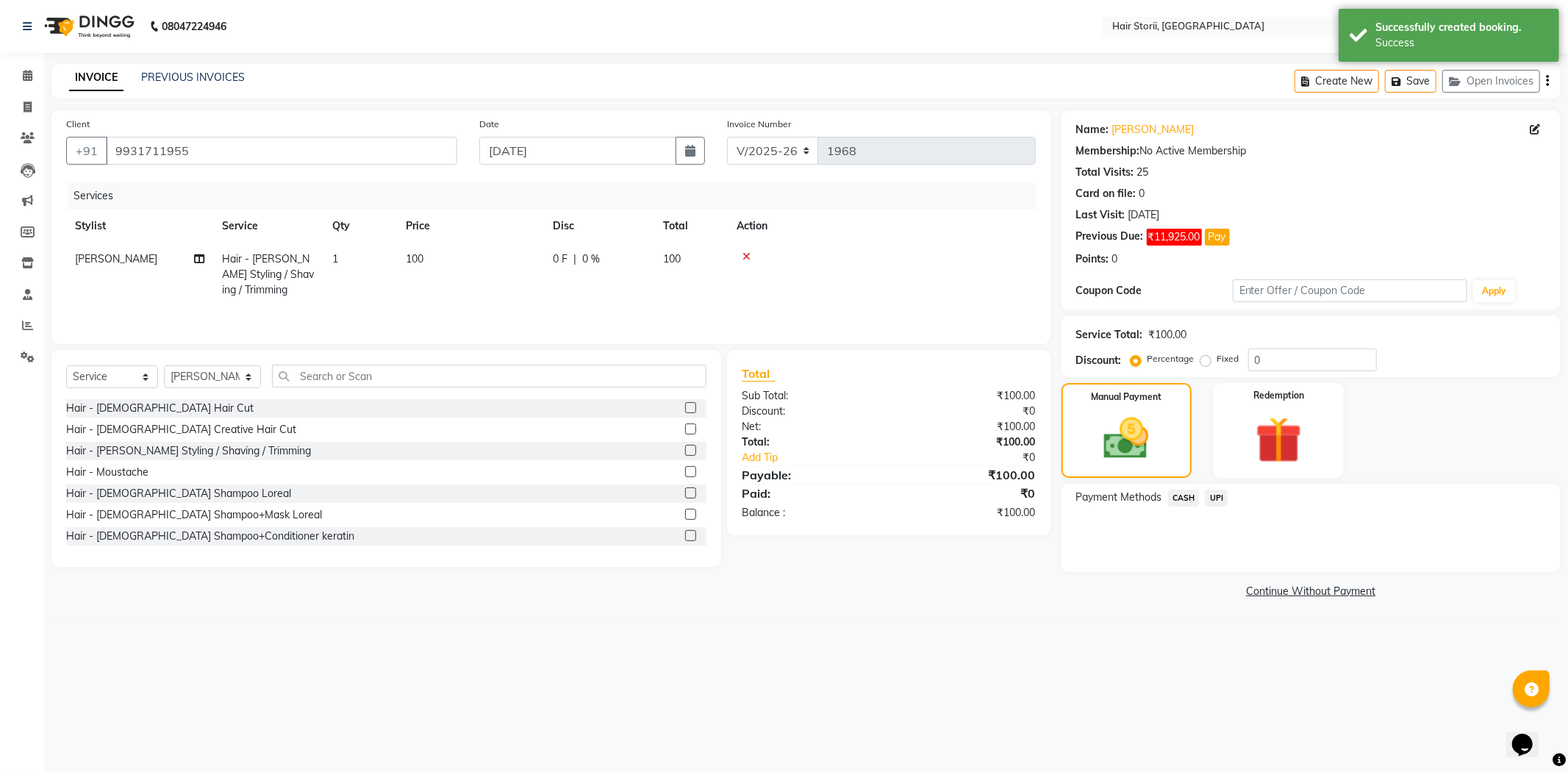
click at [1184, 491] on span "CASH" at bounding box center [1183, 498] width 31 height 17
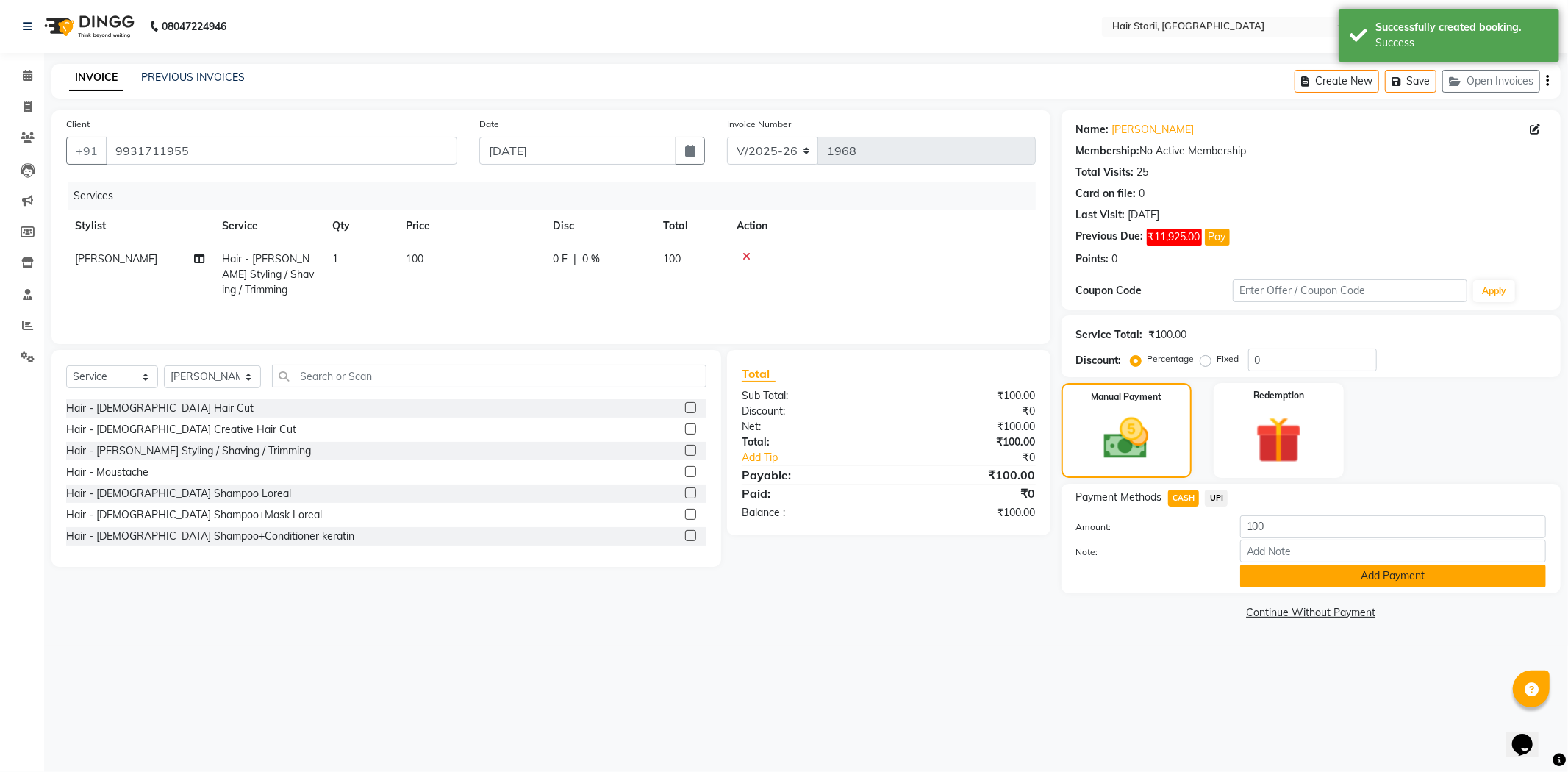
click at [1259, 578] on button "Add Payment" at bounding box center [1393, 576] width 306 height 23
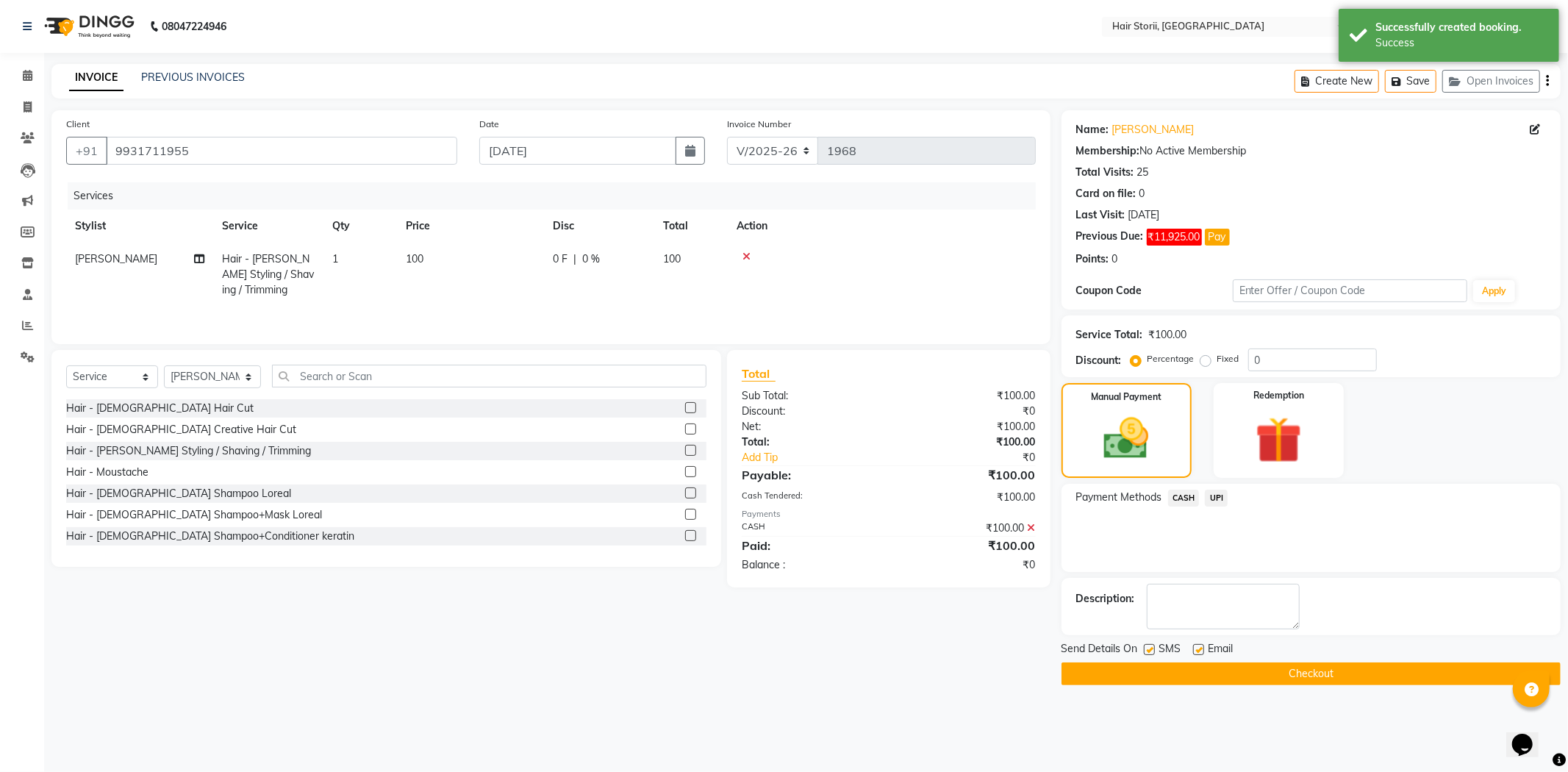
click at [1199, 651] on label at bounding box center [1199, 649] width 11 height 11
click at [1199, 651] on input "checkbox" at bounding box center [1198, 650] width 9 height 9
checkbox input "false"
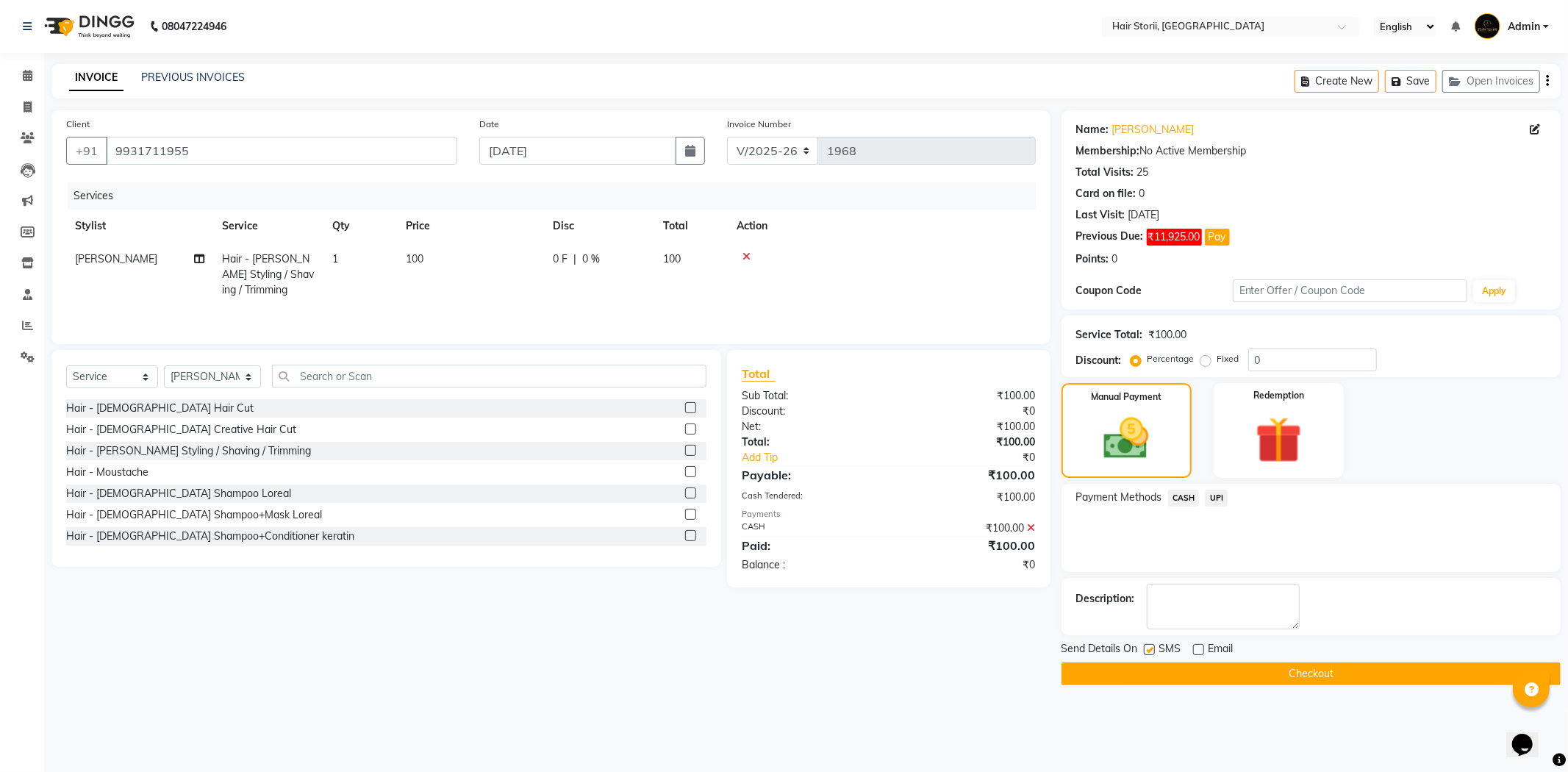
drag, startPoint x: 1151, startPoint y: 651, endPoint x: 1157, endPoint y: 658, distance: 9.2
click at [1150, 651] on label at bounding box center [1149, 649] width 11 height 11
click at [1150, 651] on input "checkbox" at bounding box center [1148, 650] width 9 height 9
checkbox input "false"
drag, startPoint x: 1165, startPoint y: 676, endPoint x: 1151, endPoint y: 668, distance: 16.1
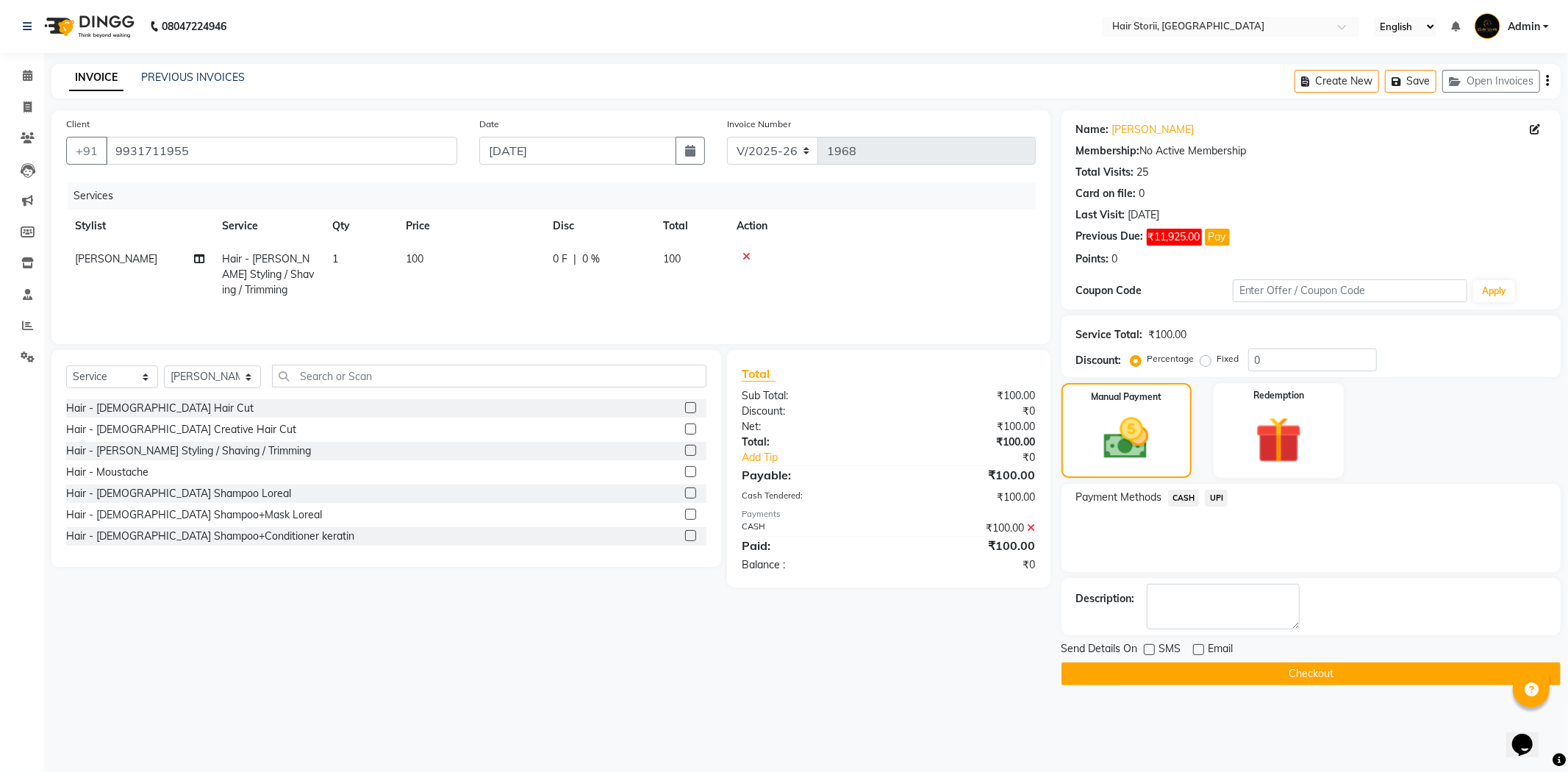
click at [1163, 674] on button "Checkout" at bounding box center [1311, 673] width 499 height 23
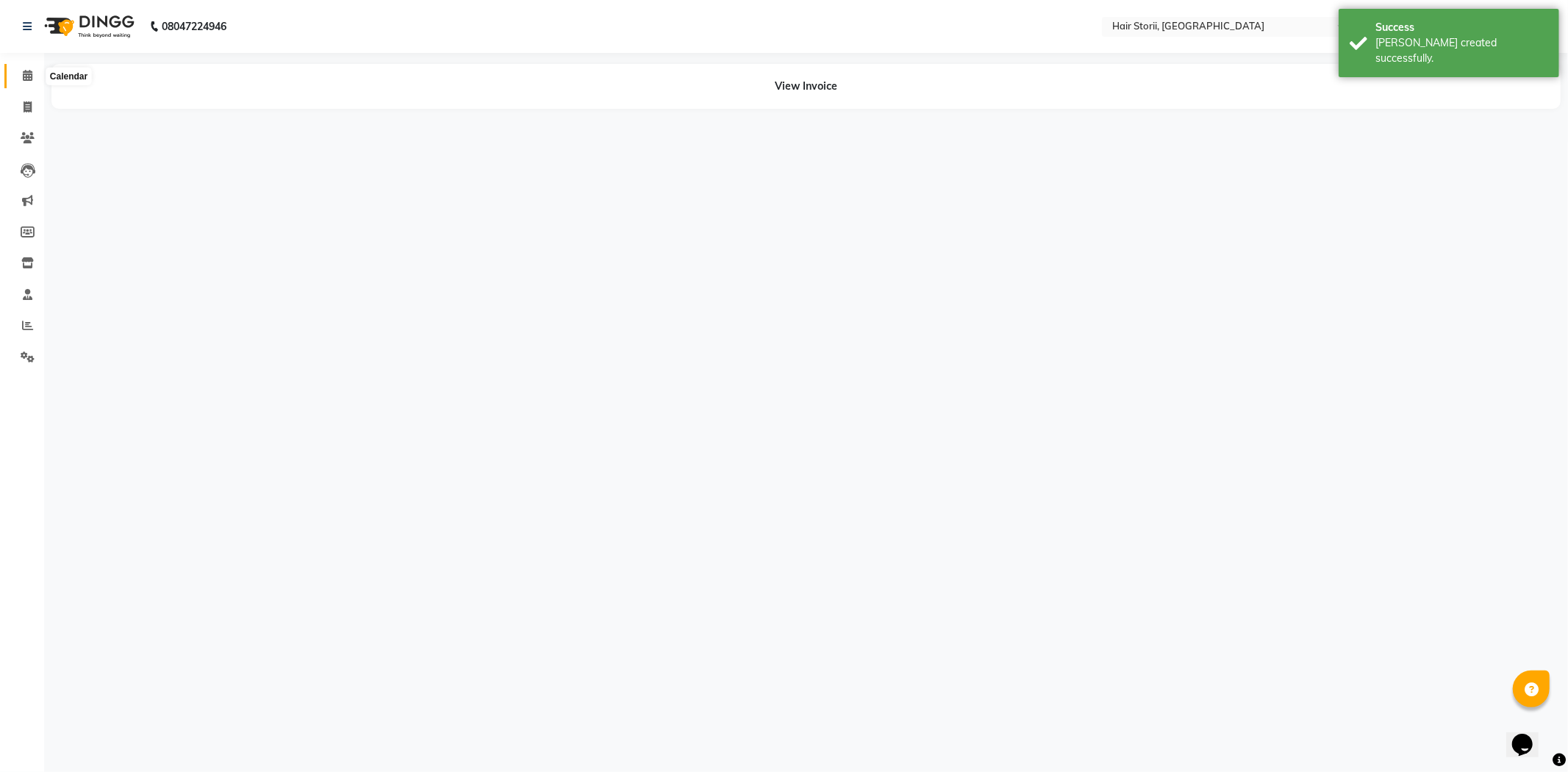
click at [25, 83] on span at bounding box center [27, 76] width 25 height 17
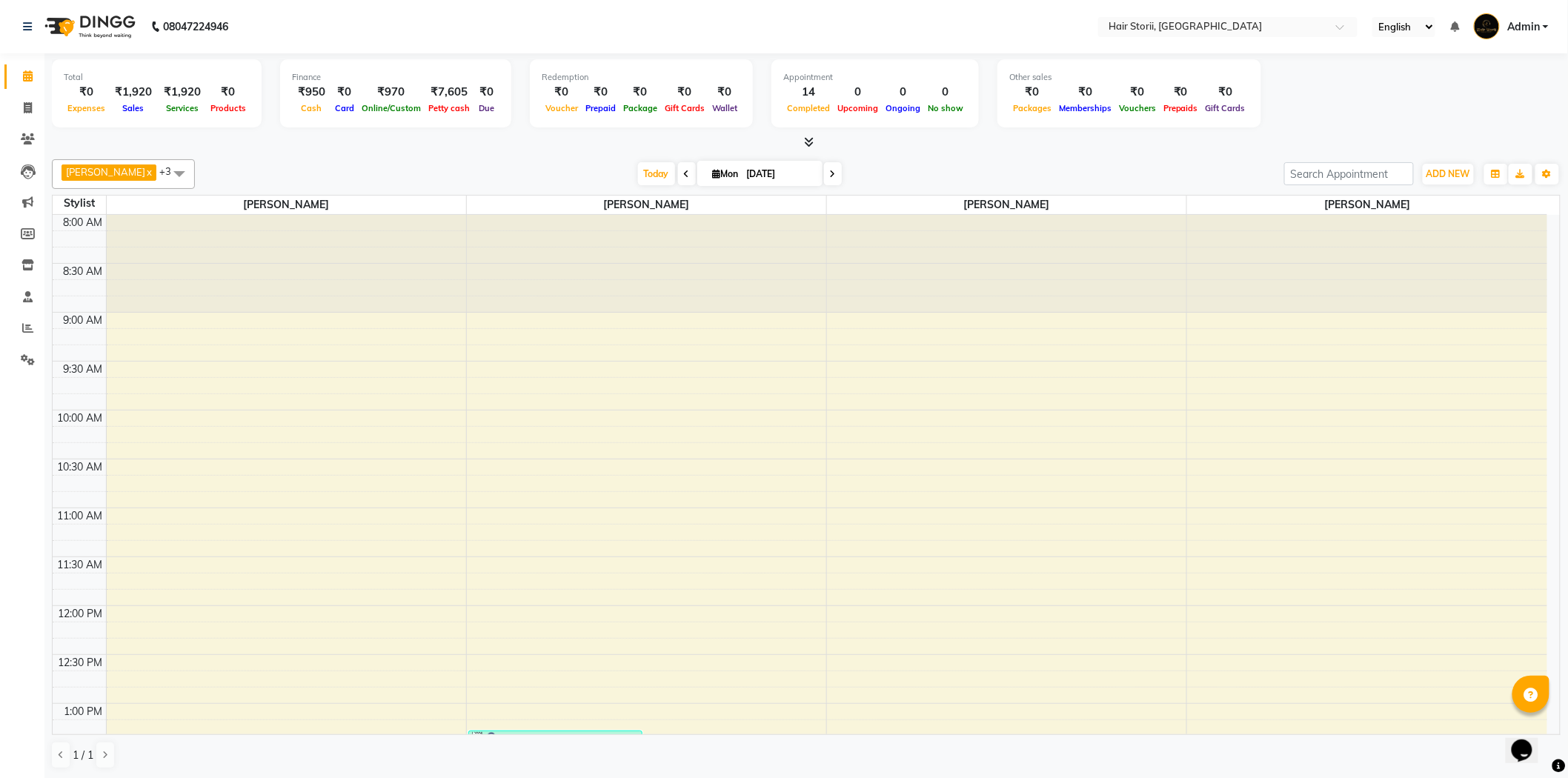
click at [803, 134] on span at bounding box center [807, 142] width 15 height 15
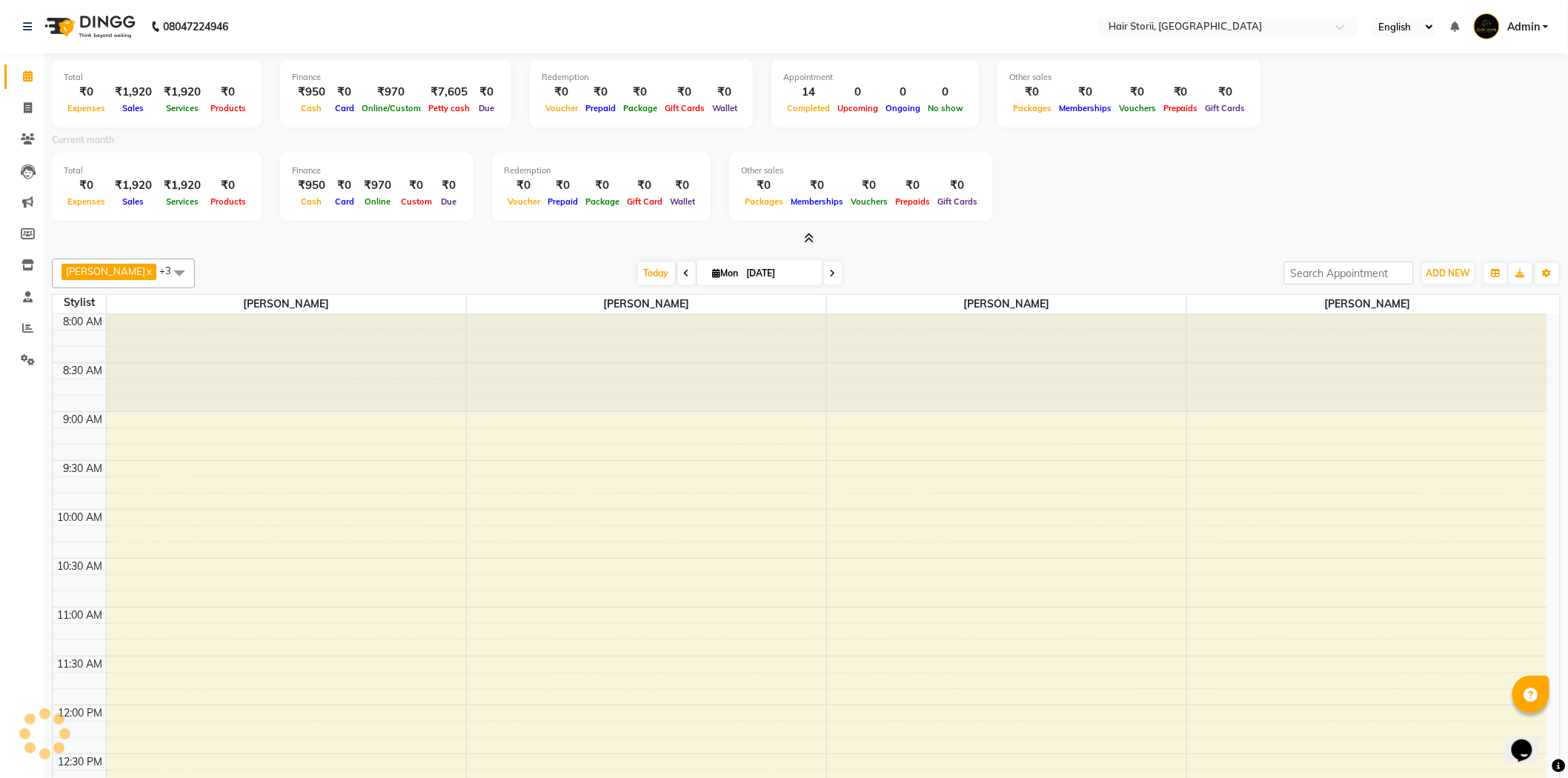
click at [806, 234] on icon at bounding box center [809, 238] width 9 height 11
